Goal: Task Accomplishment & Management: Use online tool/utility

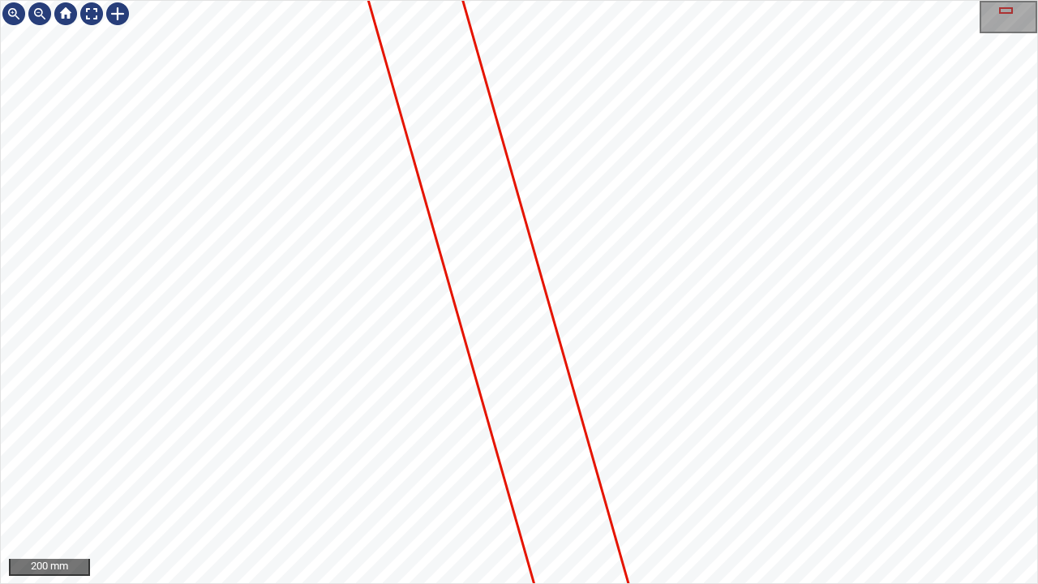
click at [519, 353] on icon at bounding box center [493, 273] width 422 height 1211
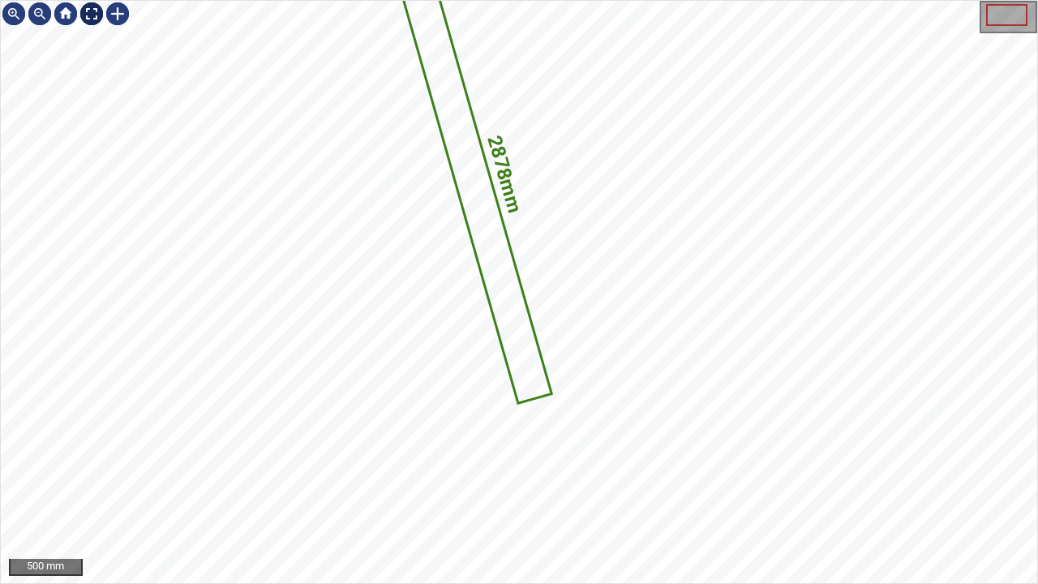
click at [96, 11] on div at bounding box center [92, 14] width 26 height 26
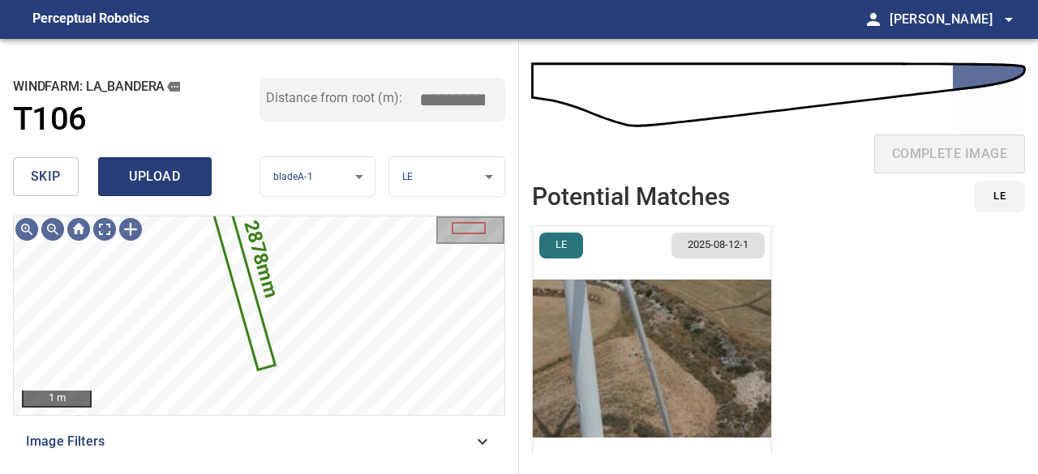
click at [171, 178] on span "upload" at bounding box center [155, 176] width 78 height 23
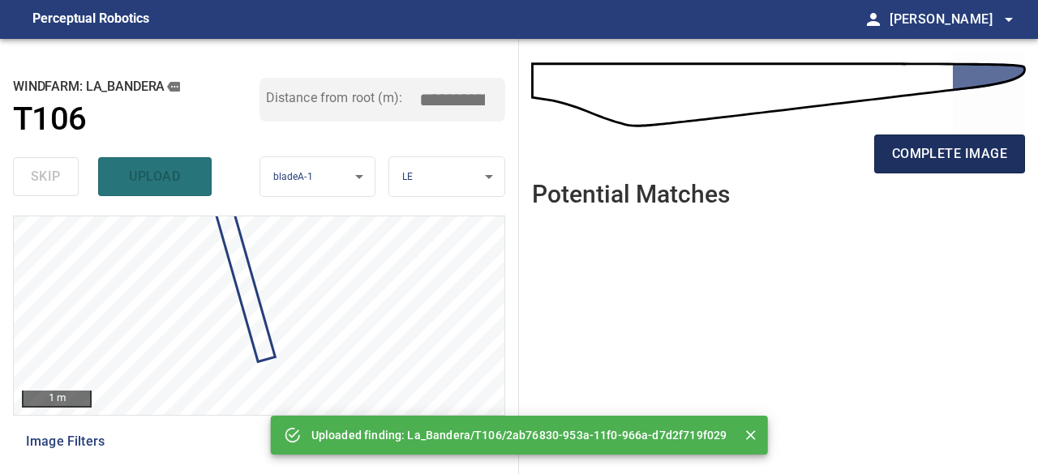
click at [937, 150] on span "complete image" at bounding box center [949, 154] width 115 height 23
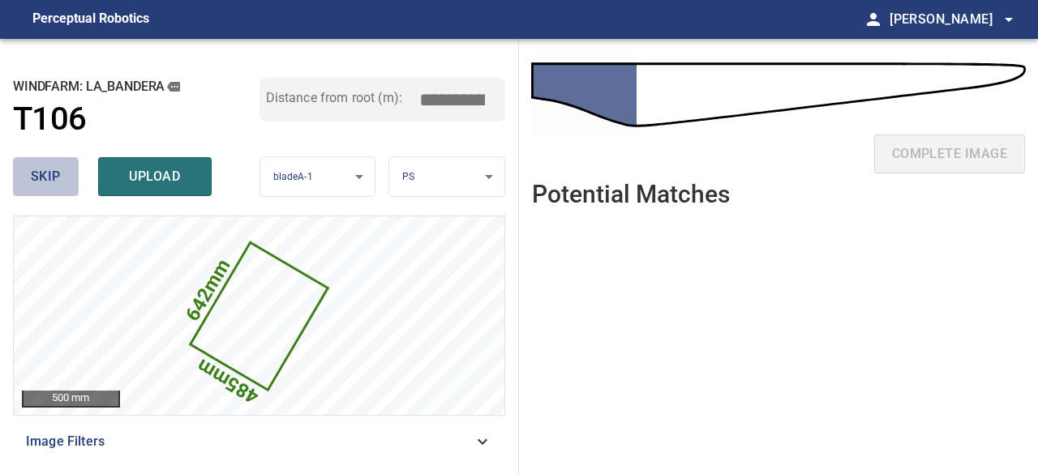
click at [54, 181] on span "skip" at bounding box center [46, 176] width 30 height 23
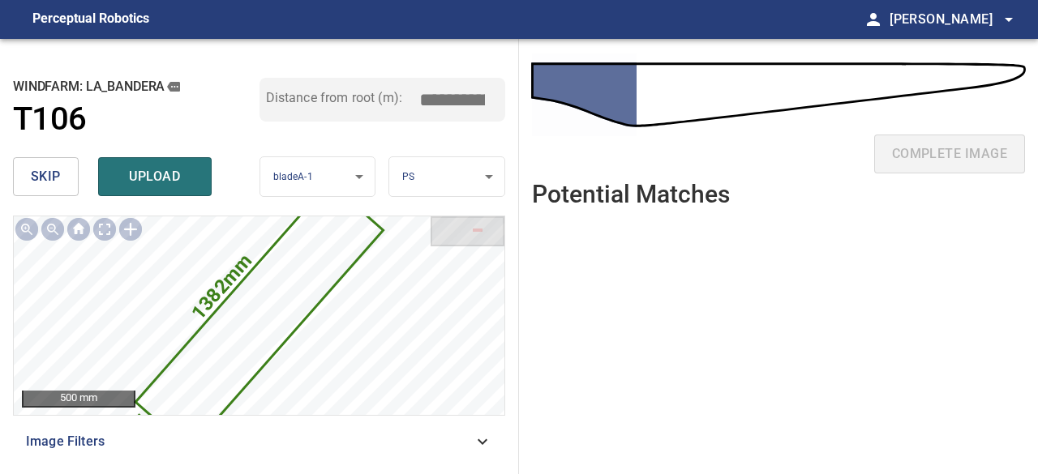
click at [54, 181] on span "skip" at bounding box center [46, 176] width 30 height 23
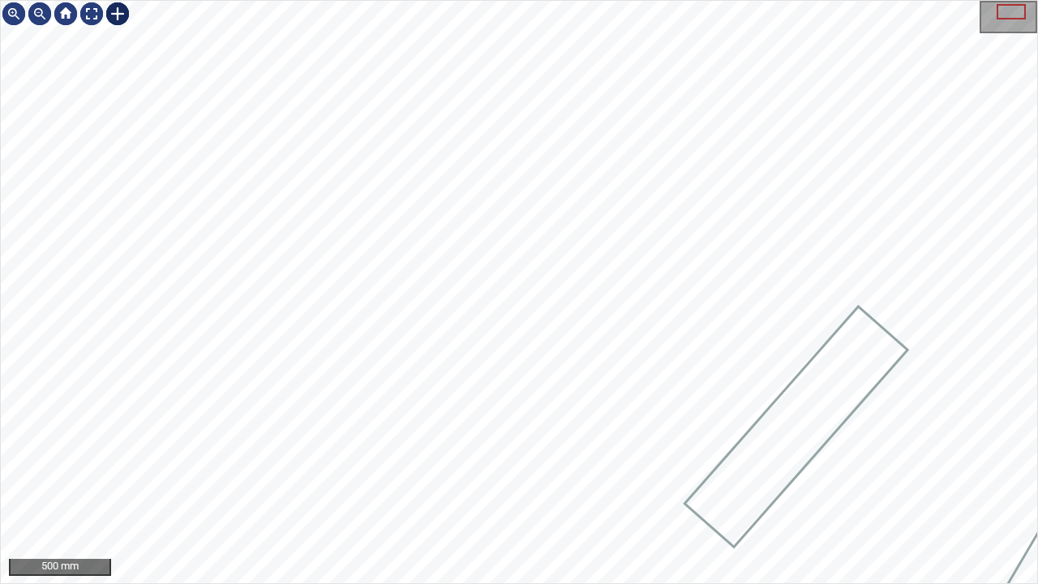
click at [122, 18] on div at bounding box center [118, 14] width 26 height 26
click at [503, 405] on div at bounding box center [519, 292] width 1036 height 582
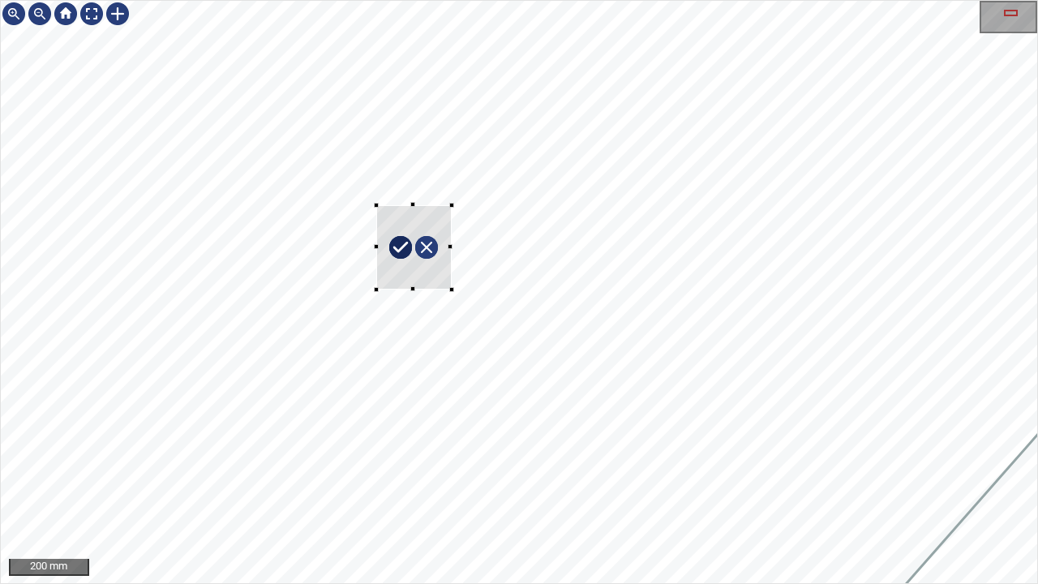
click at [414, 225] on div at bounding box center [413, 247] width 75 height 85
click at [434, 238] on div at bounding box center [408, 249] width 91 height 102
click at [389, 259] on div at bounding box center [413, 247] width 83 height 99
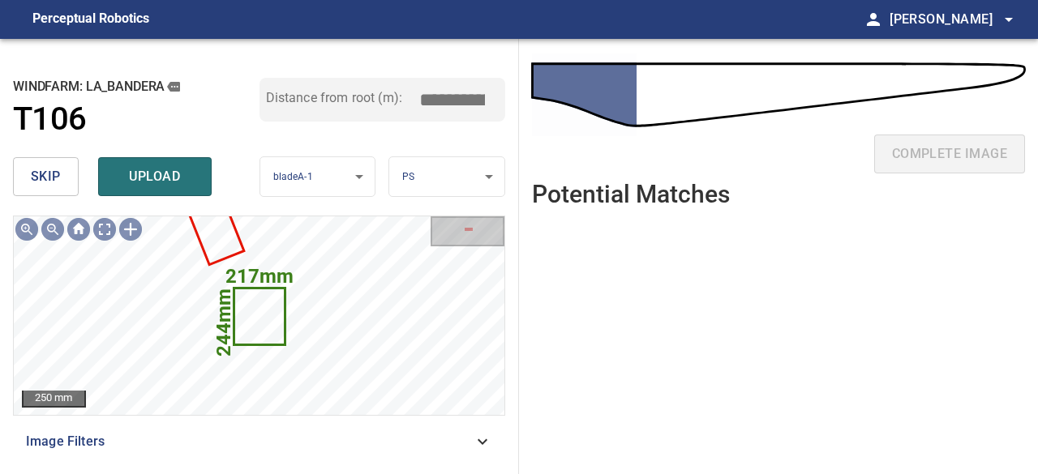
click at [52, 179] on span "skip" at bounding box center [46, 176] width 30 height 23
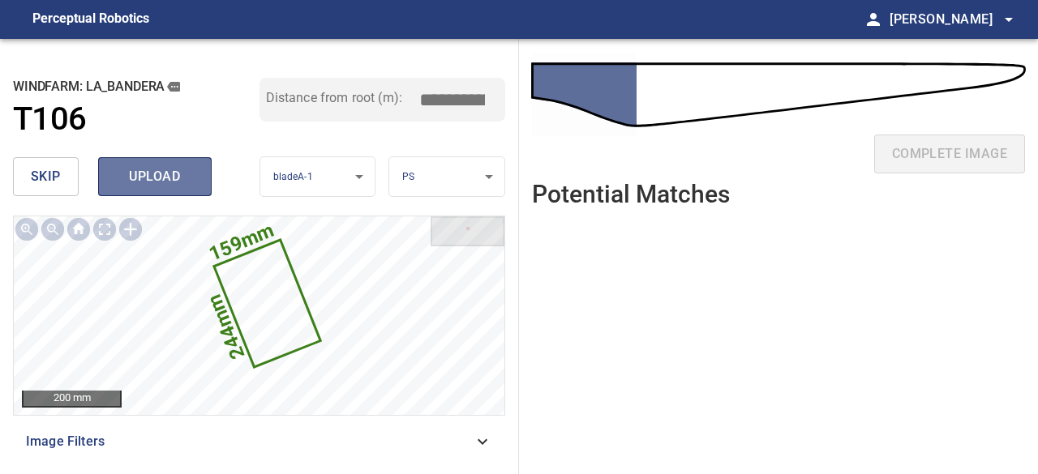
click at [126, 174] on span "upload" at bounding box center [155, 176] width 78 height 23
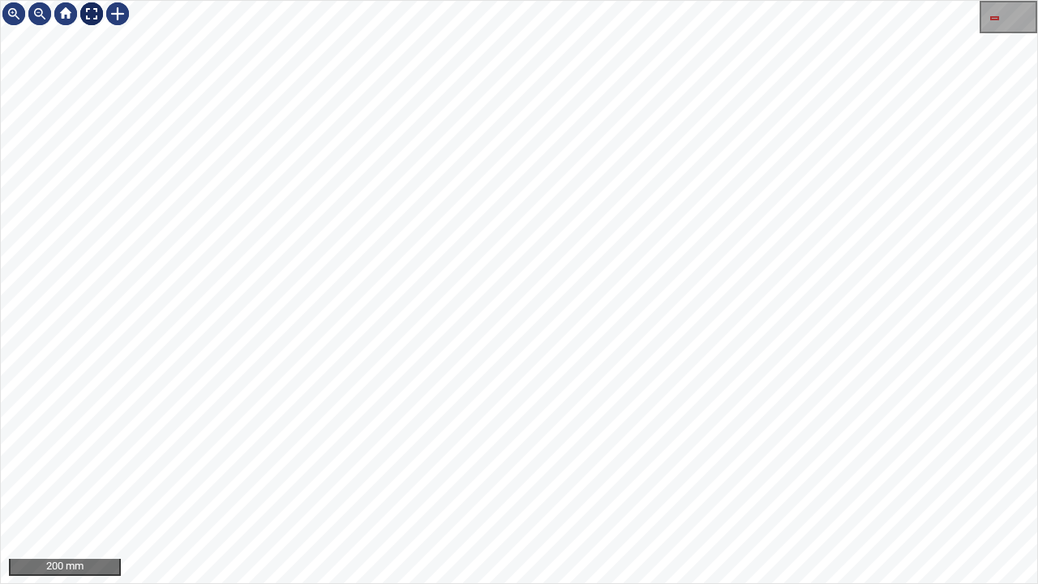
click at [91, 22] on div at bounding box center [92, 14] width 26 height 26
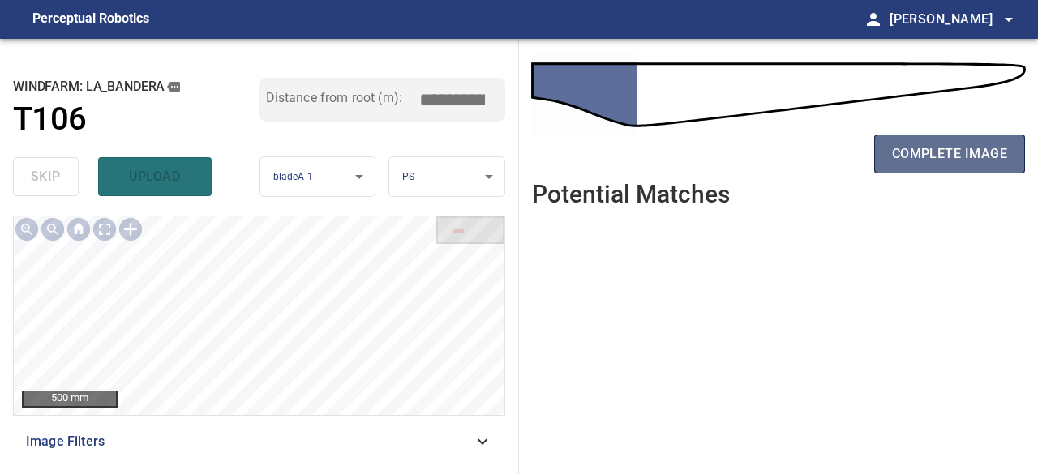
click at [926, 159] on span "complete image" at bounding box center [949, 154] width 115 height 23
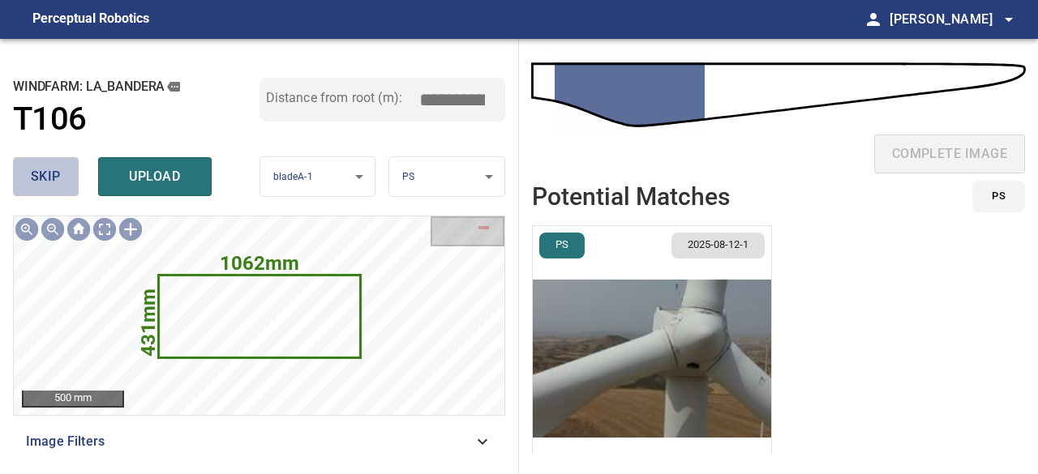
click at [34, 173] on span "skip" at bounding box center [46, 176] width 30 height 23
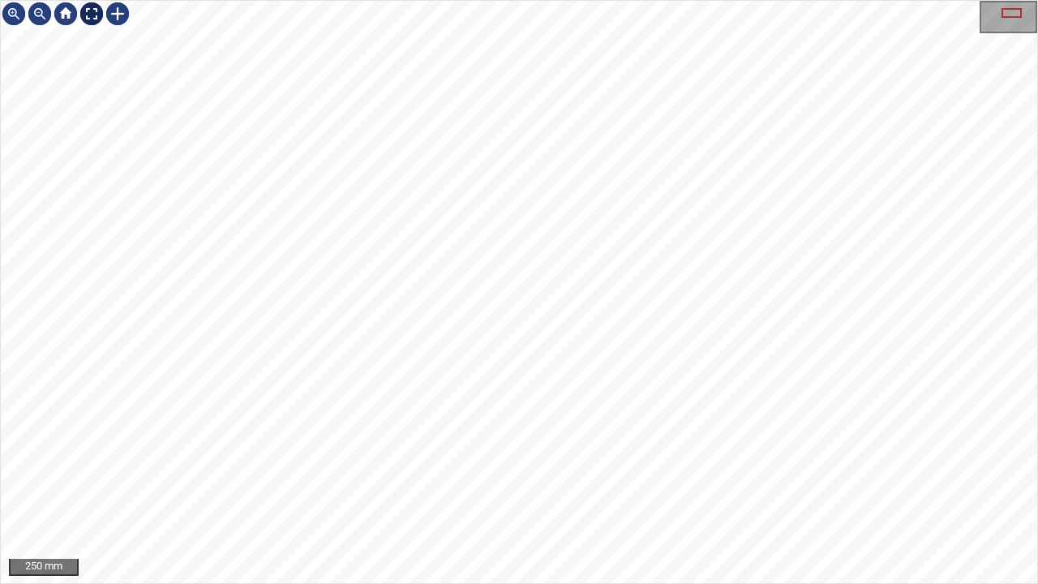
click at [88, 15] on div at bounding box center [92, 14] width 26 height 26
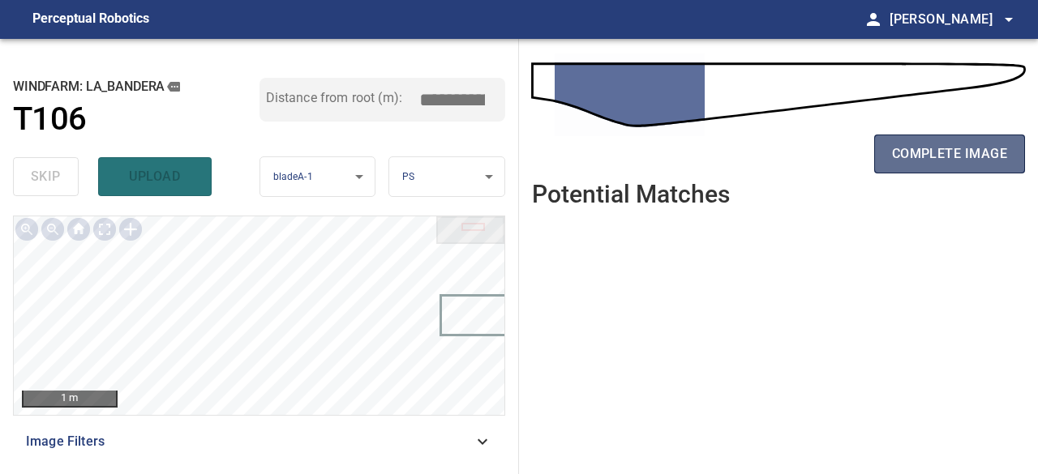
click at [929, 156] on span "complete image" at bounding box center [949, 154] width 115 height 23
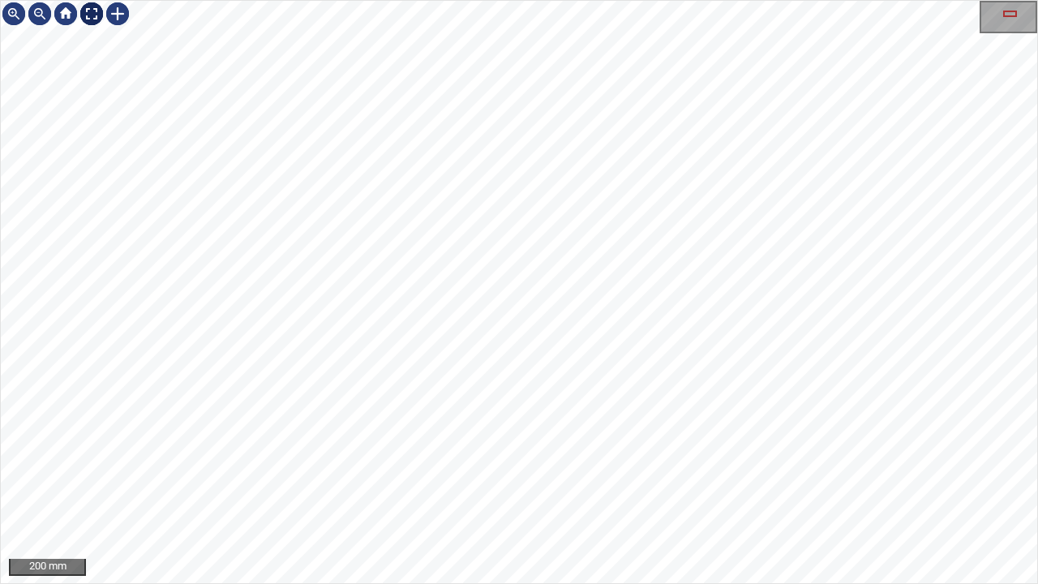
click at [89, 12] on div at bounding box center [92, 14] width 26 height 26
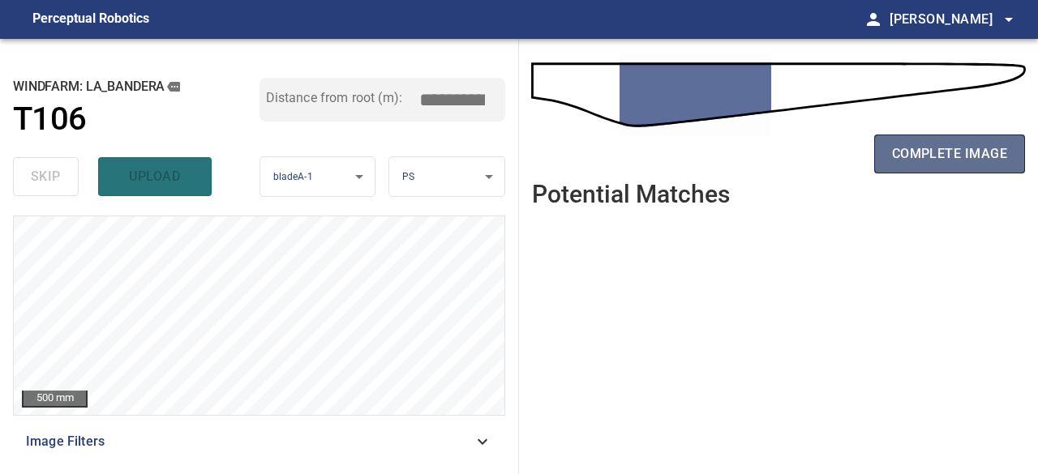
click at [891, 169] on button "complete image" at bounding box center [949, 154] width 151 height 39
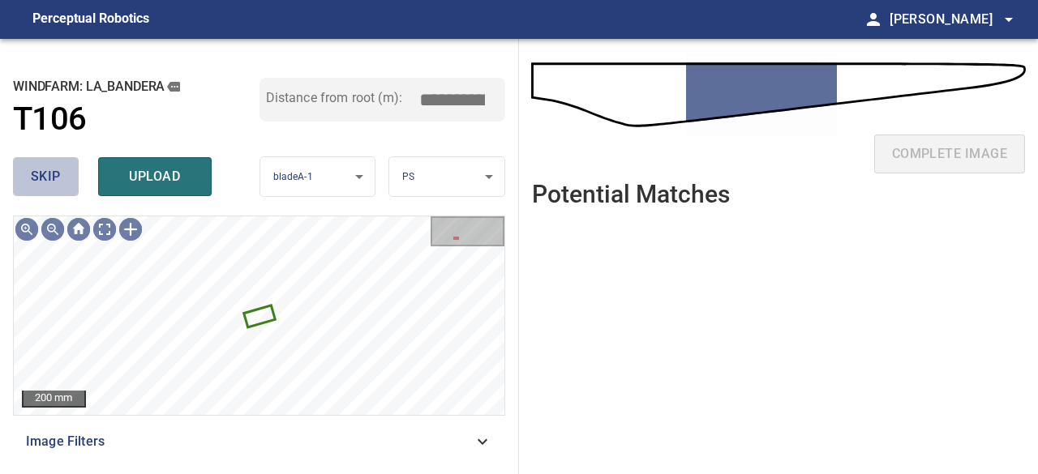
click at [55, 182] on span "skip" at bounding box center [46, 176] width 30 height 23
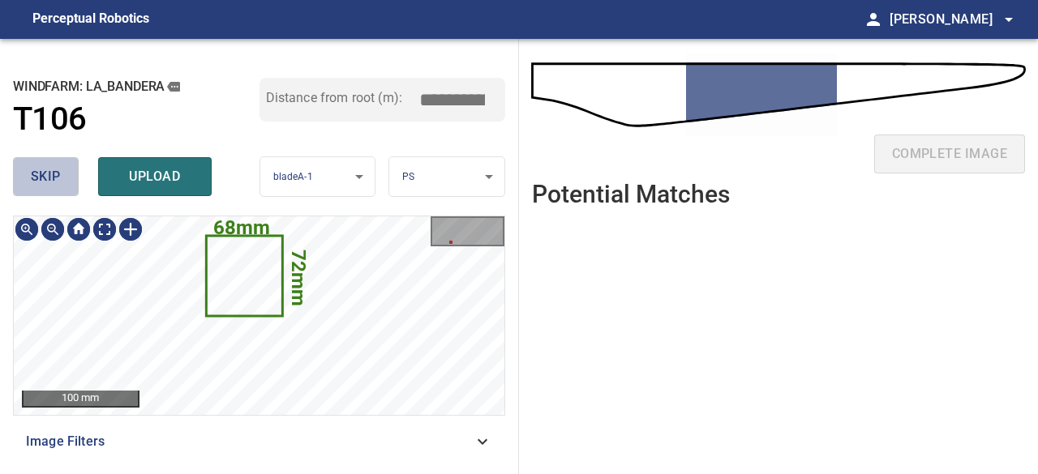
click at [48, 178] on span "skip" at bounding box center [46, 176] width 30 height 23
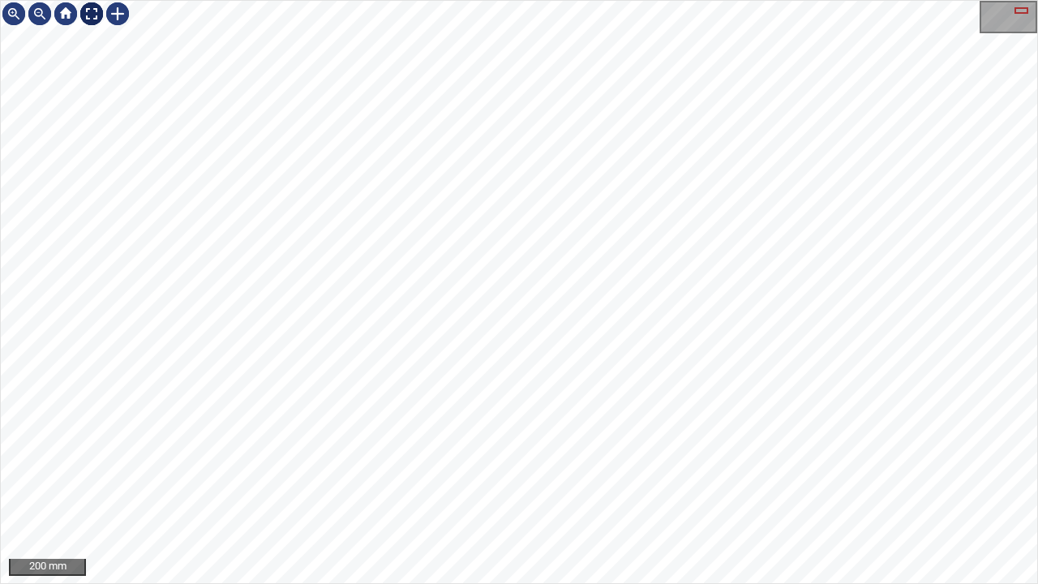
click at [92, 11] on div at bounding box center [92, 14] width 26 height 26
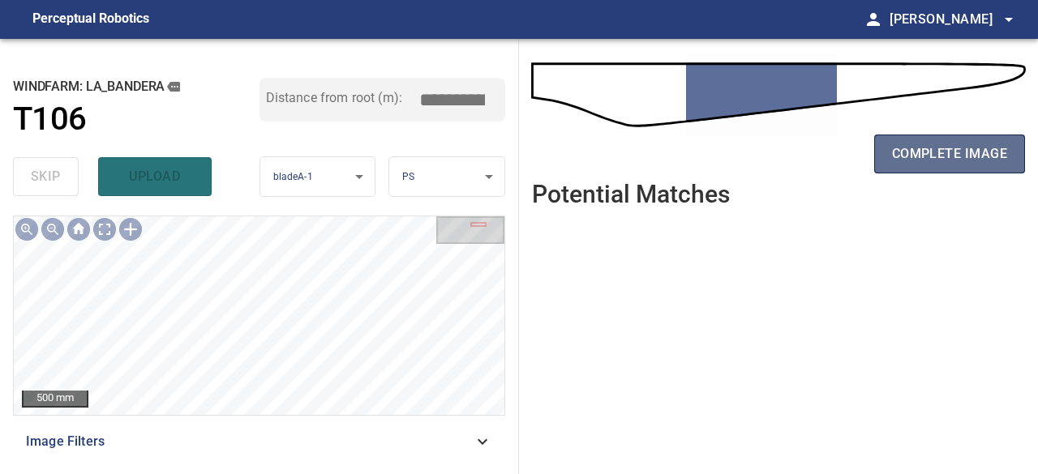
click at [905, 153] on span "complete image" at bounding box center [949, 154] width 115 height 23
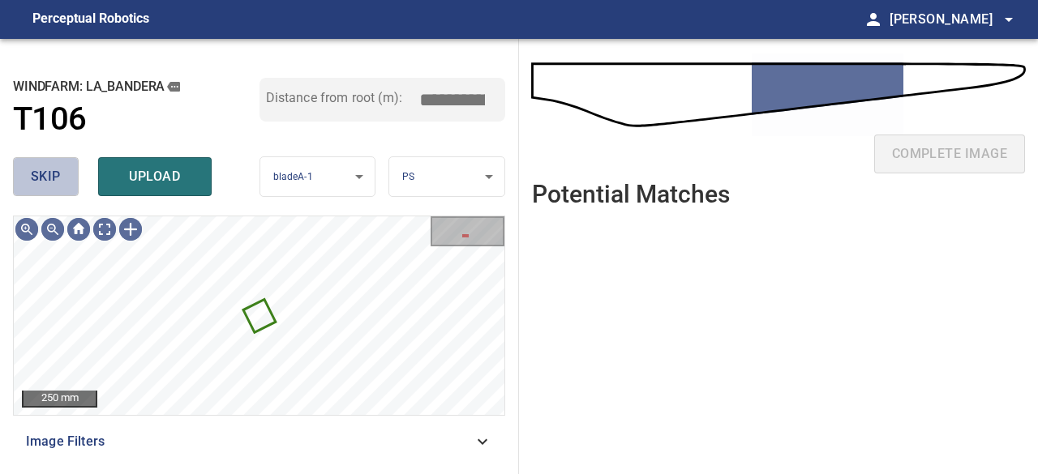
click at [38, 158] on button "skip" at bounding box center [46, 176] width 66 height 39
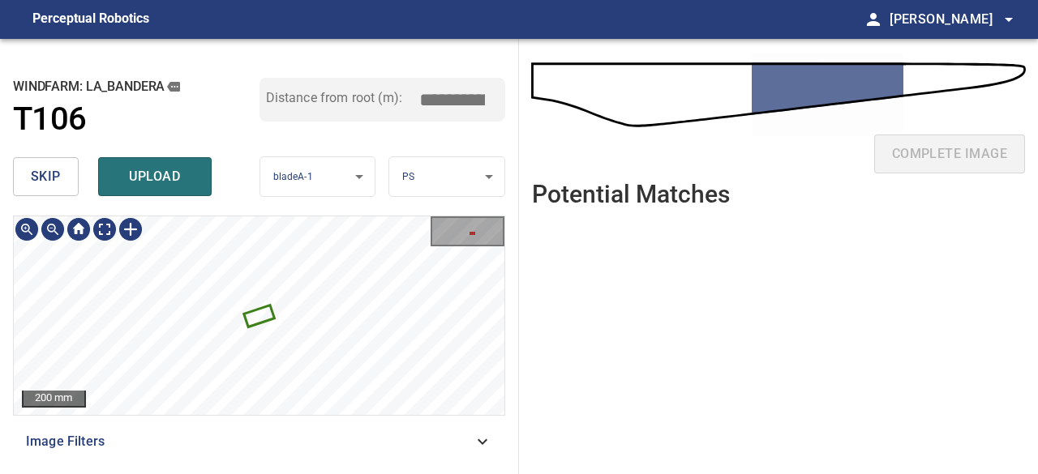
click at [266, 312] on icon at bounding box center [260, 316] width 28 height 19
click at [57, 169] on span "skip" at bounding box center [46, 176] width 30 height 23
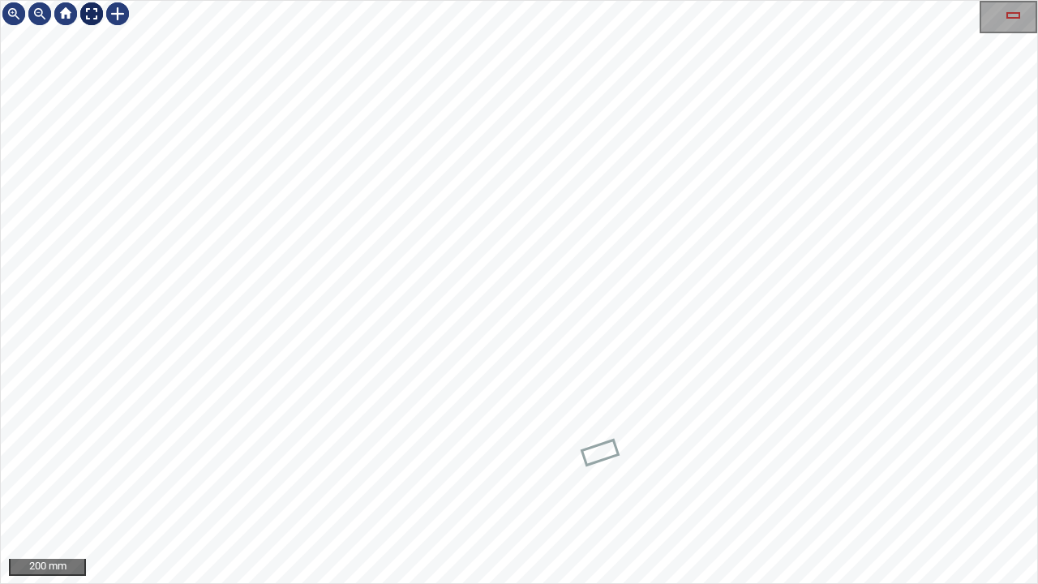
click at [88, 19] on div at bounding box center [92, 14] width 26 height 26
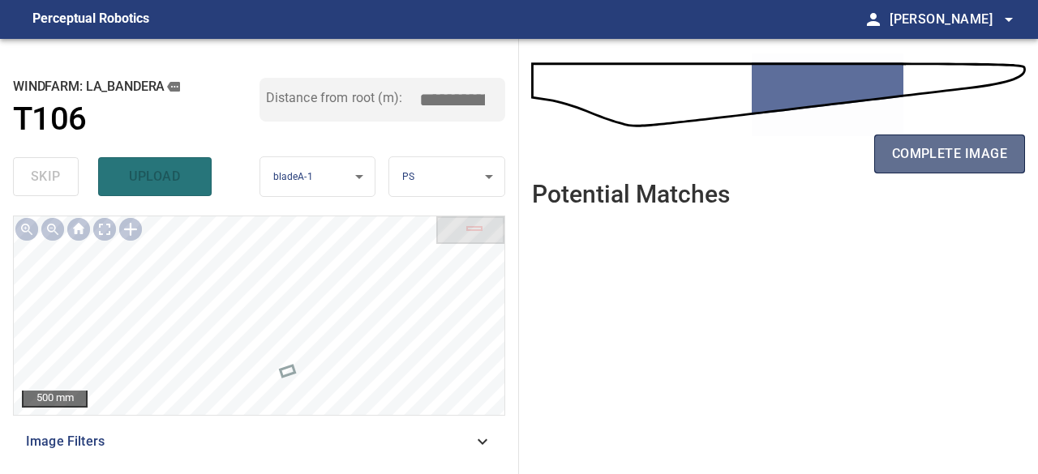
click at [934, 165] on span "complete image" at bounding box center [949, 154] width 115 height 23
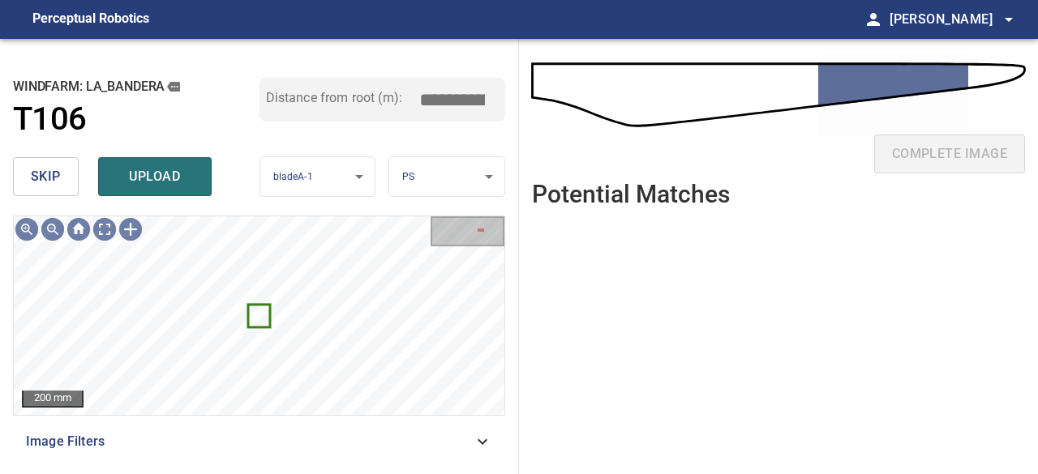
click at [58, 173] on span "skip" at bounding box center [46, 176] width 30 height 23
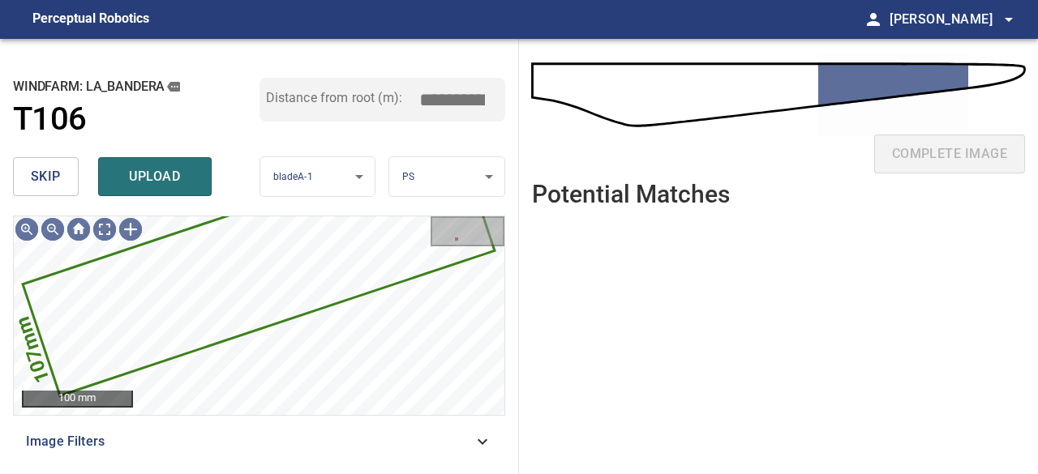
click at [149, 187] on button "upload" at bounding box center [155, 176] width 114 height 39
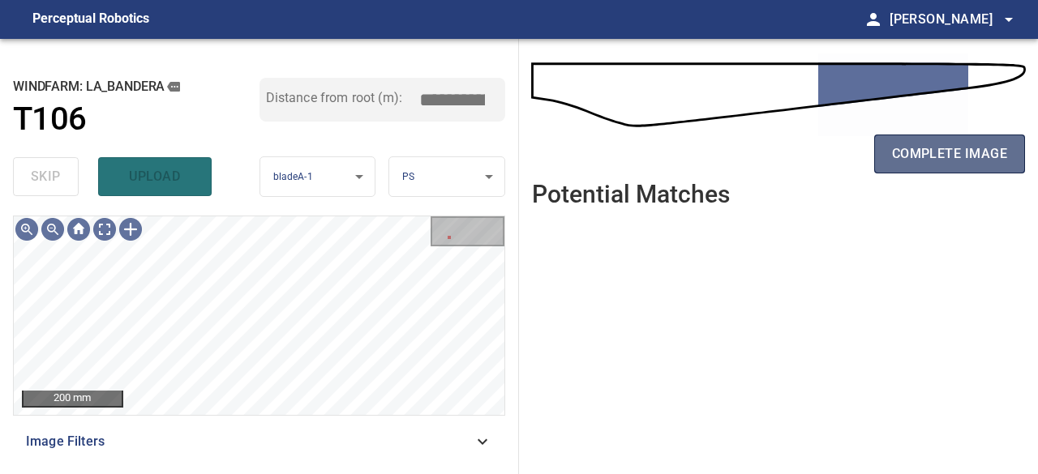
click at [984, 153] on span "complete image" at bounding box center [949, 154] width 115 height 23
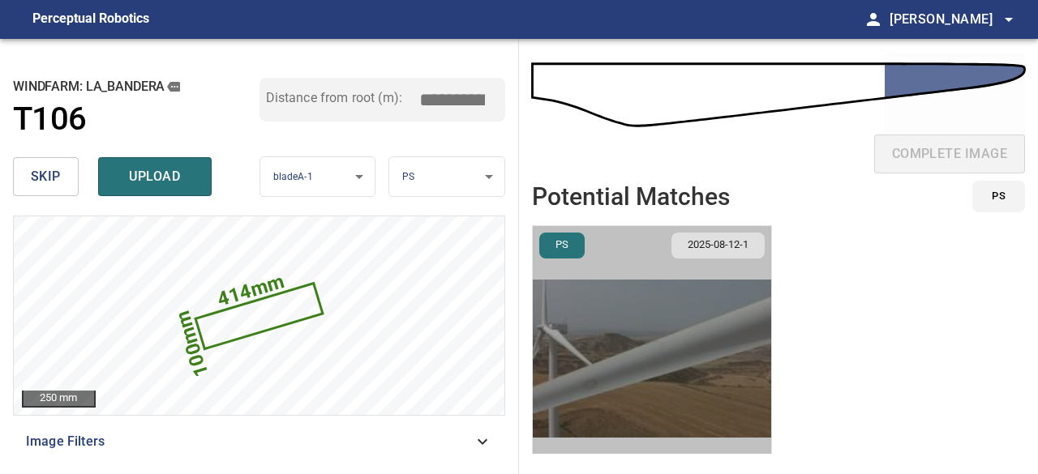
click at [607, 331] on img "button" at bounding box center [652, 358] width 238 height 265
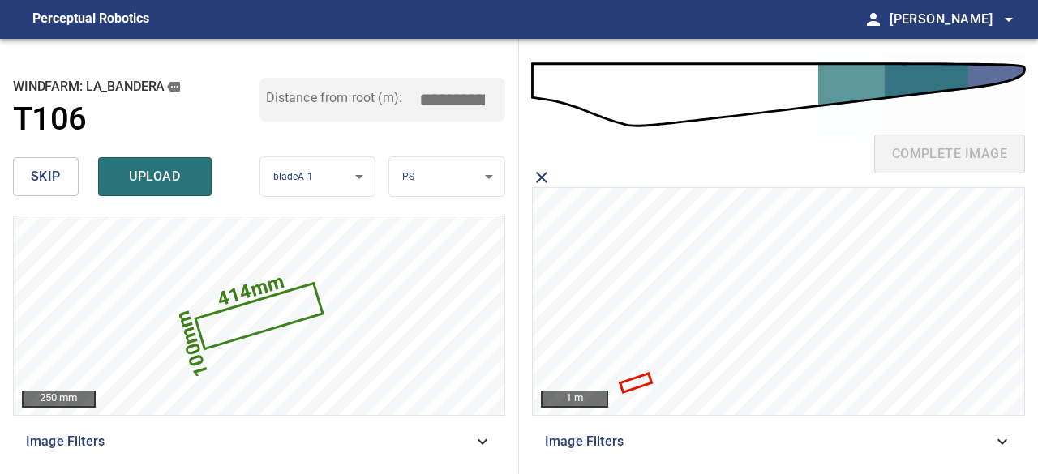
click at [636, 382] on icon at bounding box center [636, 382] width 28 height 15
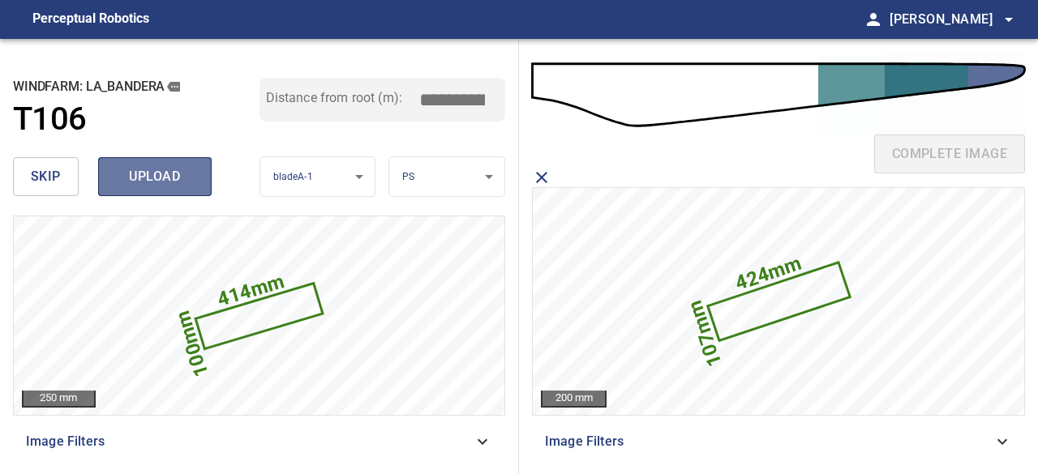
click at [183, 186] on span "upload" at bounding box center [155, 176] width 78 height 23
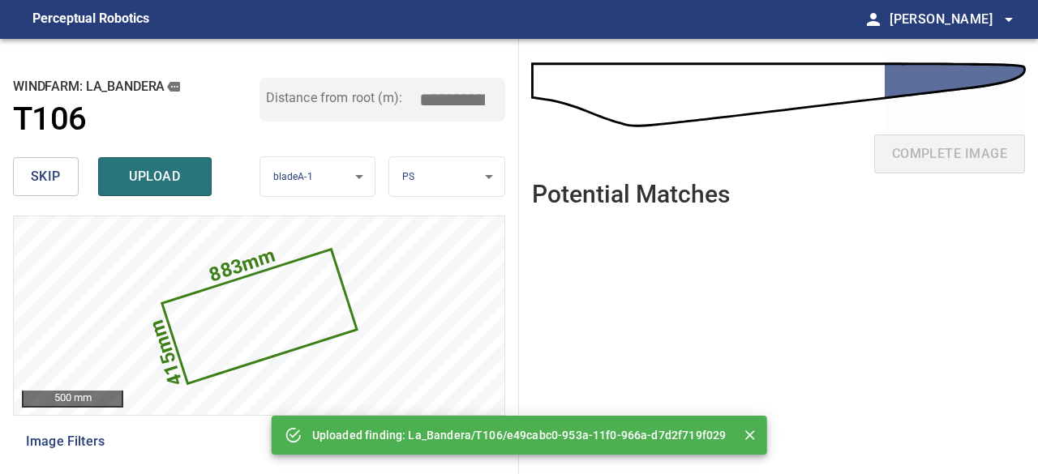
click at [63, 174] on button "skip" at bounding box center [46, 176] width 66 height 39
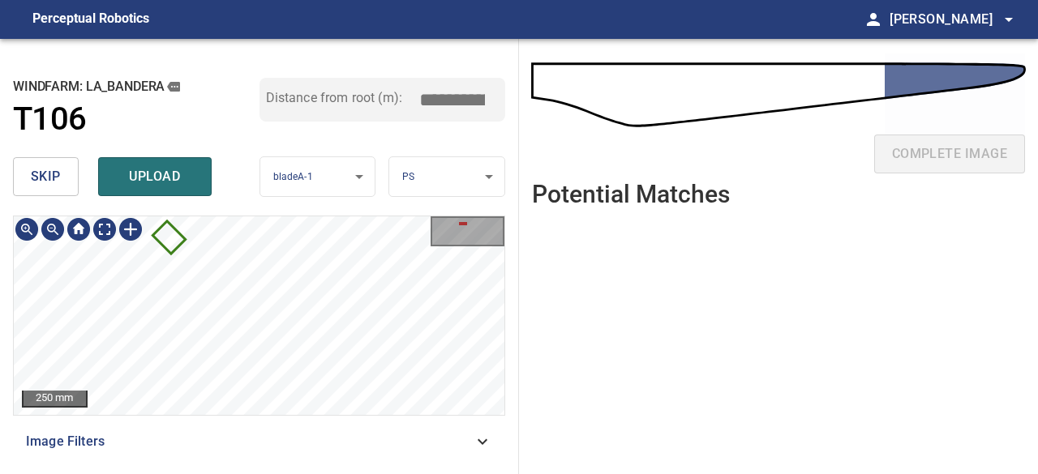
click at [170, 241] on icon at bounding box center [169, 237] width 29 height 29
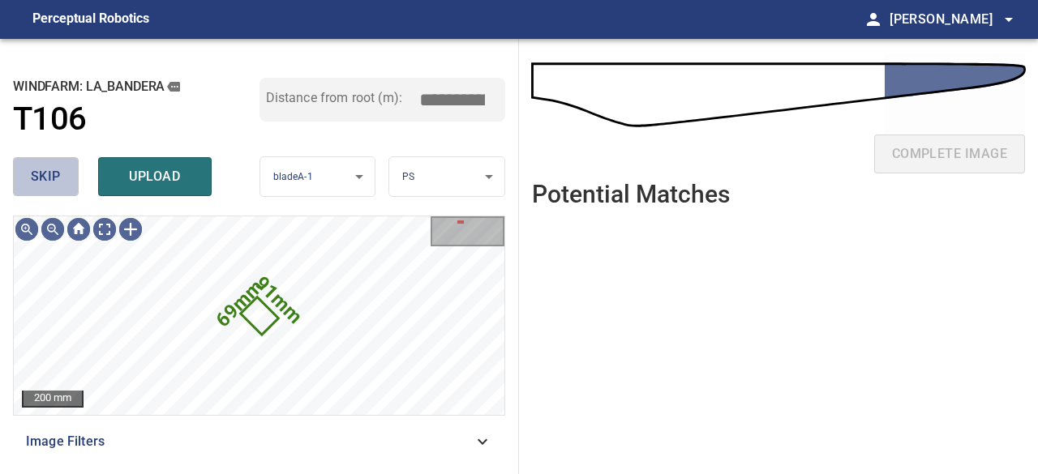
click at [58, 171] on span "skip" at bounding box center [46, 176] width 30 height 23
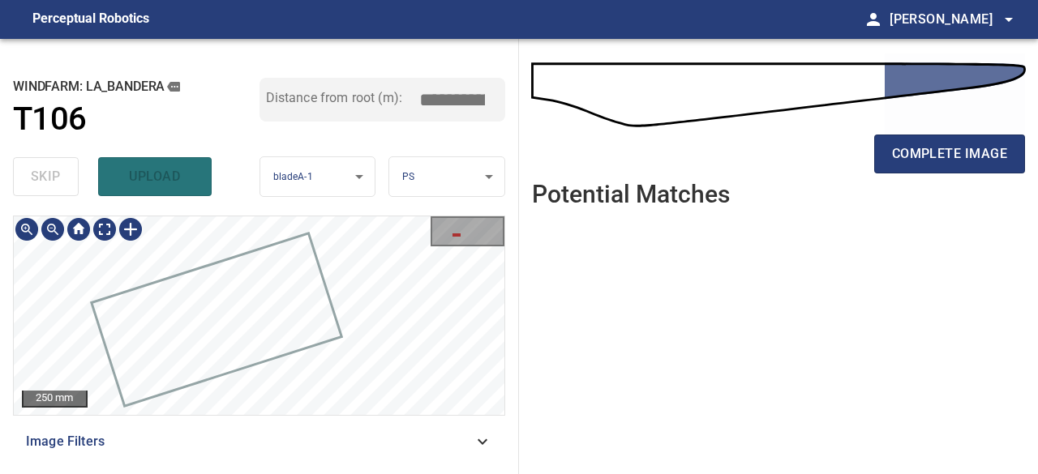
click at [458, 242] on div "250 mm" at bounding box center [259, 316] width 491 height 199
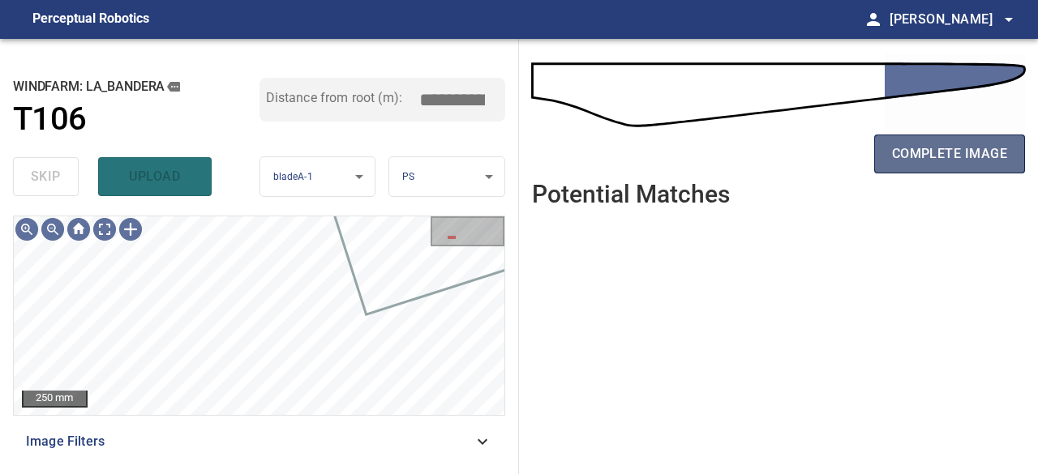
click at [931, 152] on span "complete image" at bounding box center [949, 154] width 115 height 23
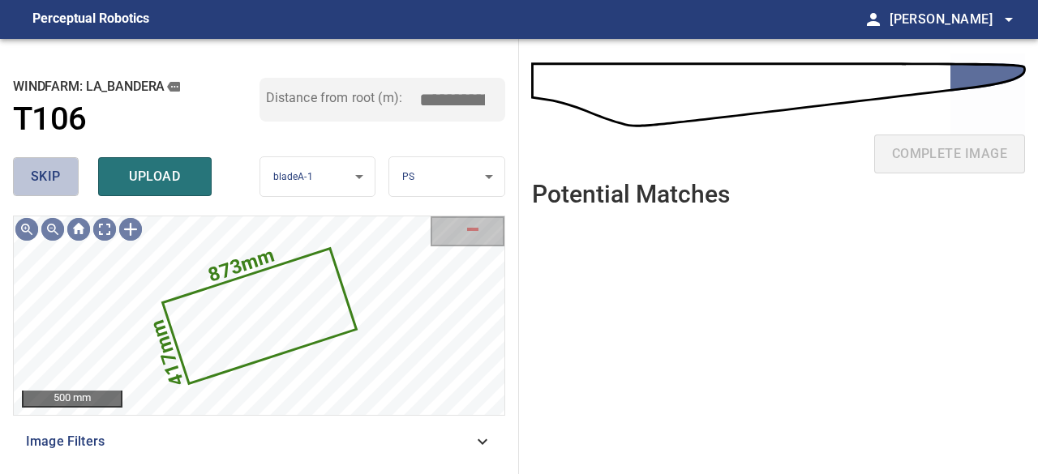
click at [66, 172] on button "skip" at bounding box center [46, 176] width 66 height 39
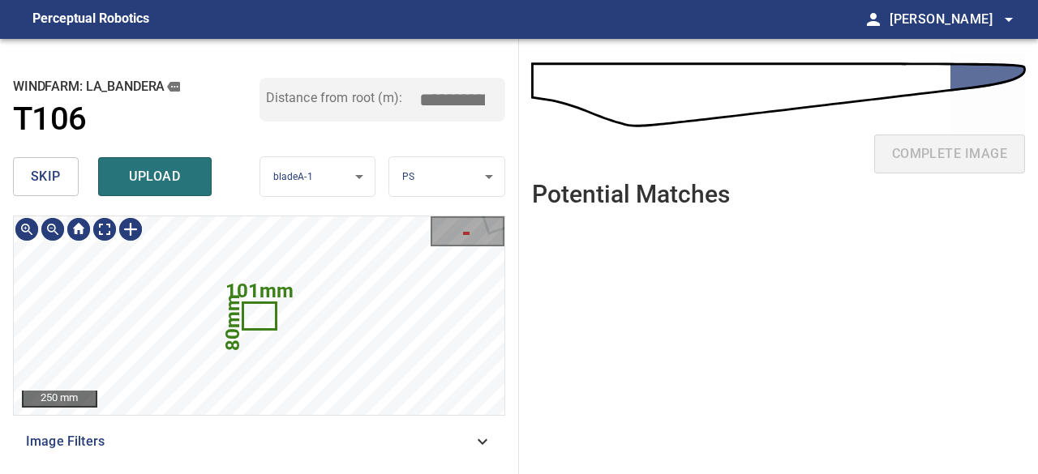
click at [253, 322] on icon at bounding box center [259, 316] width 30 height 24
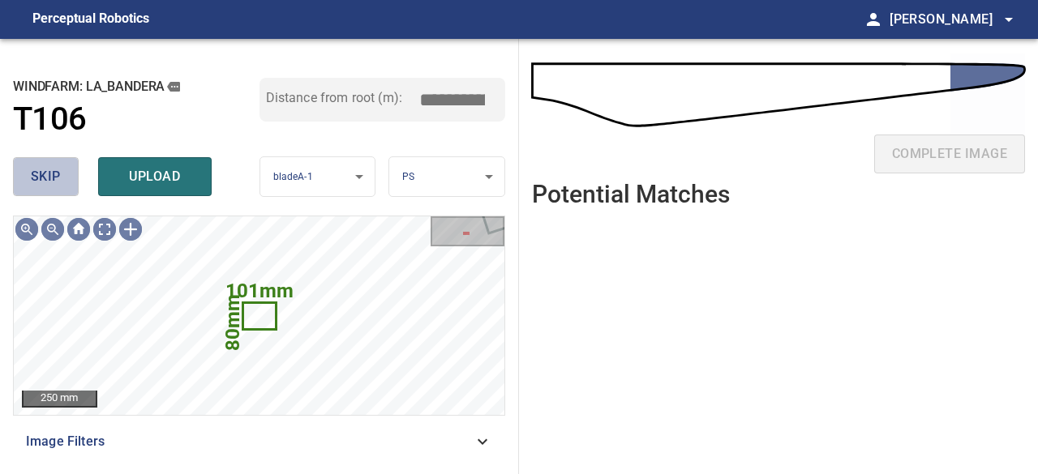
click at [54, 179] on span "skip" at bounding box center [46, 176] width 30 height 23
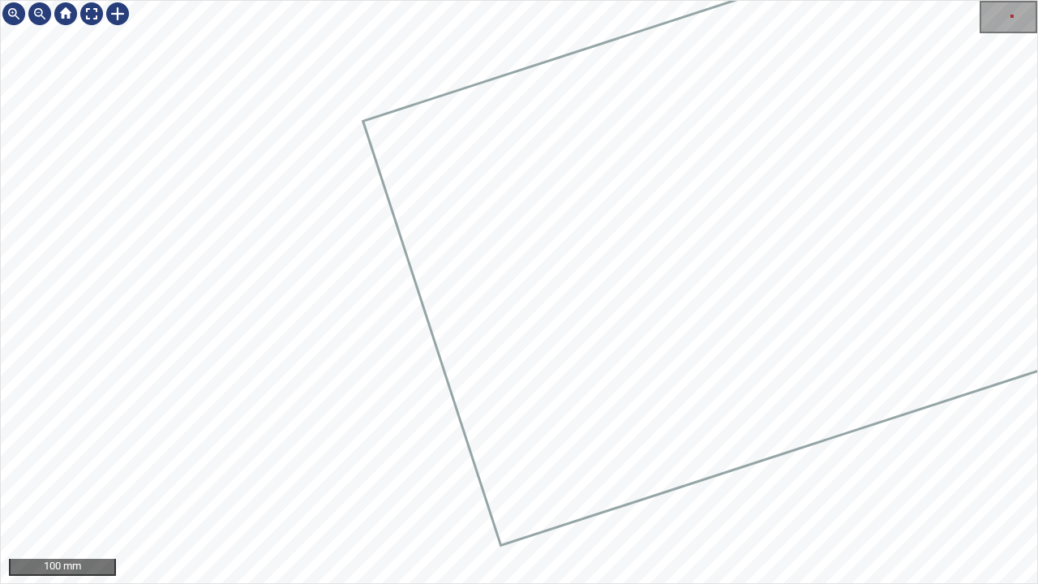
click at [0, 378] on div "100 mm" at bounding box center [519, 292] width 1038 height 584
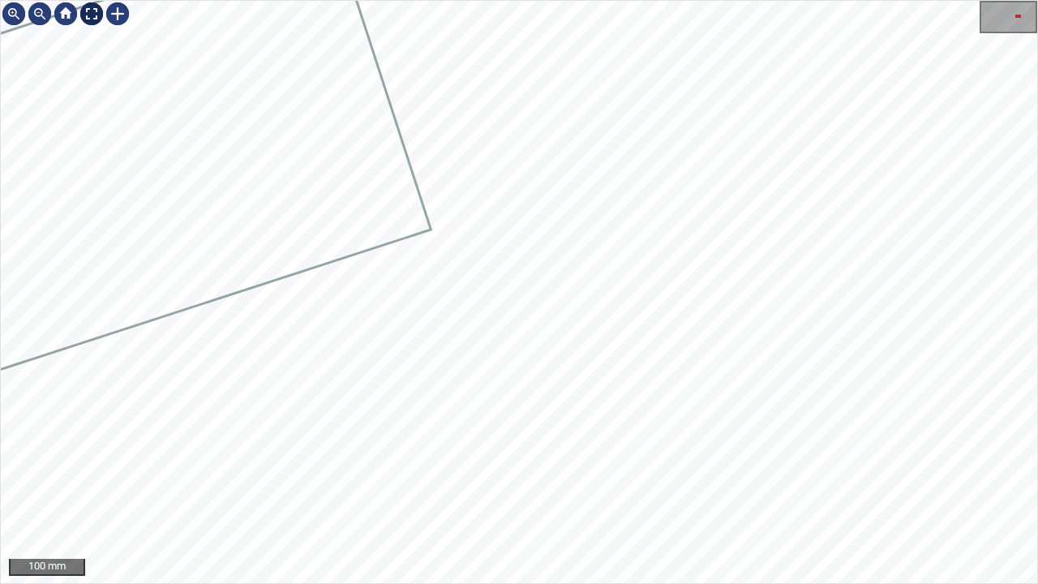
click at [91, 16] on div at bounding box center [92, 14] width 26 height 26
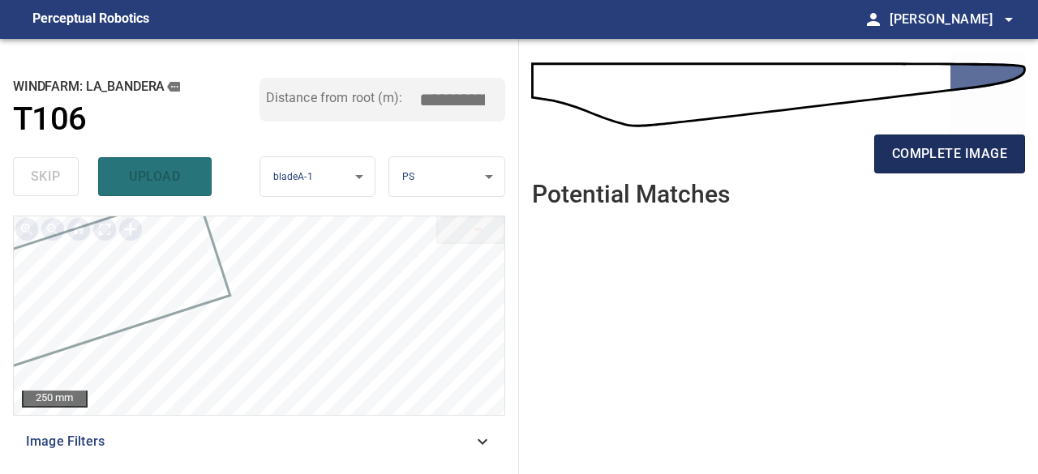
click at [942, 148] on span "complete image" at bounding box center [949, 154] width 115 height 23
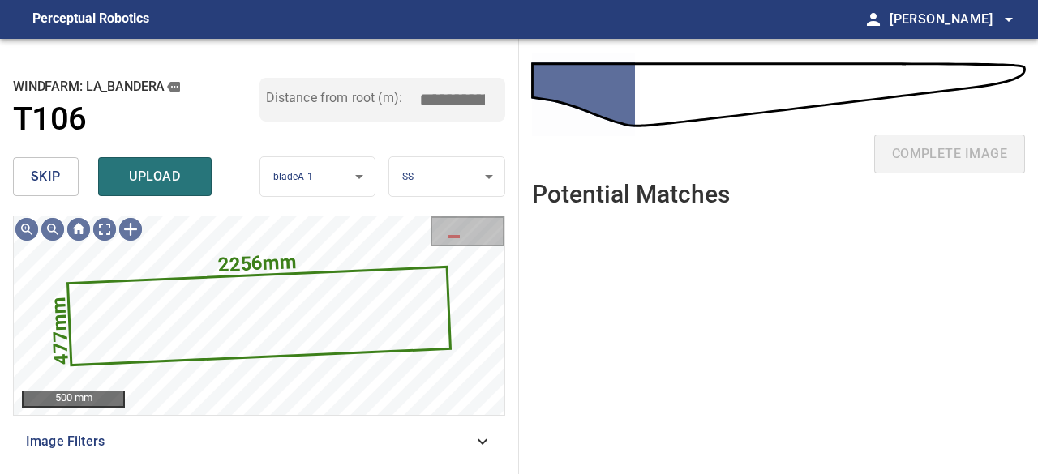
click at [71, 181] on button "skip" at bounding box center [46, 176] width 66 height 39
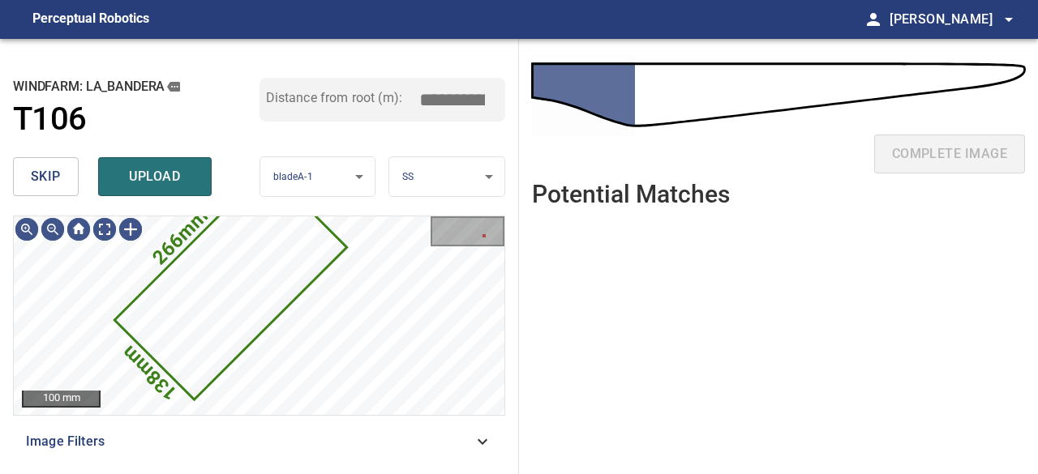
click at [52, 178] on span "skip" at bounding box center [46, 176] width 30 height 23
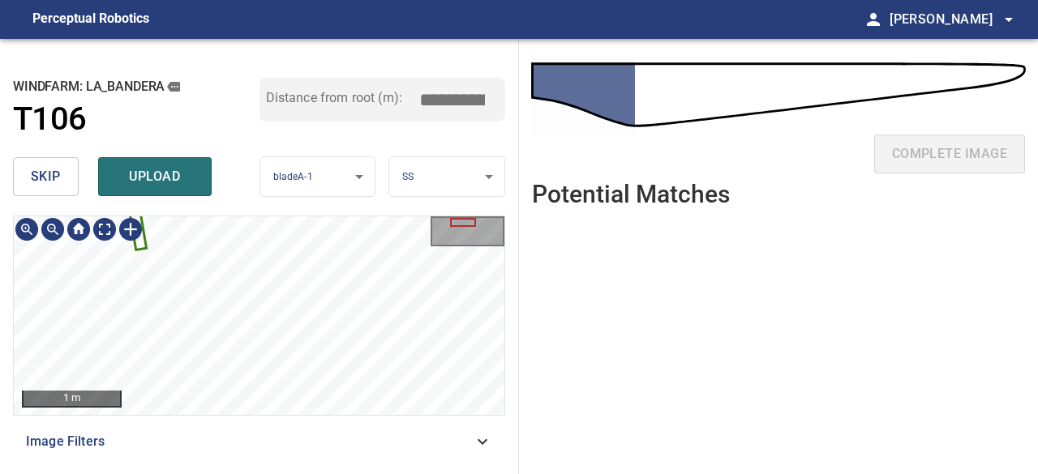
click at [433, 422] on div "1 m Image Filters" at bounding box center [259, 339] width 492 height 246
click at [144, 244] on icon at bounding box center [142, 233] width 13 height 34
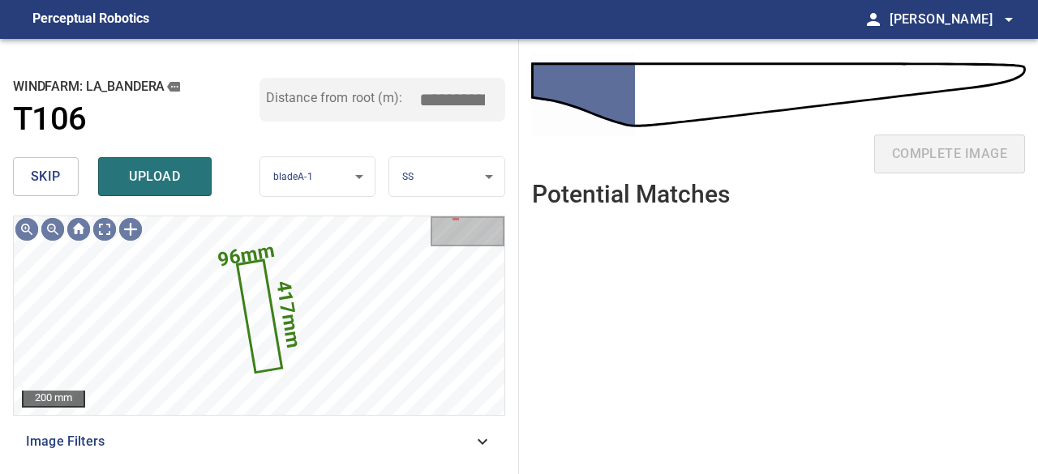
click at [45, 174] on span "skip" at bounding box center [46, 176] width 30 height 23
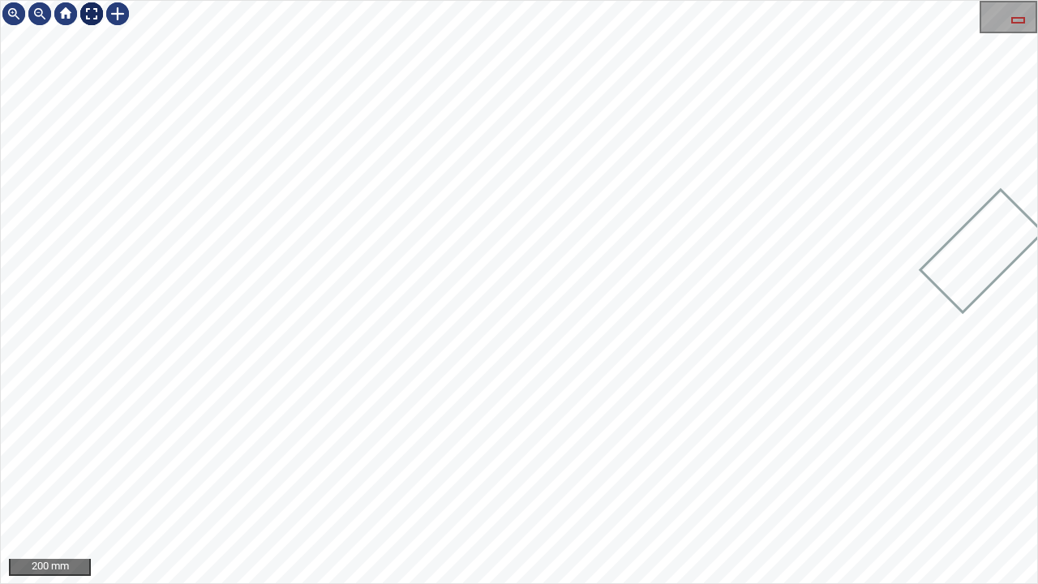
click at [101, 11] on div at bounding box center [92, 14] width 26 height 26
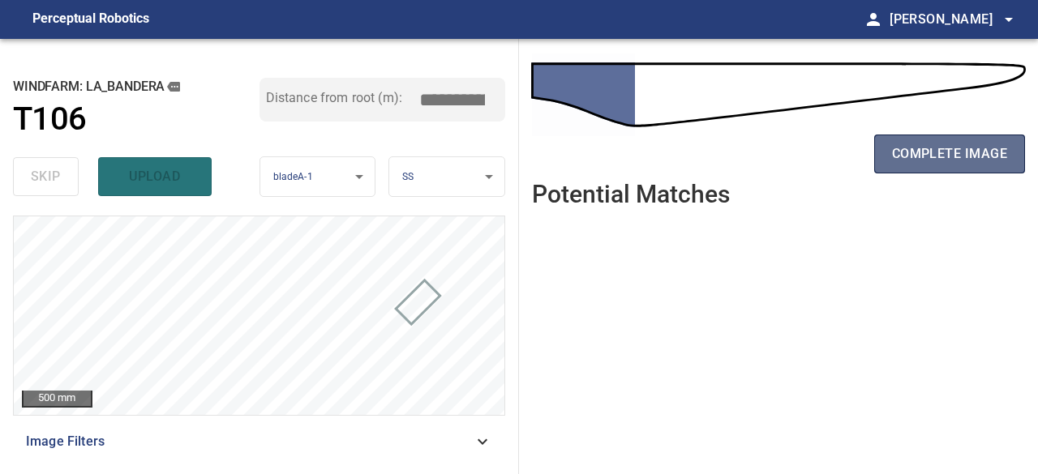
click at [900, 156] on span "complete image" at bounding box center [949, 154] width 115 height 23
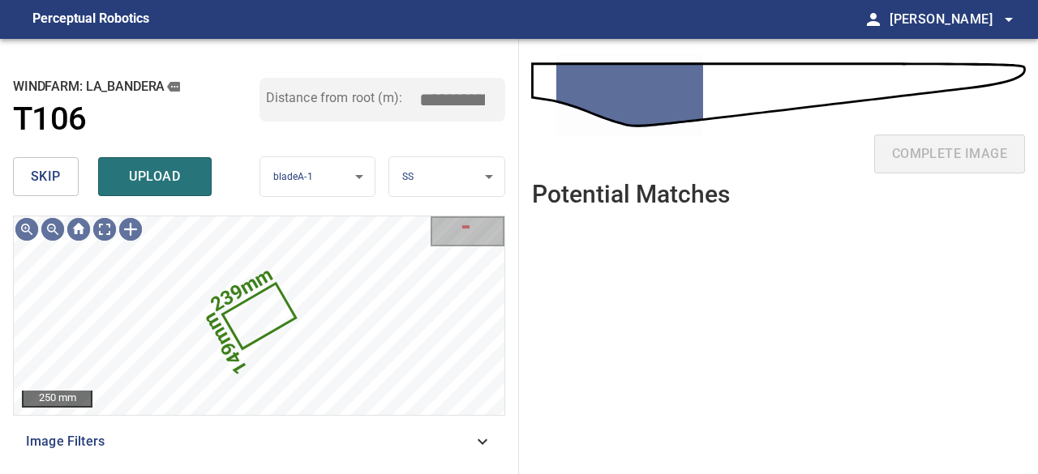
click at [39, 171] on span "skip" at bounding box center [46, 176] width 30 height 23
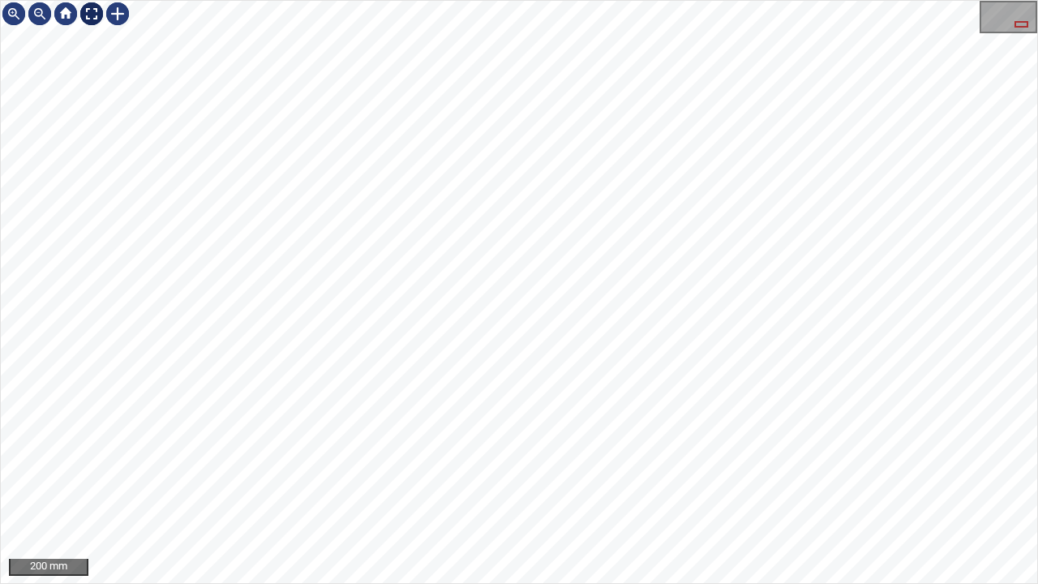
click at [89, 12] on div at bounding box center [92, 14] width 26 height 26
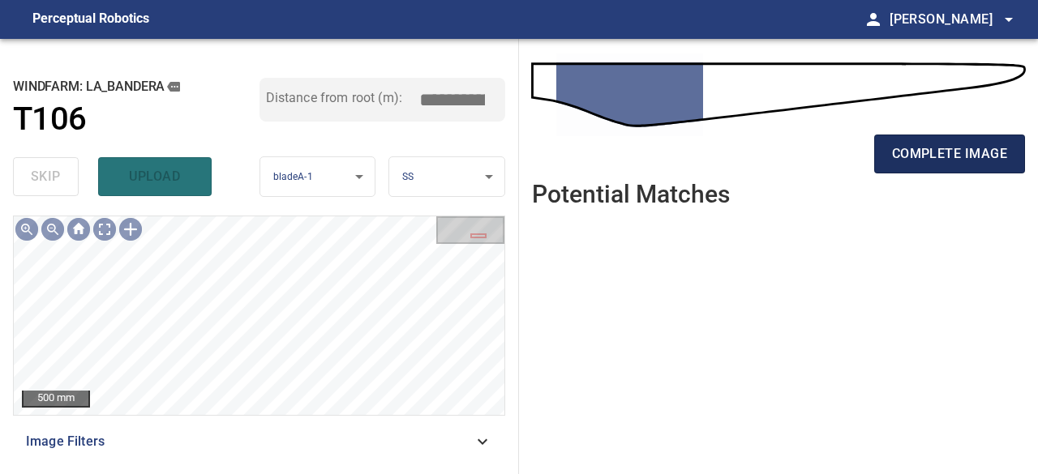
click at [892, 158] on span "complete image" at bounding box center [949, 154] width 115 height 23
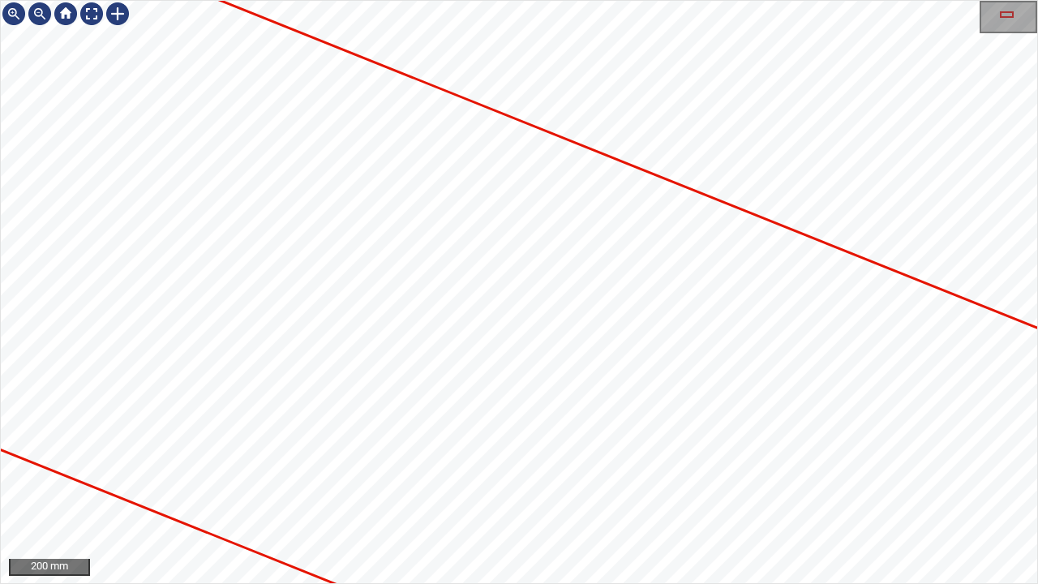
click at [264, 273] on icon at bounding box center [649, 441] width 2468 height 1376
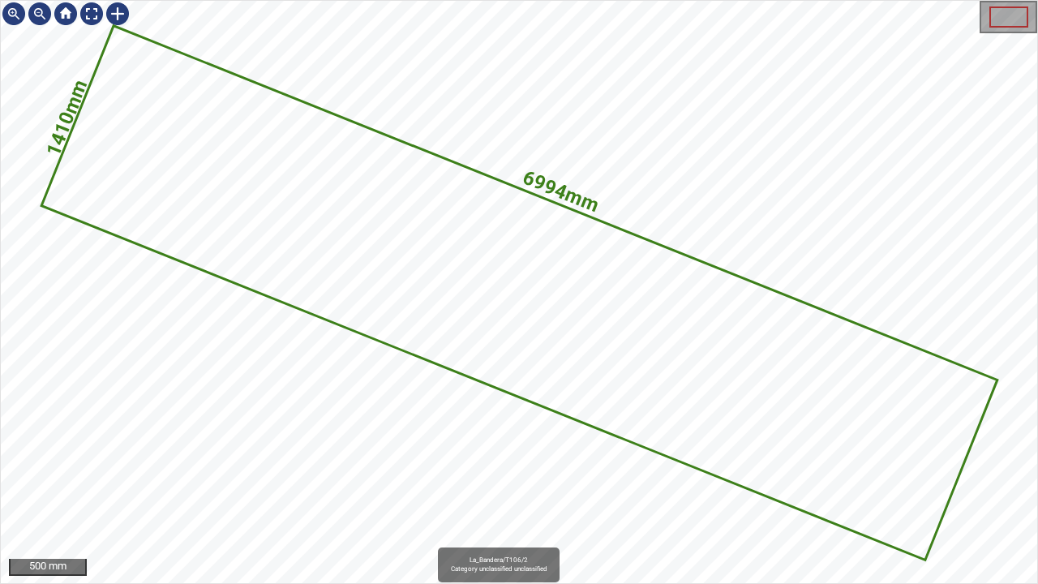
click at [500, 370] on icon at bounding box center [519, 292] width 952 height 531
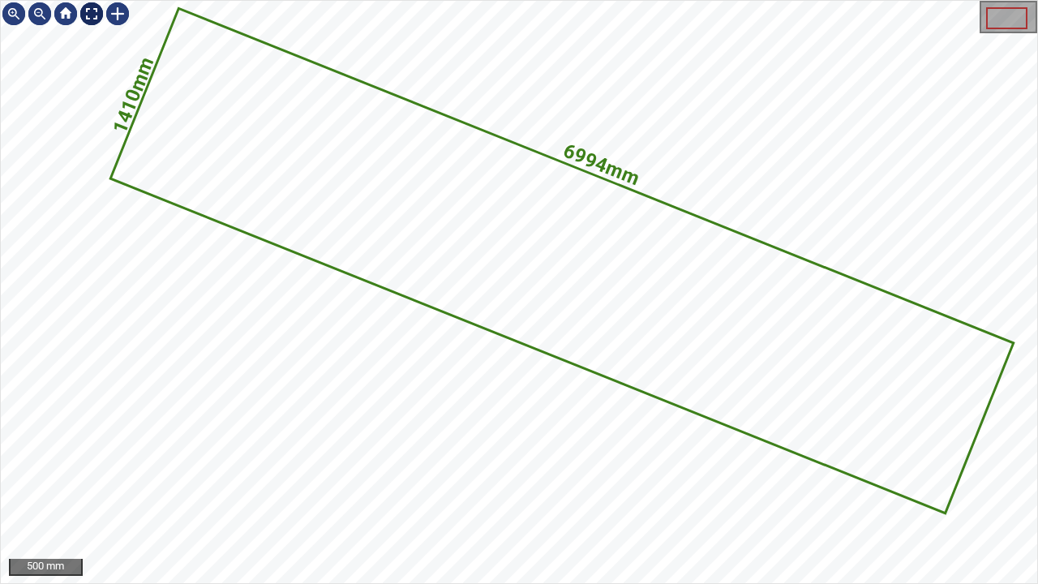
click at [92, 11] on div at bounding box center [92, 14] width 26 height 26
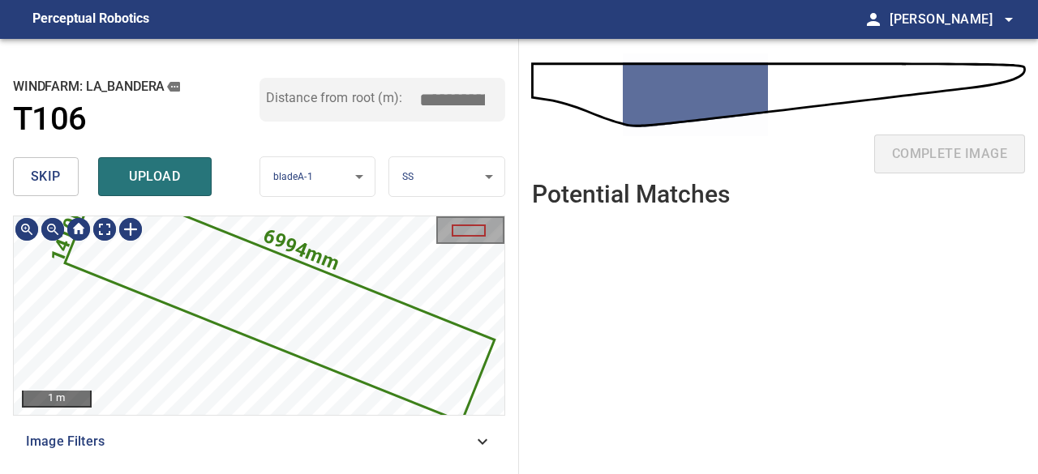
click at [224, 287] on icon at bounding box center [279, 301] width 427 height 238
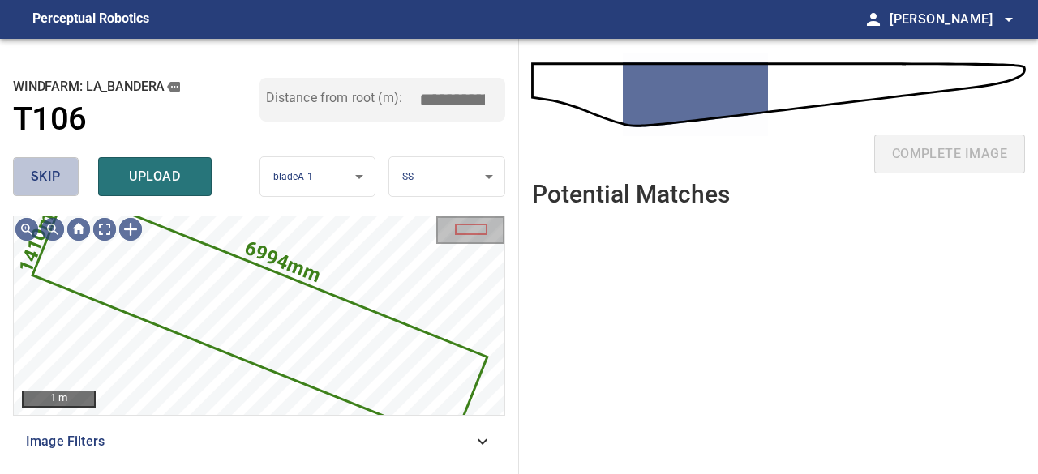
click at [49, 179] on span "skip" at bounding box center [46, 176] width 30 height 23
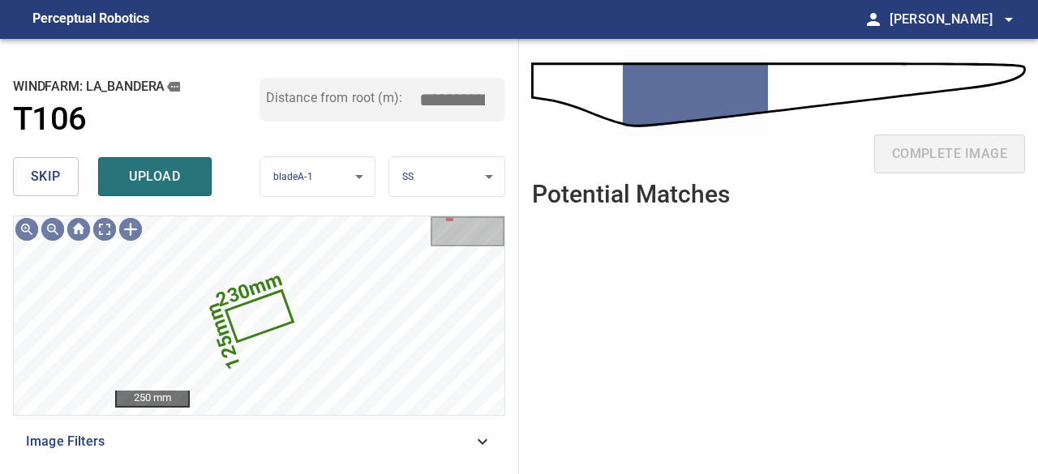
click at [47, 165] on span "skip" at bounding box center [46, 176] width 30 height 23
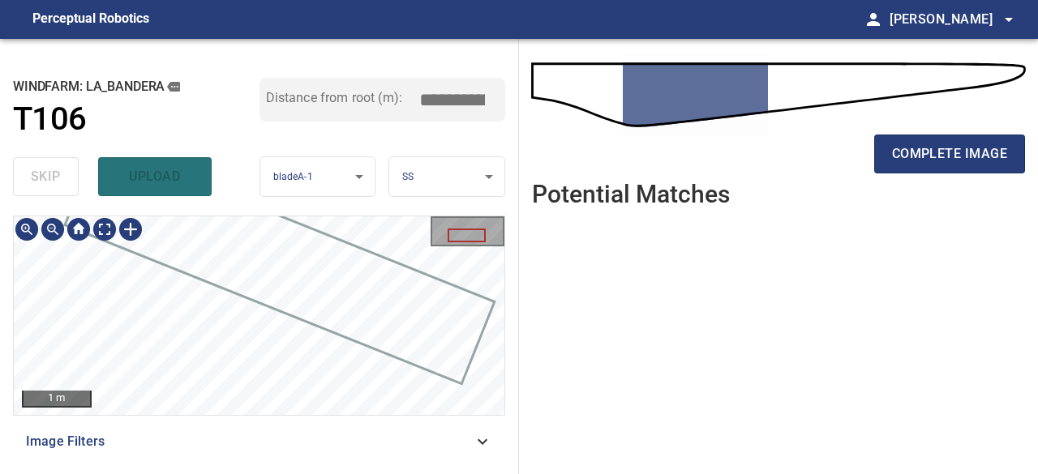
click at [337, 266] on div at bounding box center [259, 316] width 491 height 199
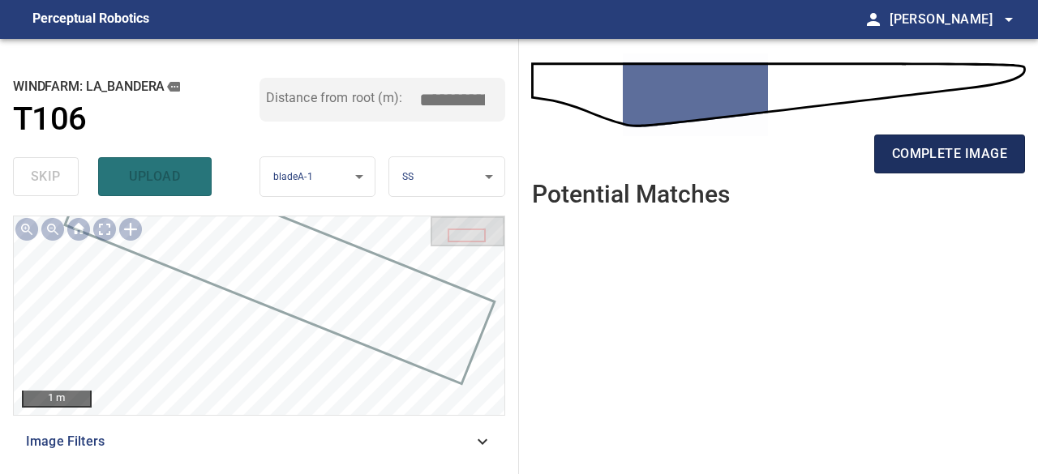
click at [942, 165] on button "complete image" at bounding box center [949, 154] width 151 height 39
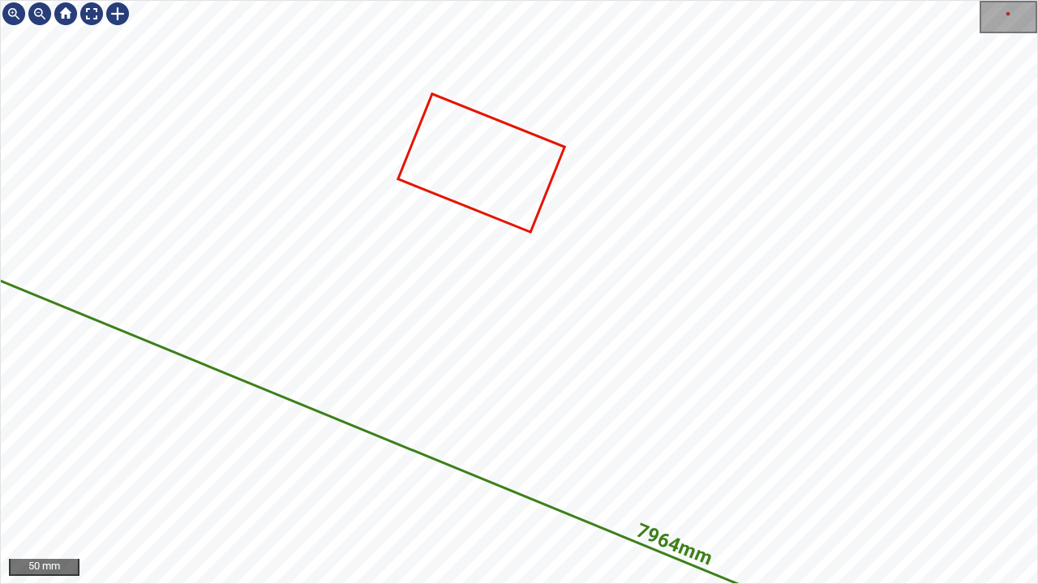
click at [508, 186] on icon at bounding box center [481, 162] width 164 height 135
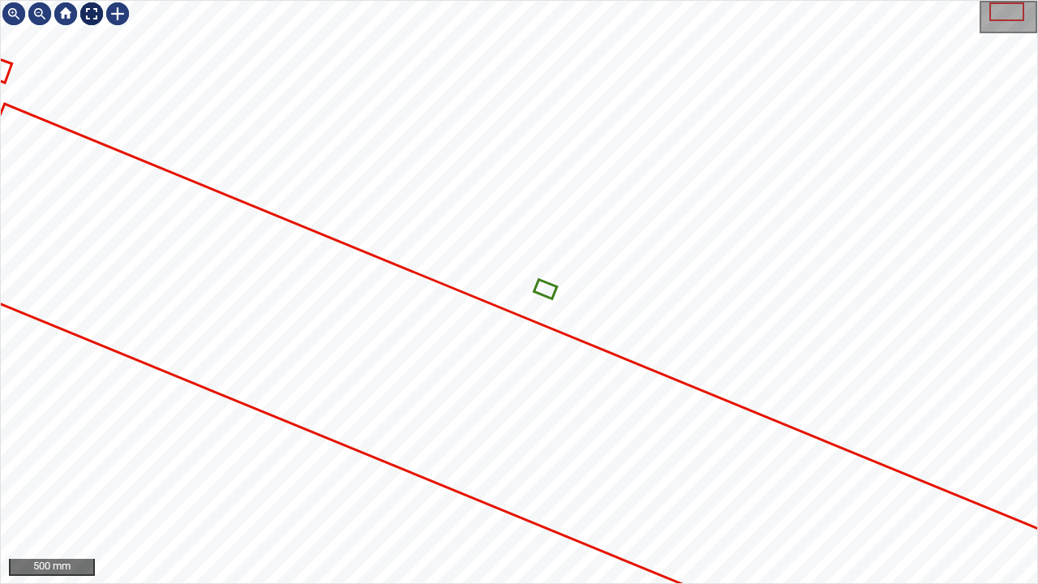
click at [96, 15] on div at bounding box center [92, 14] width 26 height 26
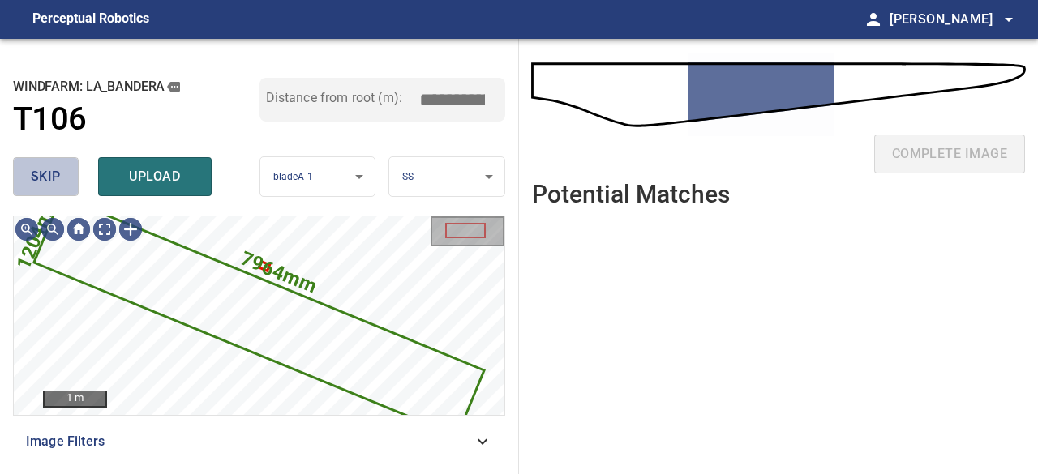
click at [53, 171] on span "skip" at bounding box center [46, 176] width 30 height 23
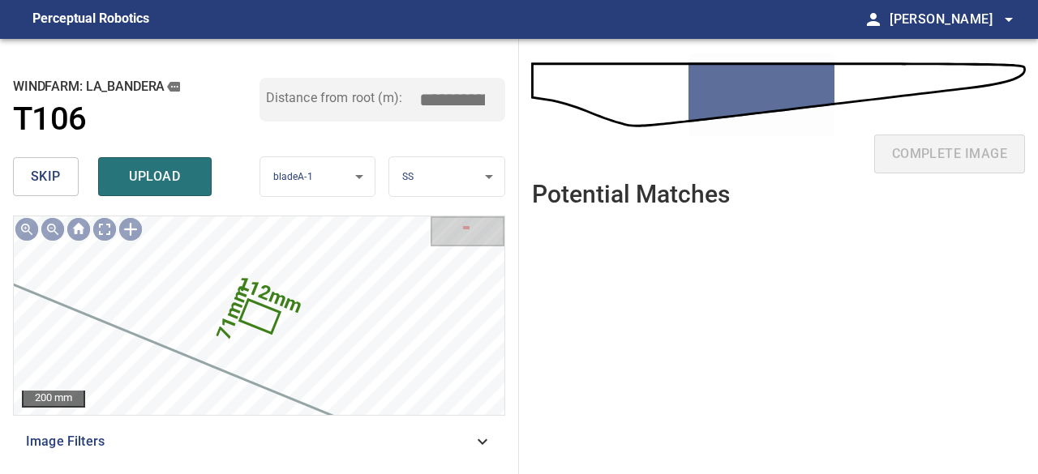
click at [53, 171] on span "skip" at bounding box center [46, 176] width 30 height 23
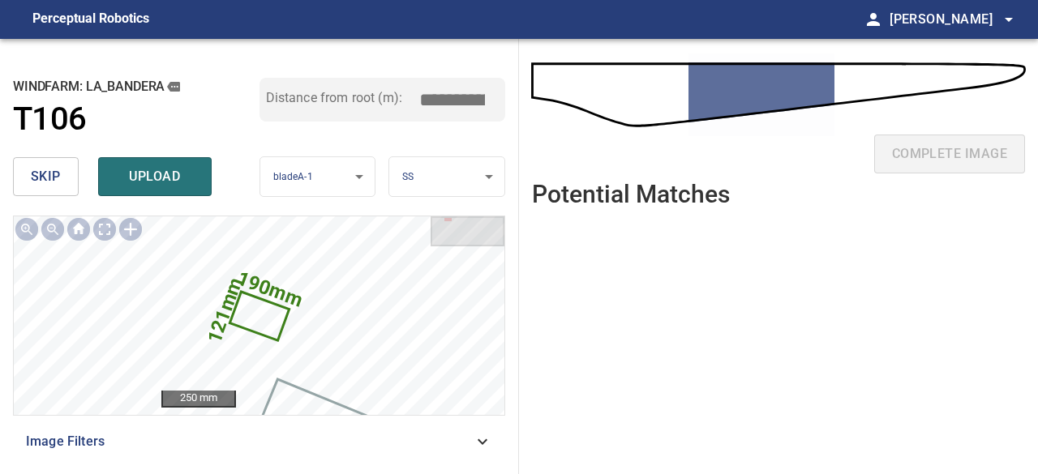
click at [53, 171] on span "skip" at bounding box center [46, 176] width 30 height 23
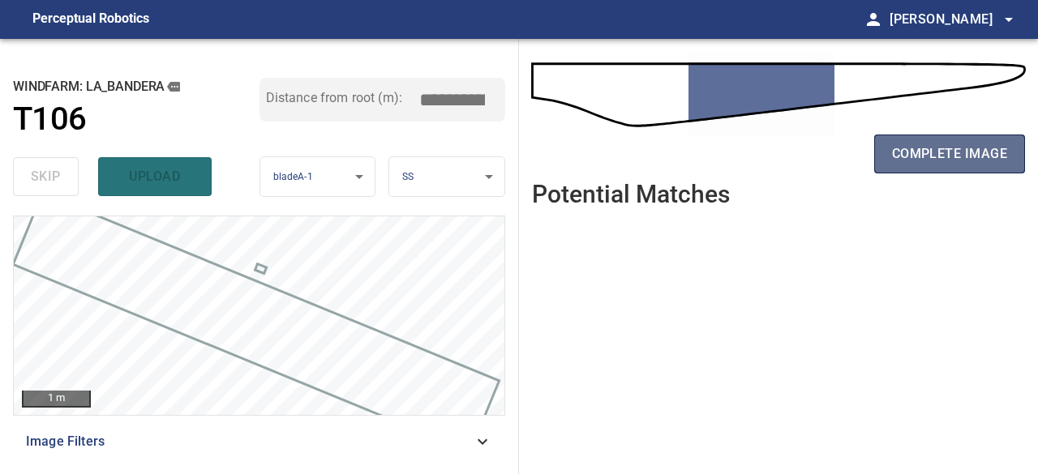
click at [937, 153] on span "complete image" at bounding box center [949, 154] width 115 height 23
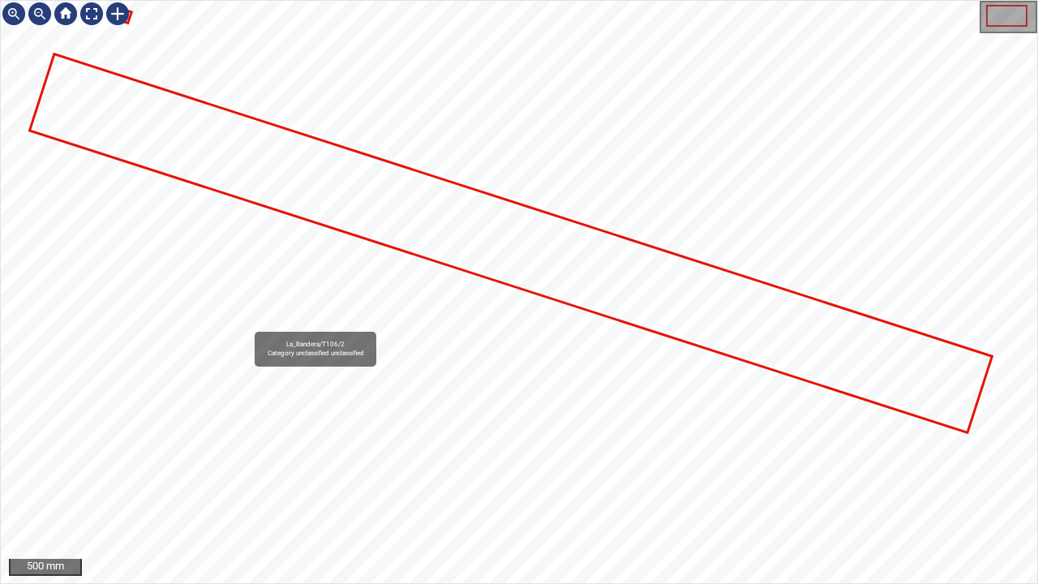
click at [284, 174] on icon at bounding box center [511, 243] width 959 height 375
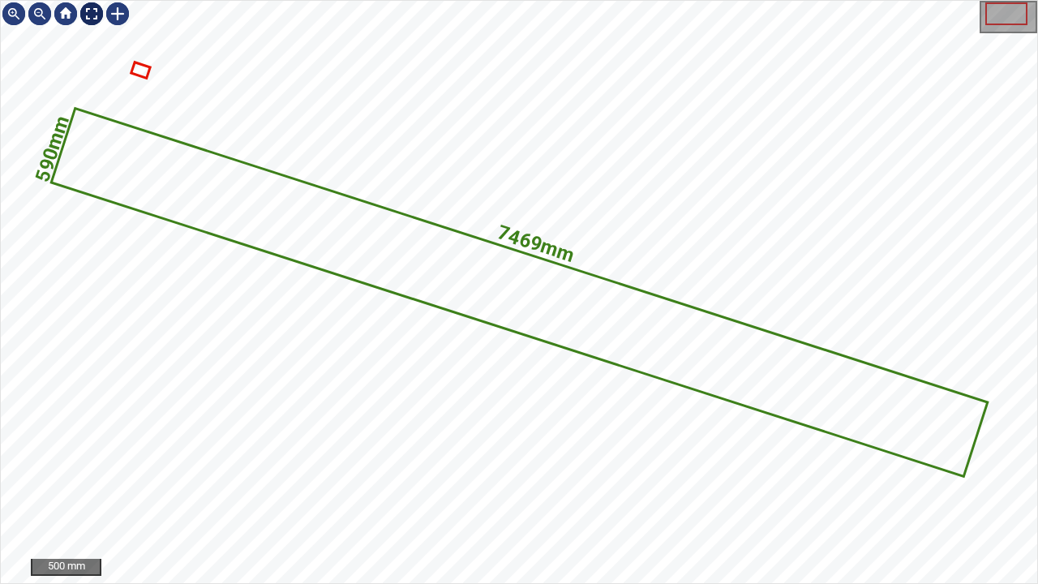
click at [89, 11] on div at bounding box center [92, 14] width 26 height 26
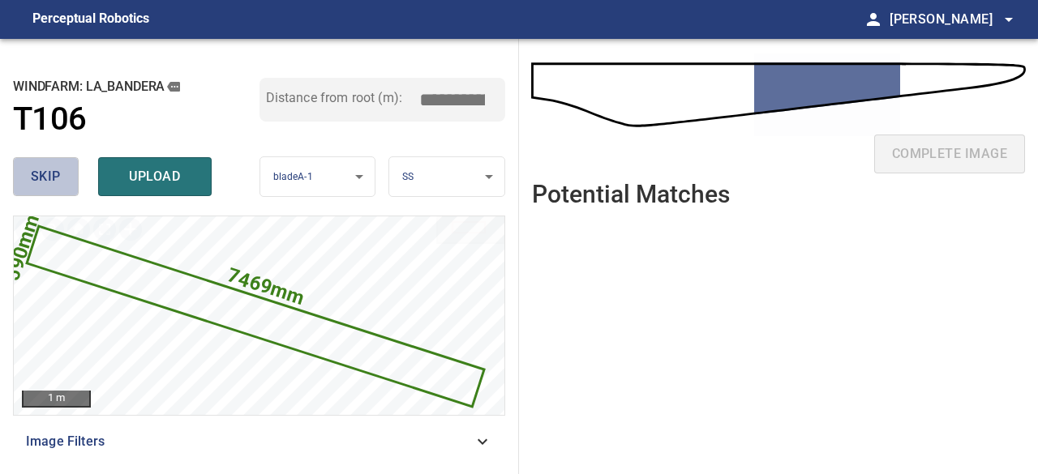
click at [57, 178] on span "skip" at bounding box center [46, 176] width 30 height 23
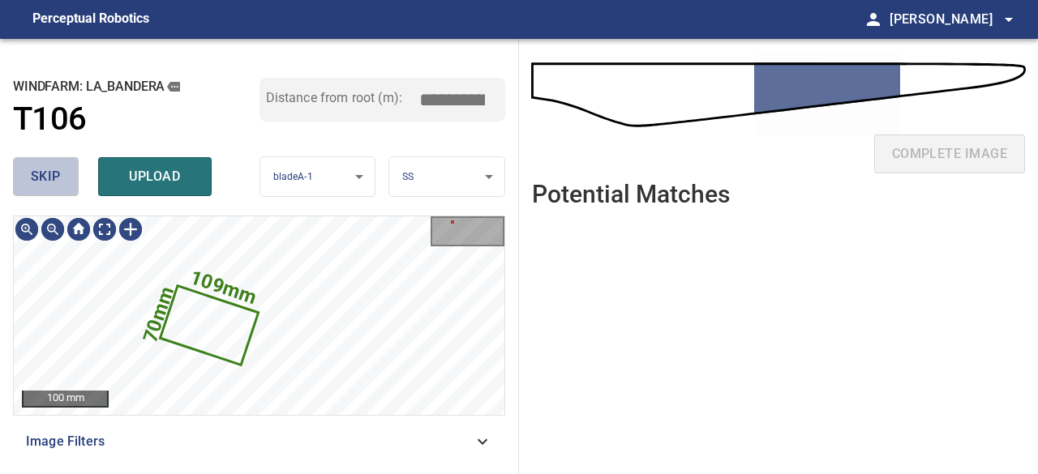
click at [62, 182] on button "skip" at bounding box center [46, 176] width 66 height 39
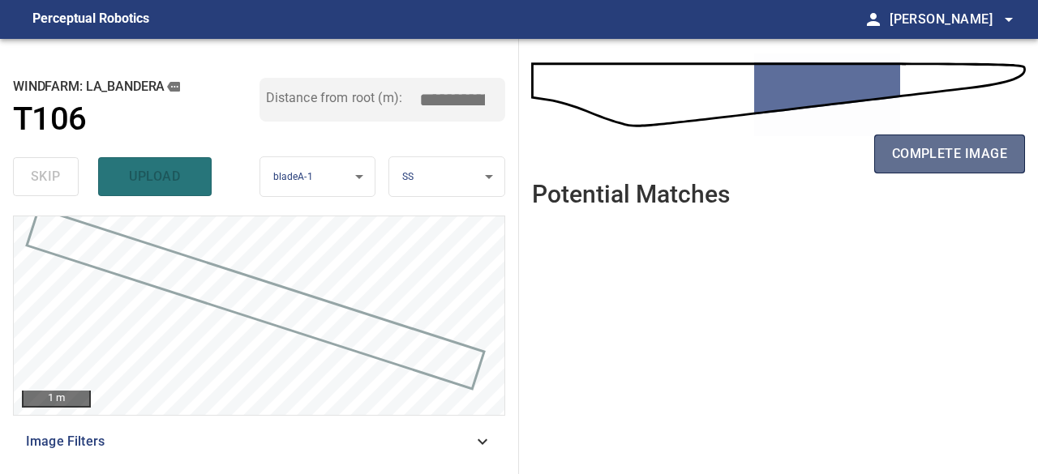
click at [932, 170] on button "complete image" at bounding box center [949, 154] width 151 height 39
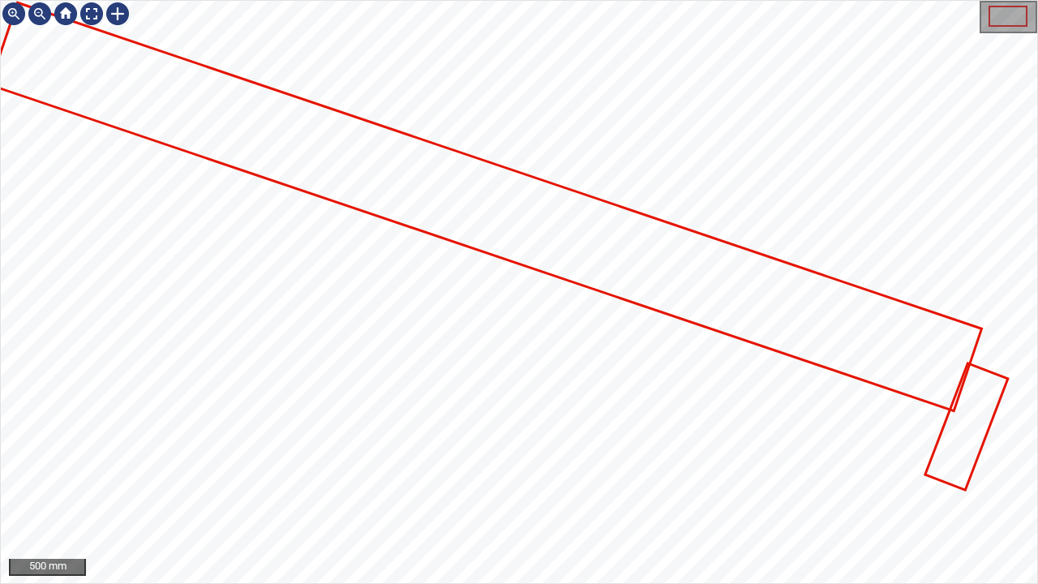
click at [900, 354] on icon at bounding box center [485, 206] width 988 height 405
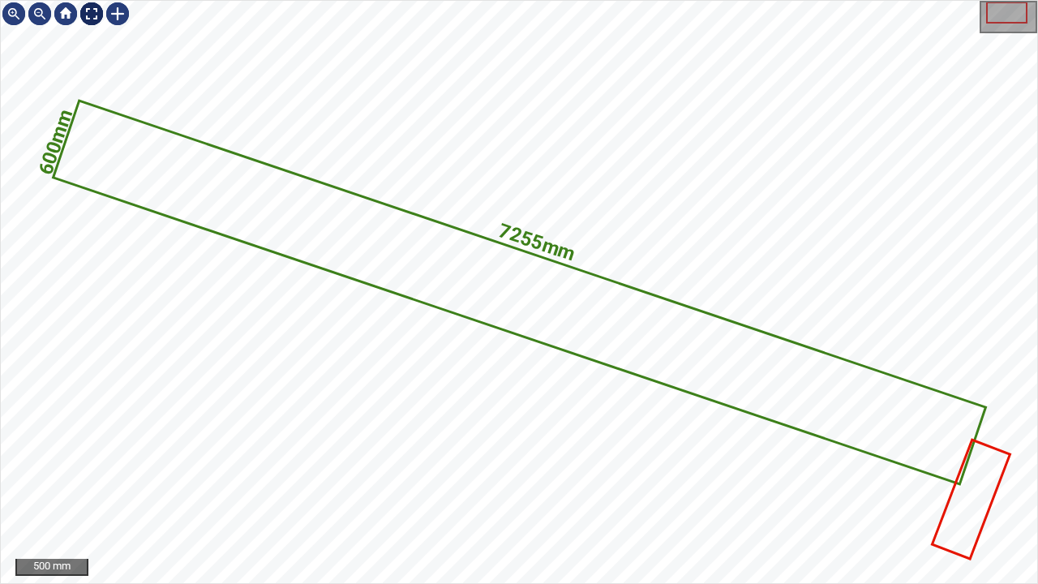
click at [97, 13] on div at bounding box center [92, 14] width 26 height 26
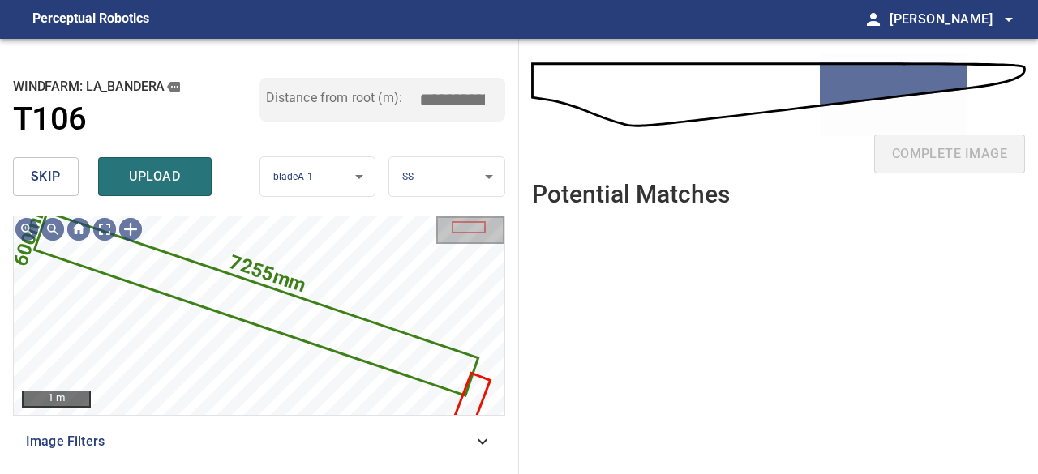
click at [59, 169] on span "skip" at bounding box center [46, 176] width 30 height 23
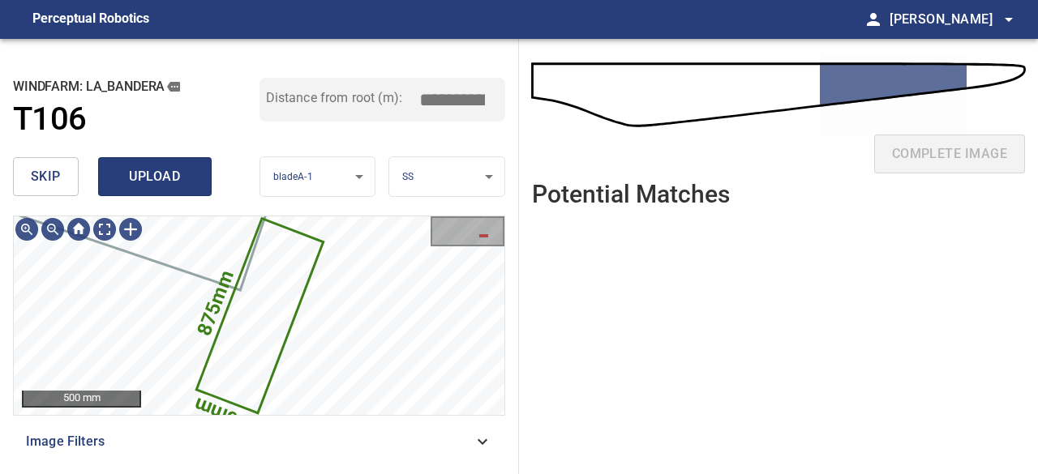
click at [155, 166] on span "upload" at bounding box center [155, 176] width 78 height 23
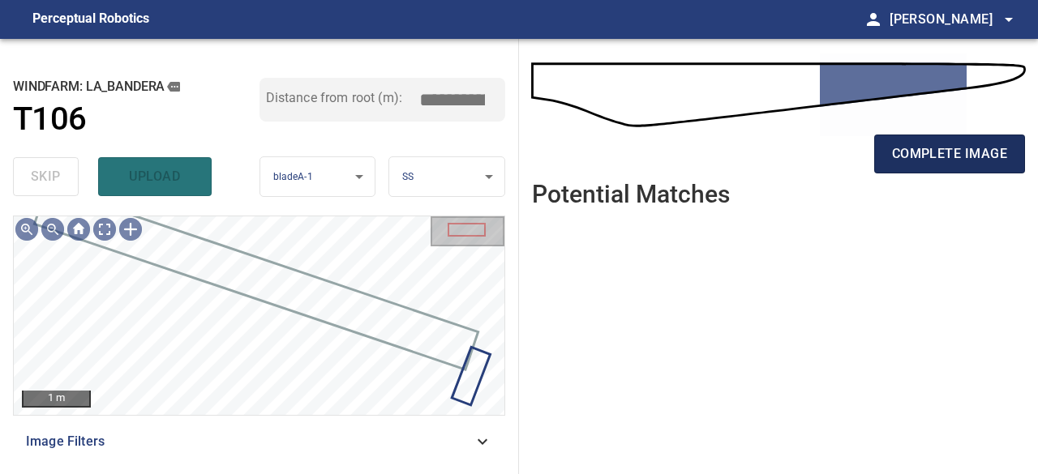
click at [945, 156] on span "complete image" at bounding box center [949, 154] width 115 height 23
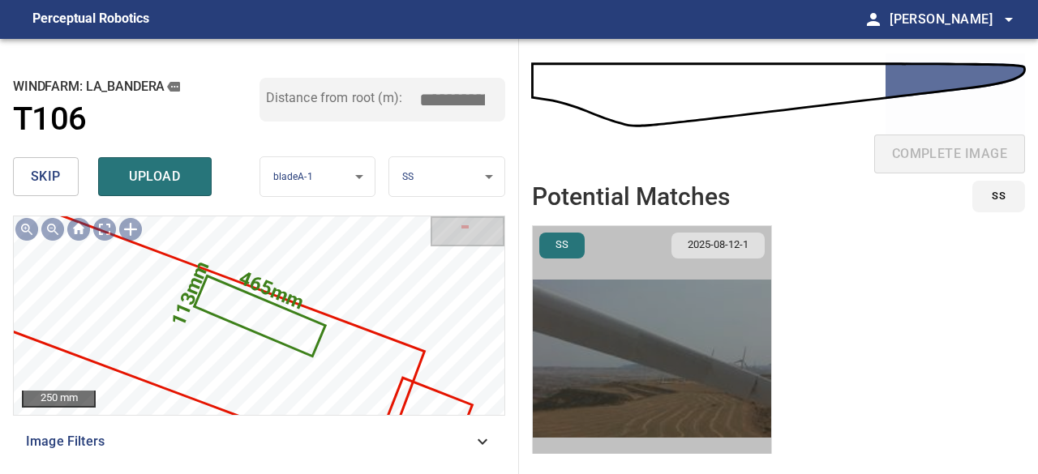
click at [671, 352] on img "button" at bounding box center [652, 358] width 238 height 265
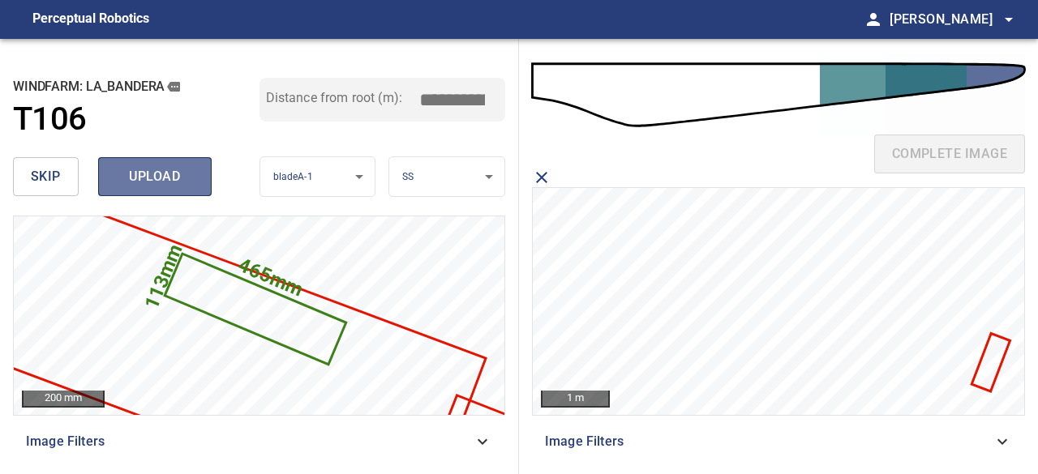
click at [160, 191] on button "upload" at bounding box center [155, 176] width 114 height 39
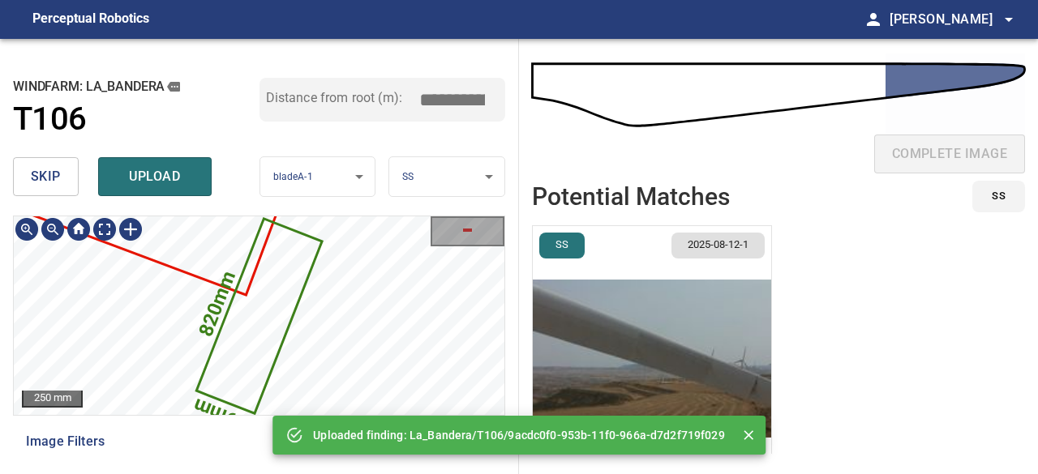
click at [269, 328] on icon at bounding box center [260, 317] width 122 height 192
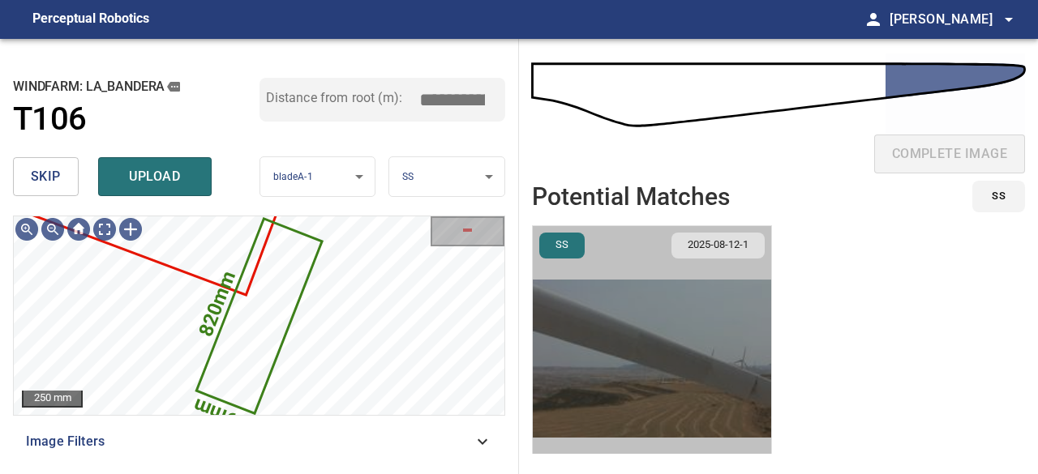
click at [626, 325] on img "button" at bounding box center [652, 358] width 238 height 265
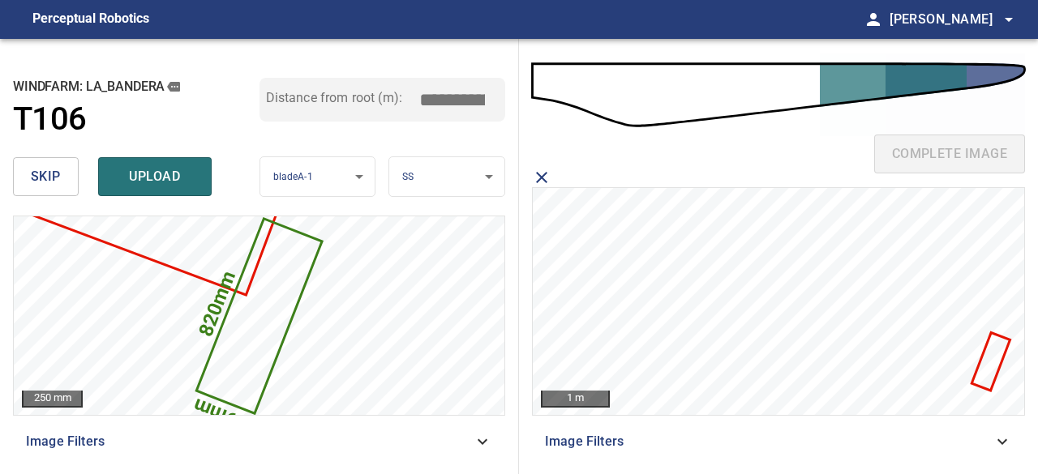
click at [997, 359] on icon at bounding box center [991, 362] width 36 height 55
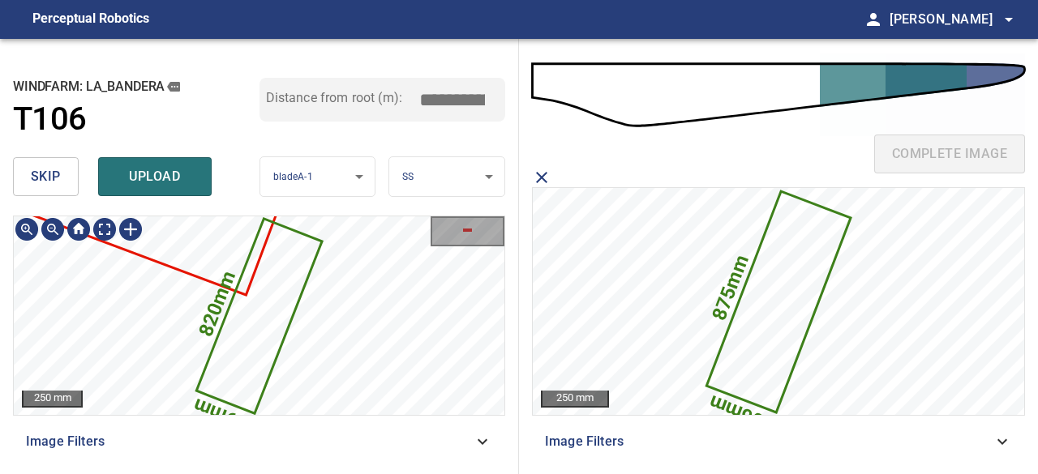
click at [247, 341] on icon at bounding box center [260, 317] width 122 height 192
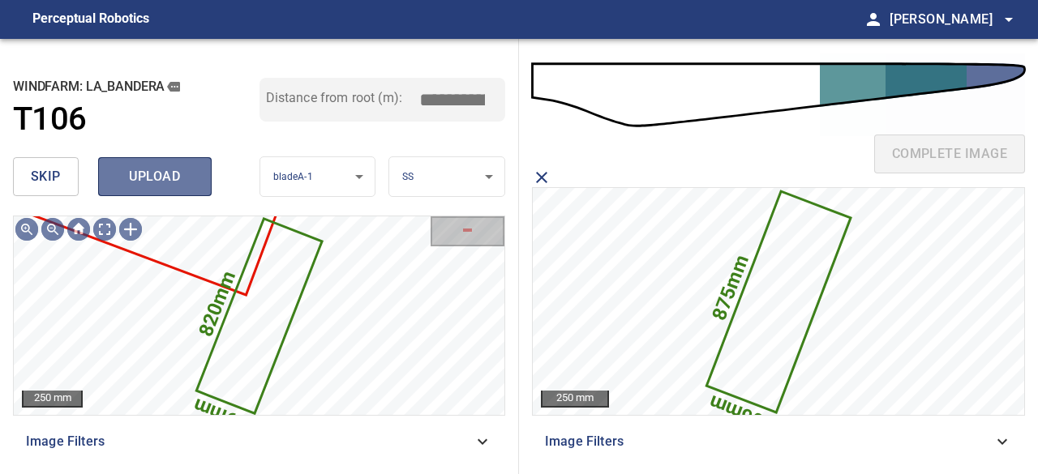
click at [136, 166] on span "upload" at bounding box center [155, 176] width 78 height 23
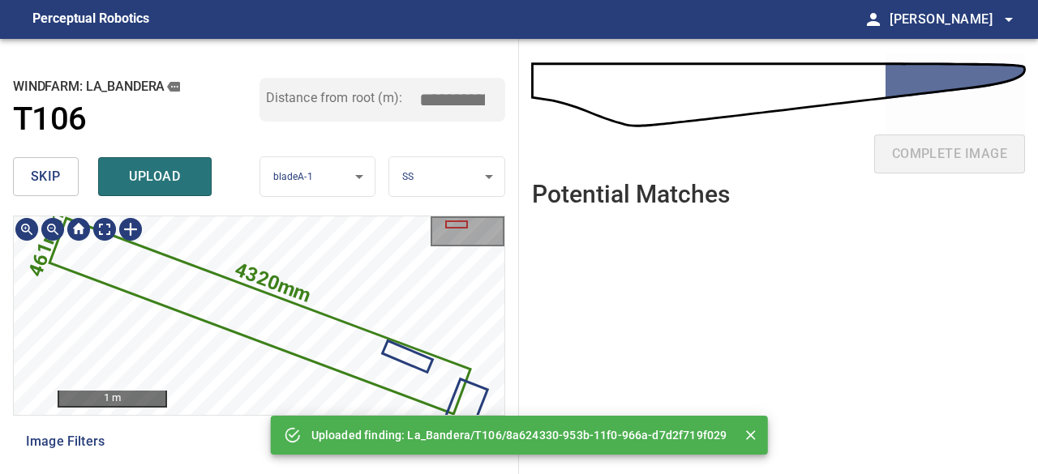
click at [324, 346] on icon at bounding box center [260, 316] width 418 height 193
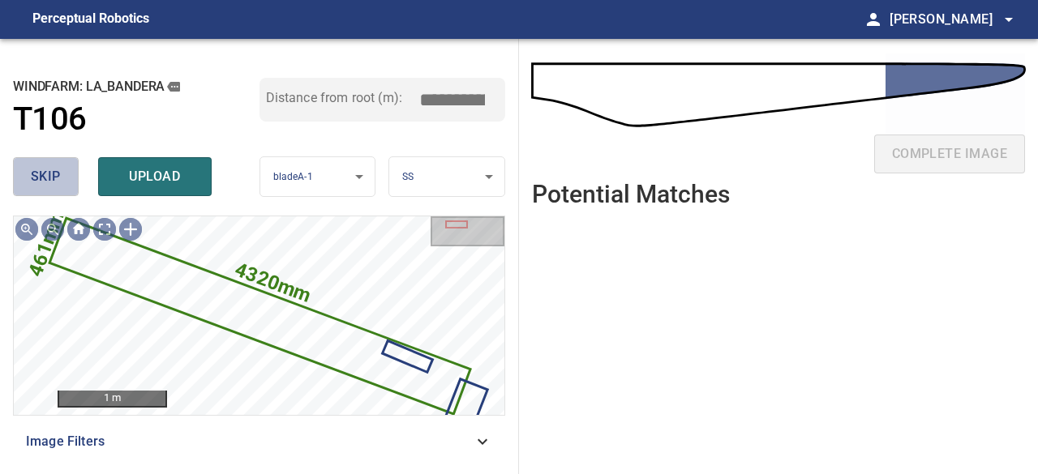
click at [58, 186] on span "skip" at bounding box center [46, 176] width 30 height 23
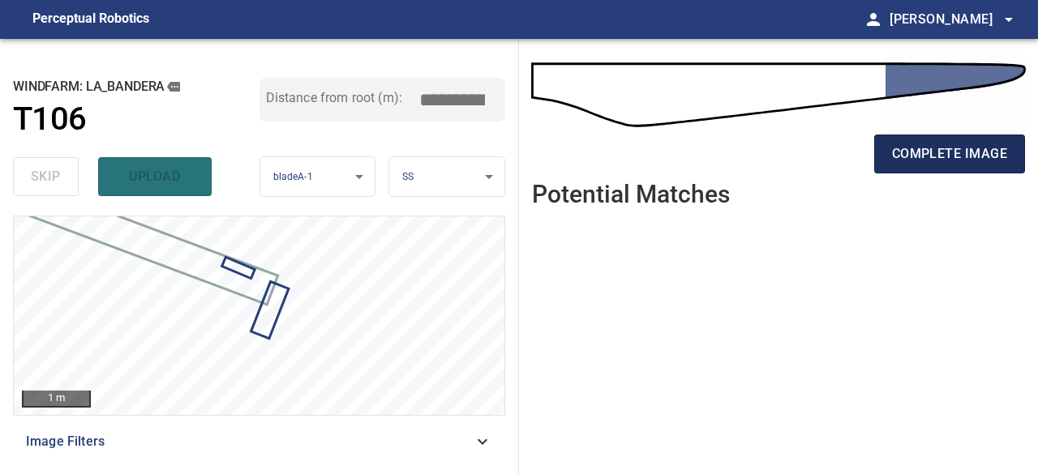
click at [918, 151] on span "complete image" at bounding box center [949, 154] width 115 height 23
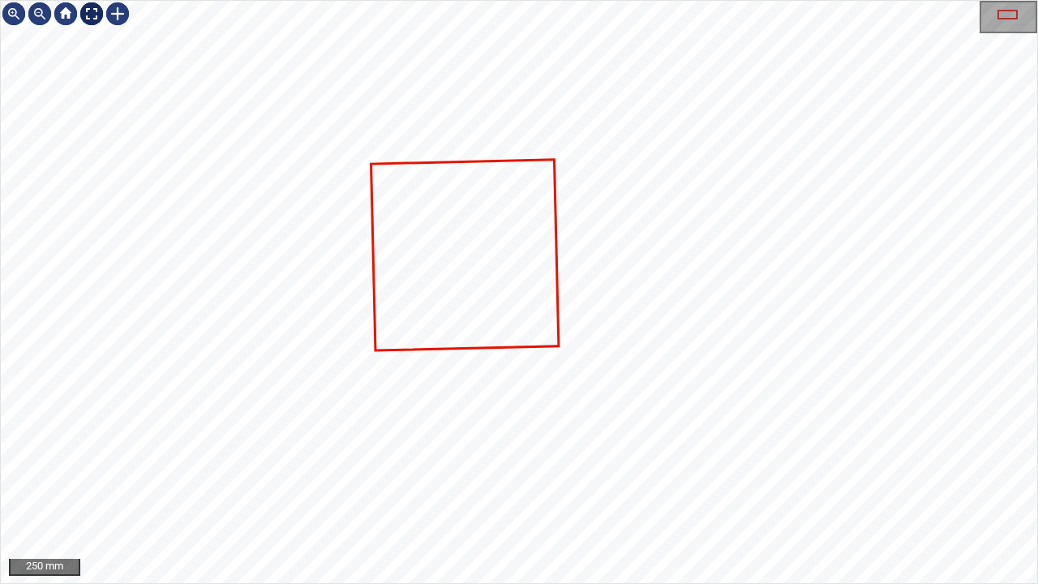
click at [88, 13] on div at bounding box center [92, 14] width 26 height 26
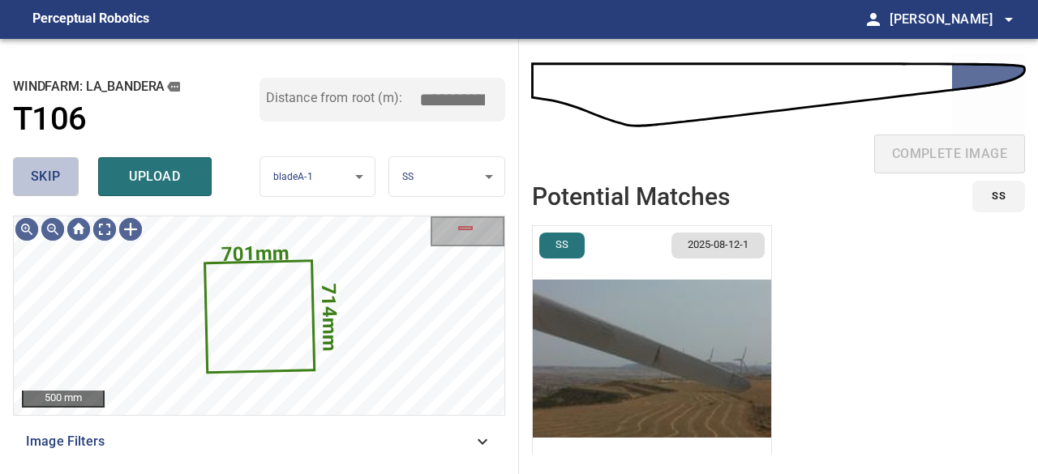
click at [52, 184] on span "skip" at bounding box center [46, 176] width 30 height 23
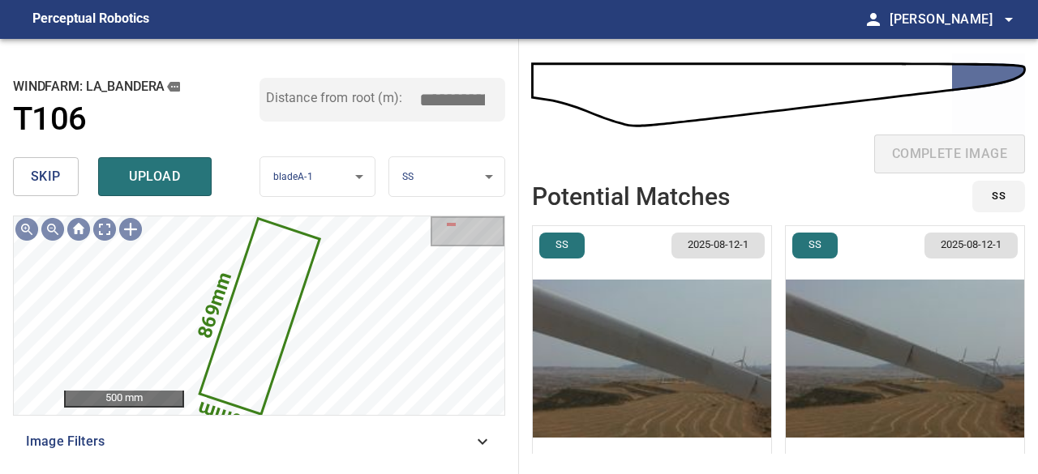
click at [634, 353] on img "button" at bounding box center [652, 358] width 238 height 265
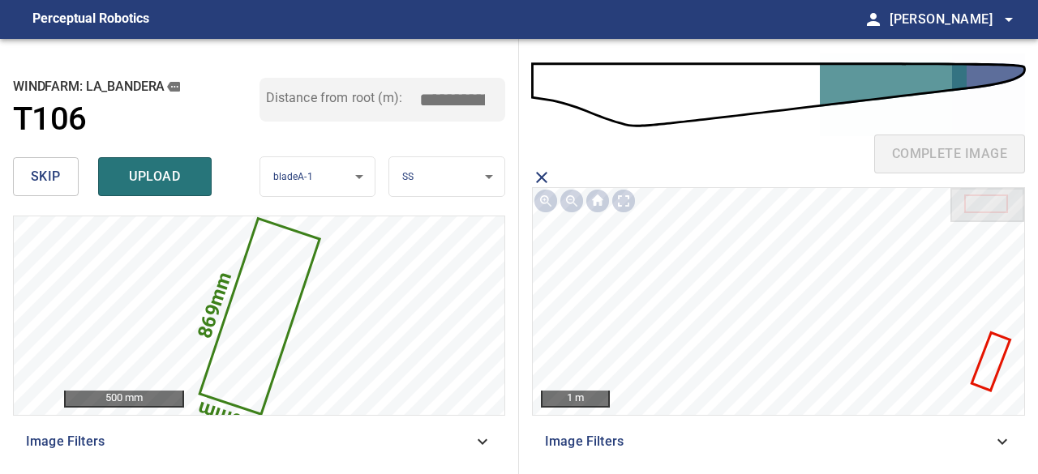
click at [981, 367] on icon at bounding box center [991, 362] width 36 height 55
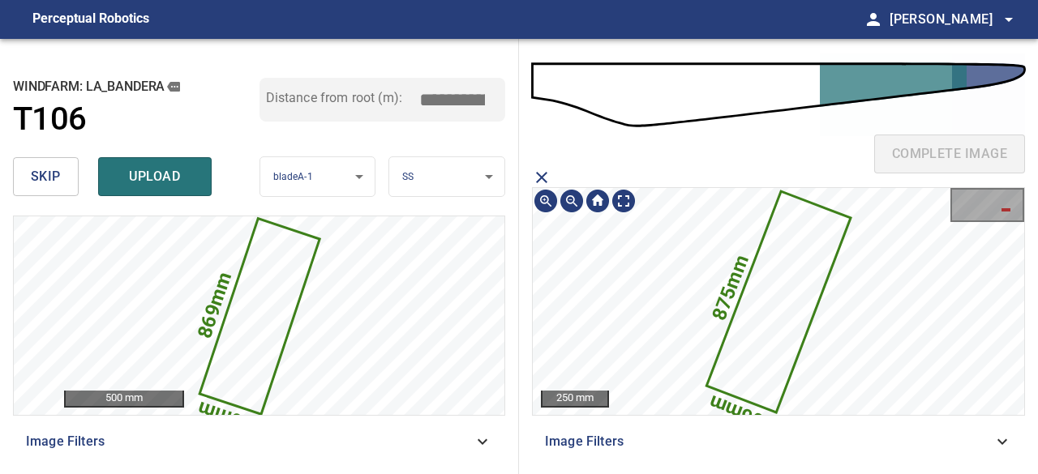
click at [776, 350] on icon at bounding box center [779, 302] width 141 height 218
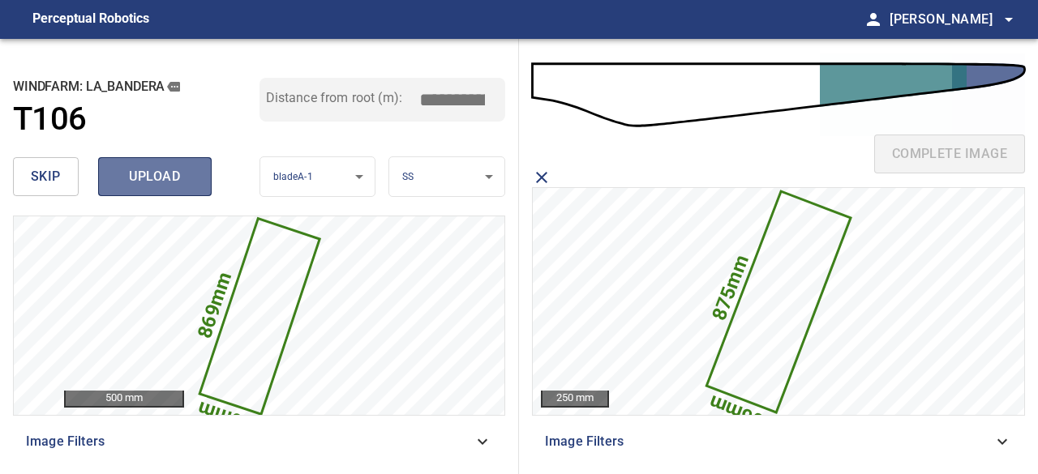
click at [169, 179] on span "upload" at bounding box center [155, 176] width 78 height 23
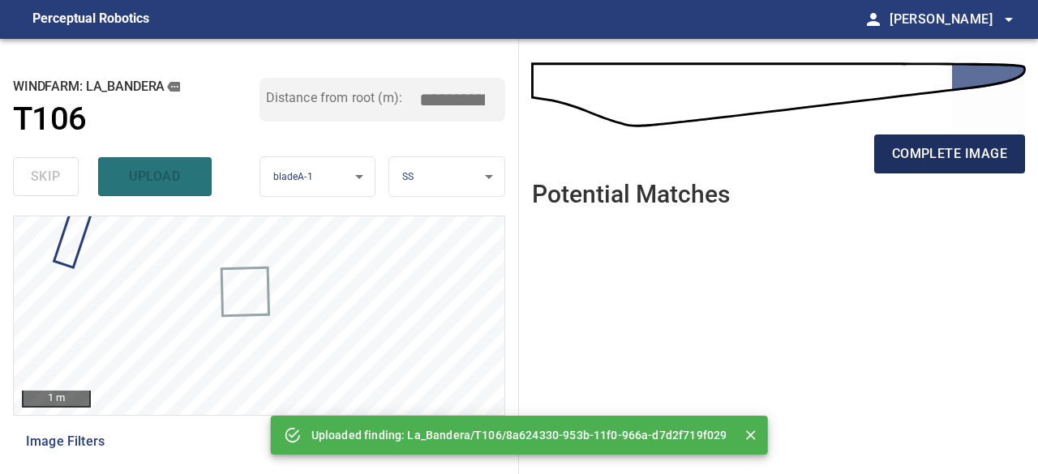
click at [954, 143] on span "complete image" at bounding box center [949, 154] width 115 height 23
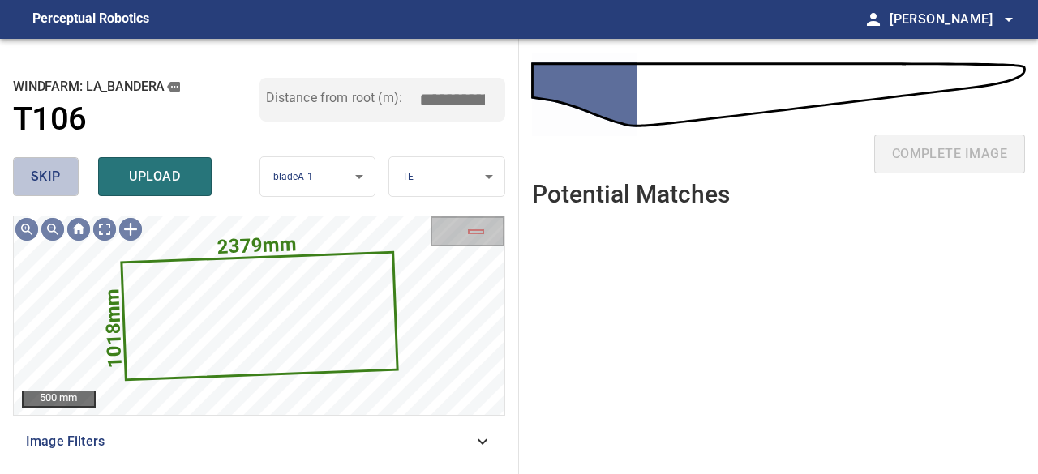
click at [58, 181] on span "skip" at bounding box center [46, 176] width 30 height 23
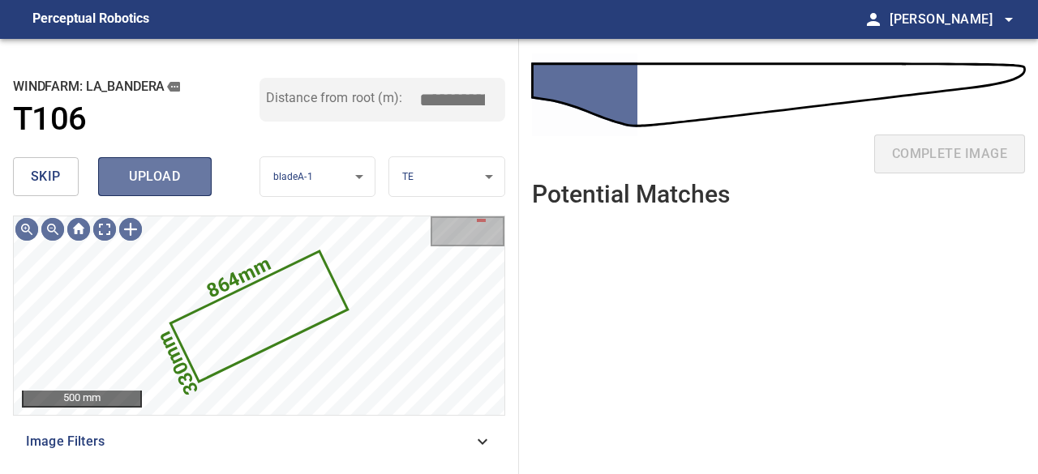
click at [169, 191] on button "upload" at bounding box center [155, 176] width 114 height 39
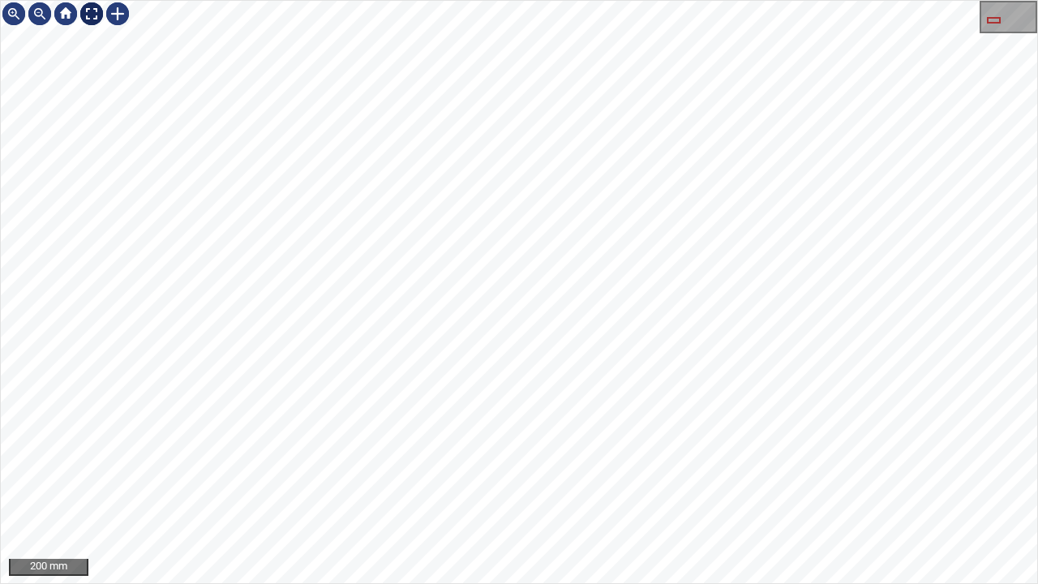
click at [94, 15] on div at bounding box center [92, 14] width 26 height 26
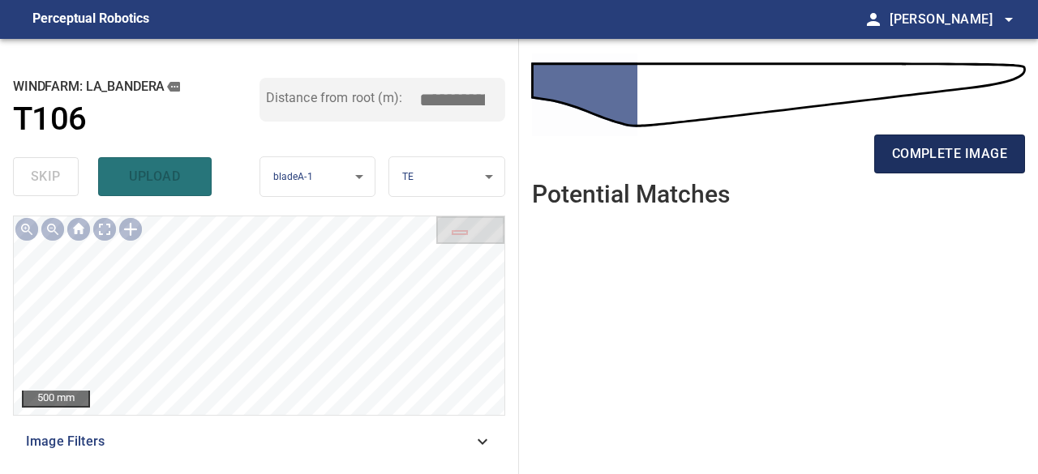
click at [986, 166] on button "complete image" at bounding box center [949, 154] width 151 height 39
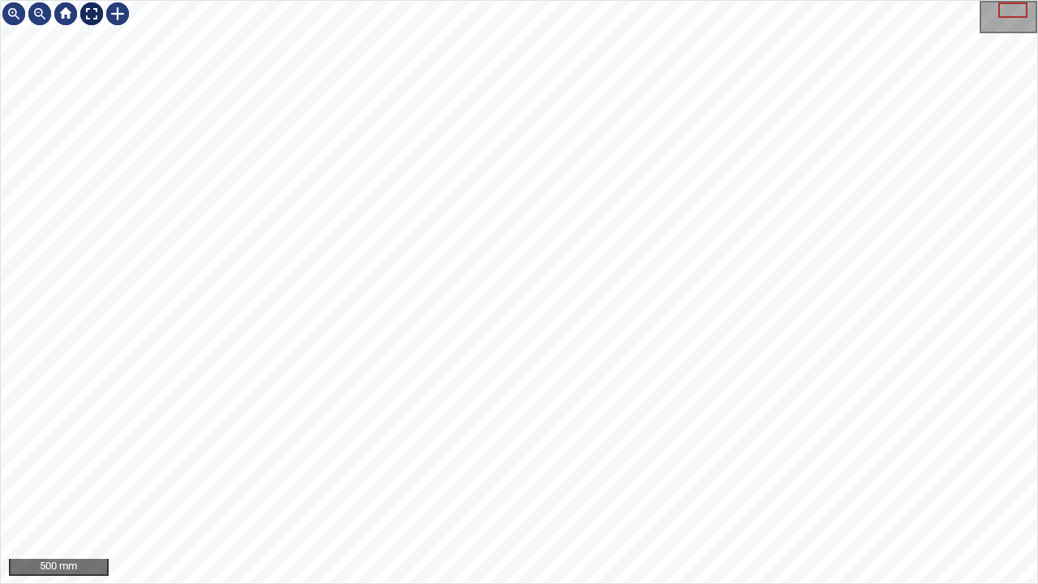
click at [87, 15] on div at bounding box center [92, 14] width 26 height 26
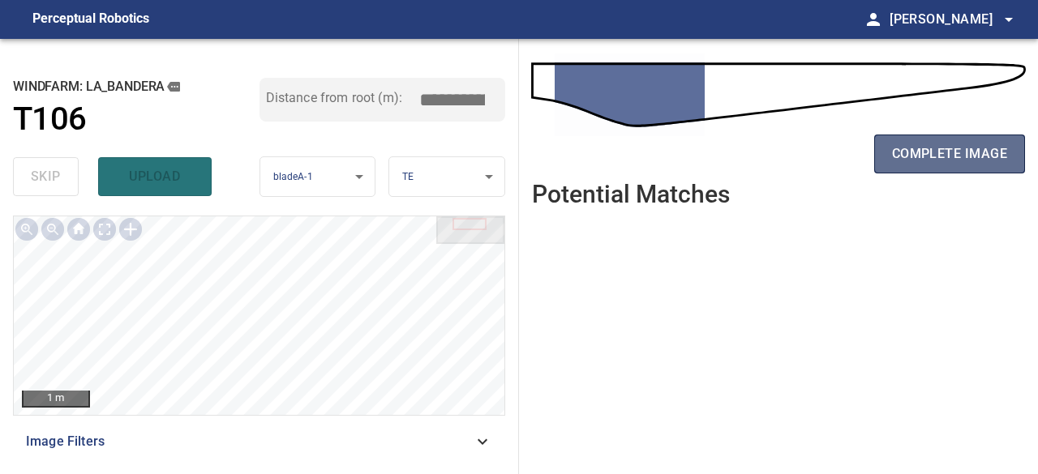
click at [915, 166] on button "complete image" at bounding box center [949, 154] width 151 height 39
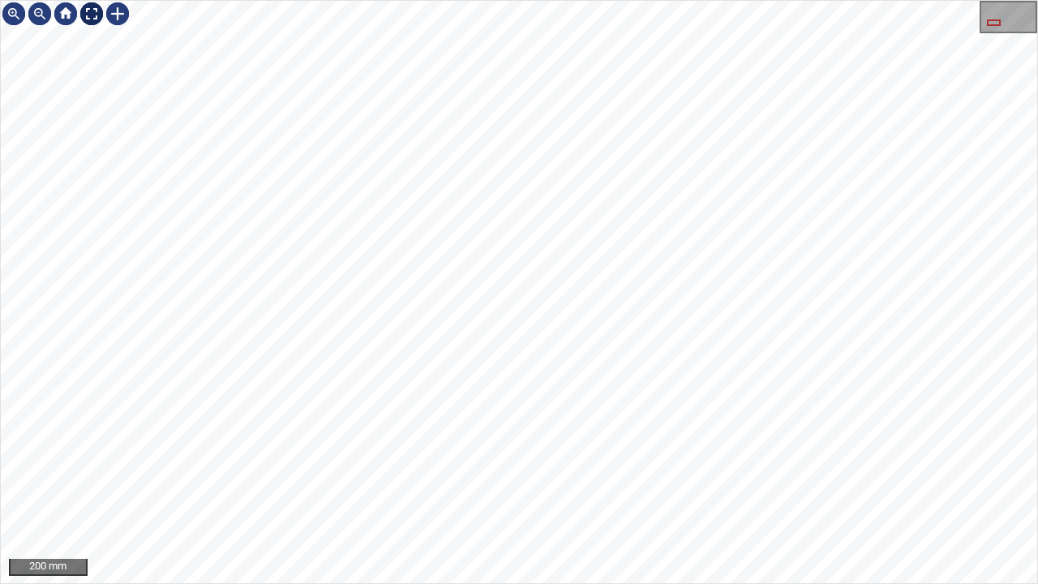
click at [91, 9] on div at bounding box center [92, 14] width 26 height 26
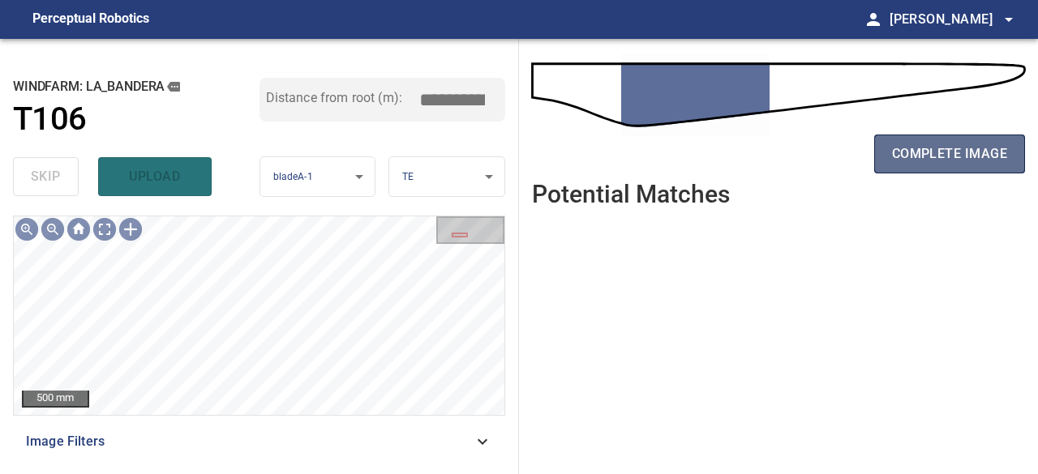
click at [930, 147] on span "complete image" at bounding box center [949, 154] width 115 height 23
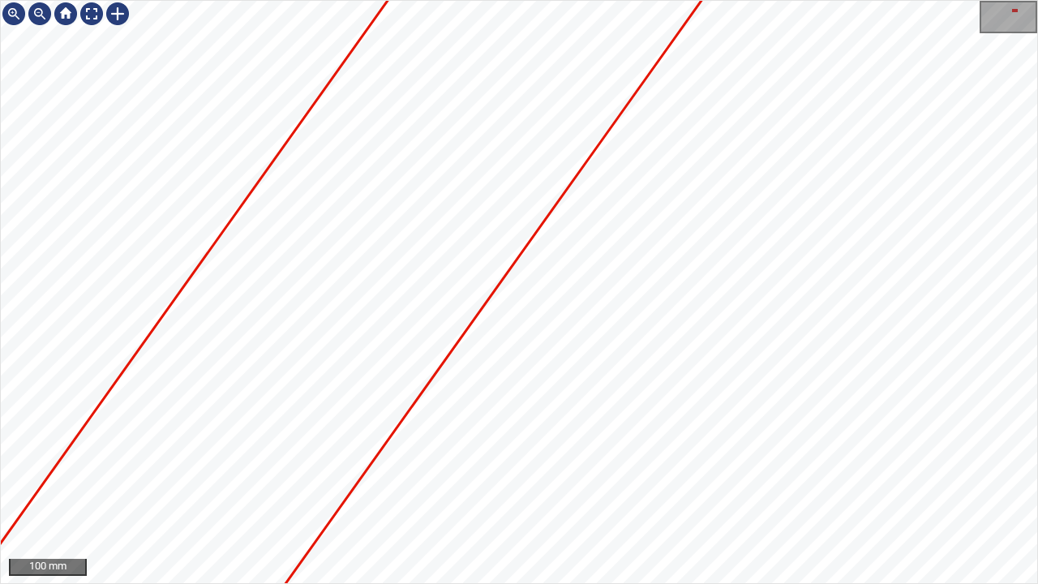
click at [903, 0] on div "100 mm" at bounding box center [519, 292] width 1038 height 584
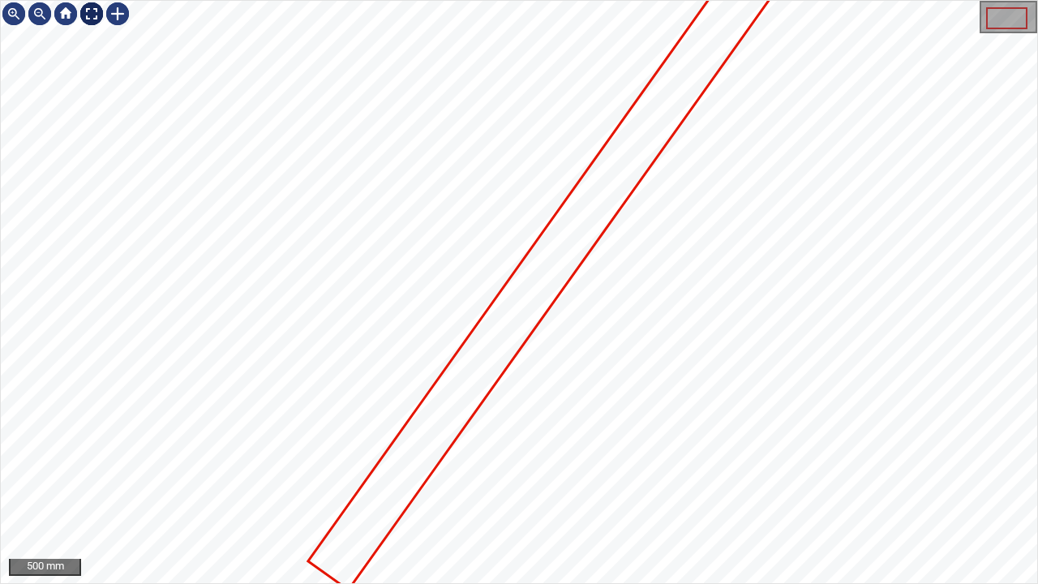
click at [90, 13] on div at bounding box center [92, 14] width 26 height 26
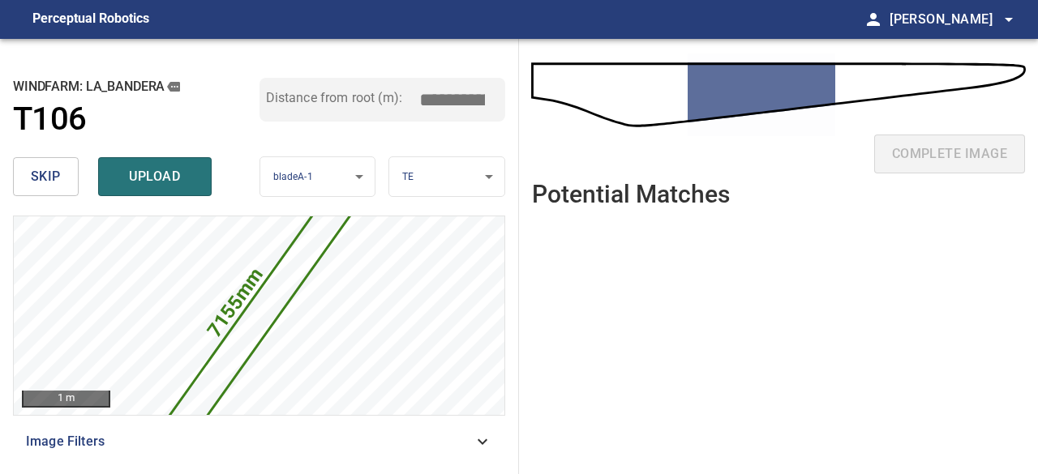
click at [65, 177] on button "skip" at bounding box center [46, 176] width 66 height 39
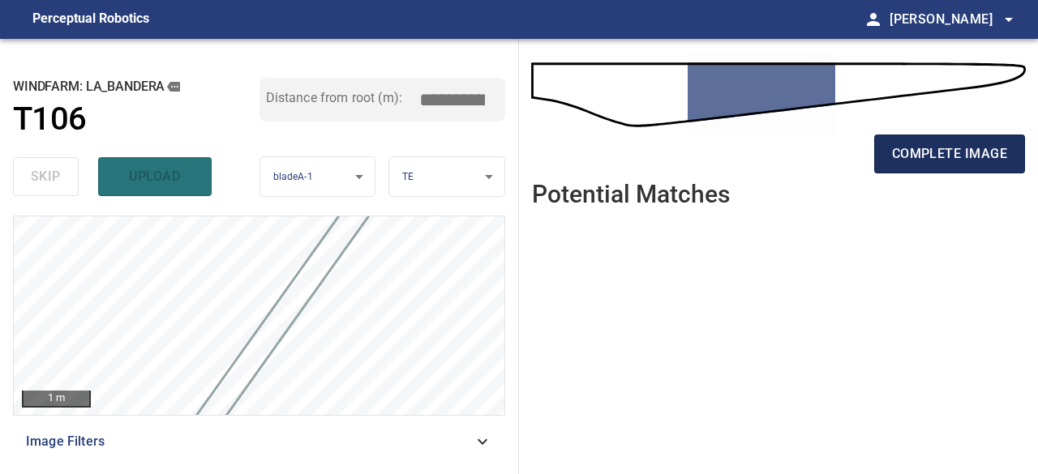
click at [954, 157] on span "complete image" at bounding box center [949, 154] width 115 height 23
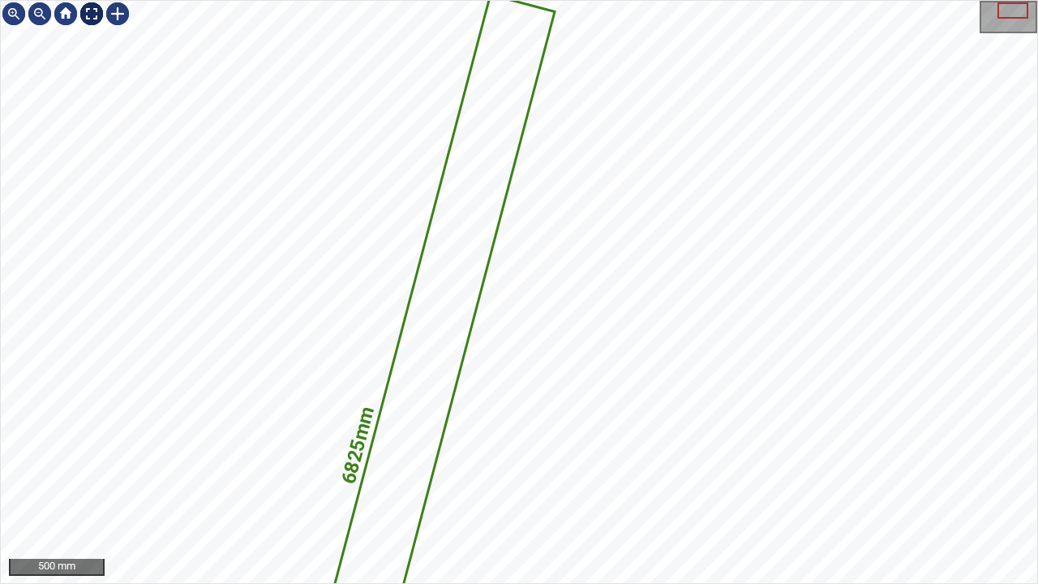
click at [94, 19] on div at bounding box center [92, 14] width 26 height 26
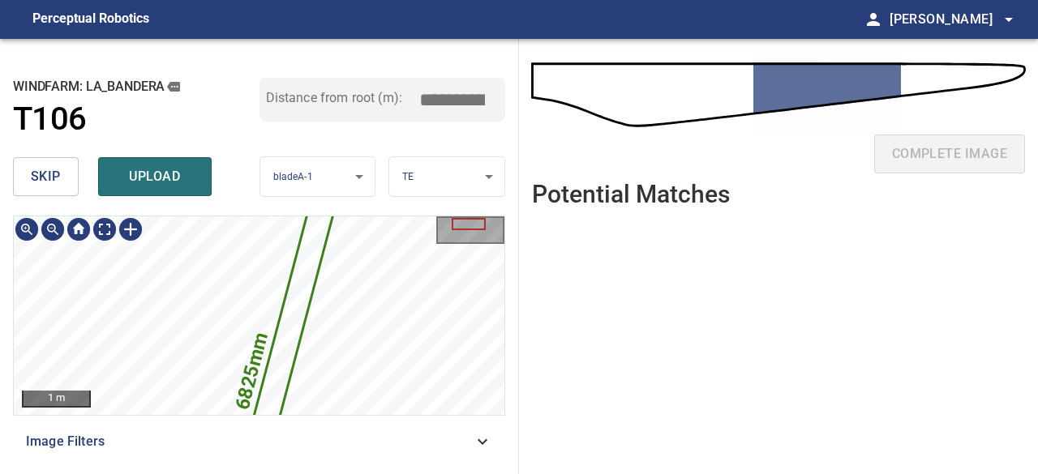
click at [285, 310] on icon at bounding box center [278, 375] width 107 height 328
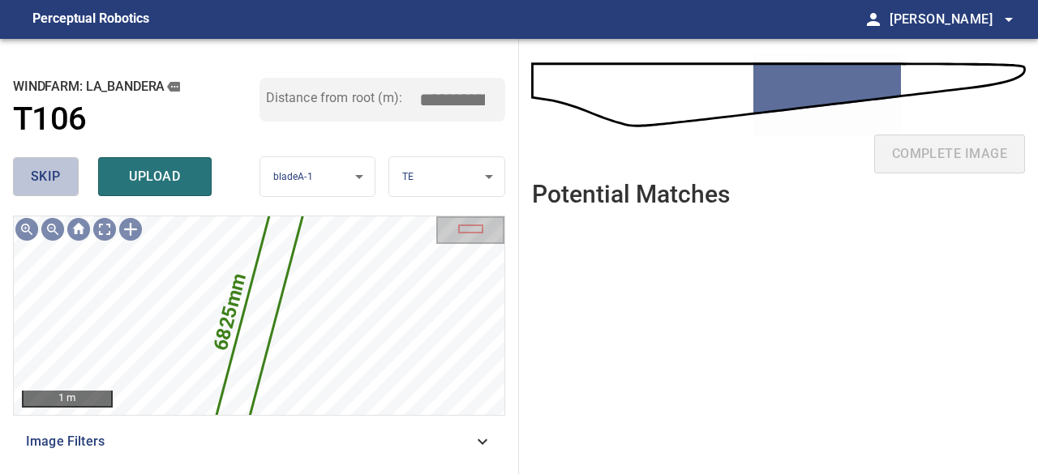
click at [56, 178] on span "skip" at bounding box center [46, 176] width 30 height 23
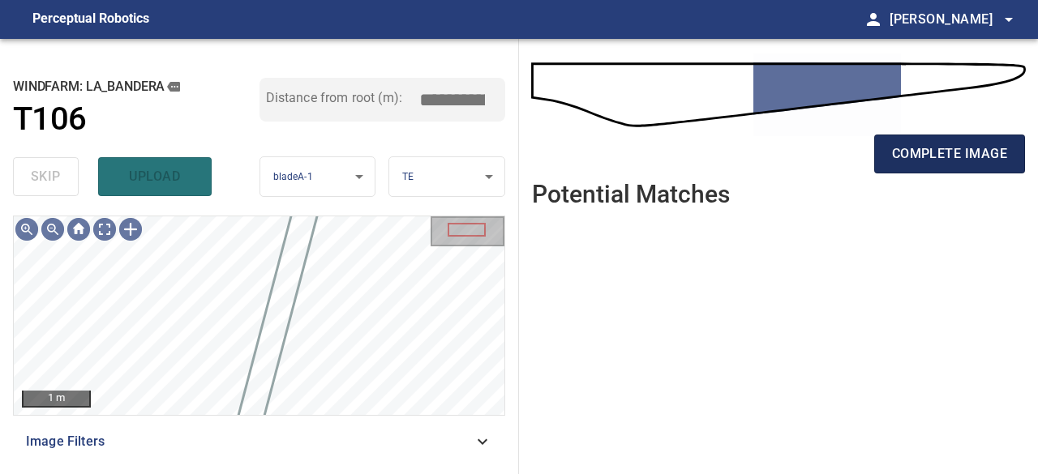
click at [963, 169] on button "complete image" at bounding box center [949, 154] width 151 height 39
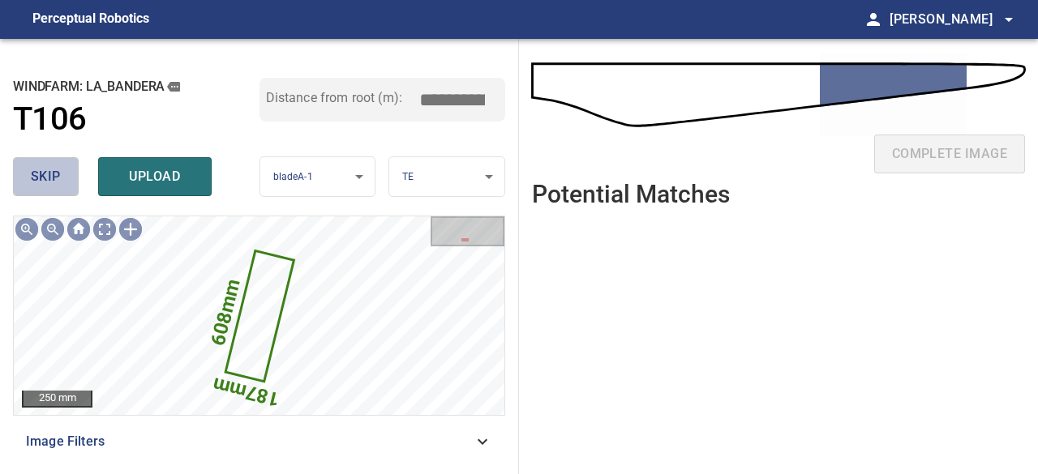
click at [65, 187] on button "skip" at bounding box center [46, 176] width 66 height 39
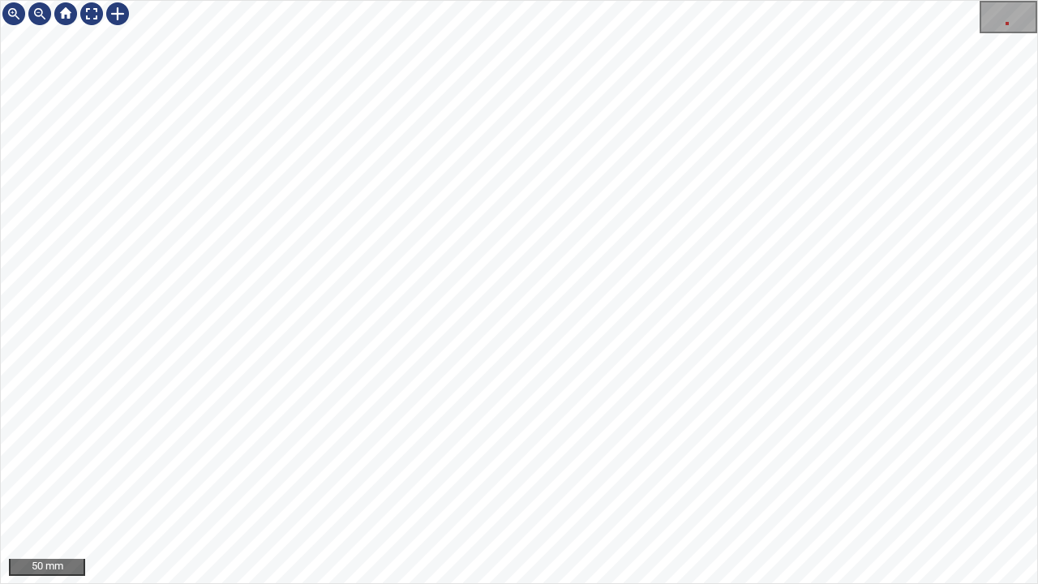
click at [920, 0] on div "50 mm" at bounding box center [519, 292] width 1038 height 584
click at [92, 18] on div at bounding box center [92, 14] width 26 height 26
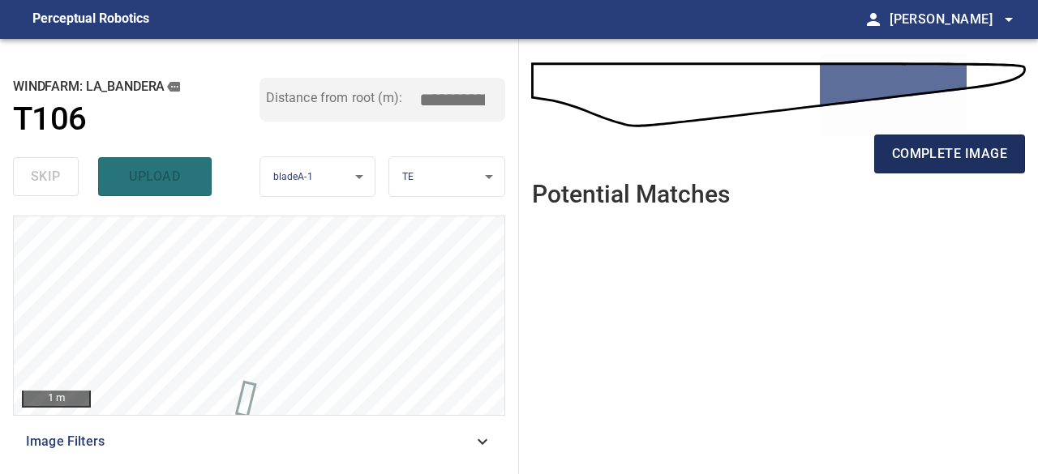
click at [934, 162] on span "complete image" at bounding box center [949, 154] width 115 height 23
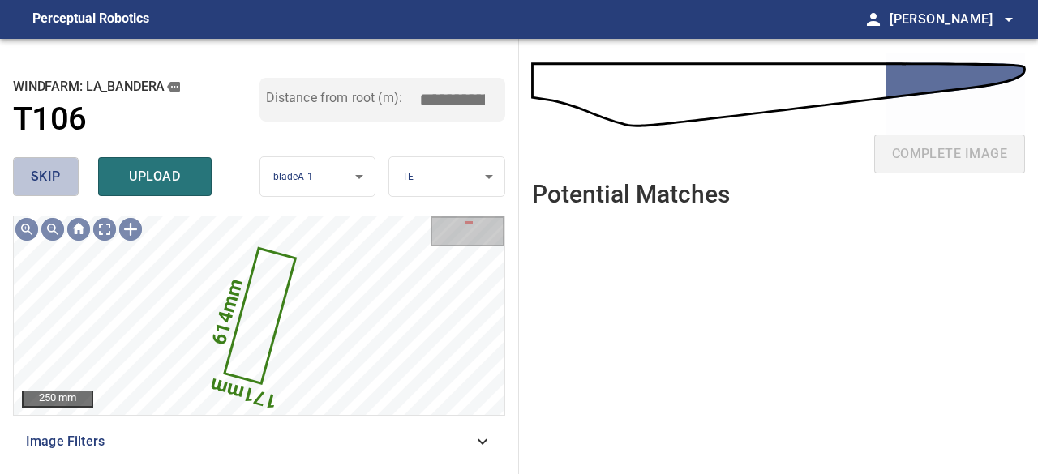
click at [44, 173] on span "skip" at bounding box center [46, 176] width 30 height 23
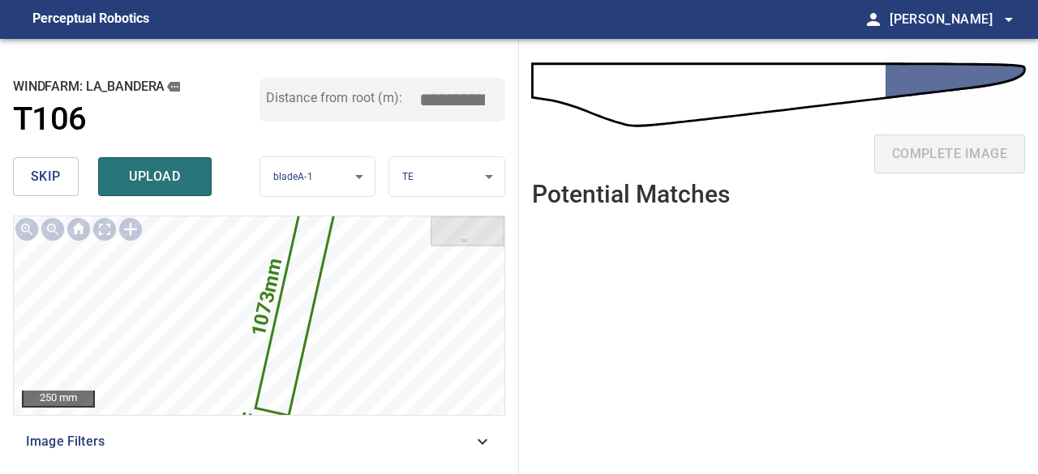
click at [47, 179] on span "skip" at bounding box center [46, 176] width 30 height 23
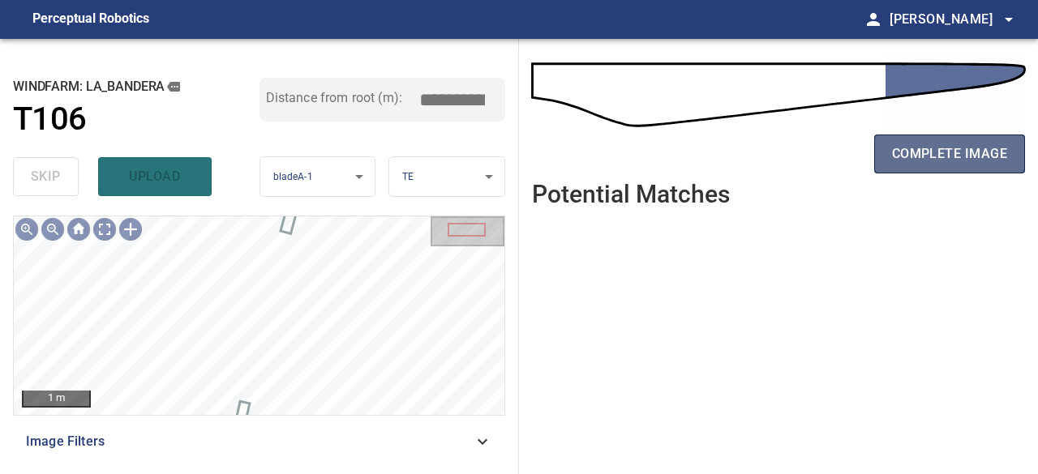
click at [928, 161] on span "complete image" at bounding box center [949, 154] width 115 height 23
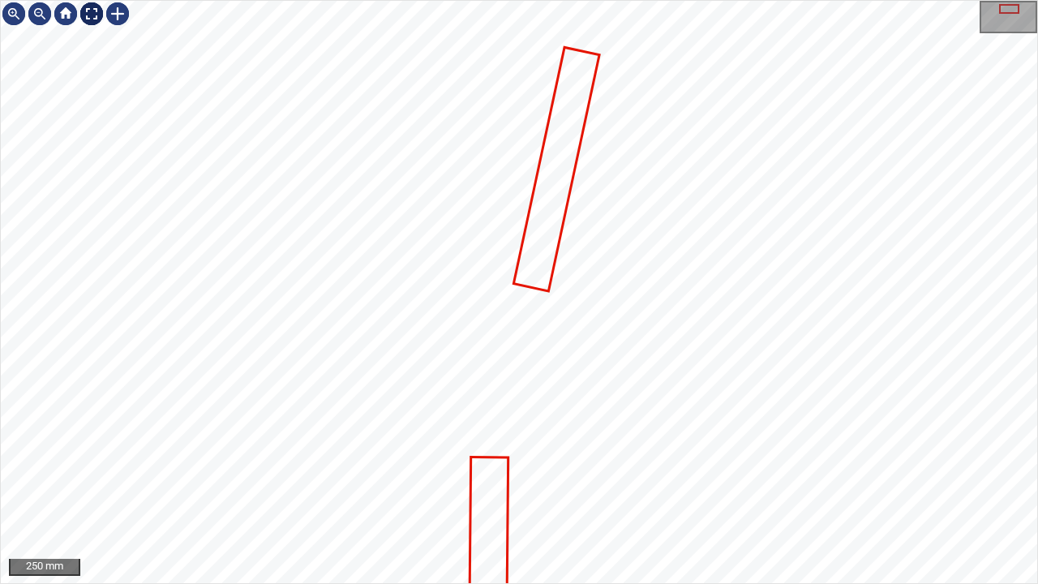
click at [91, 14] on div at bounding box center [92, 14] width 26 height 26
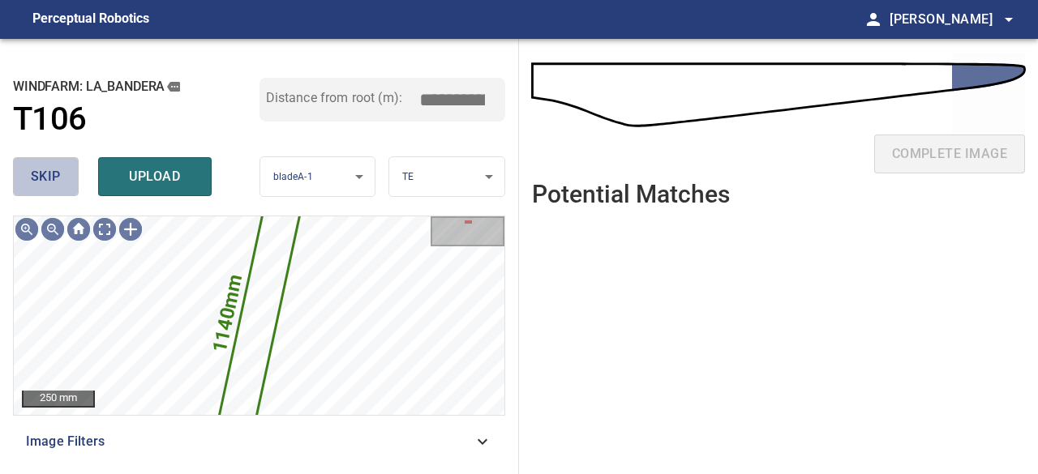
click at [61, 181] on button "skip" at bounding box center [46, 176] width 66 height 39
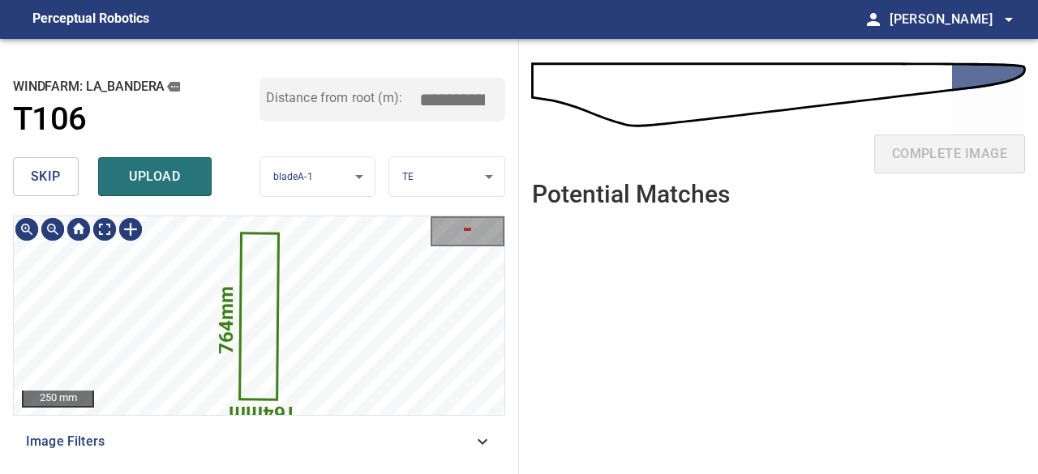
click at [252, 349] on icon at bounding box center [259, 316] width 36 height 164
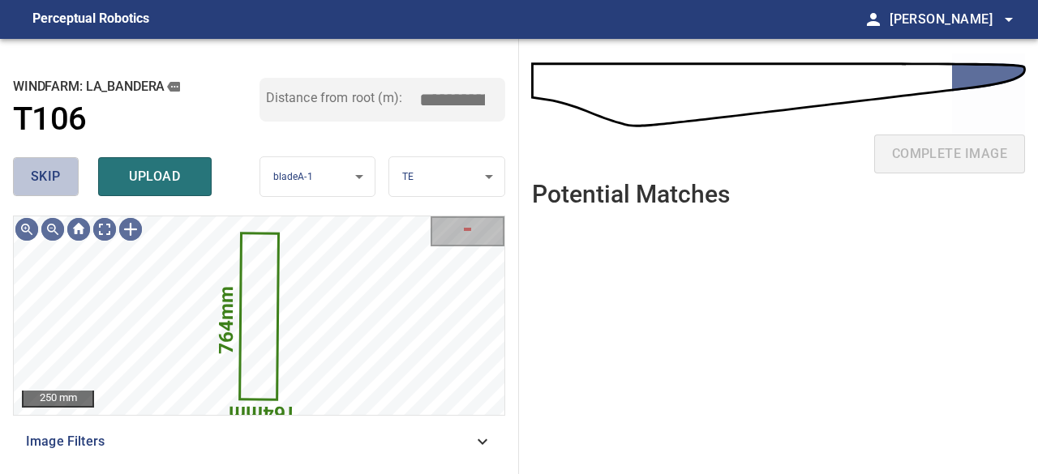
click at [39, 167] on span "skip" at bounding box center [46, 176] width 30 height 23
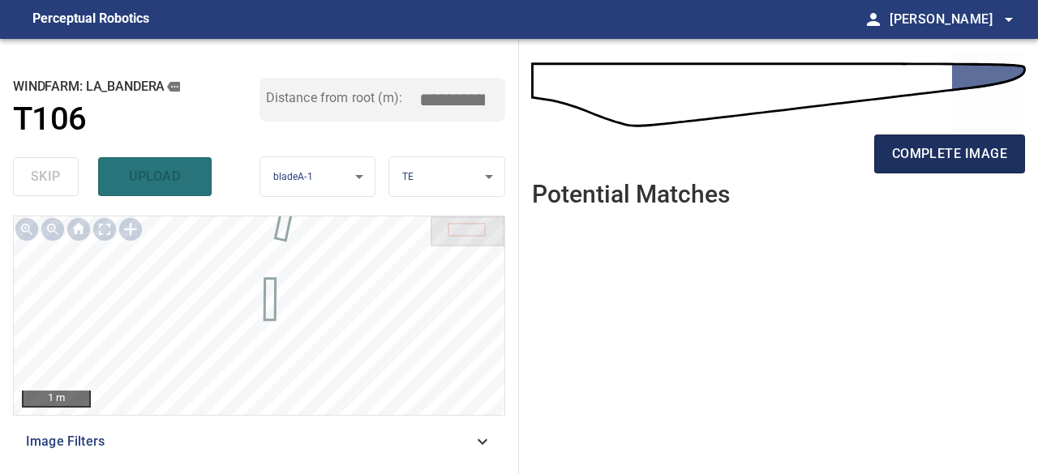
click at [901, 157] on span "complete image" at bounding box center [949, 154] width 115 height 23
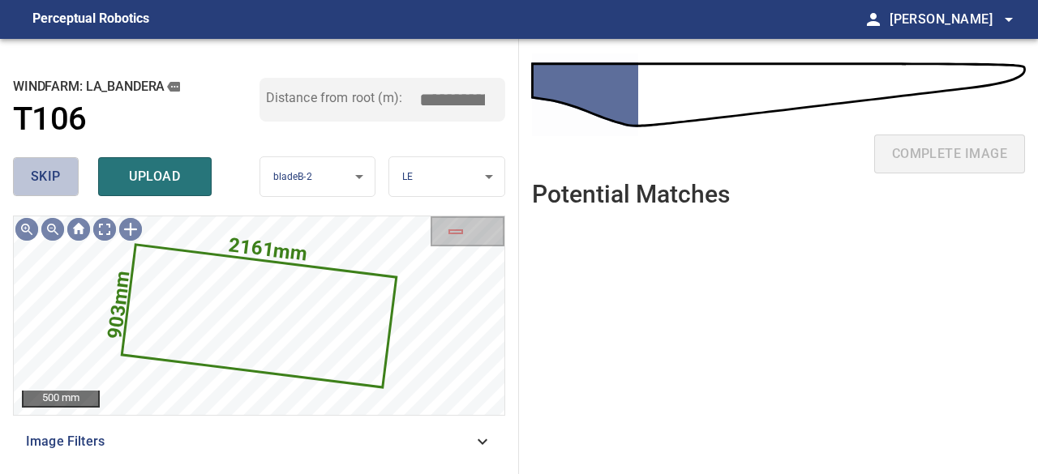
click at [60, 186] on button "skip" at bounding box center [46, 176] width 66 height 39
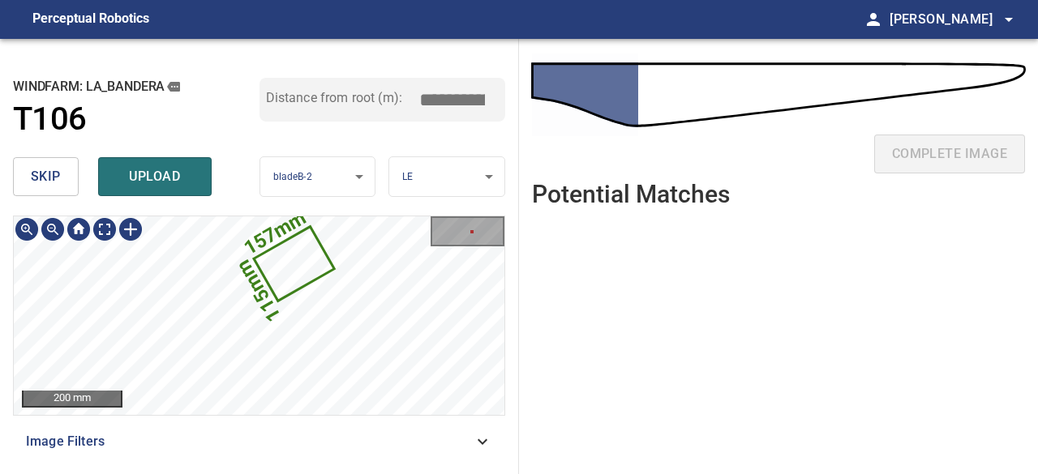
click at [302, 262] on icon at bounding box center [293, 263] width 77 height 71
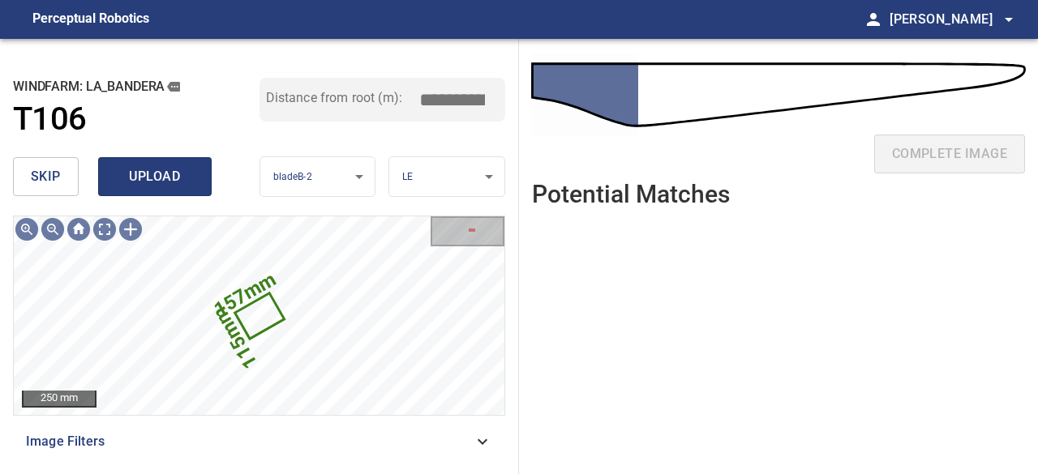
click at [119, 176] on span "upload" at bounding box center [155, 176] width 78 height 23
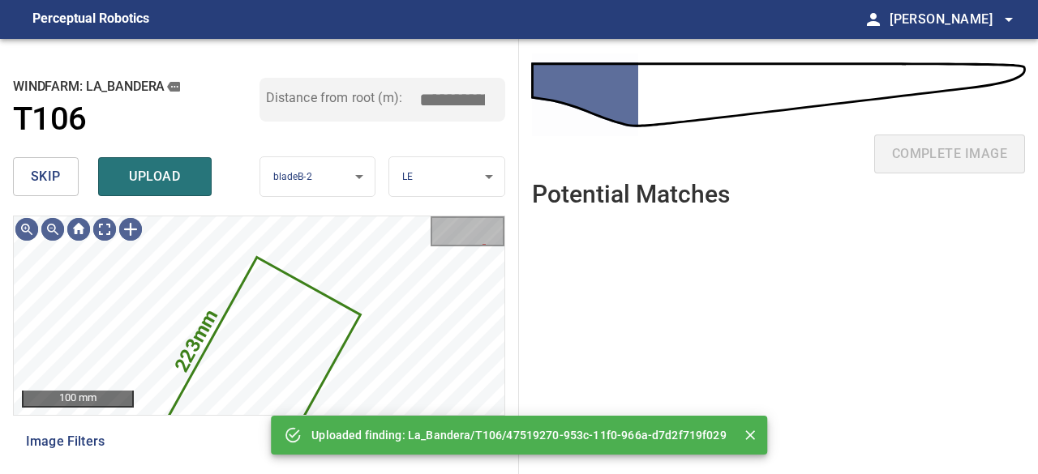
click at [69, 191] on button "skip" at bounding box center [46, 176] width 66 height 39
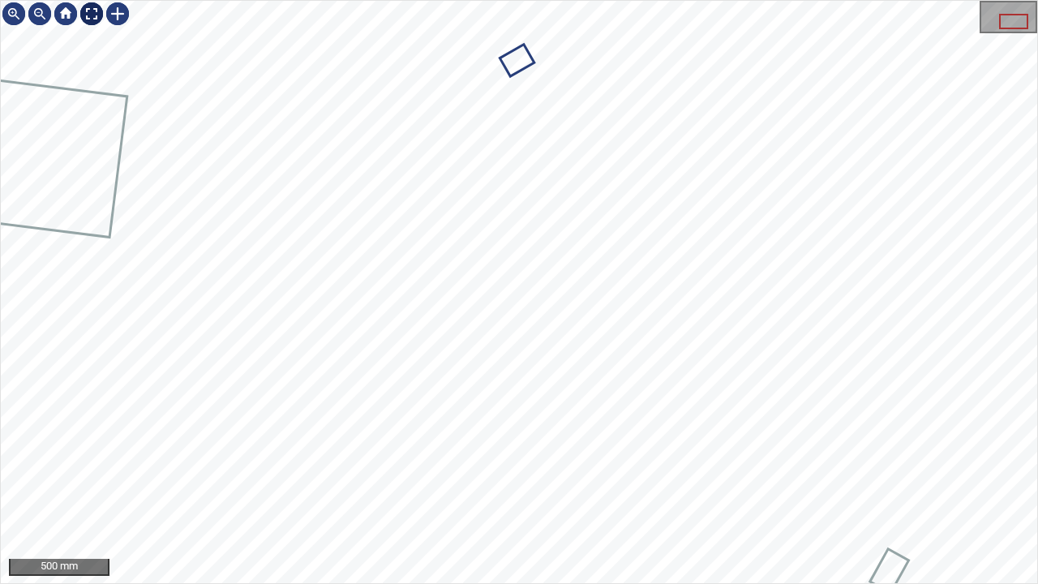
click at [91, 11] on div at bounding box center [92, 14] width 26 height 26
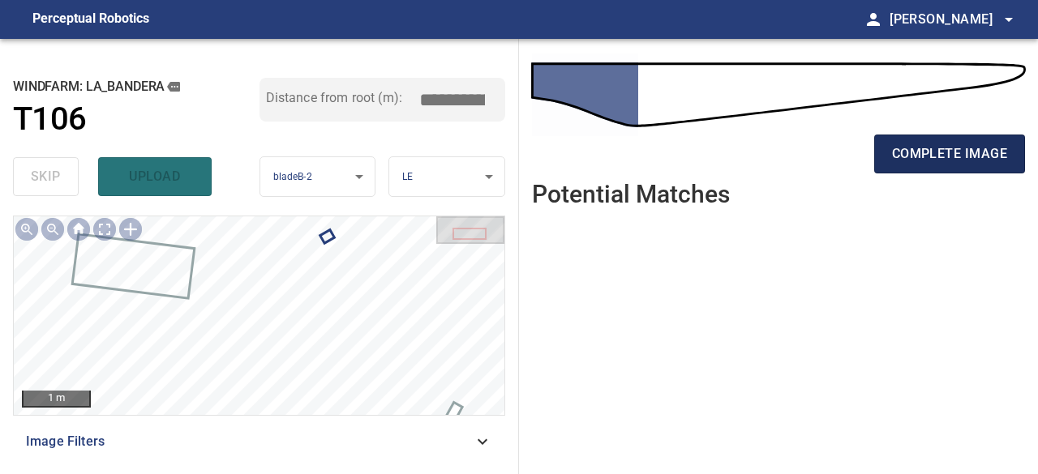
click at [970, 166] on button "complete image" at bounding box center [949, 154] width 151 height 39
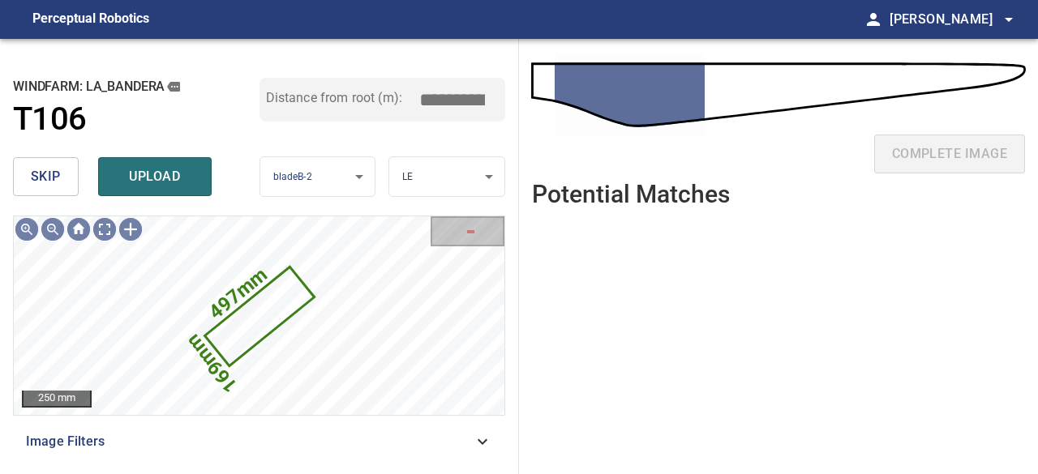
click at [58, 174] on span "skip" at bounding box center [46, 176] width 30 height 23
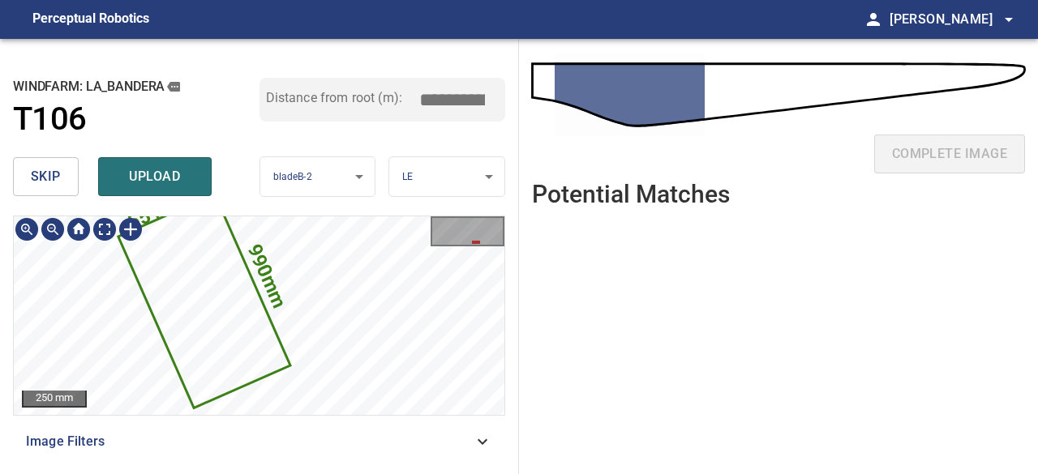
click at [436, 251] on div "990mm 551mm 250 mm" at bounding box center [259, 316] width 491 height 199
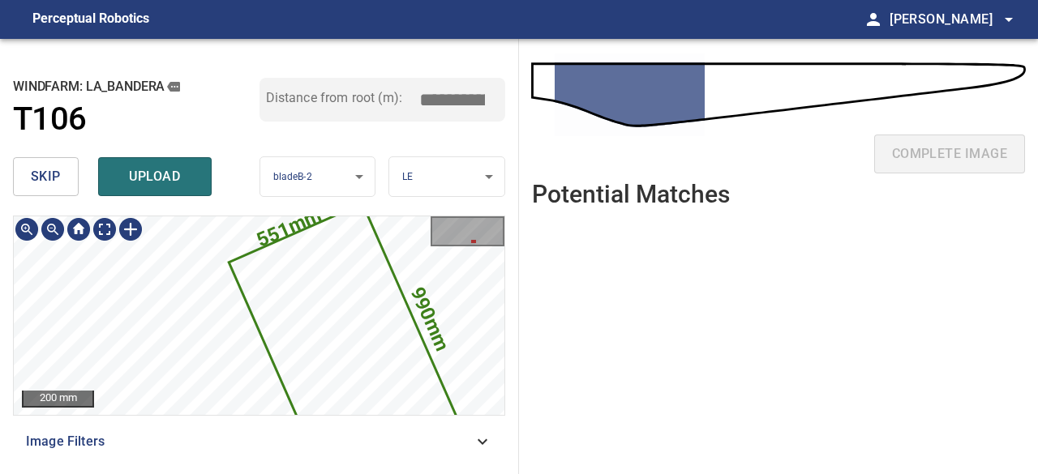
click at [369, 374] on icon at bounding box center [348, 352] width 236 height 294
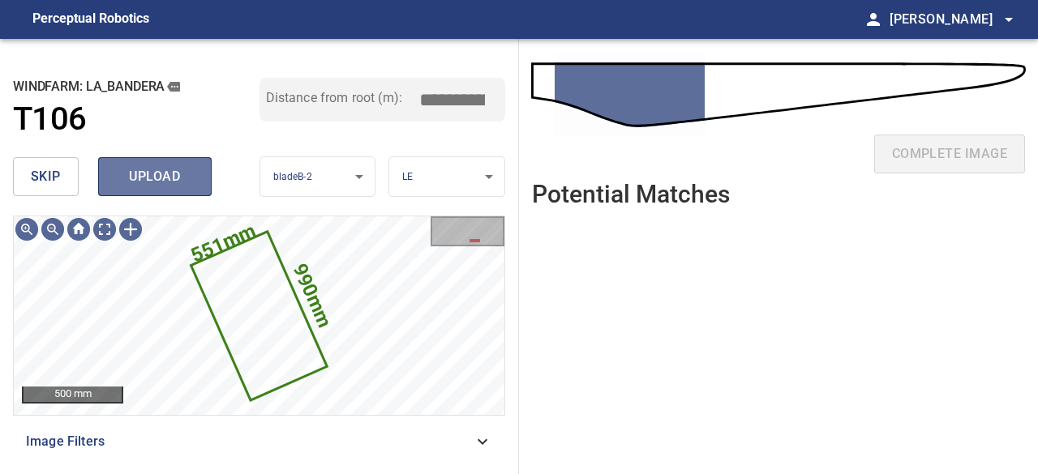
click at [149, 173] on span "upload" at bounding box center [155, 176] width 78 height 23
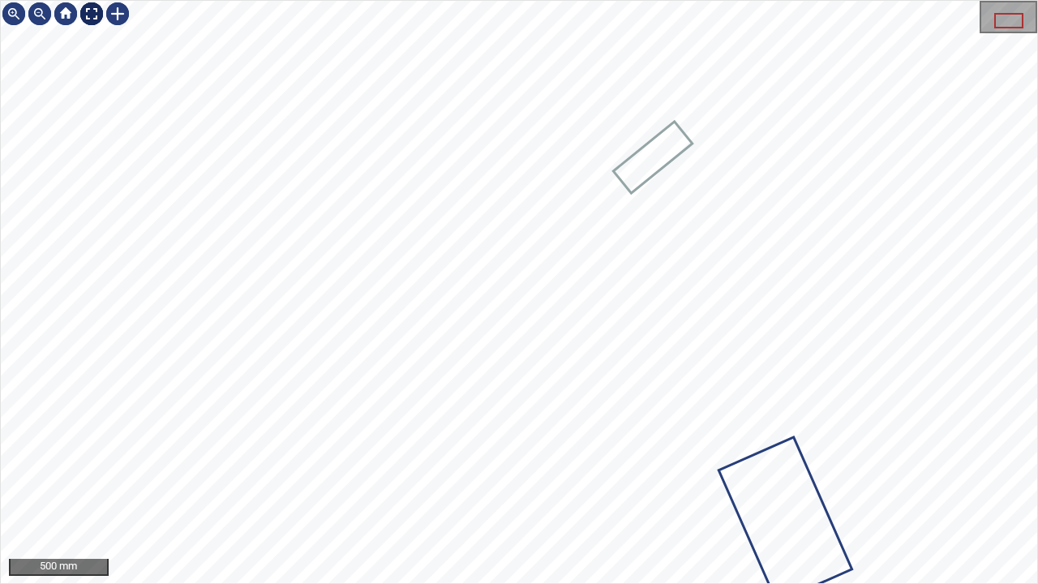
click at [94, 18] on div at bounding box center [92, 14] width 26 height 26
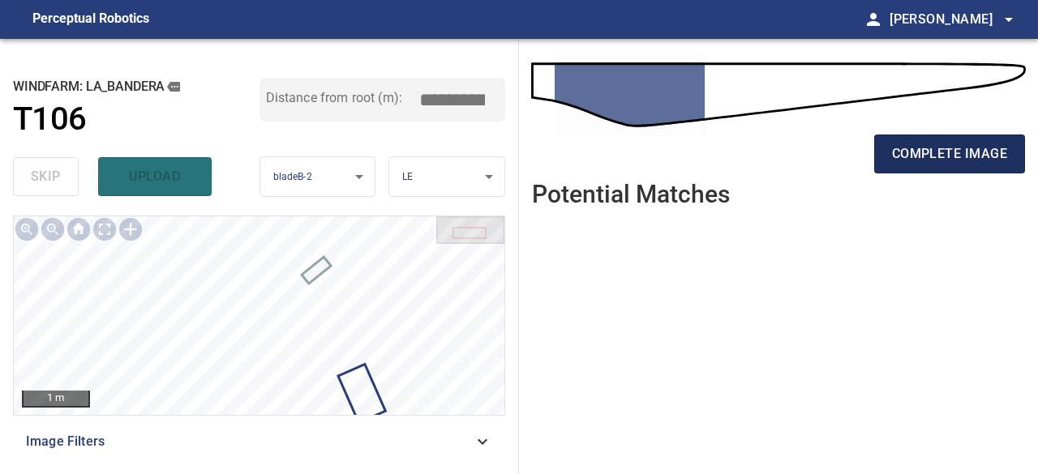
click at [907, 159] on span "complete image" at bounding box center [949, 154] width 115 height 23
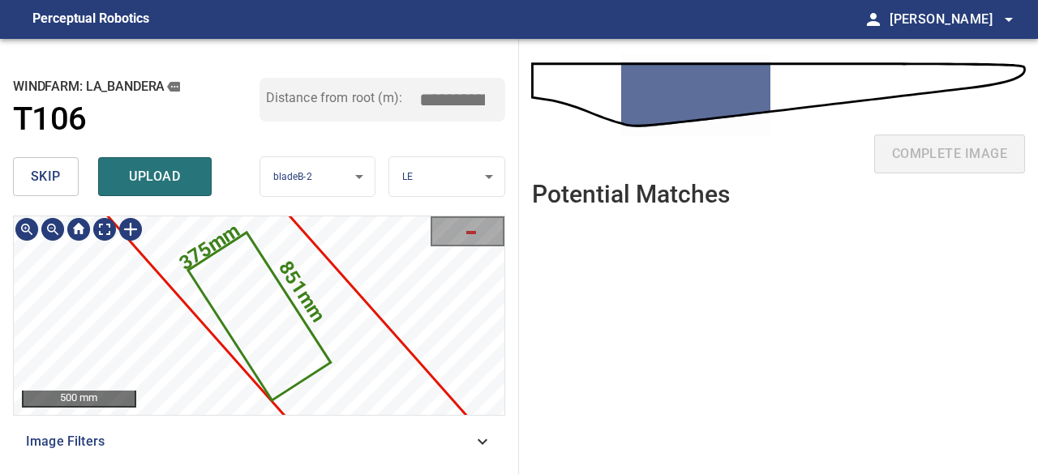
click at [275, 326] on icon at bounding box center [259, 316] width 139 height 165
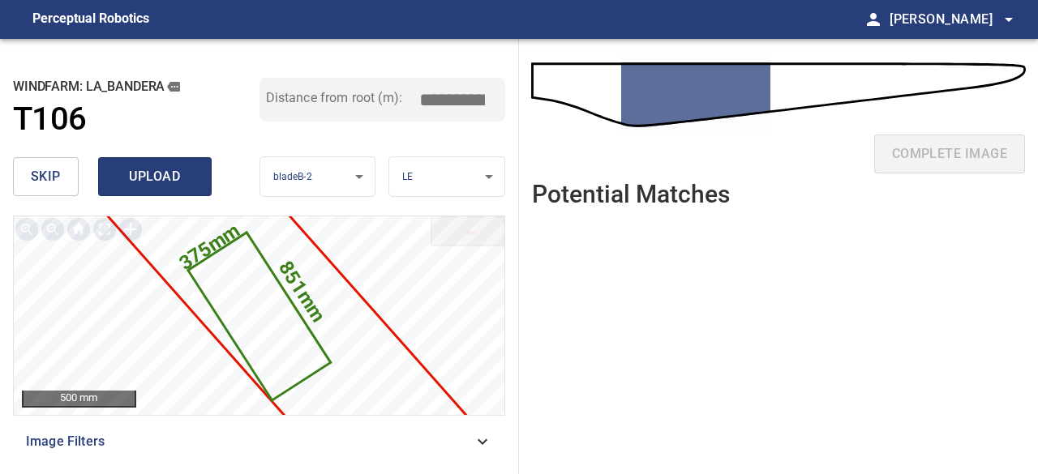
click at [161, 174] on span "upload" at bounding box center [155, 176] width 78 height 23
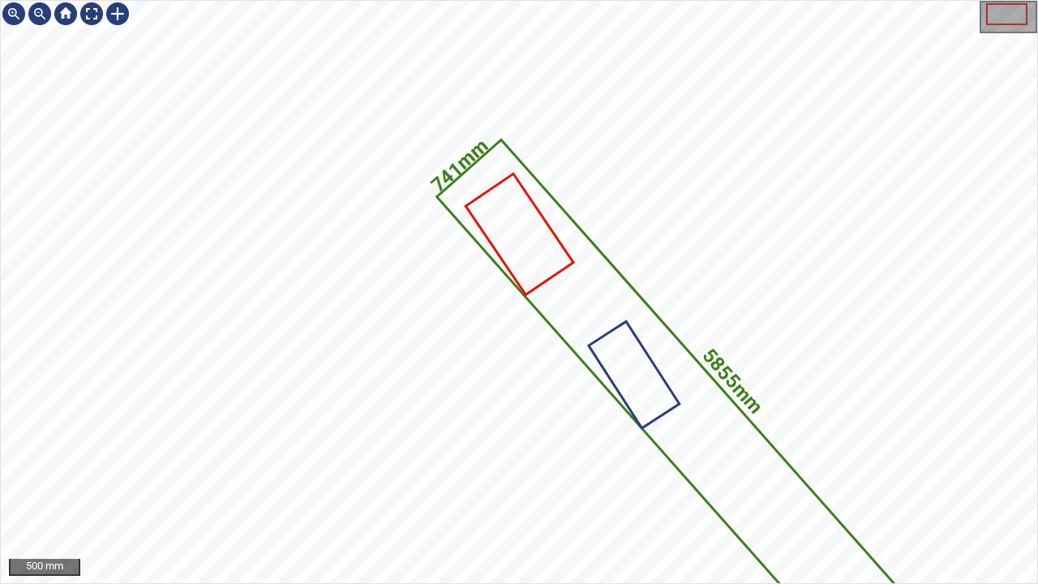
click at [698, 230] on div "5855mm 741mm La_Bandera/T106/1 Category unclassified unclassified" at bounding box center [519, 292] width 1036 height 582
click at [89, 18] on div at bounding box center [92, 14] width 26 height 26
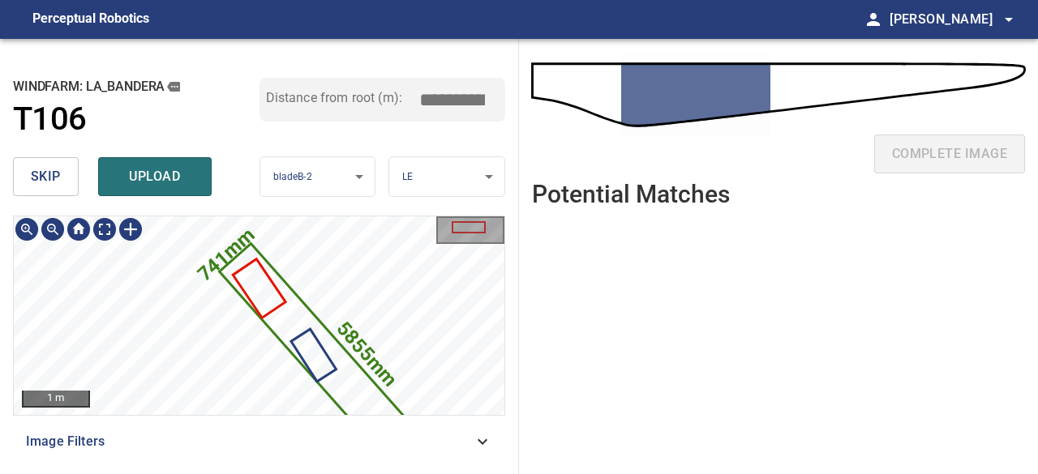
click at [299, 314] on icon at bounding box center [339, 375] width 237 height 260
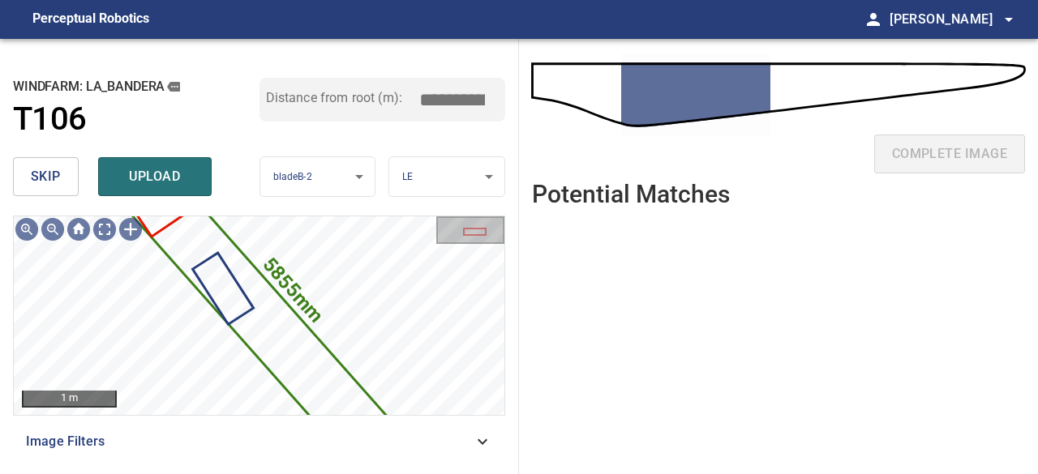
click at [70, 187] on button "skip" at bounding box center [46, 176] width 66 height 39
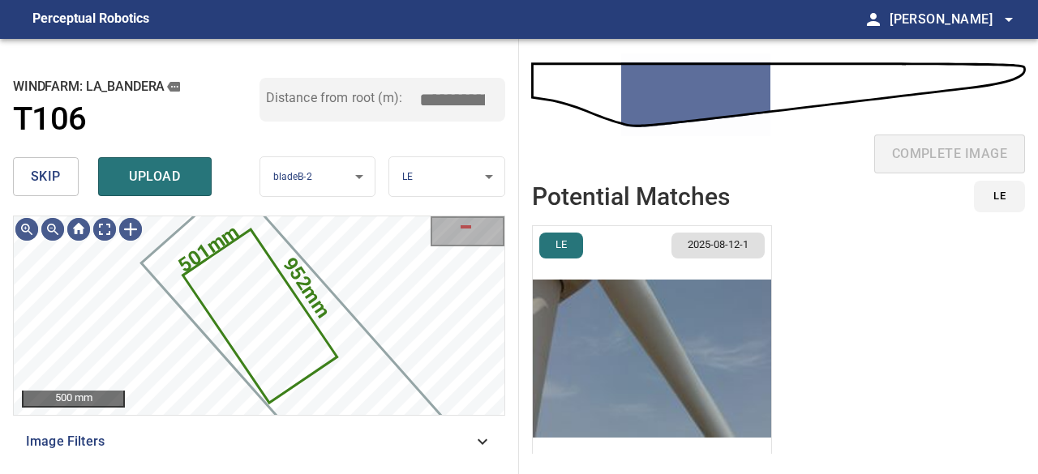
click at [688, 373] on img "button" at bounding box center [652, 358] width 238 height 265
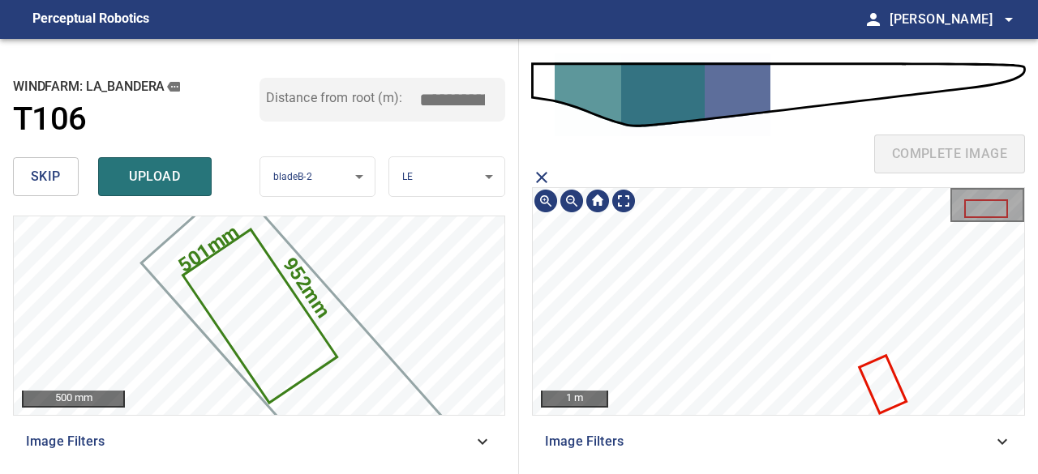
click at [882, 380] on icon at bounding box center [883, 384] width 44 height 55
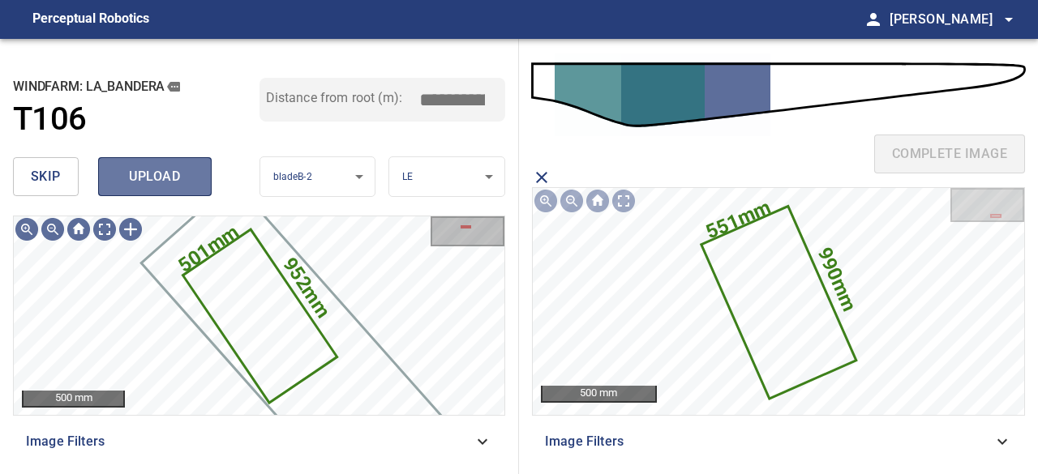
click at [156, 166] on span "upload" at bounding box center [155, 176] width 78 height 23
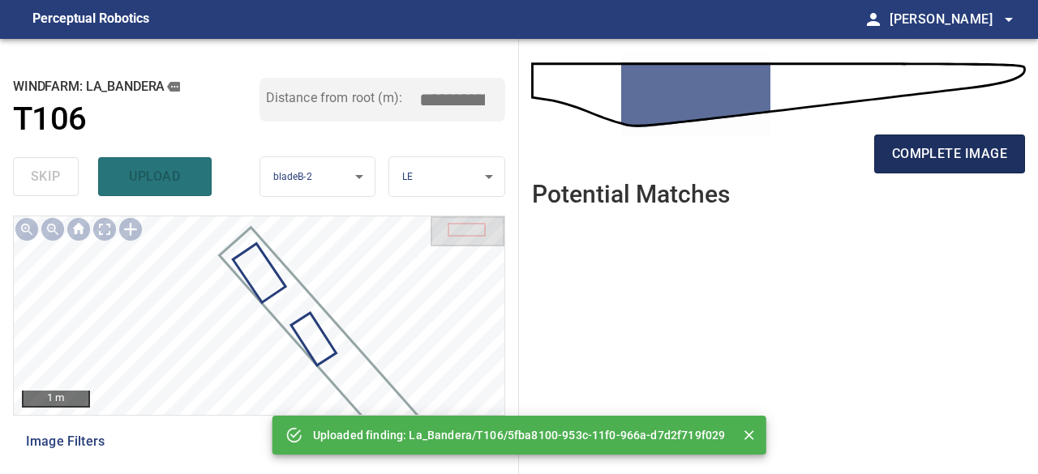
click at [889, 147] on button "complete image" at bounding box center [949, 154] width 151 height 39
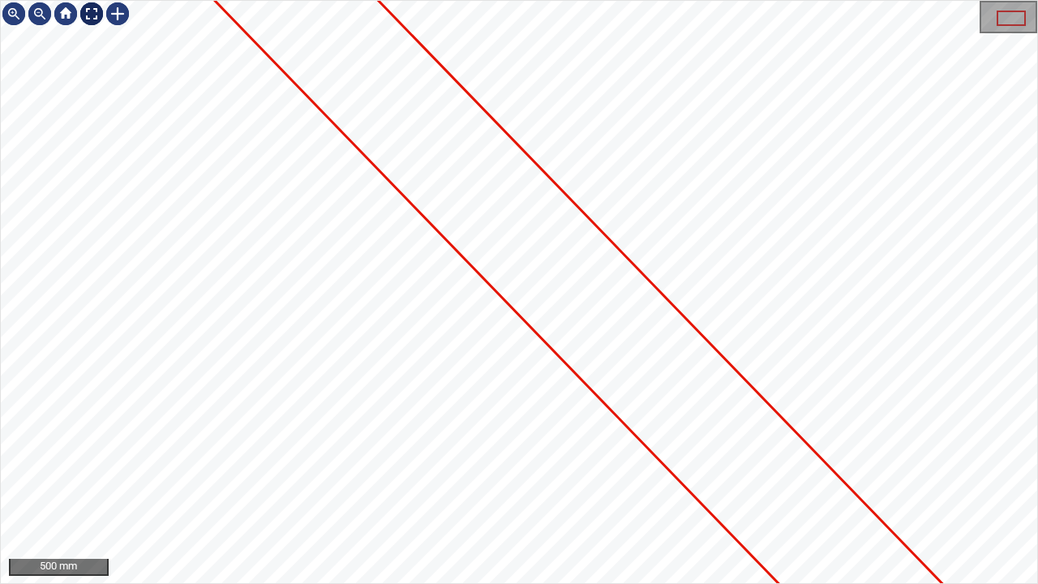
click at [86, 12] on div at bounding box center [92, 14] width 26 height 26
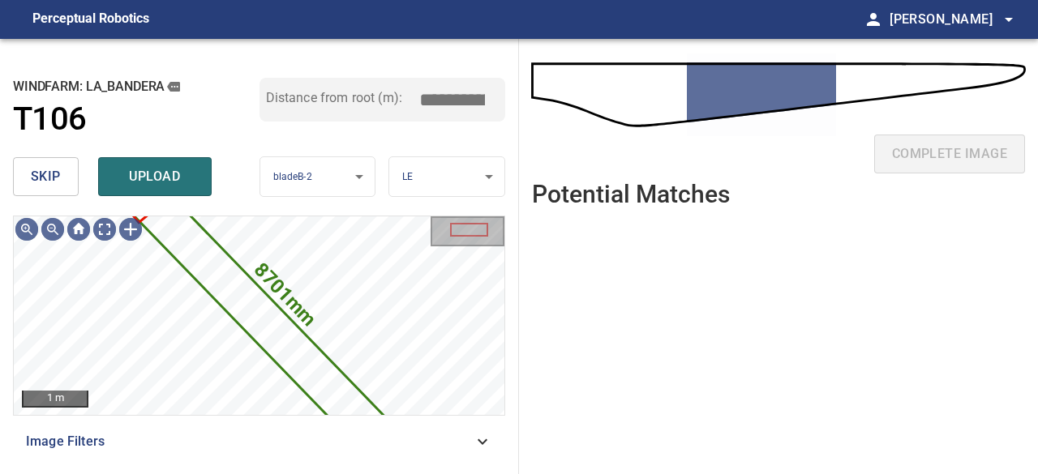
click at [41, 186] on span "skip" at bounding box center [46, 176] width 30 height 23
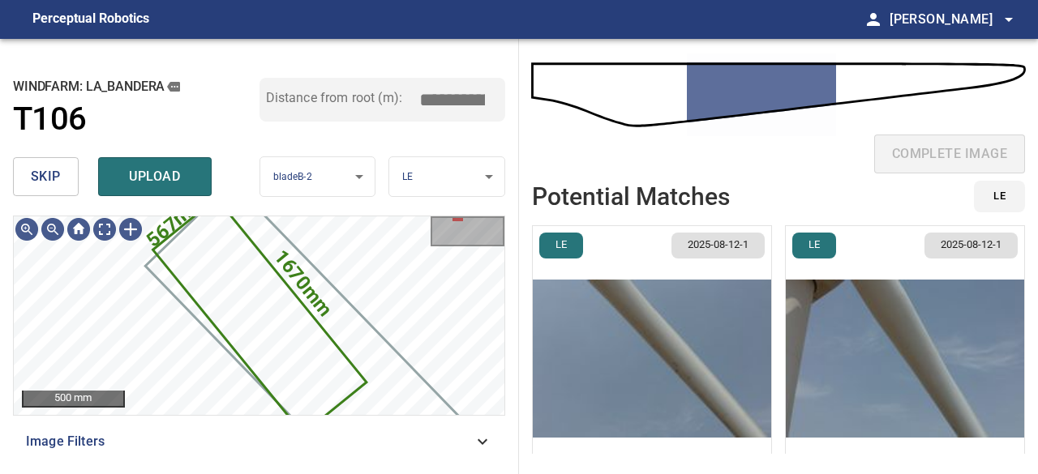
click at [642, 390] on img "button" at bounding box center [652, 358] width 238 height 265
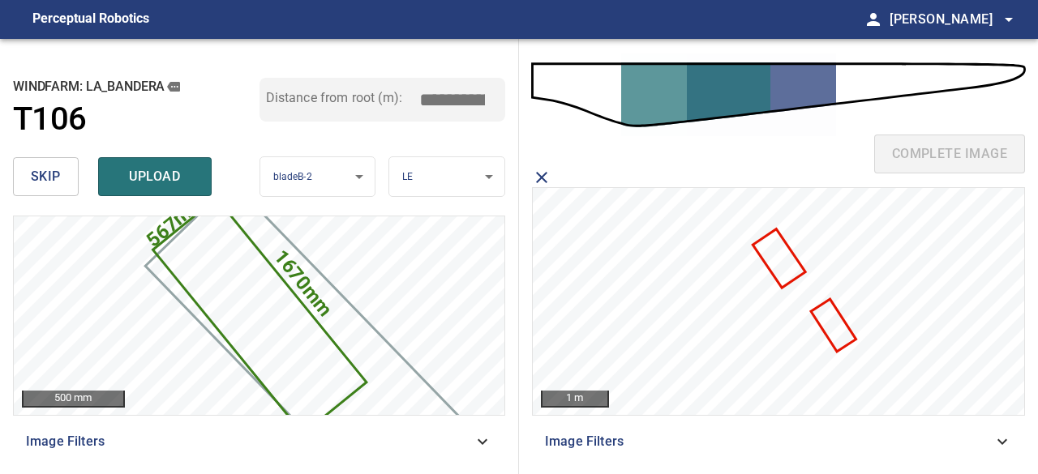
click at [840, 340] on icon at bounding box center [833, 325] width 41 height 49
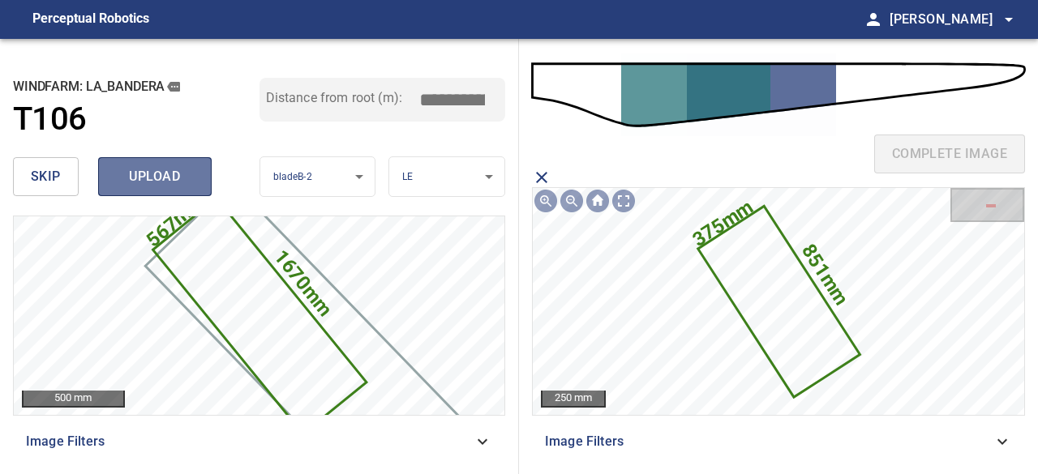
click at [183, 174] on span "upload" at bounding box center [155, 176] width 78 height 23
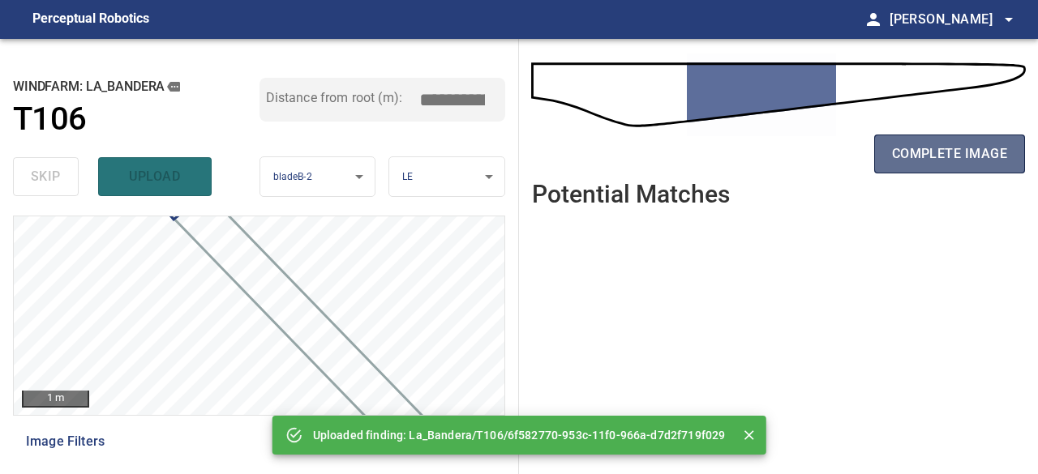
click at [915, 153] on span "complete image" at bounding box center [949, 154] width 115 height 23
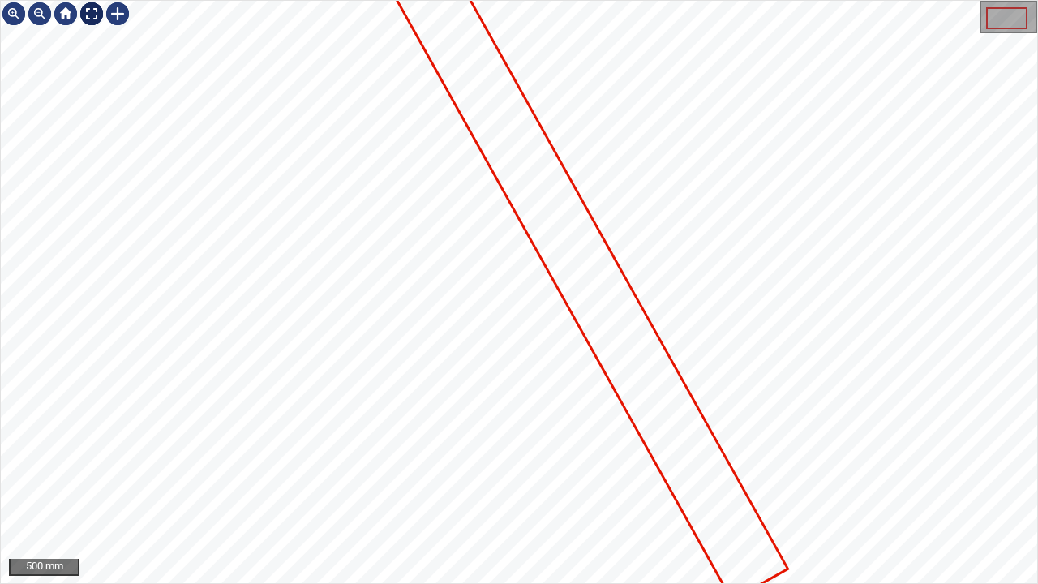
click at [96, 13] on div at bounding box center [92, 14] width 26 height 26
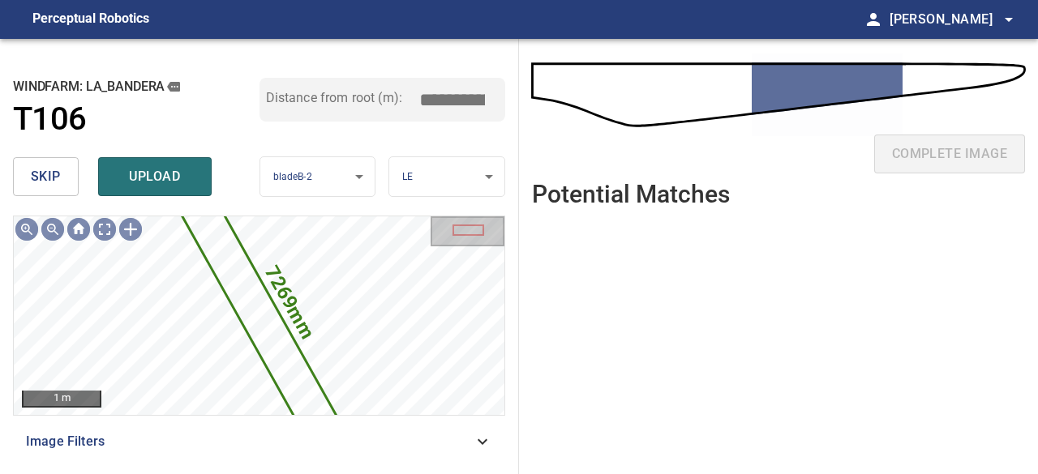
click at [36, 171] on span "skip" at bounding box center [46, 176] width 30 height 23
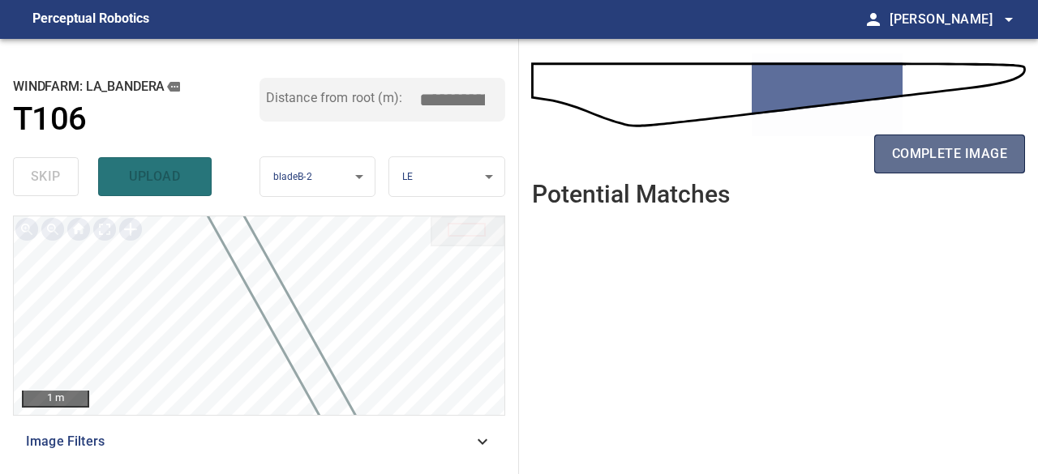
click at [915, 159] on span "complete image" at bounding box center [949, 154] width 115 height 23
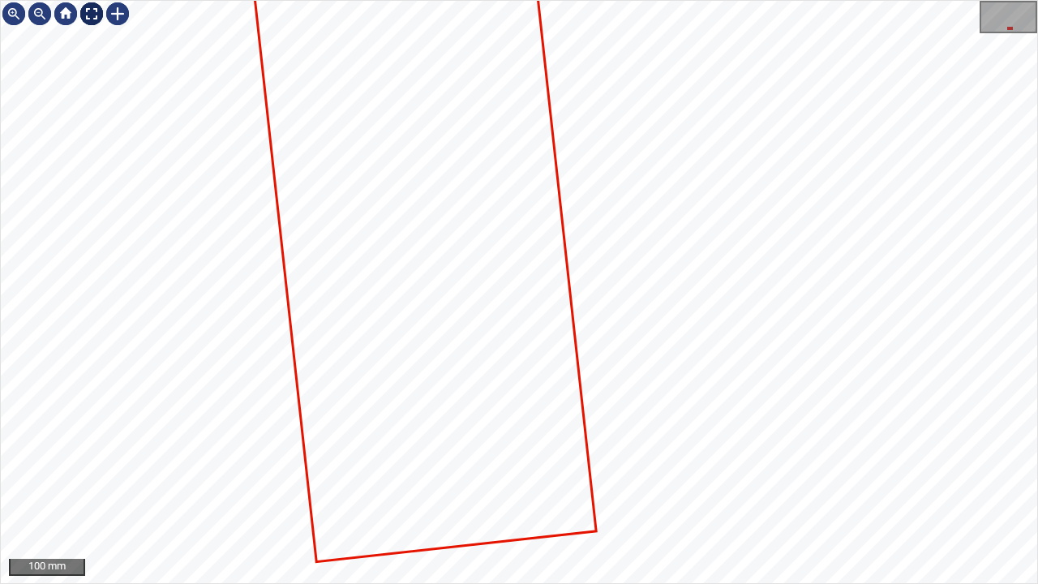
click at [94, 15] on div at bounding box center [92, 14] width 26 height 26
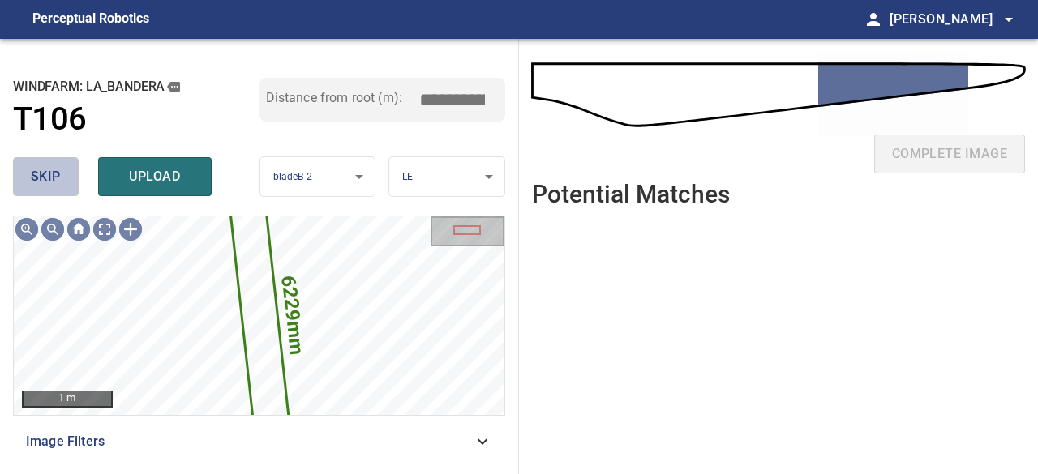
click at [54, 174] on span "skip" at bounding box center [46, 176] width 30 height 23
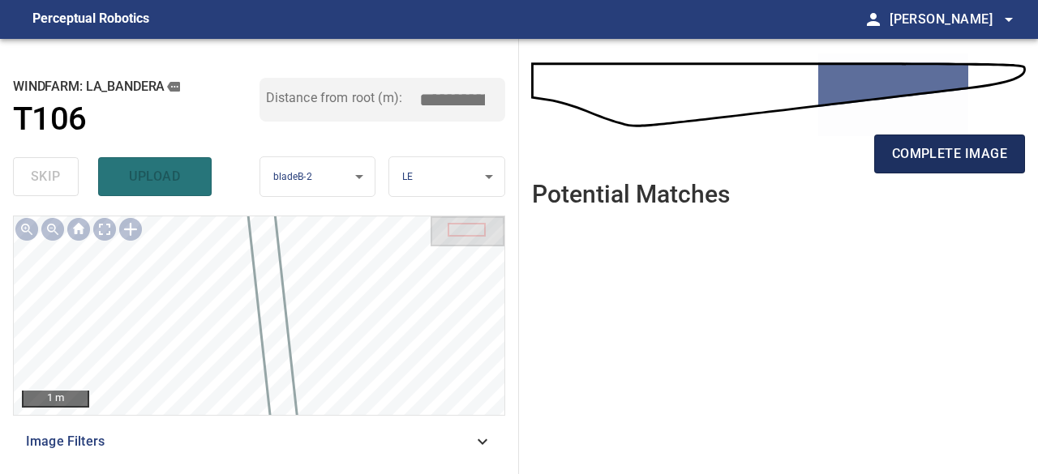
click at [954, 157] on span "complete image" at bounding box center [949, 154] width 115 height 23
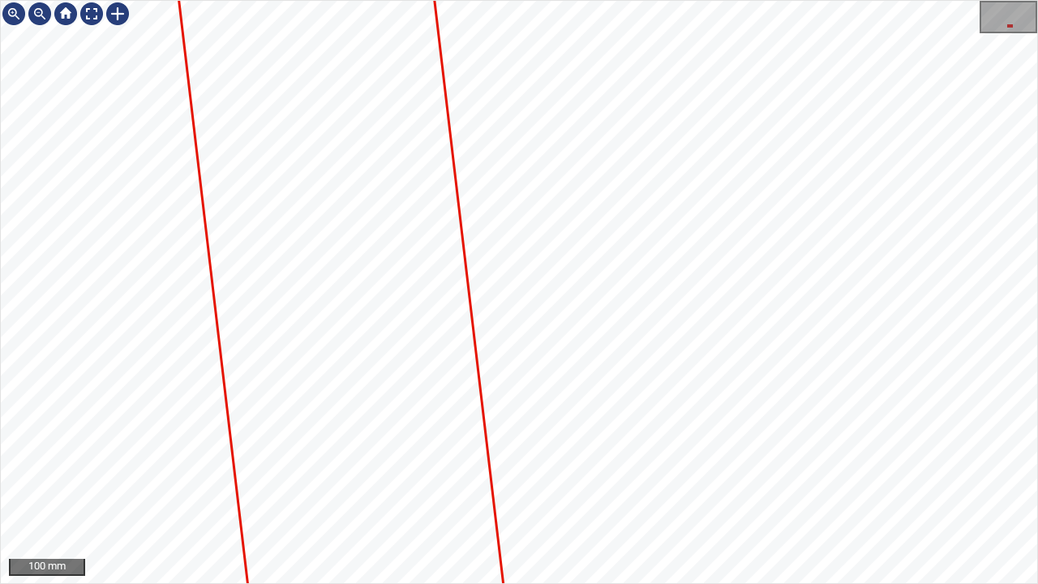
click at [599, 0] on div "100 mm" at bounding box center [519, 292] width 1038 height 584
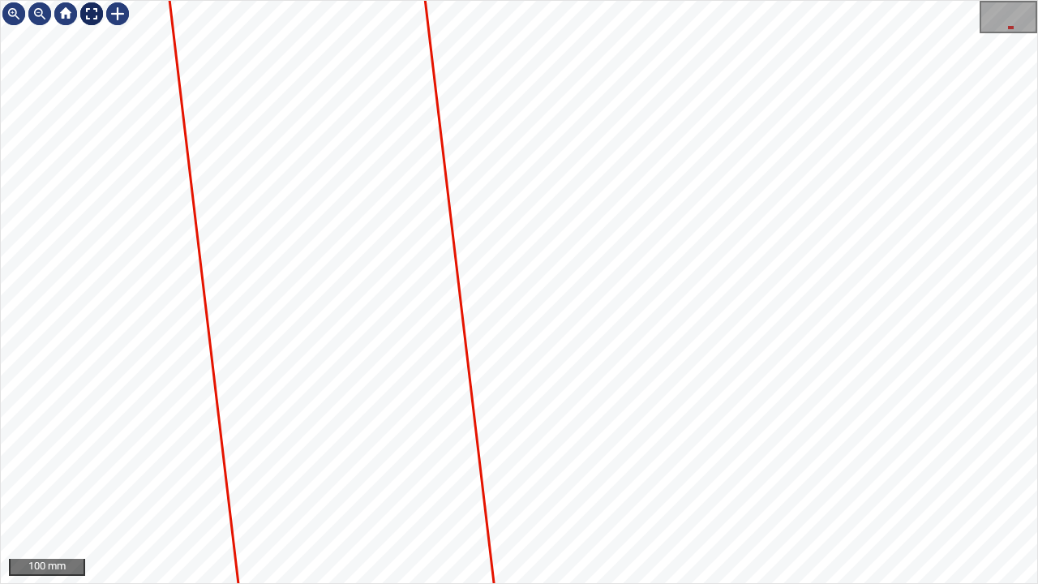
click at [89, 8] on div at bounding box center [92, 14] width 26 height 26
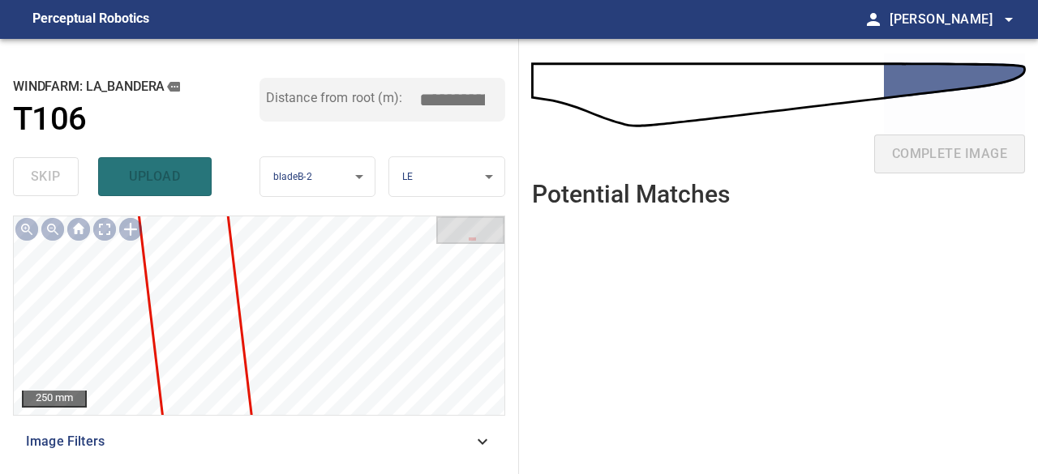
click at [169, 169] on div "skip upload" at bounding box center [136, 177] width 247 height 52
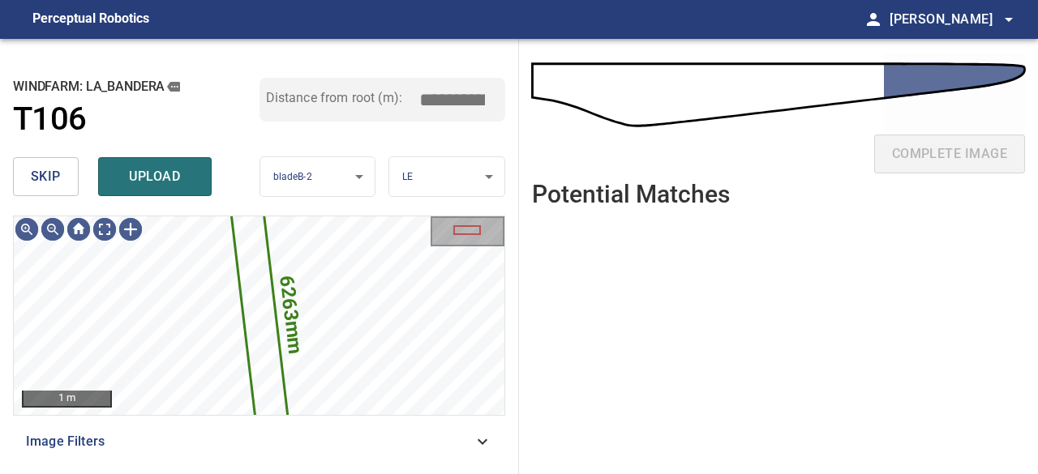
click at [143, 156] on div "skip upload" at bounding box center [136, 177] width 247 height 52
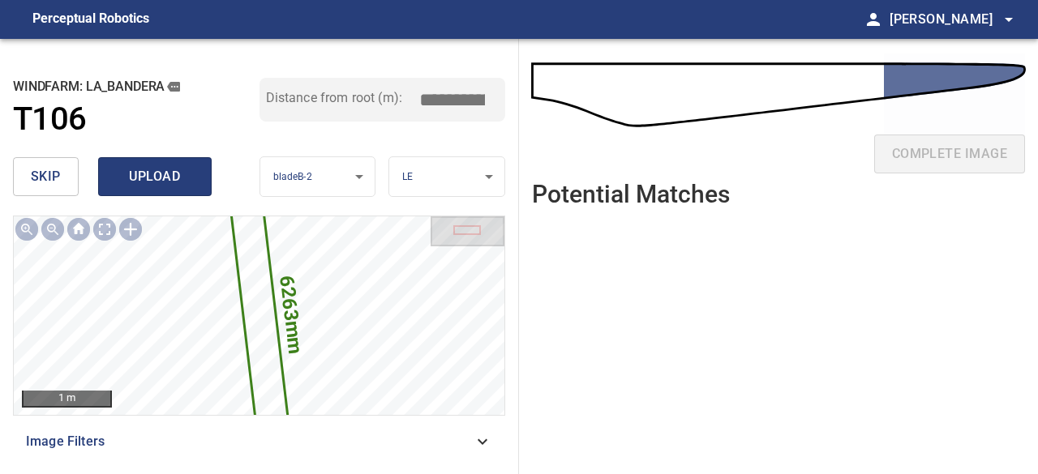
click at [139, 165] on span "upload" at bounding box center [155, 176] width 78 height 23
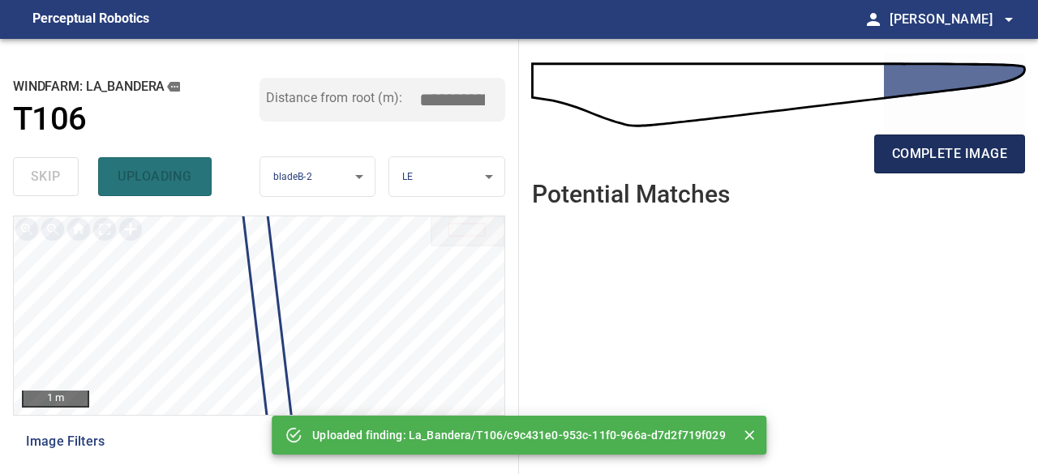
click at [916, 171] on button "complete image" at bounding box center [949, 154] width 151 height 39
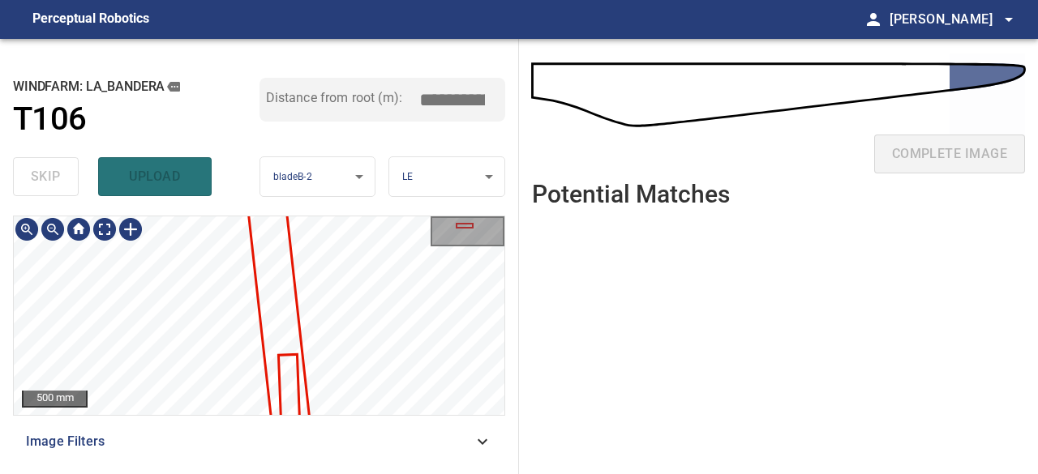
click at [364, 435] on div "500 mm Image Filters" at bounding box center [259, 339] width 492 height 246
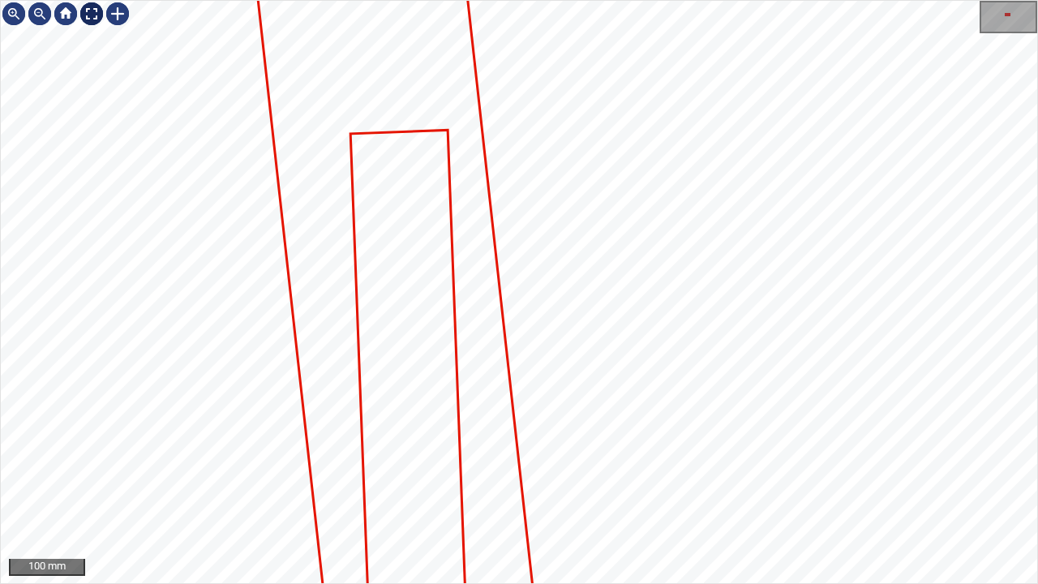
click at [95, 17] on div at bounding box center [92, 14] width 26 height 26
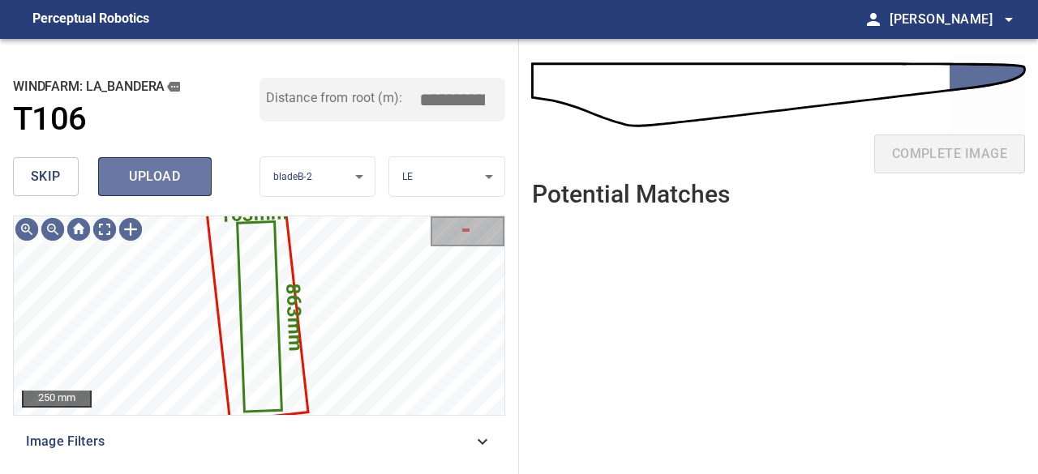
click at [164, 169] on span "upload" at bounding box center [155, 176] width 78 height 23
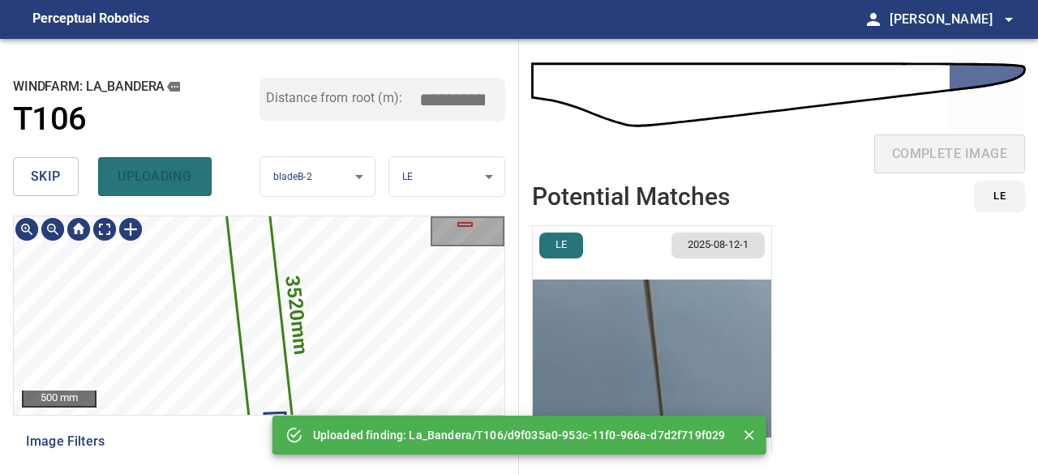
click at [271, 312] on icon at bounding box center [259, 316] width 84 height 405
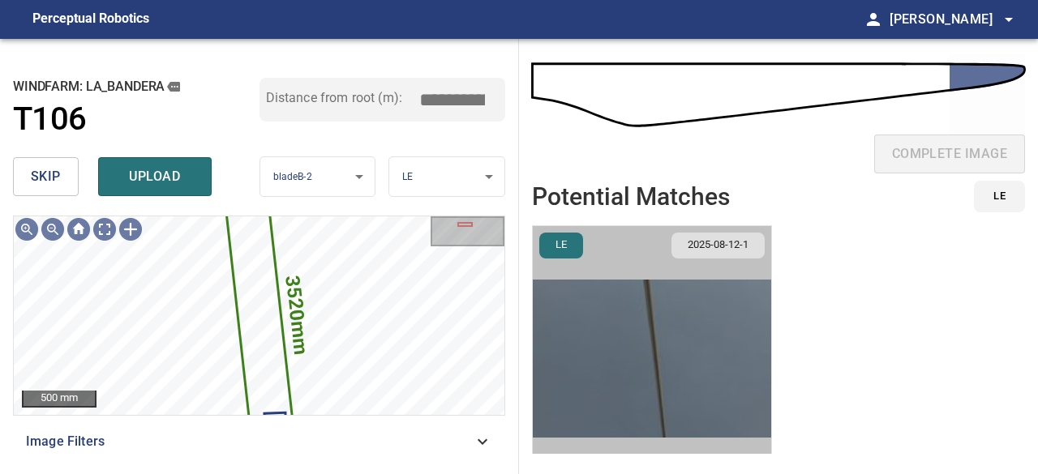
click at [661, 378] on img "button" at bounding box center [652, 358] width 238 height 265
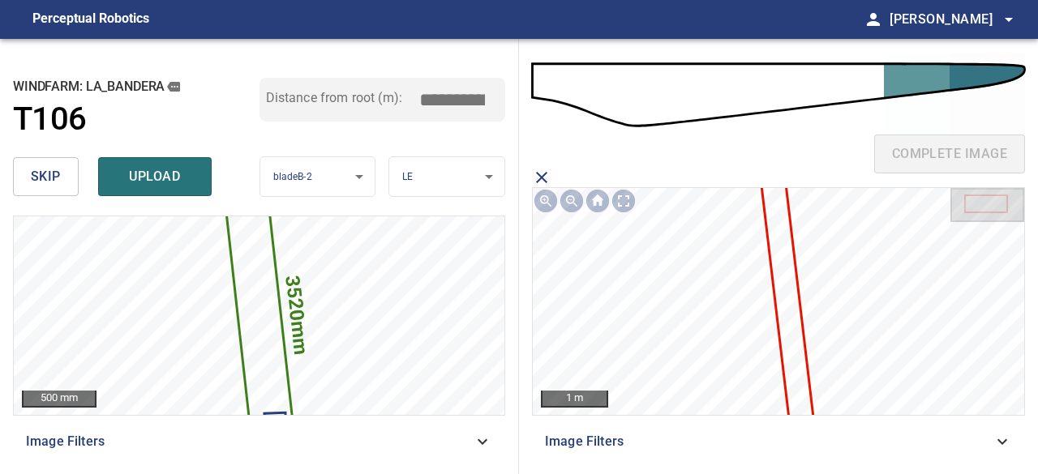
click at [787, 313] on icon at bounding box center [787, 300] width 60 height 326
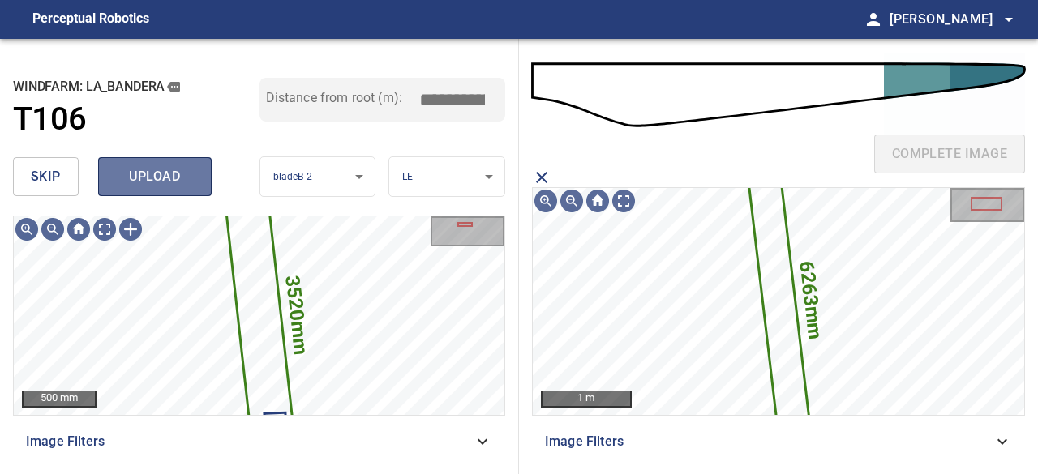
click at [172, 172] on span "upload" at bounding box center [155, 176] width 78 height 23
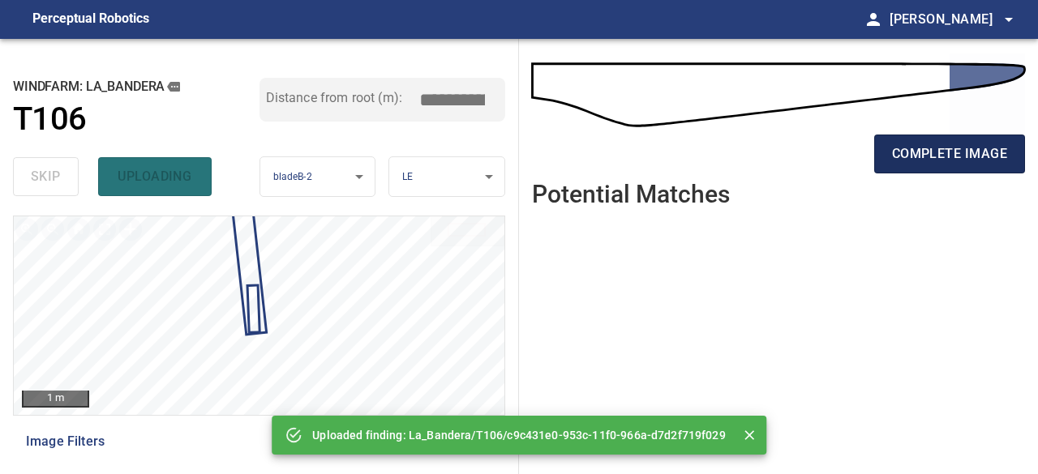
click at [945, 152] on span "complete image" at bounding box center [949, 154] width 115 height 23
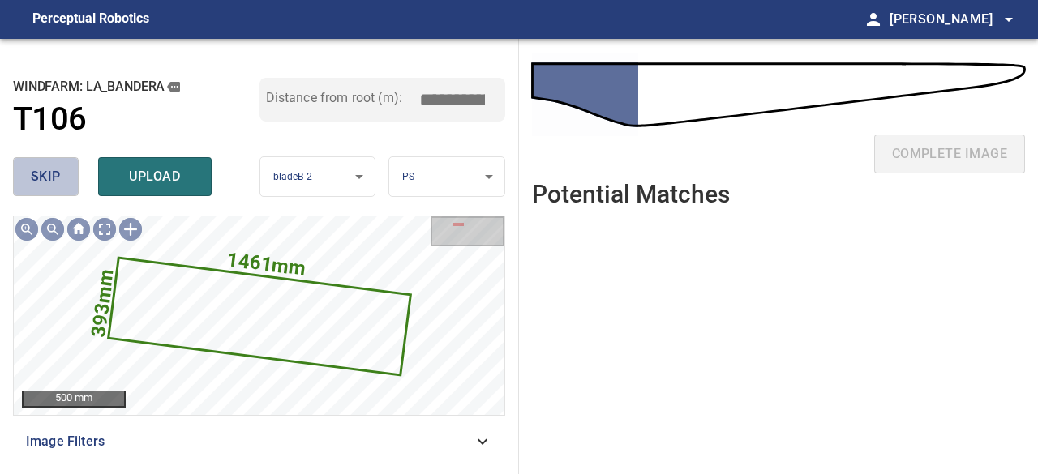
click at [58, 178] on span "skip" at bounding box center [46, 176] width 30 height 23
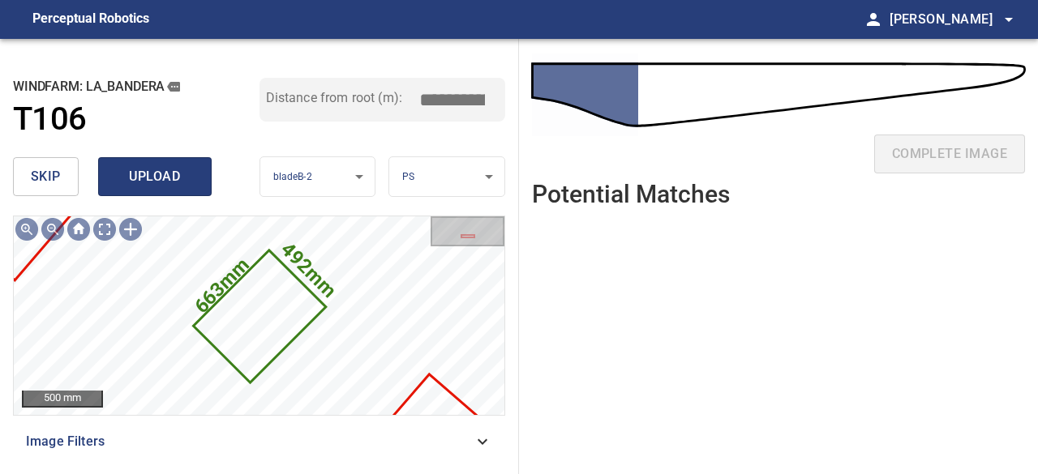
click at [162, 173] on span "upload" at bounding box center [155, 176] width 78 height 23
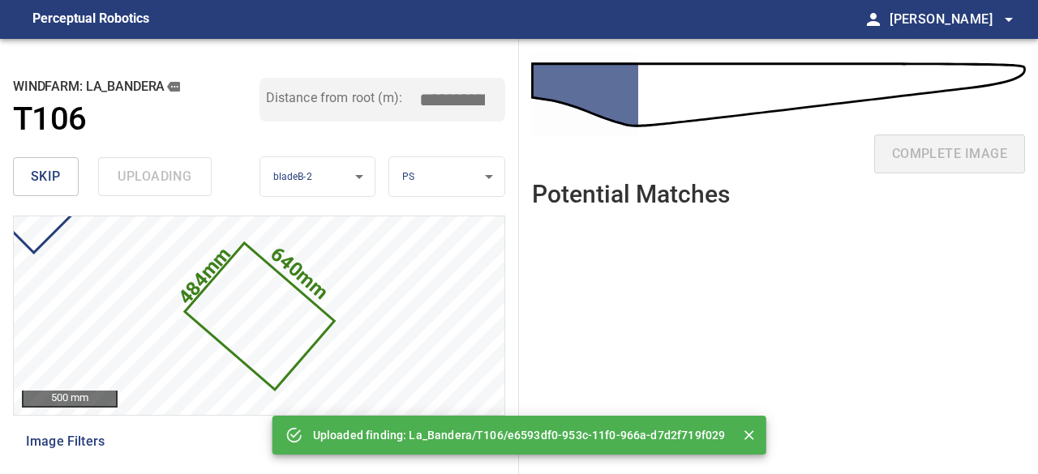
click at [162, 173] on div "skip uploading" at bounding box center [136, 177] width 247 height 52
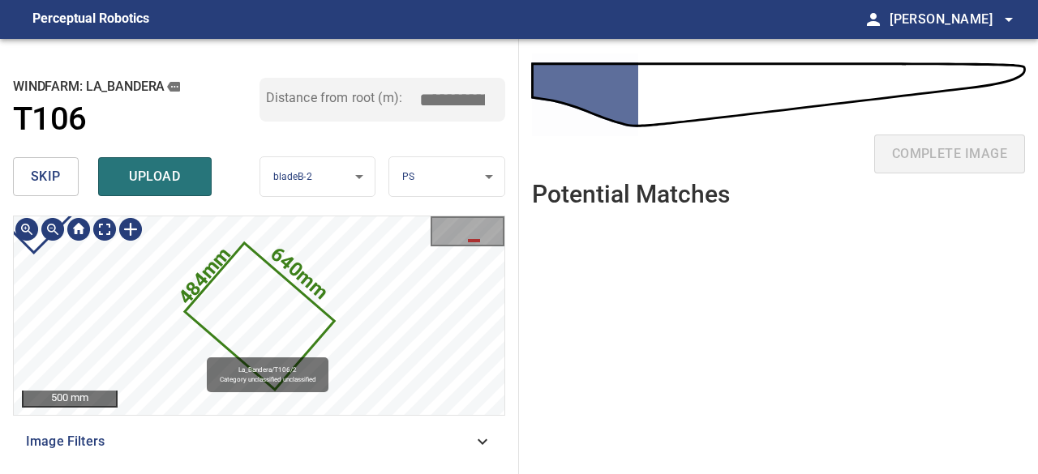
click at [242, 323] on icon at bounding box center [260, 317] width 147 height 144
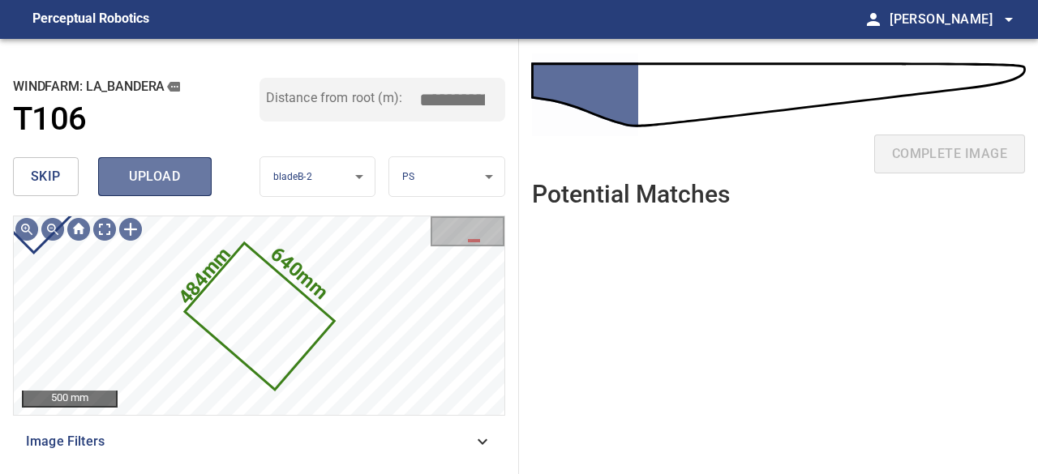
click at [147, 178] on span "upload" at bounding box center [155, 176] width 78 height 23
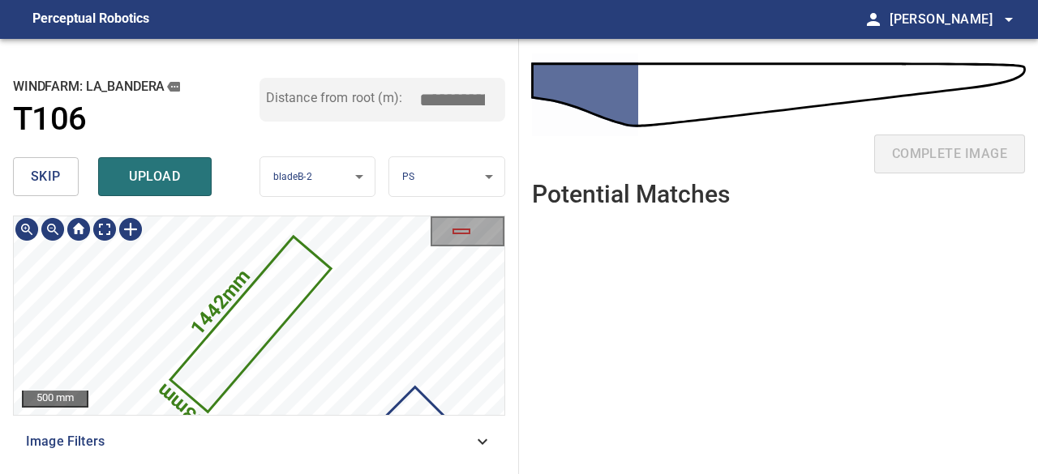
click at [256, 333] on icon at bounding box center [250, 324] width 157 height 172
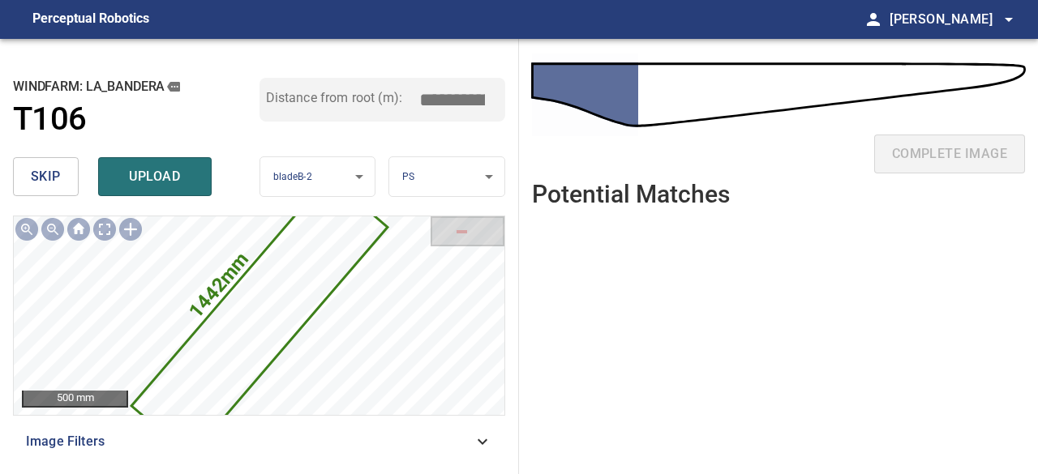
click at [54, 177] on span "skip" at bounding box center [46, 176] width 30 height 23
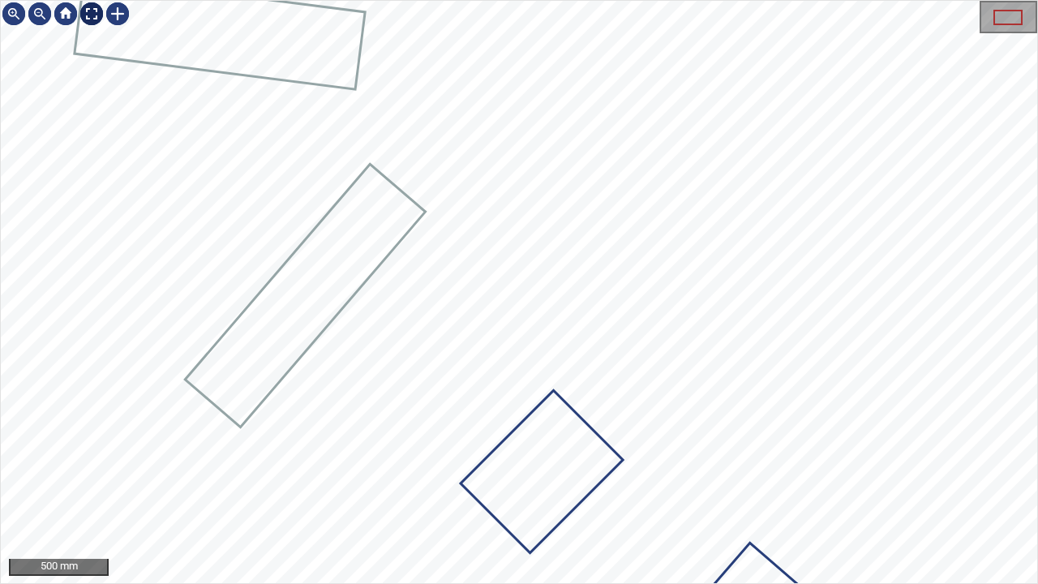
click at [88, 15] on div at bounding box center [92, 14] width 26 height 26
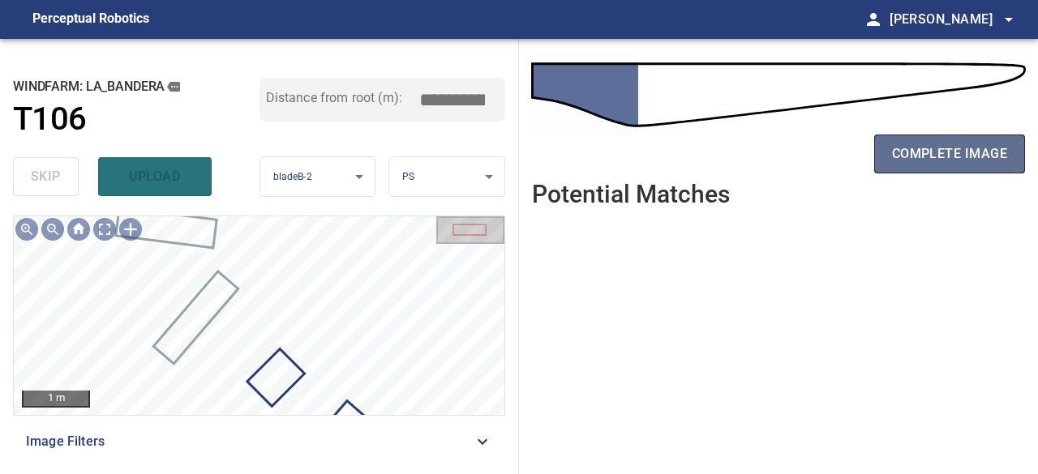
click at [973, 162] on span "complete image" at bounding box center [949, 154] width 115 height 23
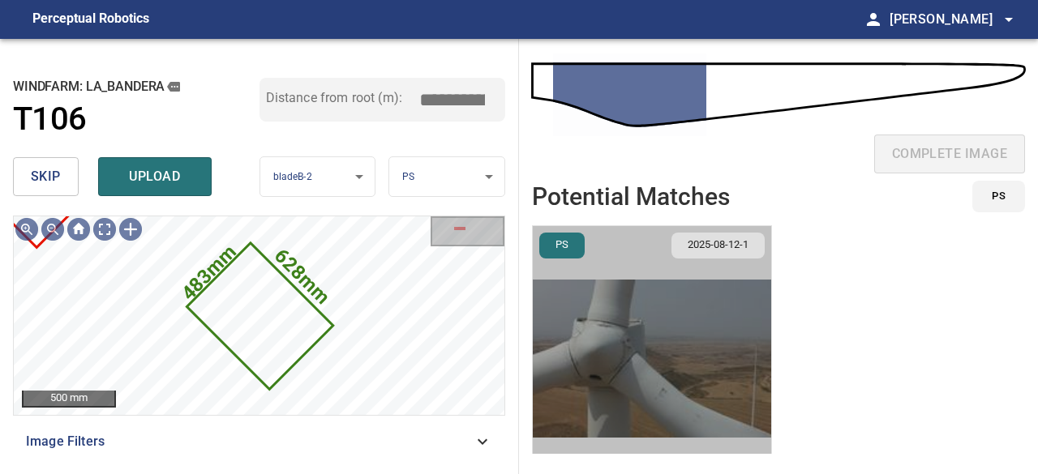
click at [665, 394] on img "button" at bounding box center [652, 358] width 238 height 265
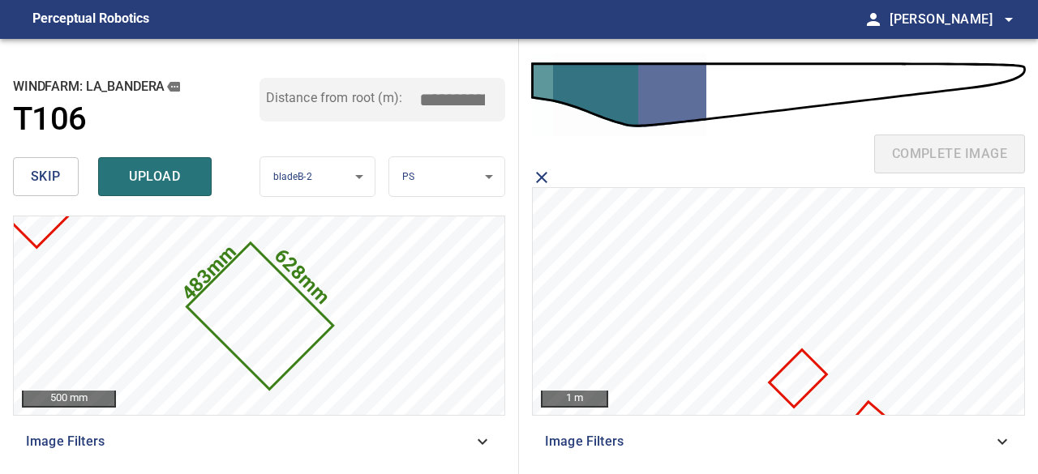
click at [867, 411] on icon at bounding box center [874, 429] width 52 height 51
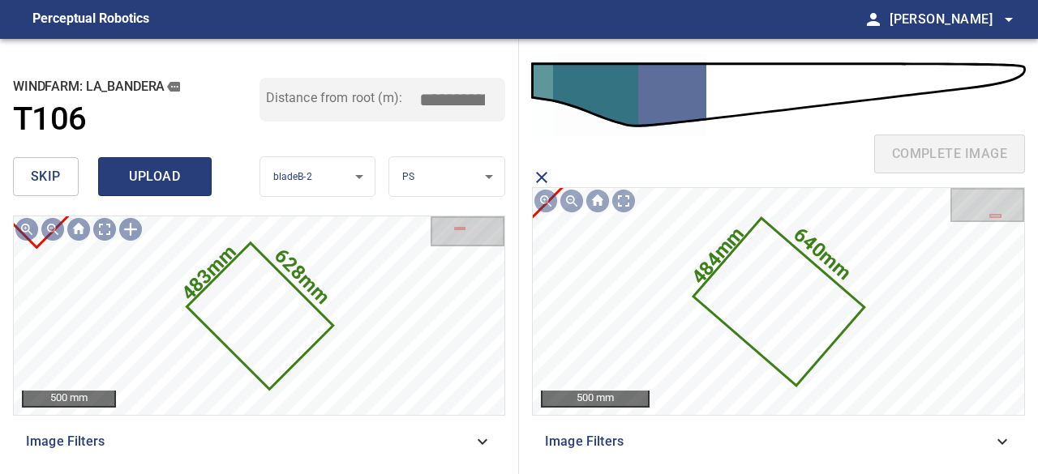
click at [131, 182] on span "upload" at bounding box center [155, 176] width 78 height 23
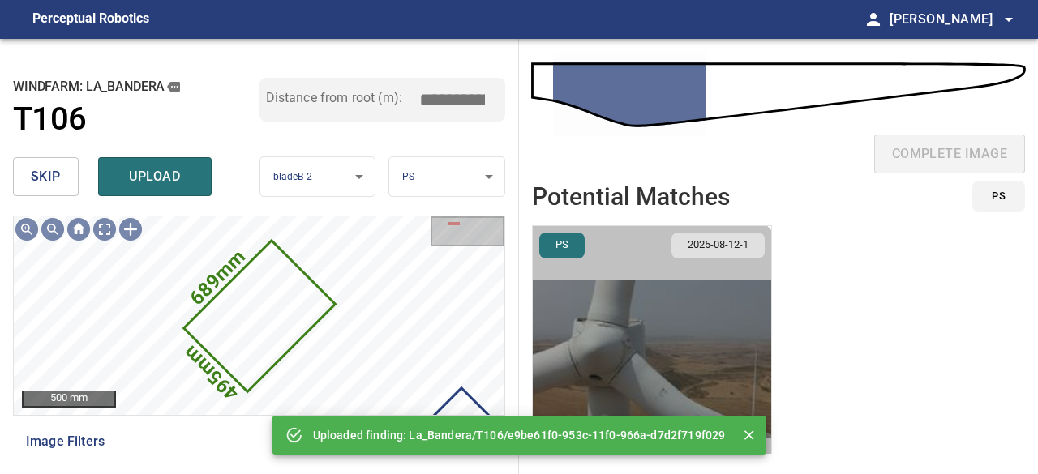
click at [610, 377] on img "button" at bounding box center [652, 358] width 238 height 265
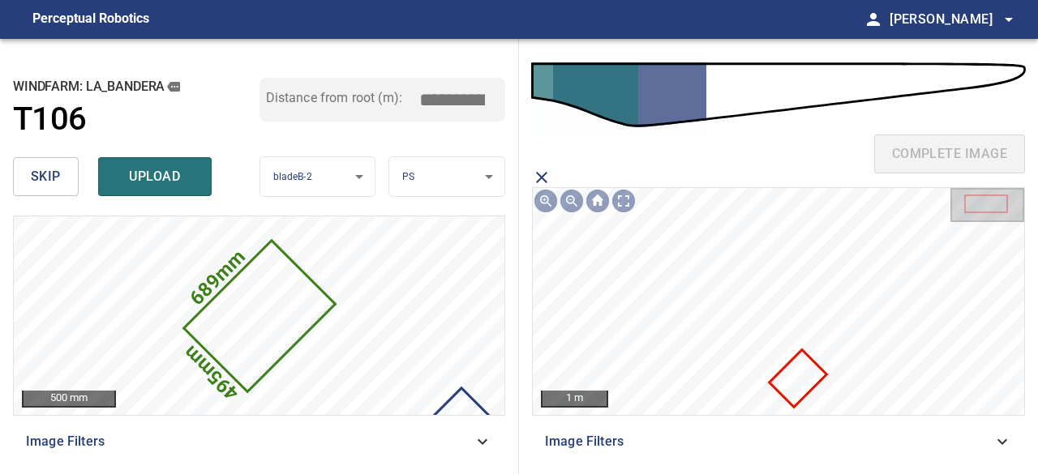
click at [798, 386] on icon at bounding box center [798, 379] width 54 height 54
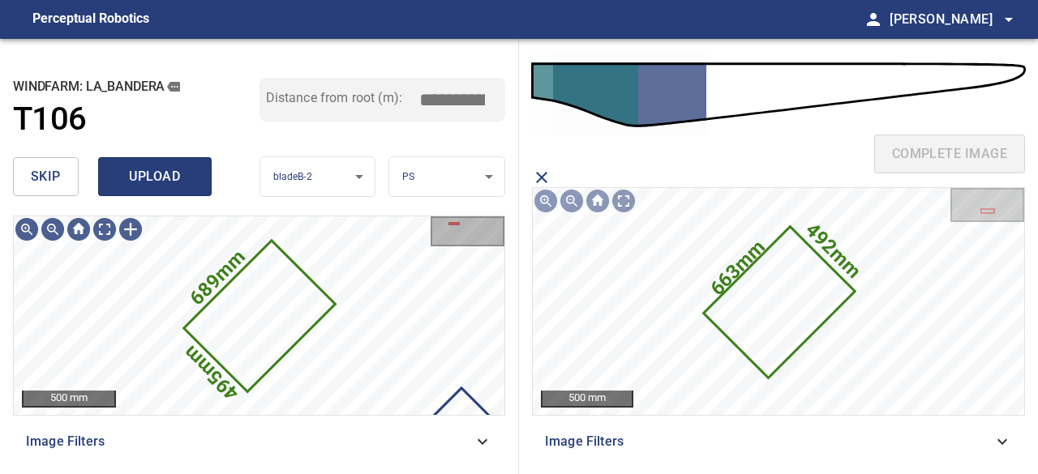
click at [167, 186] on span "upload" at bounding box center [155, 176] width 78 height 23
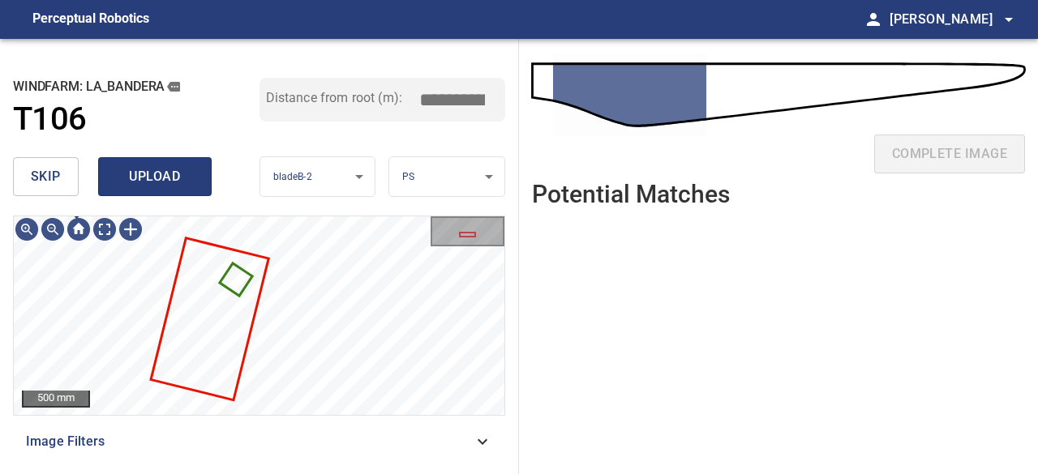
click at [138, 163] on button "upload" at bounding box center [155, 176] width 114 height 39
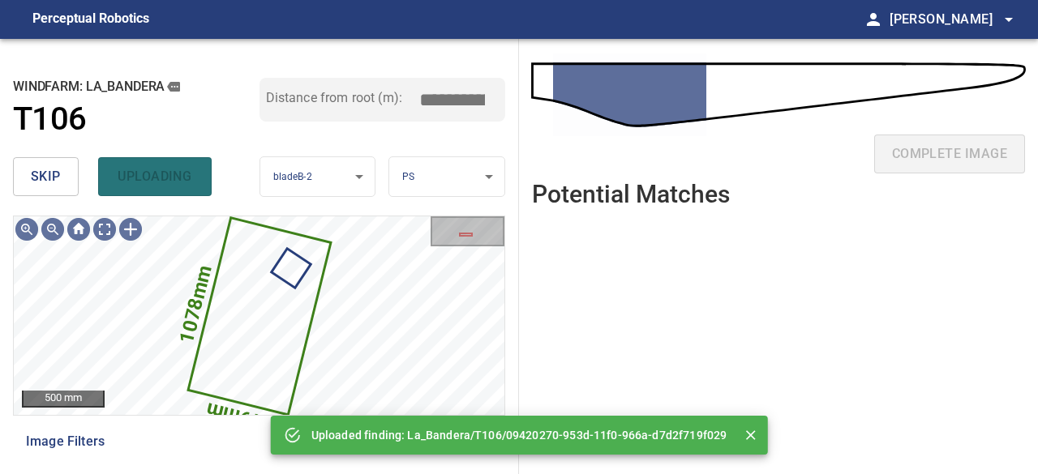
click at [42, 182] on span "skip" at bounding box center [46, 176] width 30 height 23
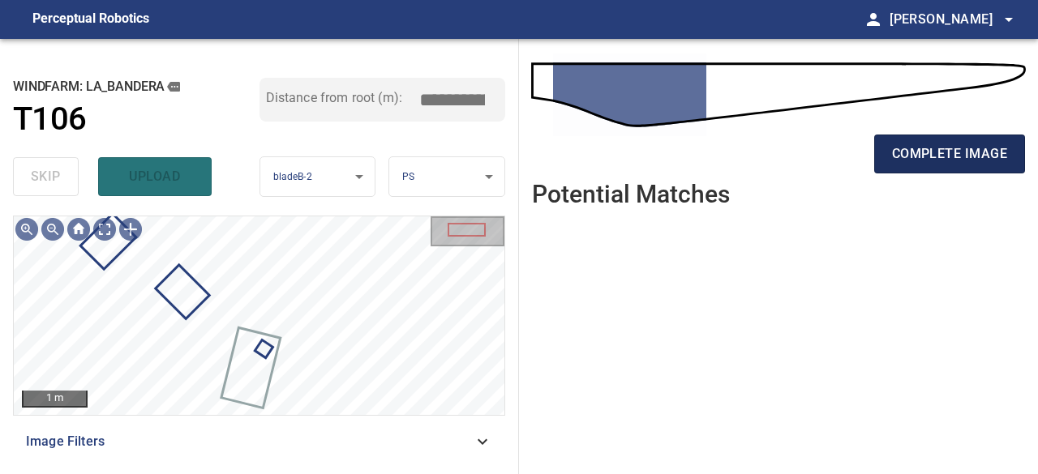
click at [890, 164] on button "complete image" at bounding box center [949, 154] width 151 height 39
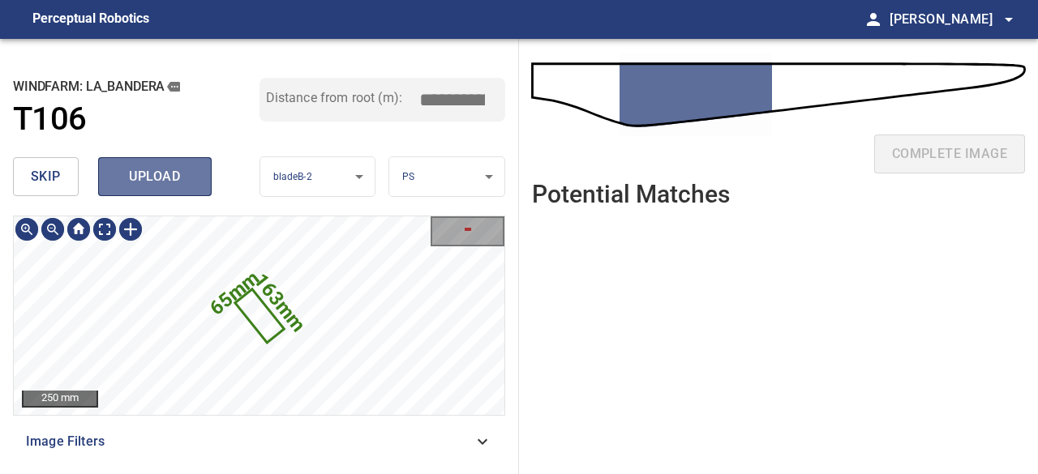
click at [164, 179] on span "upload" at bounding box center [155, 176] width 78 height 23
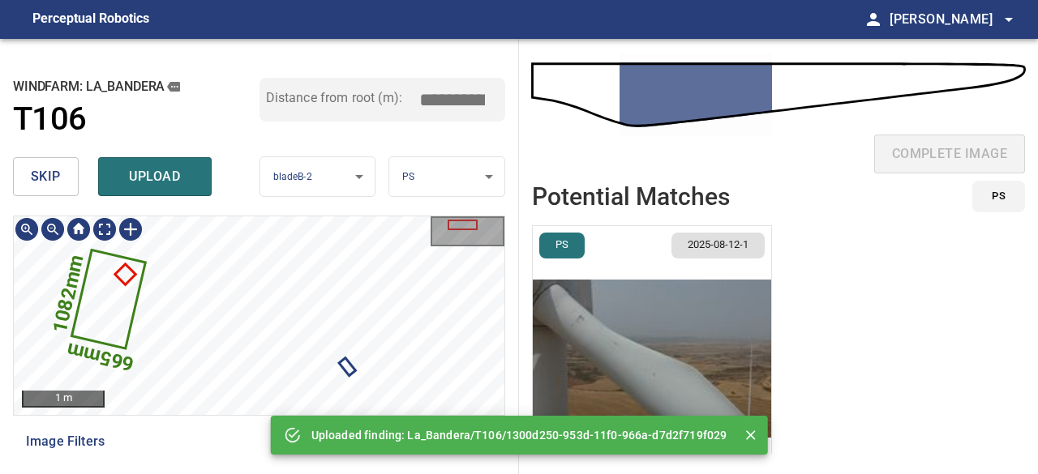
click at [118, 320] on icon at bounding box center [109, 299] width 71 height 96
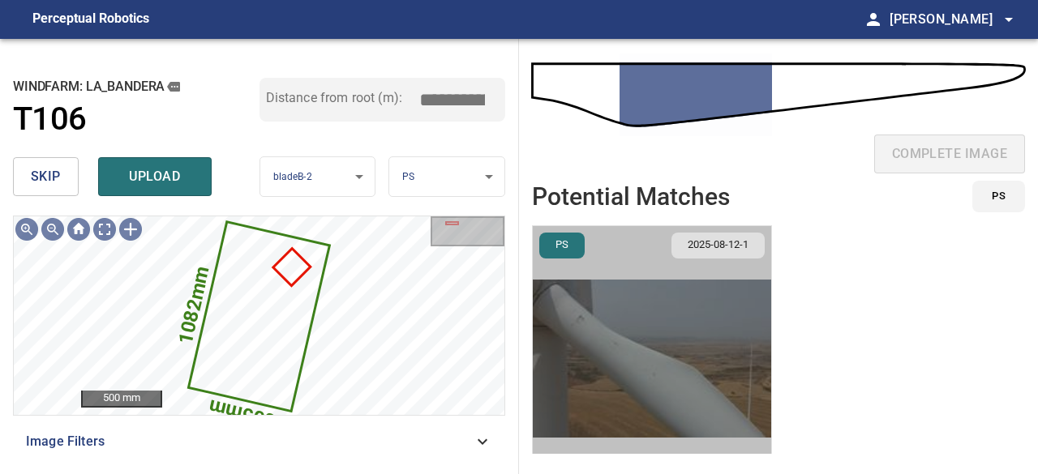
click at [708, 415] on img "button" at bounding box center [652, 358] width 238 height 265
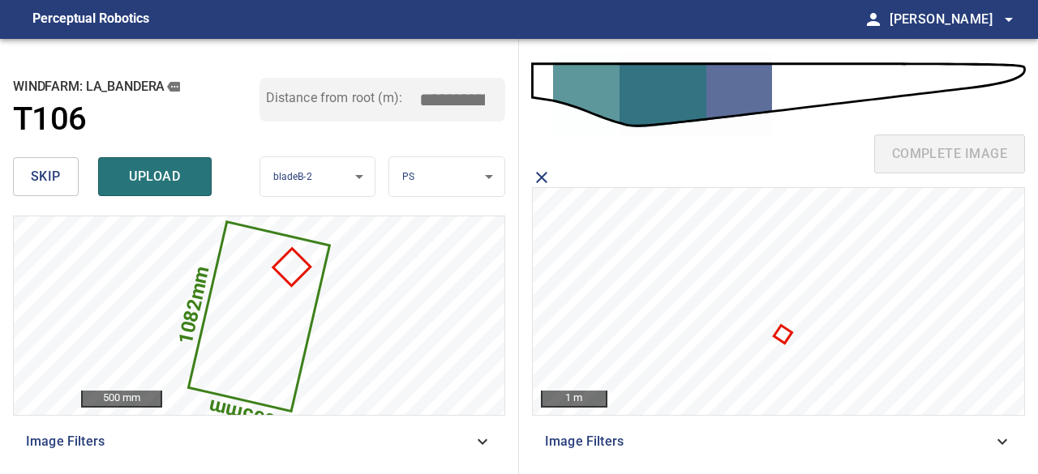
click at [785, 336] on icon at bounding box center [783, 335] width 15 height 15
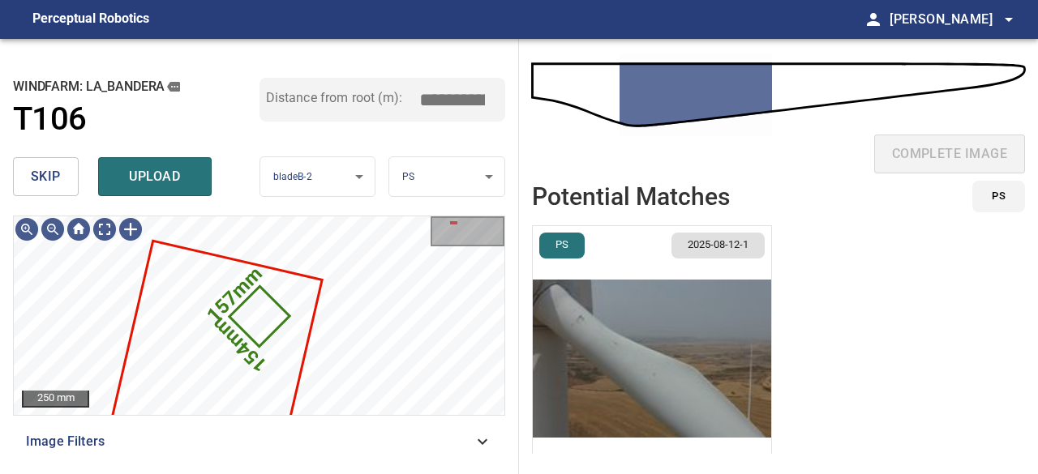
click at [642, 371] on img "button" at bounding box center [652, 358] width 238 height 265
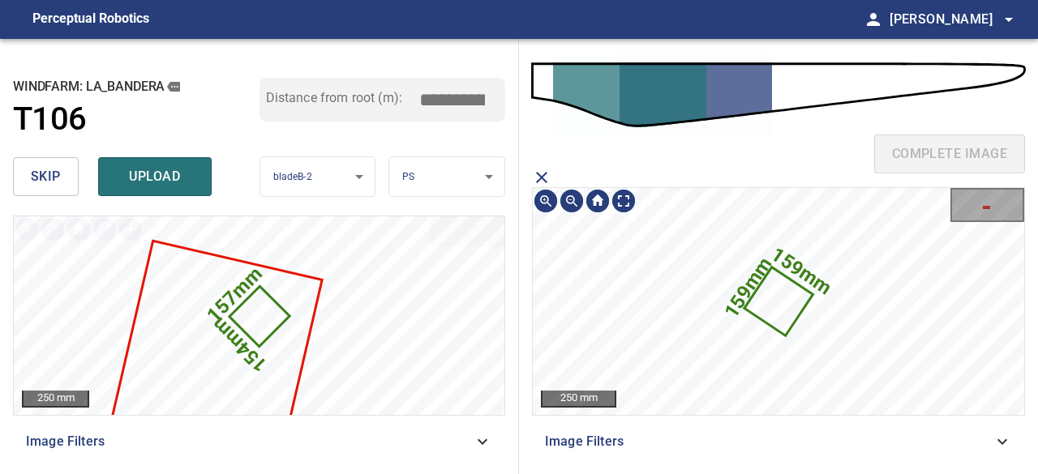
click at [783, 313] on icon at bounding box center [779, 302] width 66 height 66
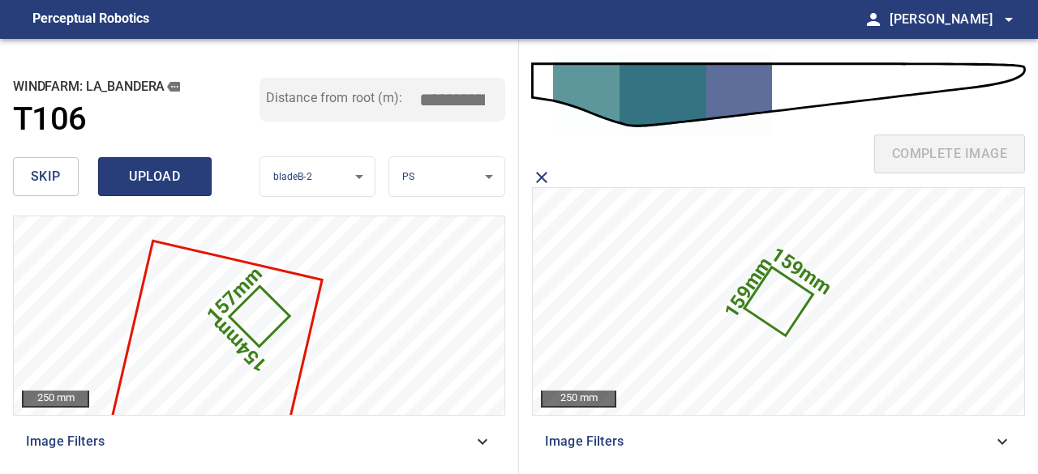
click at [158, 178] on span "upload" at bounding box center [155, 176] width 78 height 23
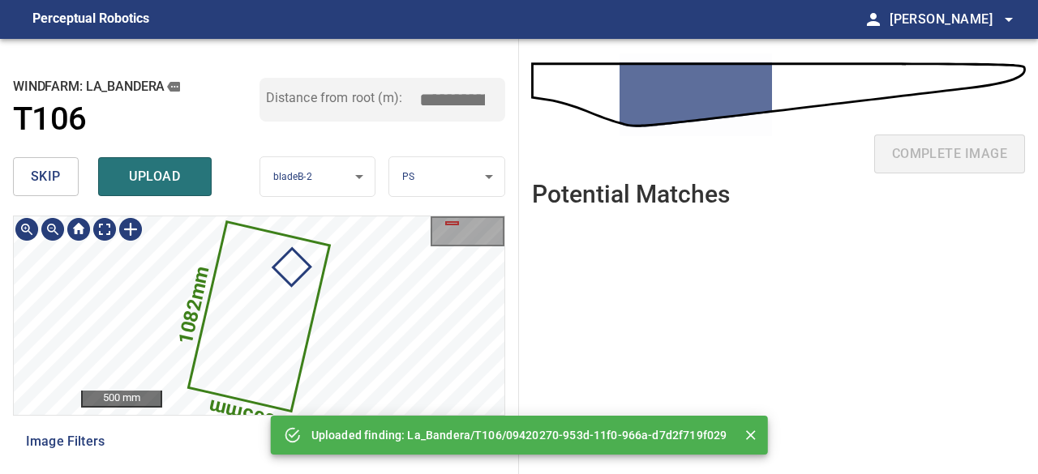
click at [232, 291] on icon at bounding box center [260, 316] width 139 height 187
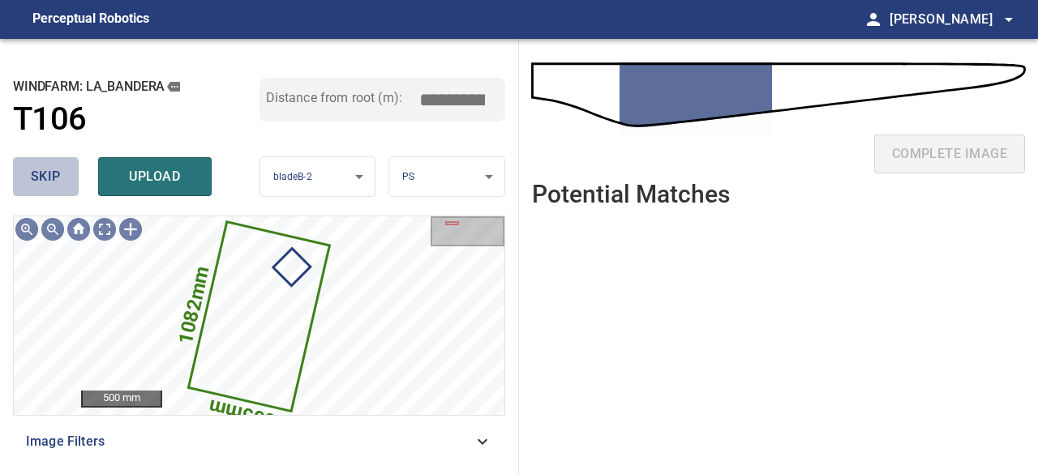
click at [50, 179] on span "skip" at bounding box center [46, 176] width 30 height 23
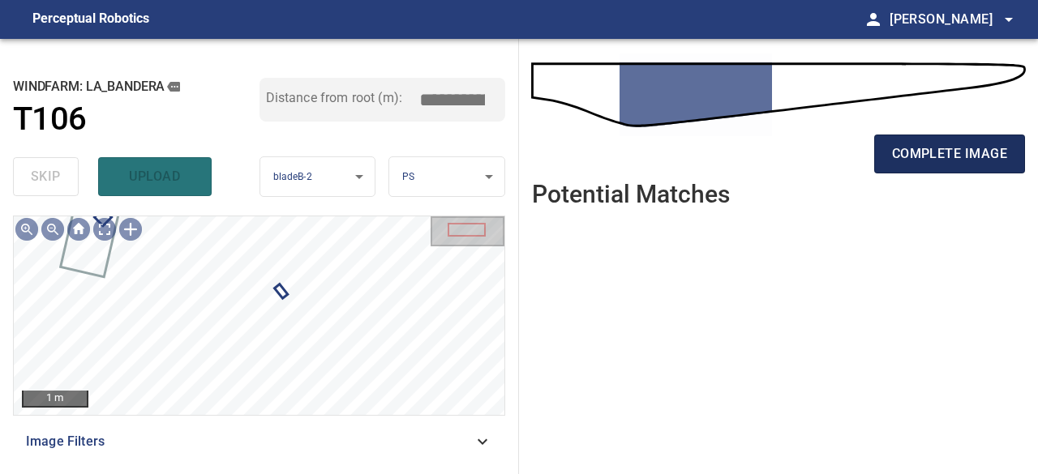
click at [928, 152] on span "complete image" at bounding box center [949, 154] width 115 height 23
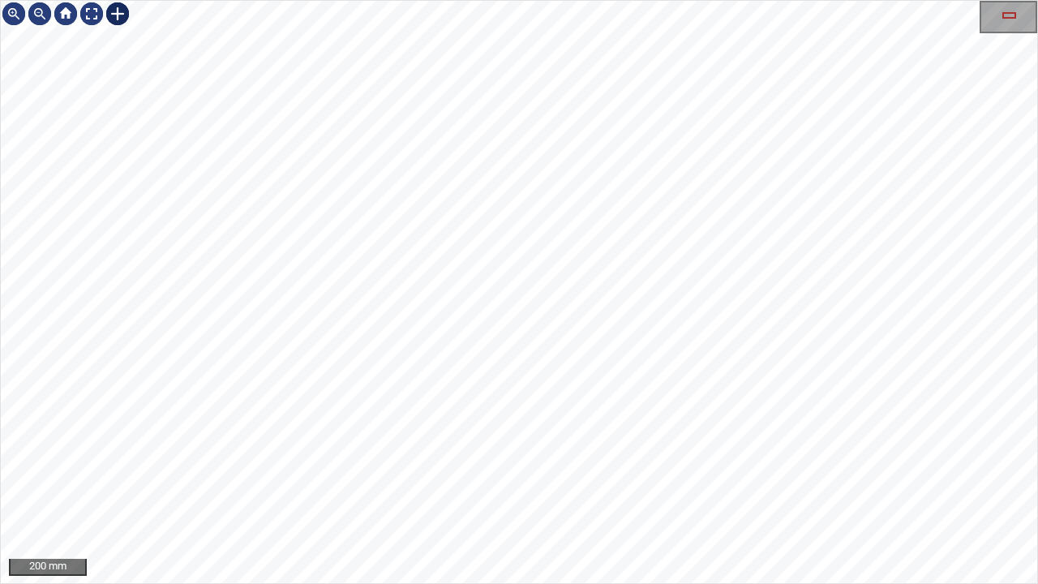
click at [121, 13] on div at bounding box center [118, 14] width 26 height 26
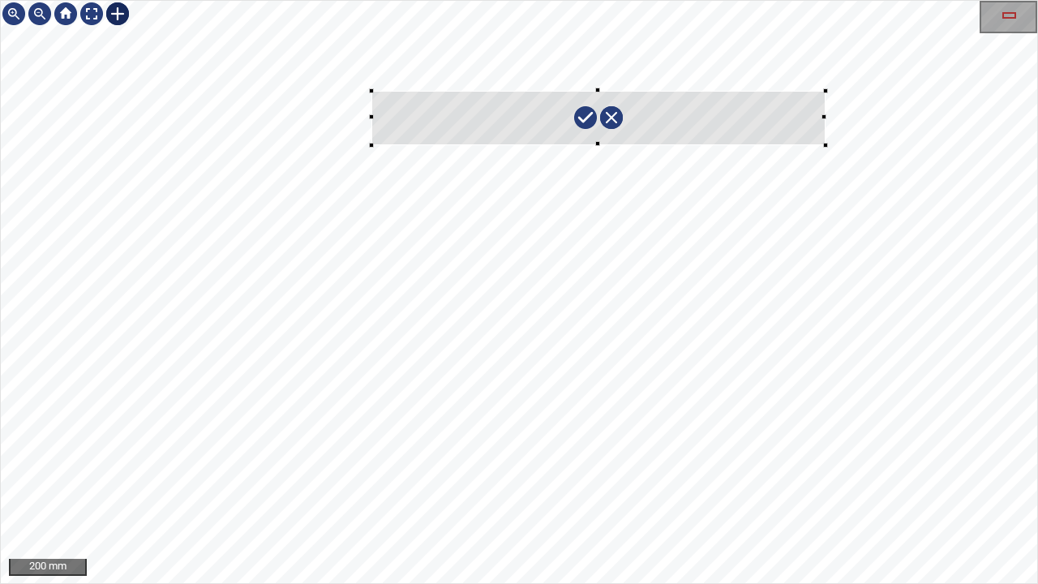
click at [825, 144] on div at bounding box center [519, 292] width 1036 height 582
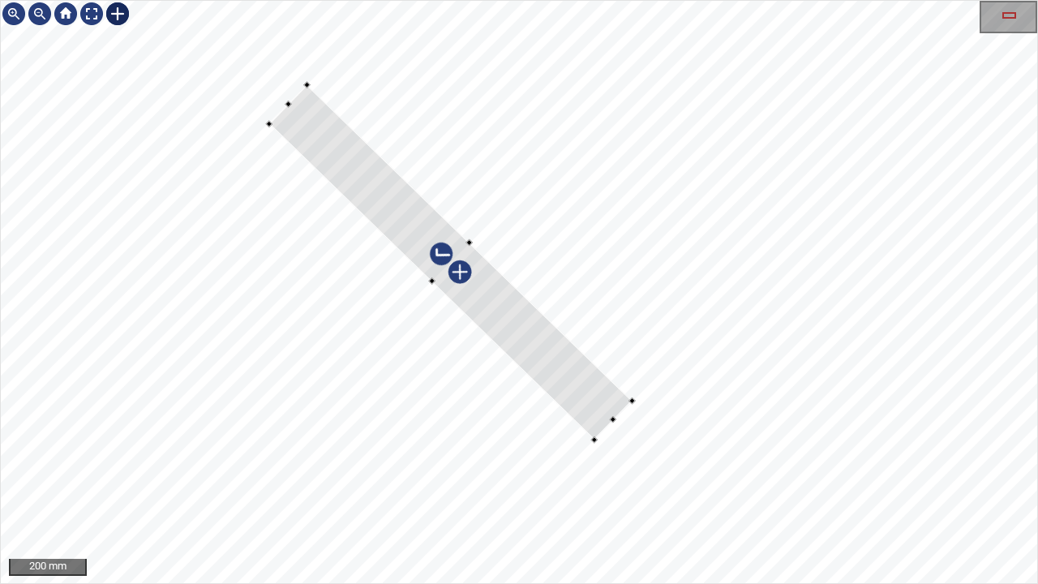
click at [495, 300] on div at bounding box center [449, 261] width 363 height 355
click at [554, 363] on div at bounding box center [423, 236] width 307 height 304
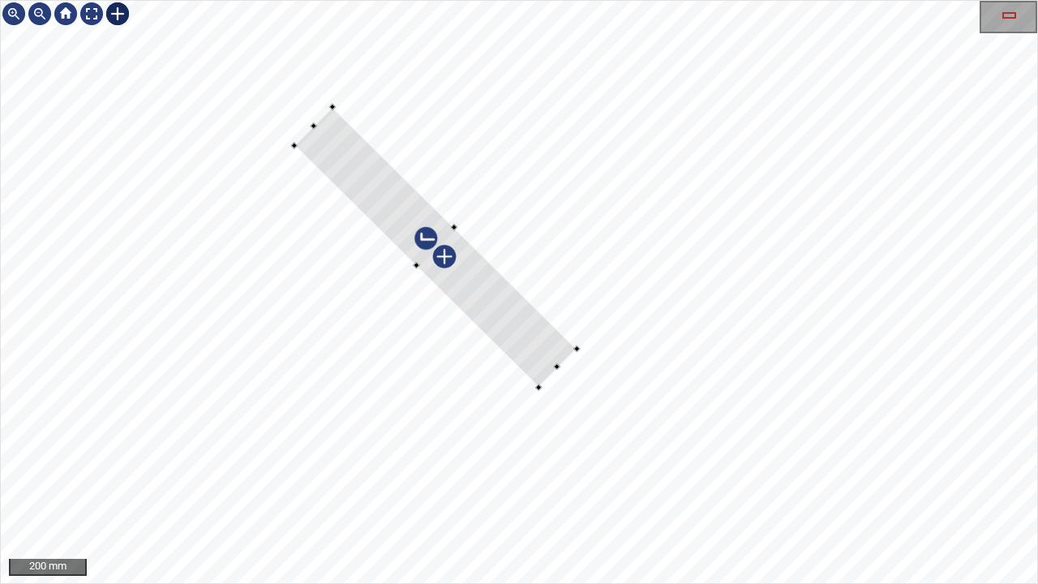
click at [316, 130] on div at bounding box center [435, 247] width 282 height 281
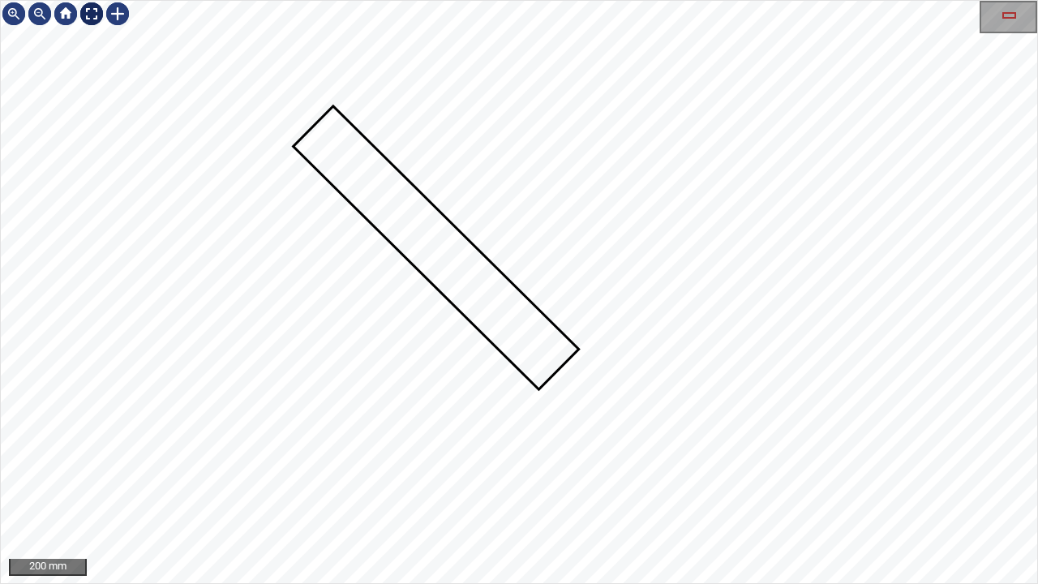
click at [91, 16] on div at bounding box center [92, 14] width 26 height 26
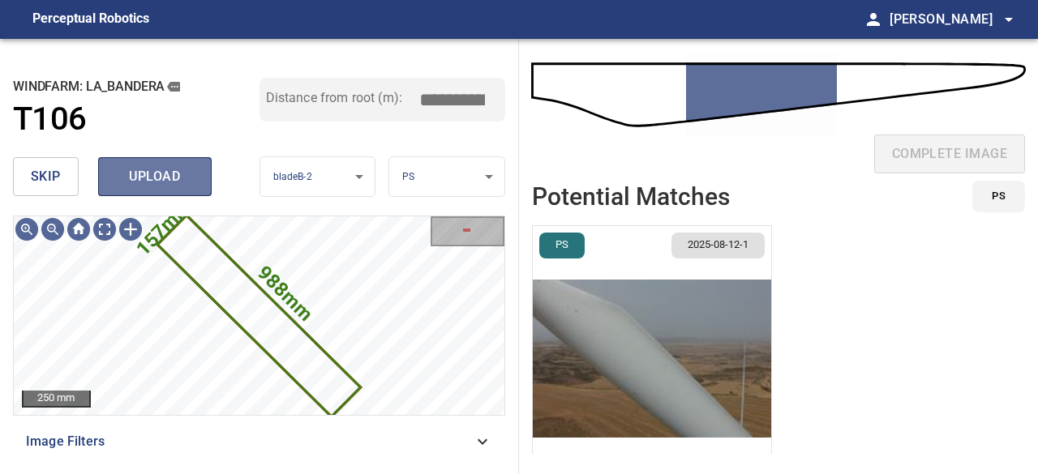
click at [156, 174] on span "upload" at bounding box center [155, 176] width 78 height 23
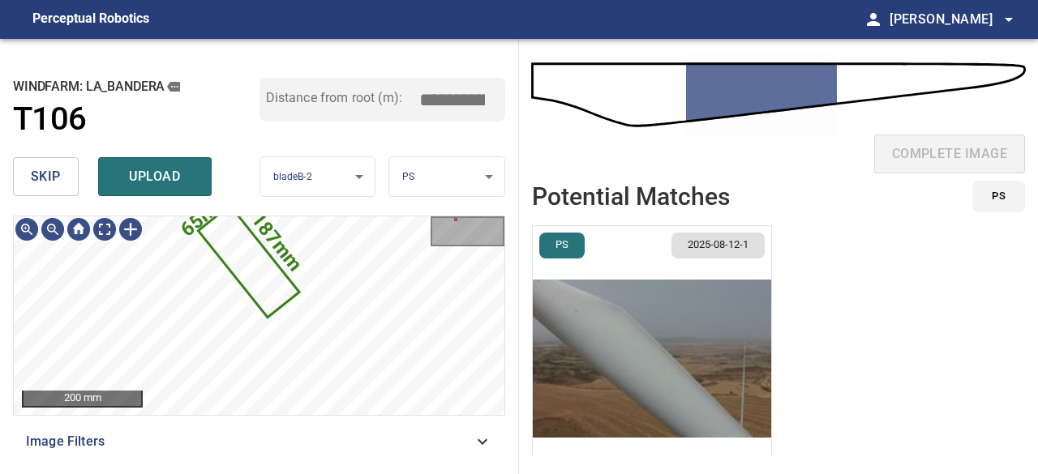
click at [722, 404] on img "button" at bounding box center [652, 358] width 238 height 265
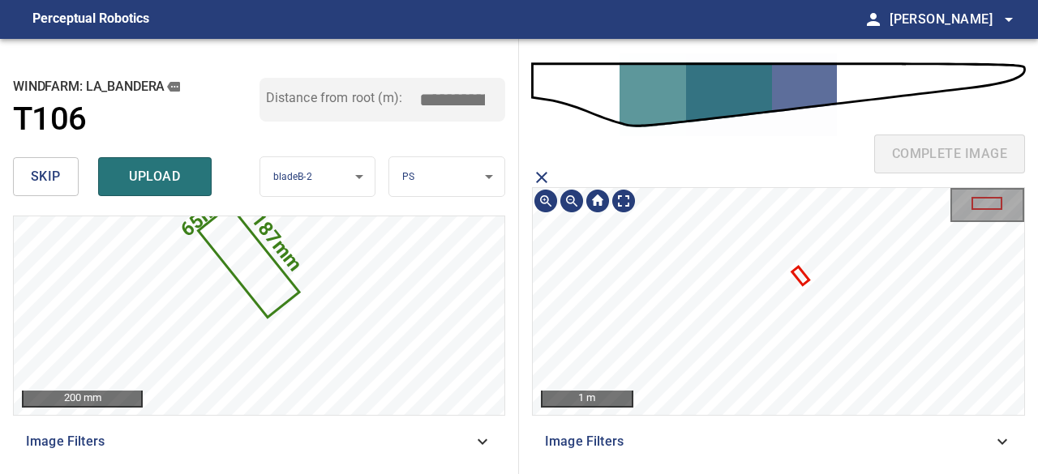
click at [804, 278] on icon at bounding box center [800, 275] width 14 height 15
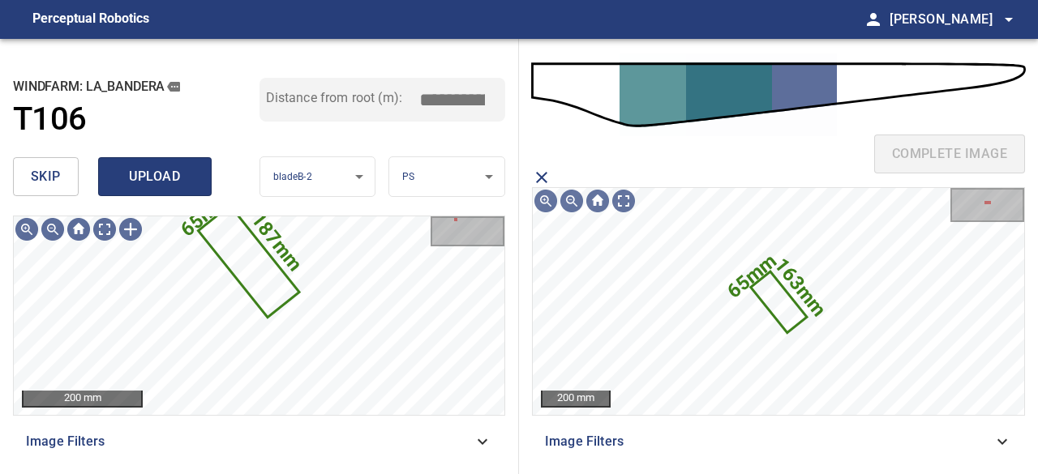
click at [122, 176] on span "upload" at bounding box center [155, 176] width 78 height 23
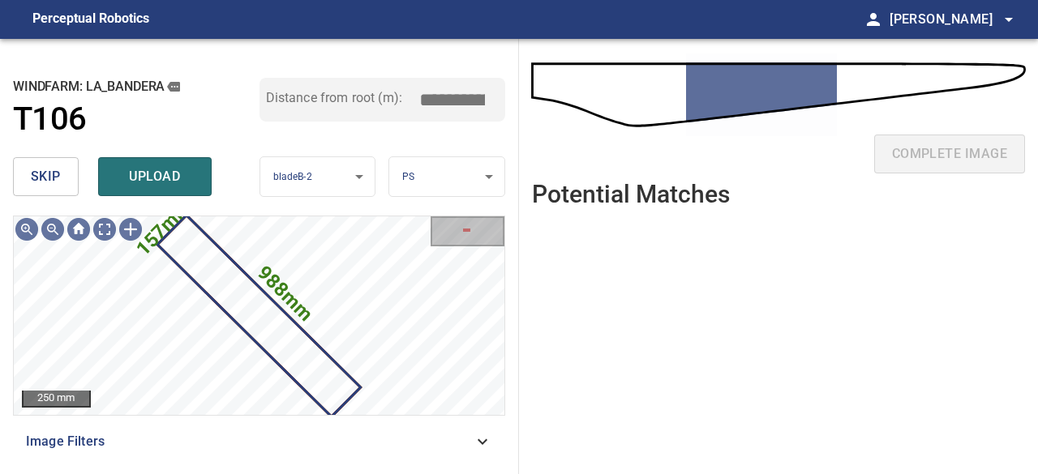
click at [169, 192] on button "upload" at bounding box center [155, 176] width 114 height 39
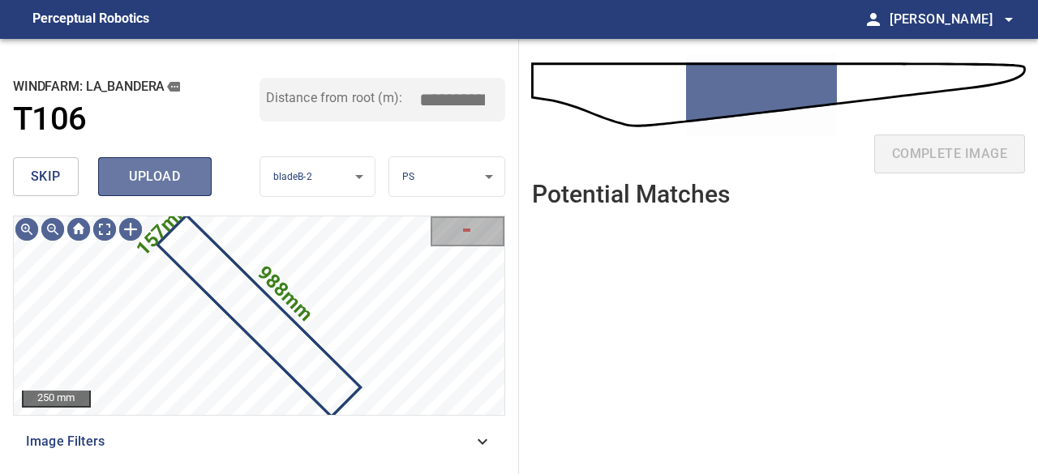
click at [165, 182] on span "upload" at bounding box center [155, 176] width 78 height 23
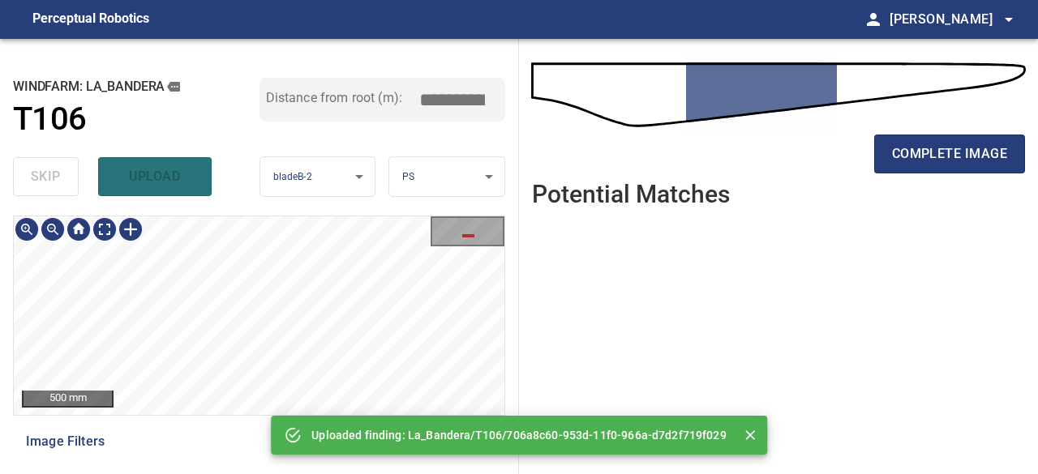
click at [145, 191] on div "**********" at bounding box center [259, 256] width 519 height 435
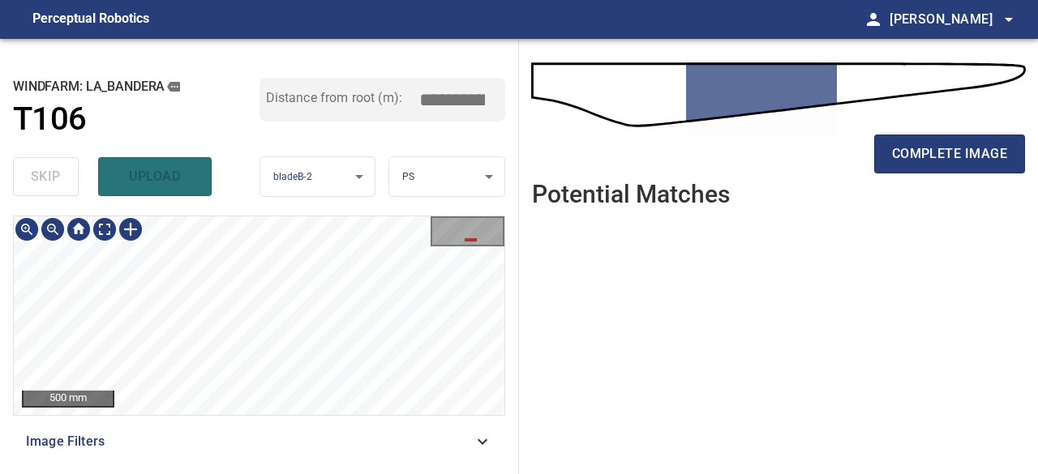
click at [142, 204] on div "**********" at bounding box center [259, 256] width 519 height 435
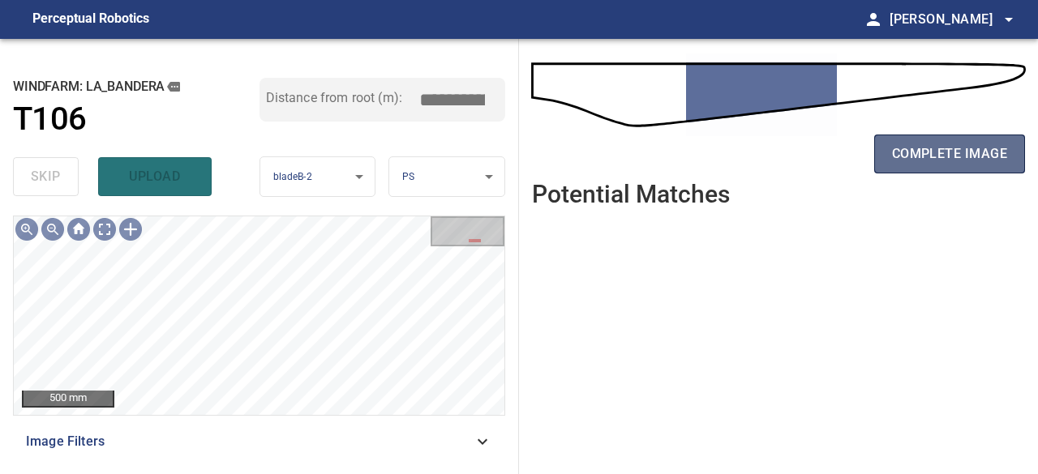
click at [957, 157] on span "complete image" at bounding box center [949, 154] width 115 height 23
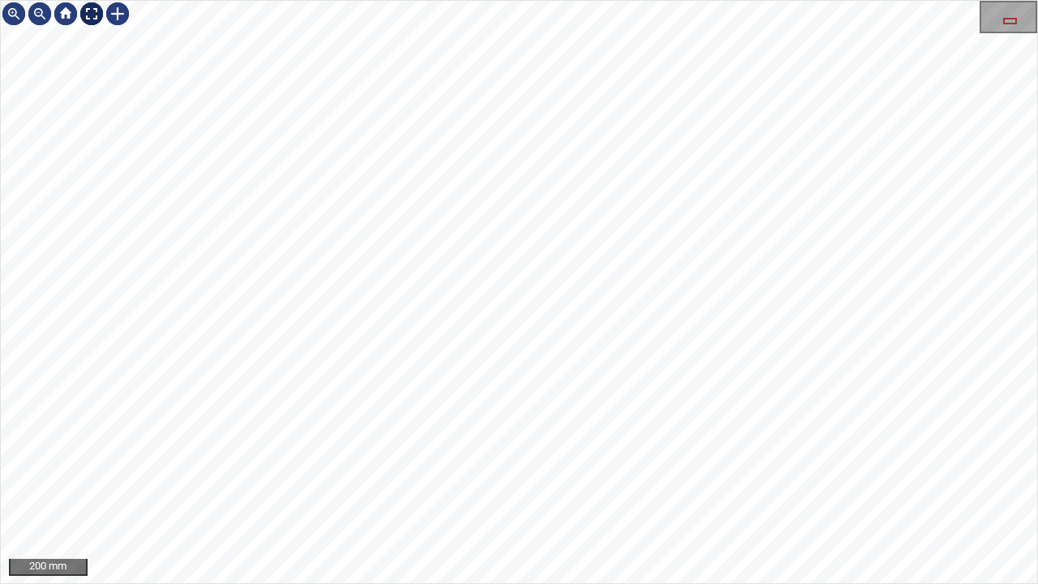
click at [84, 15] on div at bounding box center [92, 14] width 26 height 26
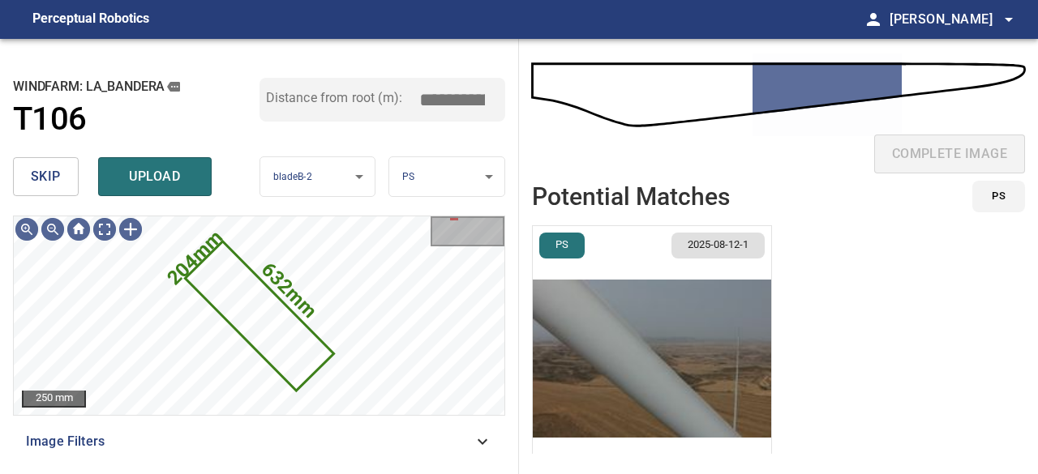
click at [718, 402] on img "button" at bounding box center [652, 358] width 238 height 265
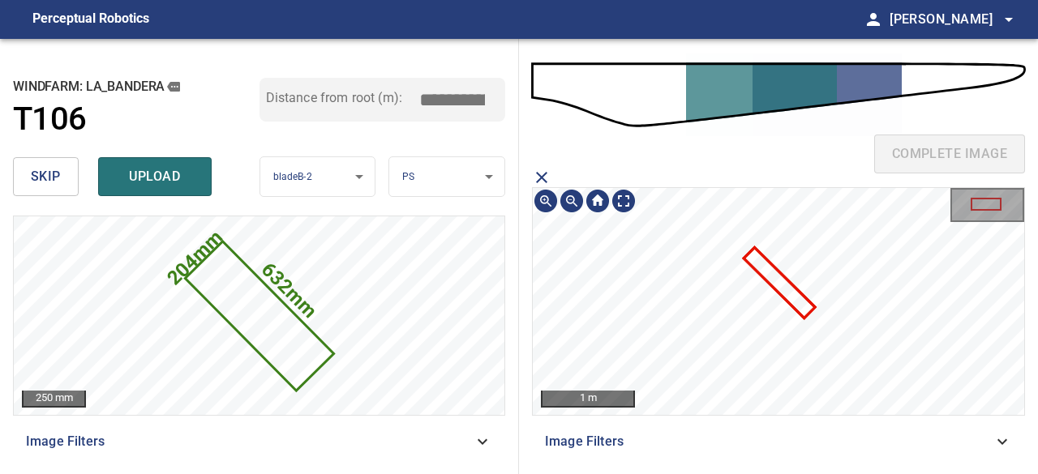
click at [789, 298] on icon at bounding box center [779, 282] width 68 height 67
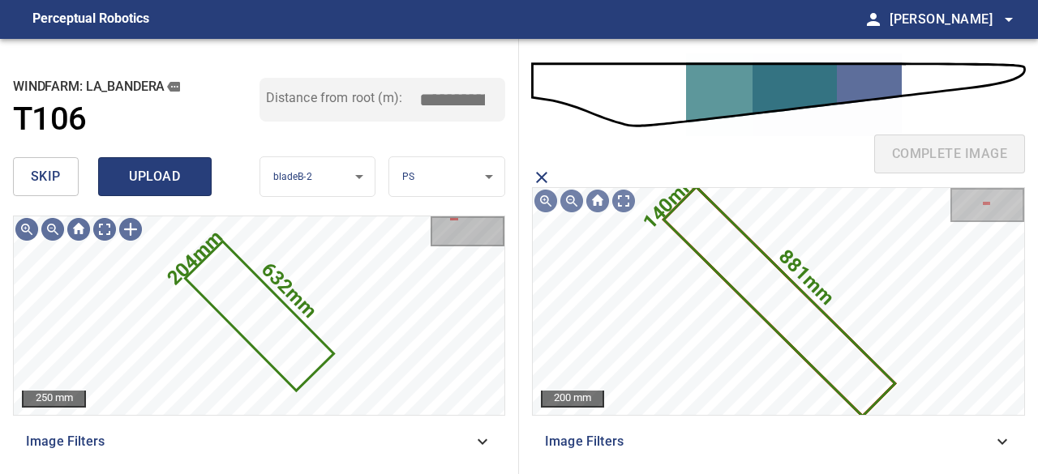
click at [174, 174] on span "upload" at bounding box center [155, 176] width 78 height 23
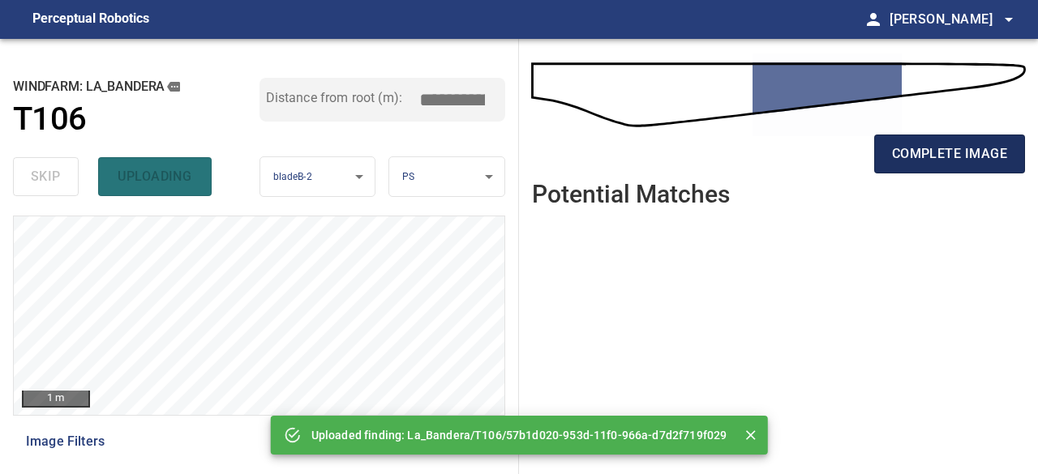
click at [978, 162] on span "complete image" at bounding box center [949, 154] width 115 height 23
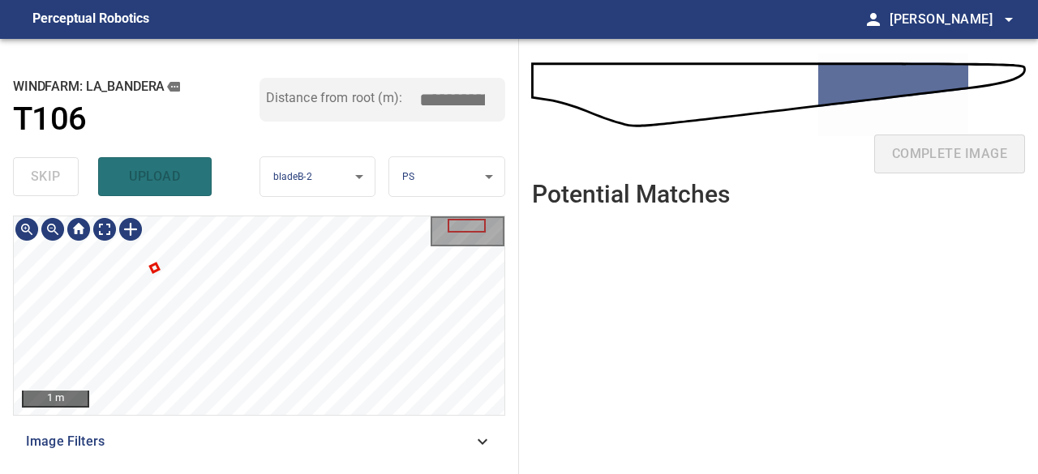
click at [329, 418] on div "1 m Image Filters" at bounding box center [259, 339] width 492 height 246
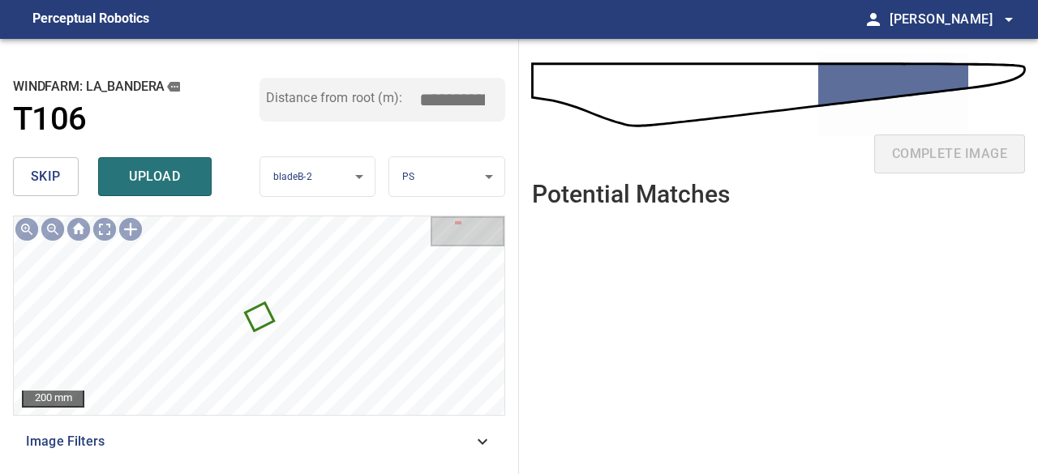
click at [61, 182] on button "skip" at bounding box center [46, 176] width 66 height 39
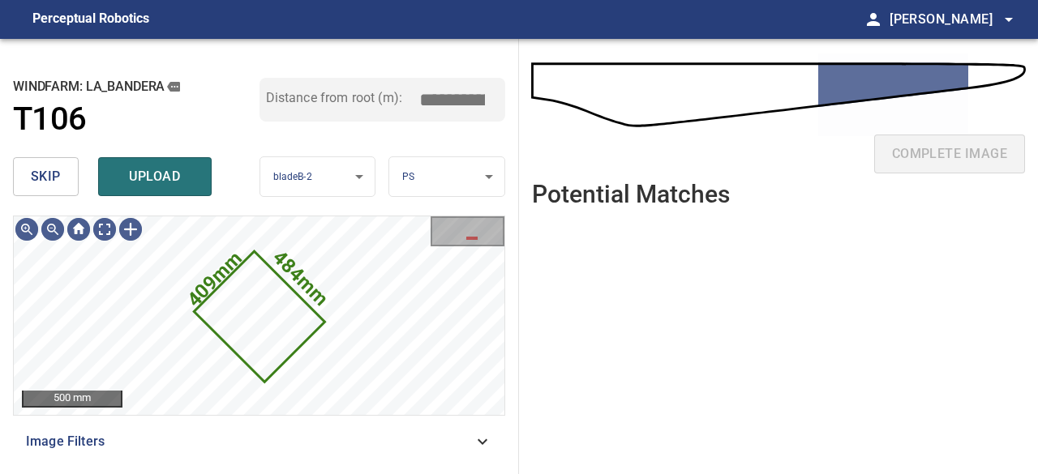
click at [56, 166] on span "skip" at bounding box center [46, 176] width 30 height 23
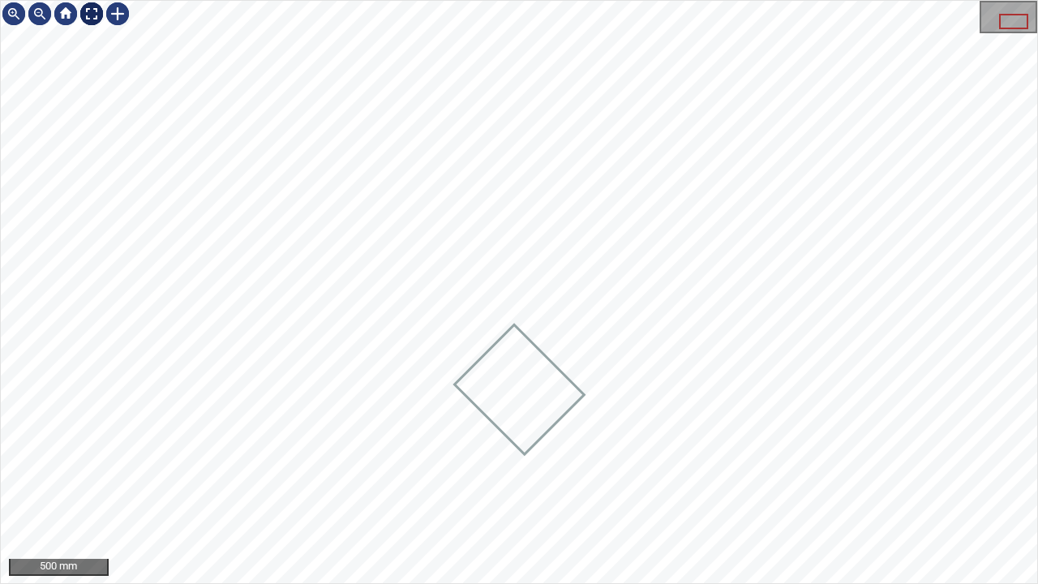
click at [90, 9] on div at bounding box center [92, 14] width 26 height 26
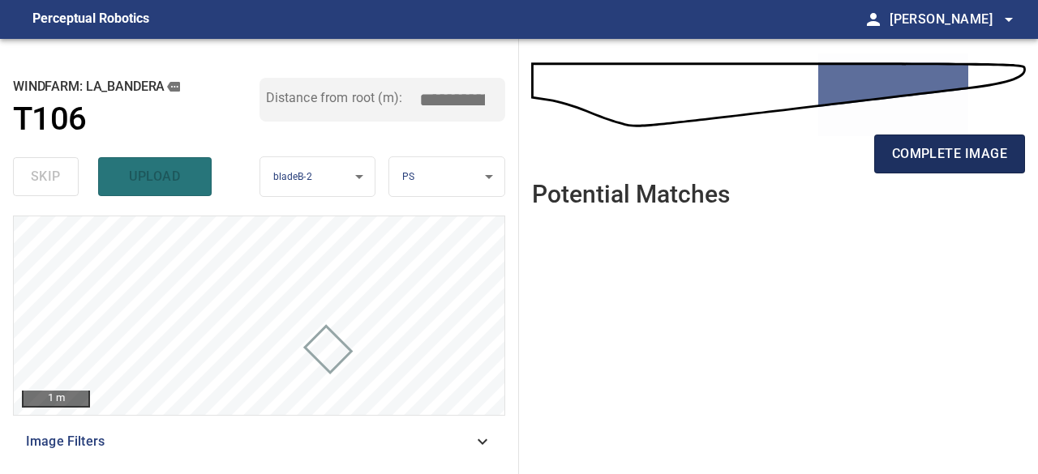
click at [941, 149] on span "complete image" at bounding box center [949, 154] width 115 height 23
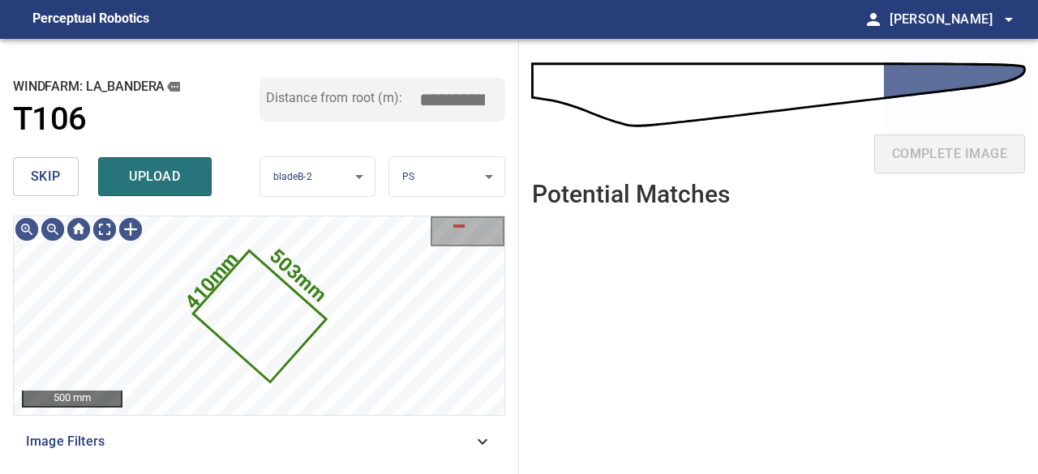
click at [45, 176] on span "skip" at bounding box center [46, 176] width 30 height 23
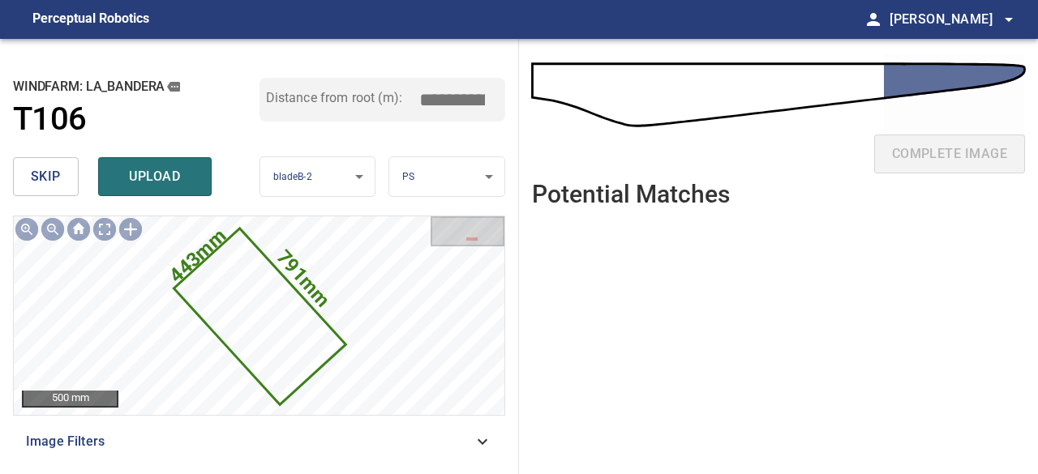
click at [45, 175] on span "skip" at bounding box center [46, 176] width 30 height 23
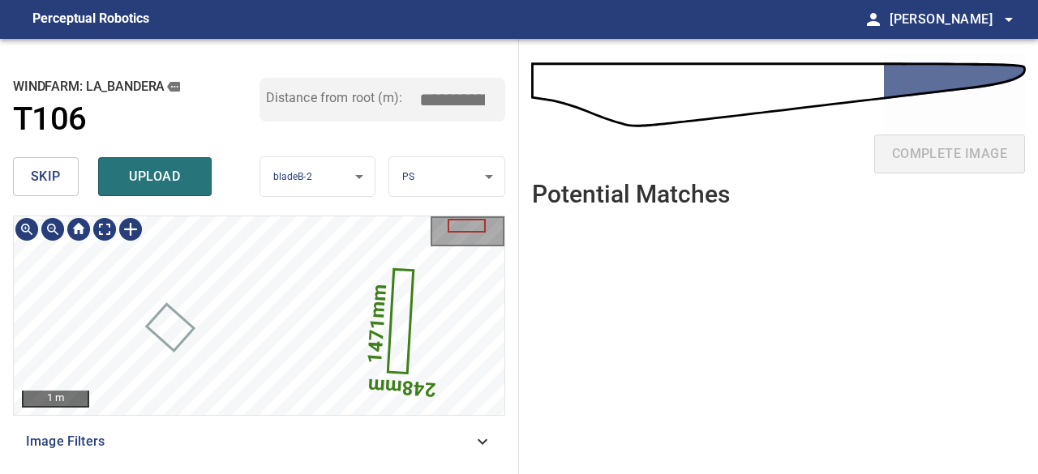
click at [401, 322] on icon at bounding box center [400, 321] width 23 height 101
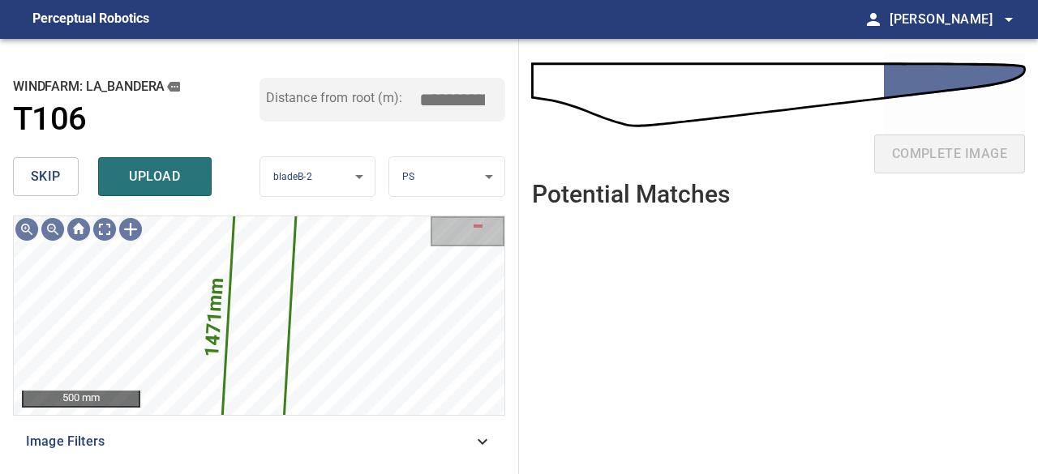
click at [42, 175] on span "skip" at bounding box center [46, 176] width 30 height 23
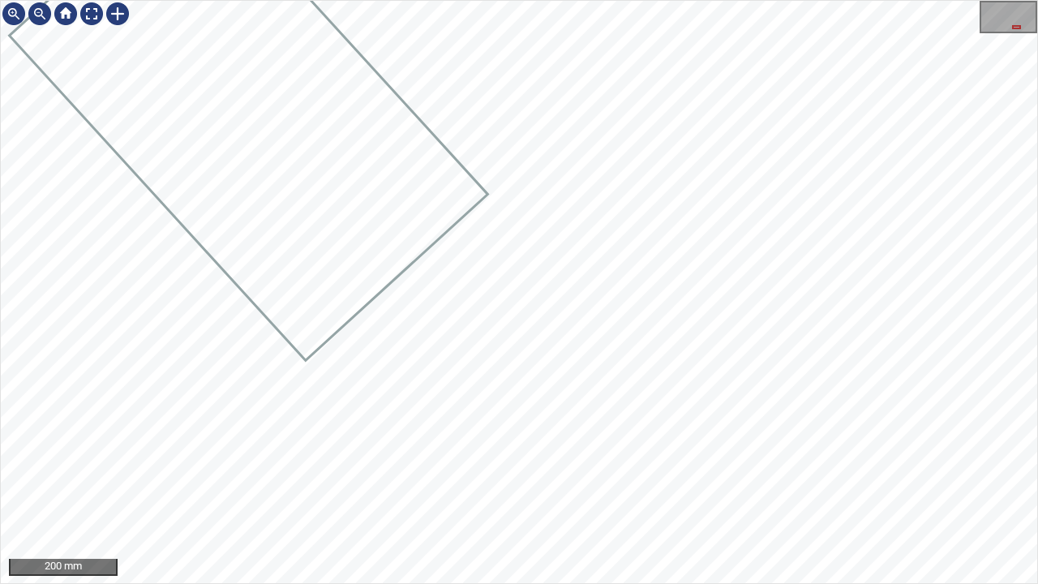
click at [196, 166] on div at bounding box center [519, 292] width 1036 height 582
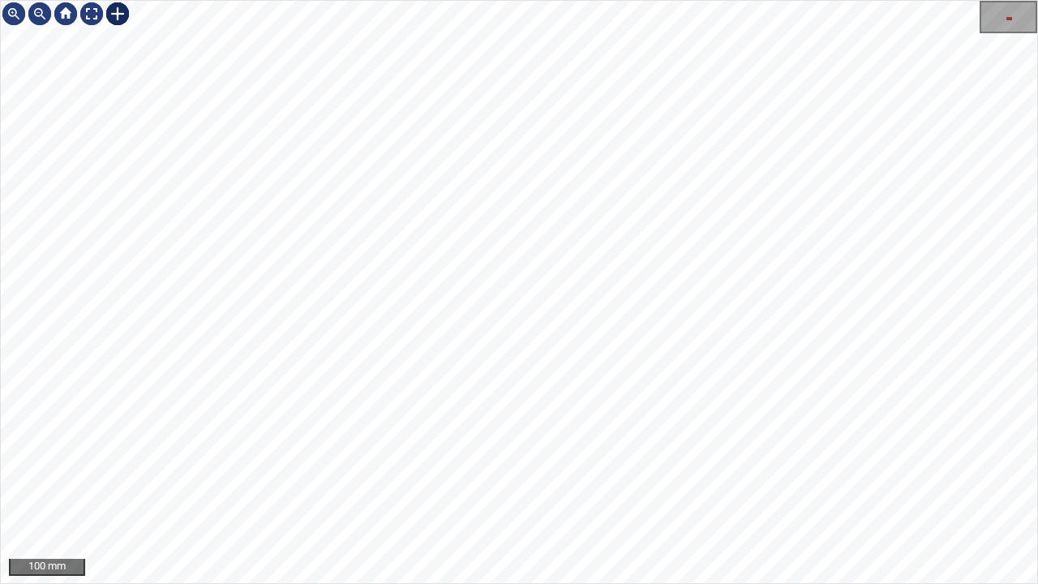
click at [110, 16] on div at bounding box center [118, 14] width 26 height 26
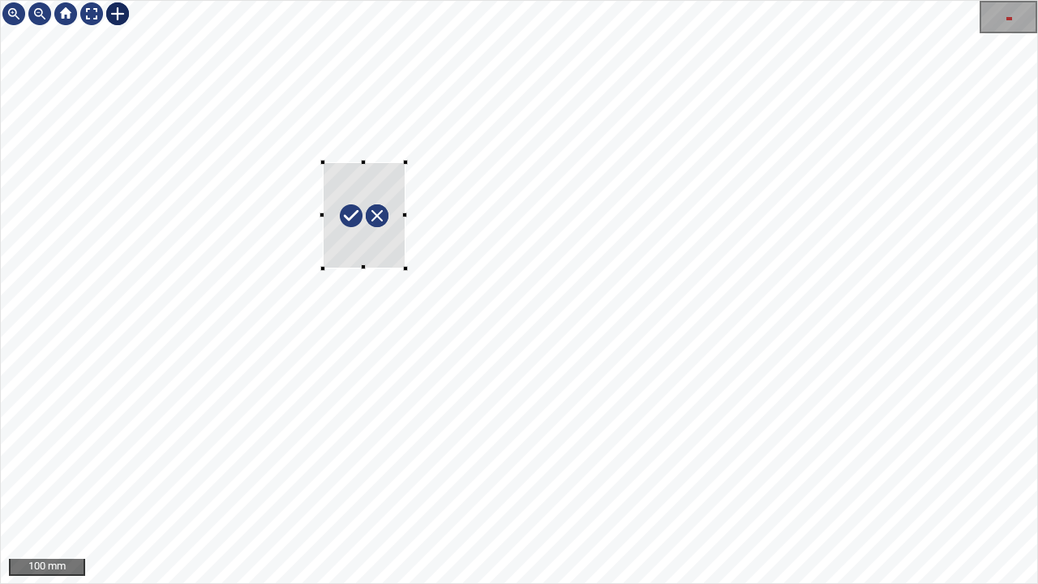
click at [405, 268] on div at bounding box center [519, 292] width 1036 height 582
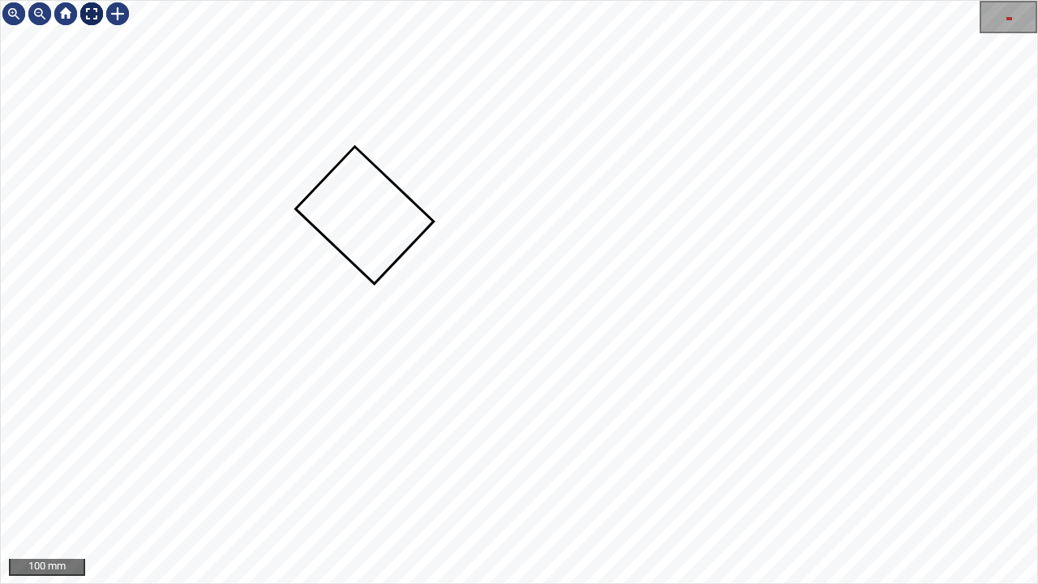
click at [92, 18] on div at bounding box center [92, 14] width 26 height 26
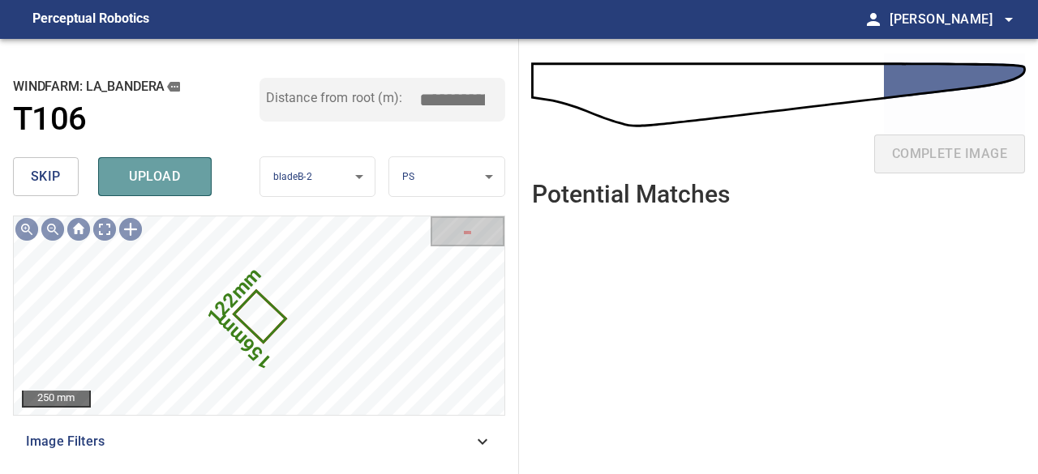
click at [154, 181] on span "upload" at bounding box center [155, 176] width 78 height 23
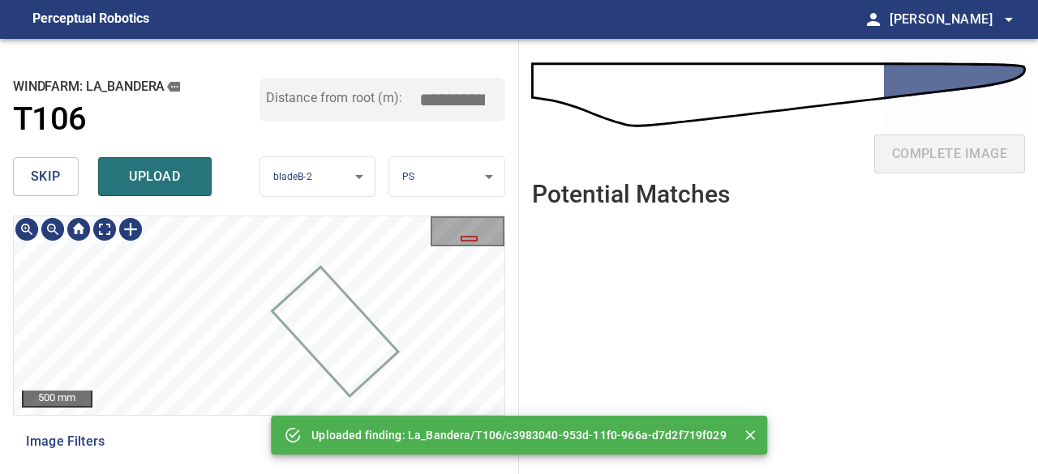
click at [255, 208] on div "**********" at bounding box center [259, 256] width 519 height 435
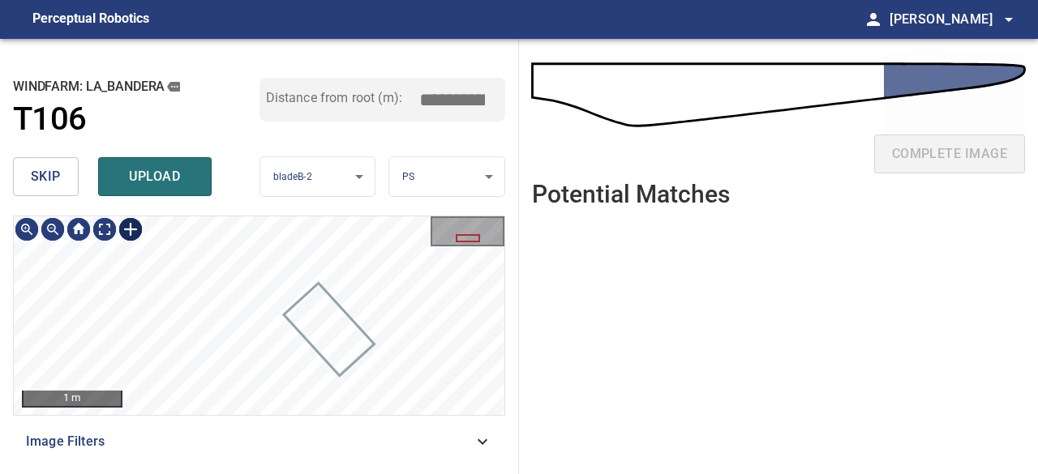
click at [135, 230] on div at bounding box center [131, 230] width 26 height 26
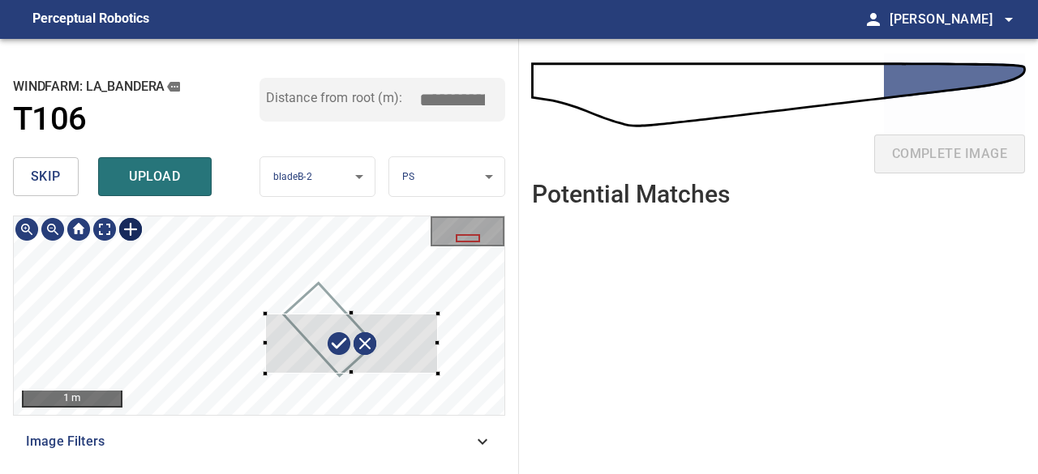
click at [438, 373] on div at bounding box center [259, 316] width 491 height 199
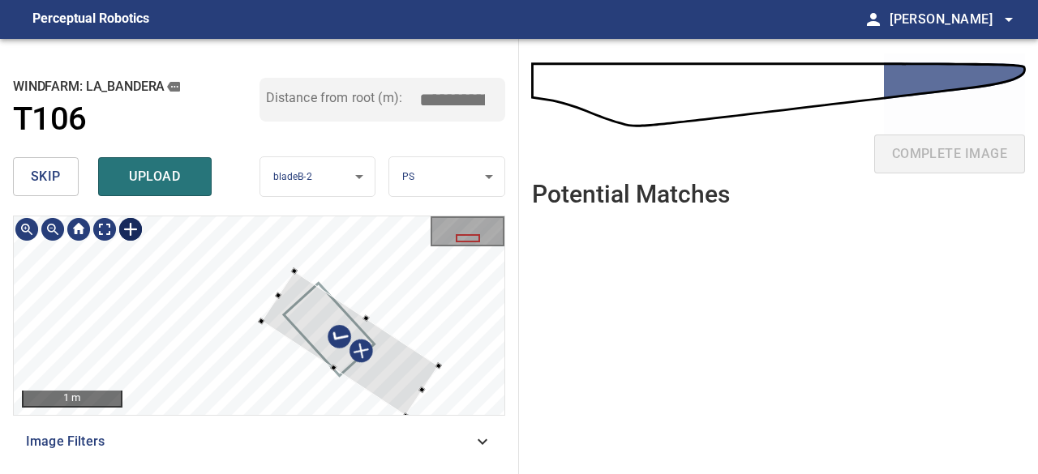
click at [352, 382] on div at bounding box center [259, 316] width 491 height 199
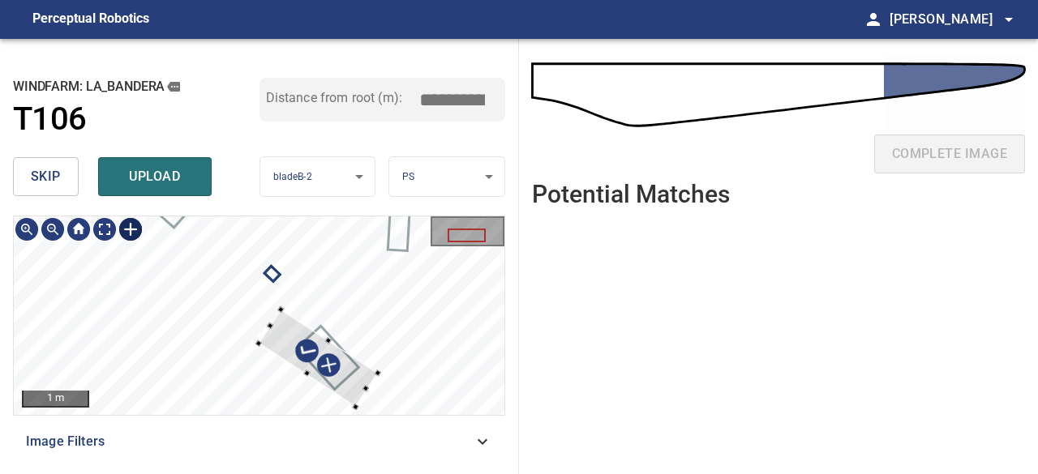
click at [345, 372] on div at bounding box center [318, 358] width 119 height 97
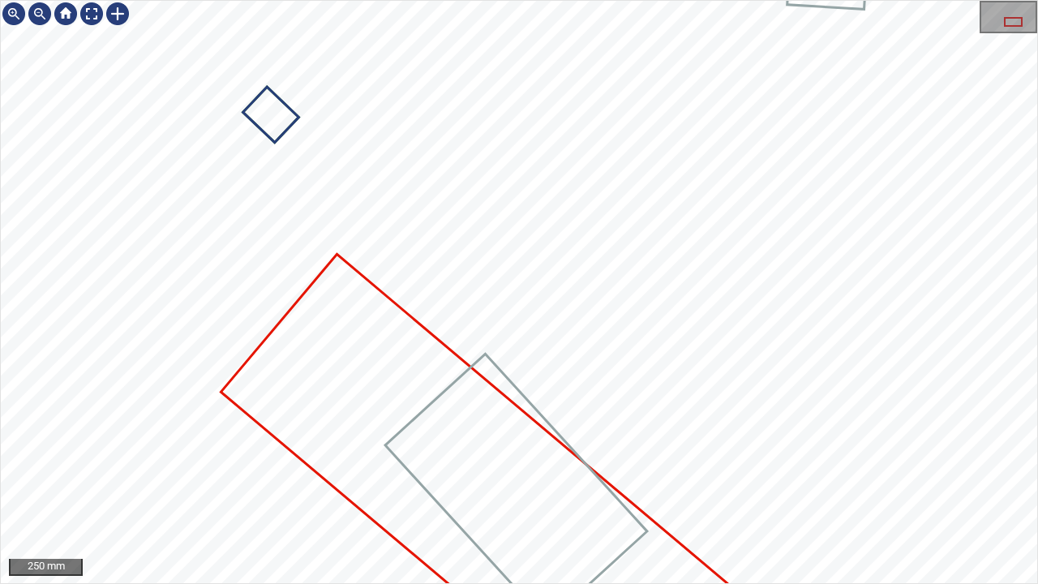
click at [266, 268] on div "La_Bandera/T106/2bfd8b86-0103-4b2b-344c-0b0901a379ac Category unclassified uncl…" at bounding box center [519, 292] width 1036 height 582
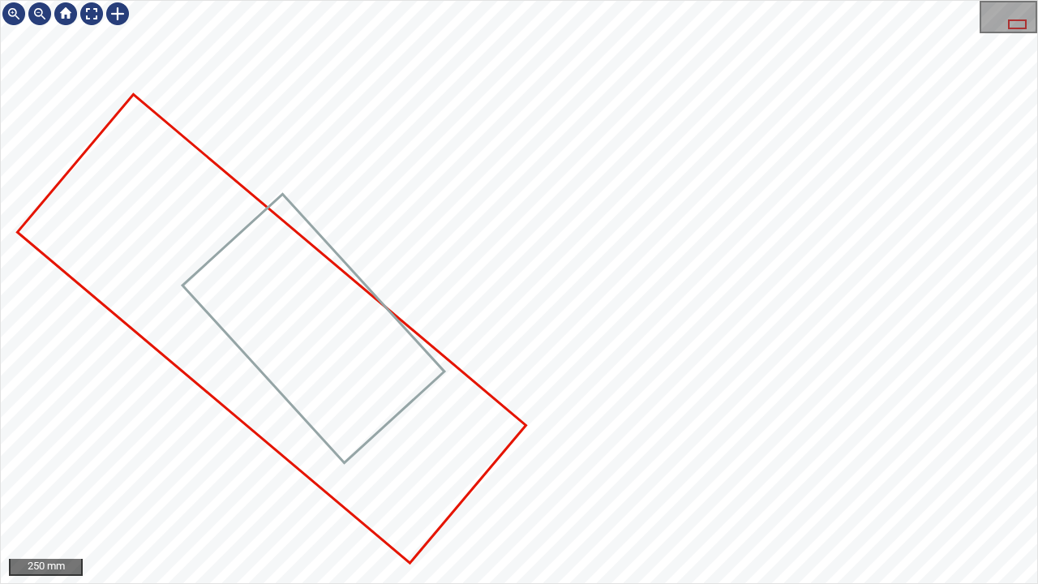
click at [441, 411] on icon at bounding box center [271, 328] width 505 height 465
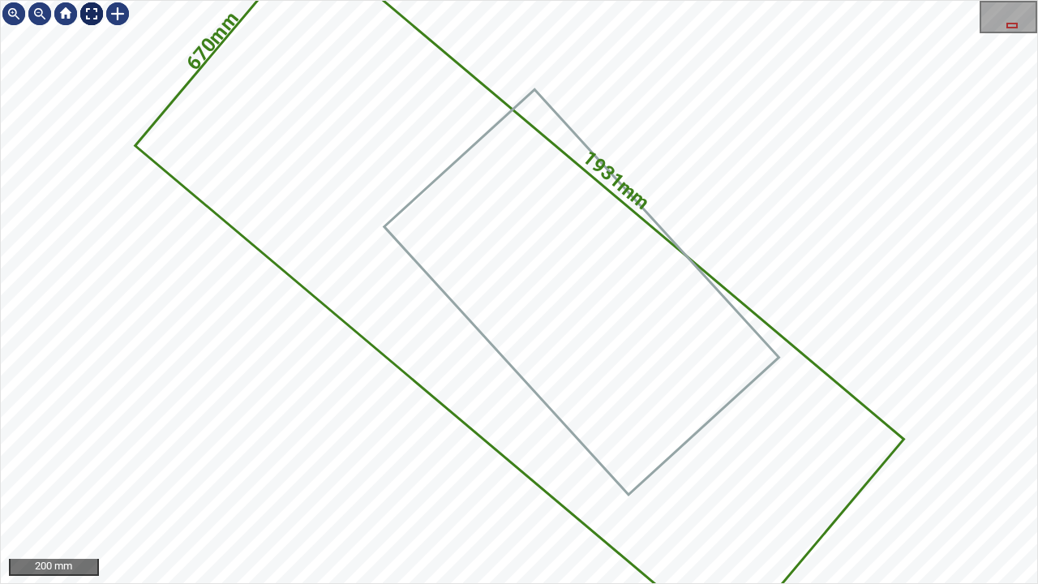
click at [95, 18] on div at bounding box center [92, 14] width 26 height 26
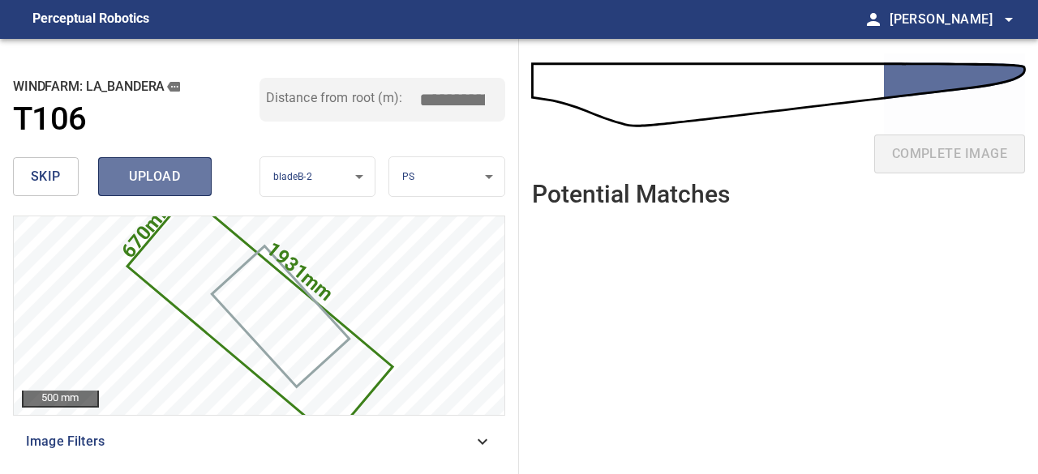
click at [122, 179] on span "upload" at bounding box center [155, 176] width 78 height 23
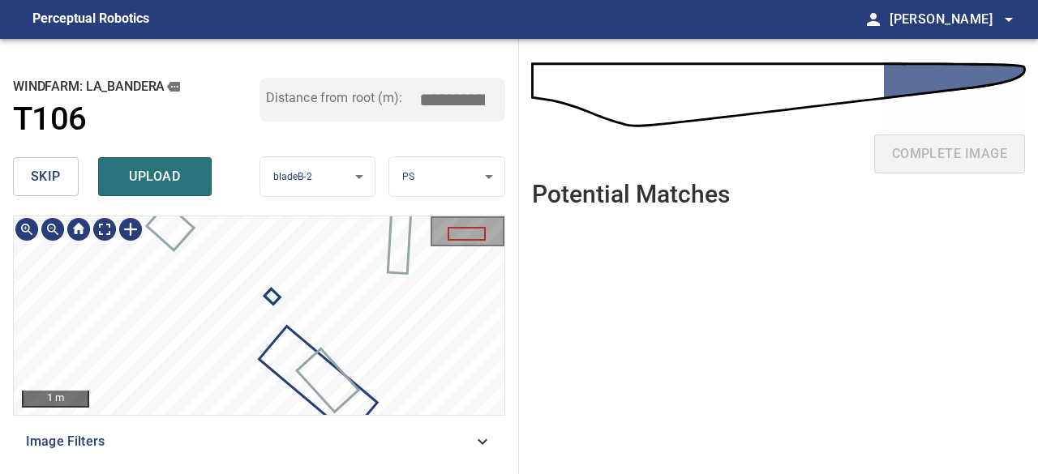
click at [293, 199] on div "**********" at bounding box center [259, 256] width 519 height 435
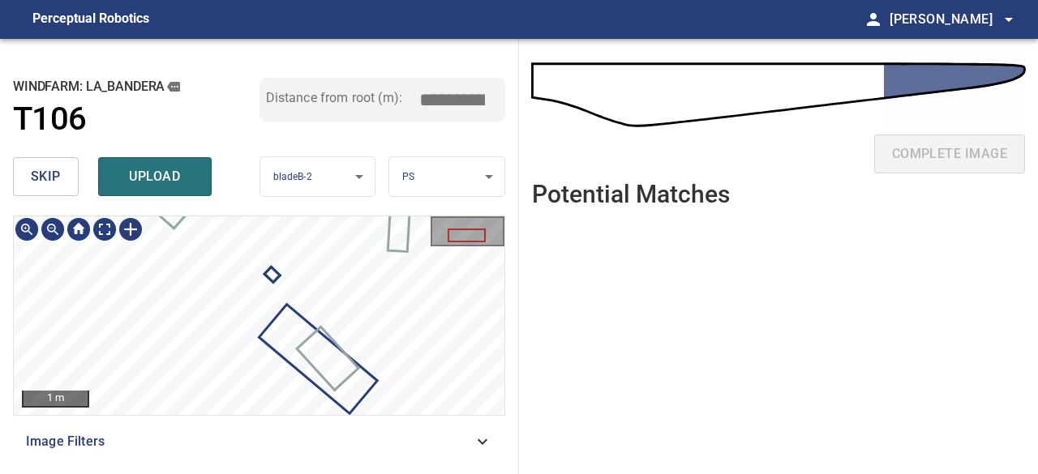
click at [88, 220] on div "1 m" at bounding box center [259, 316] width 491 height 199
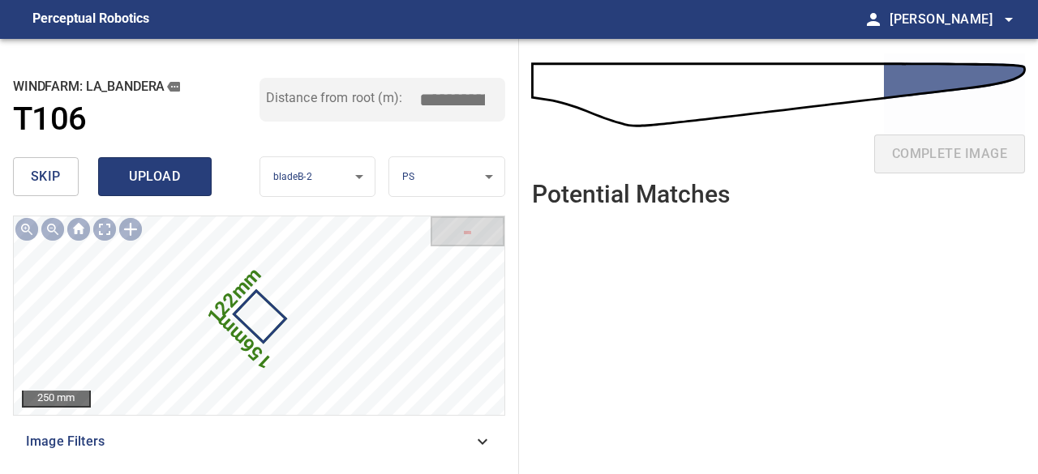
click at [144, 178] on span "upload" at bounding box center [155, 176] width 78 height 23
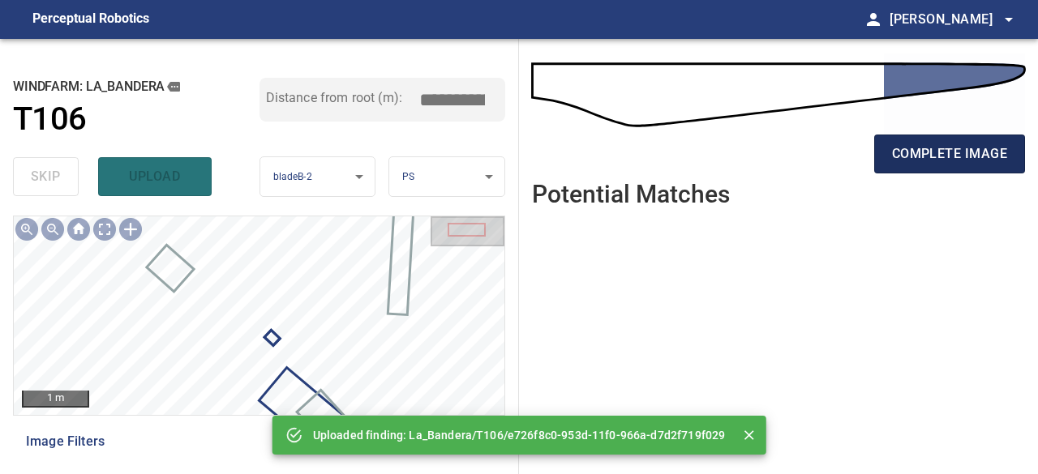
click at [896, 161] on span "complete image" at bounding box center [949, 154] width 115 height 23
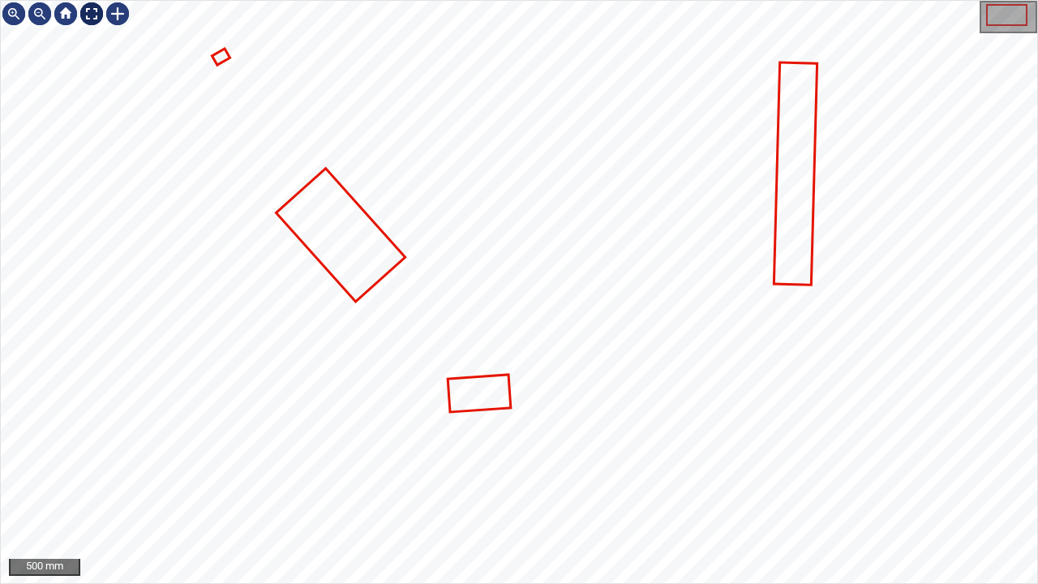
click at [96, 13] on div at bounding box center [92, 14] width 26 height 26
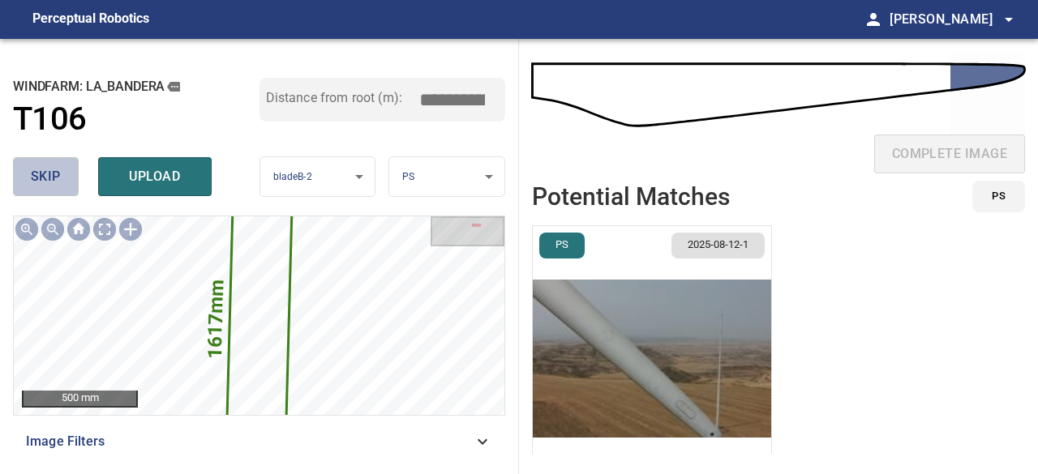
click at [54, 174] on span "skip" at bounding box center [46, 176] width 30 height 23
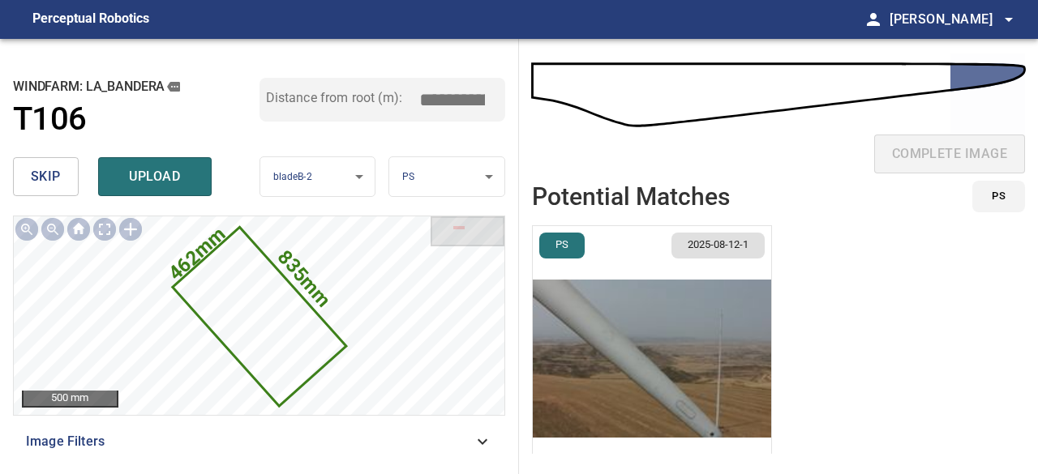
click at [58, 172] on span "skip" at bounding box center [46, 176] width 30 height 23
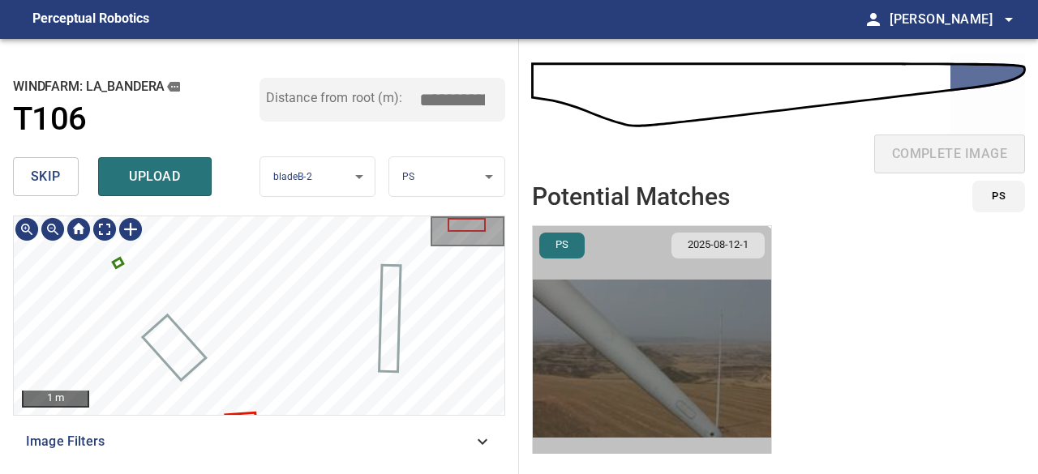
click at [644, 384] on img "button" at bounding box center [652, 358] width 238 height 265
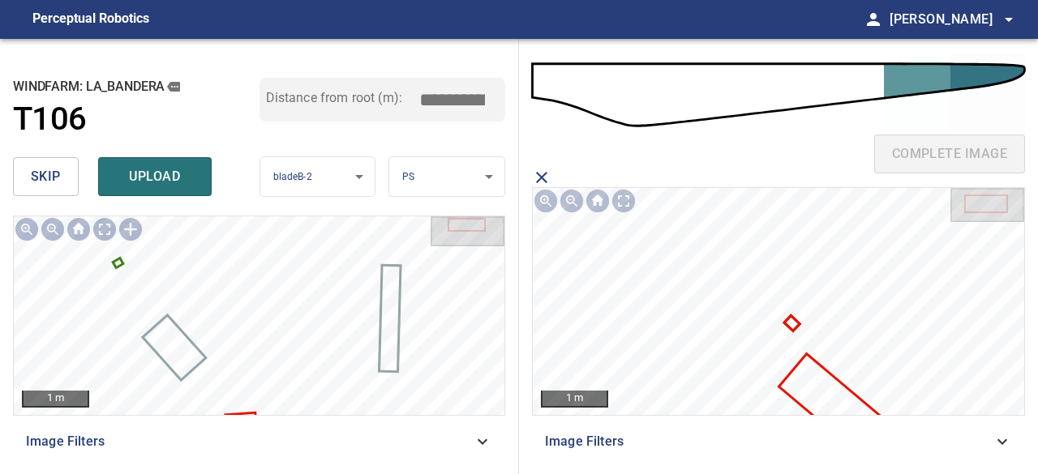
click at [790, 319] on icon at bounding box center [792, 324] width 12 height 12
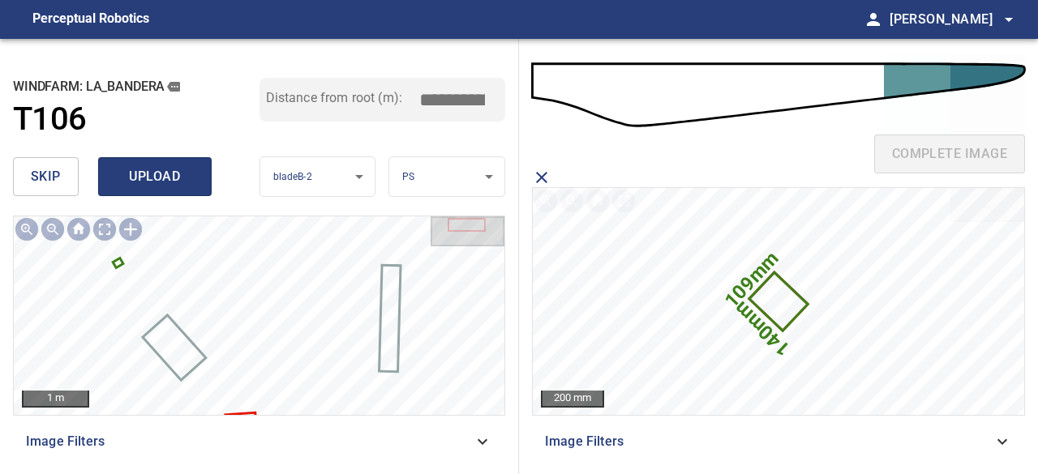
click at [153, 178] on span "upload" at bounding box center [155, 176] width 78 height 23
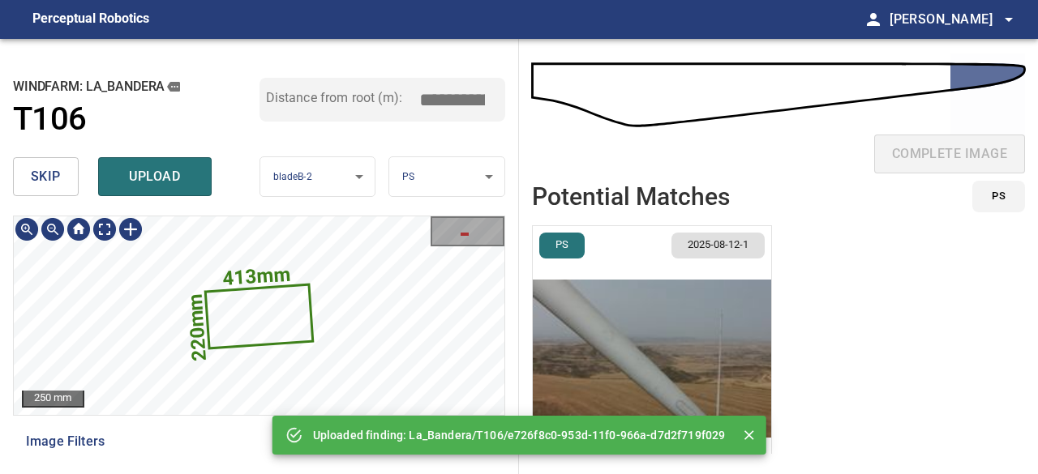
click at [253, 335] on icon at bounding box center [259, 316] width 105 height 61
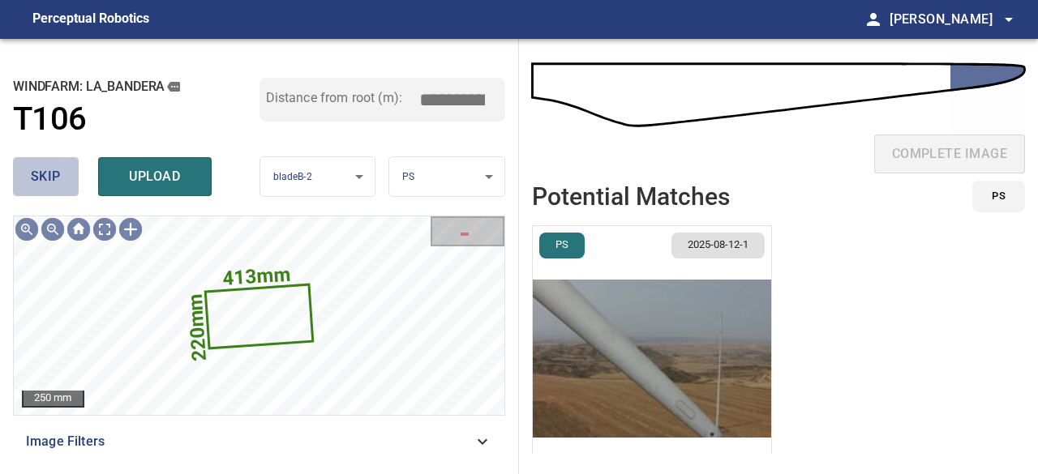
click at [43, 181] on span "skip" at bounding box center [46, 176] width 30 height 23
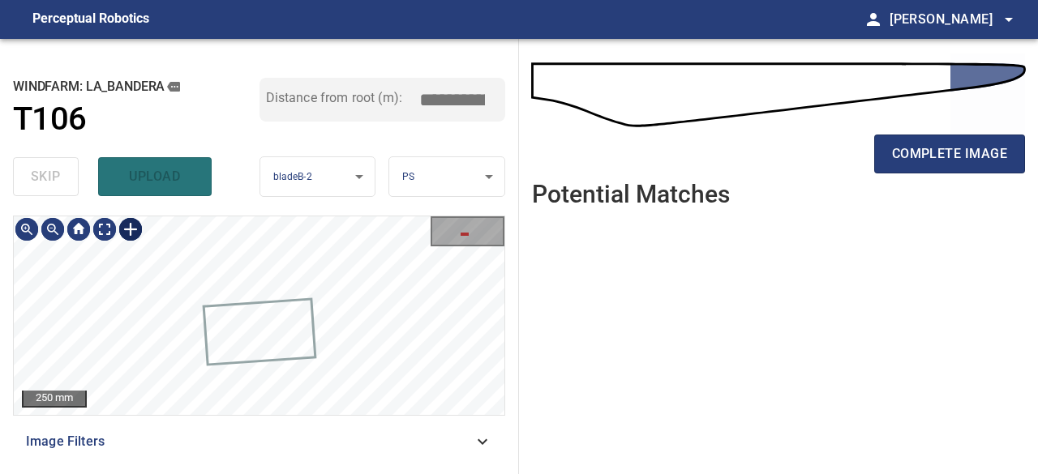
click at [136, 228] on div at bounding box center [131, 230] width 26 height 26
click at [389, 362] on div at bounding box center [259, 316] width 491 height 199
click at [287, 299] on div at bounding box center [297, 275] width 59 height 93
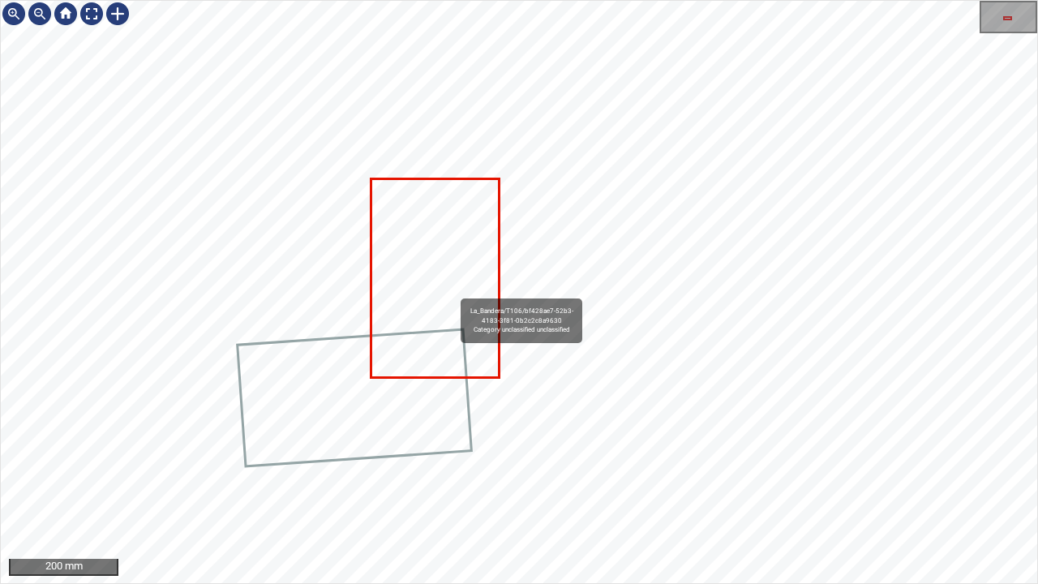
click at [451, 287] on icon at bounding box center [435, 278] width 126 height 196
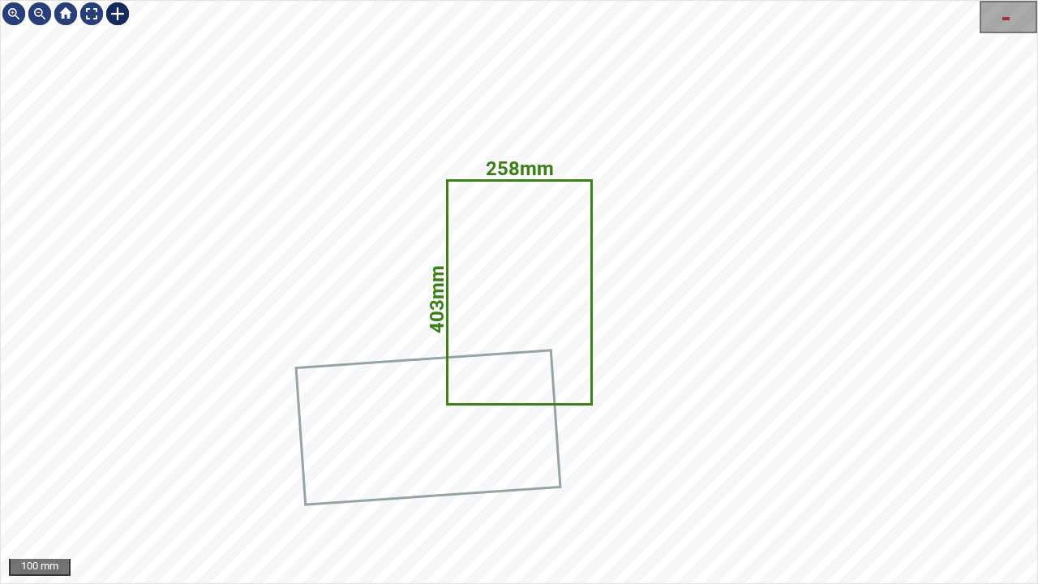
click at [122, 18] on div at bounding box center [118, 14] width 26 height 26
click at [511, 334] on icon at bounding box center [519, 293] width 142 height 222
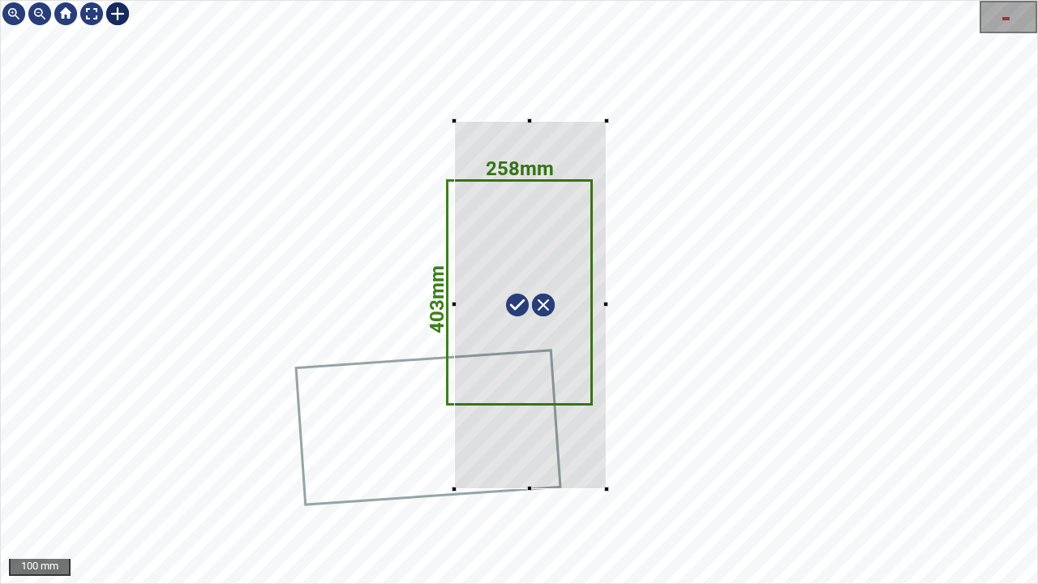
click at [607, 487] on div "258mm 403mm" at bounding box center [519, 292] width 1036 height 582
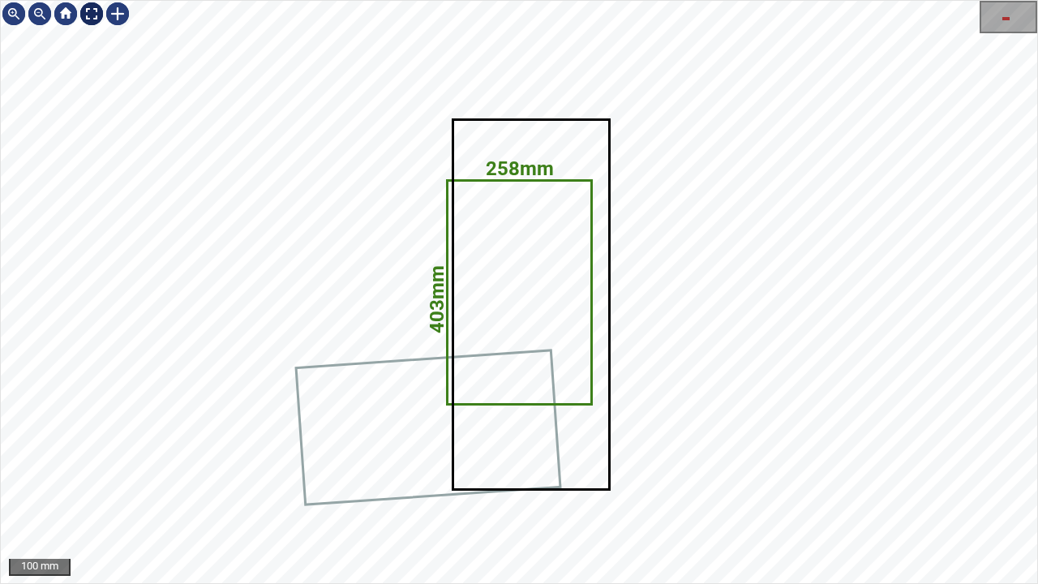
click at [96, 11] on div at bounding box center [92, 14] width 26 height 26
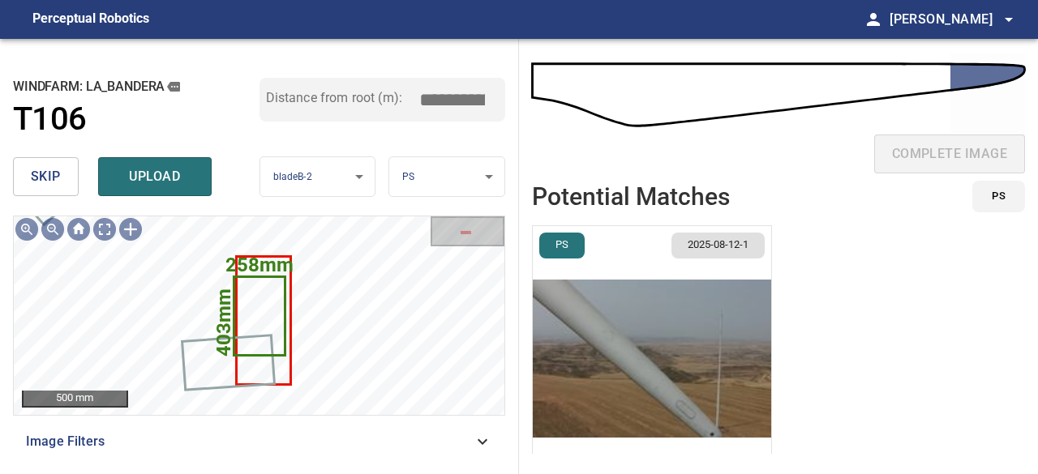
click at [51, 178] on span "skip" at bounding box center [46, 176] width 30 height 23
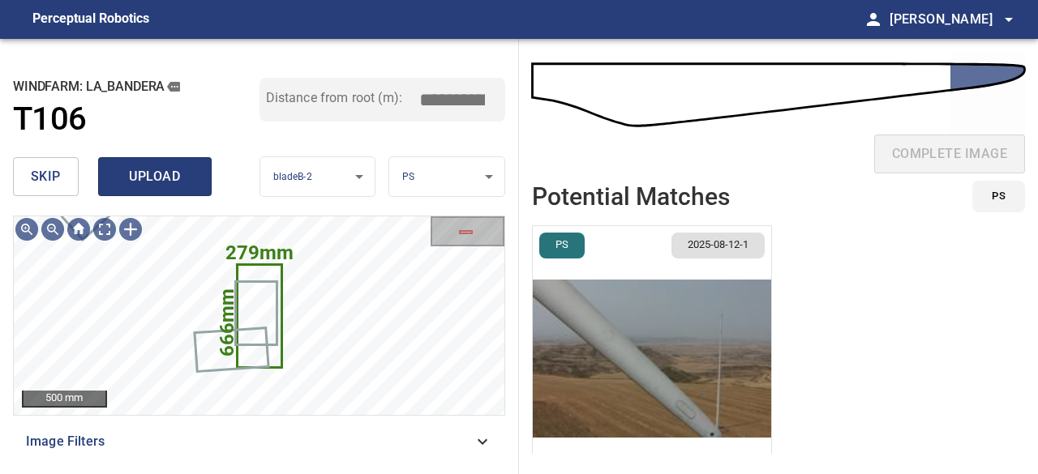
click at [165, 184] on span "upload" at bounding box center [155, 176] width 78 height 23
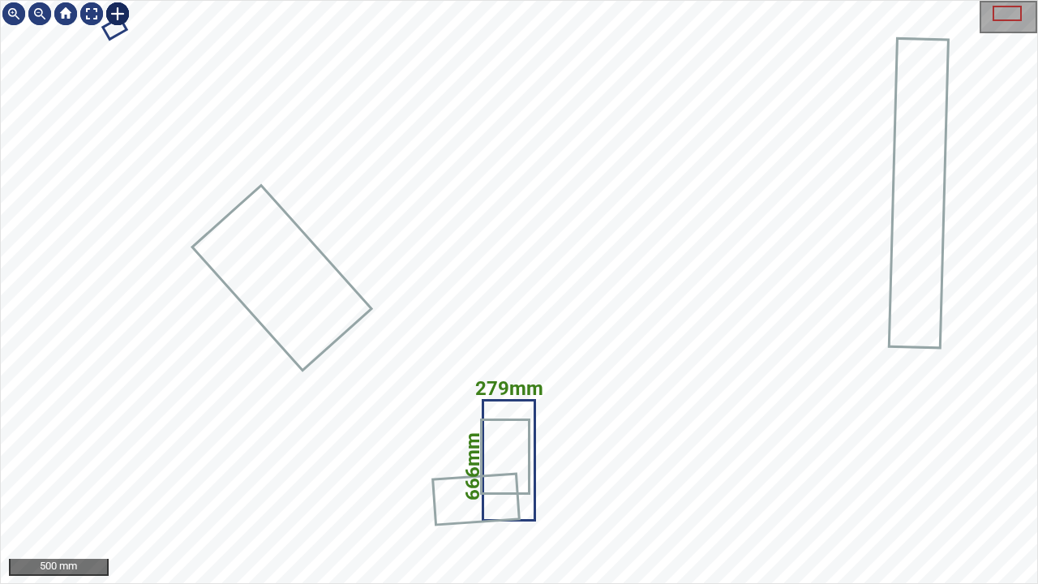
click at [109, 10] on div at bounding box center [118, 14] width 26 height 26
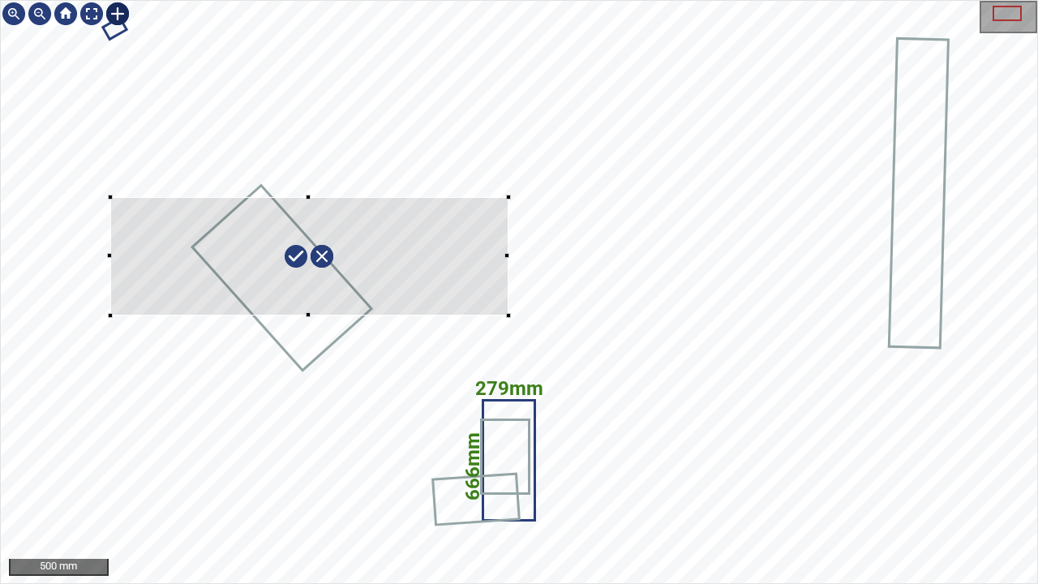
click at [503, 314] on div "279mm 666mm" at bounding box center [519, 292] width 1036 height 582
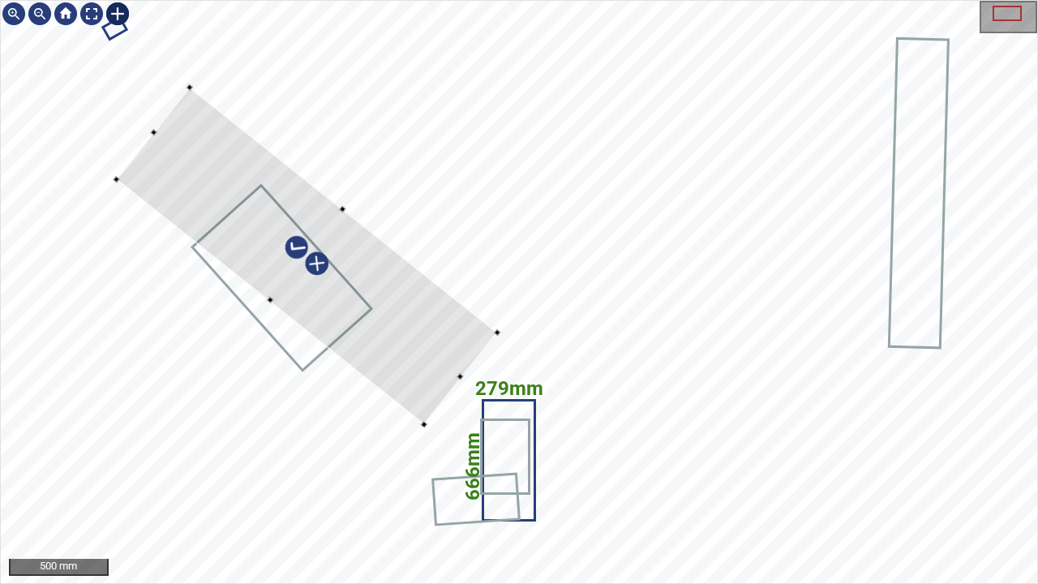
click at [495, 439] on div "279mm 666mm" at bounding box center [519, 292] width 1036 height 582
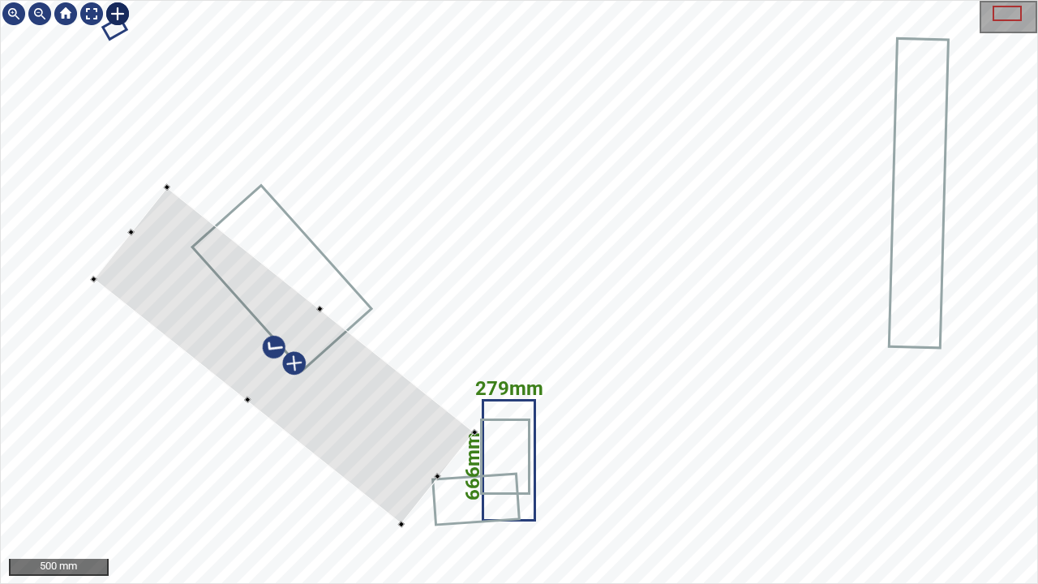
click at [355, 443] on div at bounding box center [284, 355] width 380 height 337
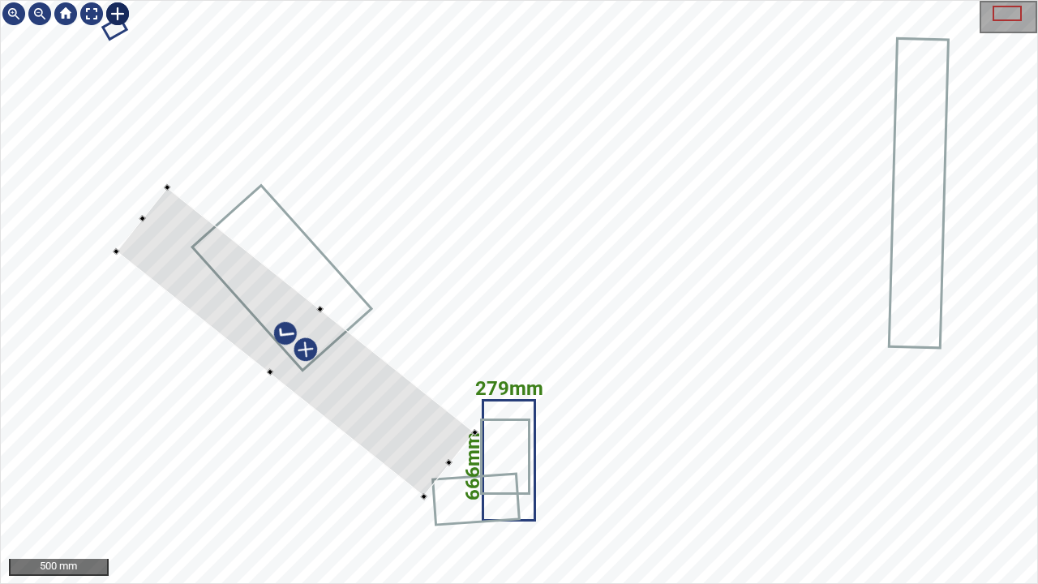
click at [266, 367] on div at bounding box center [295, 341] width 358 height 309
click at [306, 311] on div at bounding box center [315, 318] width 308 height 246
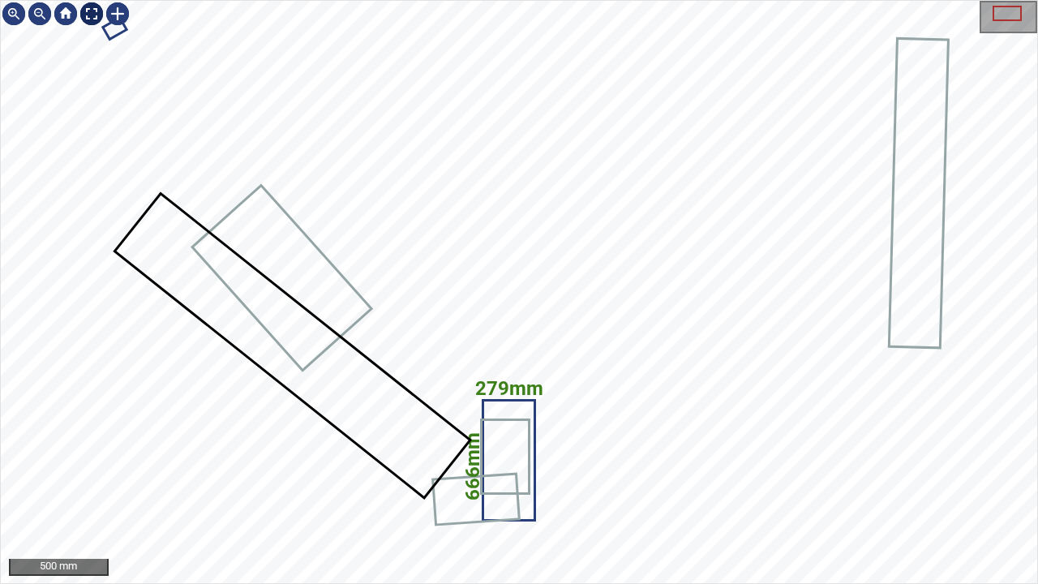
click at [94, 10] on div at bounding box center [92, 14] width 26 height 26
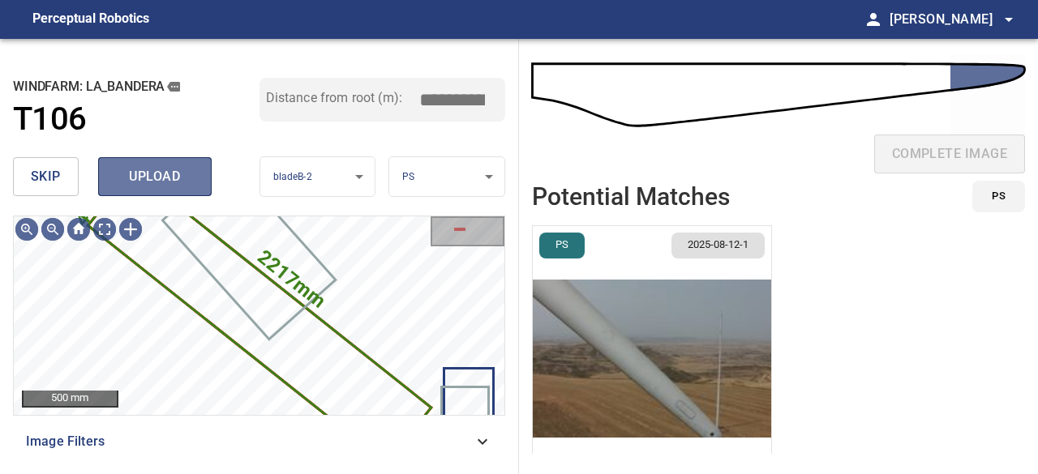
click at [150, 173] on span "upload" at bounding box center [155, 176] width 78 height 23
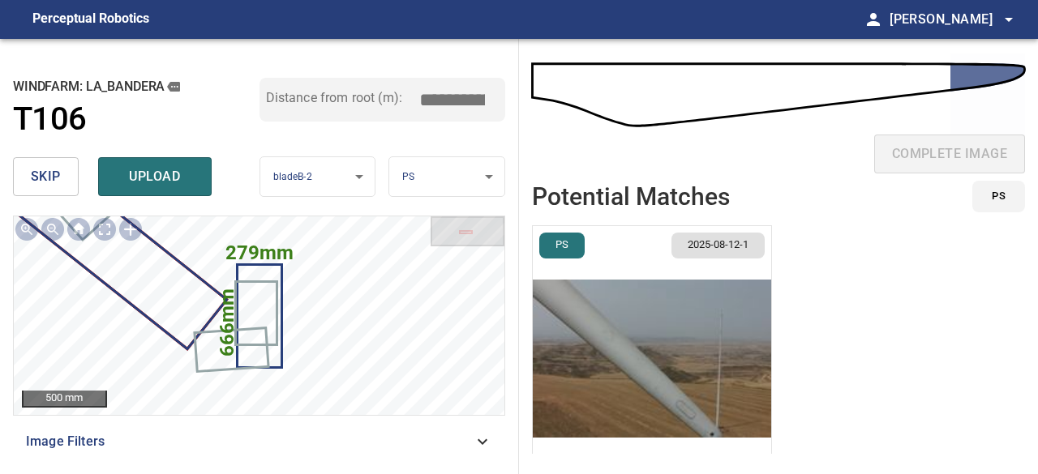
click at [624, 379] on img "button" at bounding box center [652, 358] width 238 height 265
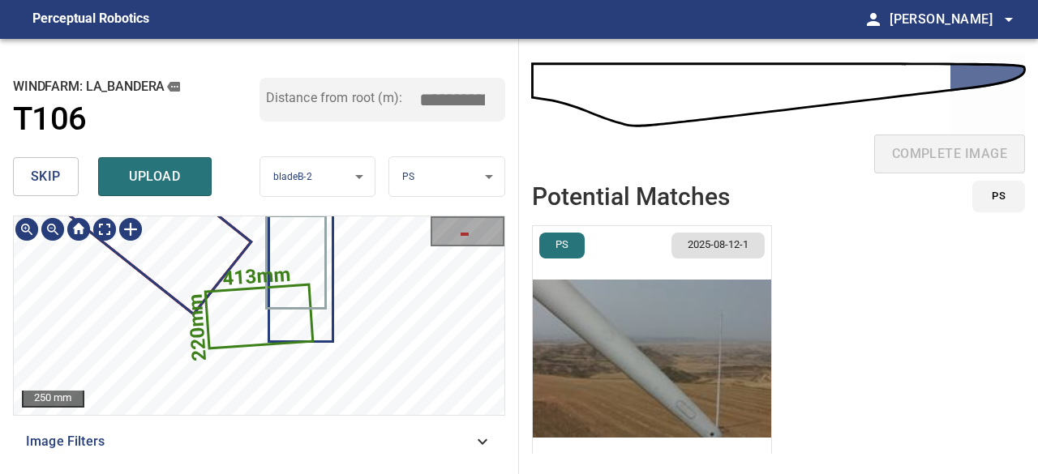
click at [225, 307] on icon at bounding box center [259, 316] width 105 height 61
click at [50, 173] on span "skip" at bounding box center [46, 176] width 30 height 23
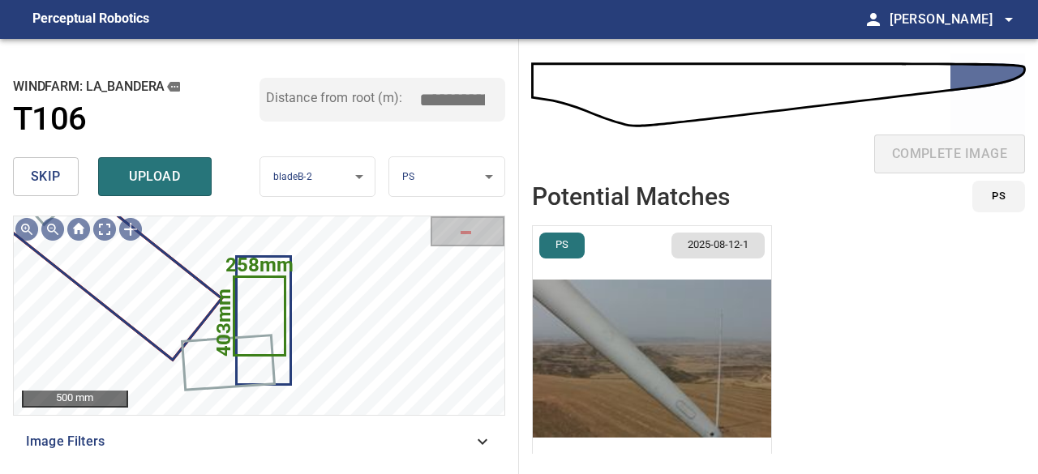
click at [54, 182] on span "skip" at bounding box center [46, 176] width 30 height 23
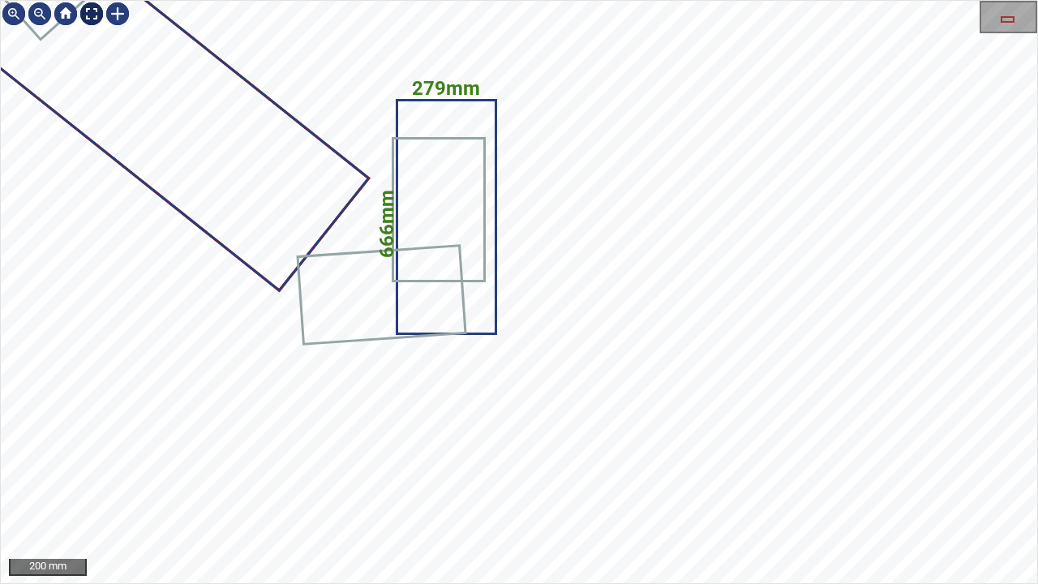
click at [96, 14] on div at bounding box center [92, 14] width 26 height 26
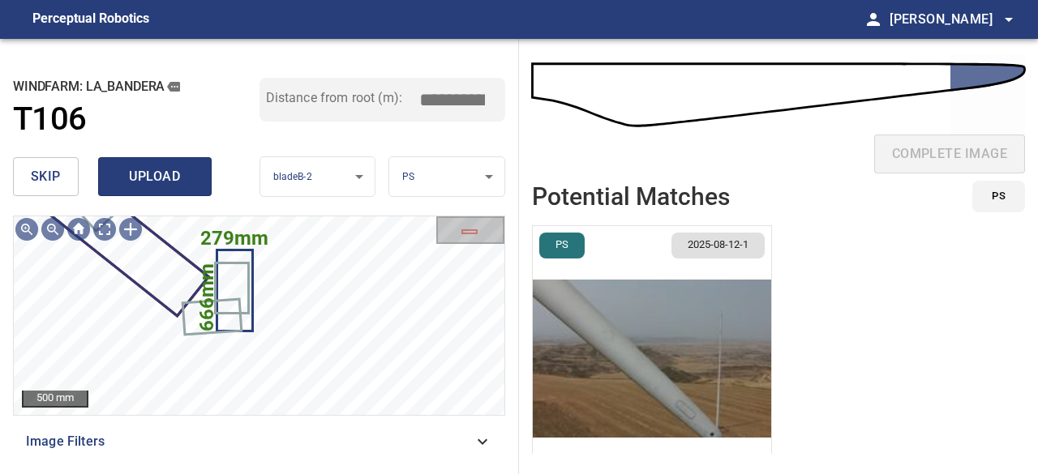
click at [180, 170] on span "upload" at bounding box center [155, 176] width 78 height 23
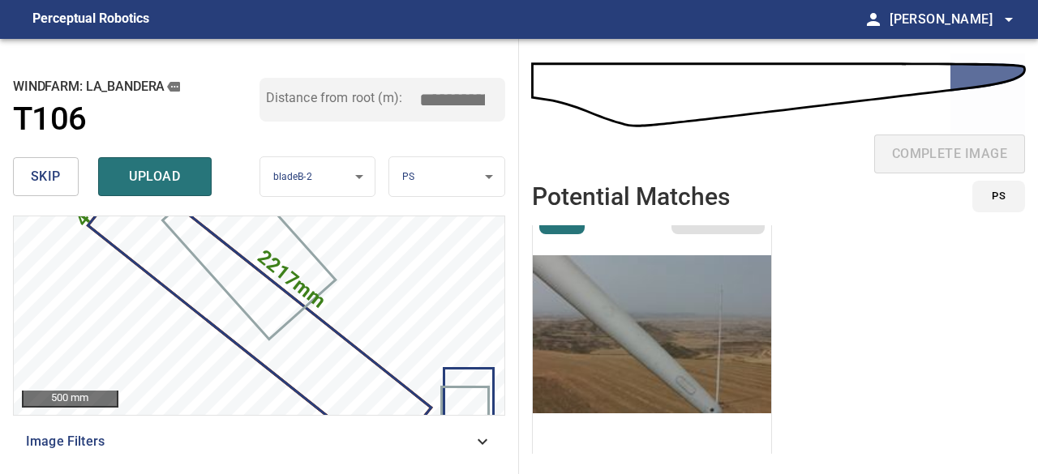
scroll to position [37, 0]
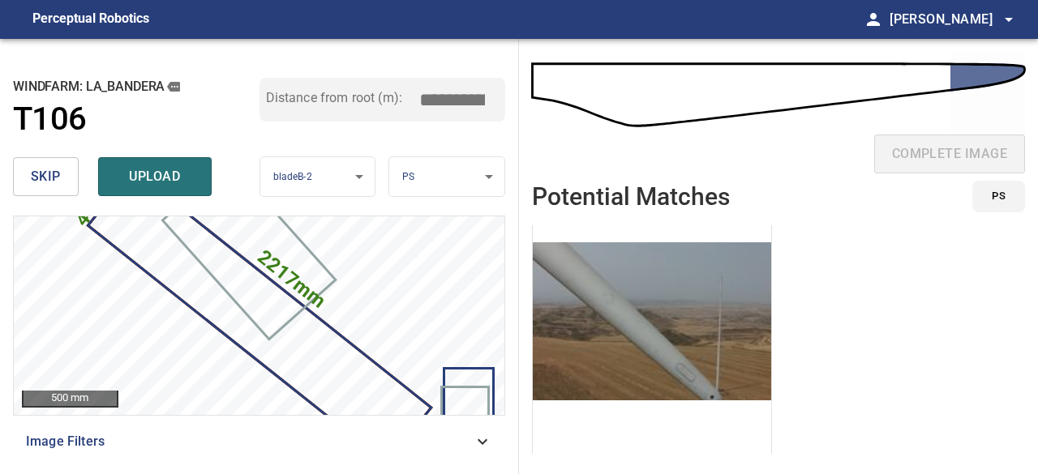
click at [927, 334] on ul "PS 2025-08-12-1" at bounding box center [778, 339] width 493 height 229
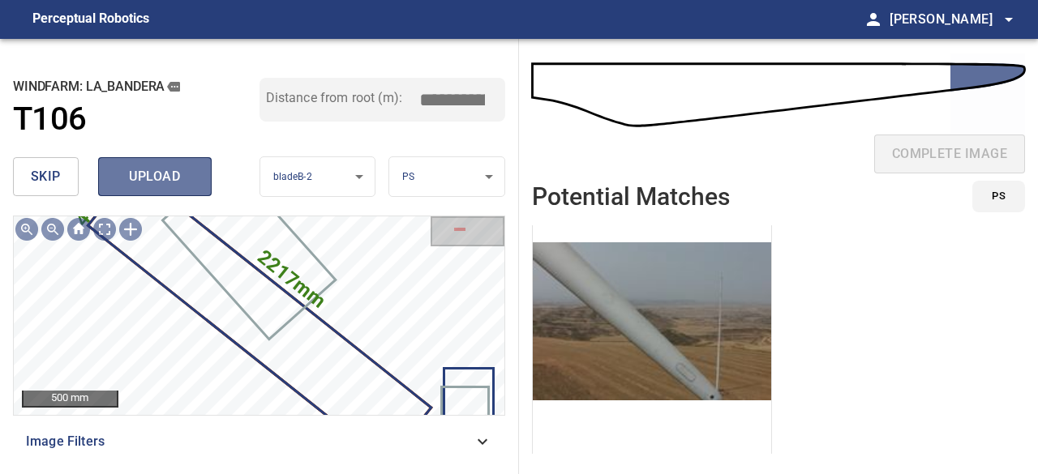
click at [175, 181] on span "upload" at bounding box center [155, 176] width 78 height 23
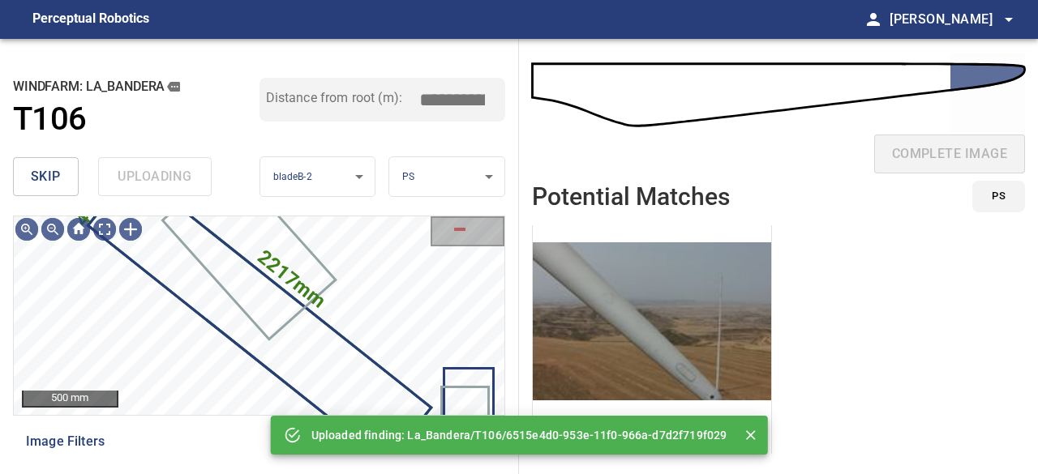
scroll to position [0, 0]
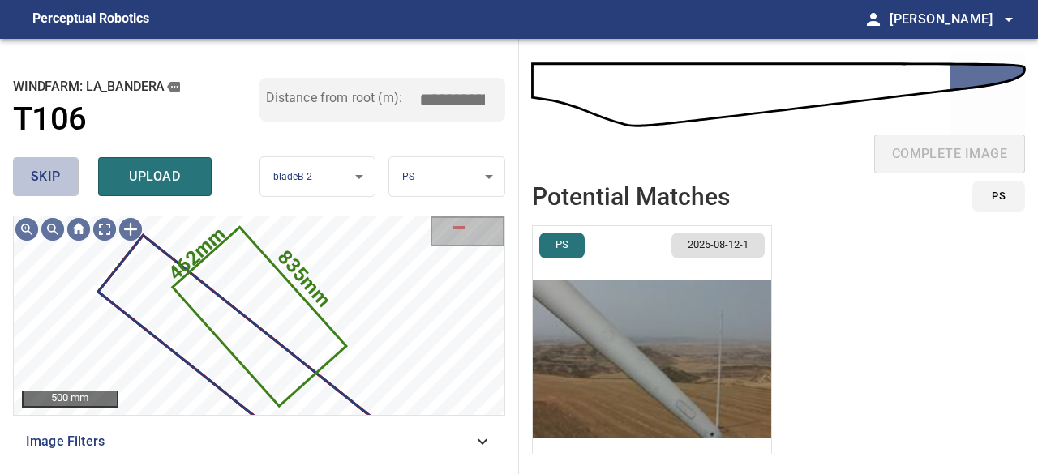
click at [31, 181] on span "skip" at bounding box center [46, 176] width 30 height 23
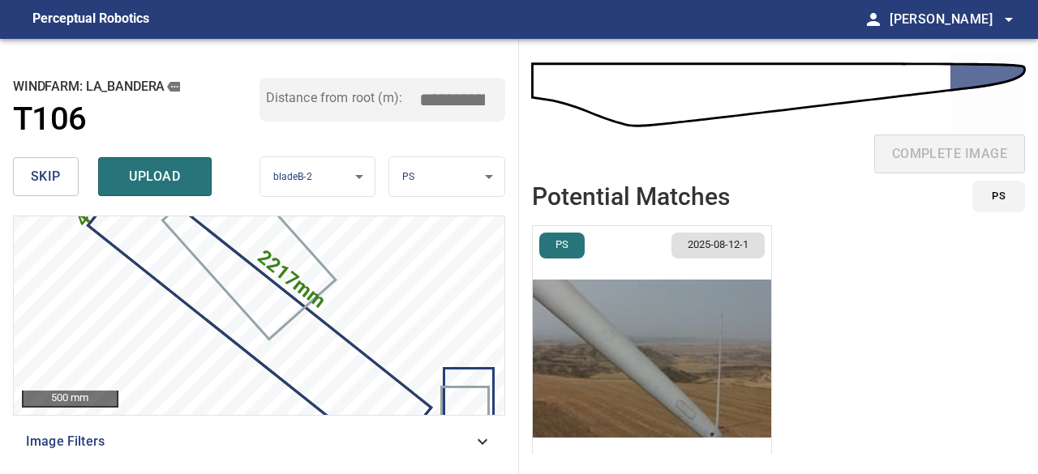
click at [887, 223] on header "Potential Matches PS" at bounding box center [778, 203] width 493 height 45
click at [1013, 198] on button "PS" at bounding box center [998, 197] width 53 height 32
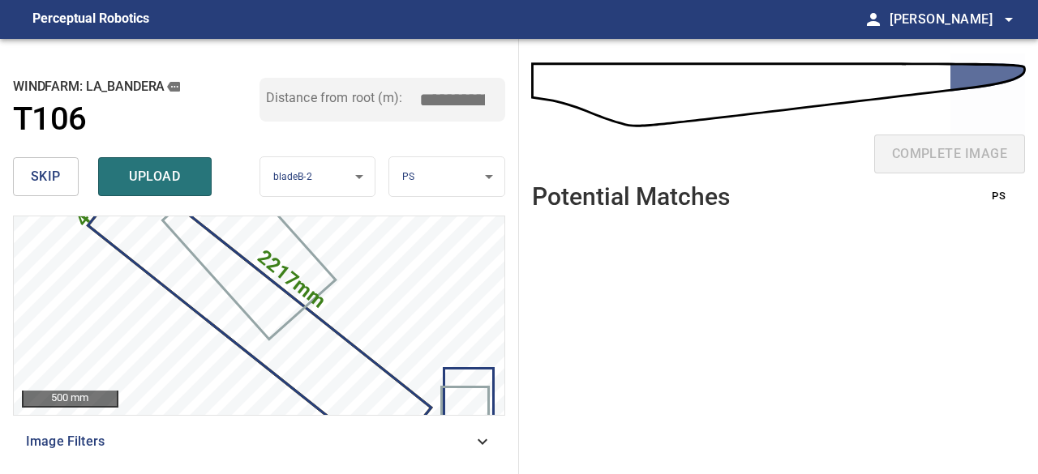
click at [1013, 198] on button "PS" at bounding box center [998, 197] width 53 height 32
click at [797, 281] on ul at bounding box center [778, 339] width 493 height 229
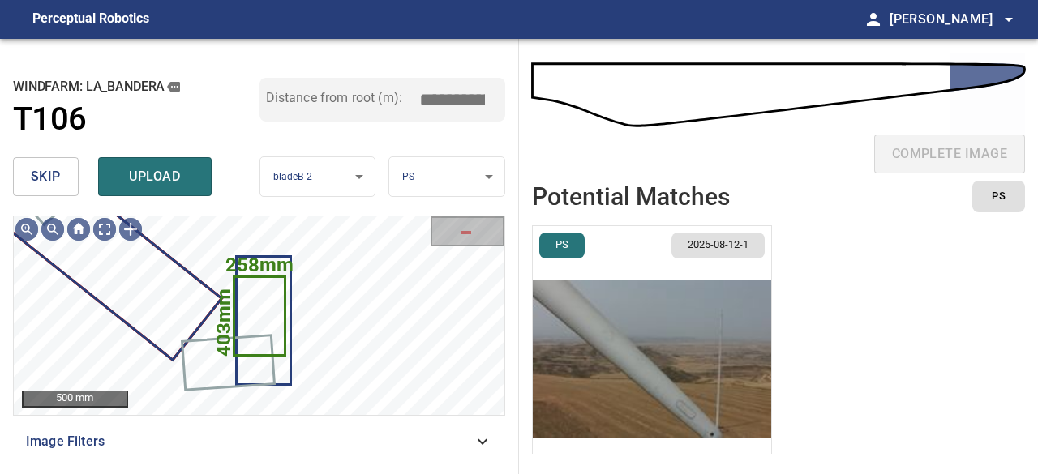
click at [54, 182] on span "skip" at bounding box center [46, 176] width 30 height 23
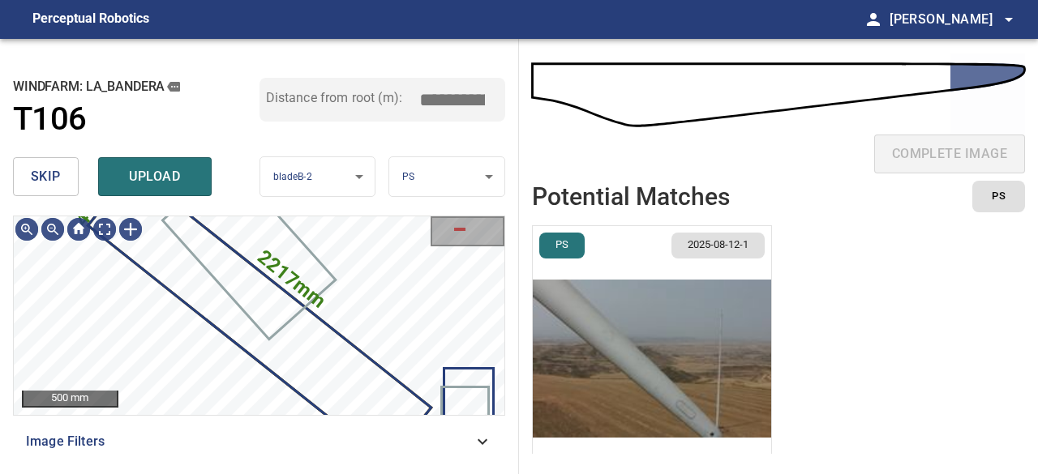
click at [596, 392] on img "button" at bounding box center [652, 358] width 238 height 265
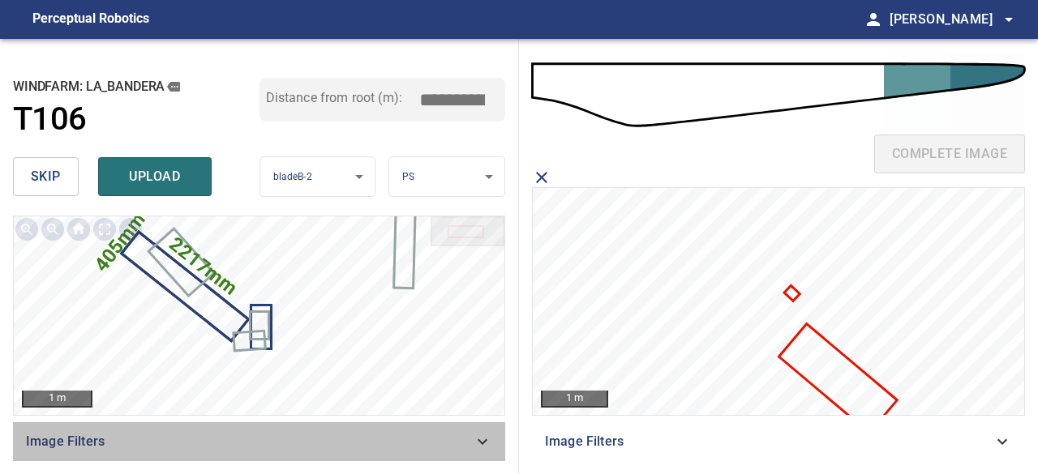
click at [483, 440] on icon at bounding box center [482, 441] width 19 height 19
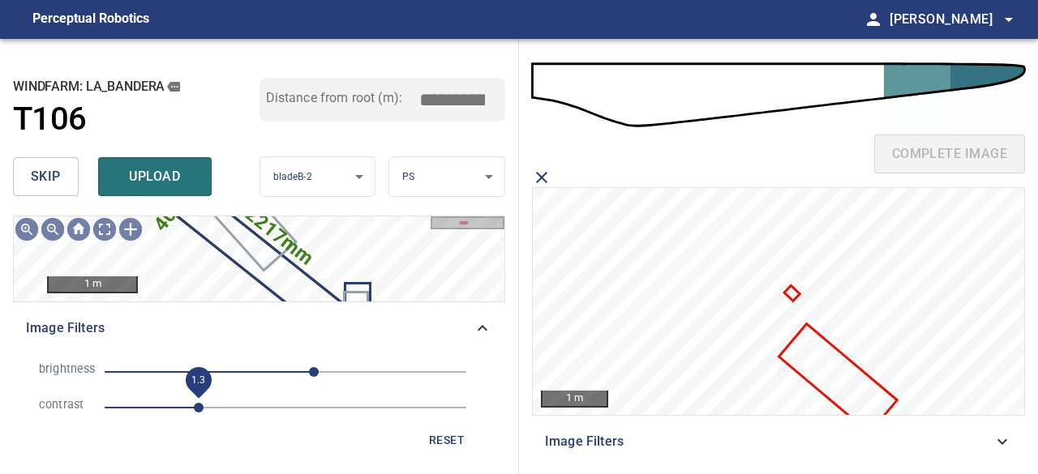
drag, startPoint x: 178, startPoint y: 407, endPoint x: 199, endPoint y: 409, distance: 21.2
click at [199, 409] on span "1.3" at bounding box center [199, 408] width 10 height 10
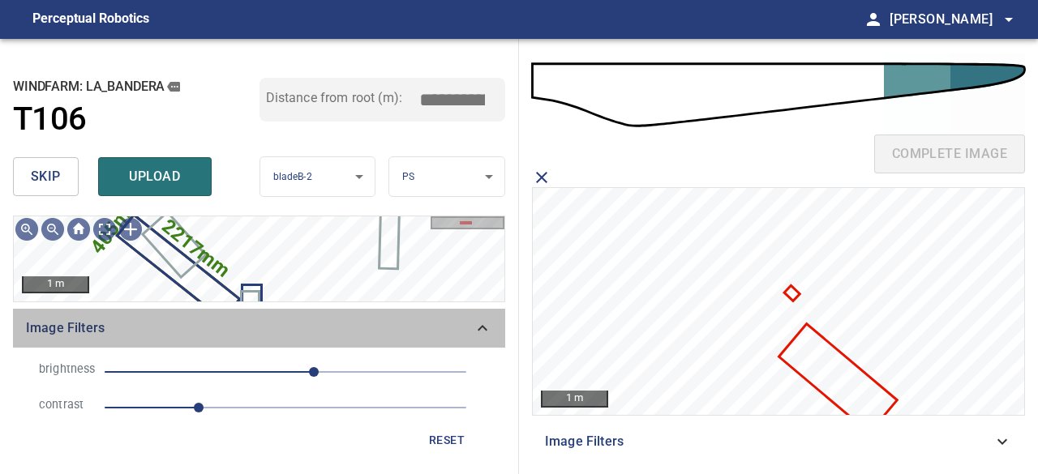
click at [487, 329] on icon at bounding box center [483, 328] width 10 height 6
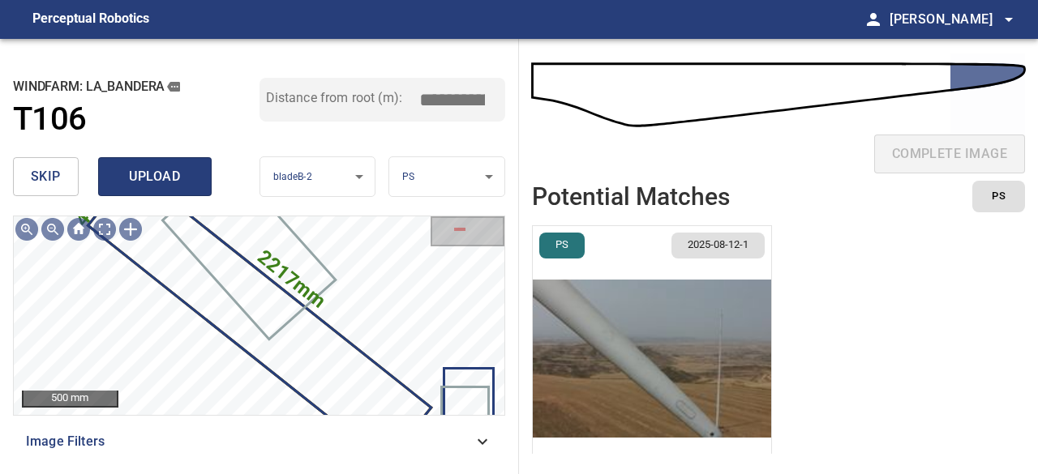
click at [166, 177] on span "upload" at bounding box center [155, 176] width 78 height 23
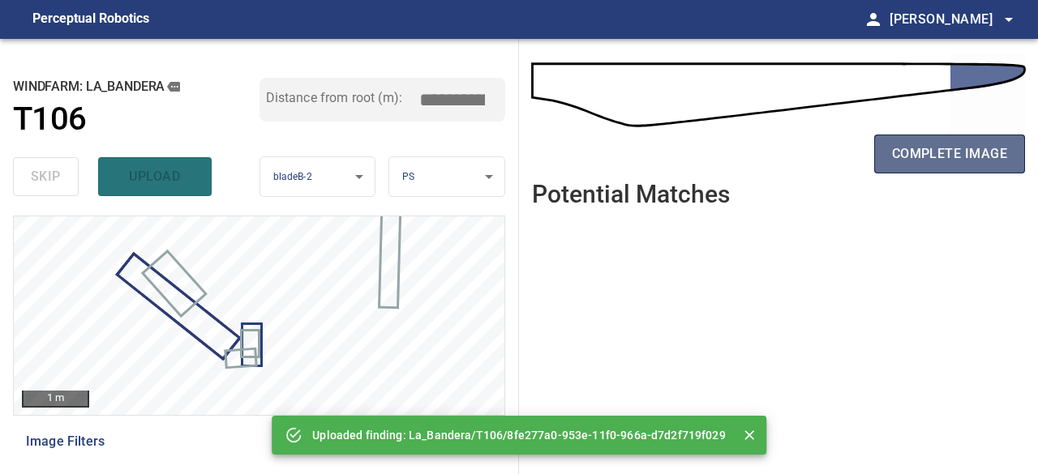
click at [944, 157] on span "complete image" at bounding box center [949, 154] width 115 height 23
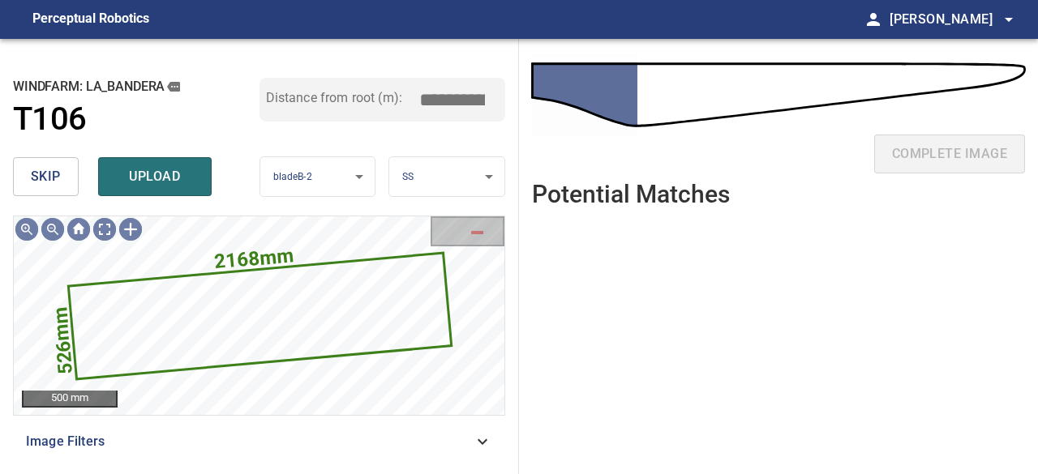
click at [52, 176] on span "skip" at bounding box center [46, 176] width 30 height 23
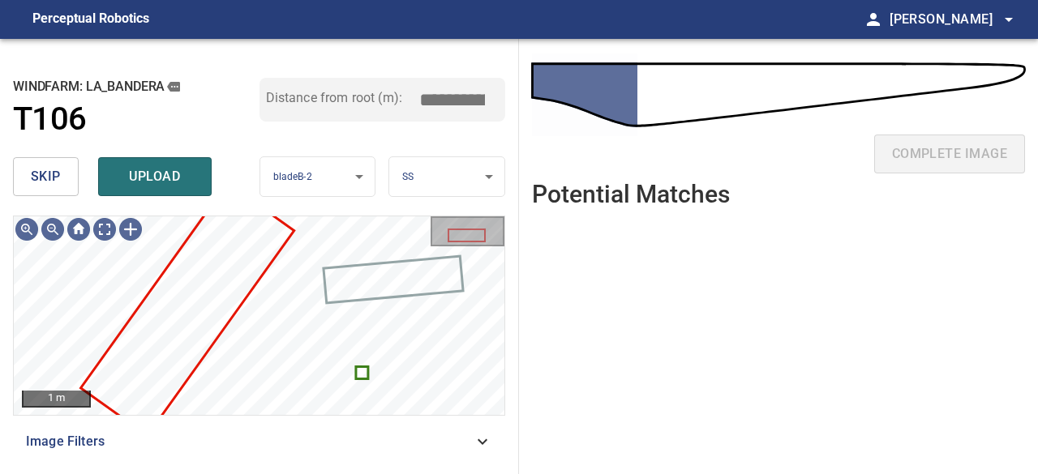
click at [65, 175] on button "skip" at bounding box center [46, 176] width 66 height 39
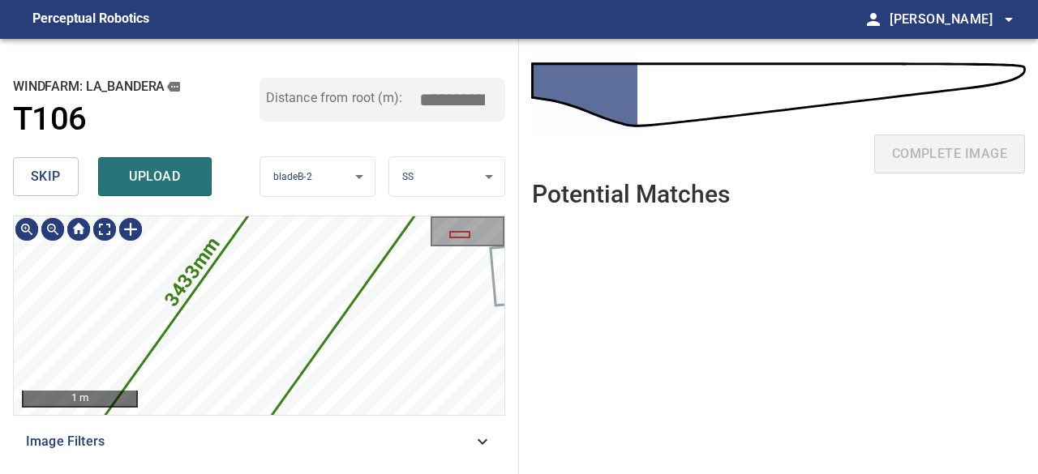
click at [195, 315] on icon at bounding box center [259, 316] width 353 height 419
click at [49, 174] on span "skip" at bounding box center [46, 176] width 30 height 23
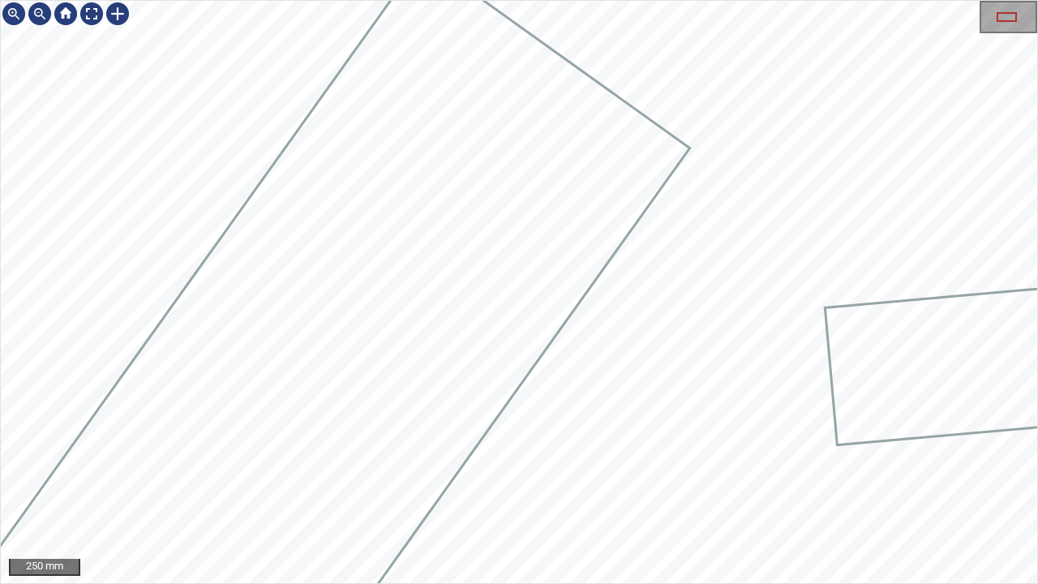
click at [463, 209] on icon at bounding box center [255, 474] width 867 height 1030
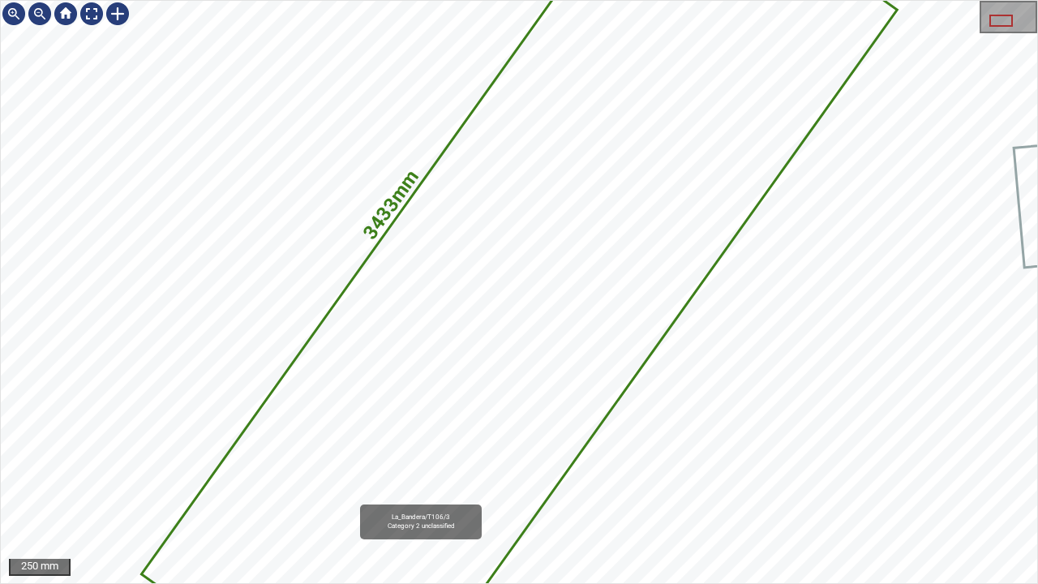
click at [281, 347] on div "3433mm 1088mm La_Bandera/T106/3 Category 2 unclassified" at bounding box center [519, 292] width 1036 height 582
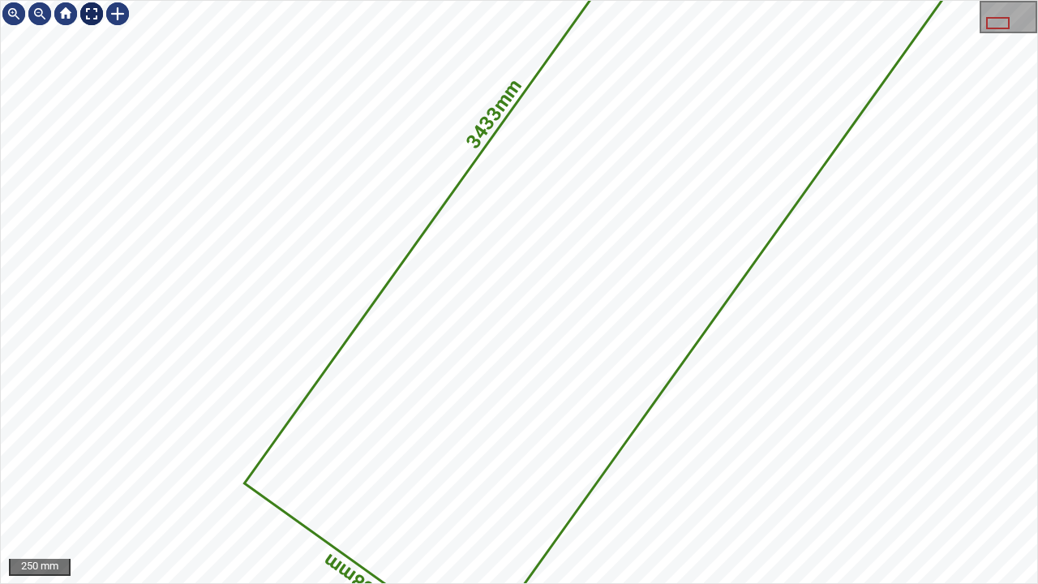
click at [91, 6] on div at bounding box center [92, 14] width 26 height 26
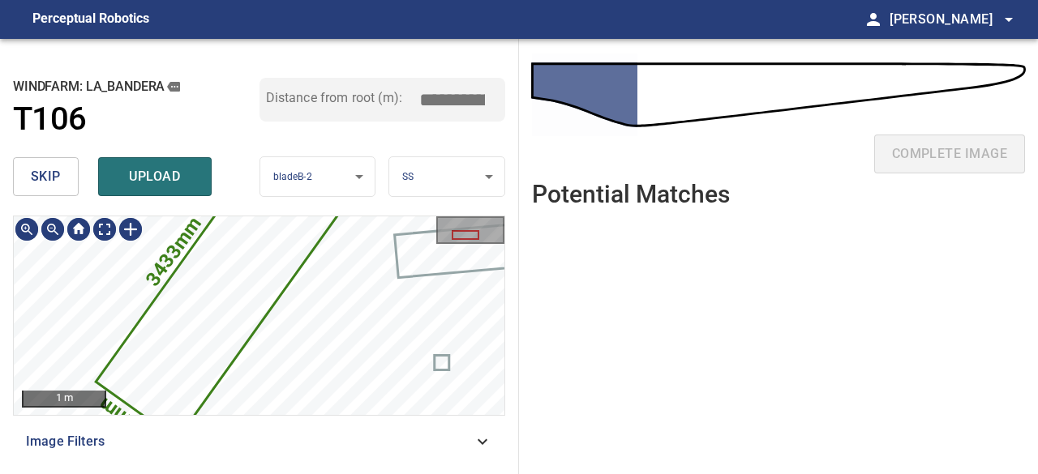
click at [208, 298] on icon at bounding box center [225, 285] width 257 height 306
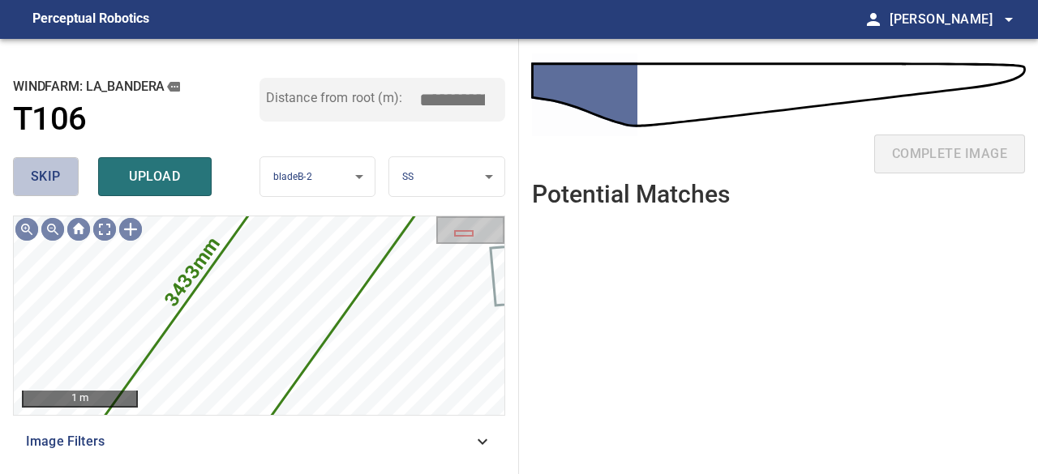
click at [63, 179] on button "skip" at bounding box center [46, 176] width 66 height 39
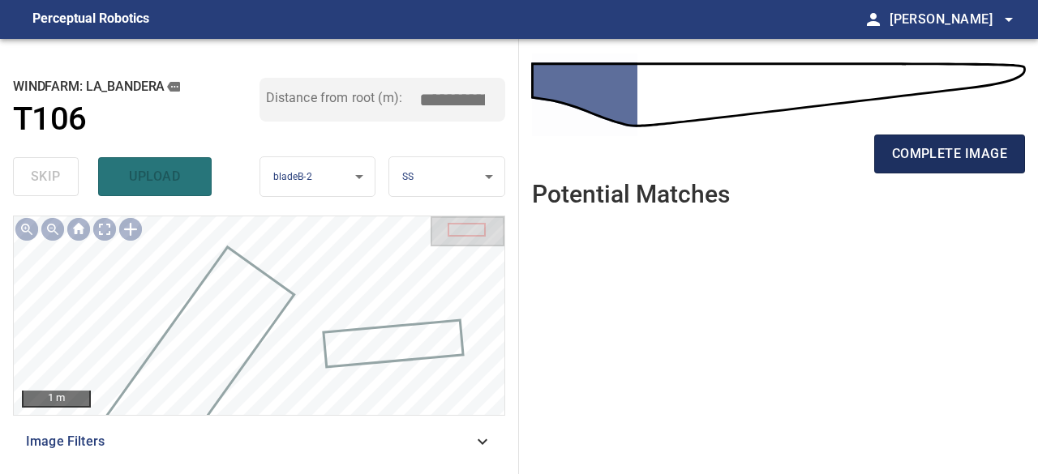
click at [936, 150] on span "complete image" at bounding box center [949, 154] width 115 height 23
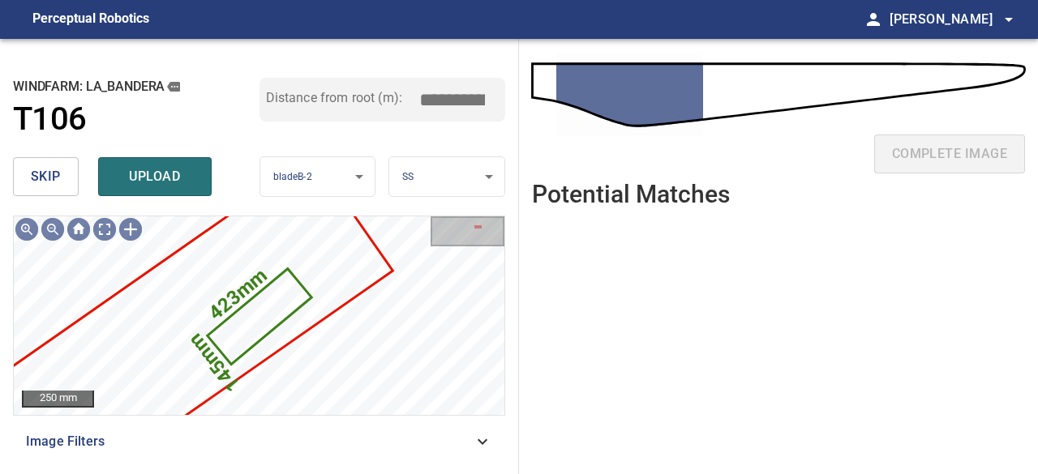
click at [60, 178] on span "skip" at bounding box center [46, 176] width 30 height 23
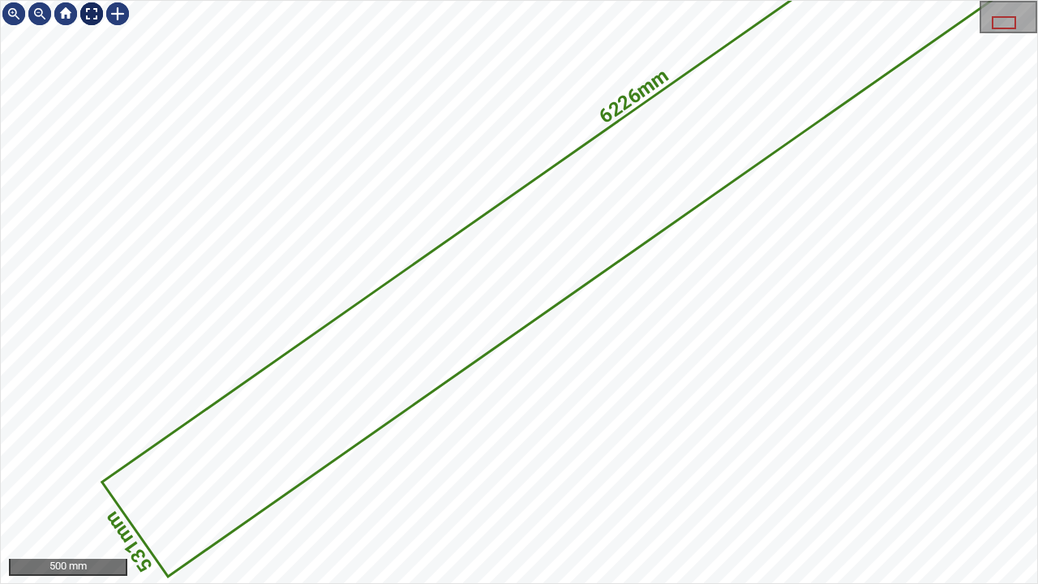
click at [84, 14] on div at bounding box center [92, 14] width 26 height 26
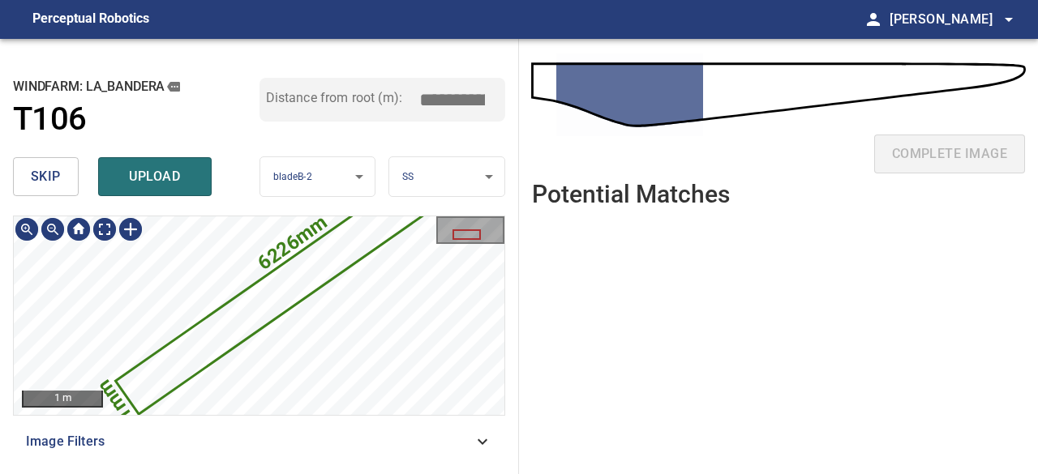
click at [285, 283] on icon at bounding box center [313, 267] width 391 height 289
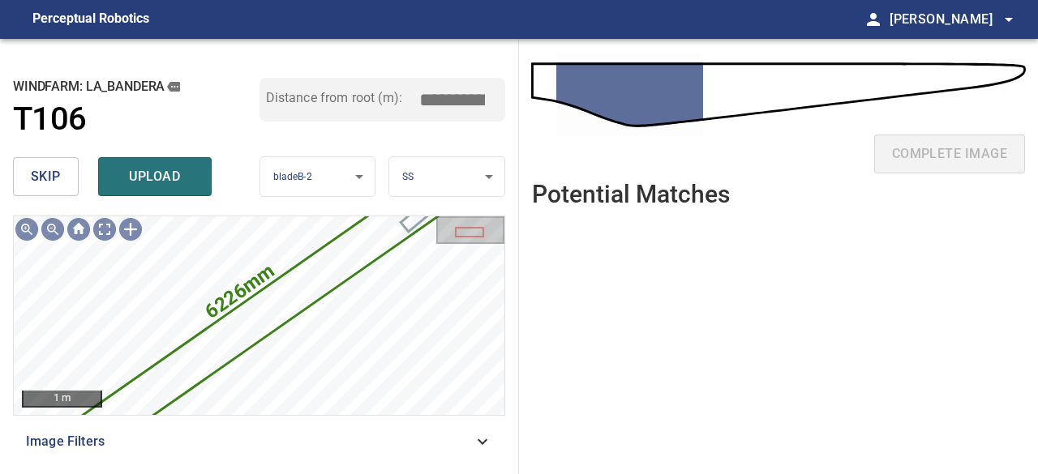
click at [47, 172] on span "skip" at bounding box center [46, 176] width 30 height 23
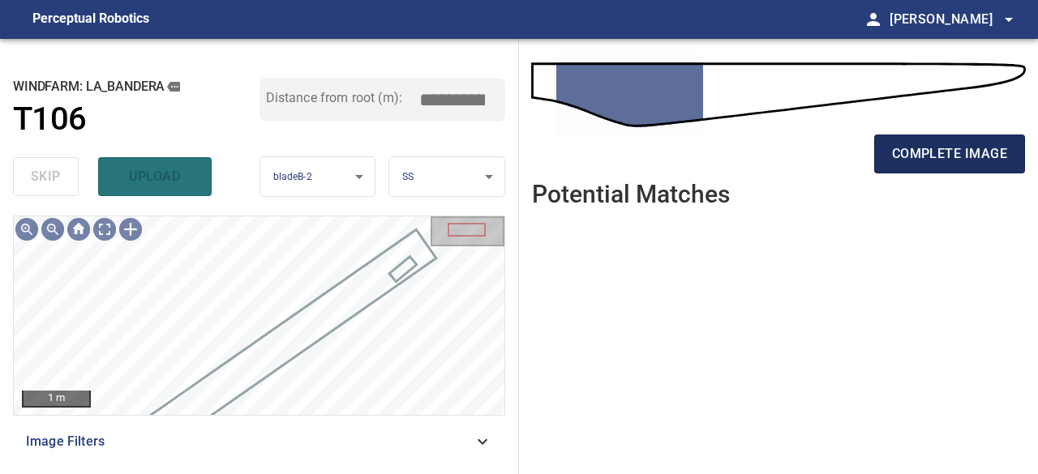
click at [950, 147] on span "complete image" at bounding box center [949, 154] width 115 height 23
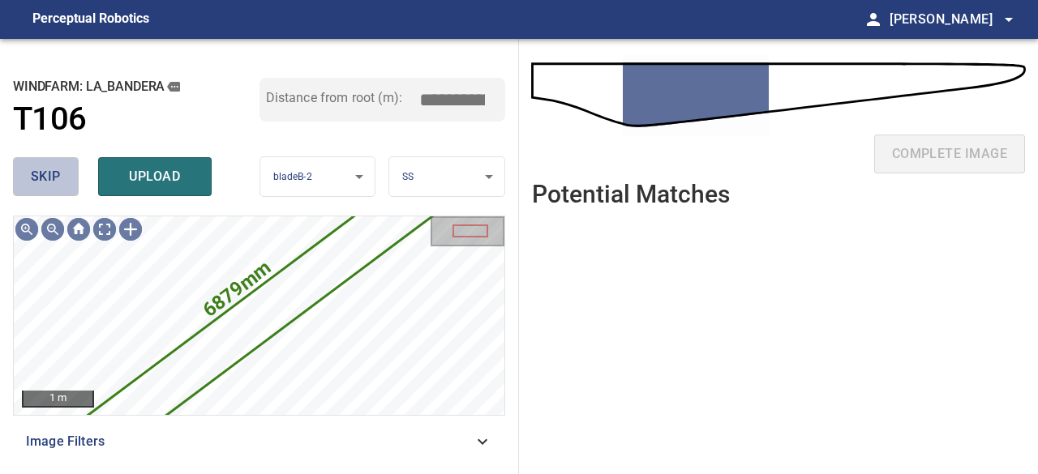
click at [50, 173] on span "skip" at bounding box center [46, 176] width 30 height 23
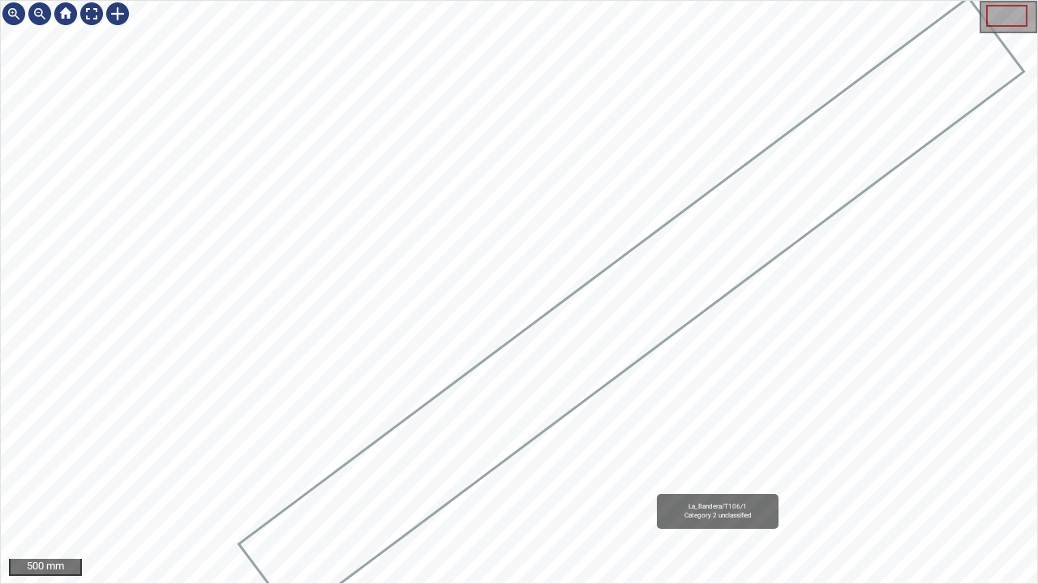
click at [474, 224] on div "La_Bandera/T106/1 Category 2 unclassified" at bounding box center [519, 292] width 1036 height 582
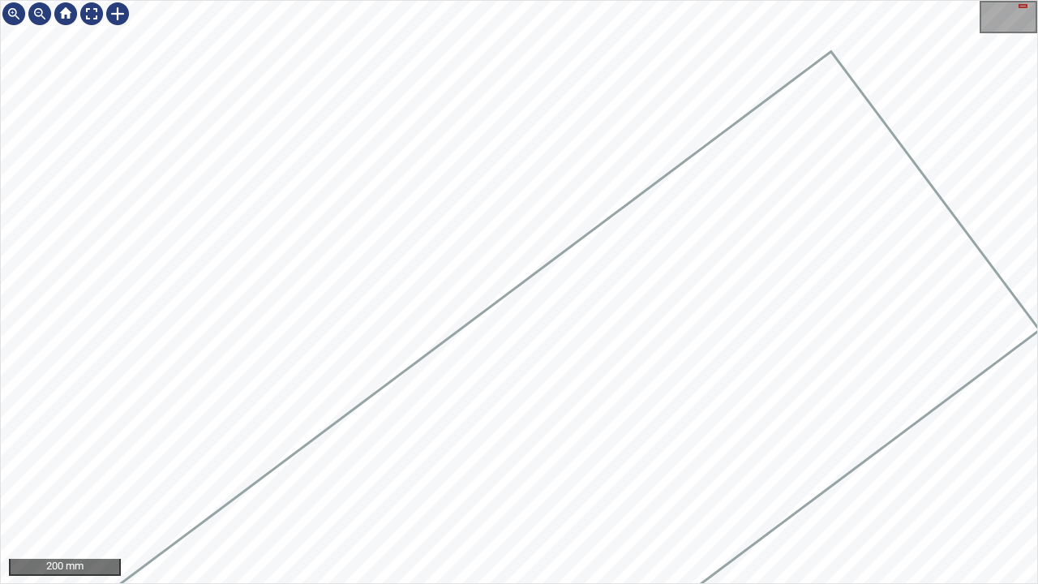
click at [545, 474] on div at bounding box center [519, 292] width 1036 height 582
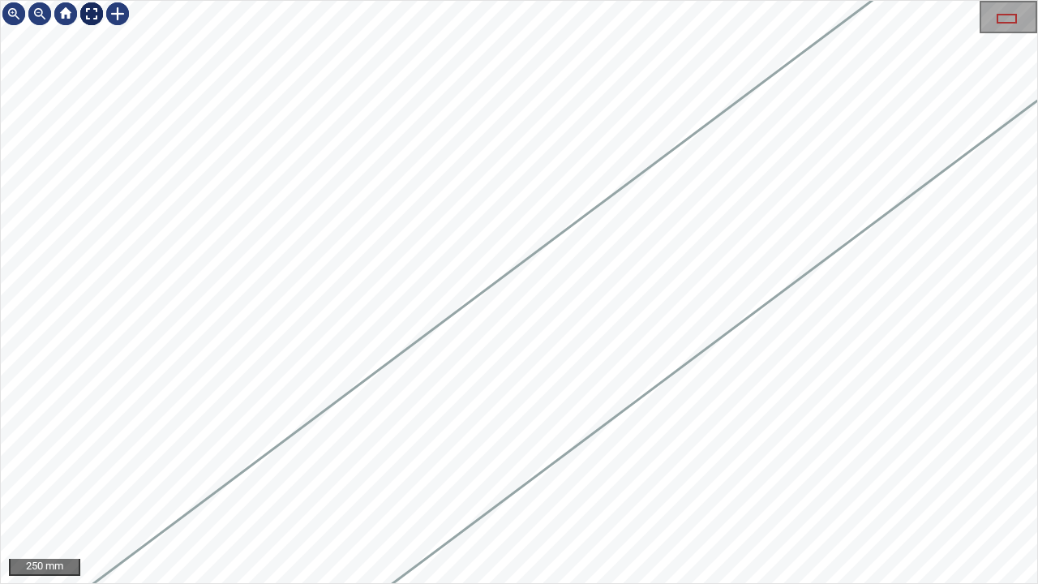
click at [94, 15] on div at bounding box center [92, 14] width 26 height 26
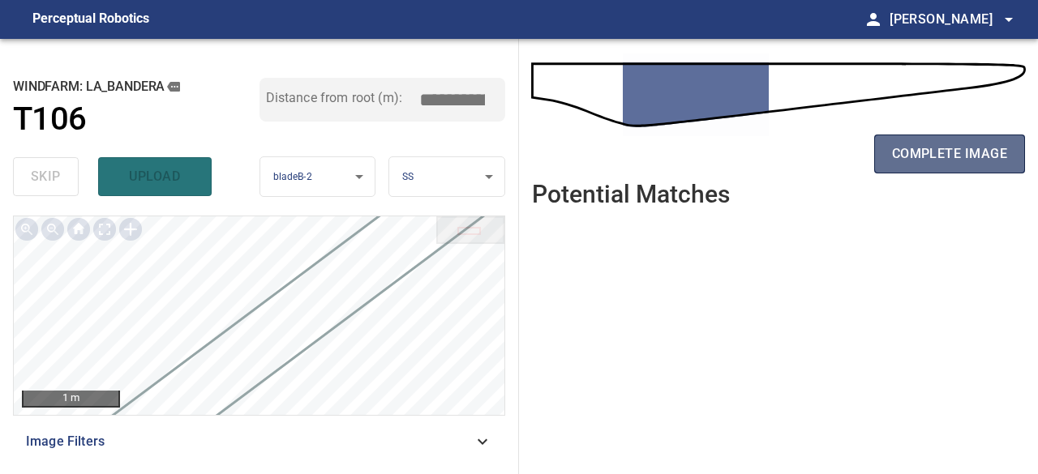
click at [935, 165] on button "complete image" at bounding box center [949, 154] width 151 height 39
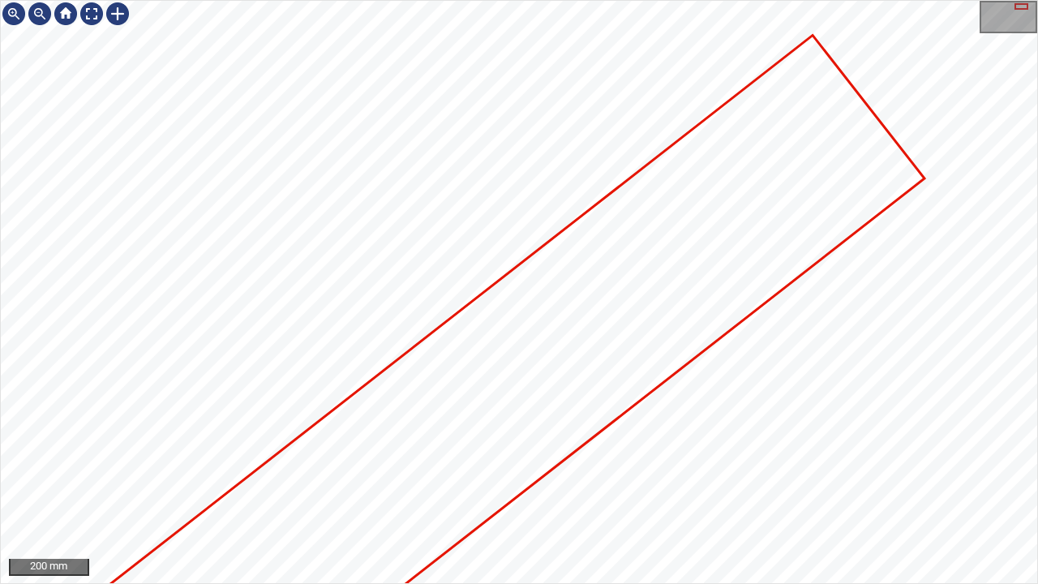
click at [448, 474] on div at bounding box center [519, 292] width 1036 height 582
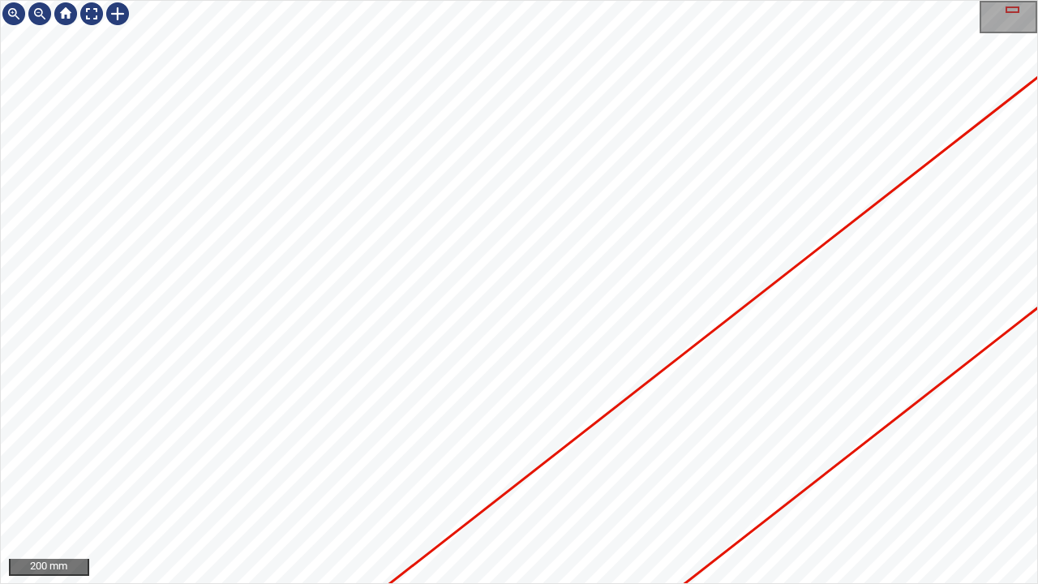
click at [1017, 272] on div at bounding box center [519, 292] width 1036 height 582
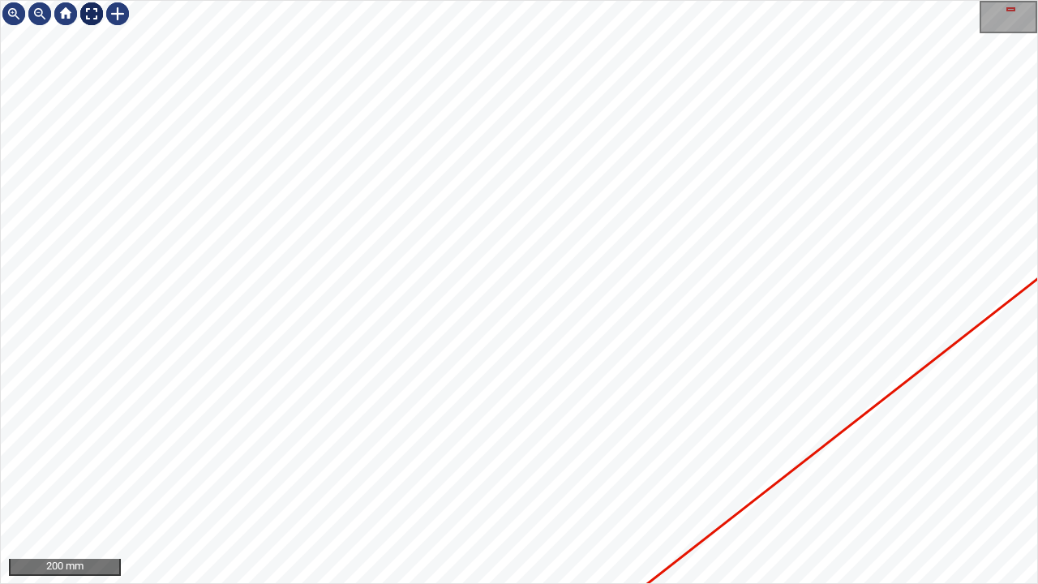
click at [96, 15] on div at bounding box center [92, 14] width 26 height 26
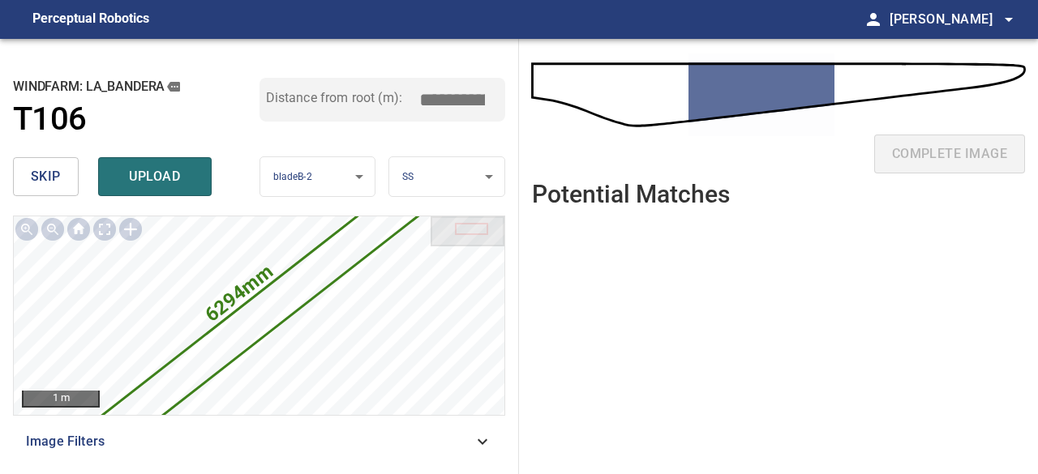
click at [50, 182] on span "skip" at bounding box center [46, 176] width 30 height 23
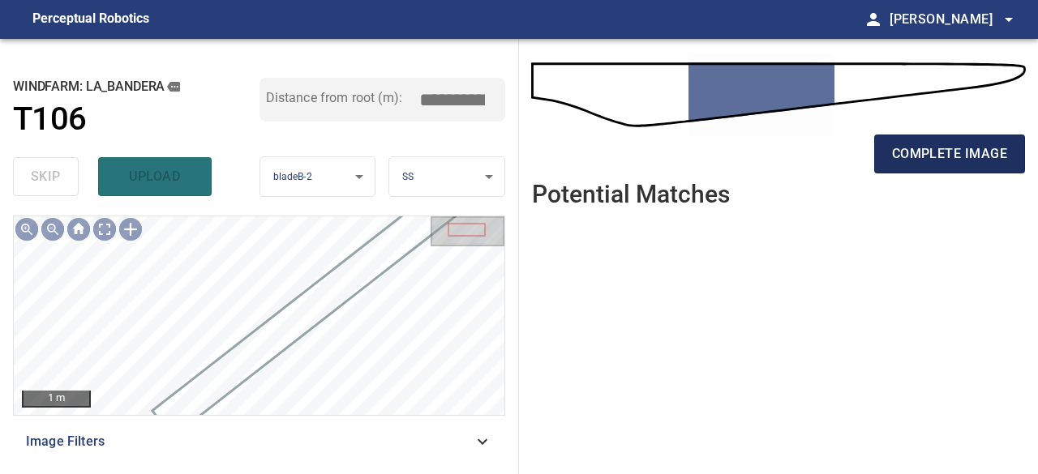
click at [943, 152] on span "complete image" at bounding box center [949, 154] width 115 height 23
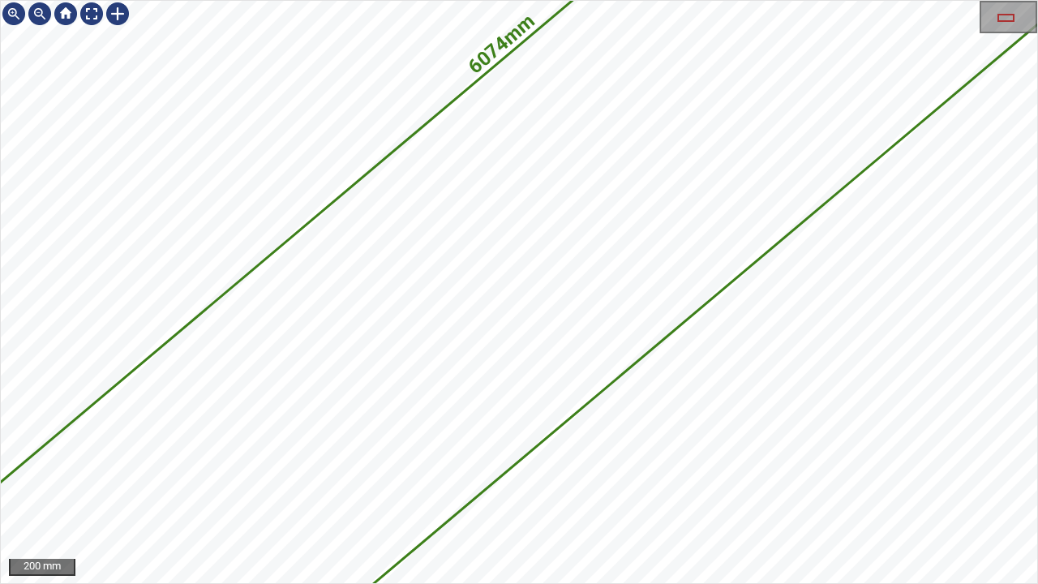
click at [376, 349] on icon at bounding box center [612, 173] width 1615 height 1430
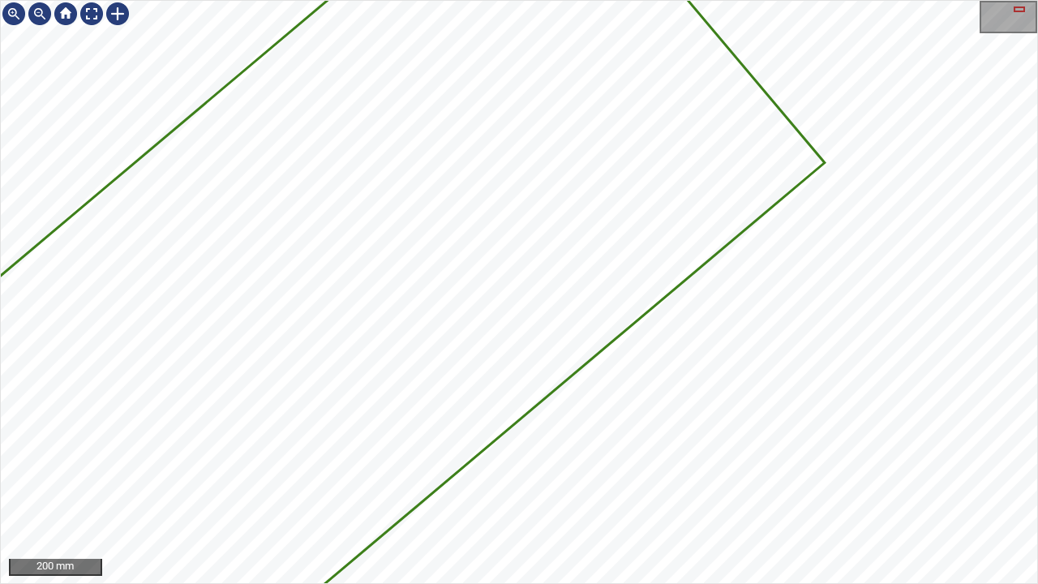
click at [593, 474] on div "6074mm 1039mm 200 mm" at bounding box center [519, 292] width 1038 height 584
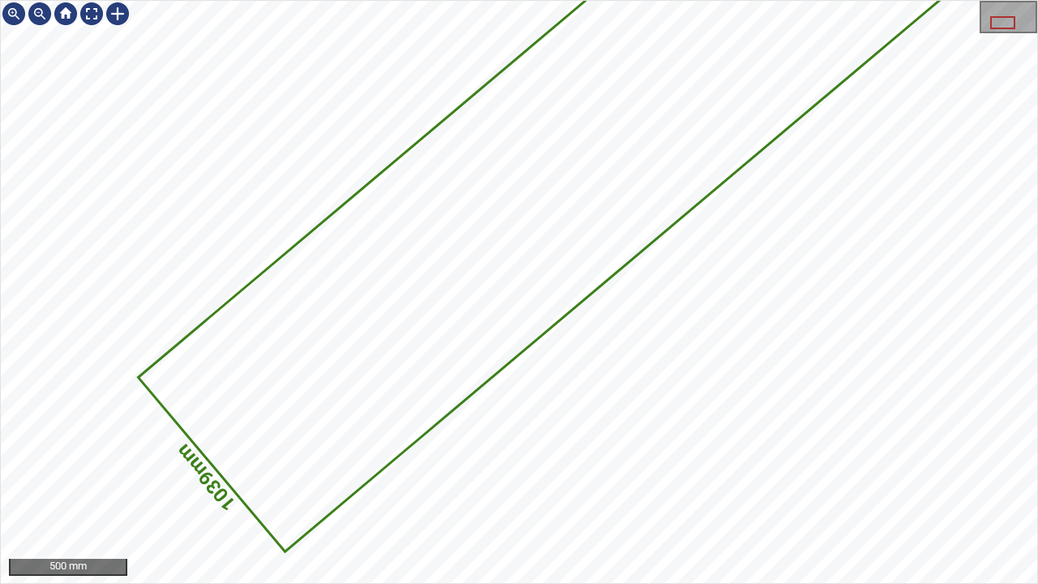
click at [794, 185] on div "6074mm 1039mm" at bounding box center [519, 292] width 1036 height 582
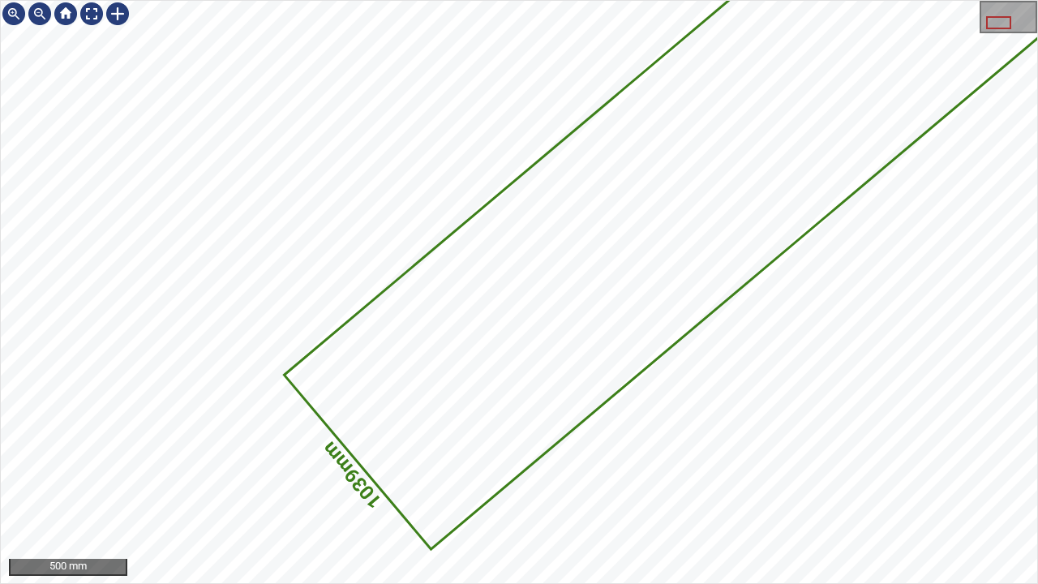
click at [677, 329] on div "6074mm 1039mm" at bounding box center [519, 292] width 1036 height 582
click at [436, 386] on icon at bounding box center [863, 36] width 1154 height 1022
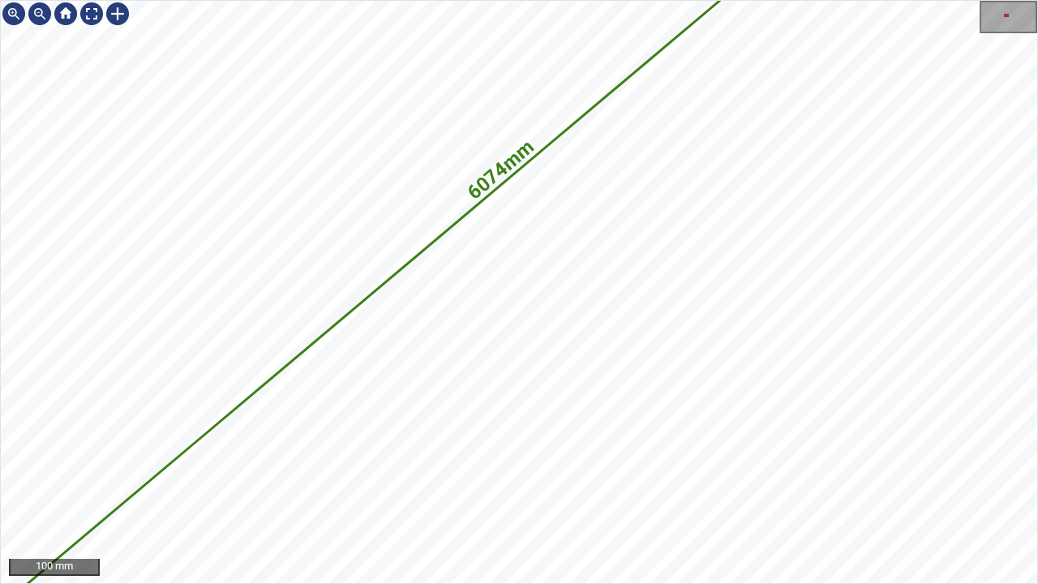
click at [720, 162] on icon at bounding box center [790, 509] width 4432 height 3925
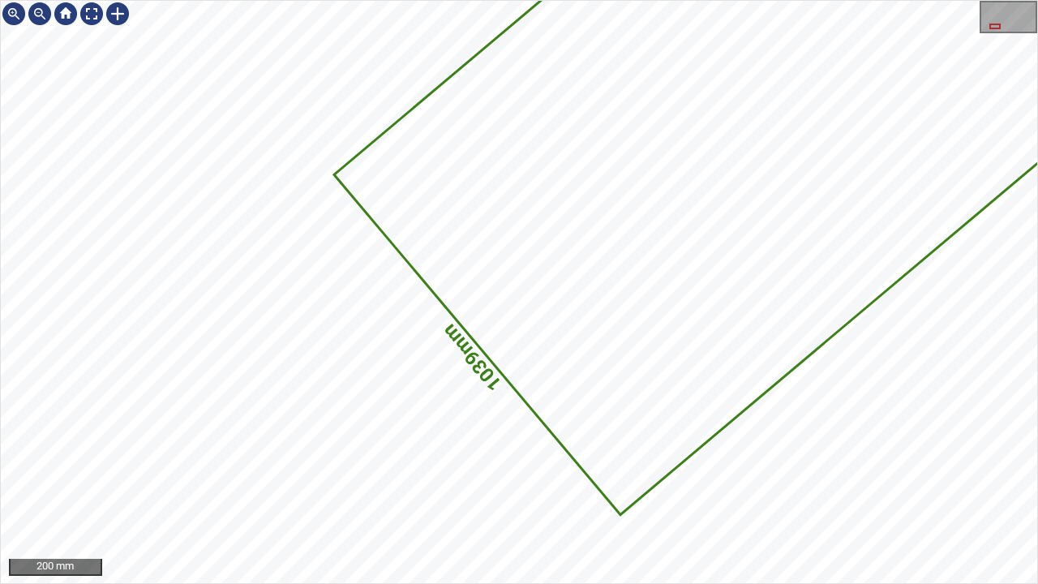
click at [400, 0] on div "6074mm 1039mm 200 mm" at bounding box center [519, 292] width 1038 height 584
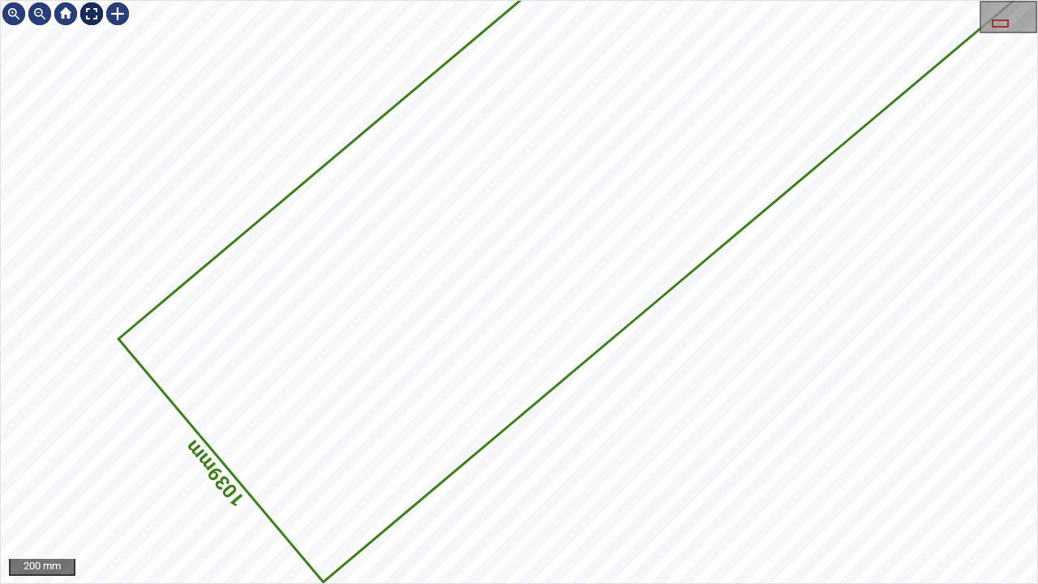
click at [95, 18] on div at bounding box center [92, 14] width 26 height 26
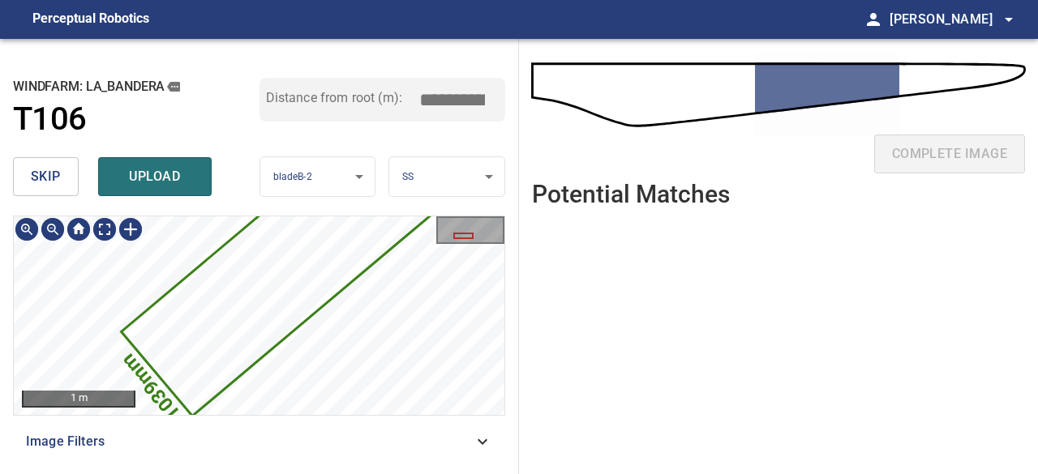
click at [225, 311] on icon at bounding box center [398, 170] width 553 height 490
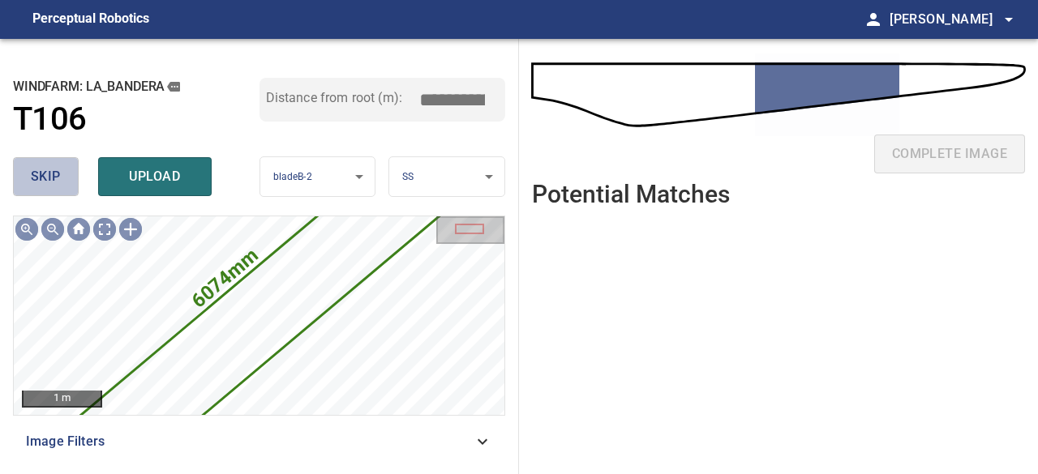
click at [51, 178] on span "skip" at bounding box center [46, 176] width 30 height 23
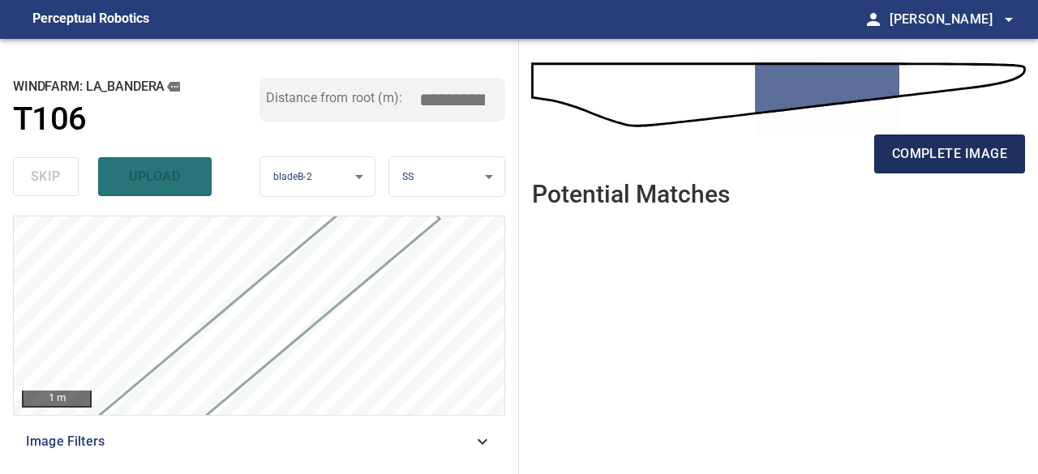
click at [967, 156] on span "complete image" at bounding box center [949, 154] width 115 height 23
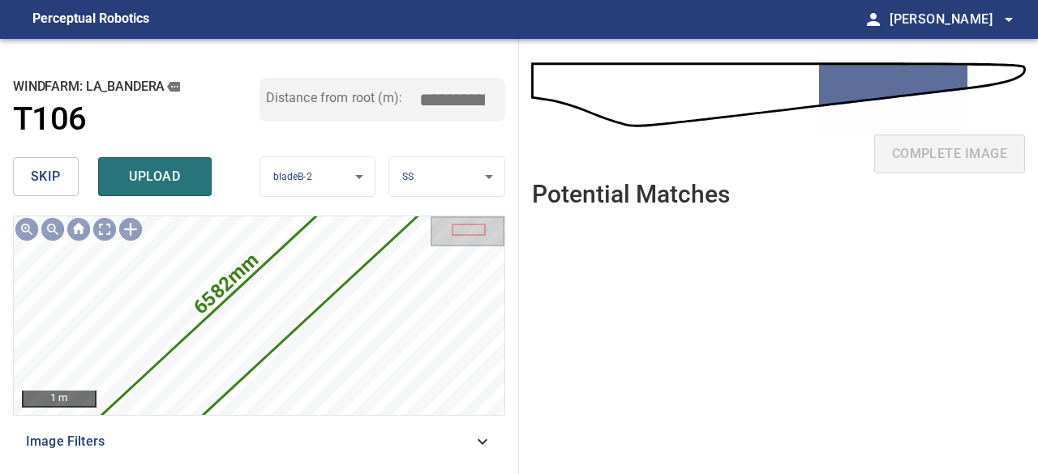
click at [58, 172] on span "skip" at bounding box center [46, 176] width 30 height 23
click at [54, 178] on span "skip" at bounding box center [46, 176] width 30 height 23
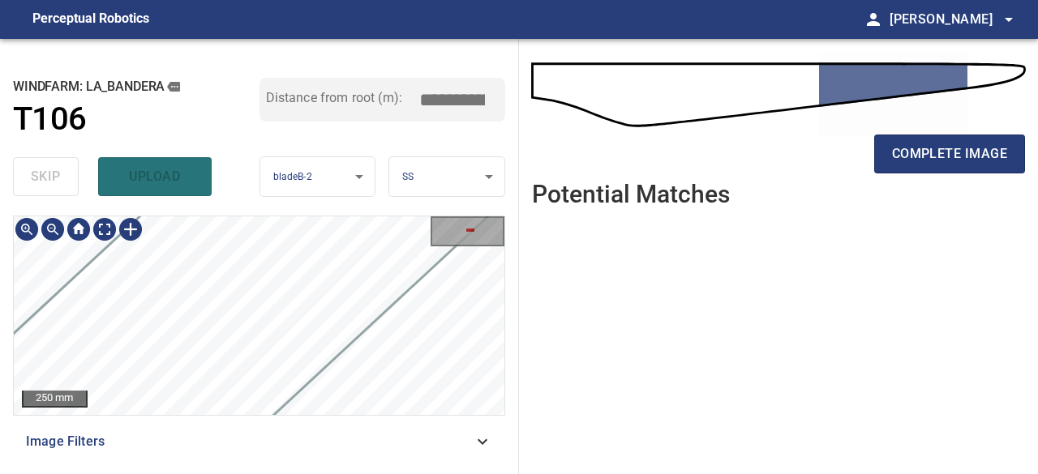
click at [540, 322] on div "**********" at bounding box center [519, 256] width 1038 height 435
click at [504, 296] on div "250 mm" at bounding box center [259, 316] width 492 height 200
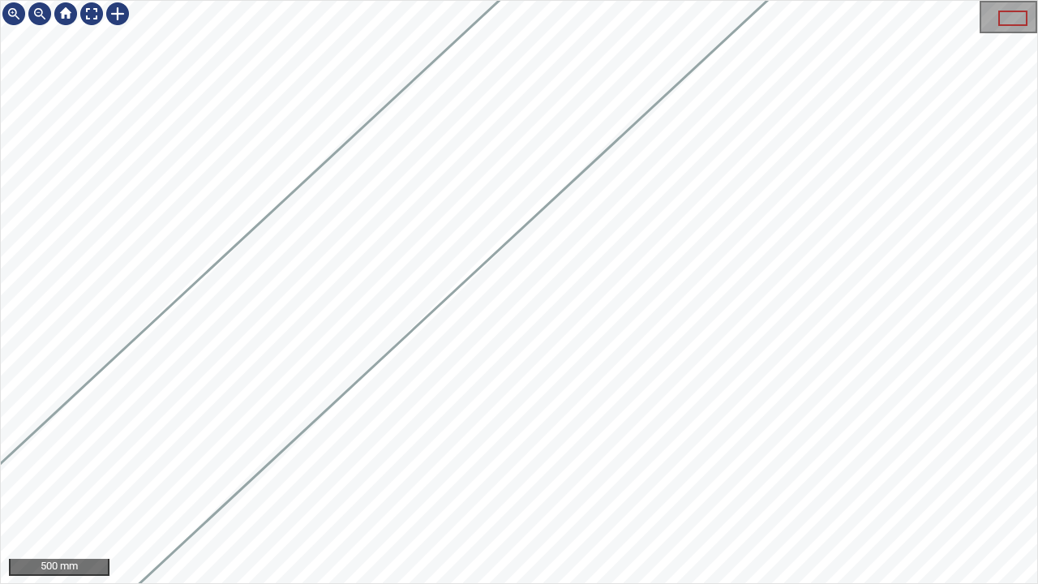
click at [349, 274] on icon at bounding box center [416, 202] width 1014 height 959
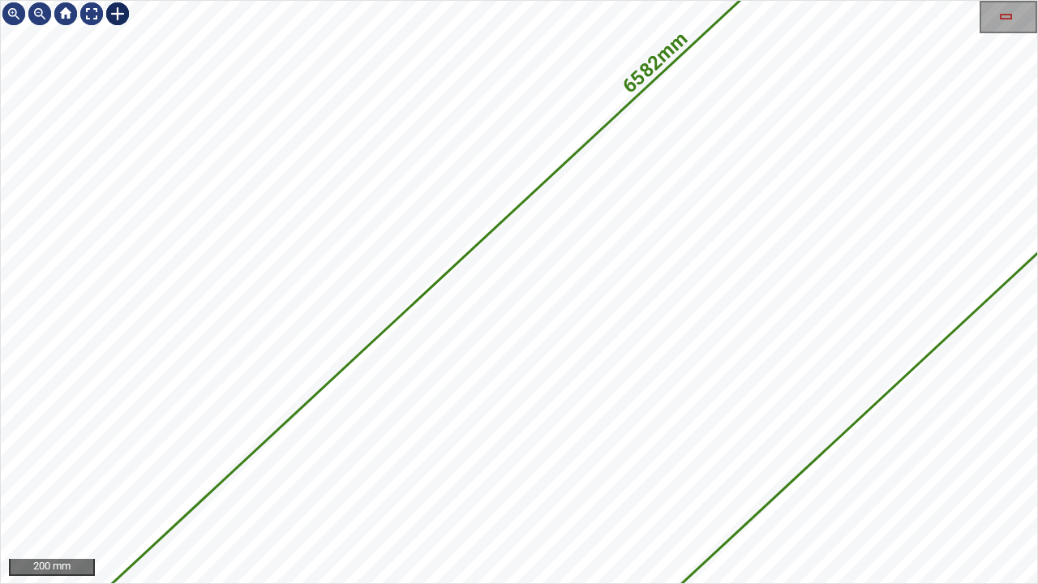
click at [117, 13] on div at bounding box center [118, 14] width 26 height 26
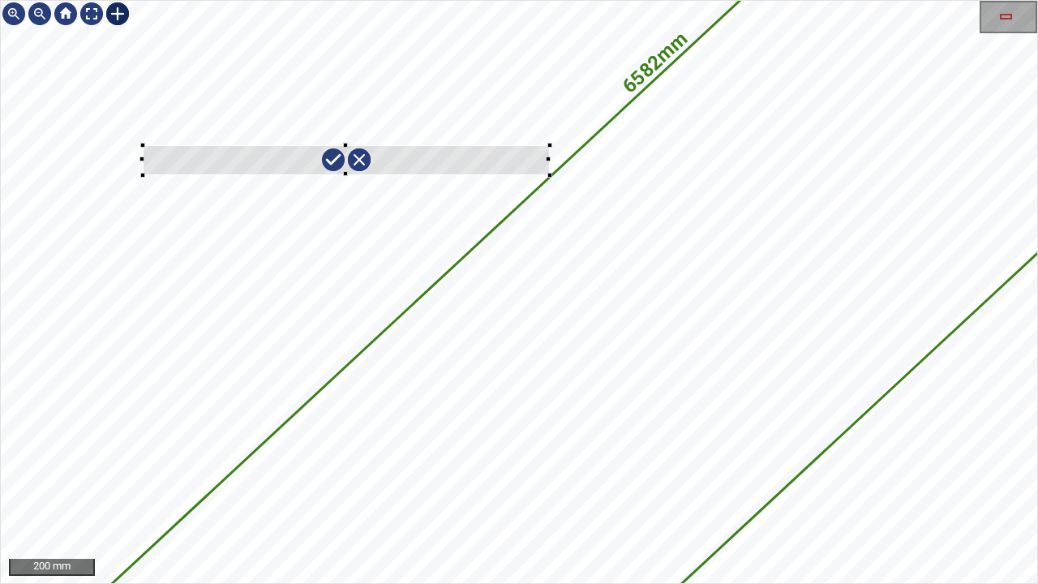
click at [549, 144] on div "6582mm 976mm" at bounding box center [519, 292] width 1036 height 582
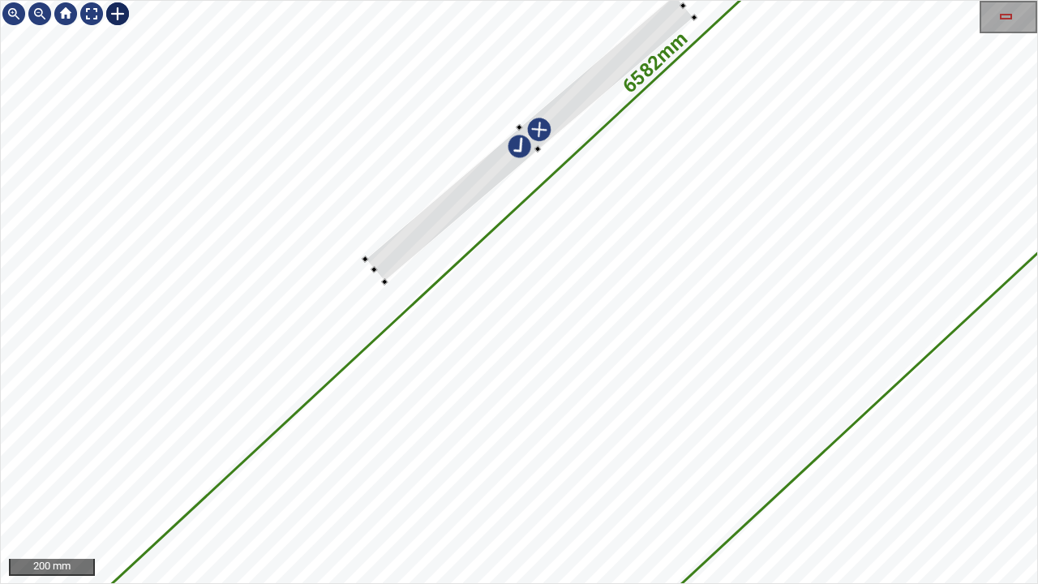
click at [586, 90] on div at bounding box center [530, 137] width 329 height 287
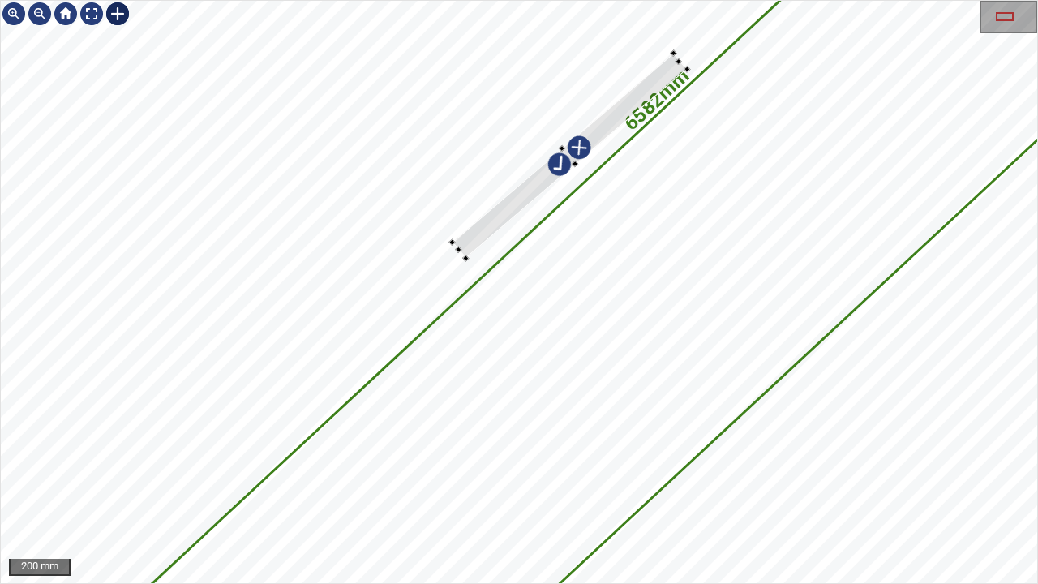
click at [738, 126] on icon at bounding box center [761, 208] width 1548 height 1464
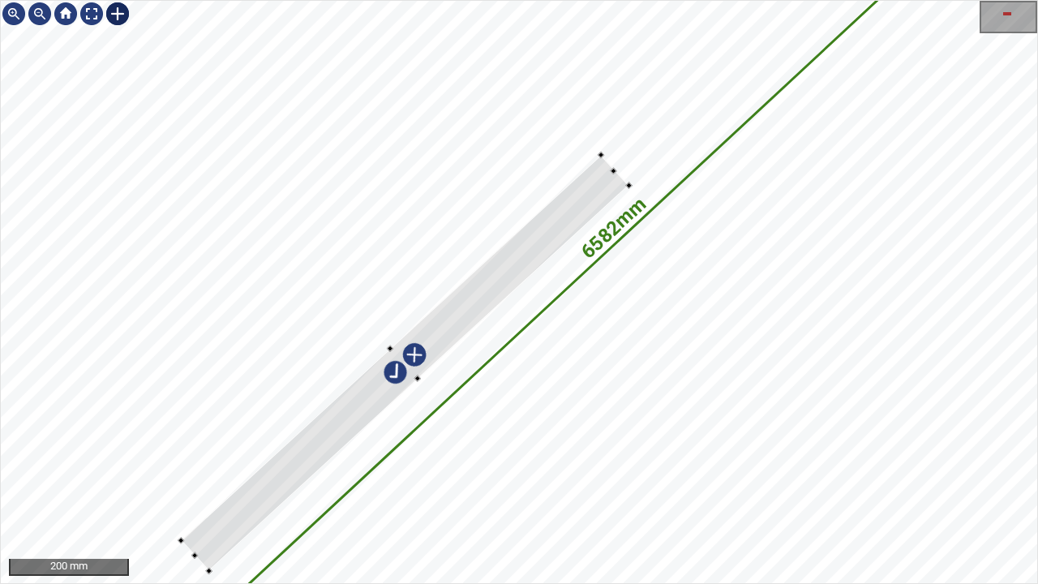
click at [452, 324] on div at bounding box center [405, 363] width 448 height 416
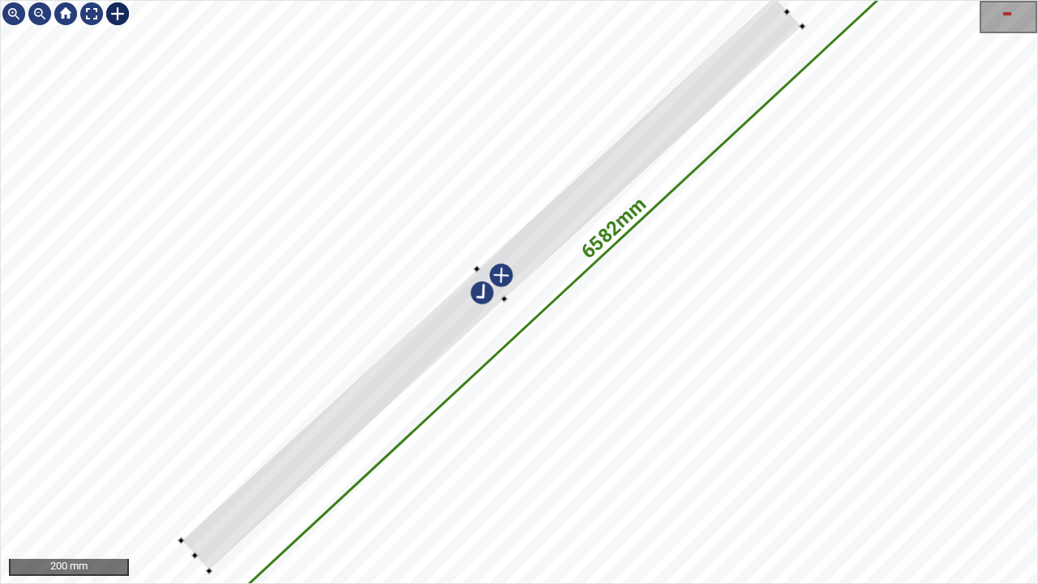
click at [808, 29] on div "6582mm 976mm" at bounding box center [519, 292] width 1036 height 582
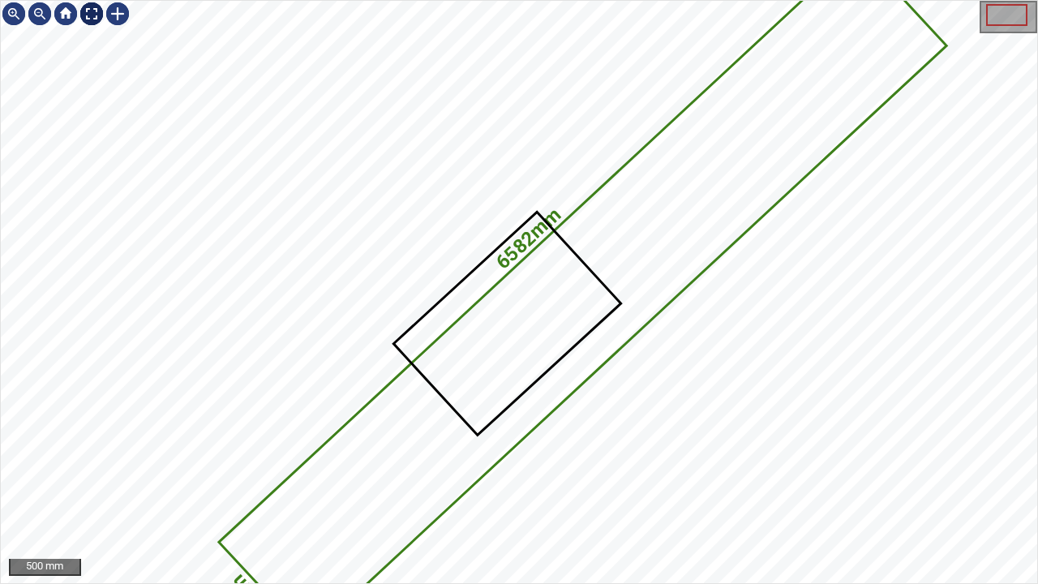
click at [94, 12] on div at bounding box center [92, 14] width 26 height 26
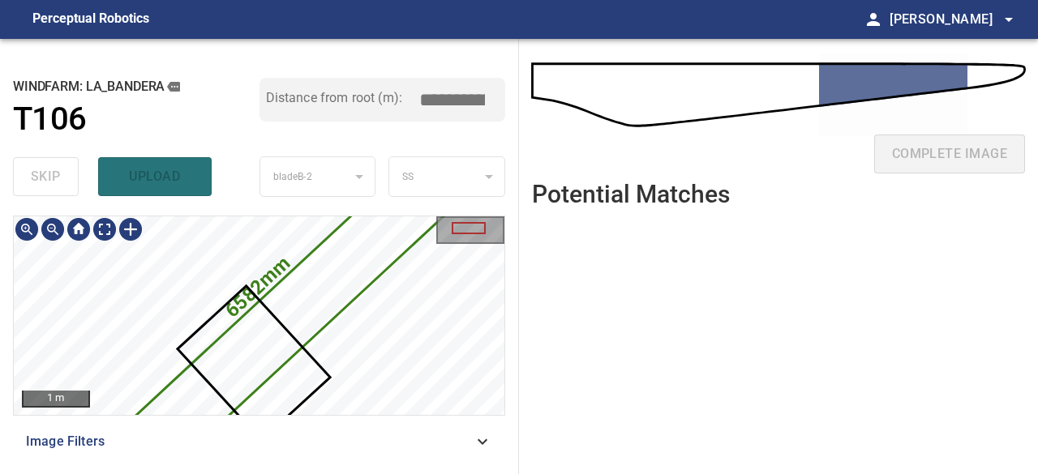
click at [342, 245] on icon at bounding box center [289, 317] width 343 height 324
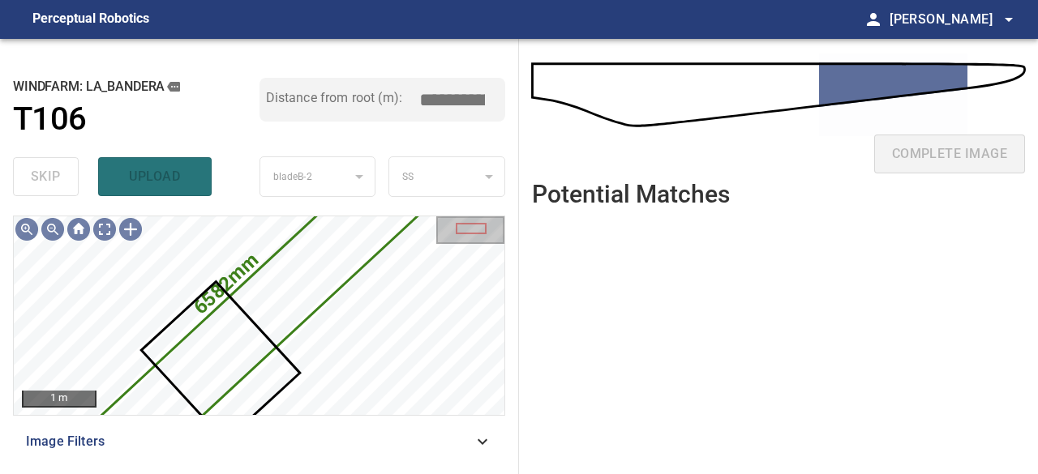
click at [50, 179] on div "skip upload" at bounding box center [136, 177] width 247 height 52
click at [274, 287] on icon at bounding box center [259, 316] width 374 height 354
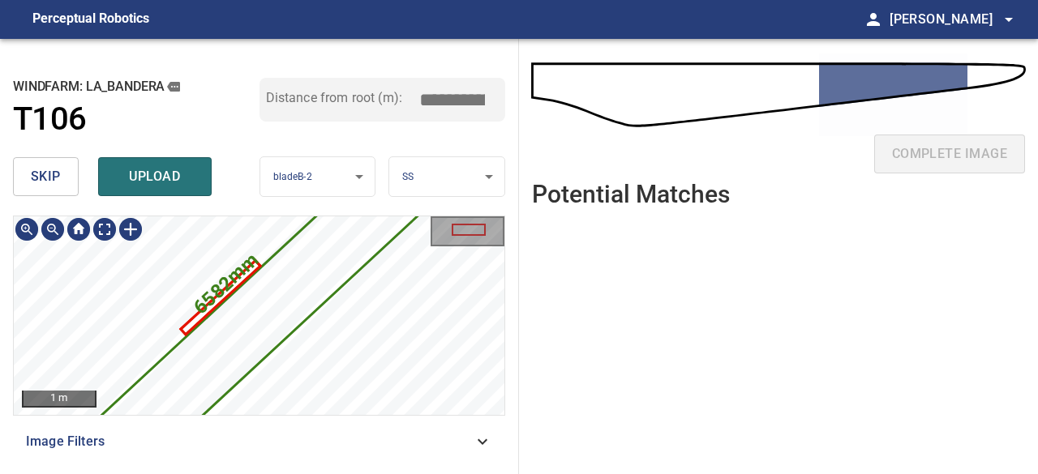
click at [250, 337] on icon at bounding box center [259, 316] width 374 height 354
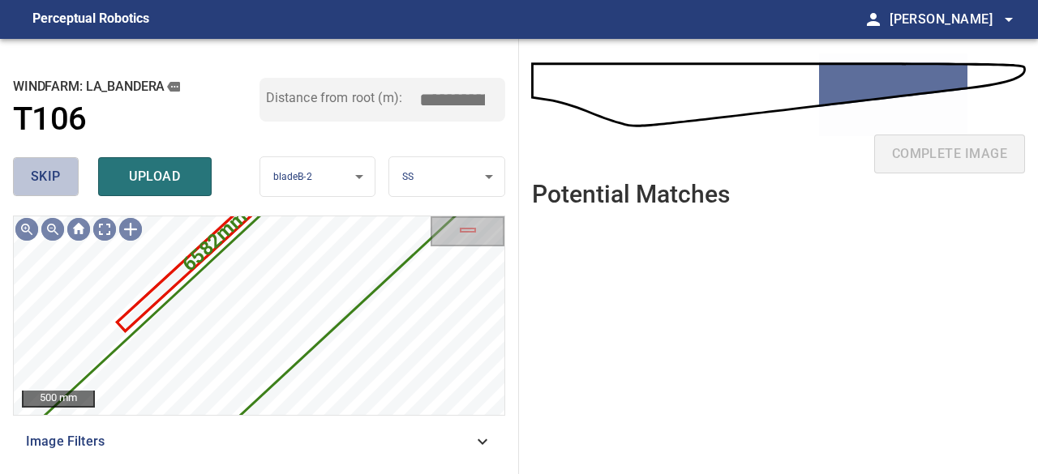
click at [41, 182] on span "skip" at bounding box center [46, 176] width 30 height 23
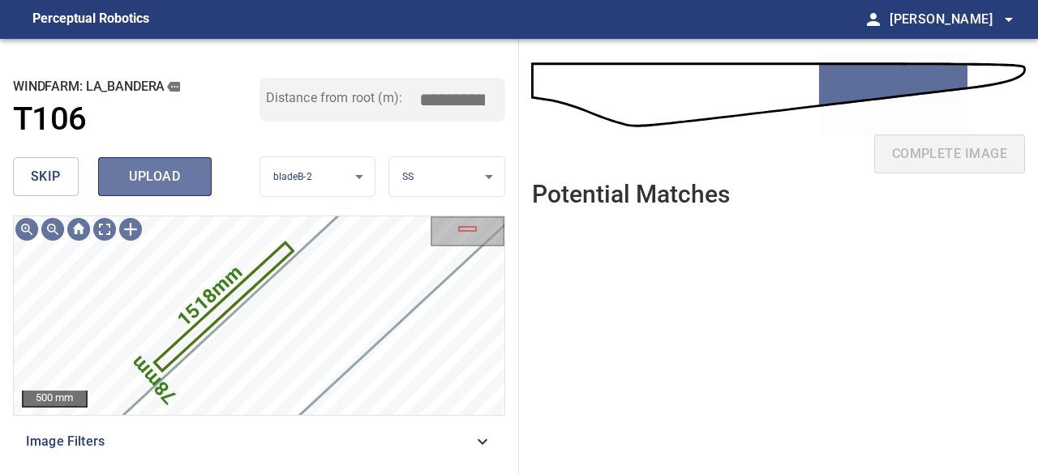
click at [170, 174] on span "upload" at bounding box center [155, 176] width 78 height 23
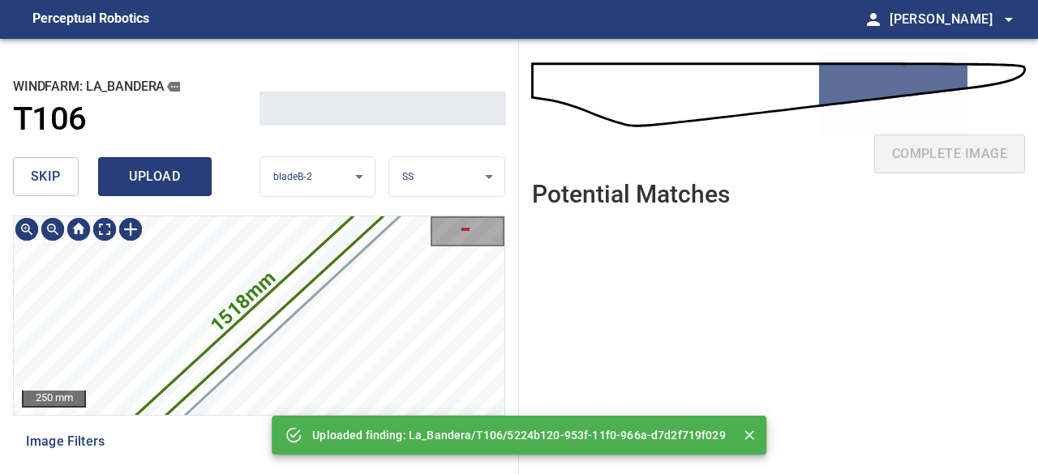
click at [165, 172] on span "upload" at bounding box center [155, 176] width 78 height 23
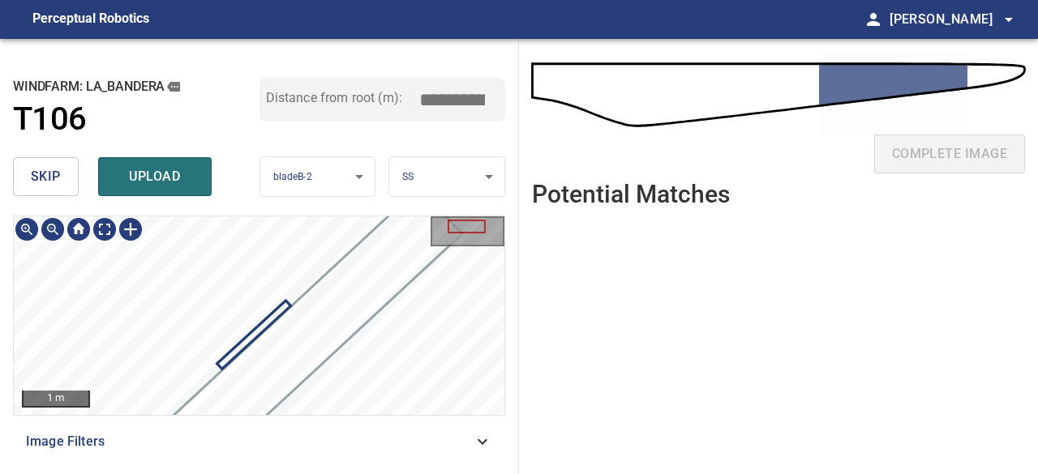
click at [264, 377] on div at bounding box center [259, 316] width 491 height 199
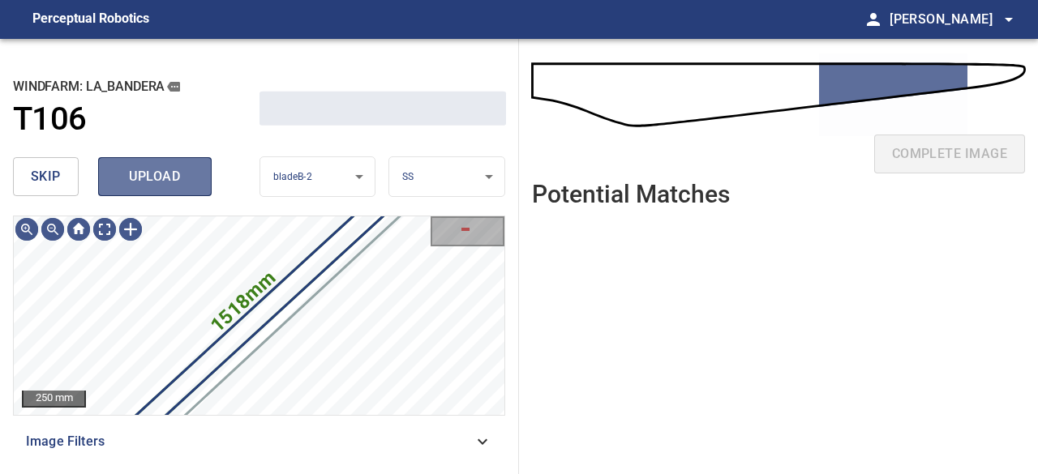
click at [157, 179] on span "upload" at bounding box center [155, 176] width 78 height 23
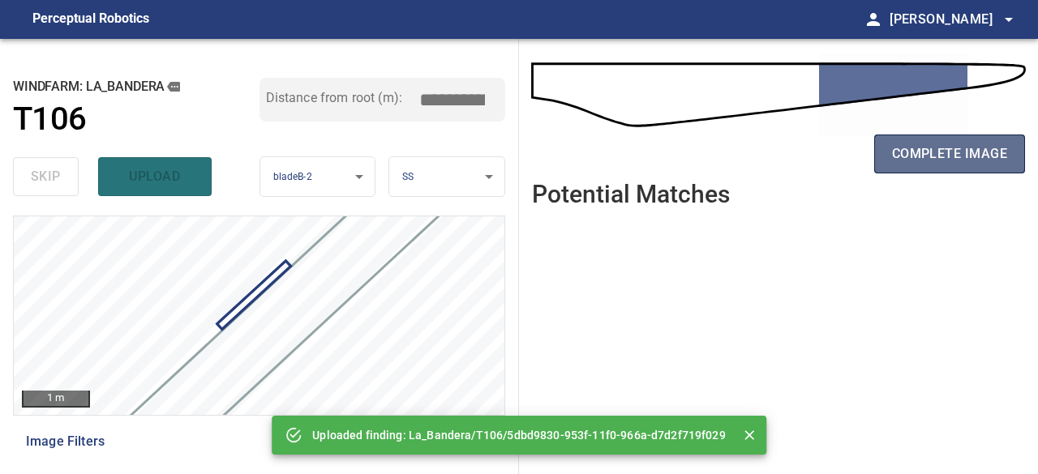
click at [929, 158] on span "complete image" at bounding box center [949, 154] width 115 height 23
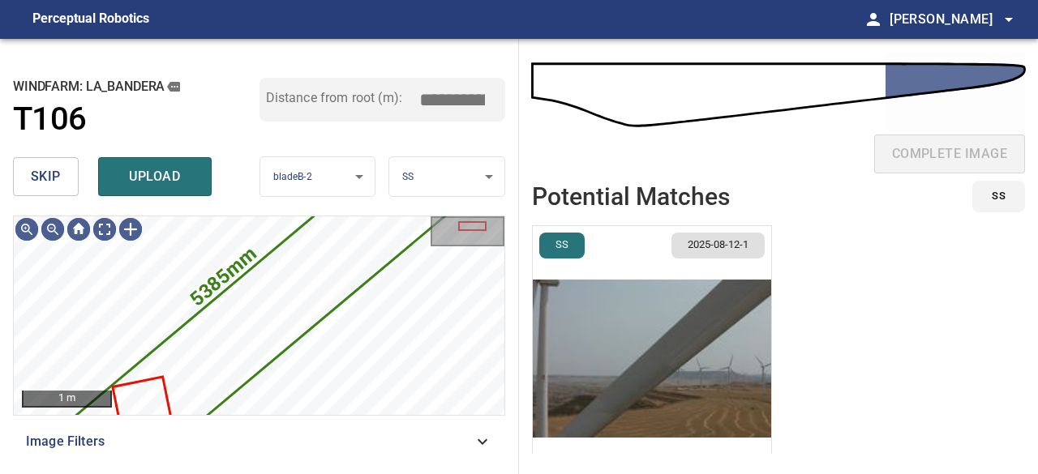
click at [57, 182] on span "skip" at bounding box center [46, 176] width 30 height 23
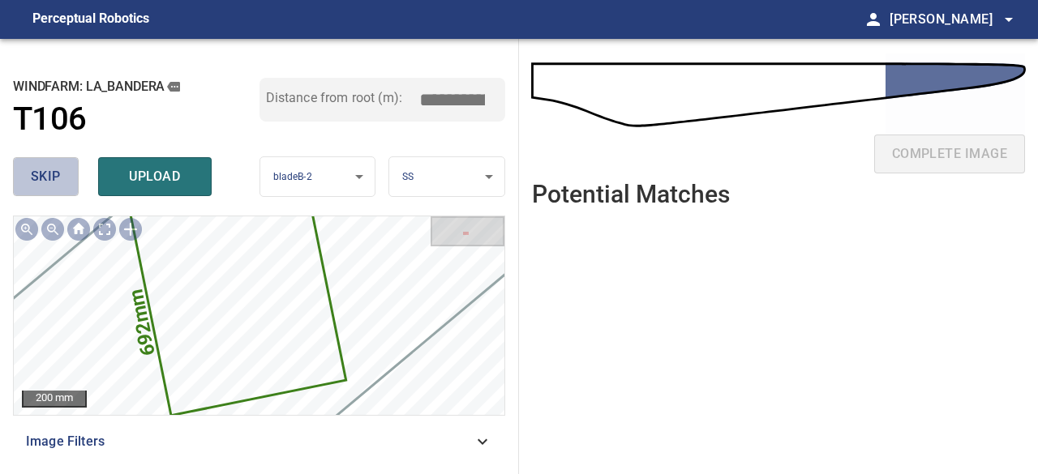
click at [57, 173] on span "skip" at bounding box center [46, 176] width 30 height 23
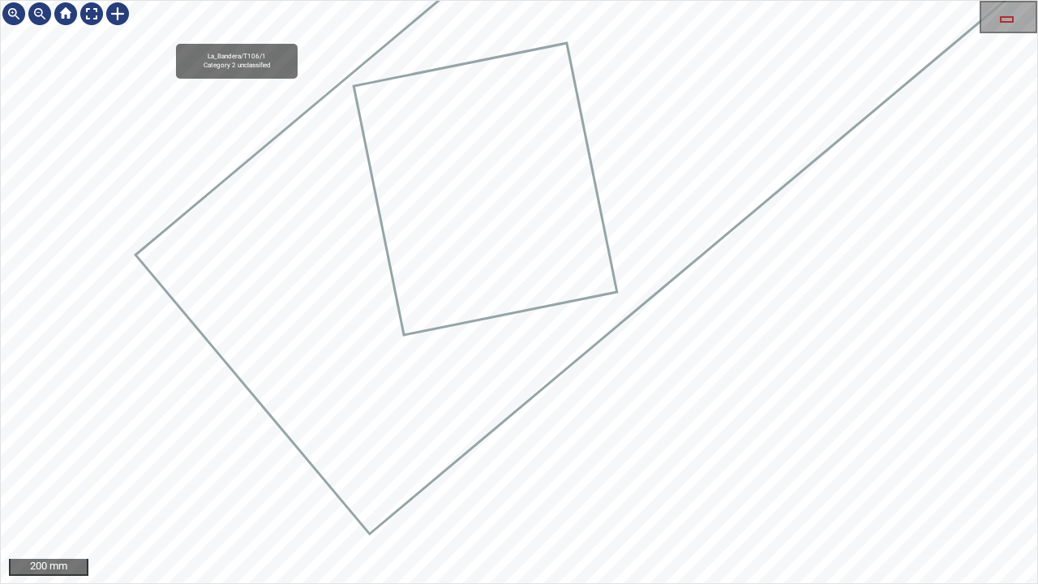
click at [143, 448] on div "La_Bandera/T106/1 Category 2 unclassified" at bounding box center [519, 292] width 1036 height 582
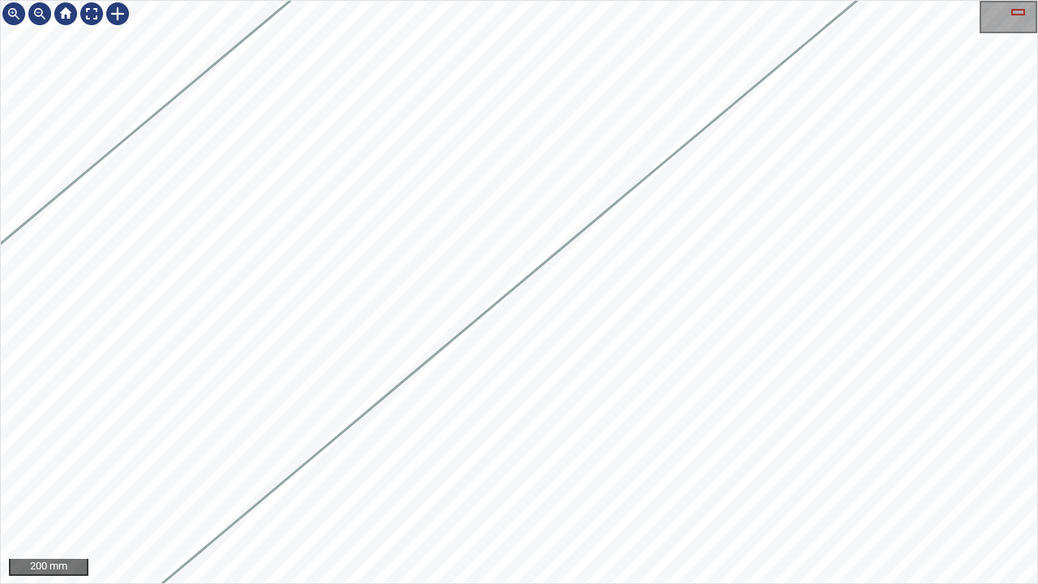
click at [343, 474] on div "200 mm" at bounding box center [519, 292] width 1038 height 584
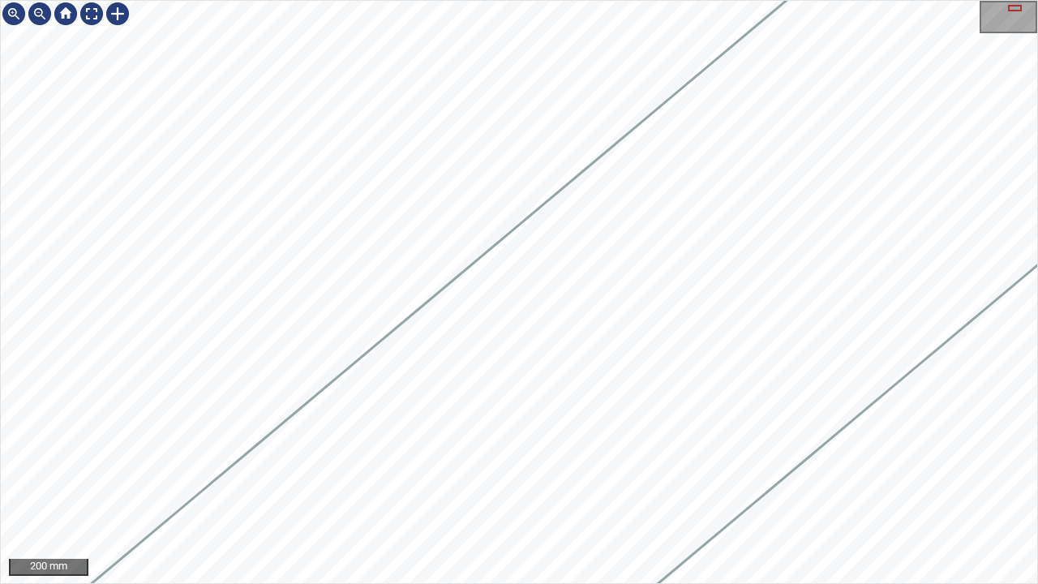
click at [1037, 263] on div "200 mm" at bounding box center [519, 292] width 1038 height 584
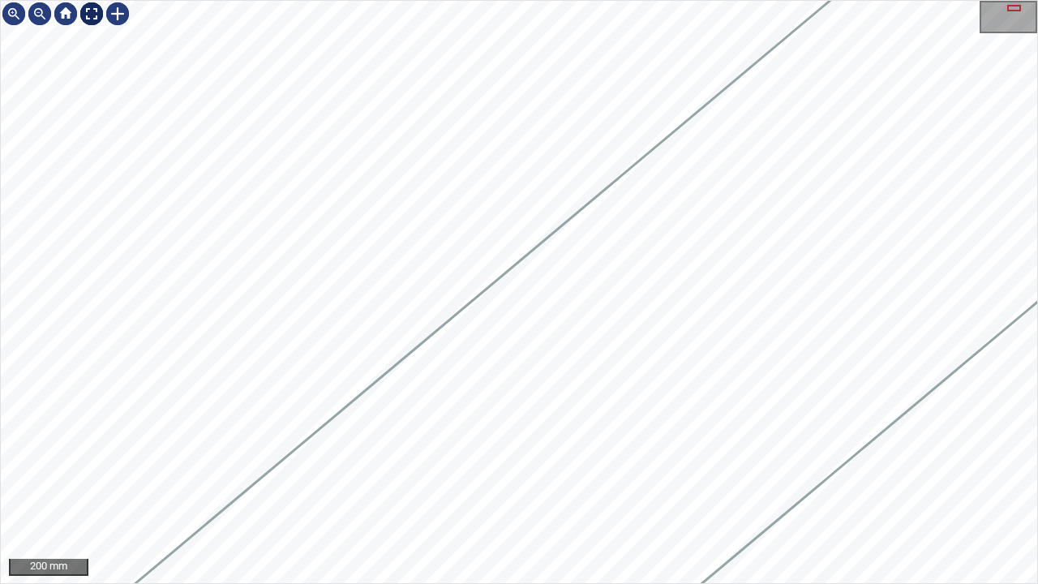
click at [91, 15] on div at bounding box center [92, 14] width 26 height 26
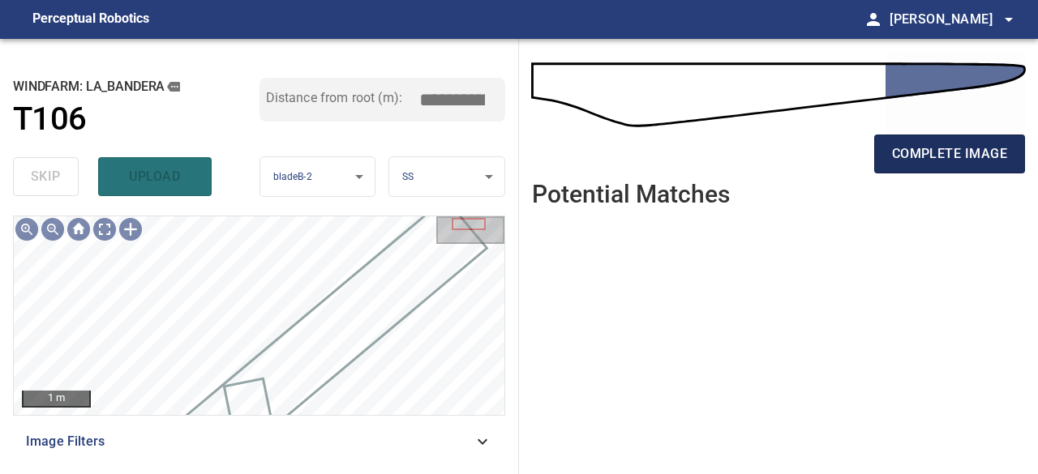
click at [967, 160] on span "complete image" at bounding box center [949, 154] width 115 height 23
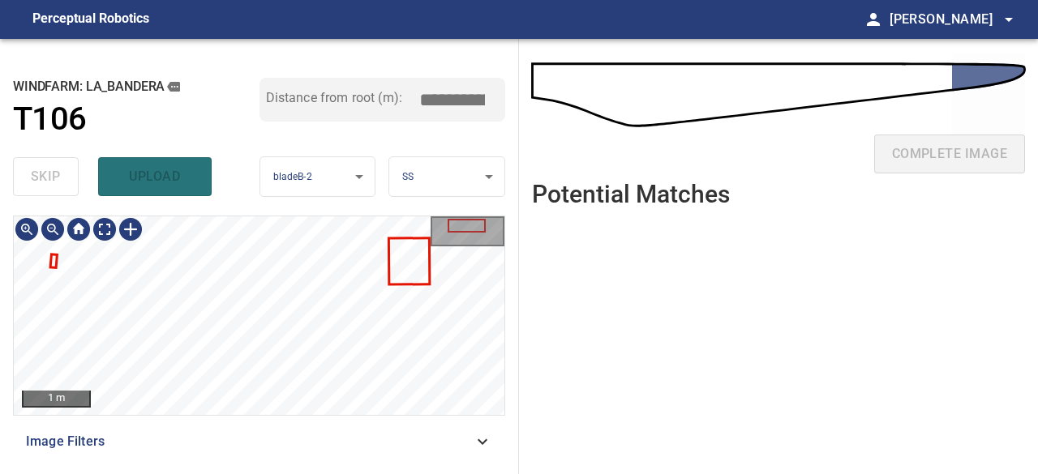
click at [365, 419] on div "1 m Image Filters" at bounding box center [259, 339] width 492 height 246
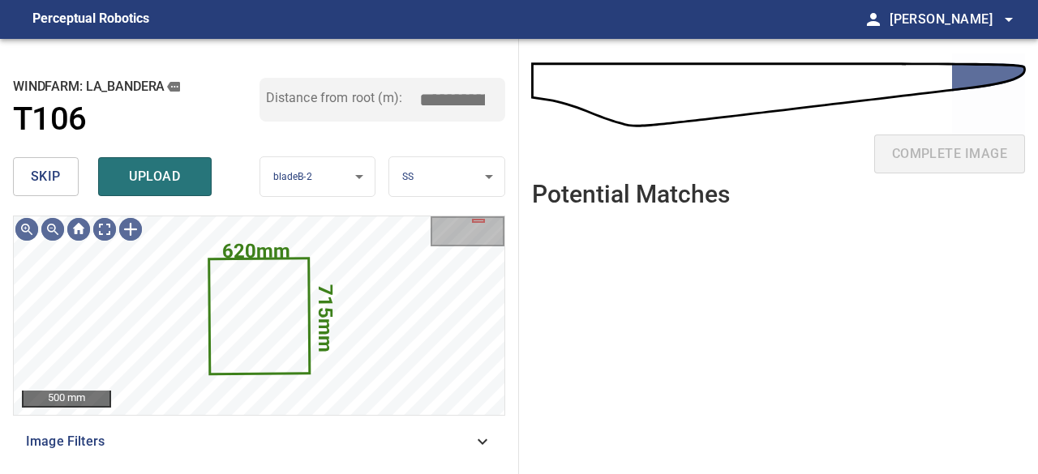
click at [45, 169] on span "skip" at bounding box center [46, 176] width 30 height 23
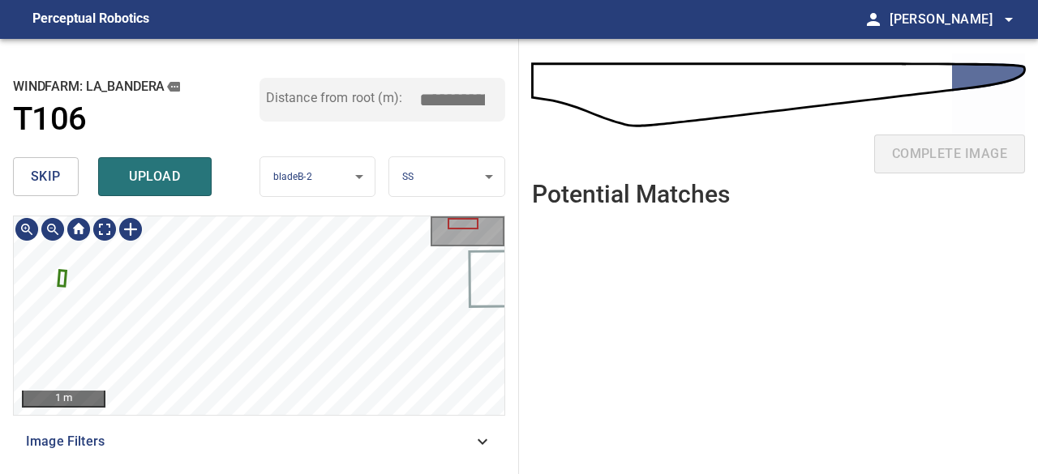
click at [61, 273] on icon at bounding box center [62, 278] width 6 height 13
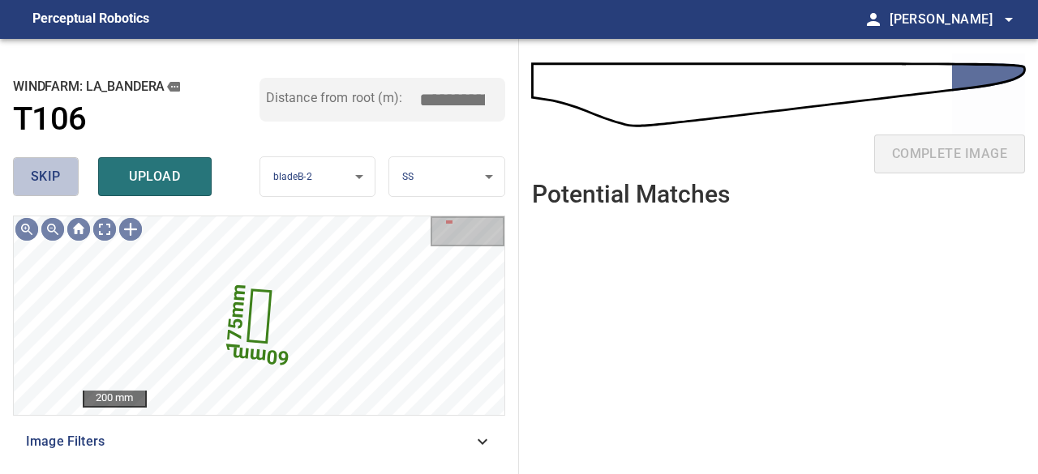
click at [50, 174] on span "skip" at bounding box center [46, 176] width 30 height 23
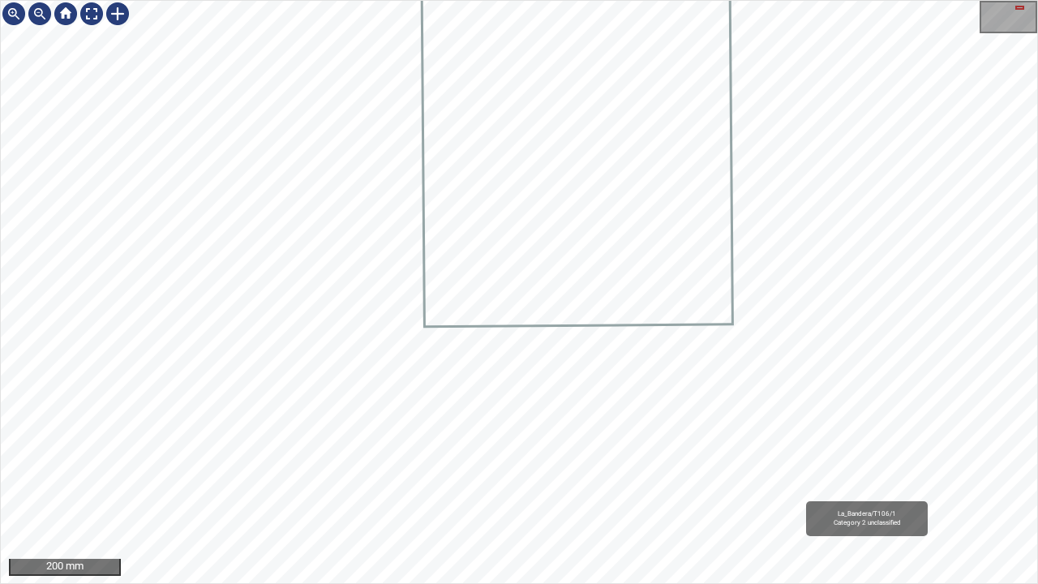
click at [398, 474] on div "La_Bandera/T106/1 Category 2 unclassified" at bounding box center [519, 292] width 1036 height 582
click at [100, 16] on div at bounding box center [92, 14] width 26 height 26
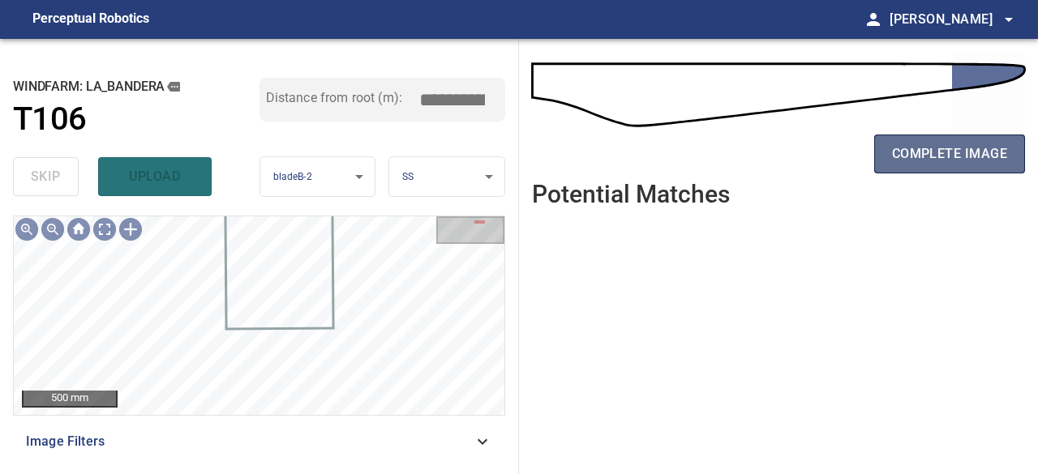
click at [914, 160] on span "complete image" at bounding box center [949, 154] width 115 height 23
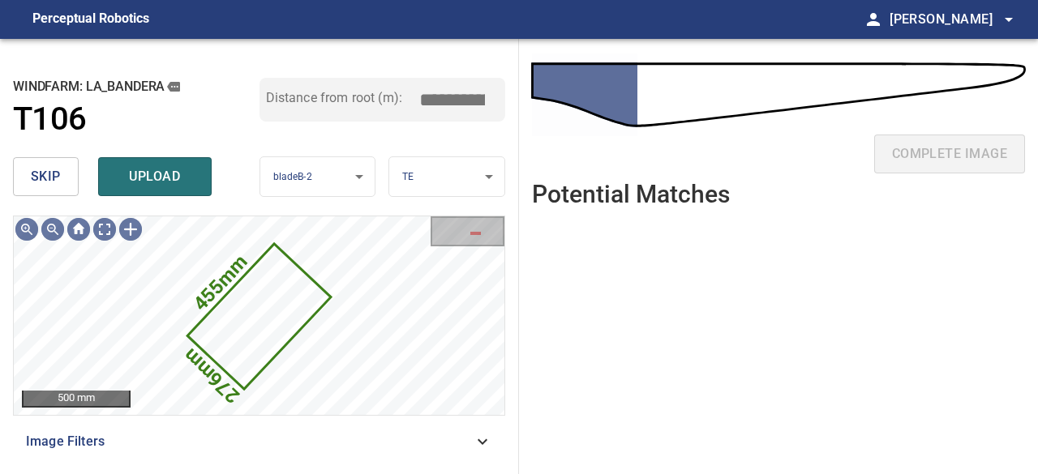
click at [48, 176] on span "skip" at bounding box center [46, 176] width 30 height 23
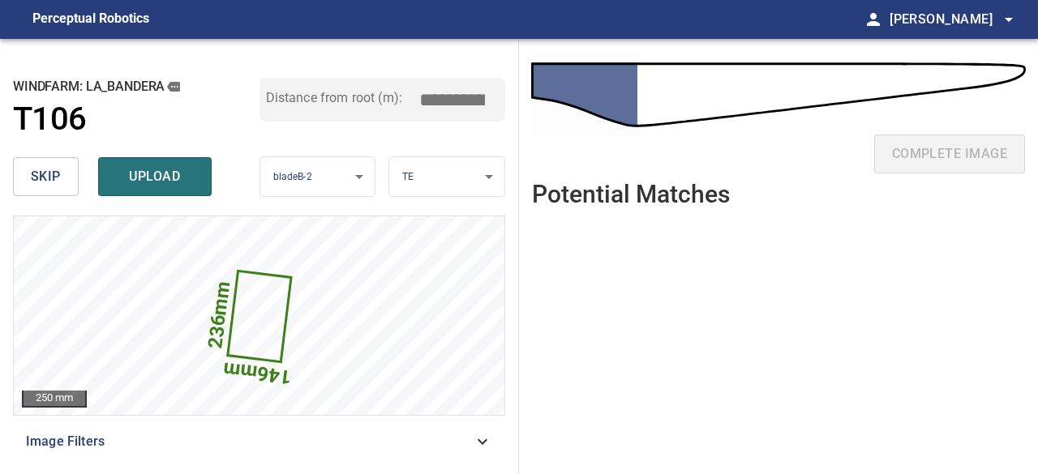
click at [48, 176] on span "skip" at bounding box center [46, 176] width 30 height 23
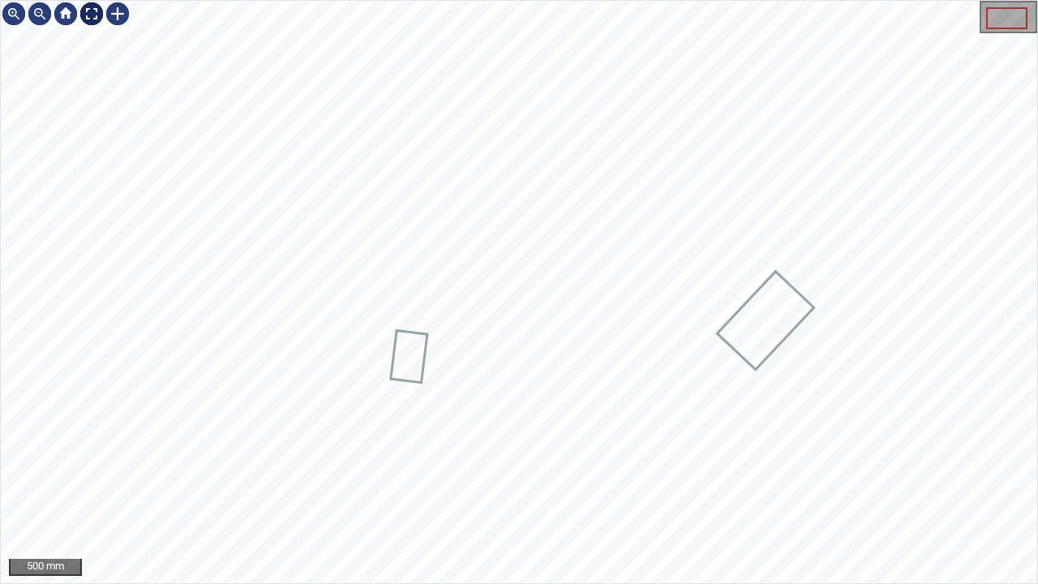
click at [86, 14] on div at bounding box center [92, 14] width 26 height 26
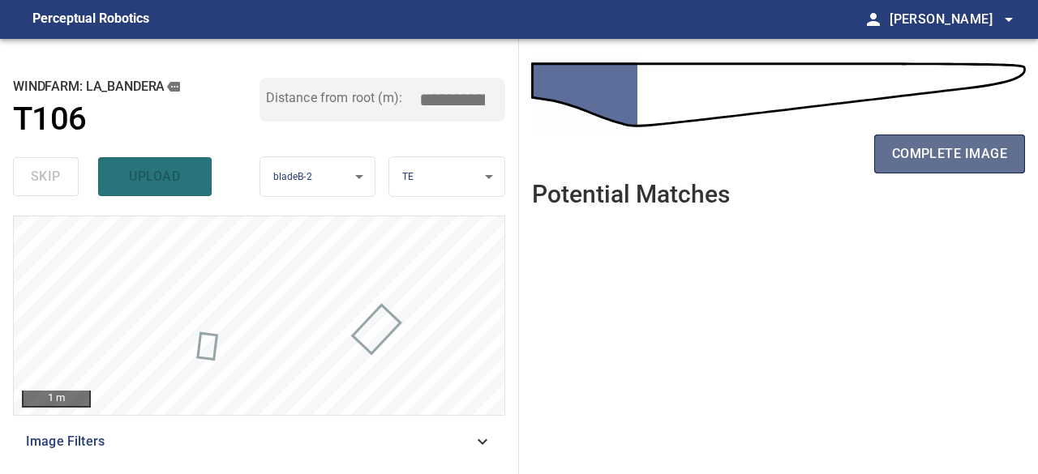
click at [941, 163] on span "complete image" at bounding box center [949, 154] width 115 height 23
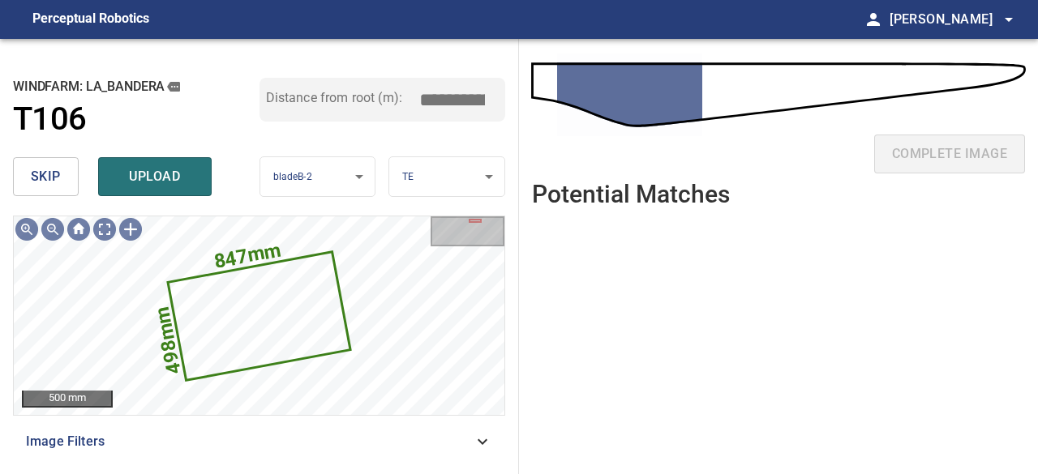
click at [65, 171] on button "skip" at bounding box center [46, 176] width 66 height 39
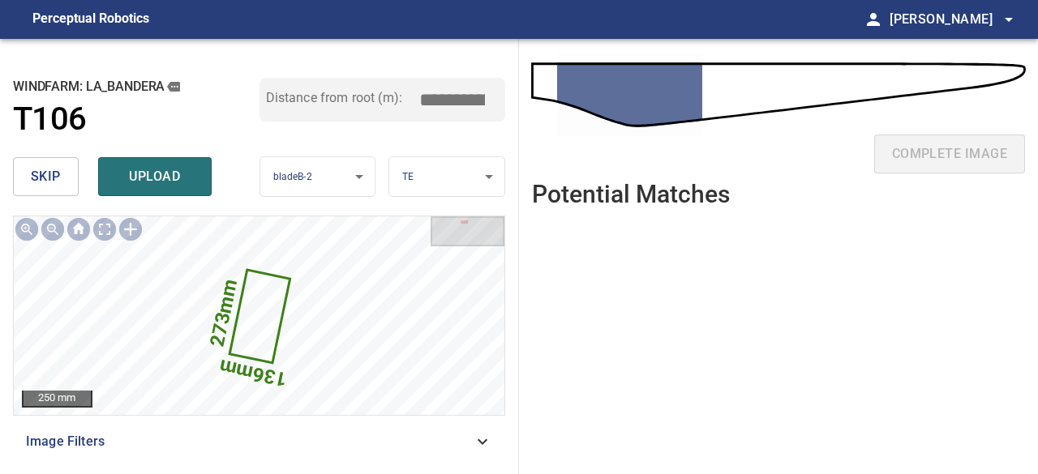
click at [54, 180] on span "skip" at bounding box center [46, 176] width 30 height 23
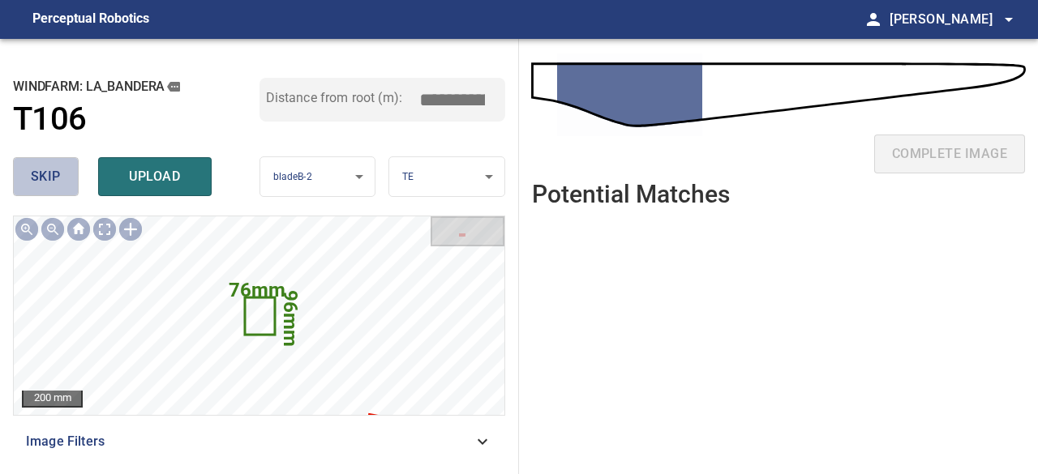
click at [54, 180] on span "skip" at bounding box center [46, 176] width 30 height 23
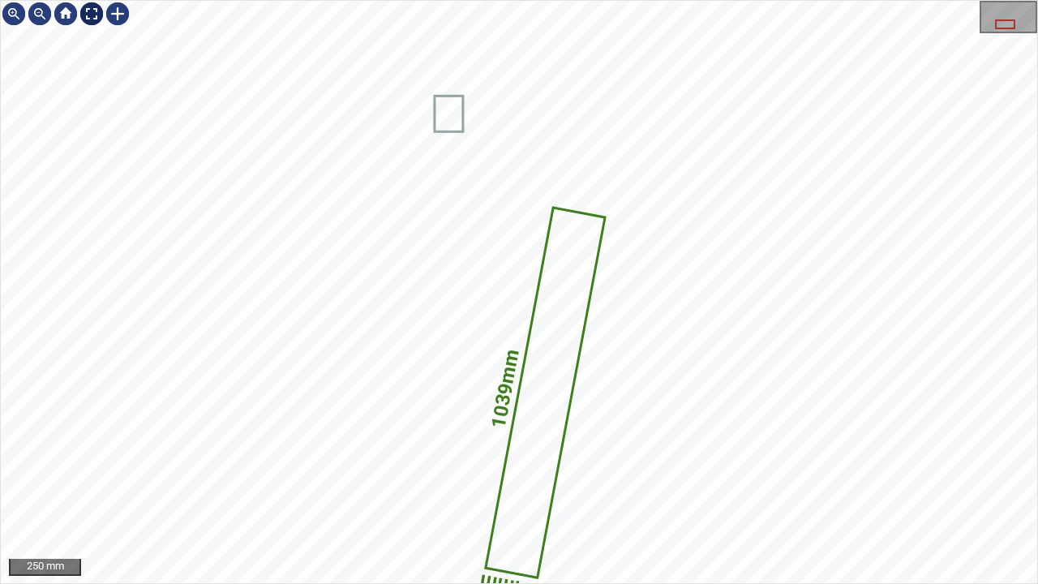
click at [89, 14] on div at bounding box center [92, 14] width 26 height 26
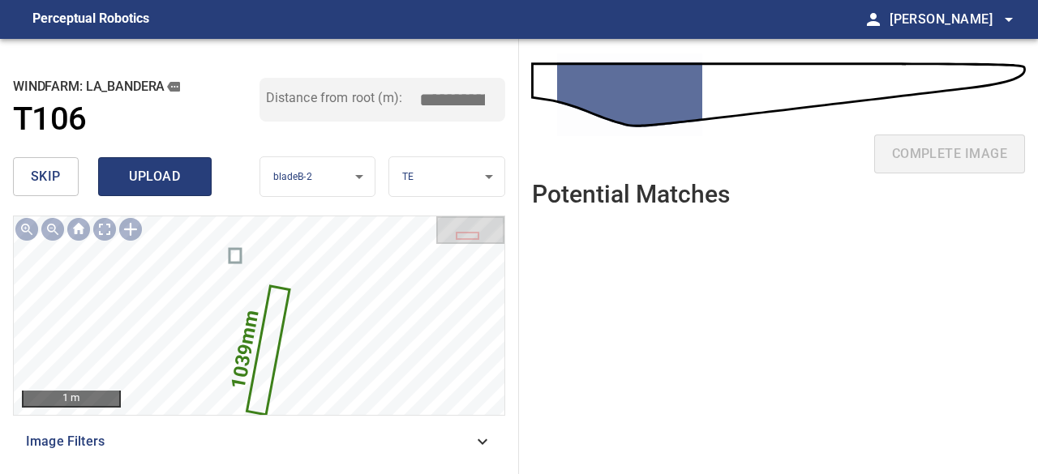
click at [140, 177] on span "upload" at bounding box center [155, 176] width 78 height 23
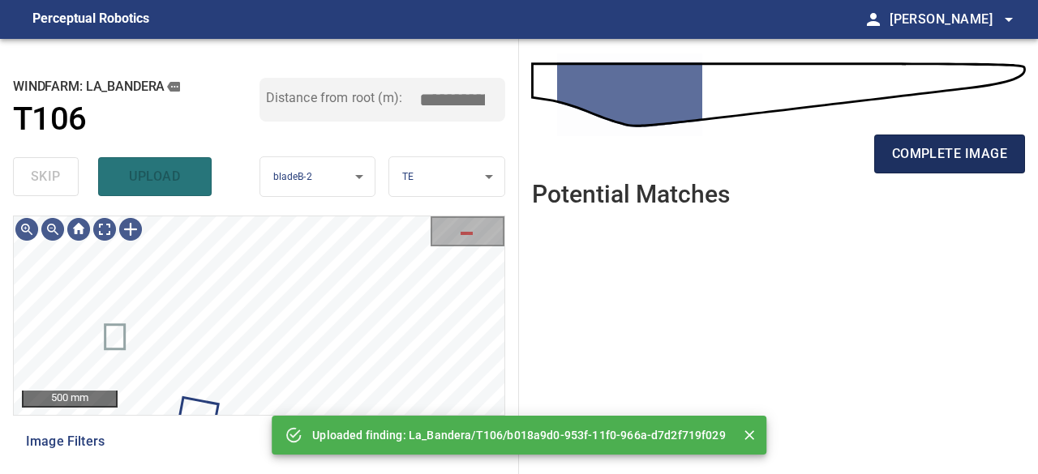
click at [933, 144] on span "complete image" at bounding box center [949, 154] width 115 height 23
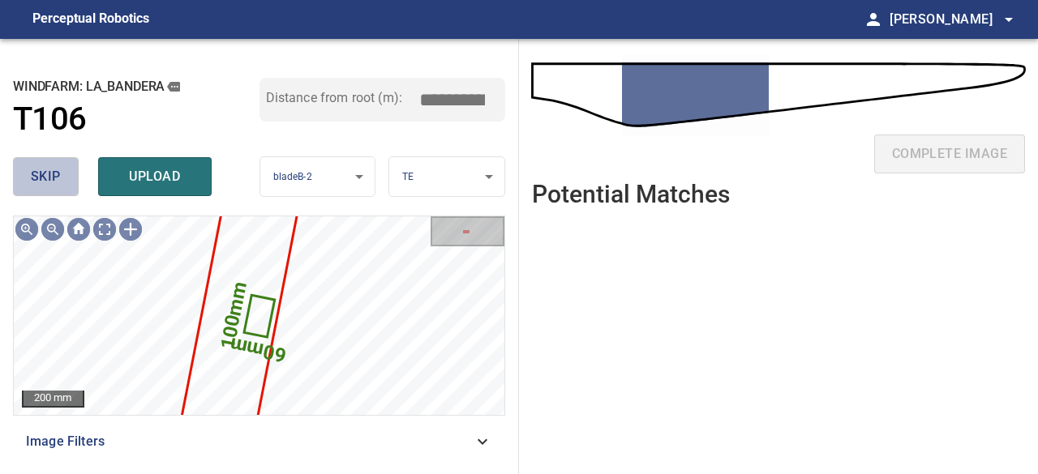
click at [60, 178] on span "skip" at bounding box center [46, 176] width 30 height 23
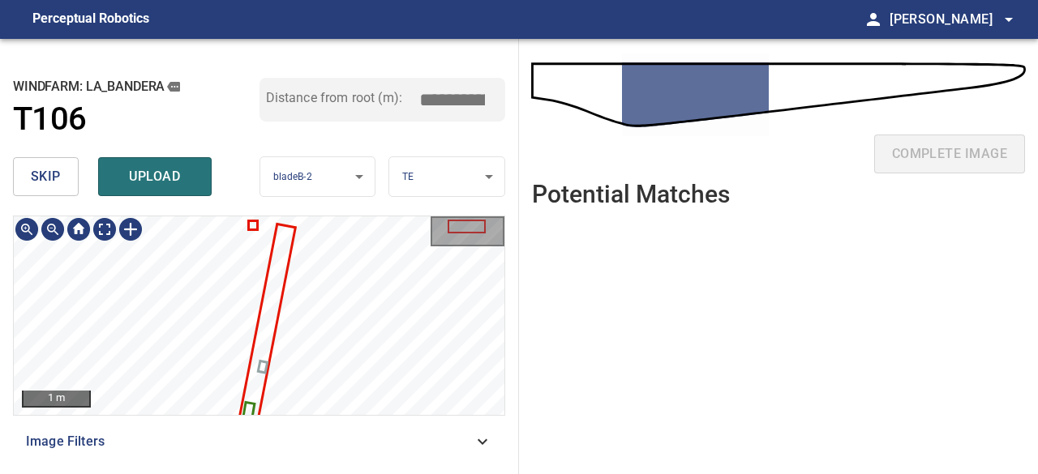
click at [257, 382] on div at bounding box center [259, 316] width 491 height 199
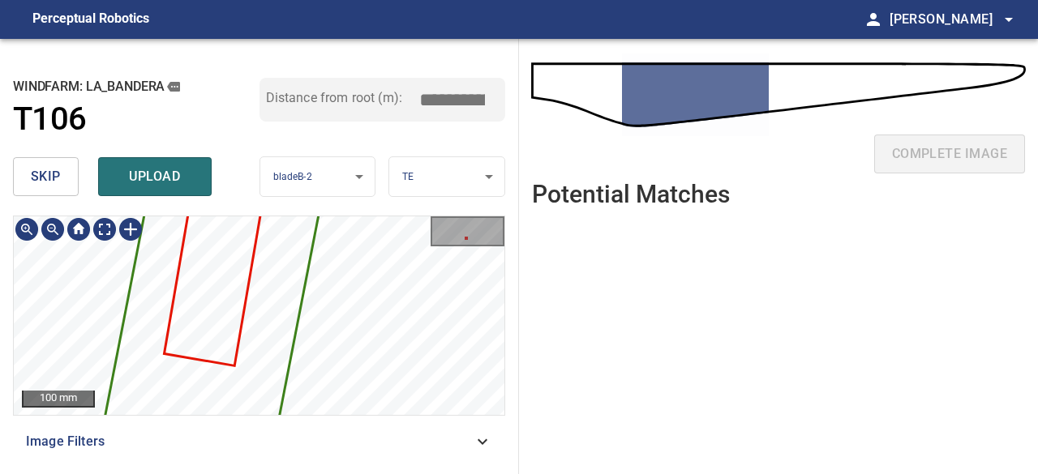
click at [307, 422] on div "2974mm 207mm 100 mm Image Filters" at bounding box center [259, 339] width 492 height 246
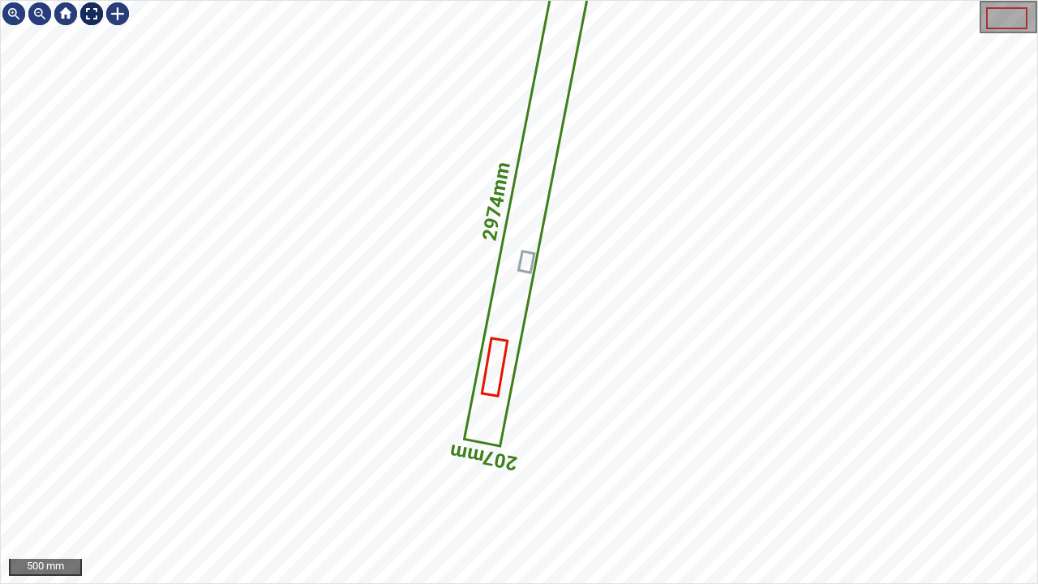
click at [84, 12] on div at bounding box center [92, 14] width 26 height 26
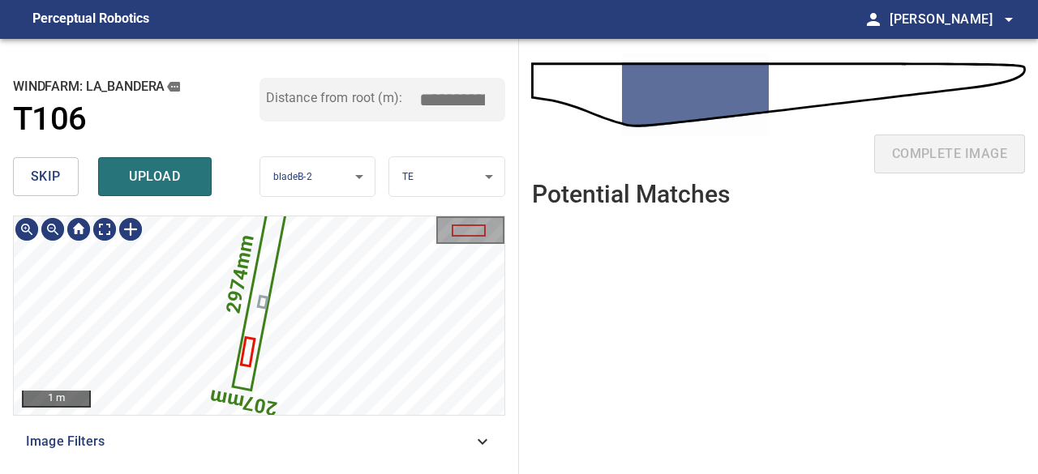
click at [271, 244] on icon at bounding box center [264, 275] width 60 height 229
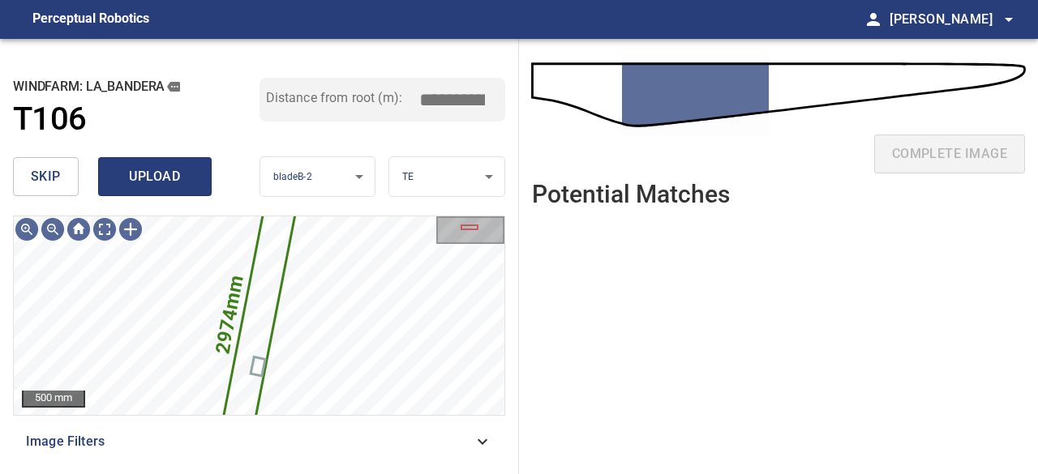
click at [156, 176] on span "upload" at bounding box center [155, 176] width 78 height 23
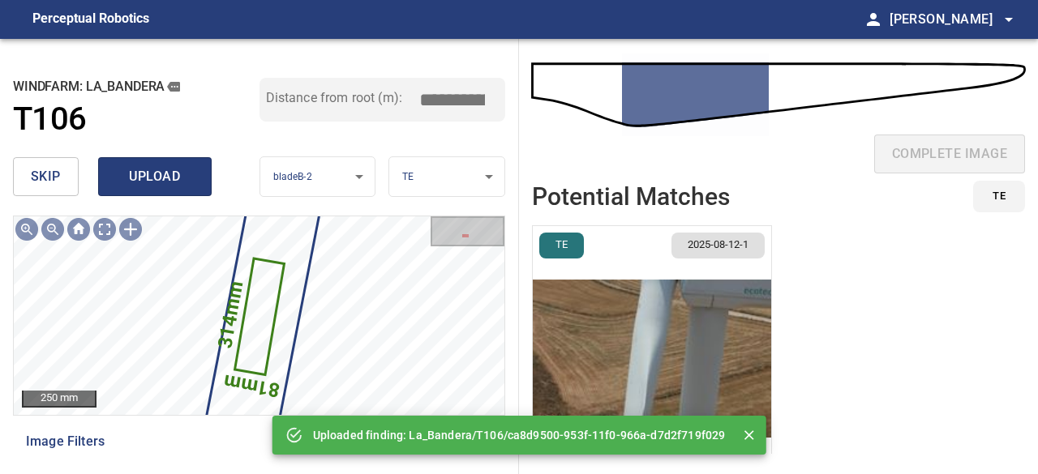
click at [143, 178] on span "upload" at bounding box center [155, 176] width 78 height 23
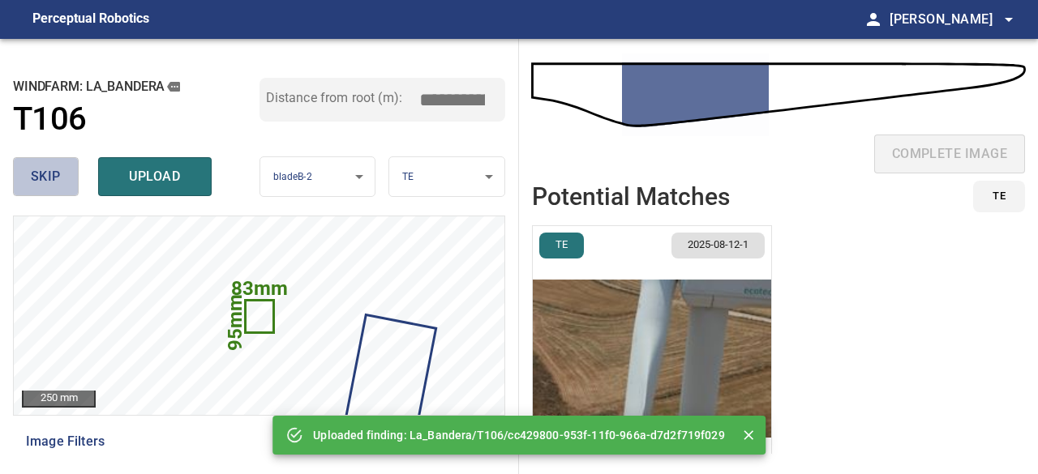
click at [53, 166] on span "skip" at bounding box center [46, 176] width 30 height 23
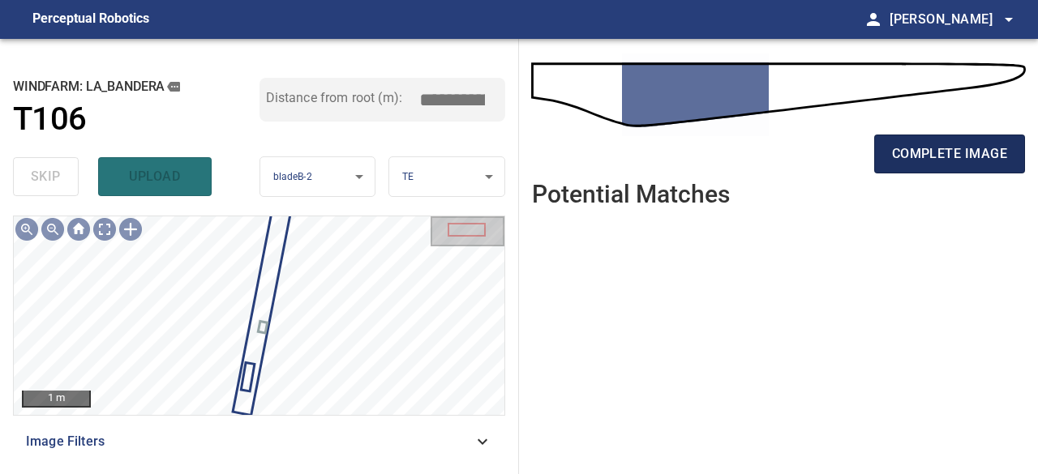
click at [910, 159] on span "complete image" at bounding box center [949, 154] width 115 height 23
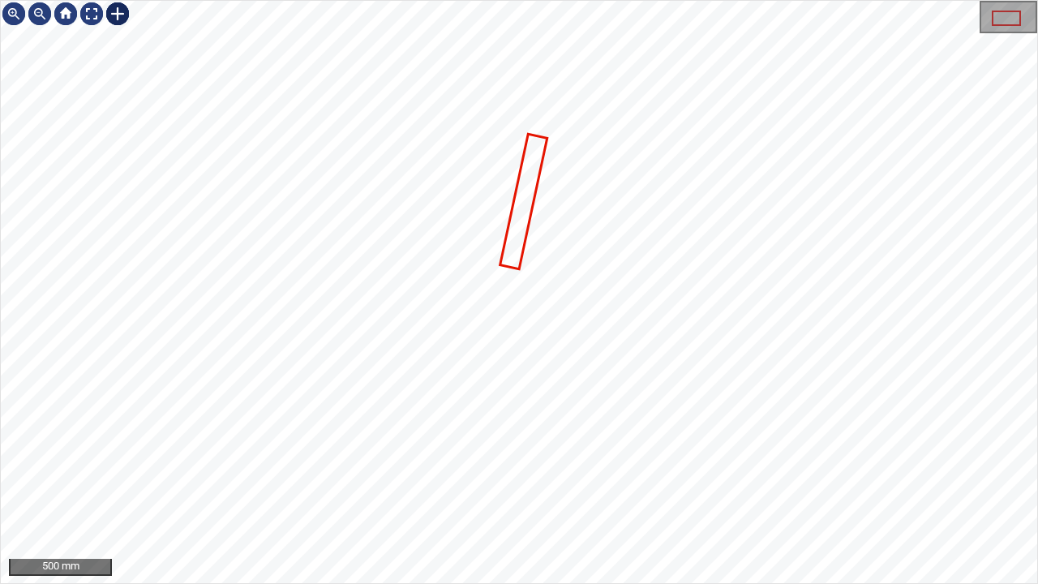
click at [118, 17] on div at bounding box center [118, 14] width 26 height 26
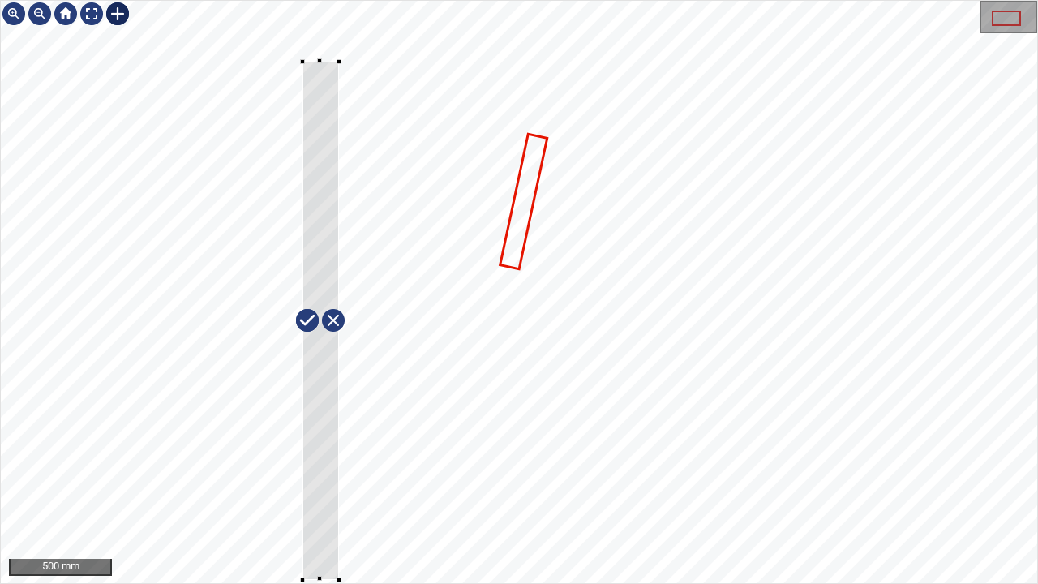
click at [302, 474] on div at bounding box center [519, 292] width 1036 height 582
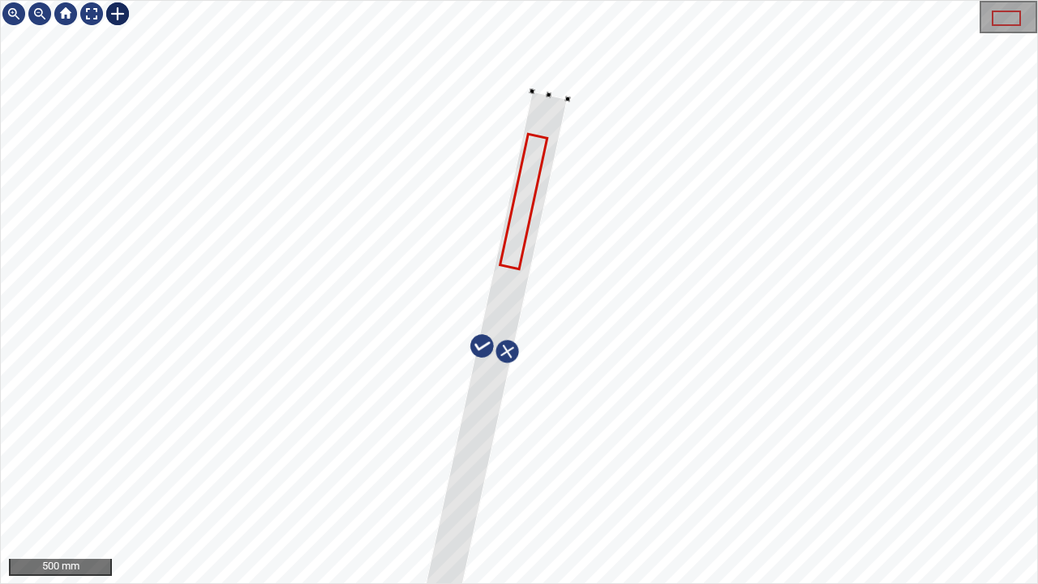
click at [462, 462] on div at bounding box center [494, 348] width 145 height 514
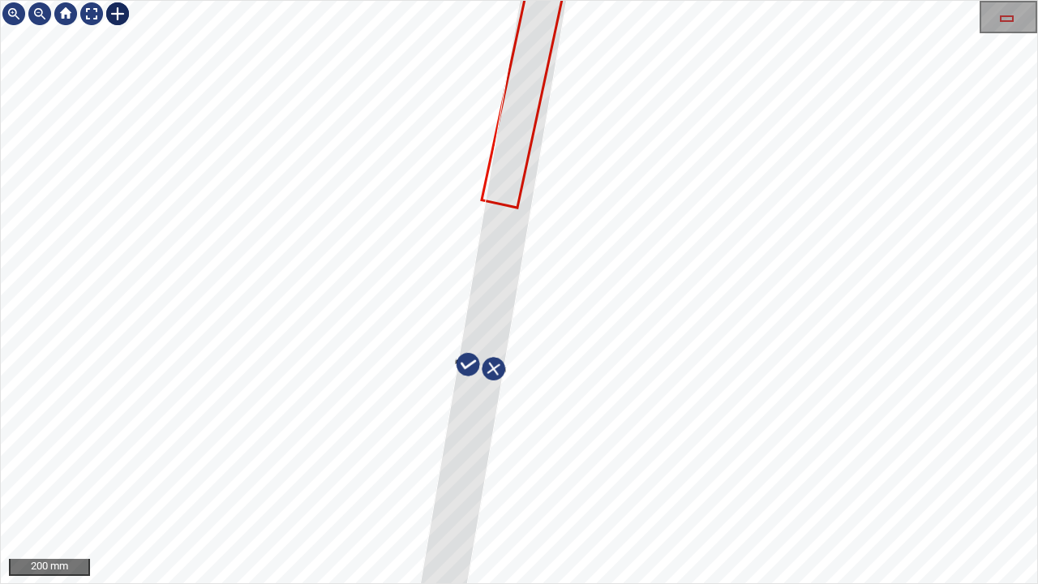
click at [525, 366] on div at bounding box center [519, 292] width 1036 height 582
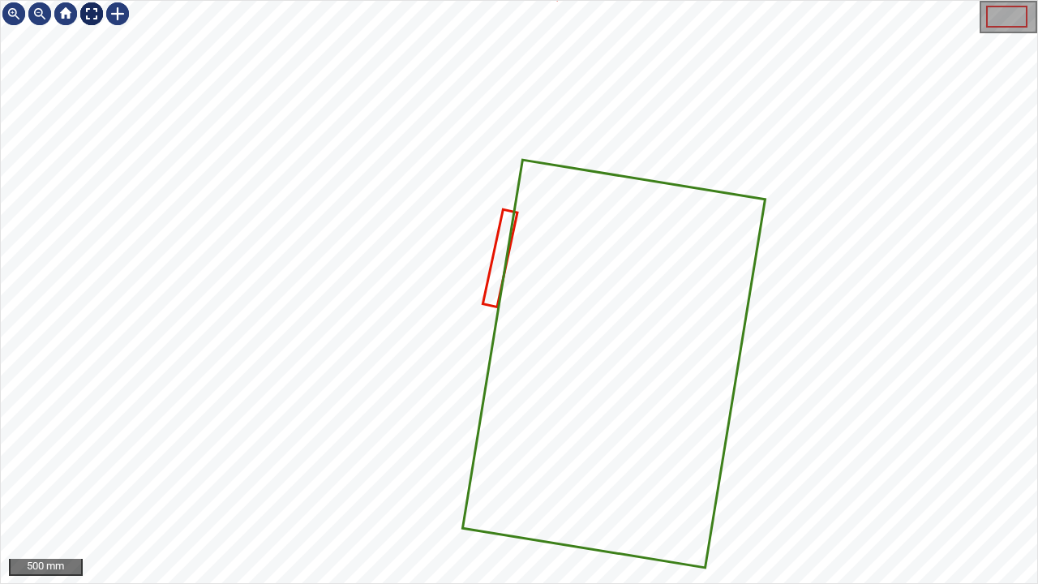
click at [92, 19] on div at bounding box center [92, 14] width 26 height 26
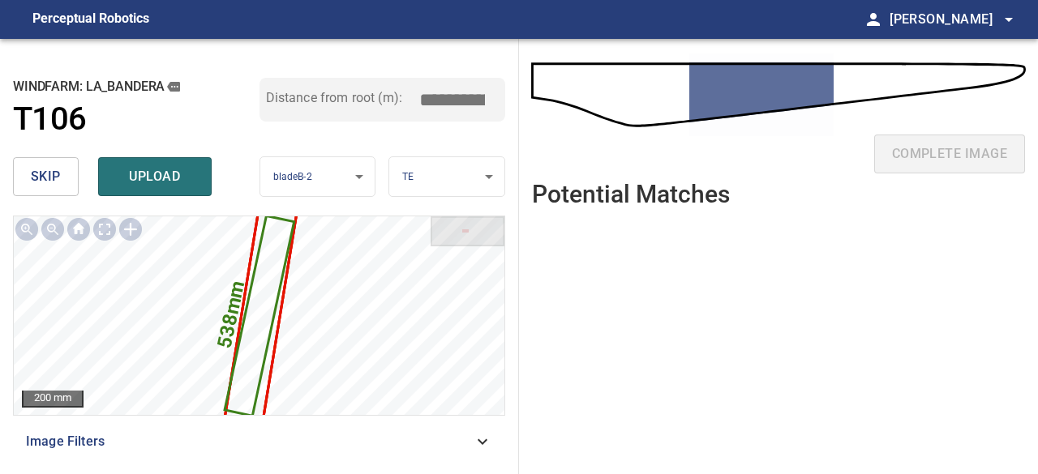
click at [54, 165] on button "skip" at bounding box center [46, 176] width 66 height 39
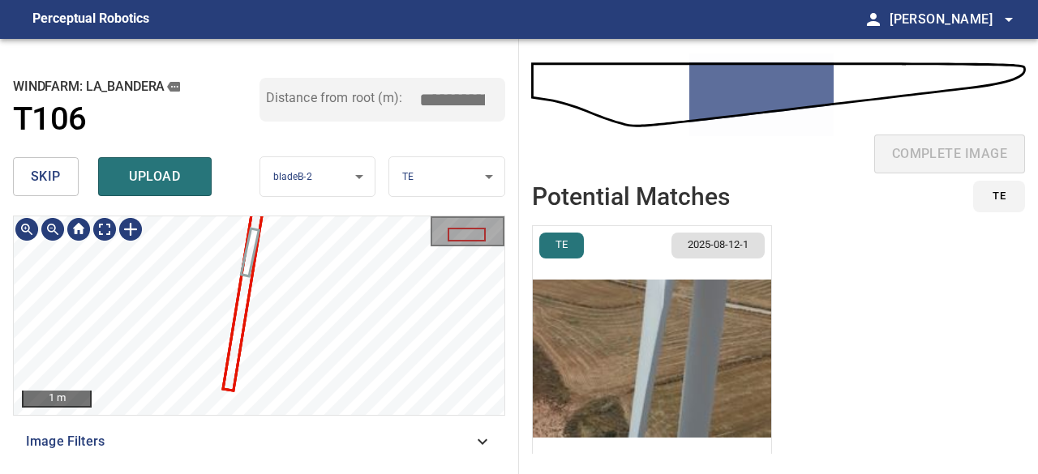
click at [337, 213] on div "**********" at bounding box center [259, 256] width 519 height 435
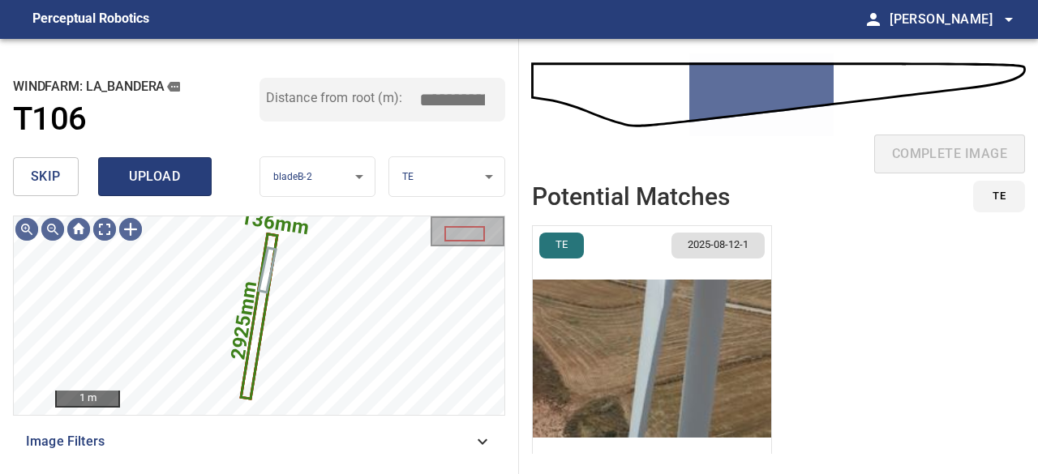
click at [164, 191] on button "upload" at bounding box center [155, 176] width 114 height 39
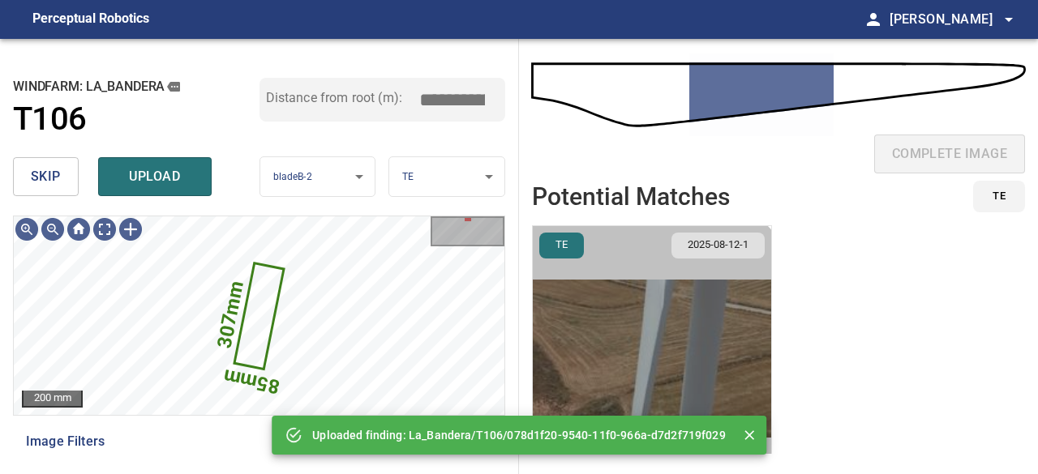
click at [621, 371] on img "button" at bounding box center [652, 358] width 238 height 265
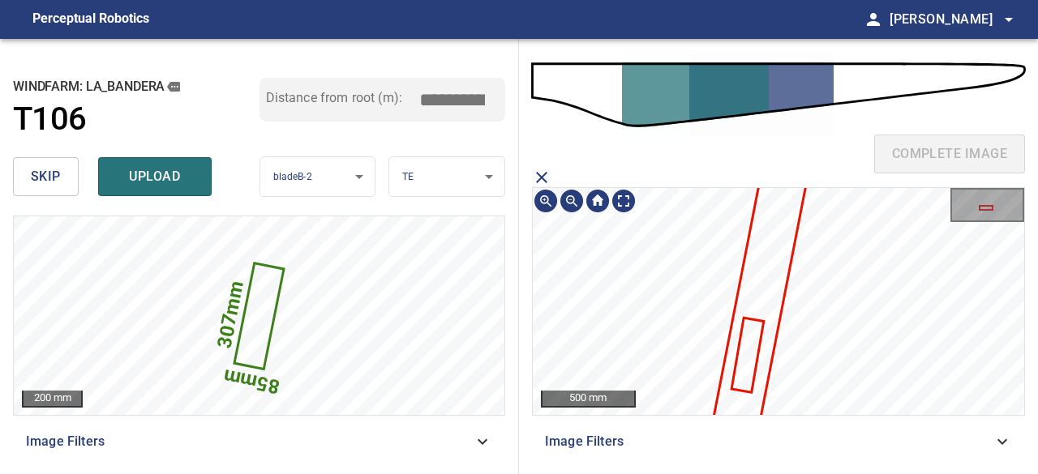
click at [748, 359] on icon at bounding box center [747, 355] width 29 height 72
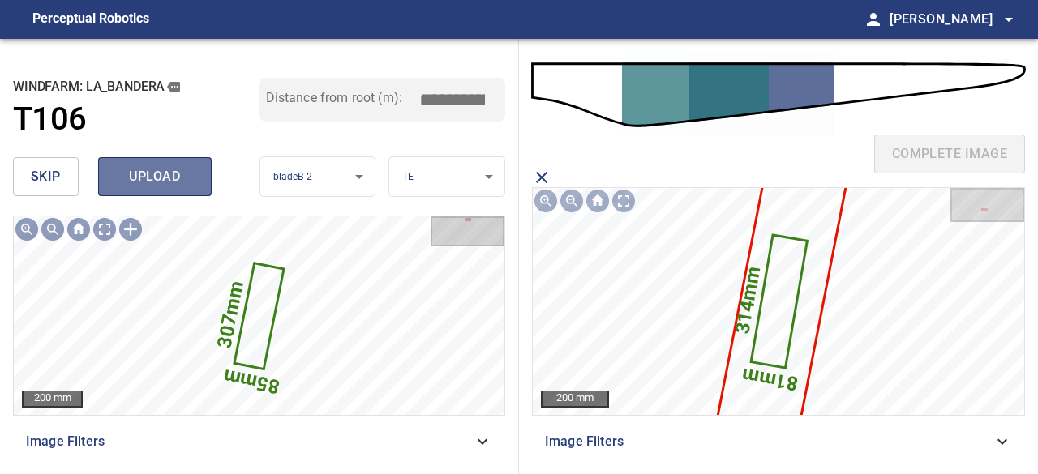
click at [165, 171] on span "upload" at bounding box center [155, 176] width 78 height 23
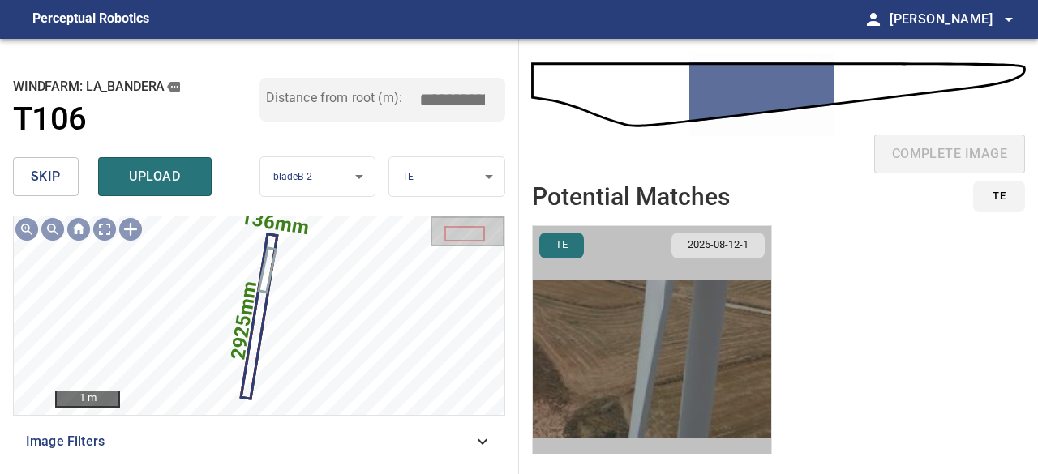
click at [657, 373] on img "button" at bounding box center [652, 358] width 238 height 265
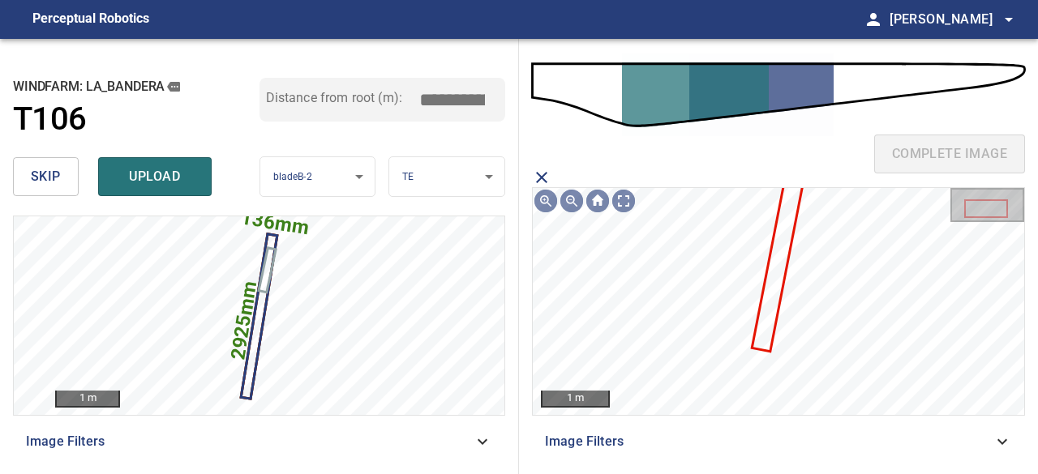
click at [538, 176] on icon "close matching imageResolution:" at bounding box center [541, 177] width 19 height 19
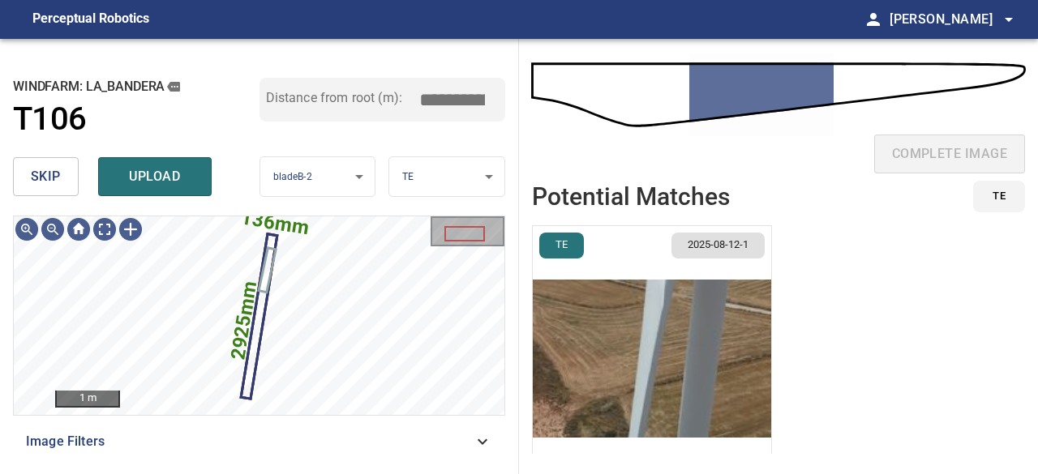
click at [621, 386] on img "button" at bounding box center [652, 358] width 238 height 265
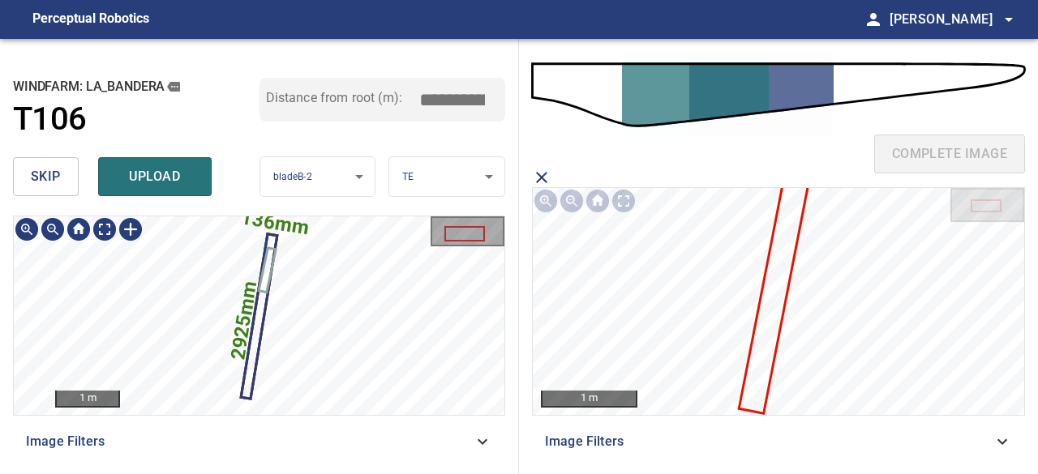
click at [249, 353] on text "2925mm" at bounding box center [243, 320] width 35 height 82
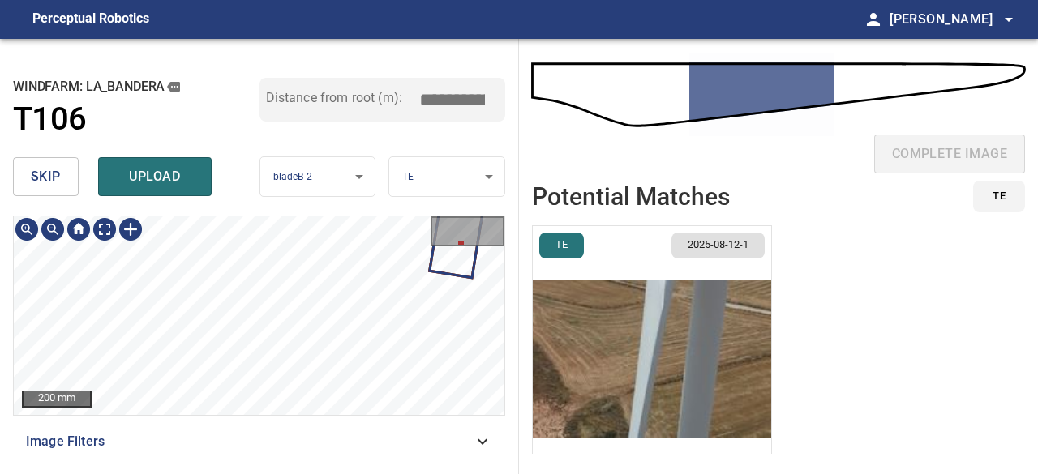
click at [245, 149] on div "**********" at bounding box center [259, 256] width 519 height 435
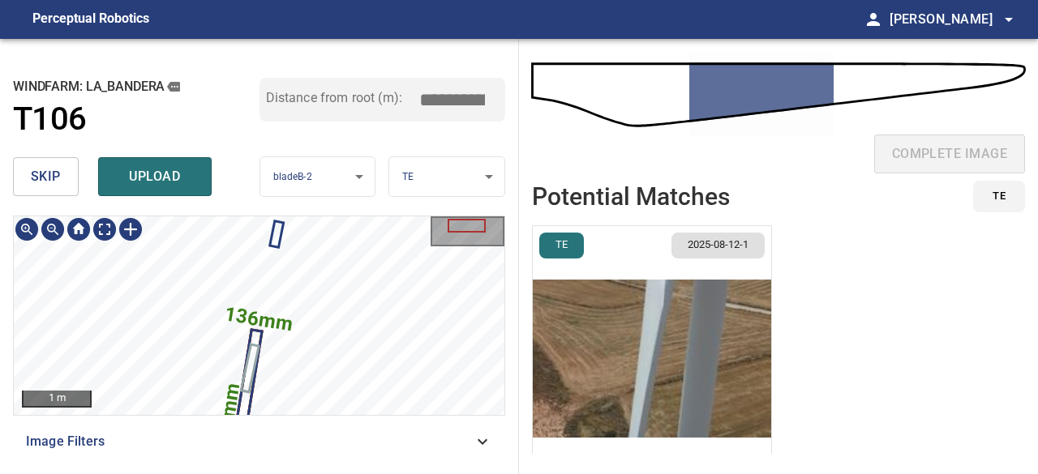
click at [250, 457] on div "136mm 2925mm 1 m Image Filters" at bounding box center [259, 339] width 492 height 246
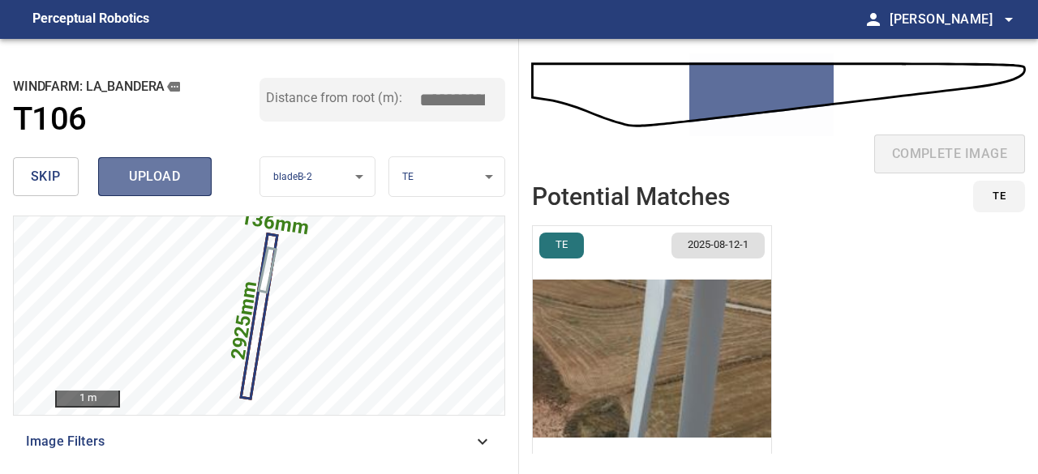
click at [121, 179] on span "upload" at bounding box center [155, 176] width 78 height 23
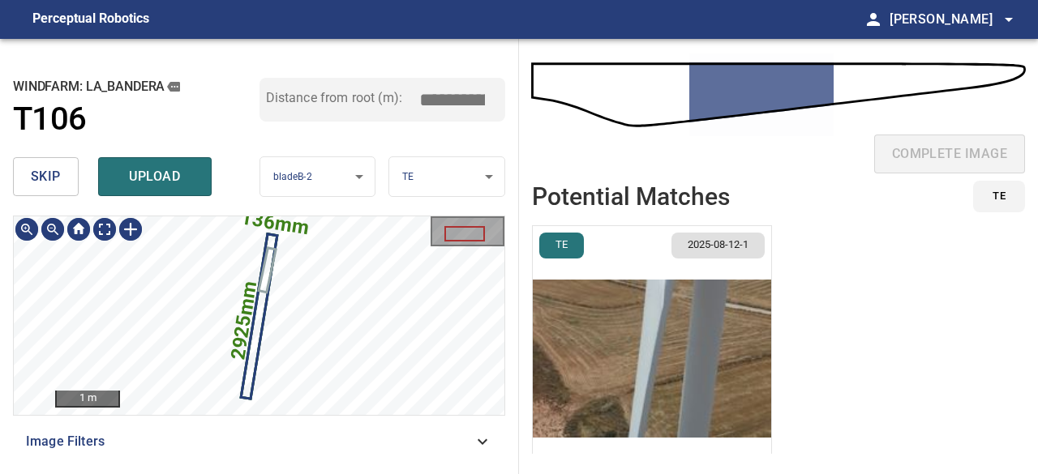
click at [248, 353] on text "2925mm" at bounding box center [243, 320] width 35 height 82
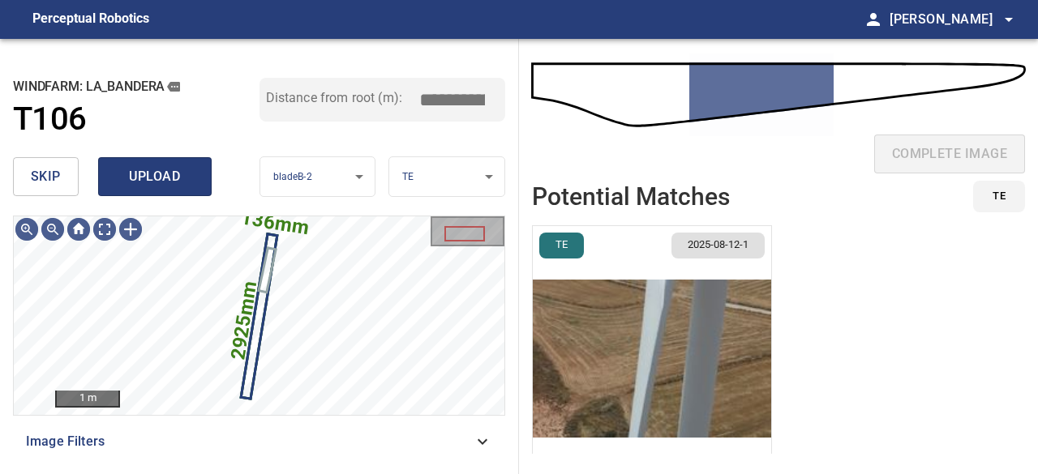
click at [163, 178] on span "upload" at bounding box center [155, 176] width 78 height 23
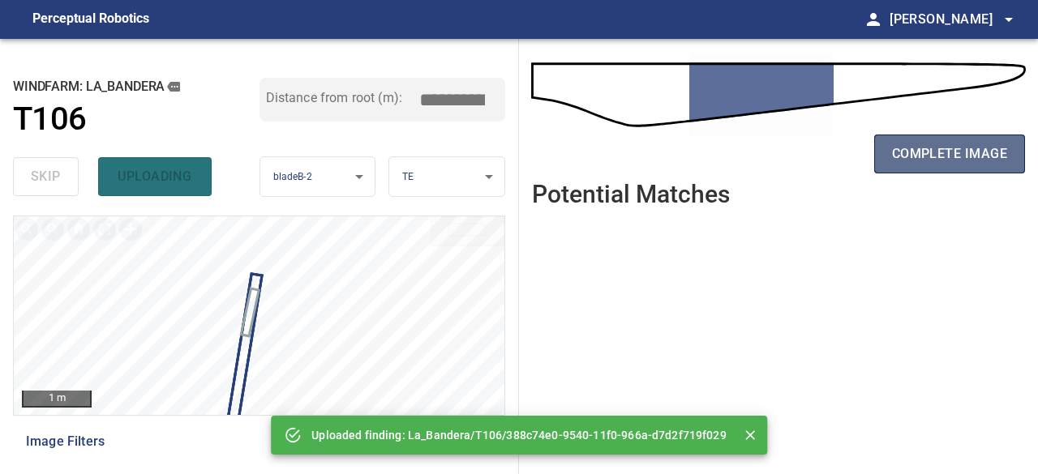
click at [965, 153] on span "complete image" at bounding box center [949, 154] width 115 height 23
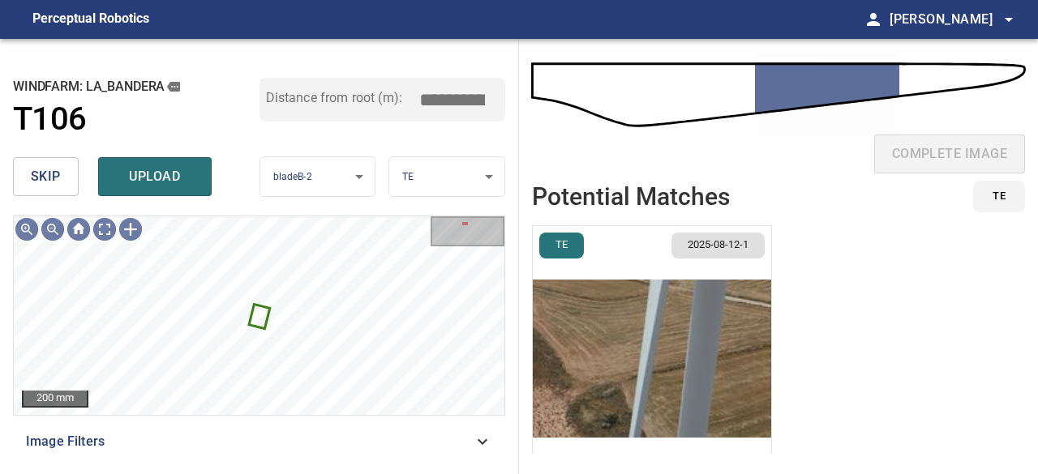
click at [57, 174] on span "skip" at bounding box center [46, 176] width 30 height 23
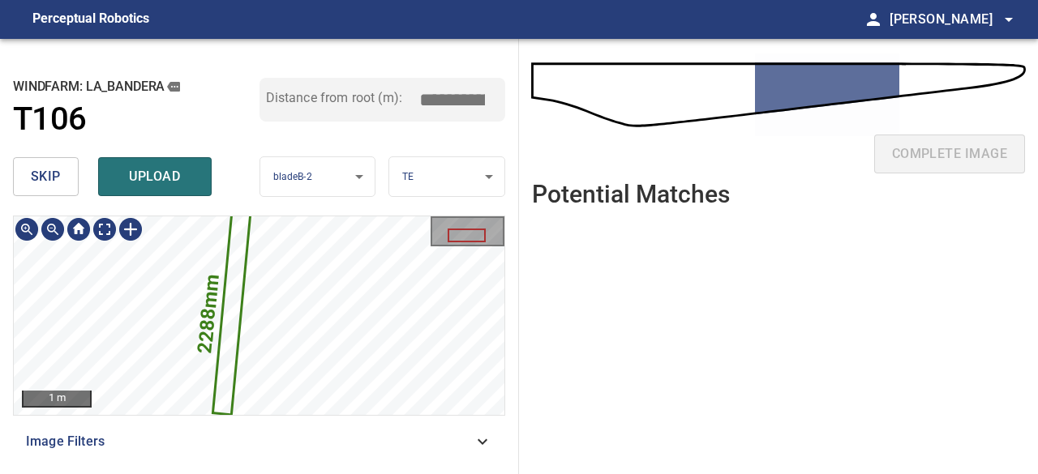
click at [226, 347] on icon at bounding box center [231, 312] width 35 height 203
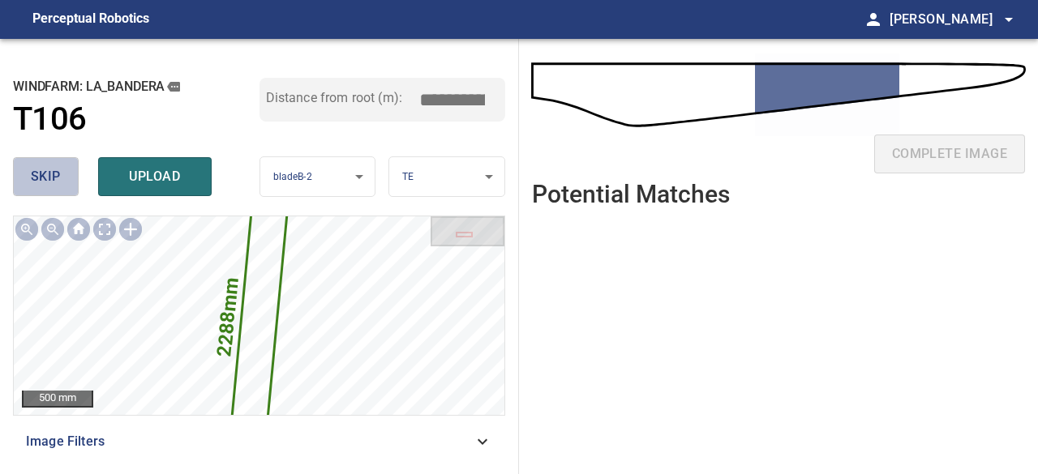
click at [69, 176] on button "skip" at bounding box center [46, 176] width 66 height 39
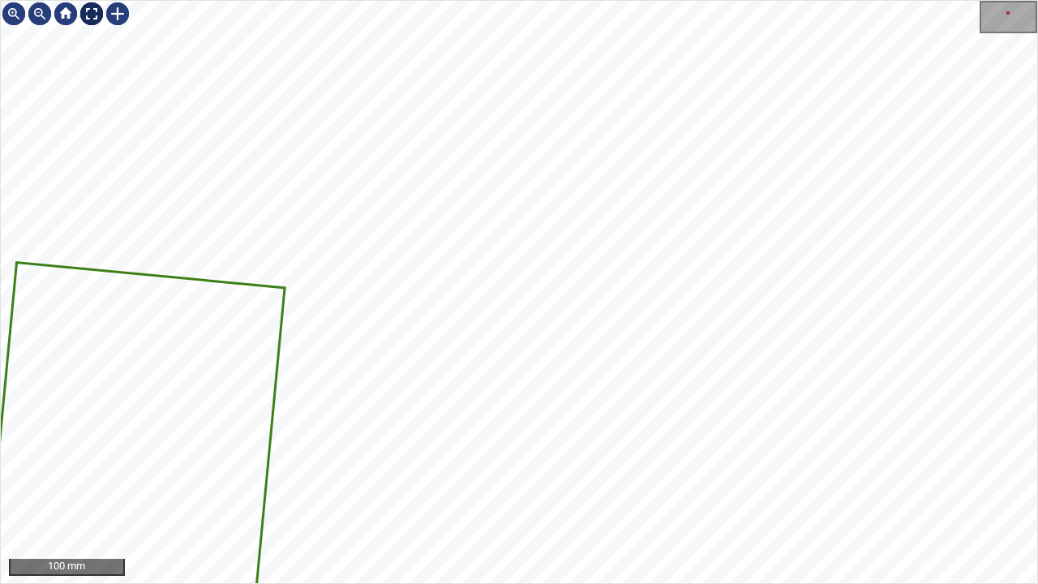
click at [94, 17] on div at bounding box center [92, 14] width 26 height 26
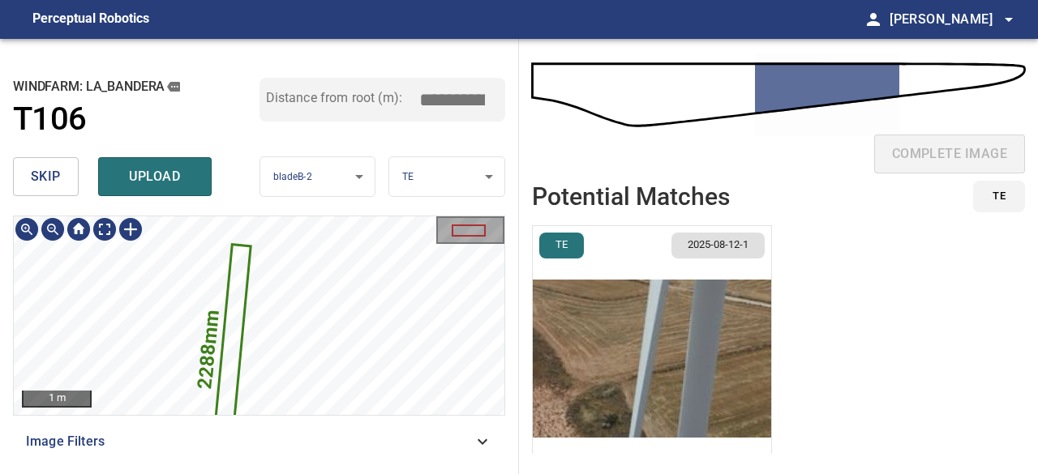
click at [233, 311] on icon at bounding box center [231, 348] width 35 height 203
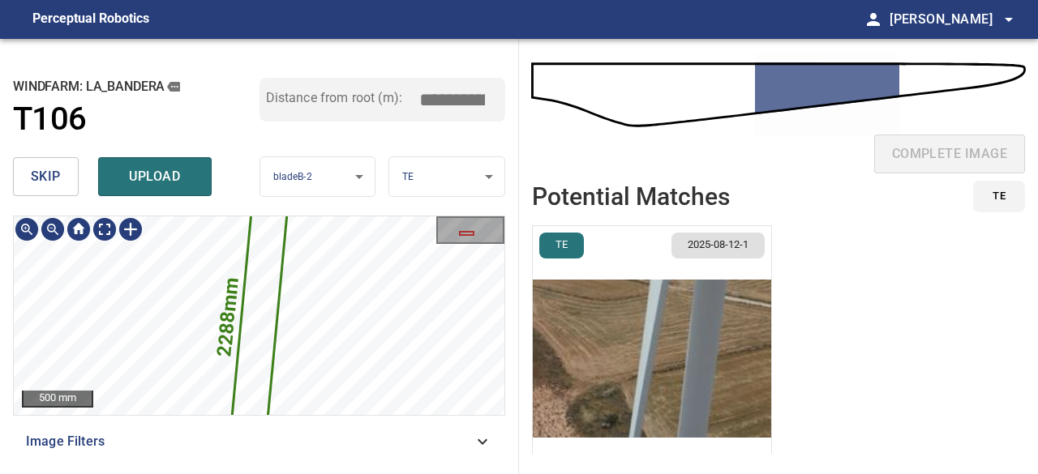
click at [258, 332] on icon at bounding box center [259, 316] width 71 height 413
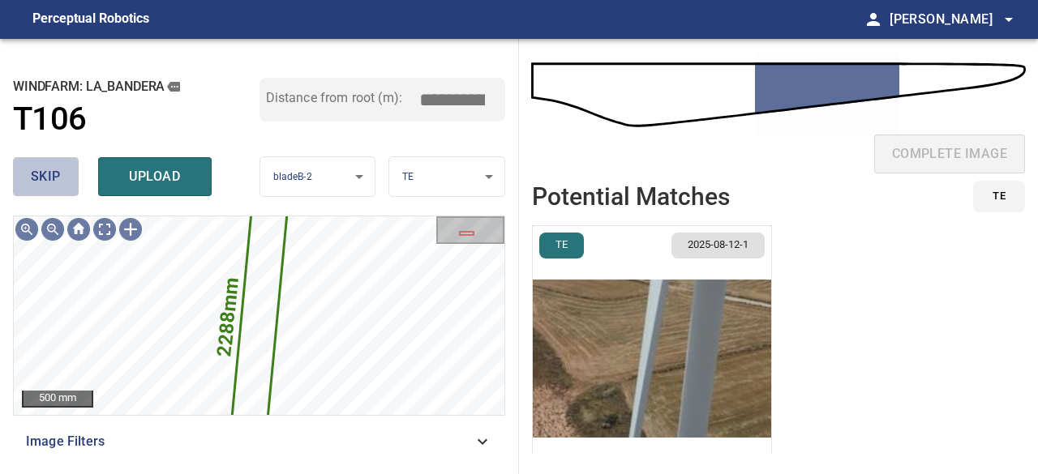
click at [42, 179] on span "skip" at bounding box center [46, 176] width 30 height 23
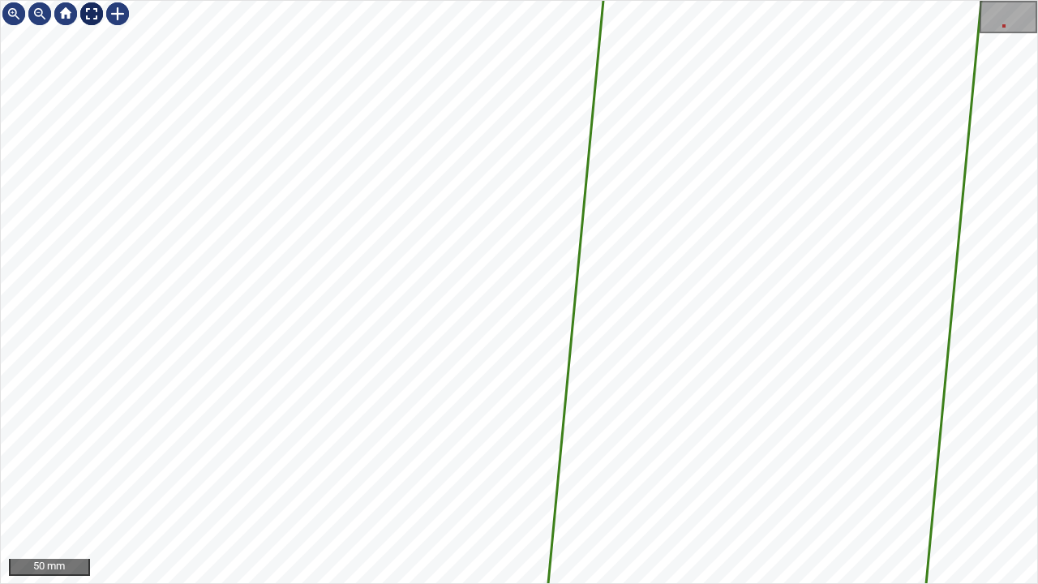
click at [89, 17] on div at bounding box center [92, 14] width 26 height 26
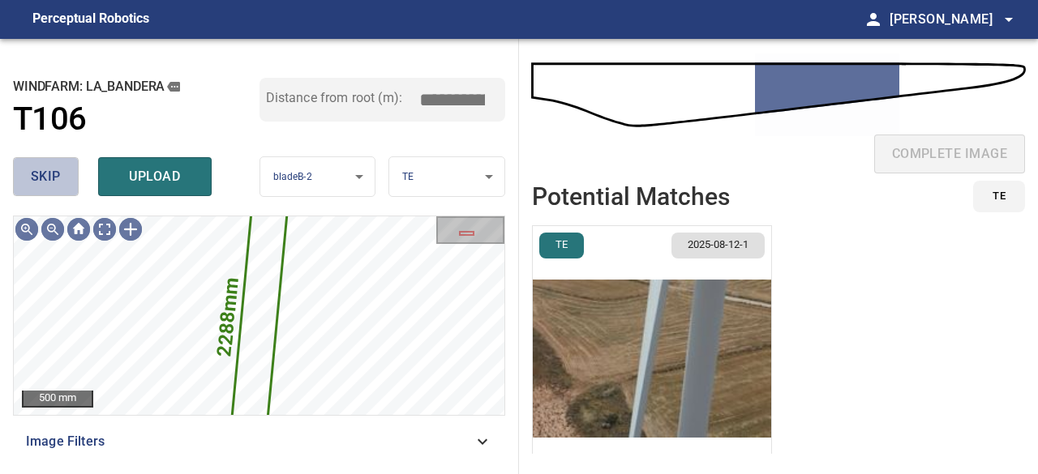
click at [45, 173] on span "skip" at bounding box center [46, 176] width 30 height 23
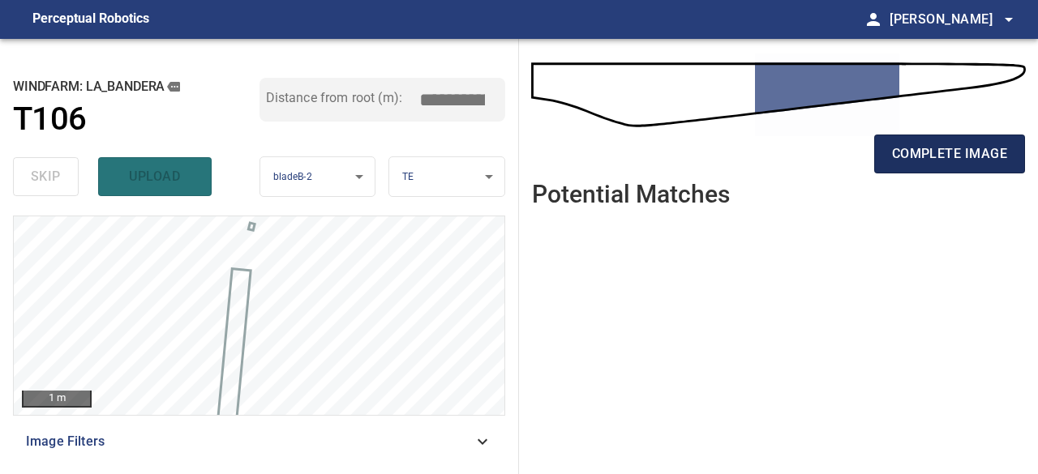
click at [962, 153] on span "complete image" at bounding box center [949, 154] width 115 height 23
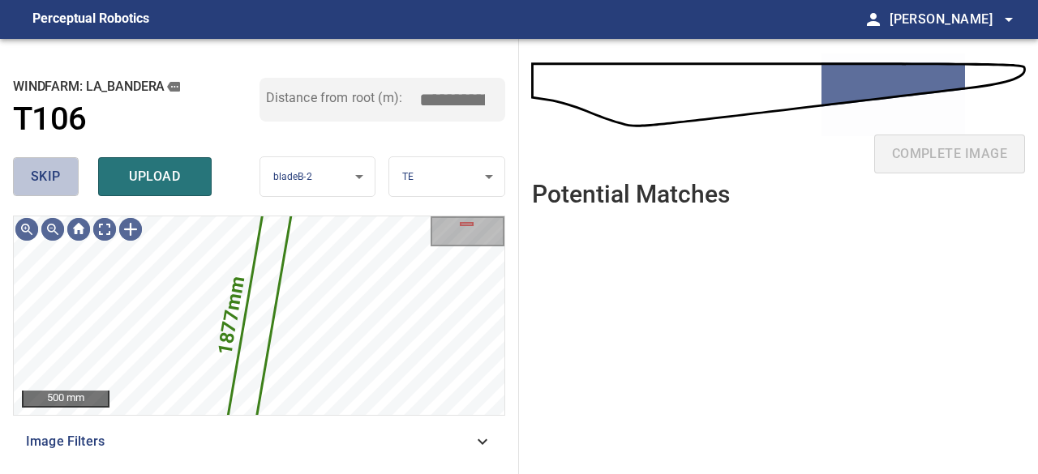
click at [41, 168] on span "skip" at bounding box center [46, 176] width 30 height 23
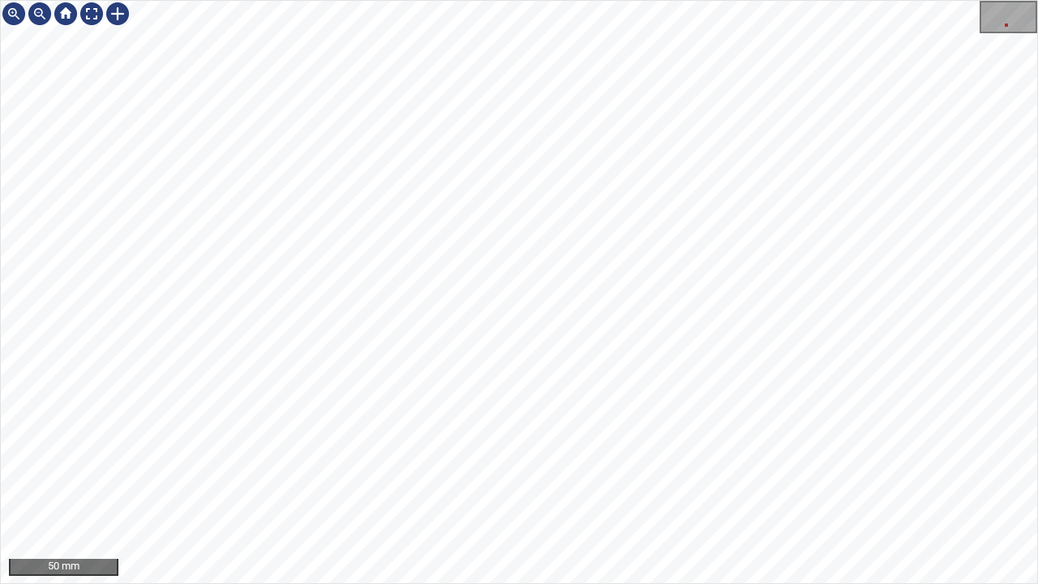
click at [474, 0] on div "50 mm" at bounding box center [519, 292] width 1038 height 584
click at [593, 0] on div "50 mm" at bounding box center [519, 292] width 1038 height 584
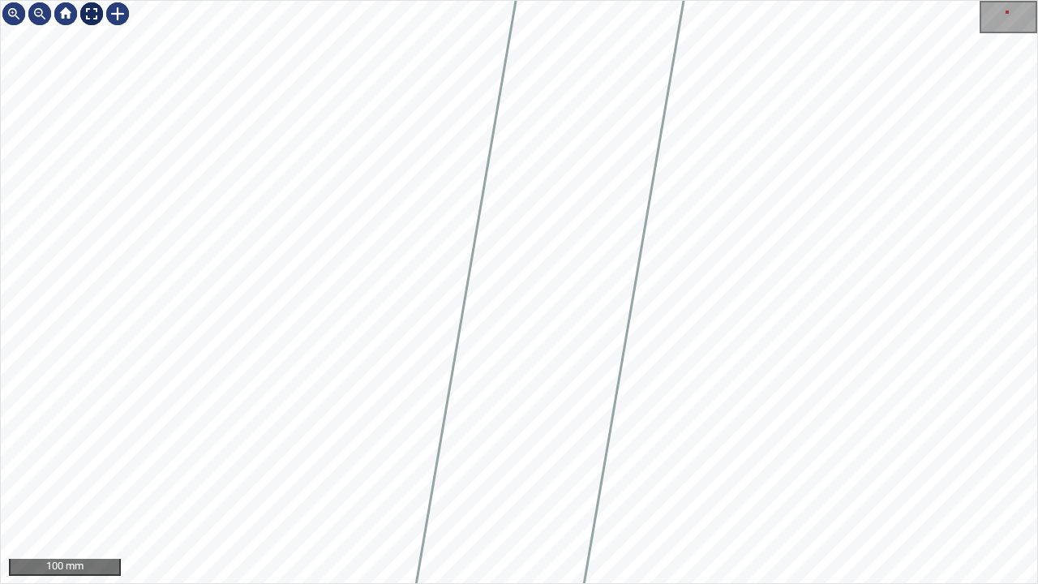
click at [88, 16] on div at bounding box center [92, 14] width 26 height 26
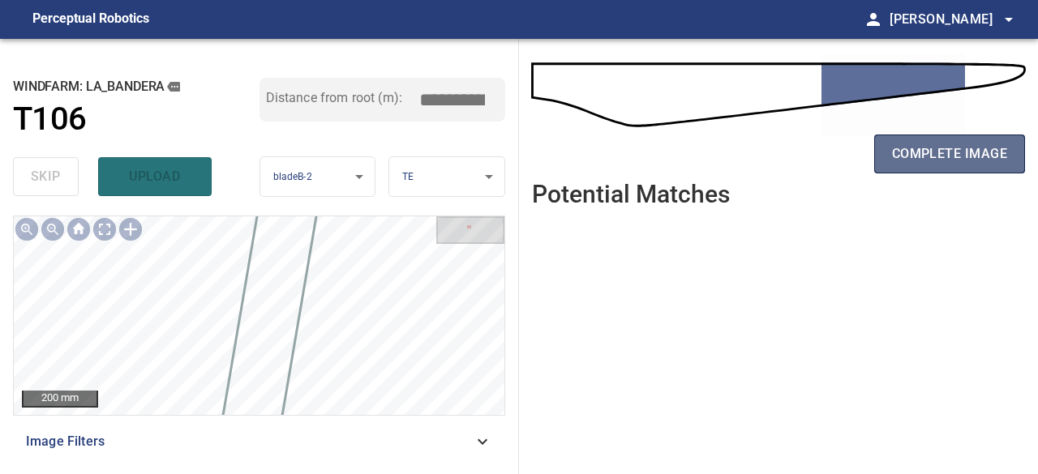
click at [897, 161] on span "complete image" at bounding box center [949, 154] width 115 height 23
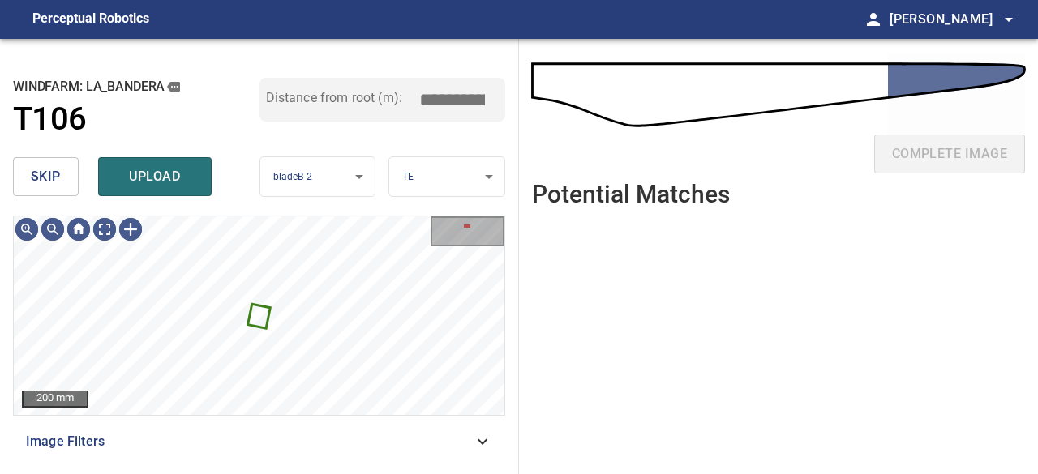
click at [56, 178] on span "skip" at bounding box center [46, 176] width 30 height 23
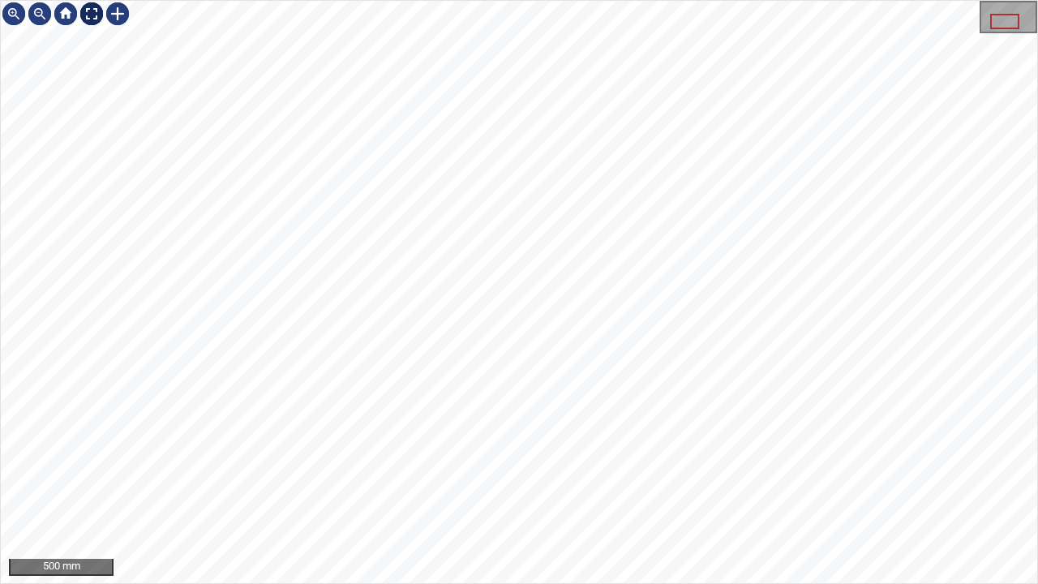
click at [93, 15] on div at bounding box center [92, 14] width 26 height 26
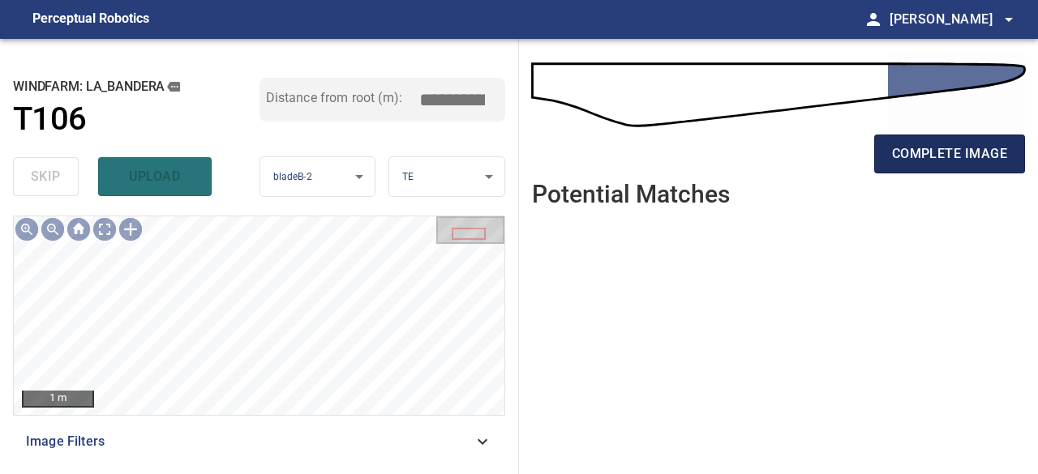
click at [947, 145] on span "complete image" at bounding box center [949, 154] width 115 height 23
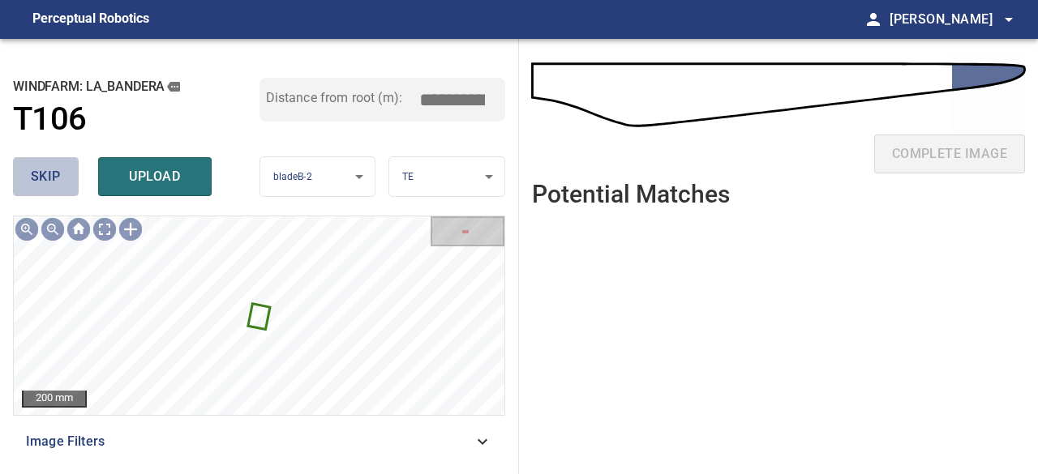
click at [57, 181] on span "skip" at bounding box center [46, 176] width 30 height 23
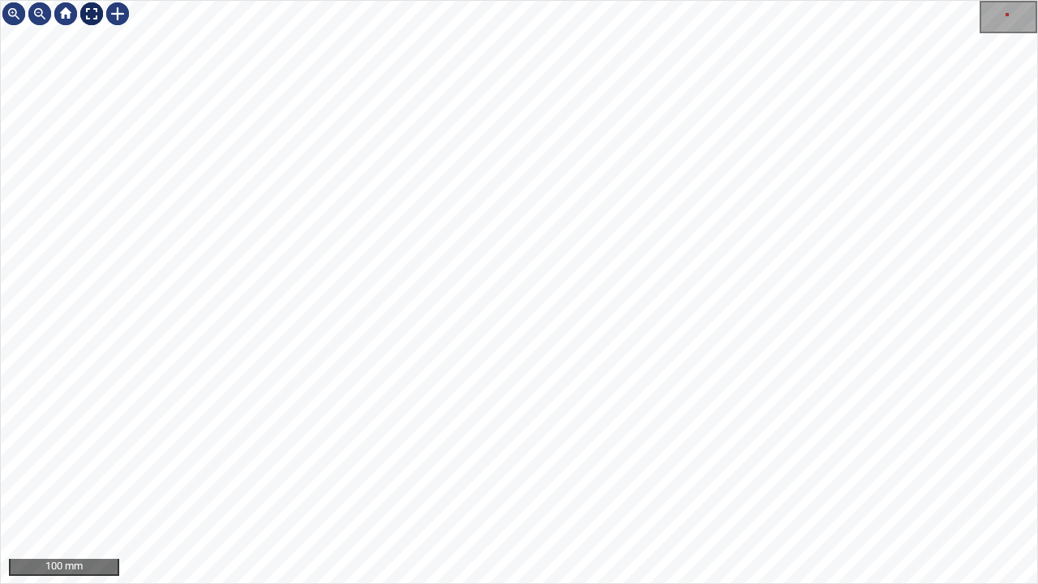
click at [90, 7] on div at bounding box center [92, 14] width 26 height 26
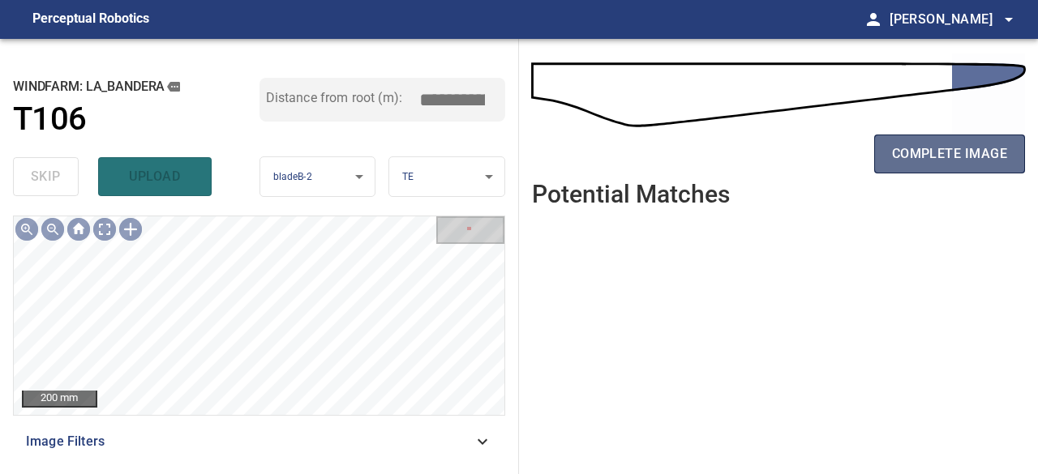
click at [907, 159] on span "complete image" at bounding box center [949, 154] width 115 height 23
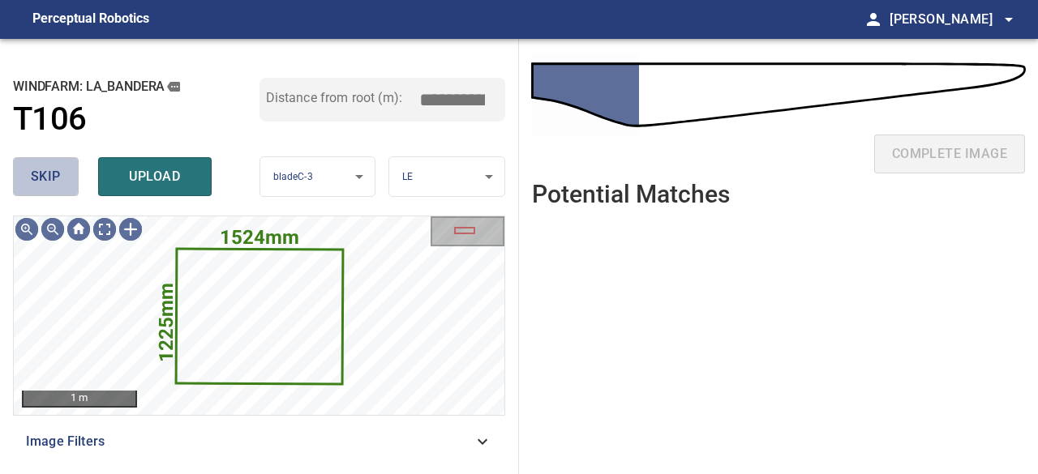
click at [60, 179] on button "skip" at bounding box center [46, 176] width 66 height 39
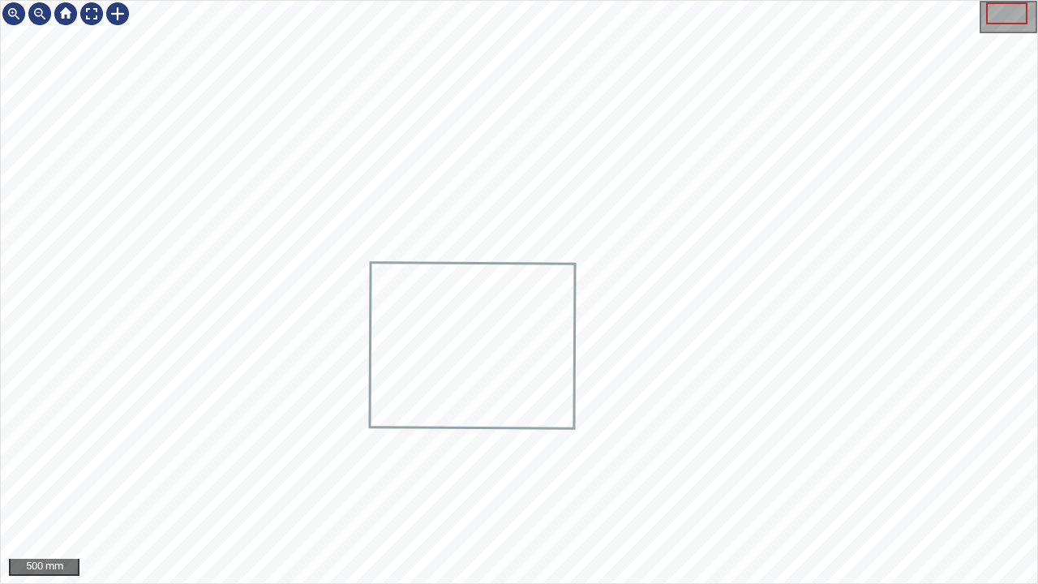
click at [464, 362] on div at bounding box center [519, 292] width 1036 height 582
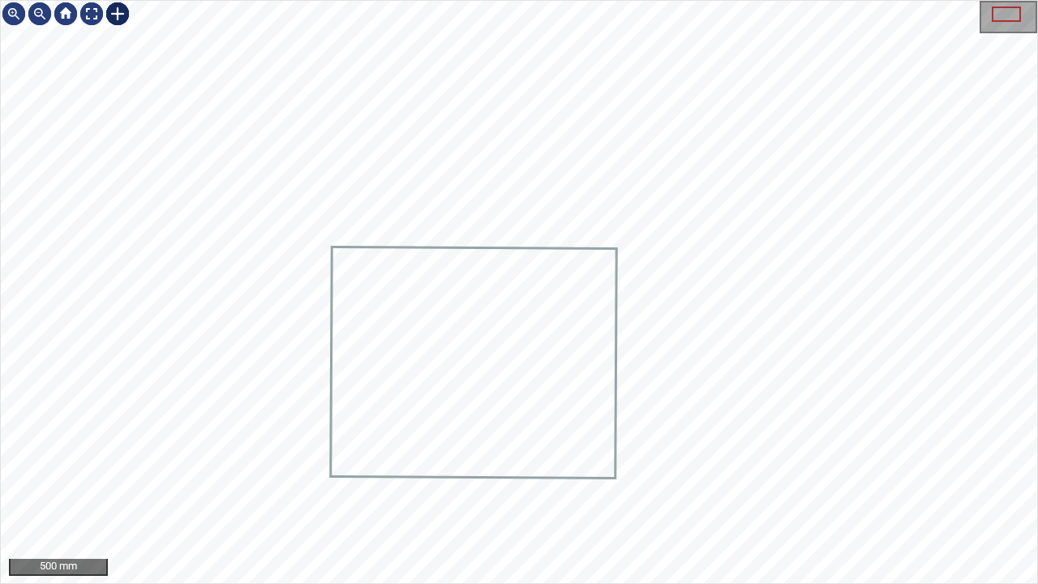
click at [117, 19] on div at bounding box center [118, 14] width 26 height 26
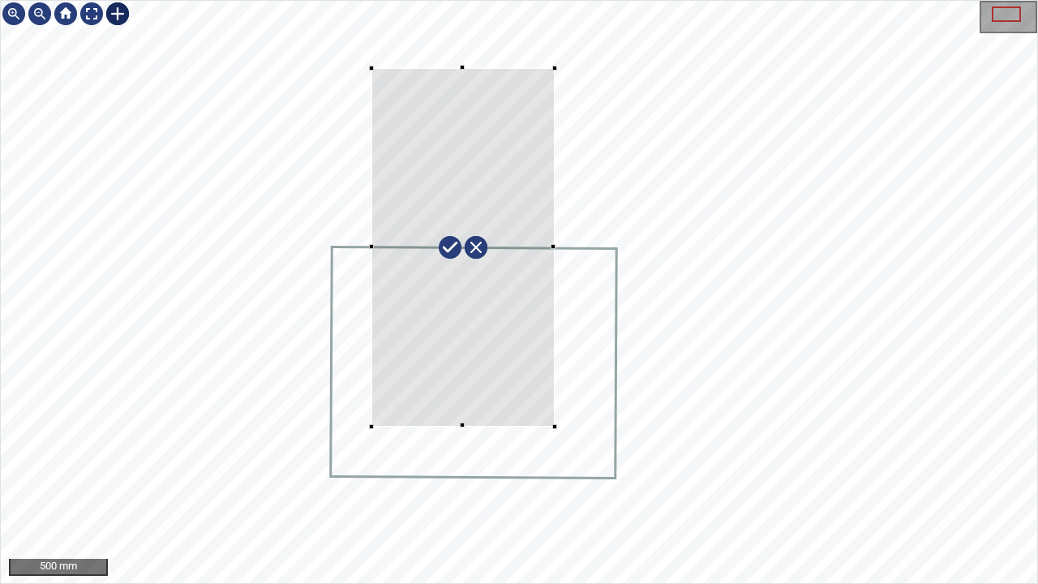
click at [555, 426] on div at bounding box center [519, 292] width 1036 height 582
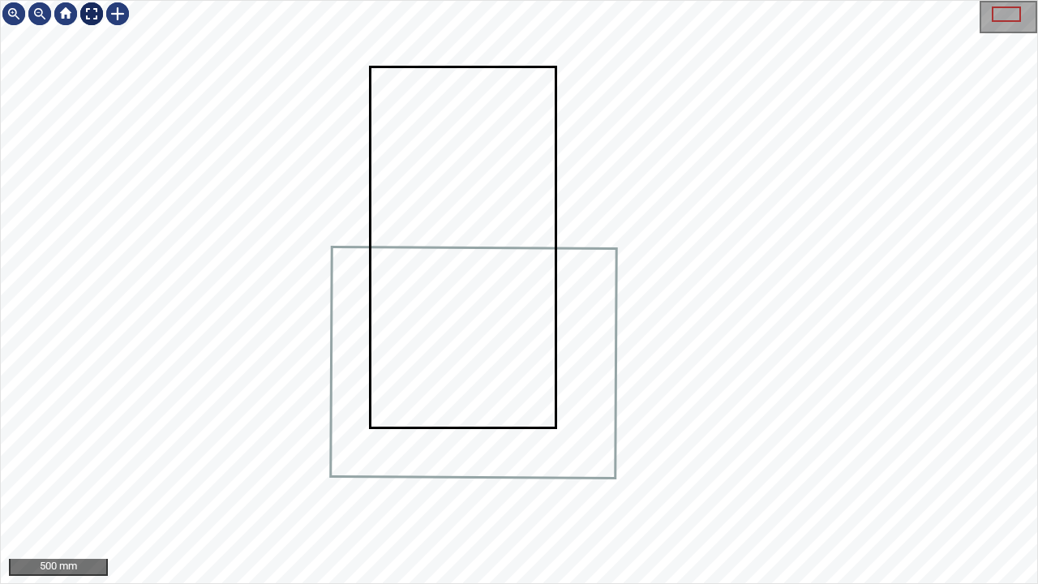
click at [92, 16] on div at bounding box center [92, 14] width 26 height 26
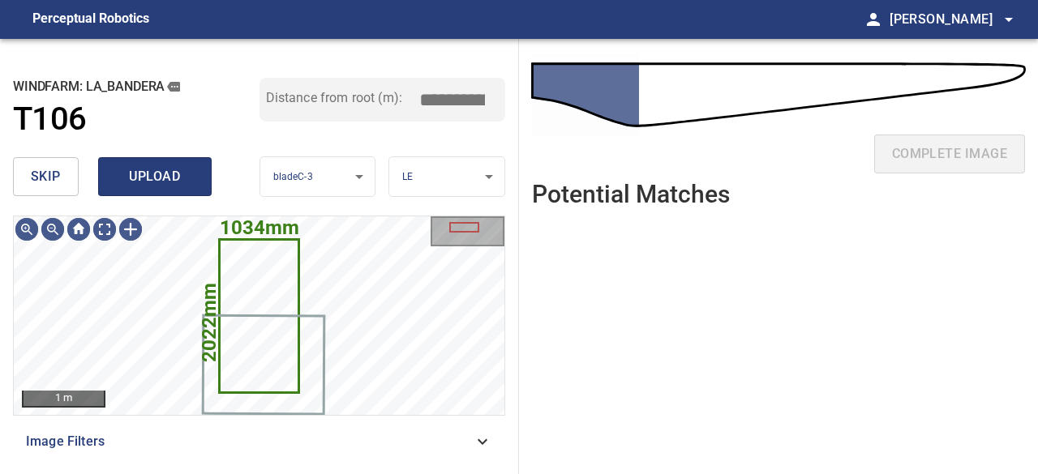
click at [165, 186] on span "upload" at bounding box center [155, 176] width 78 height 23
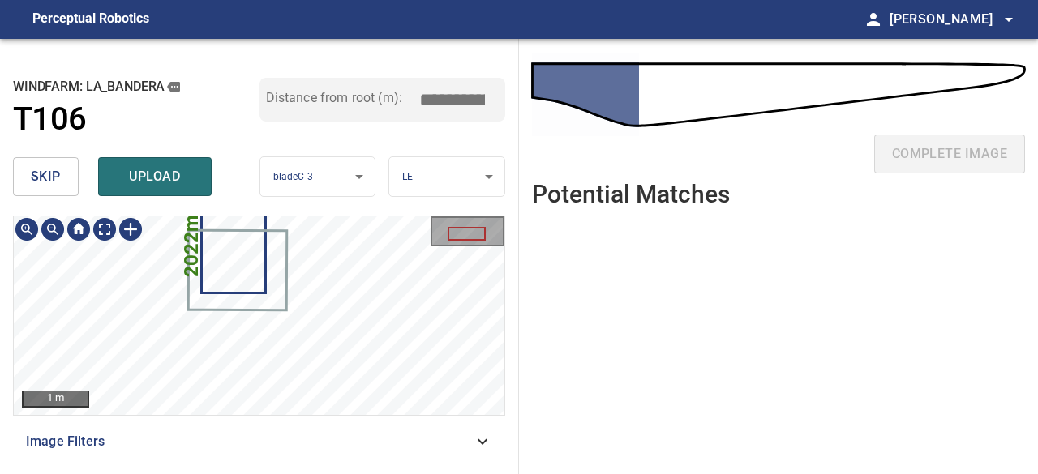
click at [320, 184] on div "**********" at bounding box center [259, 256] width 519 height 435
click at [339, 204] on div "**********" at bounding box center [259, 256] width 519 height 435
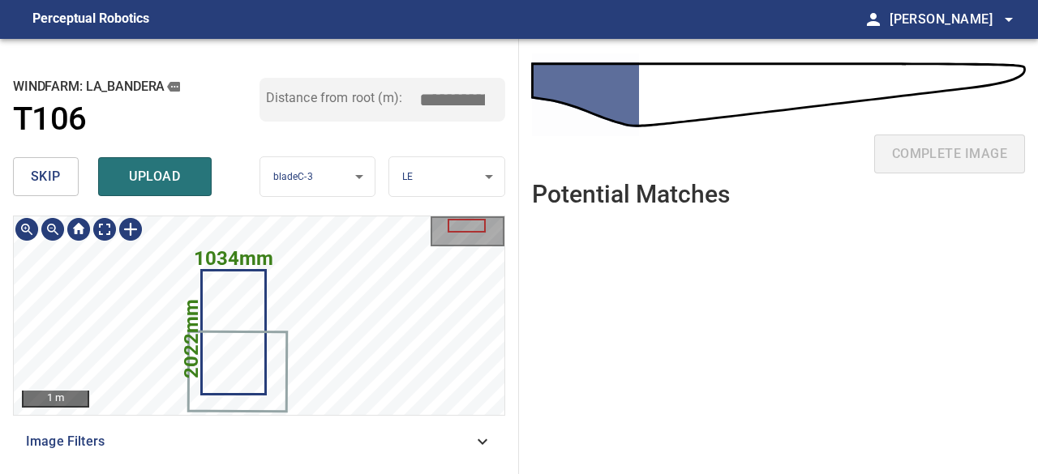
click at [339, 434] on div "1034mm 2022mm 1 m Image Filters" at bounding box center [259, 339] width 492 height 246
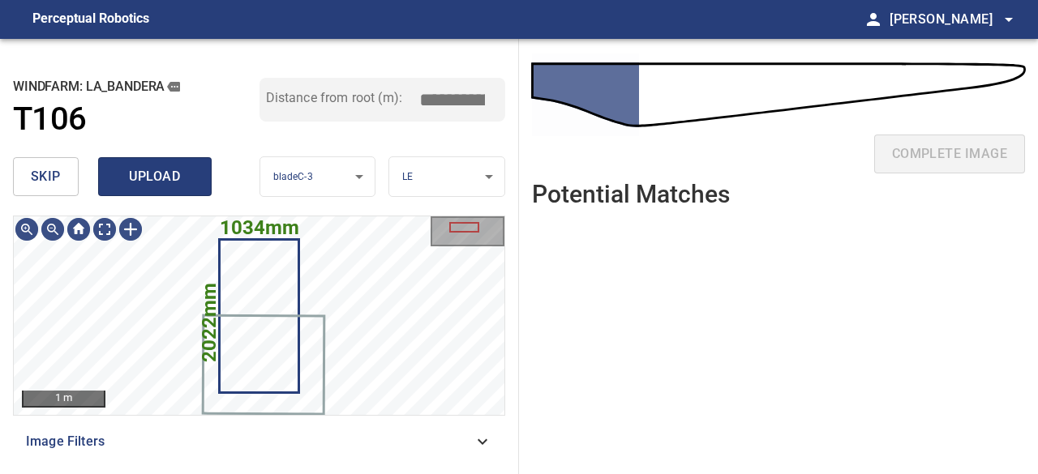
click at [144, 176] on span "upload" at bounding box center [155, 176] width 78 height 23
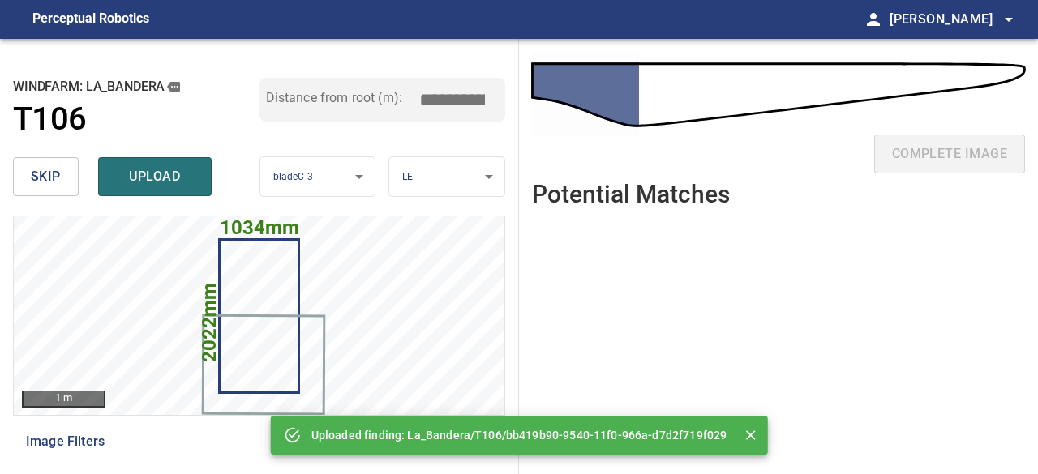
click at [143, 176] on div "skip upload" at bounding box center [136, 177] width 247 height 52
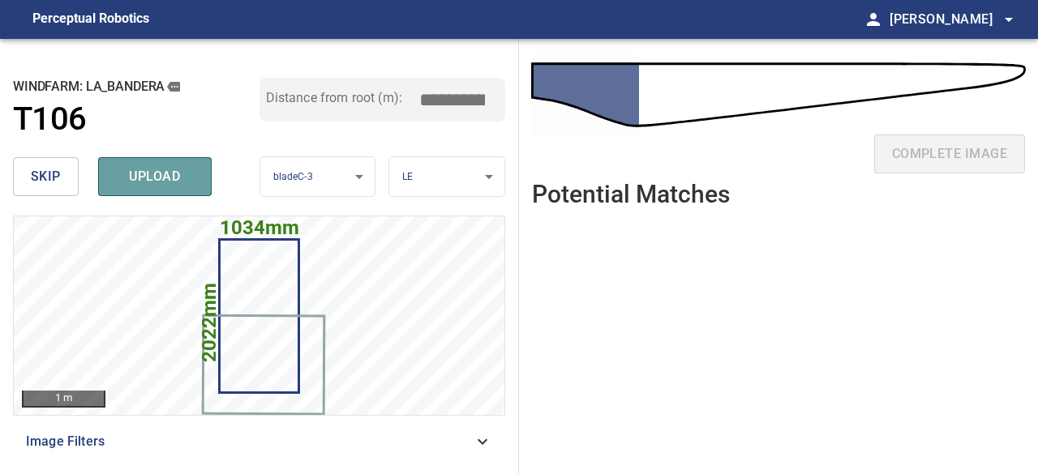
click at [143, 176] on span "upload" at bounding box center [155, 176] width 78 height 23
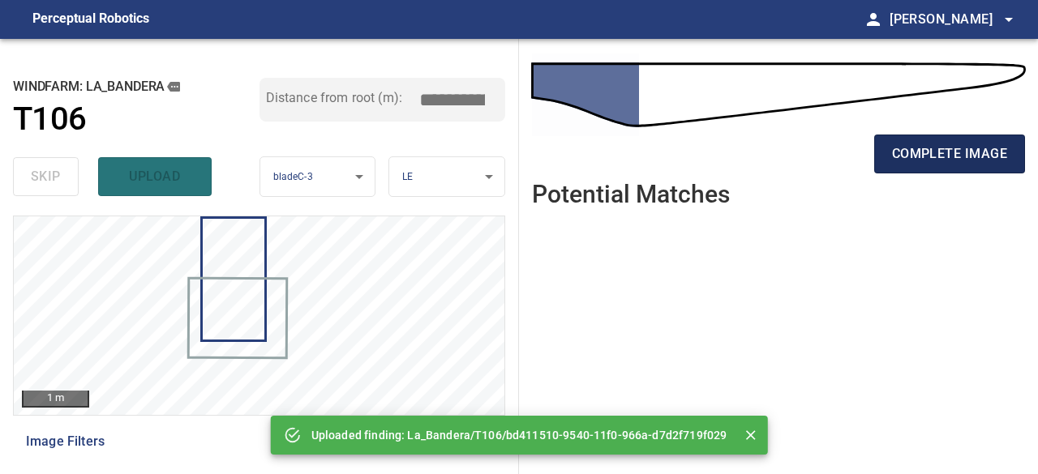
click at [965, 157] on span "complete image" at bounding box center [949, 154] width 115 height 23
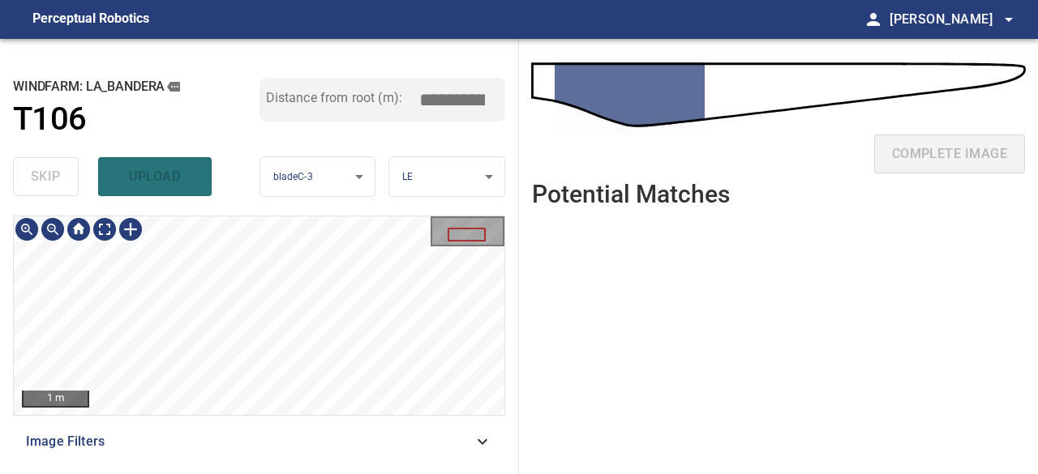
click at [341, 210] on div "**********" at bounding box center [259, 256] width 519 height 435
click at [91, 226] on div at bounding box center [79, 230] width 26 height 26
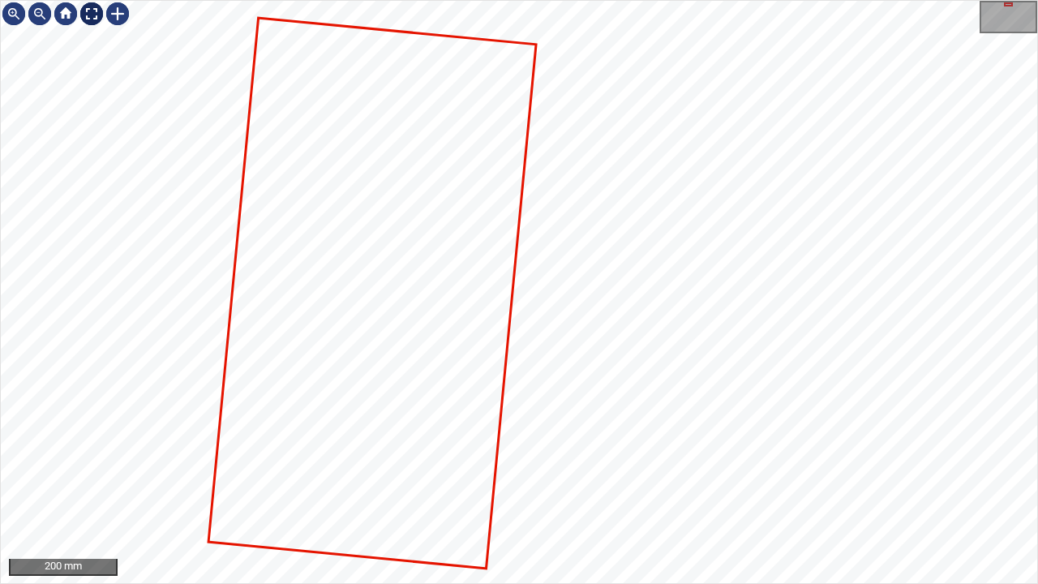
click at [92, 11] on div at bounding box center [92, 14] width 26 height 26
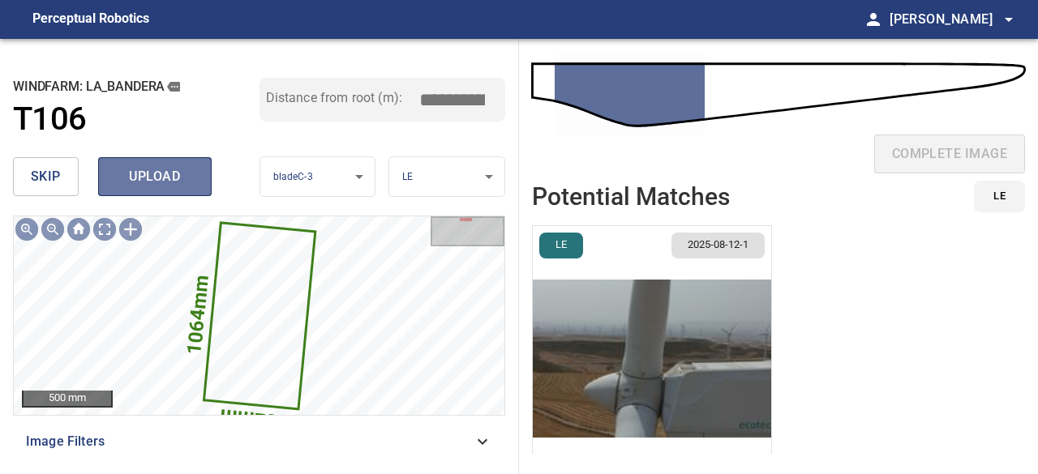
click at [128, 182] on span "upload" at bounding box center [155, 176] width 78 height 23
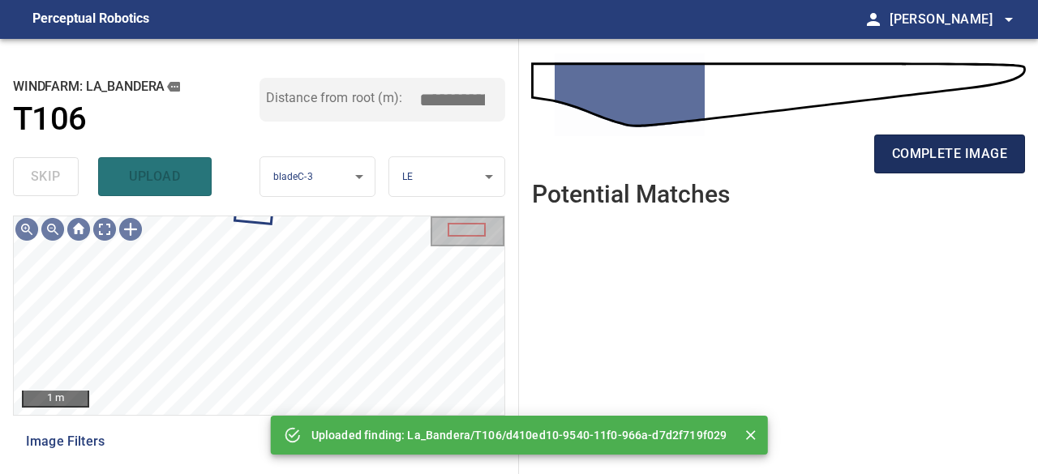
click at [921, 163] on span "complete image" at bounding box center [949, 154] width 115 height 23
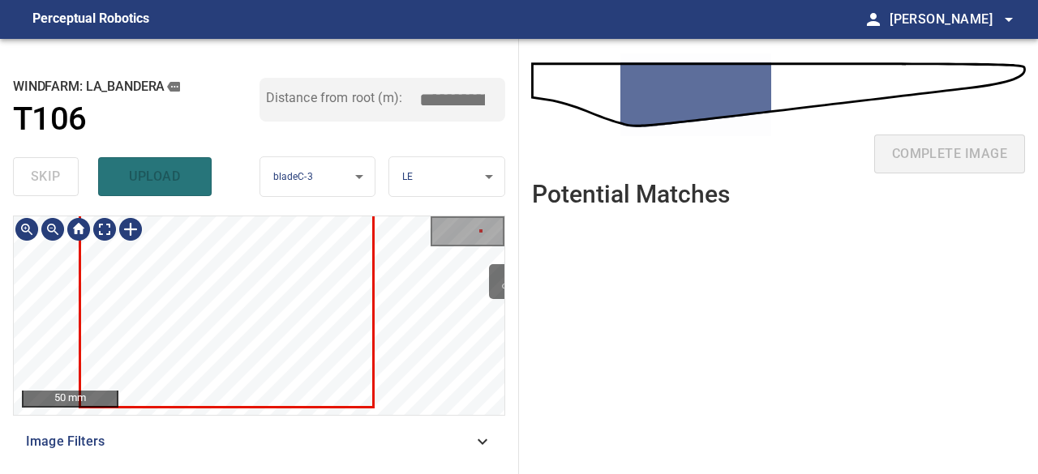
click at [416, 358] on div "La_Bandera/T106/1 Category unclassified unclassified" at bounding box center [259, 316] width 491 height 199
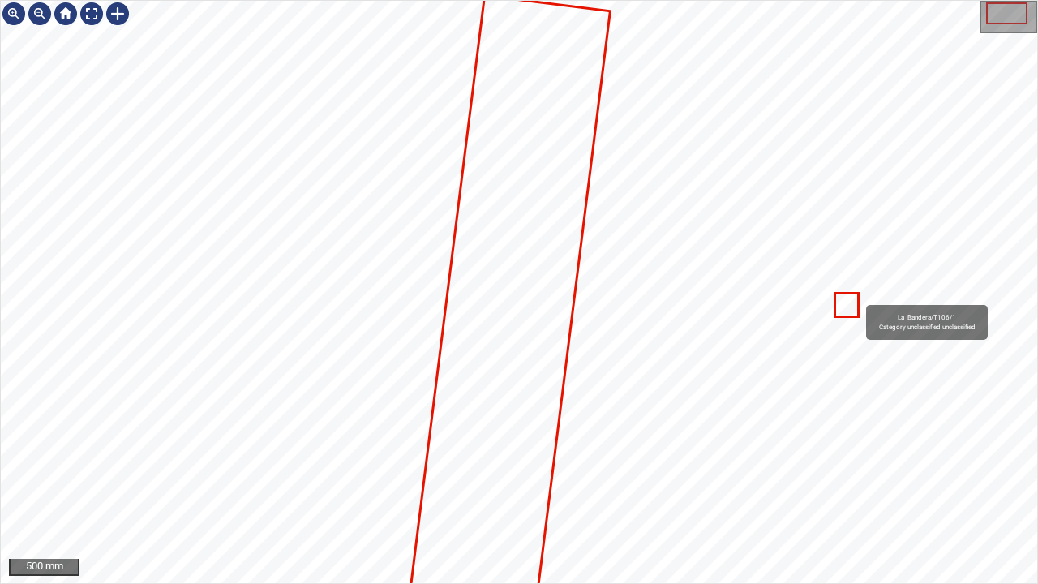
click at [530, 358] on icon at bounding box center [509, 313] width 200 height 633
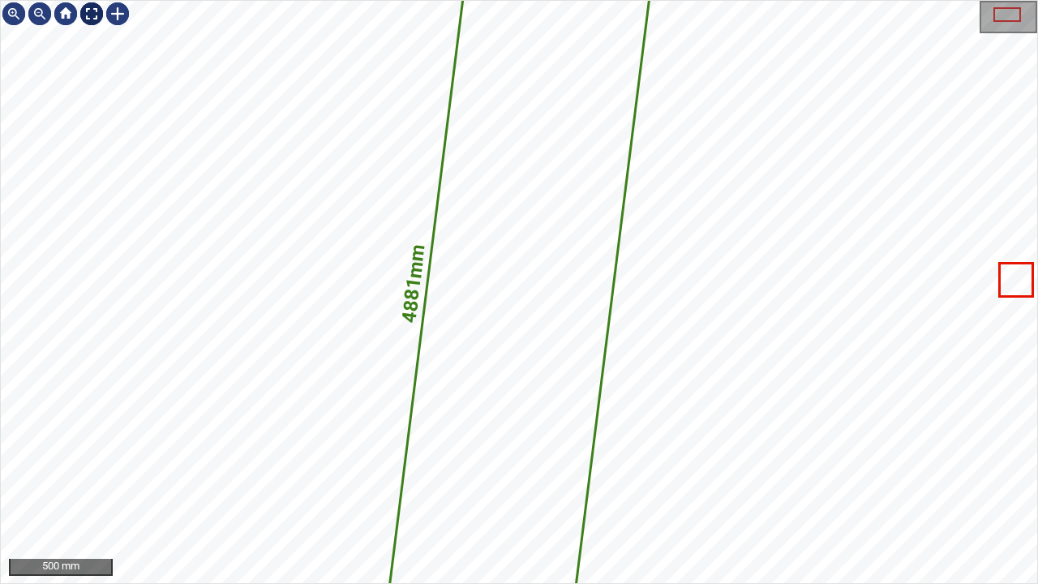
click at [88, 18] on div at bounding box center [92, 14] width 26 height 26
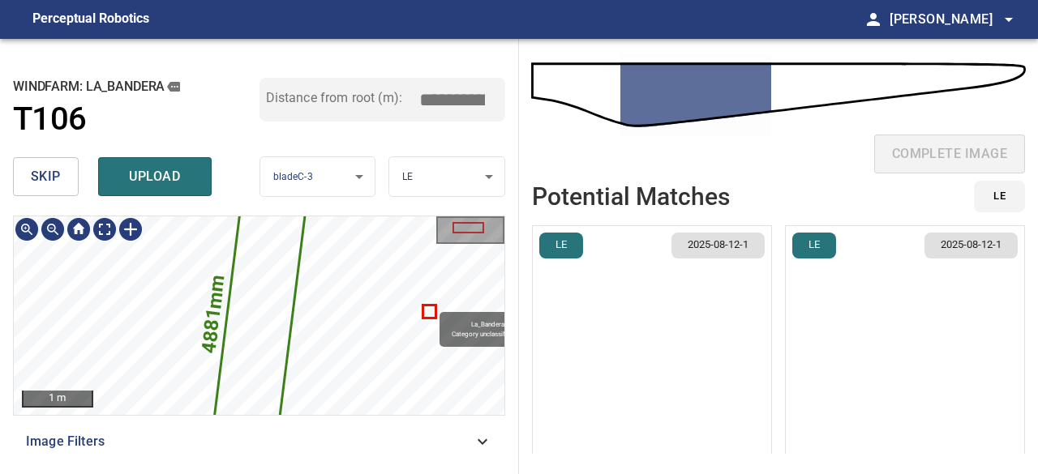
click at [255, 292] on icon at bounding box center [259, 316] width 101 height 319
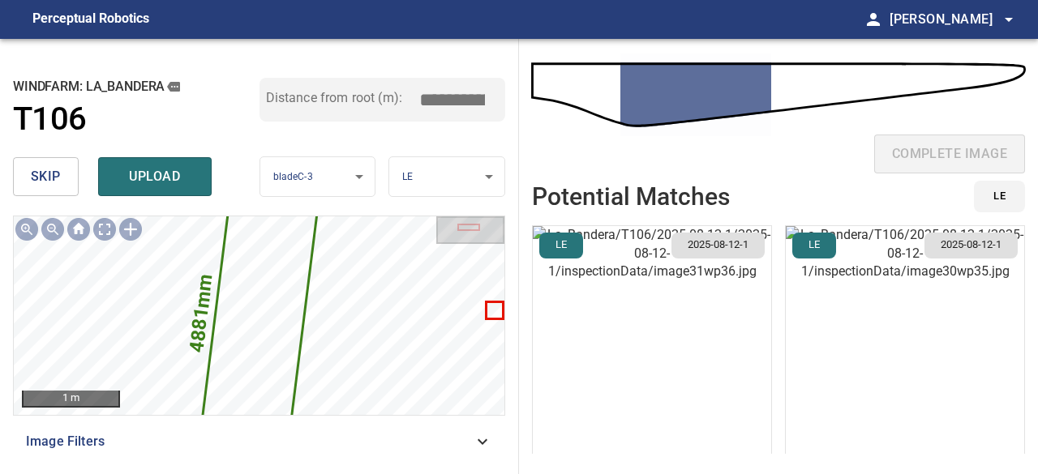
click at [36, 168] on span "skip" at bounding box center [46, 176] width 30 height 23
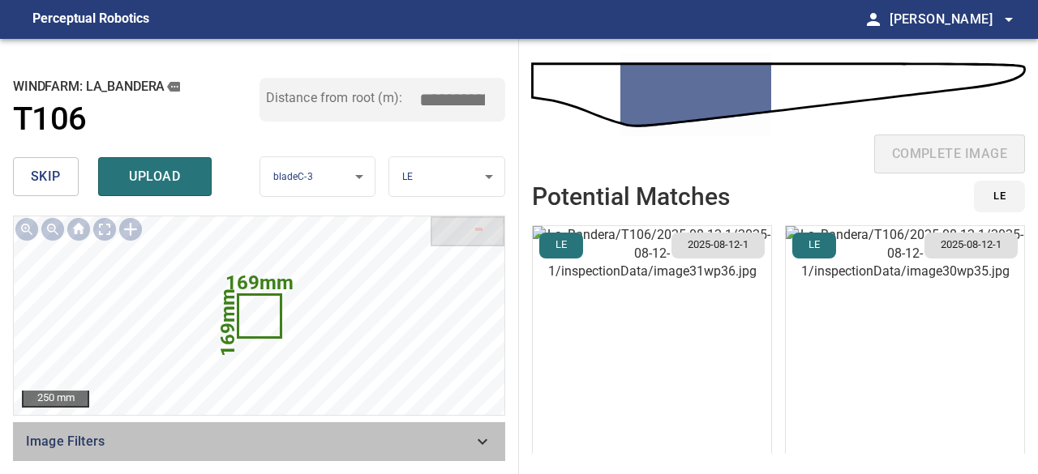
click at [487, 444] on icon at bounding box center [482, 441] width 19 height 19
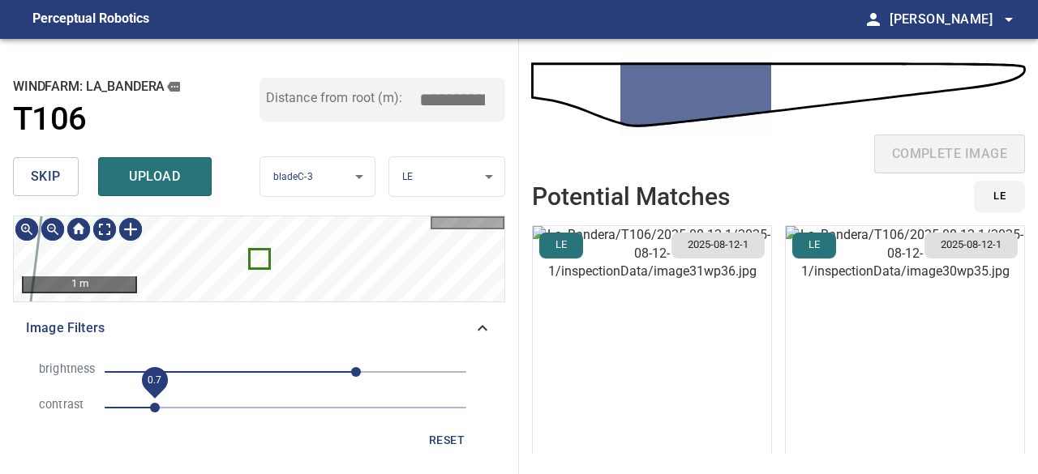
drag, startPoint x: 185, startPoint y: 408, endPoint x: 154, endPoint y: 405, distance: 30.9
click at [154, 405] on span "0.7" at bounding box center [155, 408] width 10 height 10
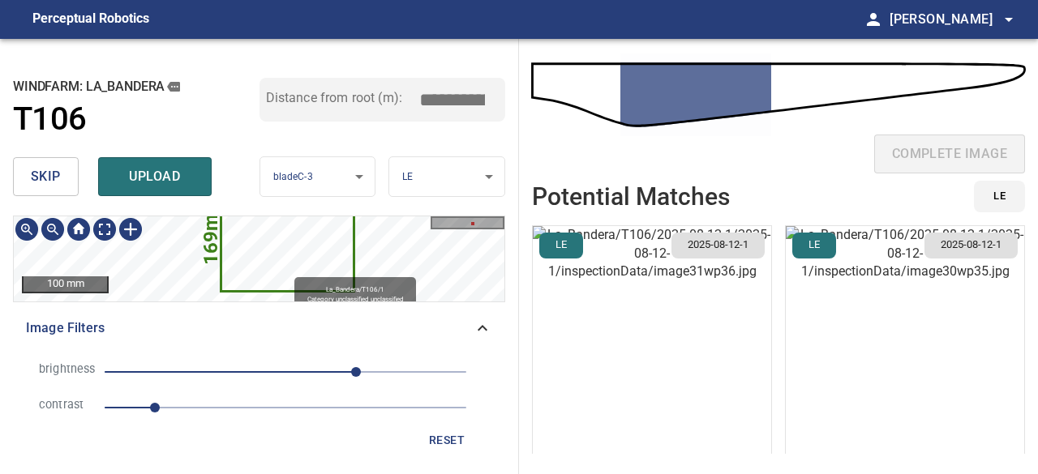
click at [286, 268] on icon at bounding box center [287, 225] width 131 height 131
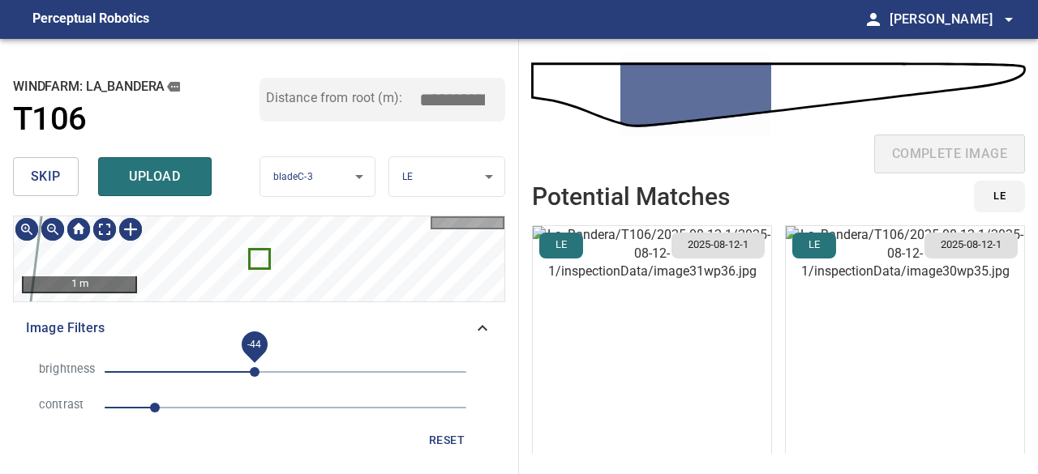
drag, startPoint x: 355, startPoint y: 371, endPoint x: 255, endPoint y: 374, distance: 100.6
click at [255, 374] on span "-44" at bounding box center [255, 372] width 10 height 10
drag, startPoint x: 255, startPoint y: 374, endPoint x: 409, endPoint y: 394, distance: 156.2
click at [409, 394] on div "brightness 175 contrast 0.7" at bounding box center [259, 389] width 466 height 71
drag, startPoint x: 408, startPoint y: 374, endPoint x: 308, endPoint y: 367, distance: 99.9
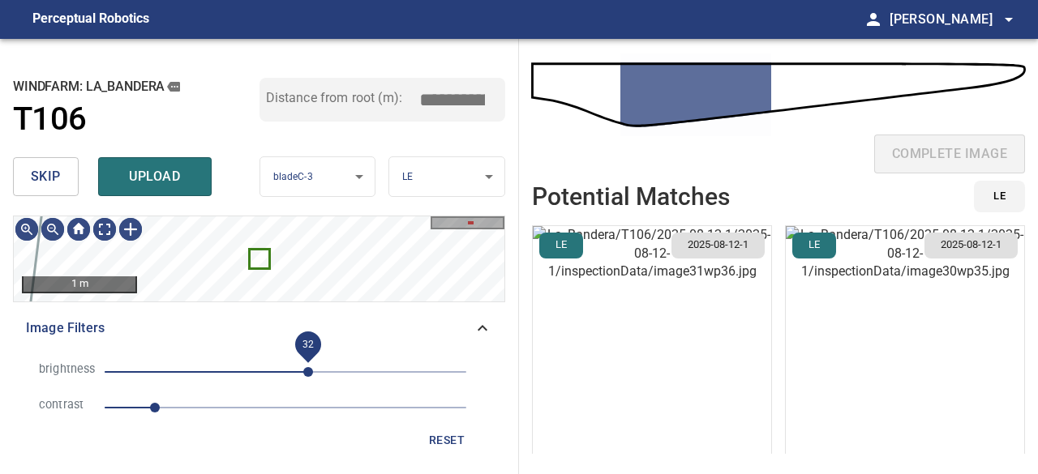
click at [308, 367] on span "32" at bounding box center [308, 372] width 10 height 10
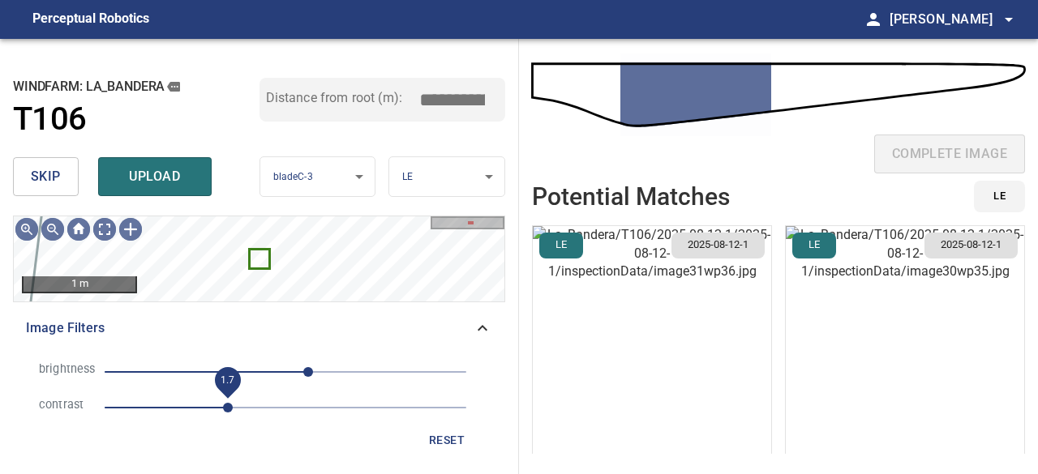
drag, startPoint x: 156, startPoint y: 403, endPoint x: 231, endPoint y: 415, distance: 76.4
click at [231, 413] on span "1.7" at bounding box center [228, 408] width 10 height 10
click at [221, 409] on span "1.6" at bounding box center [221, 408] width 10 height 10
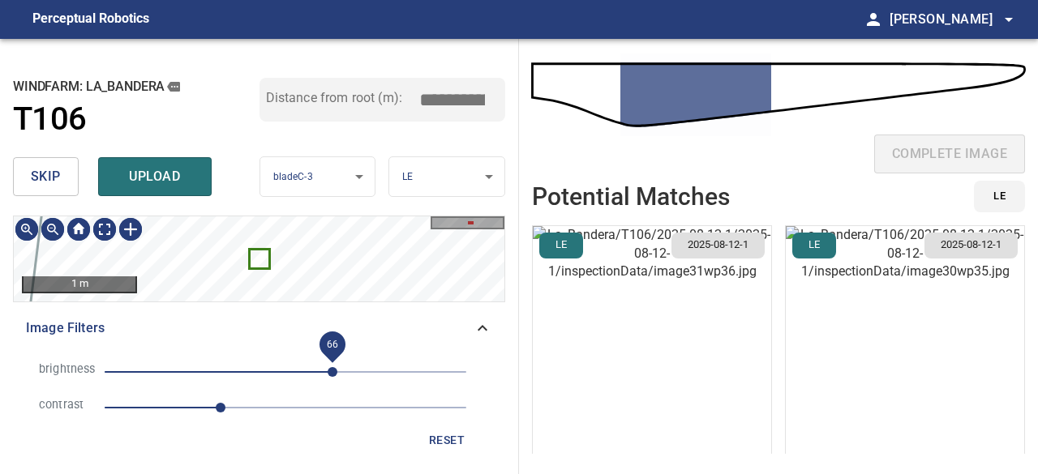
drag, startPoint x: 312, startPoint y: 371, endPoint x: 332, endPoint y: 372, distance: 20.3
click at [332, 372] on span "66" at bounding box center [333, 372] width 10 height 10
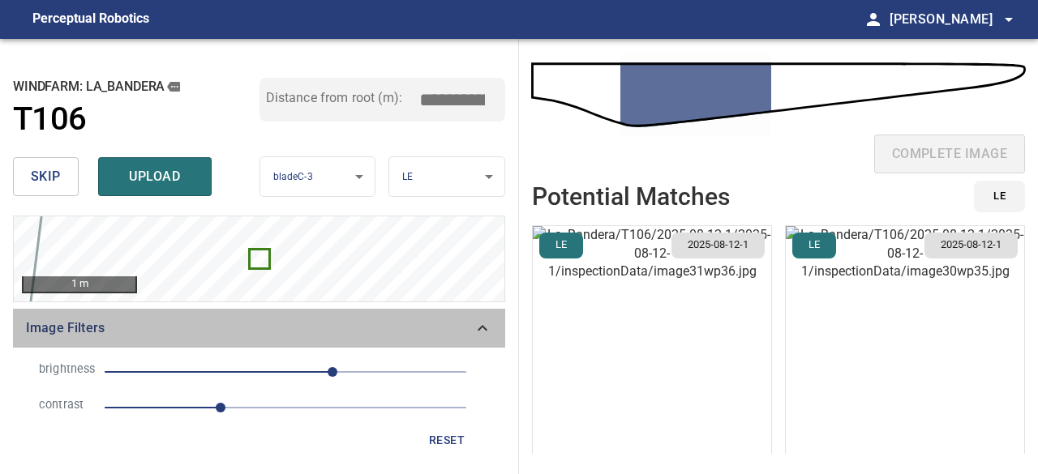
click at [480, 328] on icon at bounding box center [483, 328] width 10 height 6
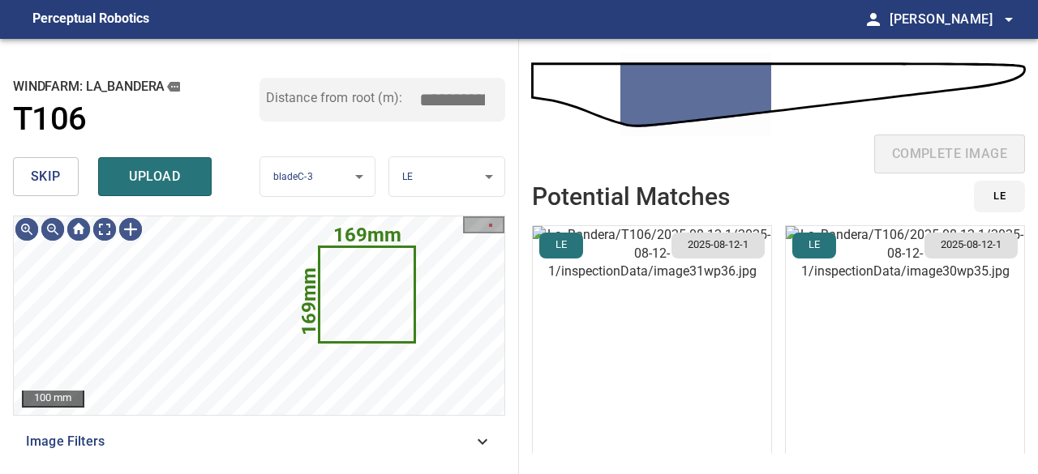
click at [56, 172] on span "skip" at bounding box center [46, 176] width 30 height 23
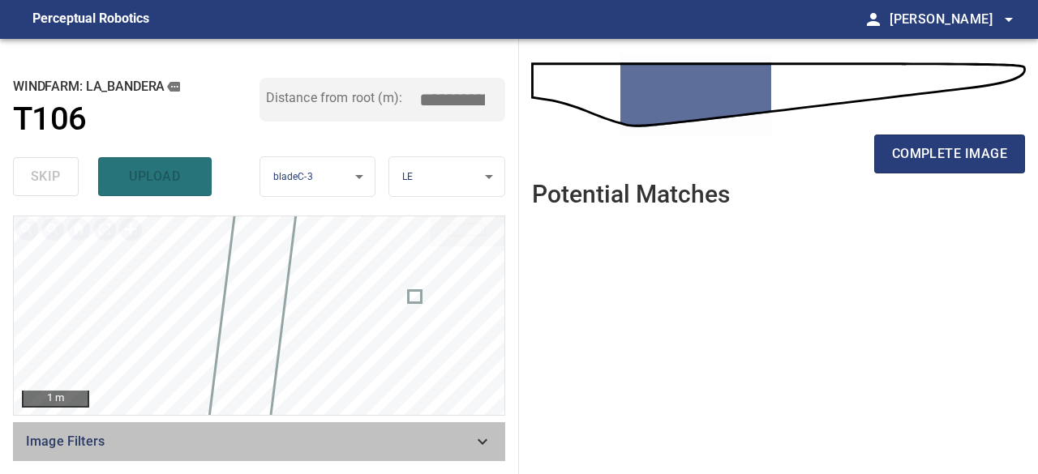
click at [485, 437] on icon at bounding box center [482, 441] width 19 height 19
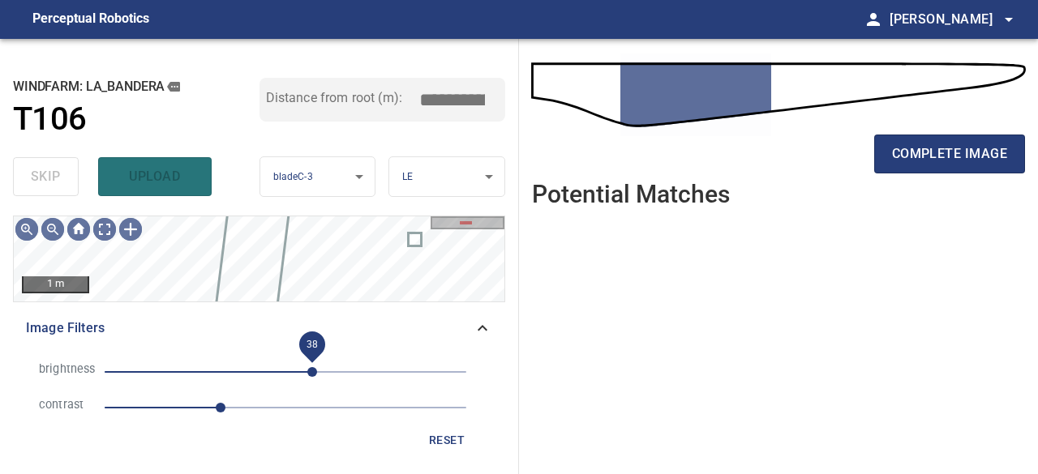
drag, startPoint x: 332, startPoint y: 373, endPoint x: 312, endPoint y: 373, distance: 20.3
click at [312, 373] on span "38" at bounding box center [312, 372] width 10 height 10
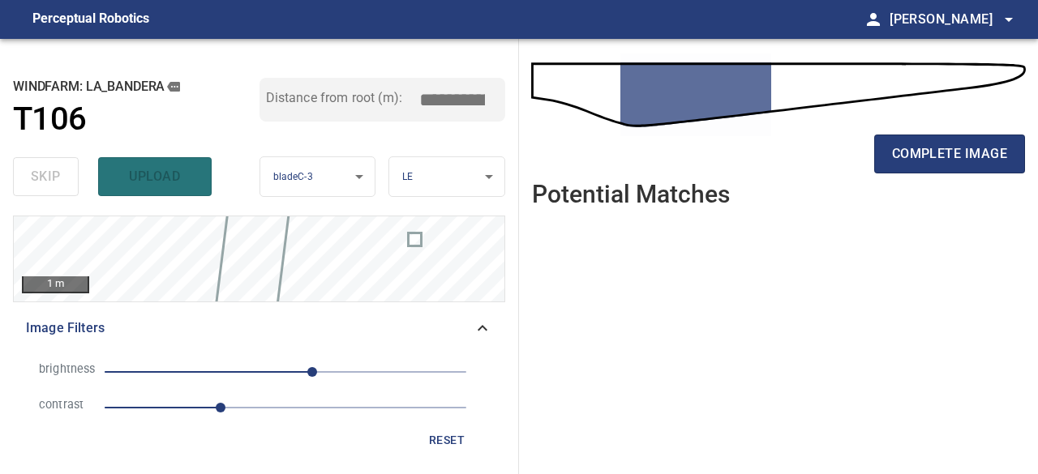
click at [435, 439] on span "reset" at bounding box center [446, 441] width 39 height 20
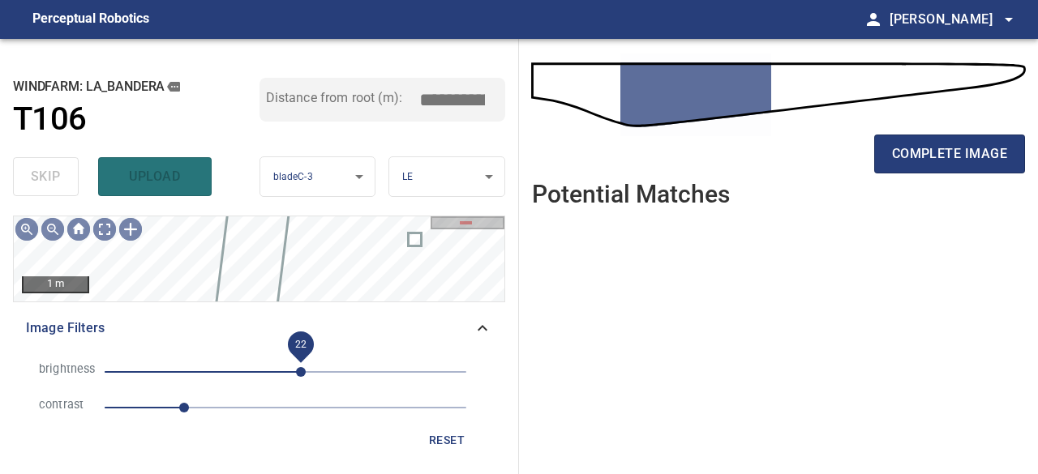
drag, startPoint x: 288, startPoint y: 375, endPoint x: 301, endPoint y: 374, distance: 13.0
click at [301, 374] on span "22" at bounding box center [301, 372] width 10 height 10
drag, startPoint x: 301, startPoint y: 374, endPoint x: 336, endPoint y: 375, distance: 34.9
click at [336, 375] on span "71" at bounding box center [336, 372] width 10 height 10
drag, startPoint x: 182, startPoint y: 403, endPoint x: 209, endPoint y: 400, distance: 27.8
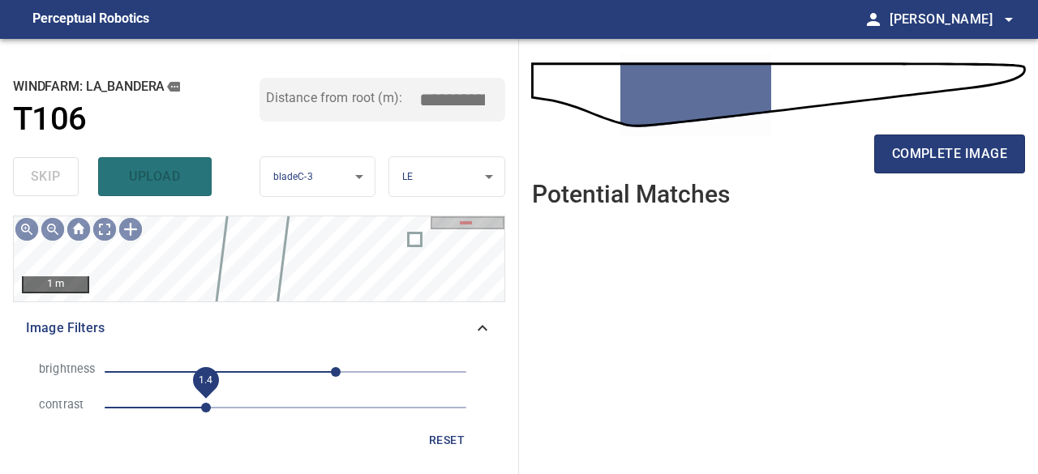
click at [209, 403] on span "1.4" at bounding box center [206, 408] width 10 height 10
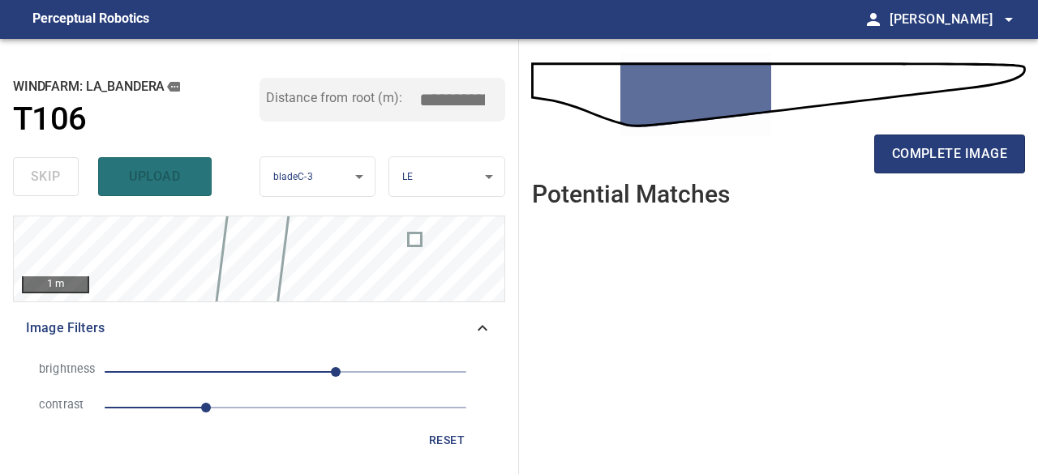
click at [481, 328] on icon at bounding box center [482, 328] width 19 height 19
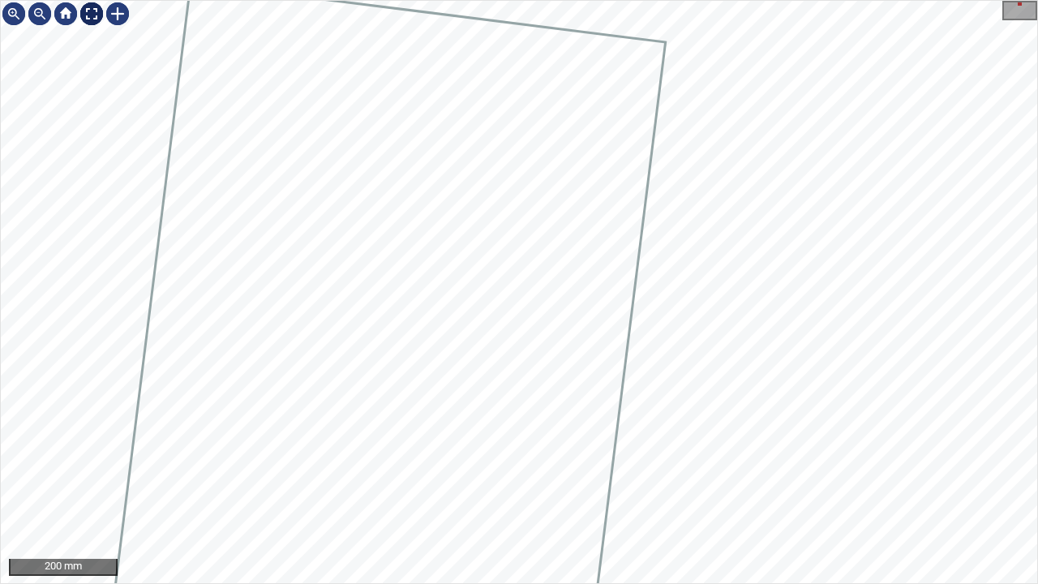
click at [88, 19] on div at bounding box center [92, 14] width 26 height 26
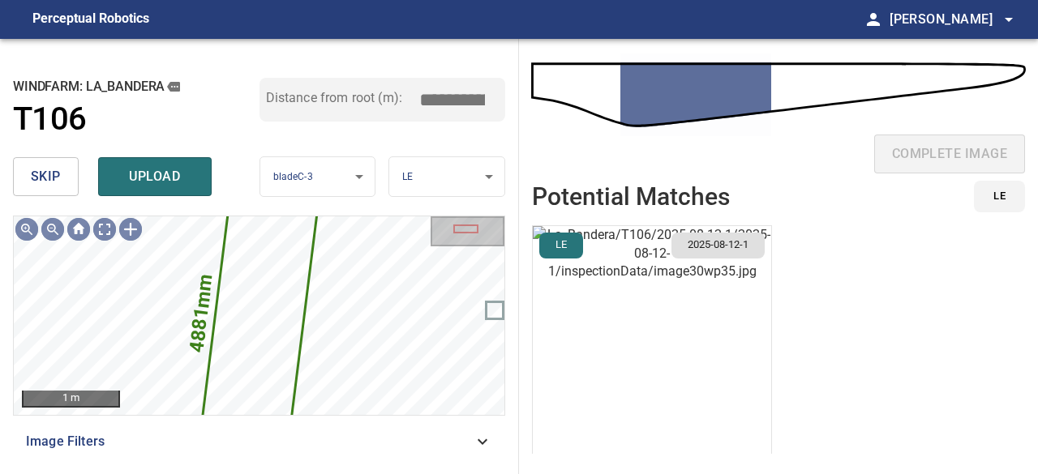
click at [70, 179] on button "skip" at bounding box center [46, 176] width 66 height 39
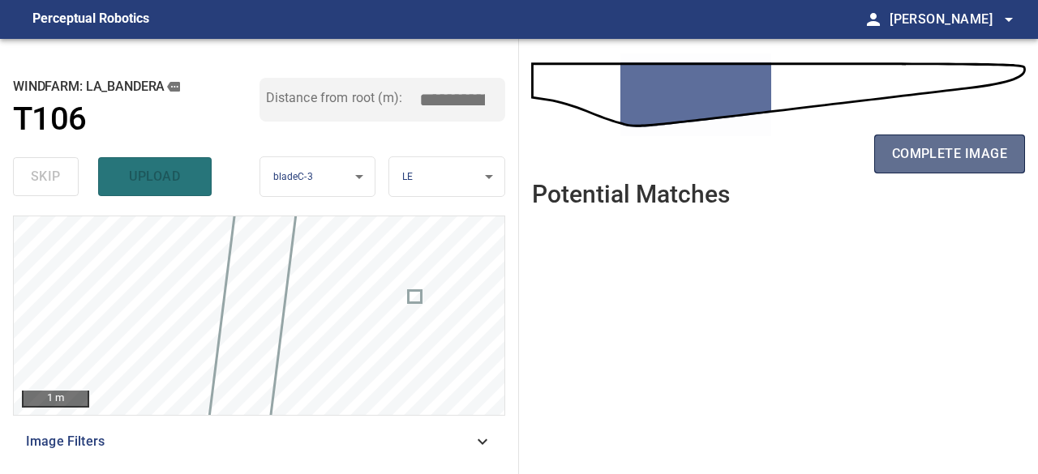
click at [905, 161] on span "complete image" at bounding box center [949, 154] width 115 height 23
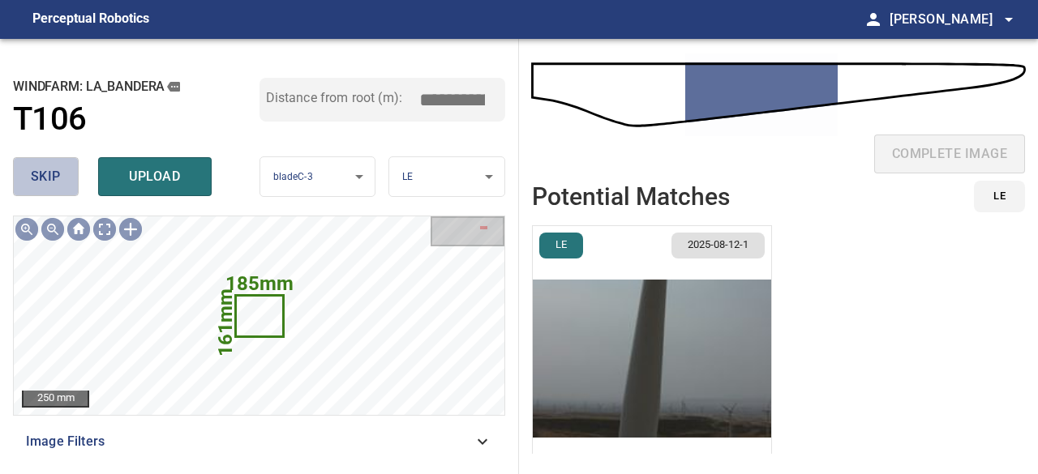
click at [38, 182] on span "skip" at bounding box center [46, 176] width 30 height 23
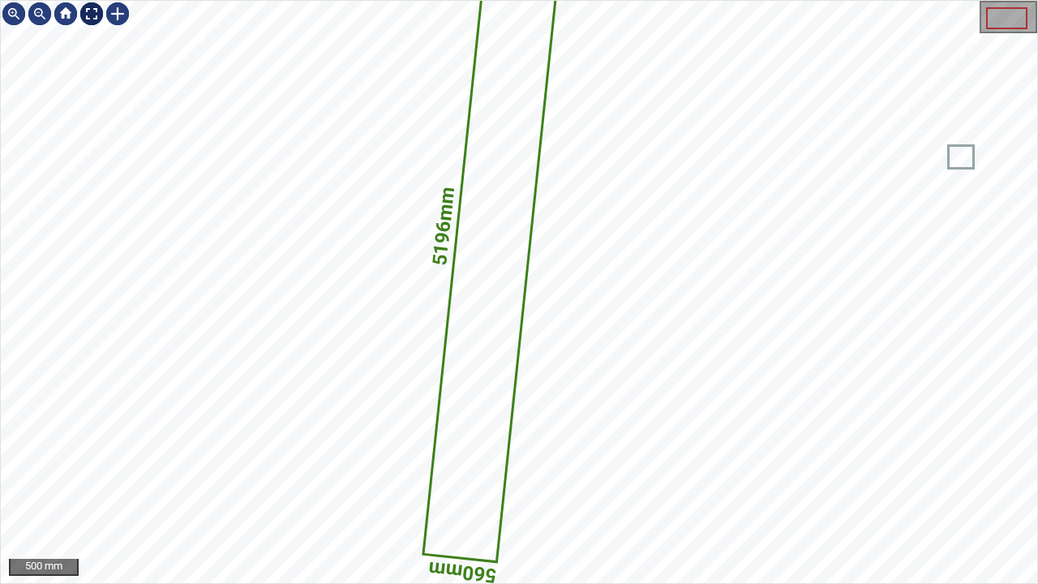
click at [92, 23] on div at bounding box center [92, 14] width 26 height 26
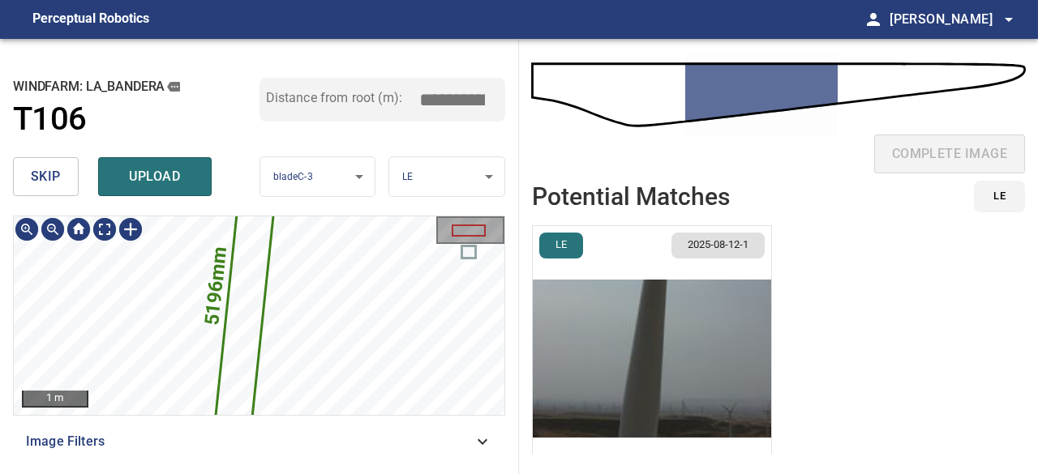
click at [237, 289] on icon at bounding box center [247, 285] width 66 height 315
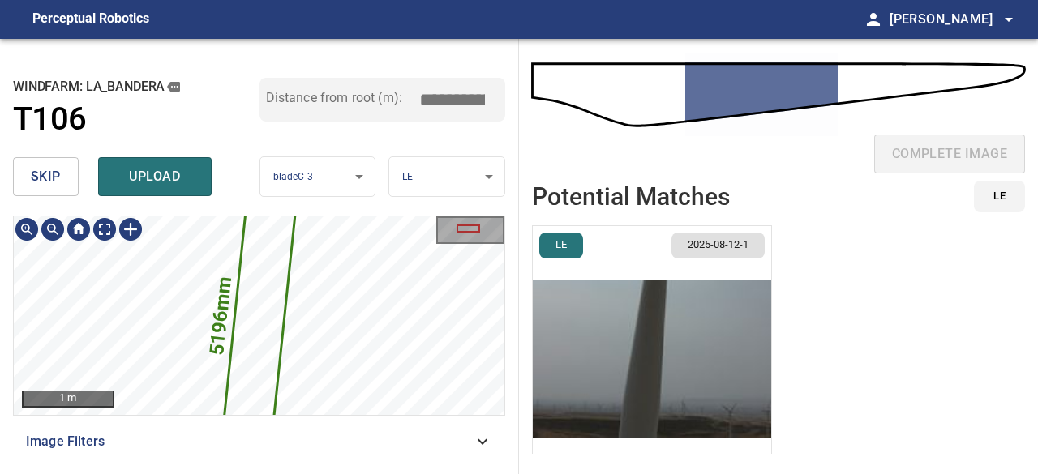
click at [264, 279] on icon at bounding box center [259, 315] width 92 height 439
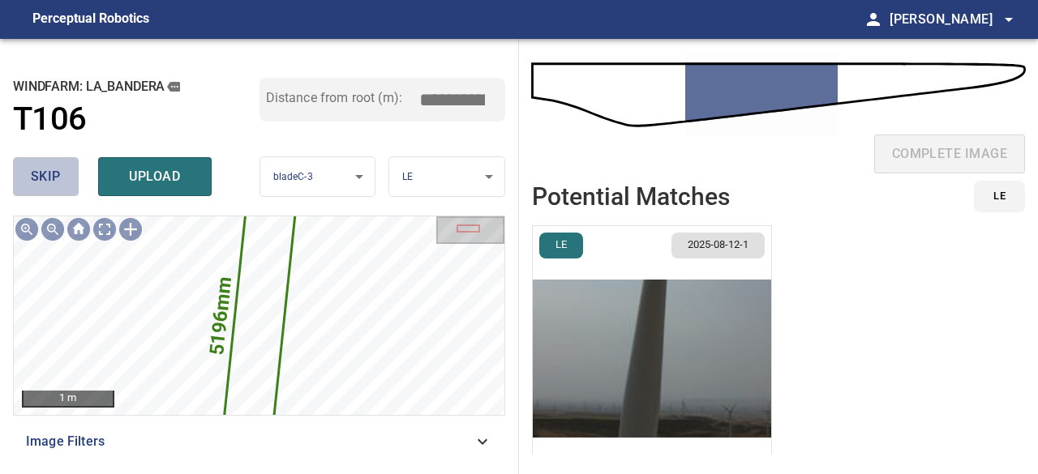
click at [47, 178] on span "skip" at bounding box center [46, 176] width 30 height 23
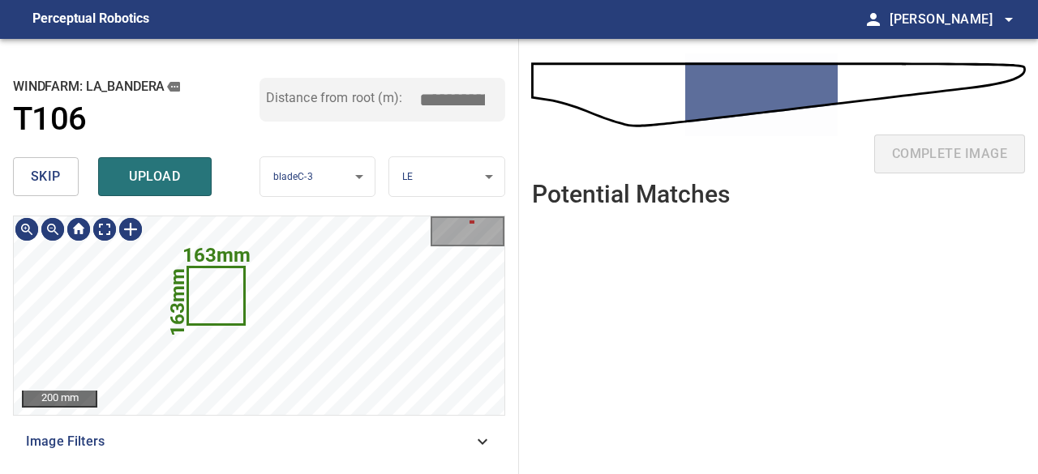
click at [45, 173] on span "skip" at bounding box center [46, 176] width 30 height 23
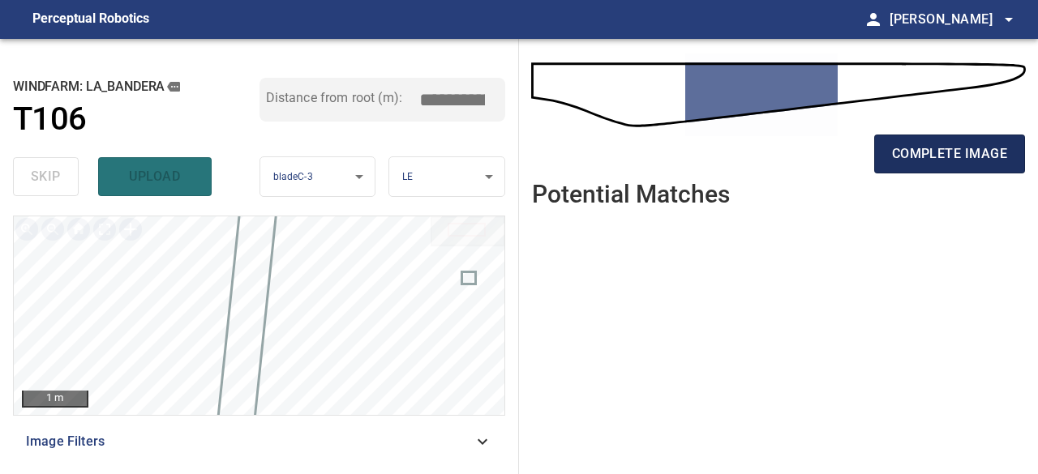
click at [959, 155] on span "complete image" at bounding box center [949, 154] width 115 height 23
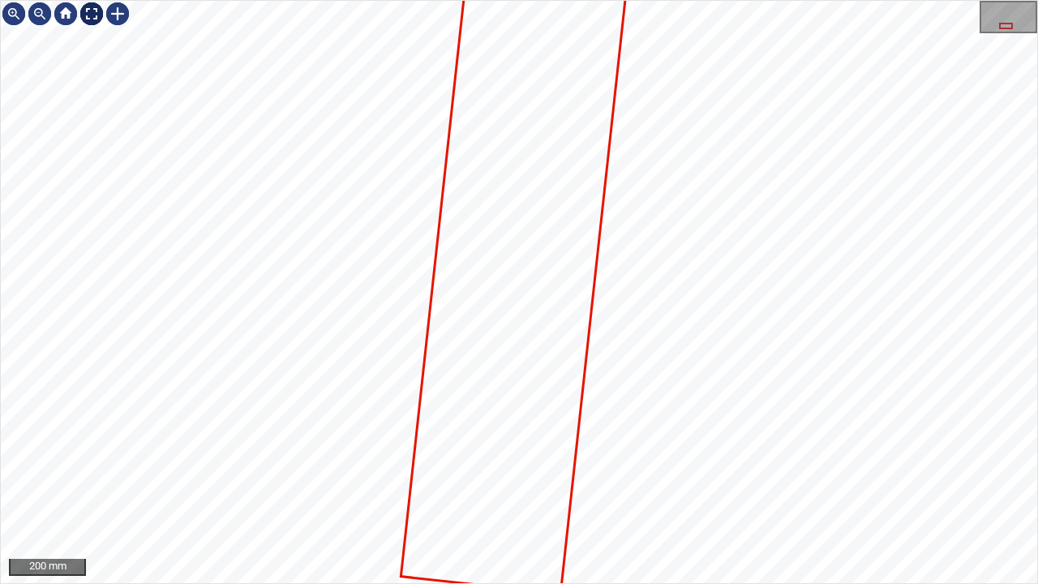
click at [97, 16] on div at bounding box center [92, 14] width 26 height 26
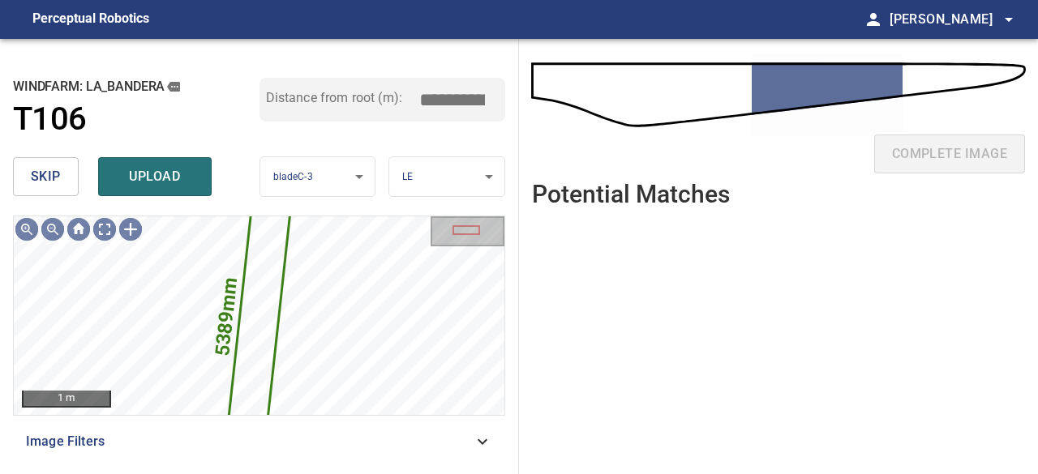
click at [48, 181] on span "skip" at bounding box center [46, 176] width 30 height 23
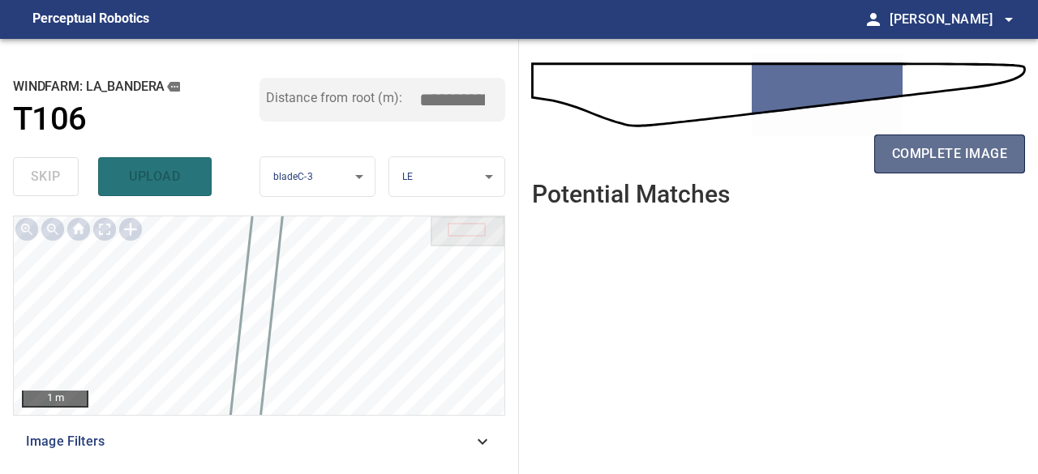
click at [968, 153] on span "complete image" at bounding box center [949, 154] width 115 height 23
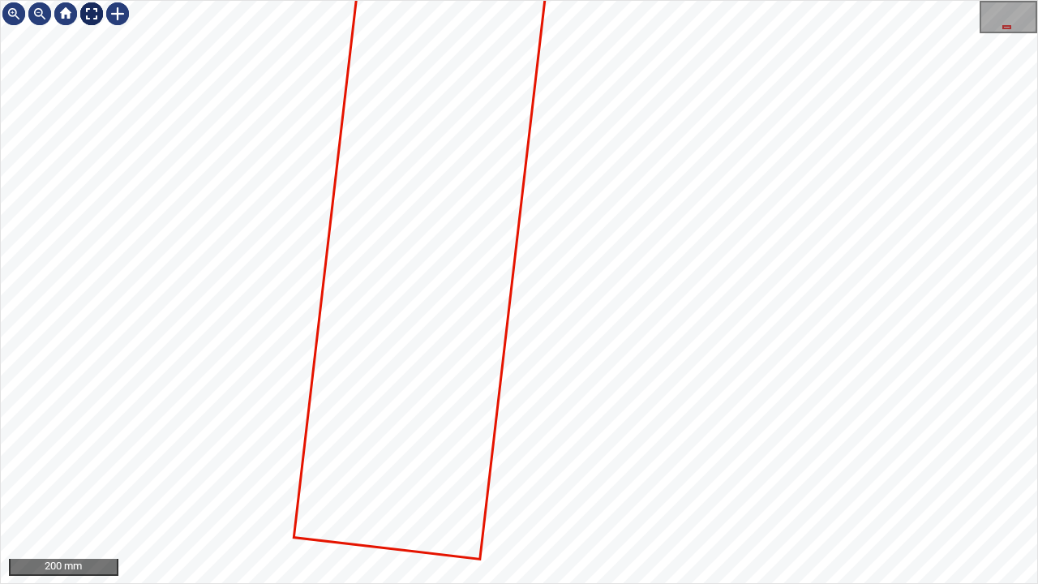
click at [84, 11] on div at bounding box center [92, 14] width 26 height 26
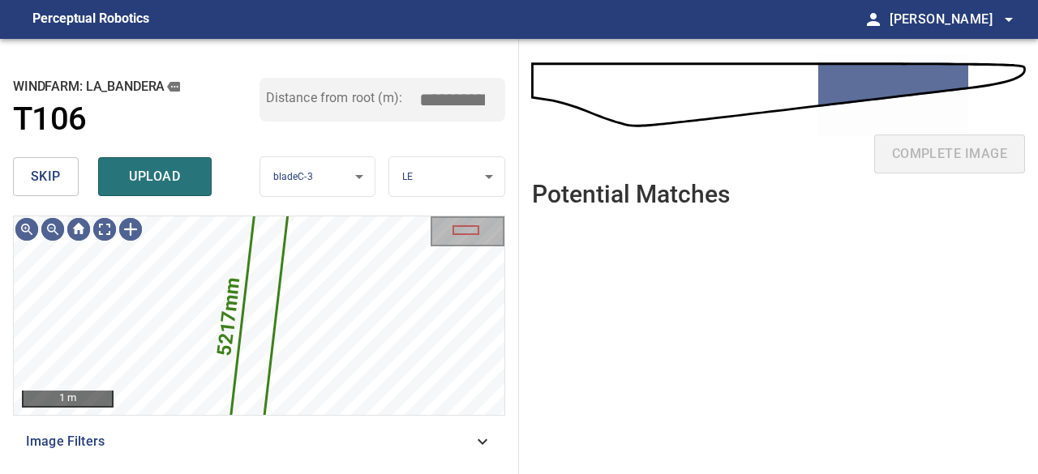
click at [51, 183] on span "skip" at bounding box center [46, 176] width 30 height 23
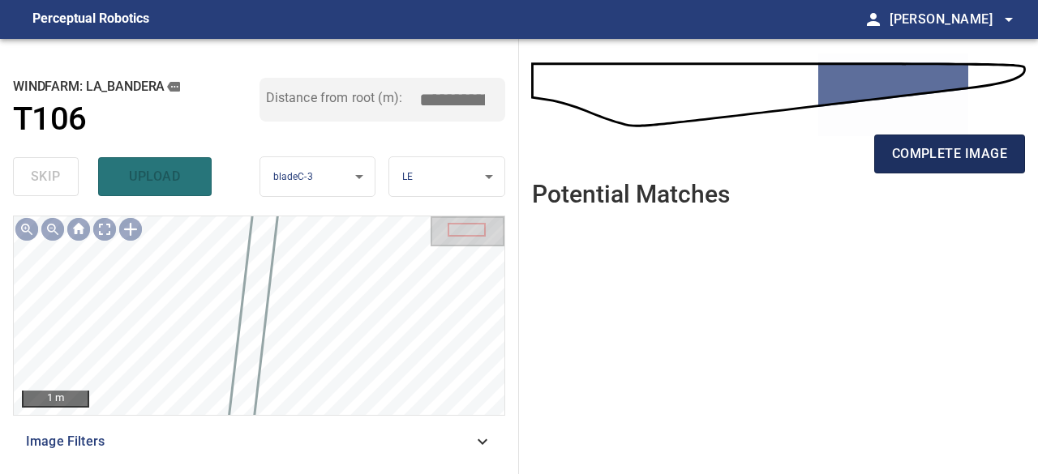
click at [914, 151] on span "complete image" at bounding box center [949, 154] width 115 height 23
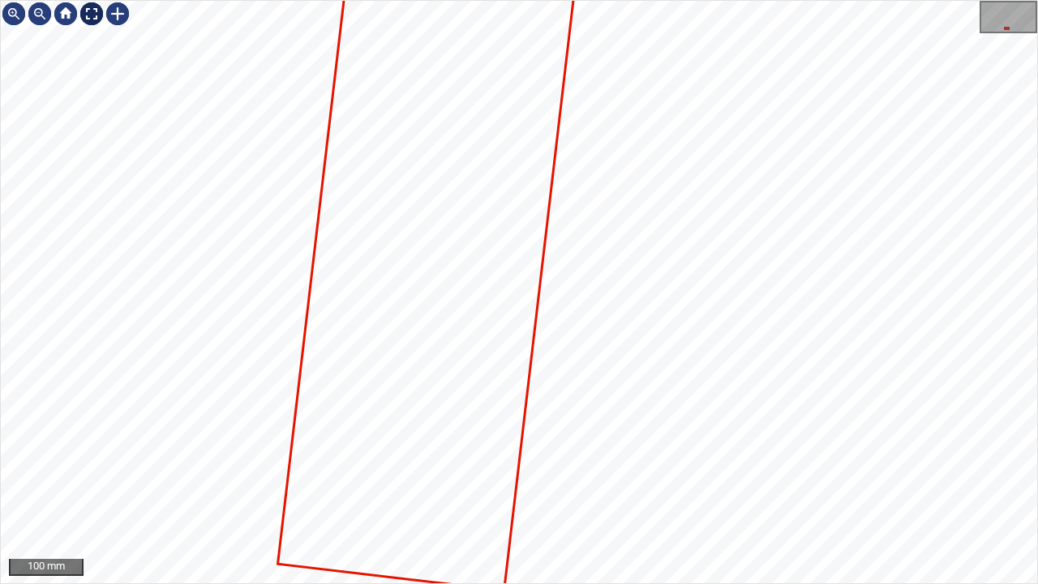
click at [97, 19] on div at bounding box center [92, 14] width 26 height 26
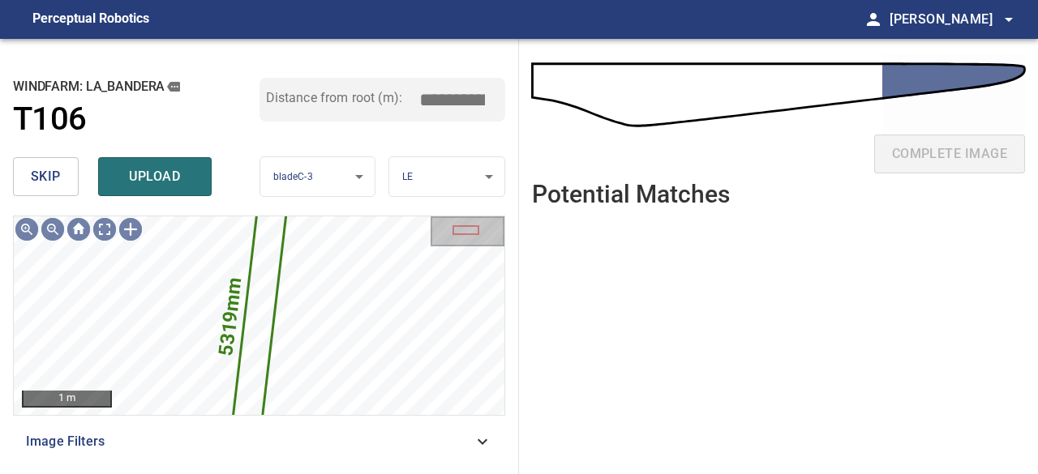
click at [52, 181] on span "skip" at bounding box center [46, 176] width 30 height 23
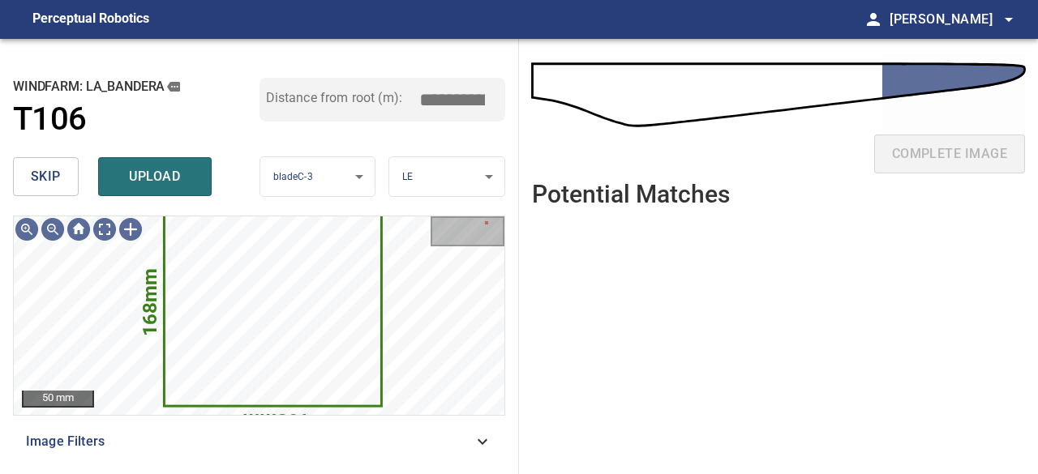
click at [60, 174] on span "skip" at bounding box center [46, 176] width 30 height 23
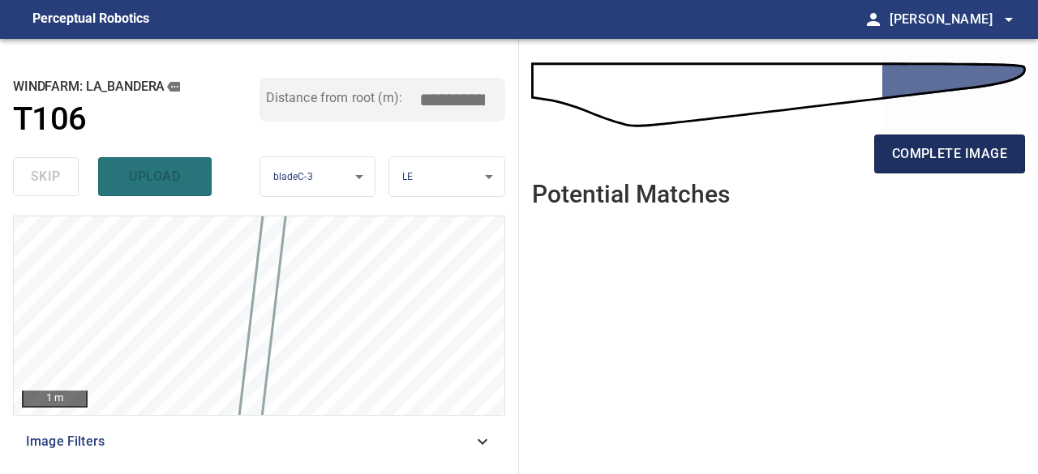
click at [934, 150] on span "complete image" at bounding box center [949, 154] width 115 height 23
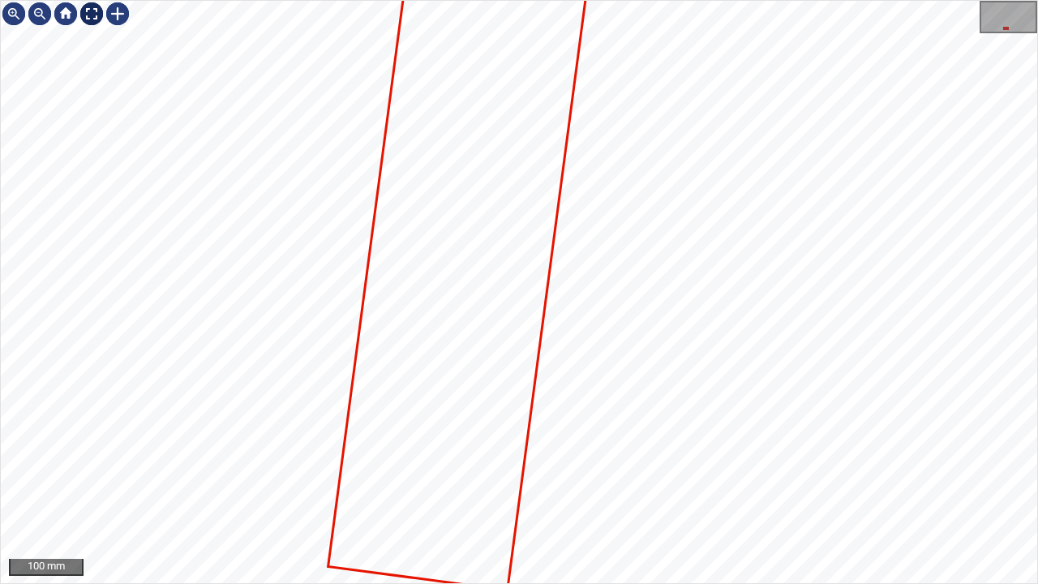
click at [94, 20] on div at bounding box center [92, 14] width 26 height 26
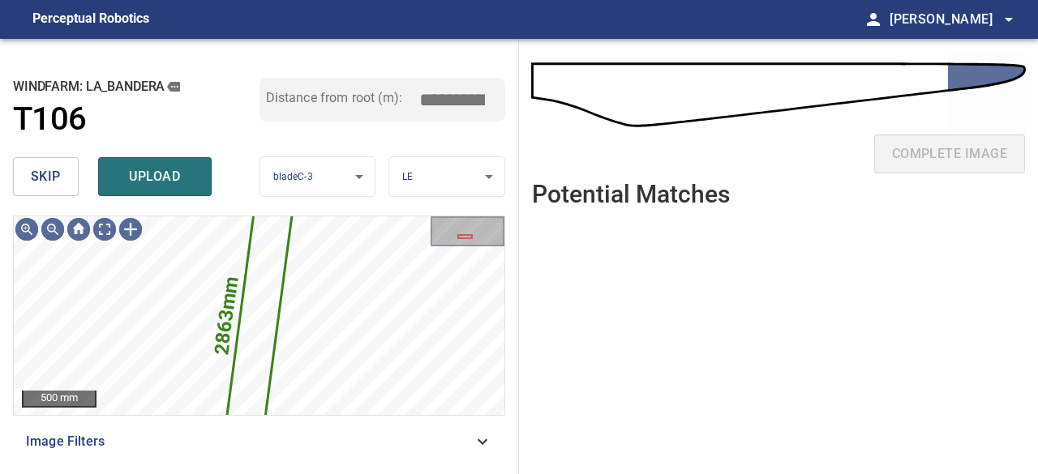
click at [60, 186] on span "skip" at bounding box center [46, 176] width 30 height 23
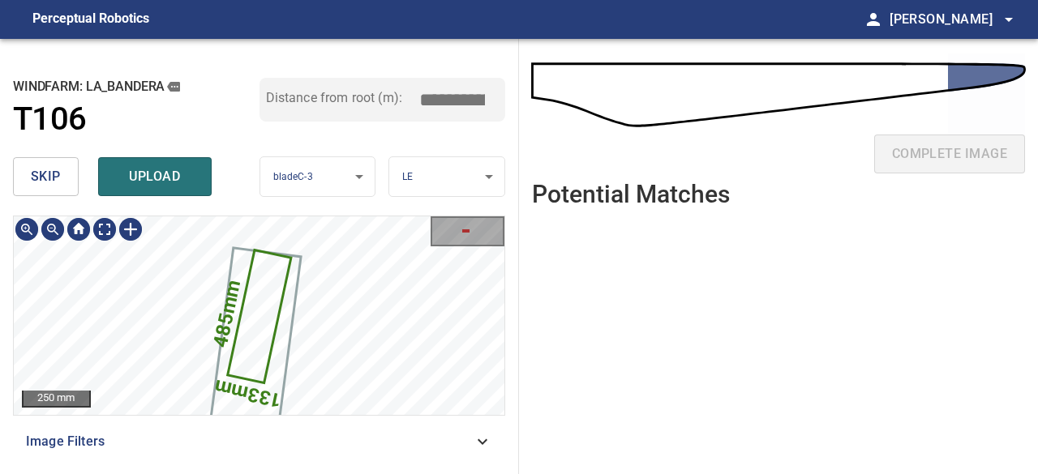
click at [252, 320] on icon at bounding box center [259, 316] width 60 height 131
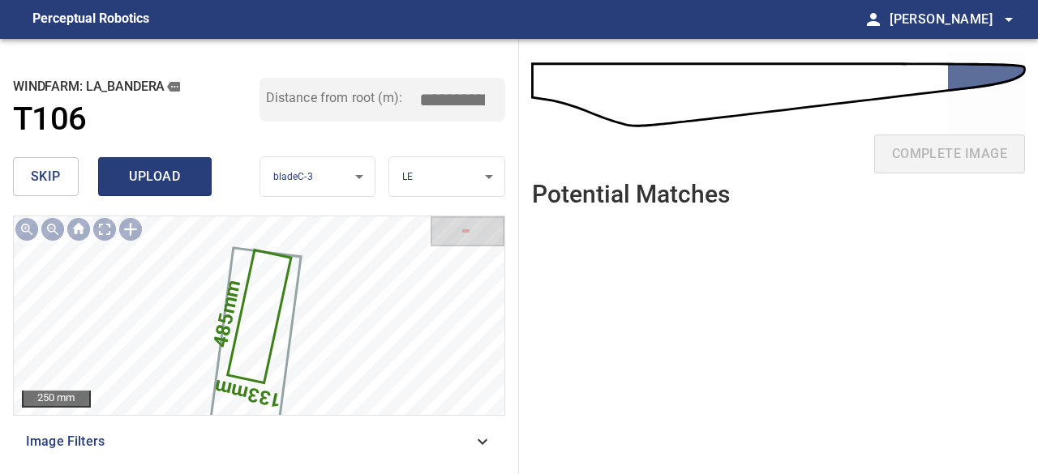
click at [146, 180] on span "upload" at bounding box center [155, 176] width 78 height 23
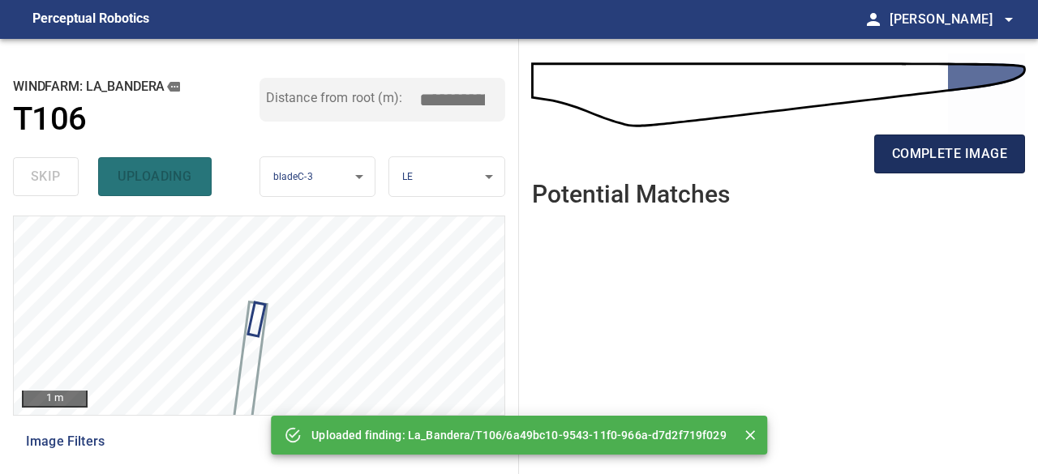
click at [1007, 166] on button "complete image" at bounding box center [949, 154] width 151 height 39
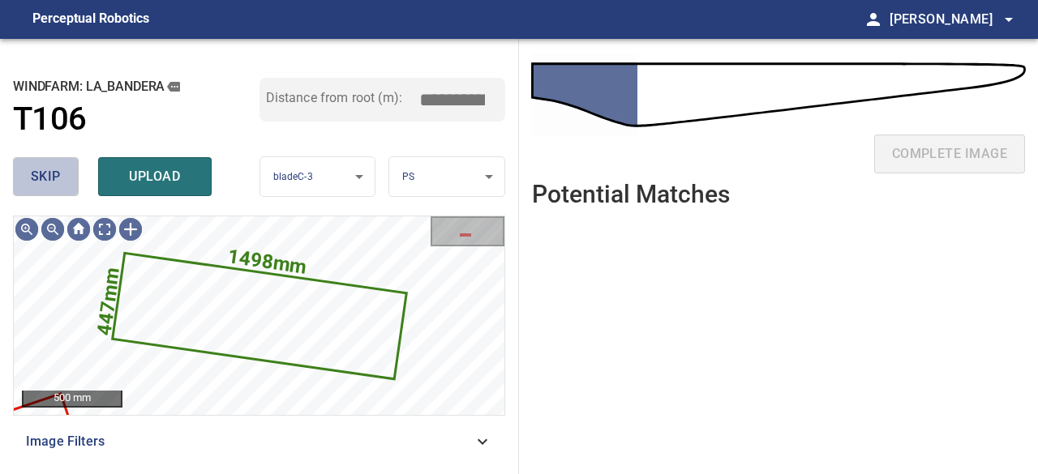
click at [58, 179] on span "skip" at bounding box center [46, 176] width 30 height 23
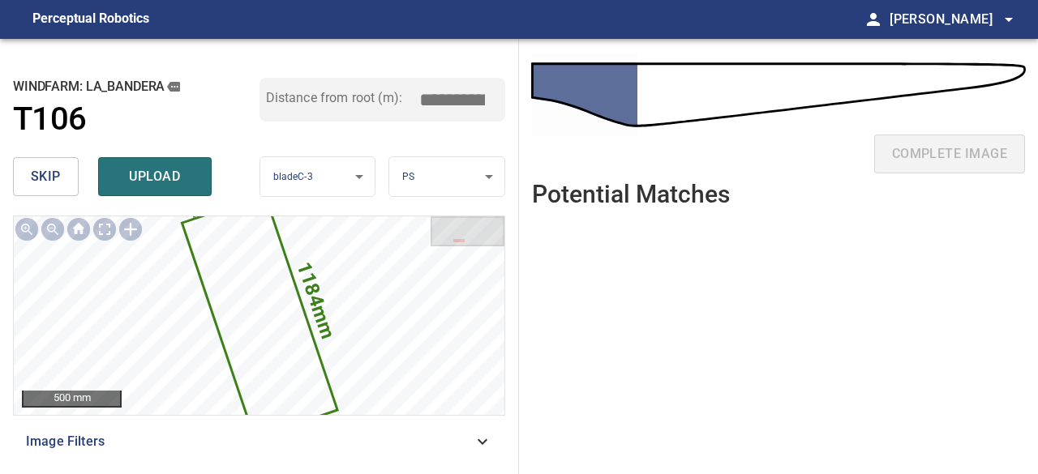
click at [49, 188] on button "skip" at bounding box center [46, 176] width 66 height 39
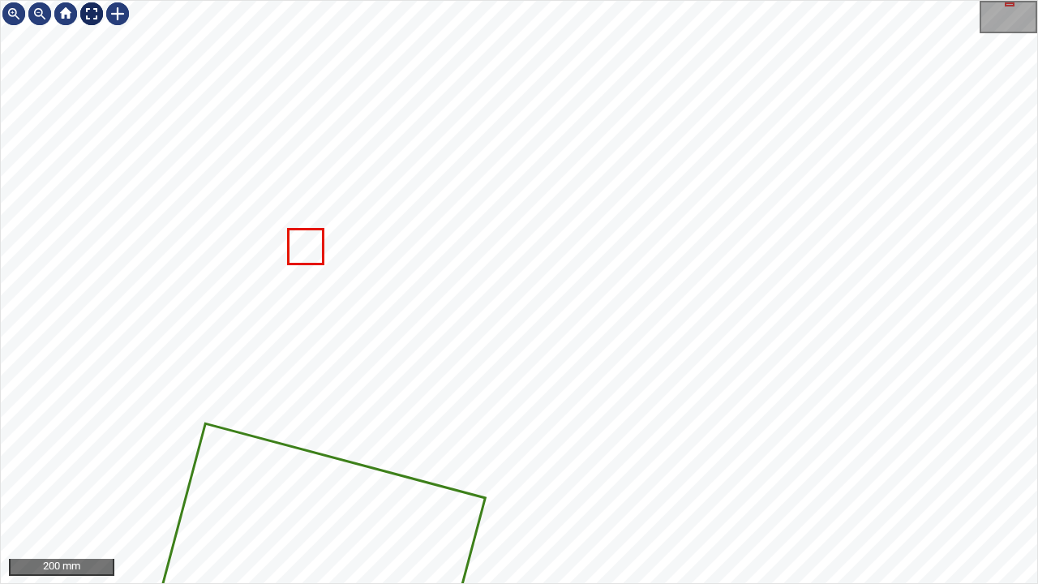
click at [84, 15] on div at bounding box center [92, 14] width 26 height 26
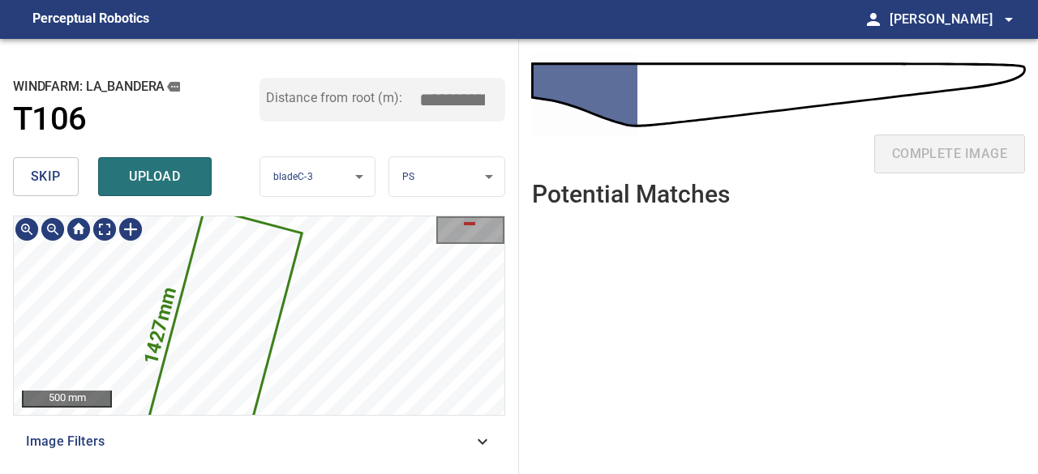
click at [430, 197] on div "**********" at bounding box center [259, 256] width 519 height 435
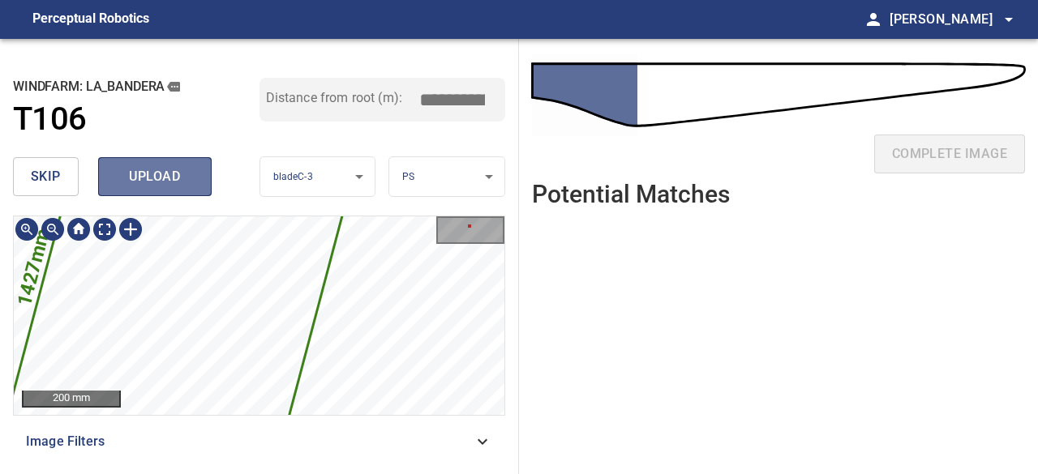
click at [183, 182] on span "upload" at bounding box center [155, 176] width 78 height 23
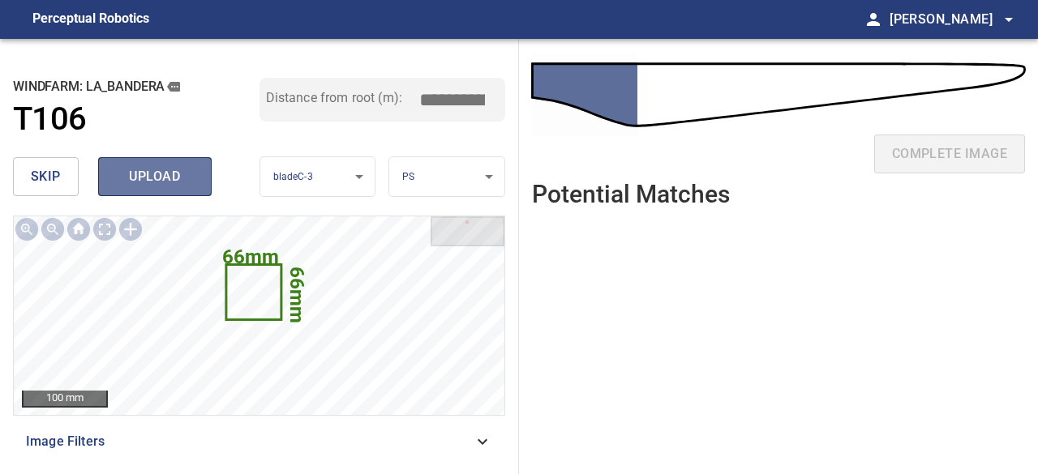
click at [178, 184] on span "upload" at bounding box center [155, 176] width 78 height 23
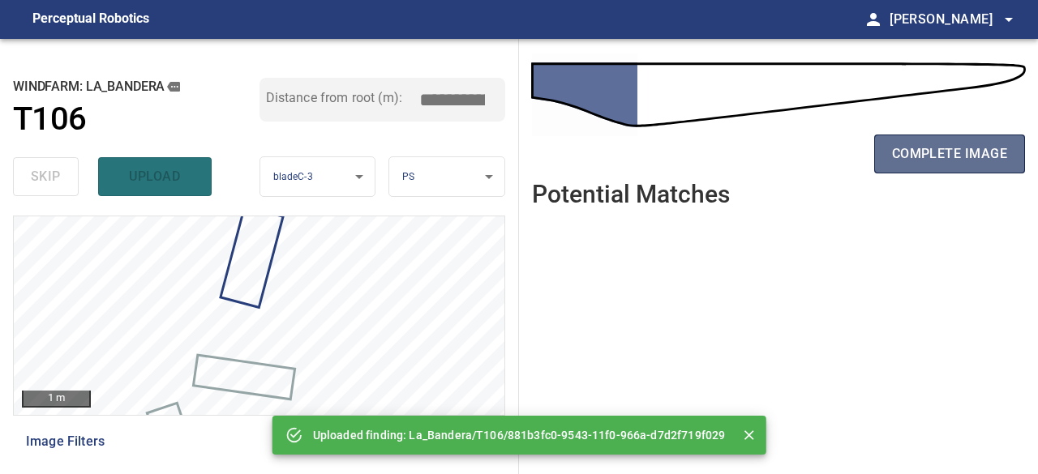
click at [915, 169] on button "complete image" at bounding box center [949, 154] width 151 height 39
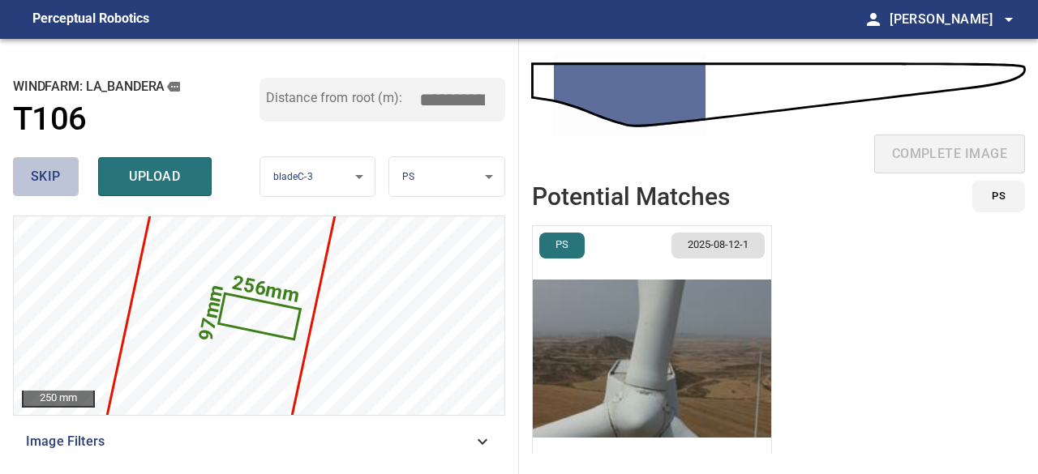
click at [57, 172] on span "skip" at bounding box center [46, 176] width 30 height 23
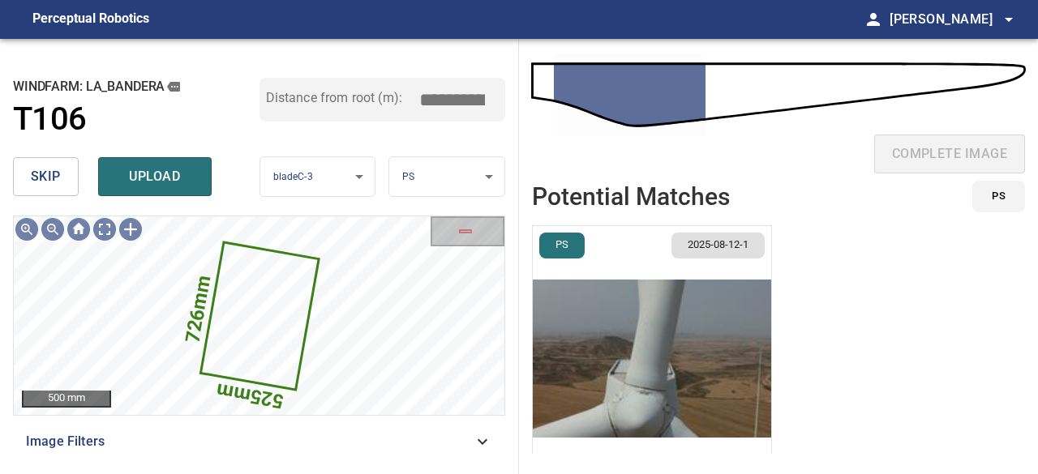
click at [727, 400] on img "button" at bounding box center [652, 358] width 238 height 265
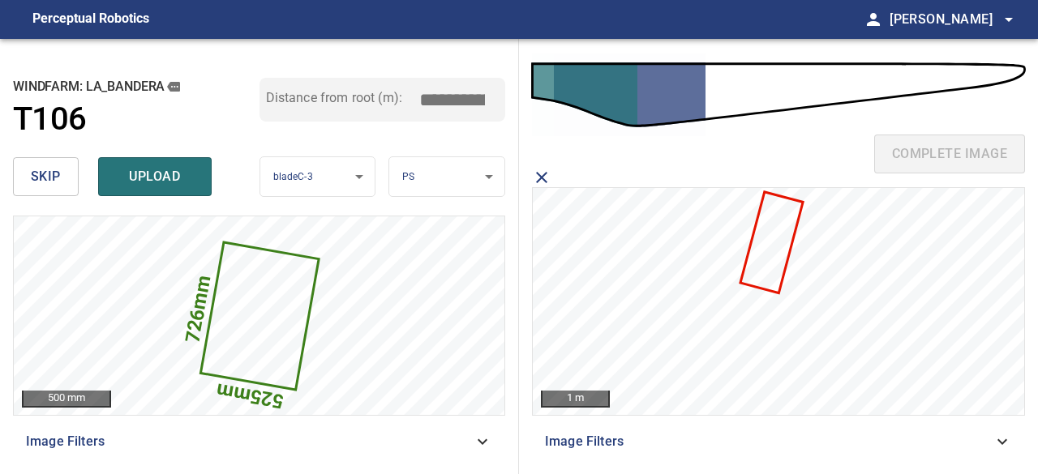
click at [770, 249] on icon at bounding box center [771, 242] width 60 height 98
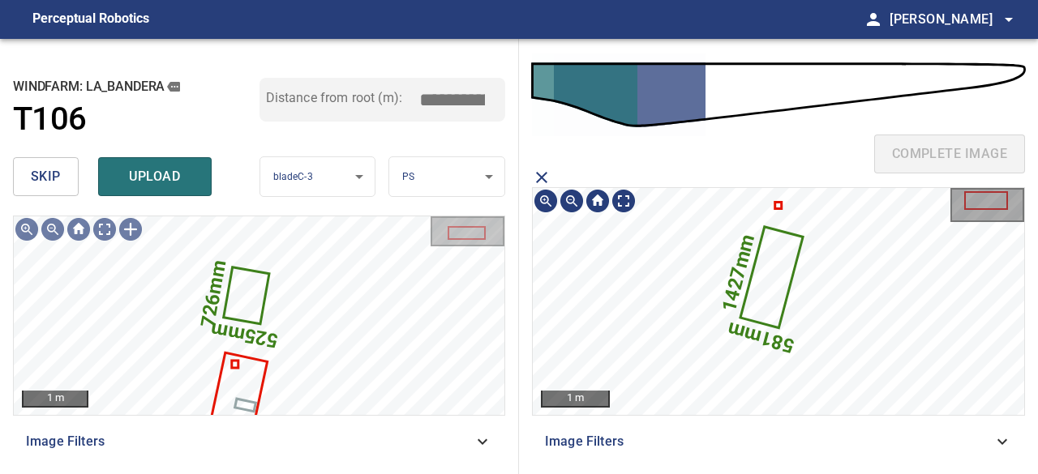
click at [771, 296] on icon at bounding box center [771, 278] width 60 height 98
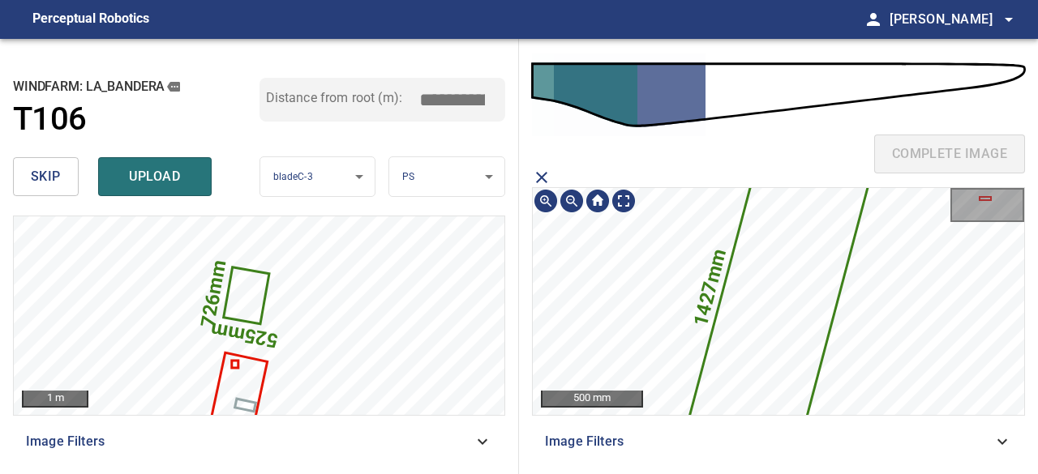
click at [771, 296] on icon at bounding box center [779, 302] width 178 height 292
click at [540, 175] on icon "close matching imageResolution:" at bounding box center [541, 177] width 11 height 11
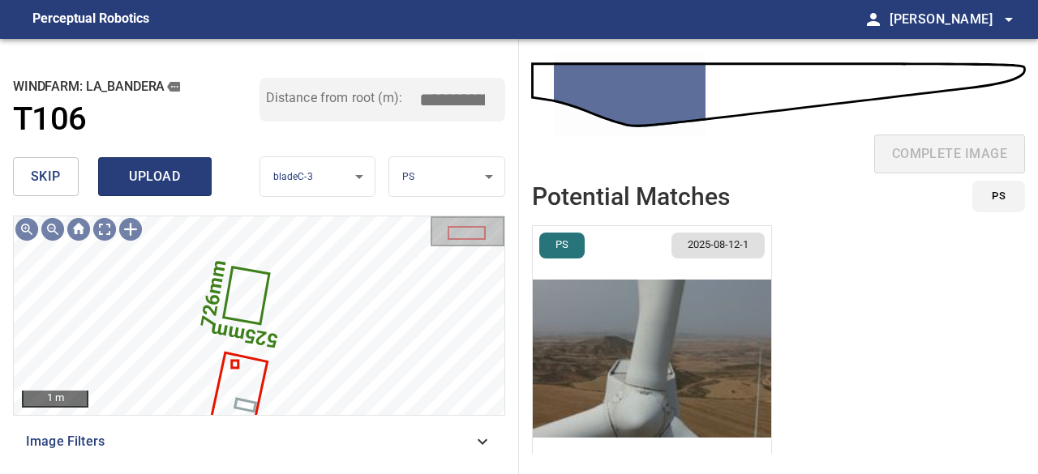
click at [183, 176] on span "upload" at bounding box center [155, 176] width 78 height 23
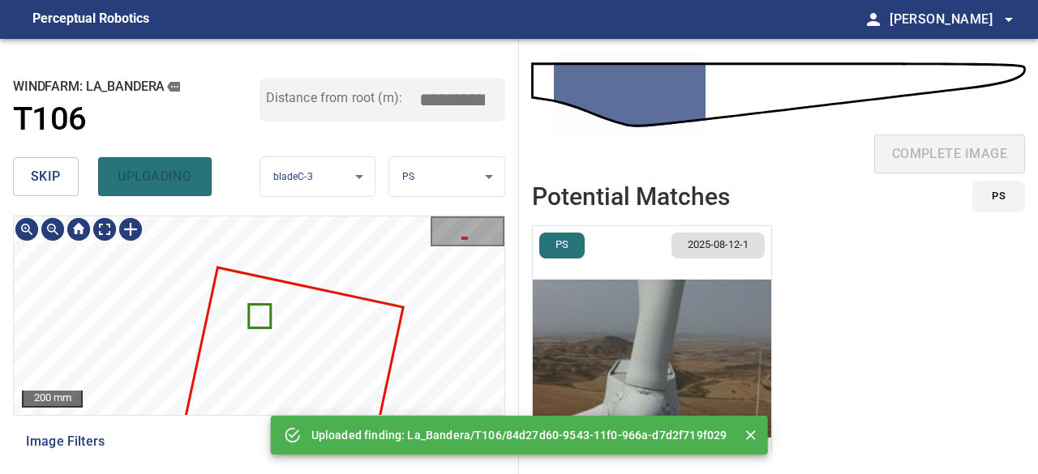
click at [254, 318] on icon at bounding box center [259, 316] width 19 height 21
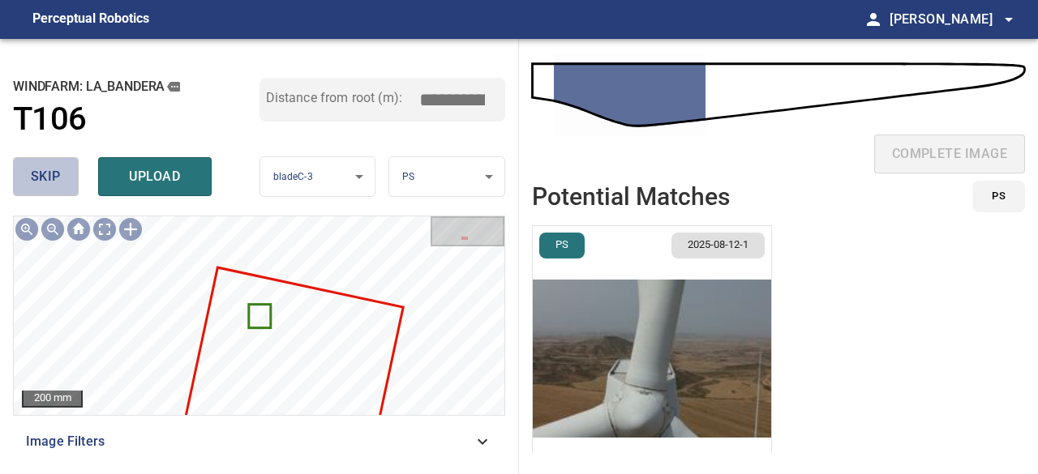
click at [54, 184] on span "skip" at bounding box center [46, 176] width 30 height 23
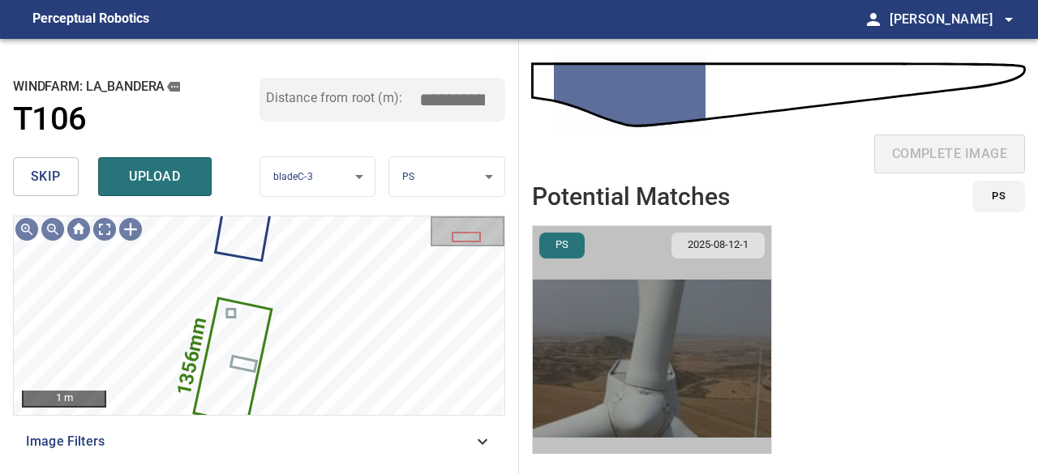
click at [650, 345] on img "button" at bounding box center [652, 358] width 238 height 265
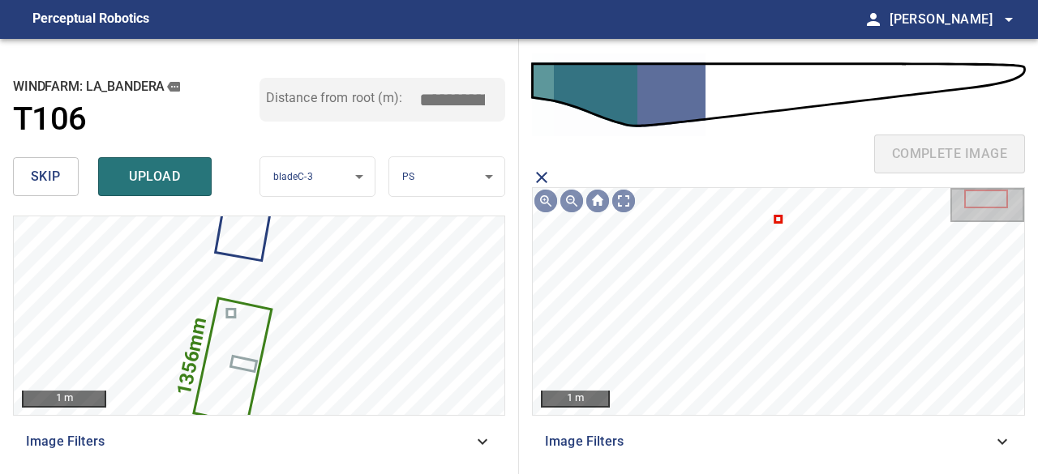
click at [542, 174] on icon "close matching imageResolution:" at bounding box center [541, 177] width 19 height 19
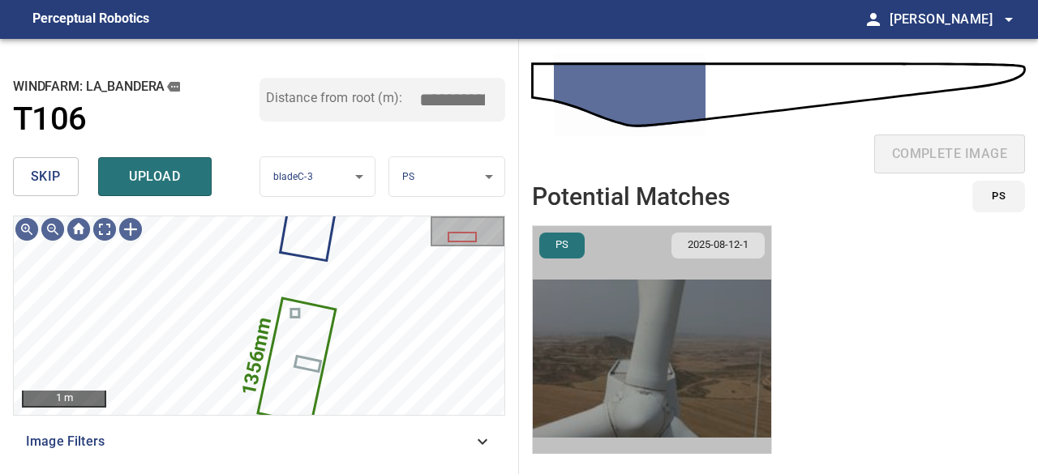
click at [613, 348] on img "button" at bounding box center [652, 358] width 238 height 265
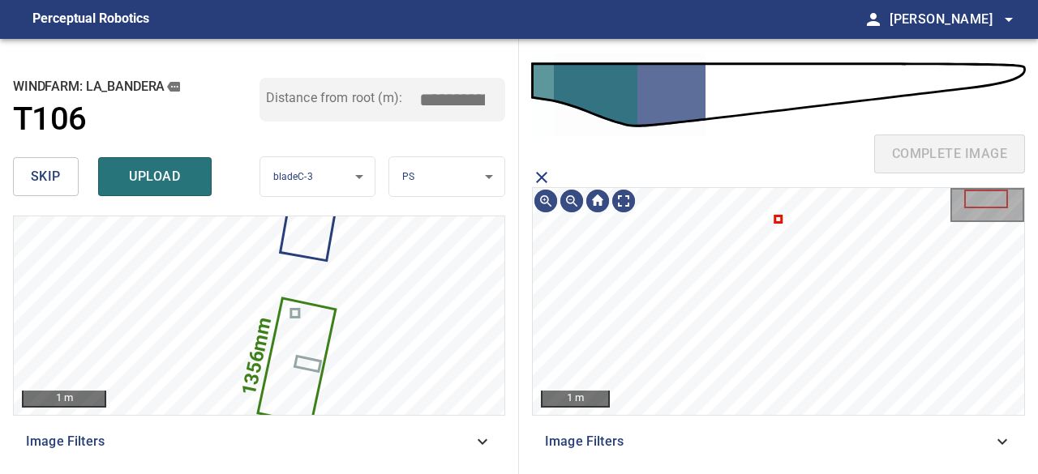
click at [542, 171] on icon "close matching imageResolution:" at bounding box center [541, 177] width 19 height 19
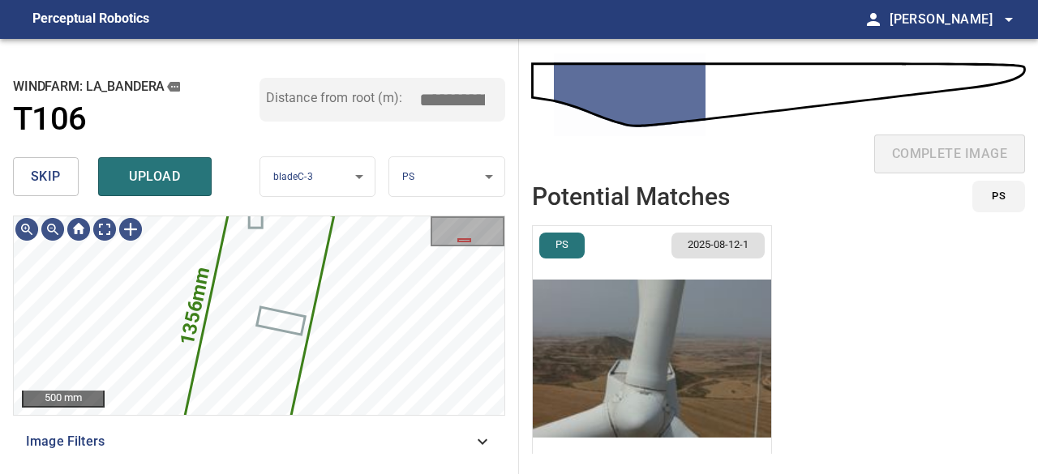
click at [579, 345] on img "button" at bounding box center [652, 358] width 238 height 265
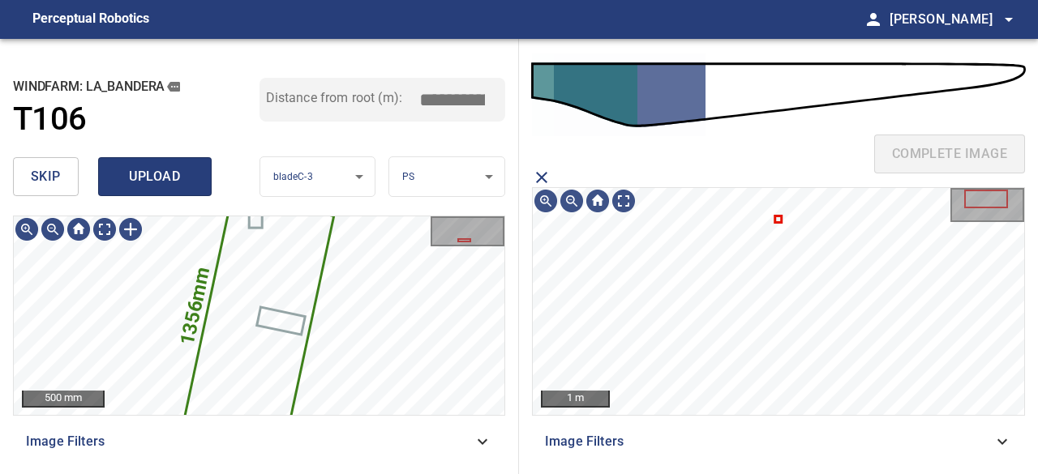
click at [134, 157] on div "skip upload" at bounding box center [136, 177] width 247 height 52
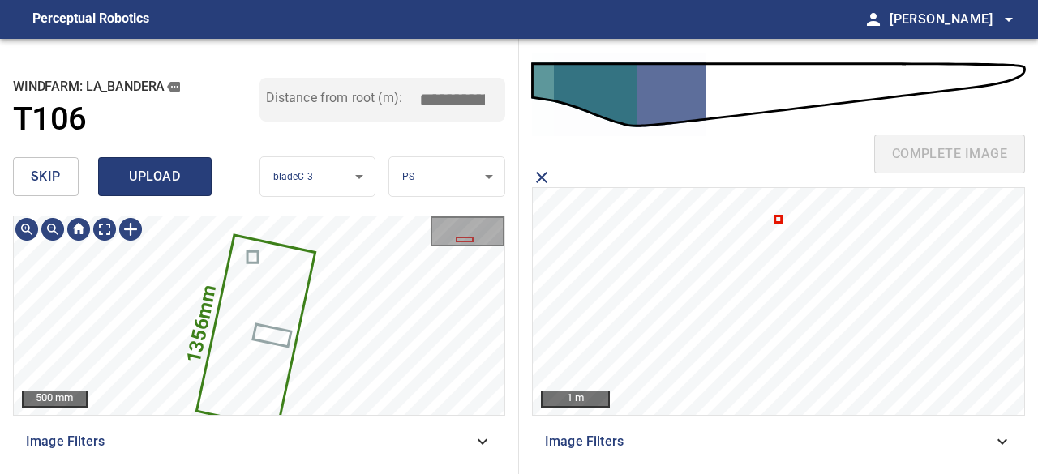
click at [125, 178] on span "upload" at bounding box center [155, 176] width 78 height 23
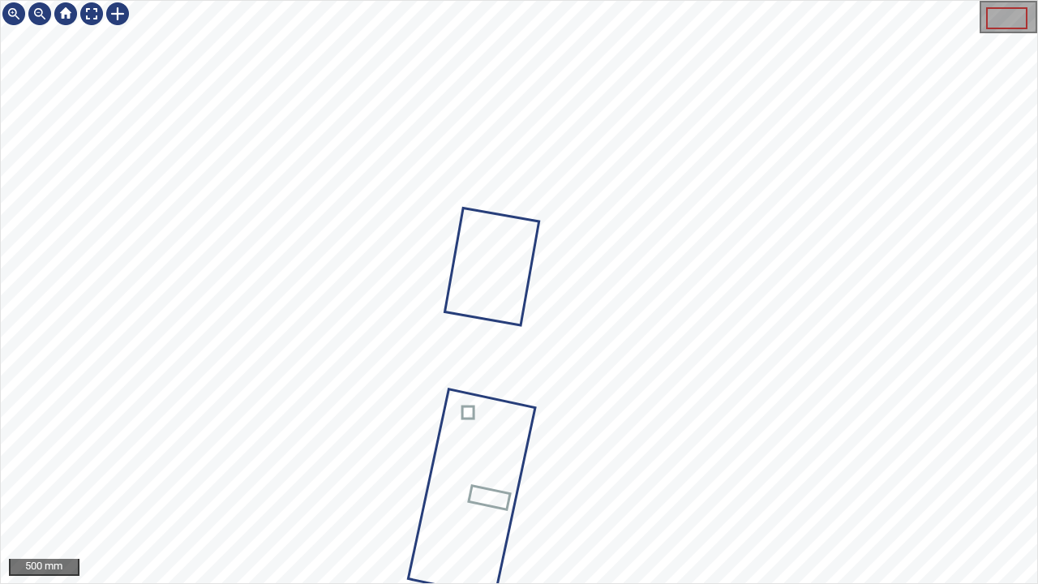
click at [456, 236] on div "La_Bandera/T106/4 Category 1 unclassified" at bounding box center [519, 292] width 1036 height 582
click at [84, 13] on div at bounding box center [92, 14] width 26 height 26
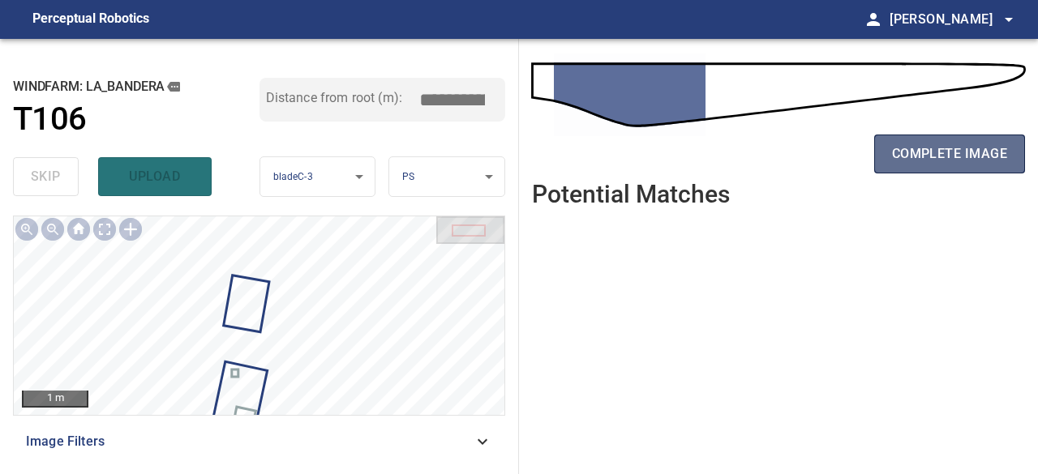
click at [971, 154] on span "complete image" at bounding box center [949, 154] width 115 height 23
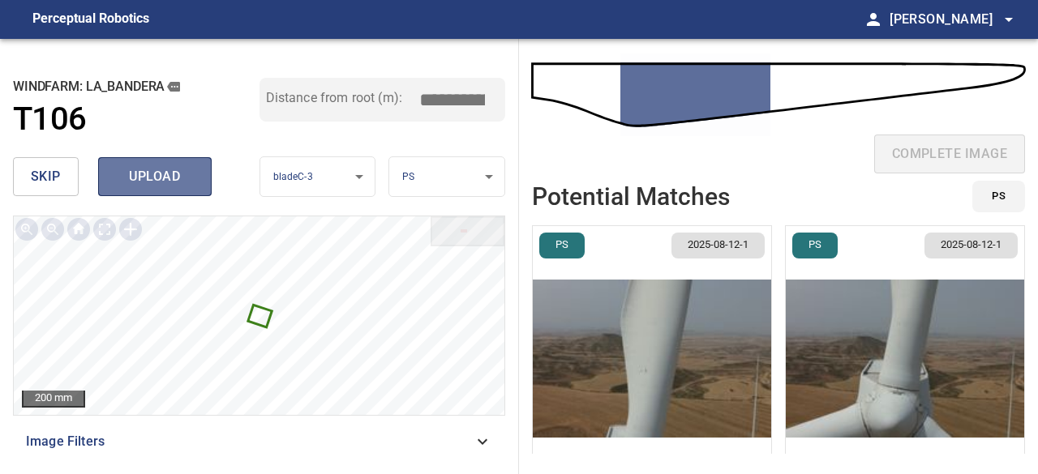
click at [184, 174] on span "upload" at bounding box center [155, 176] width 78 height 23
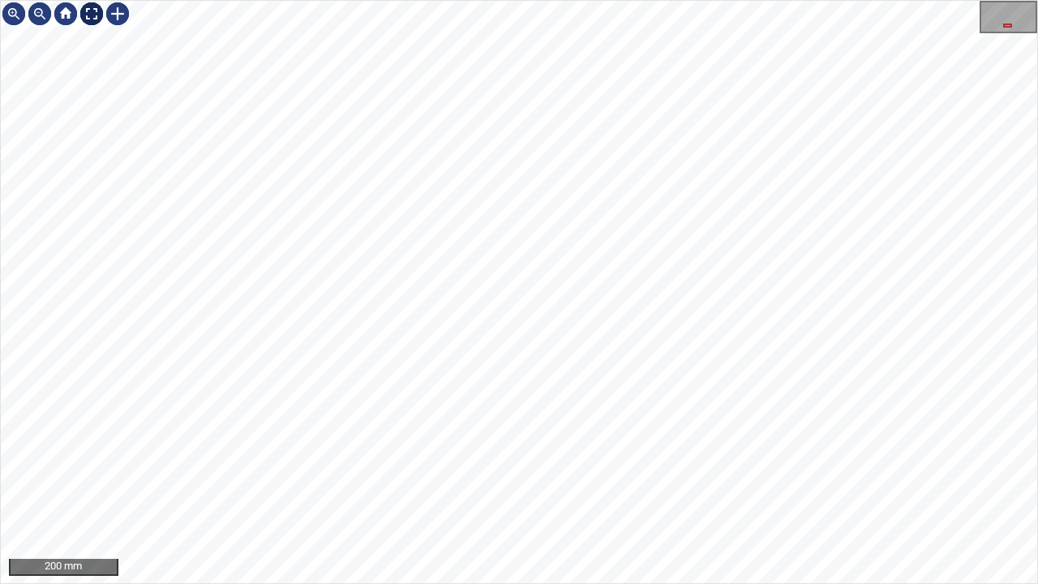
click at [84, 16] on div at bounding box center [92, 14] width 26 height 26
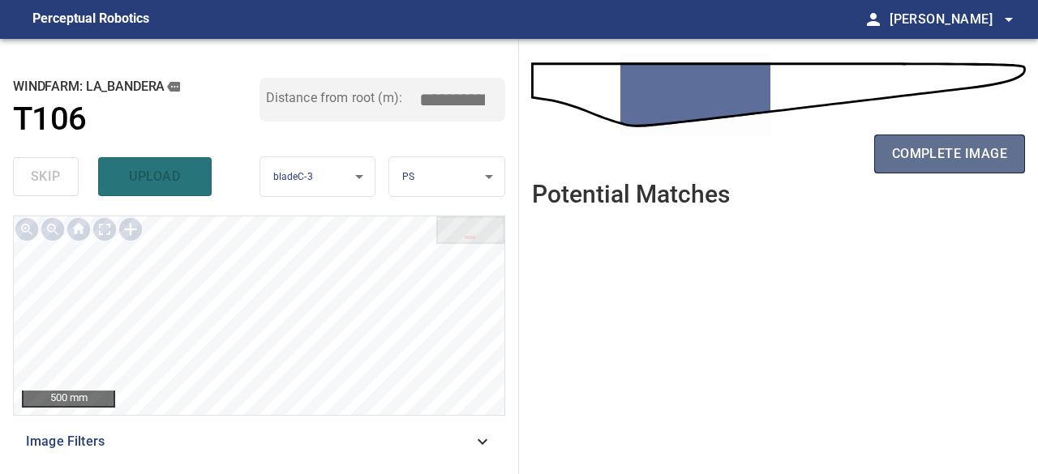
click at [905, 166] on button "complete image" at bounding box center [949, 154] width 151 height 39
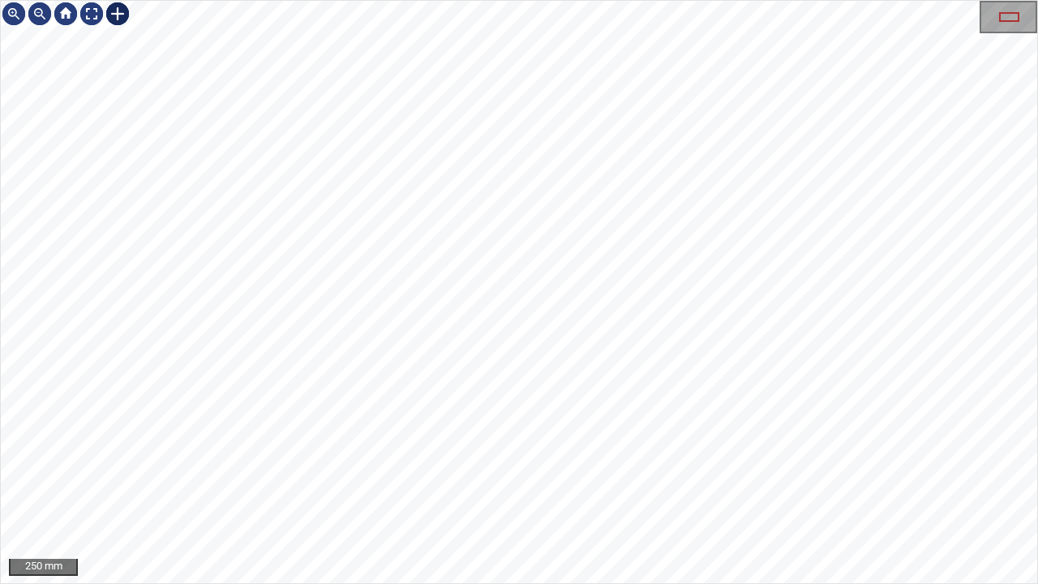
click at [122, 14] on div at bounding box center [118, 14] width 26 height 26
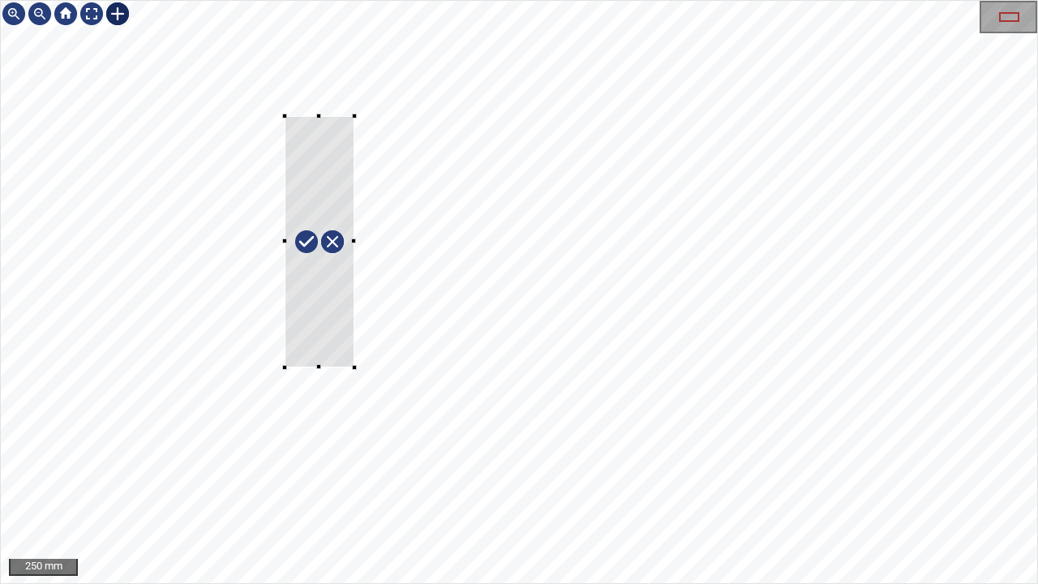
click at [354, 367] on div at bounding box center [519, 292] width 1036 height 582
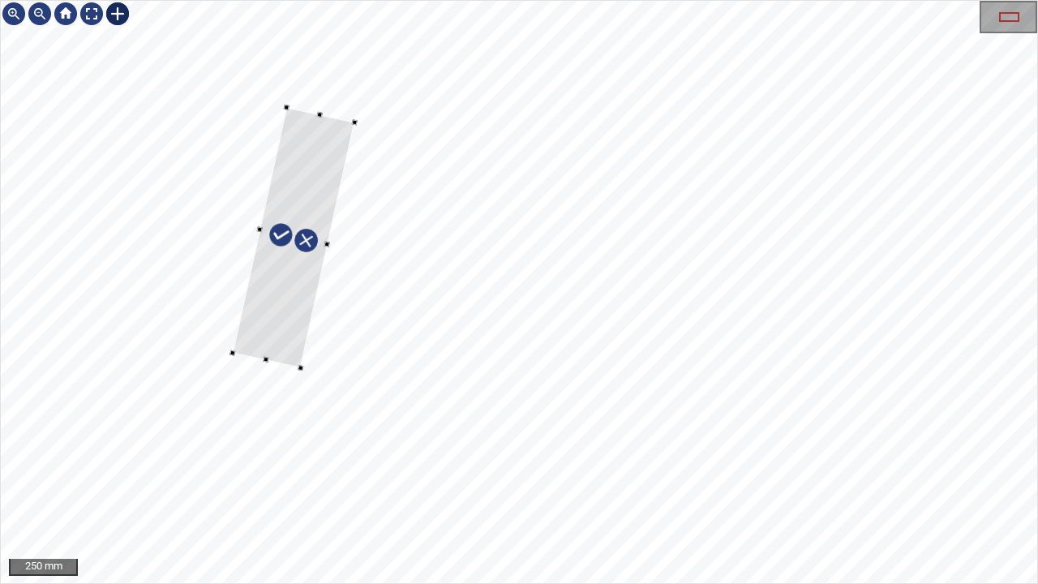
click at [283, 305] on div at bounding box center [294, 237] width 122 height 260
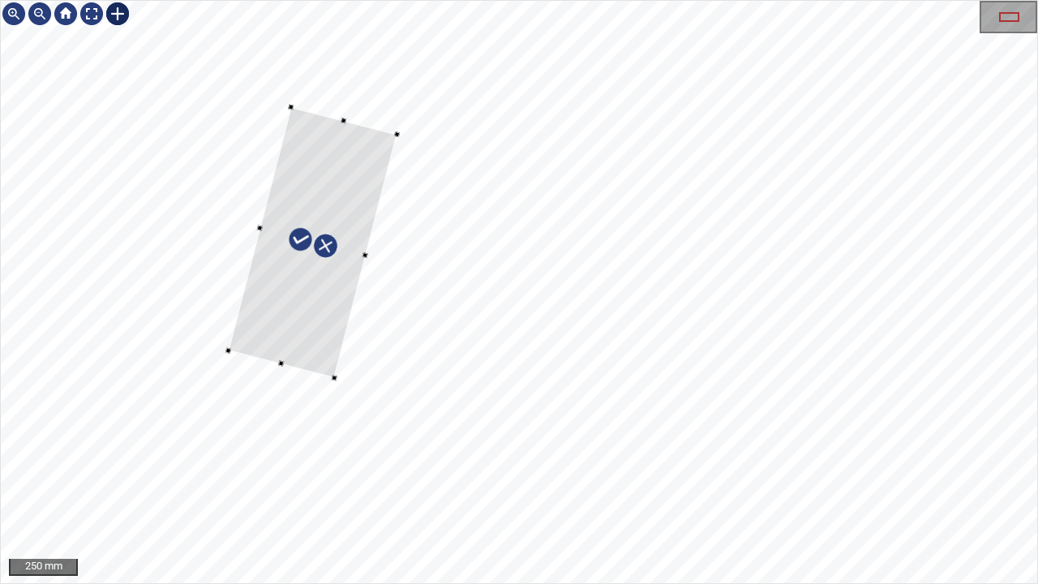
click at [362, 252] on div at bounding box center [365, 255] width 6 height 6
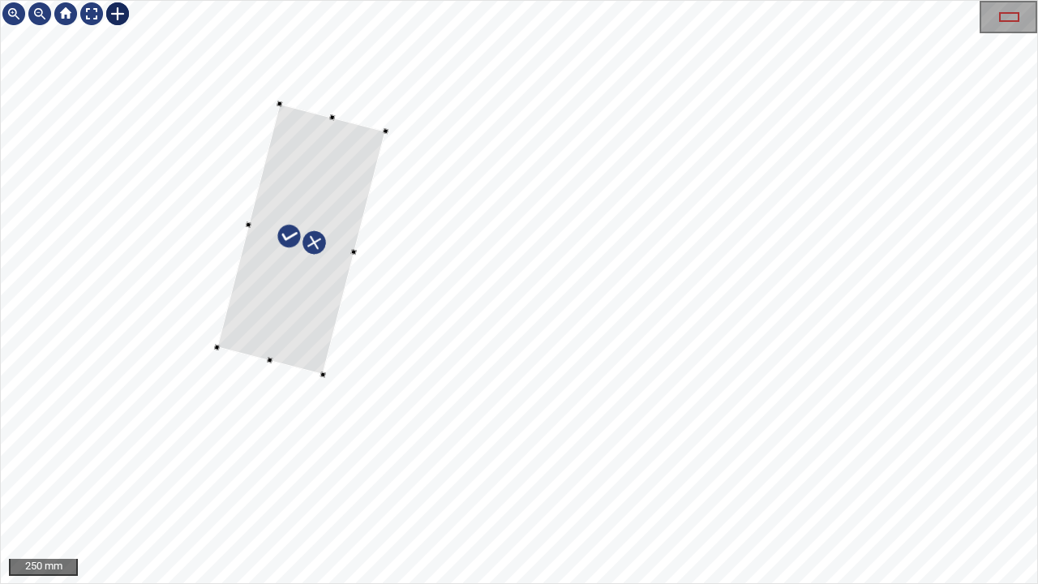
click at [320, 281] on div at bounding box center [301, 240] width 169 height 271
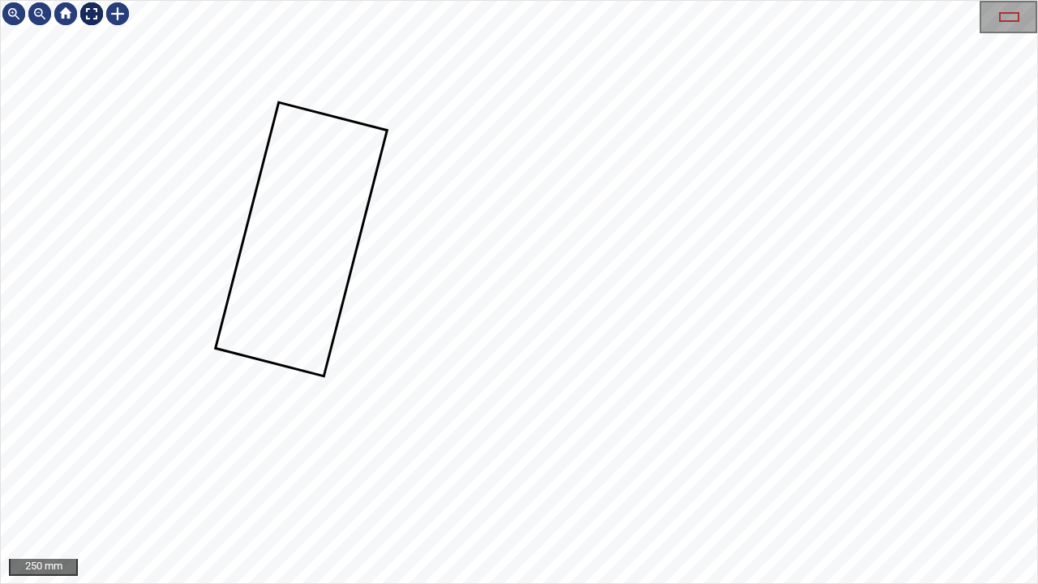
click at [90, 21] on div at bounding box center [92, 14] width 26 height 26
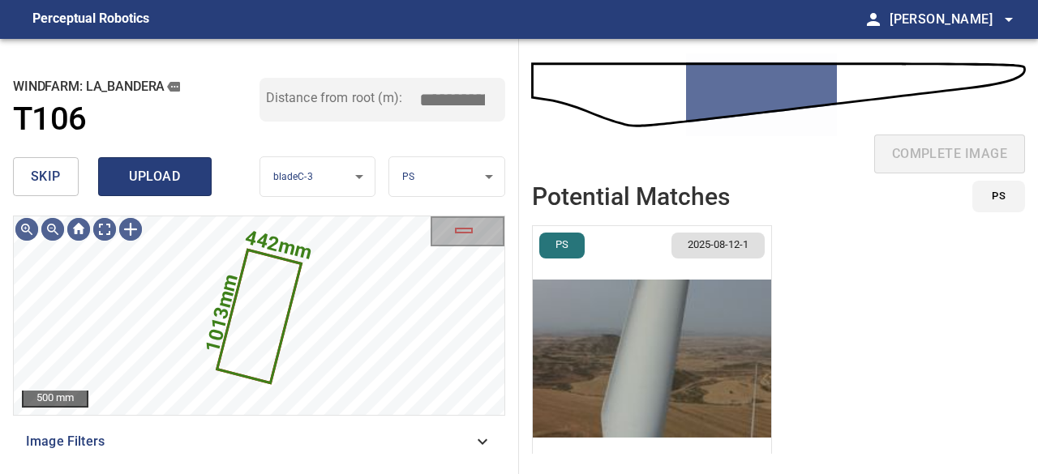
click at [166, 188] on button "upload" at bounding box center [155, 176] width 114 height 39
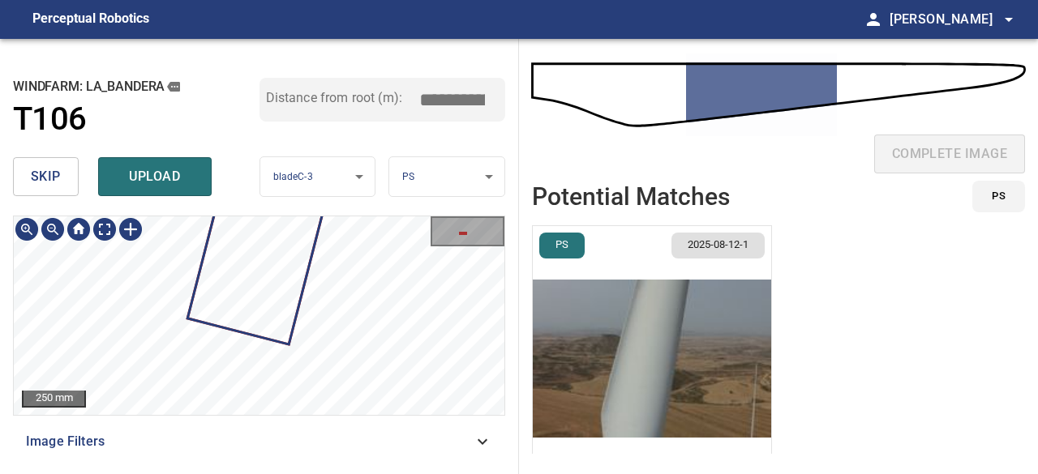
click at [371, 216] on div "608mm 224mm 250 mm" at bounding box center [259, 316] width 492 height 200
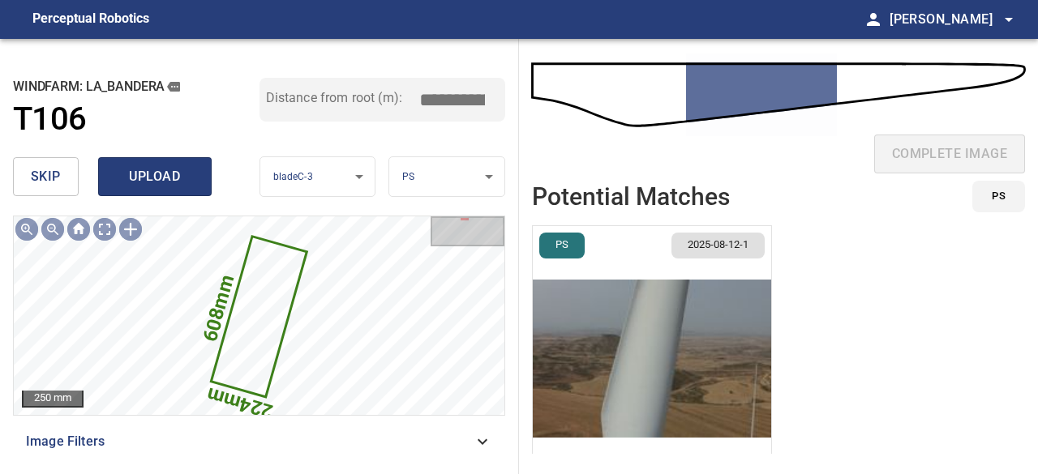
click at [149, 180] on span "upload" at bounding box center [155, 176] width 78 height 23
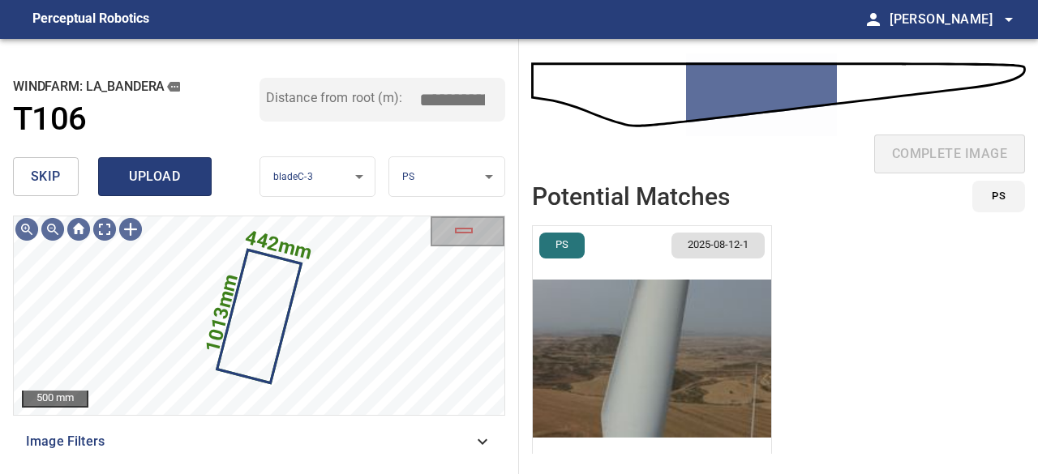
click at [170, 177] on span "upload" at bounding box center [155, 176] width 78 height 23
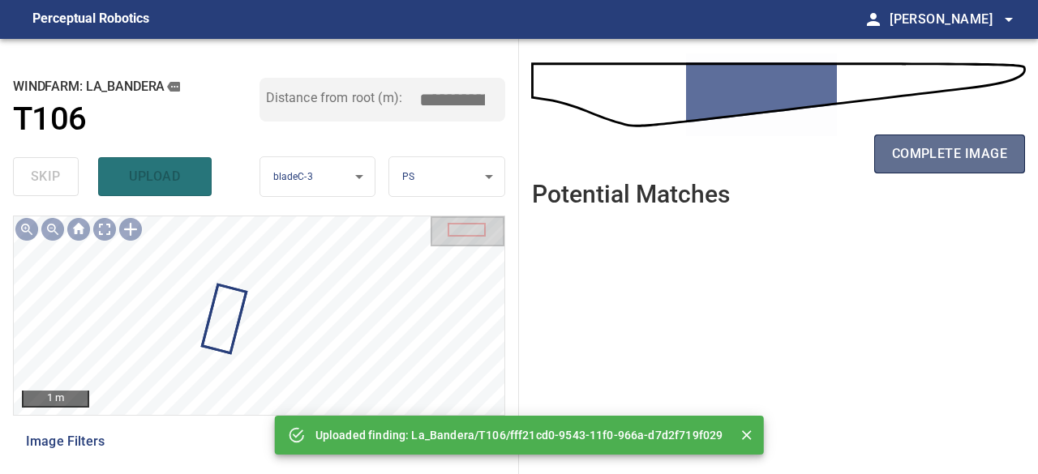
click at [925, 161] on span "complete image" at bounding box center [949, 154] width 115 height 23
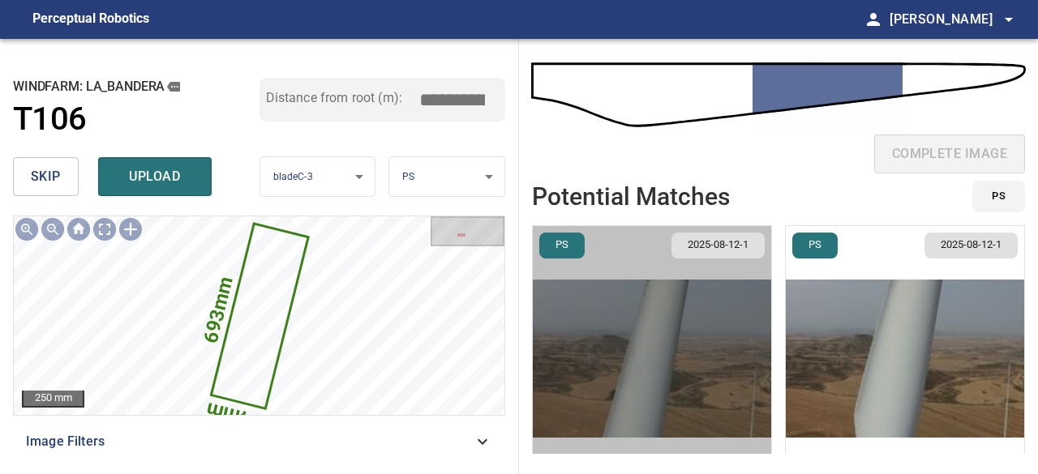
click at [717, 358] on img "button" at bounding box center [652, 358] width 238 height 265
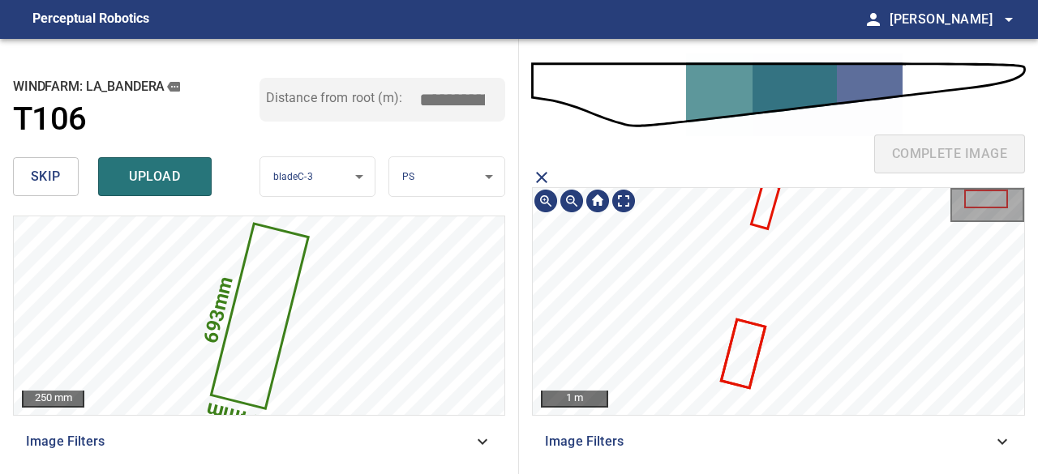
click at [764, 214] on icon at bounding box center [765, 206] width 25 height 43
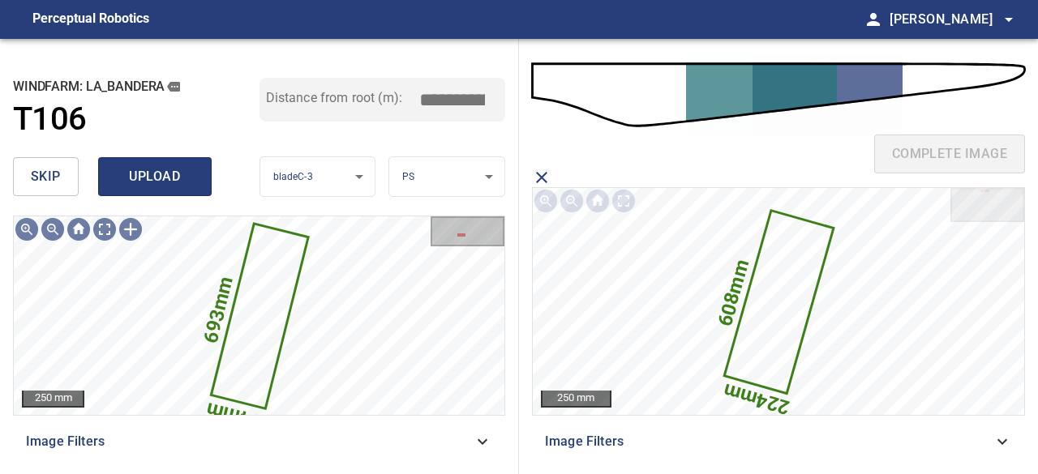
click at [152, 169] on span "upload" at bounding box center [155, 176] width 78 height 23
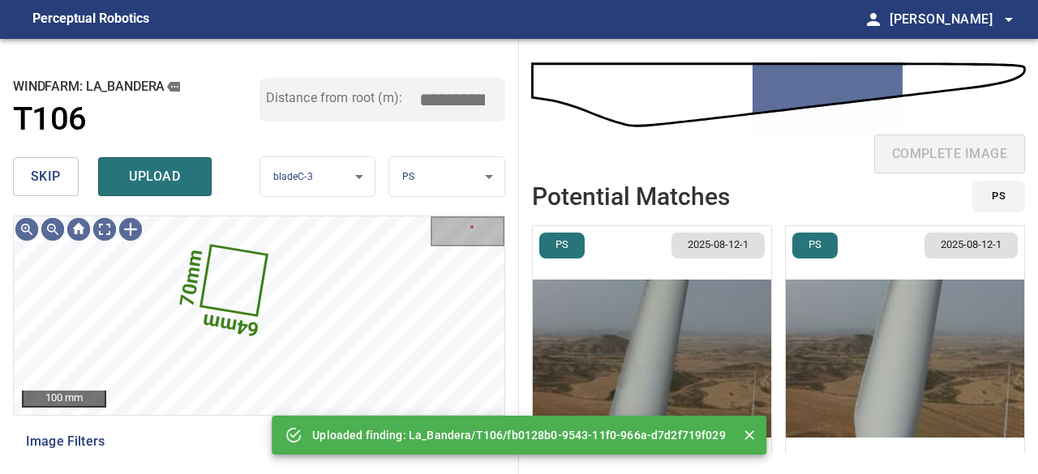
click at [56, 176] on span "skip" at bounding box center [46, 176] width 30 height 23
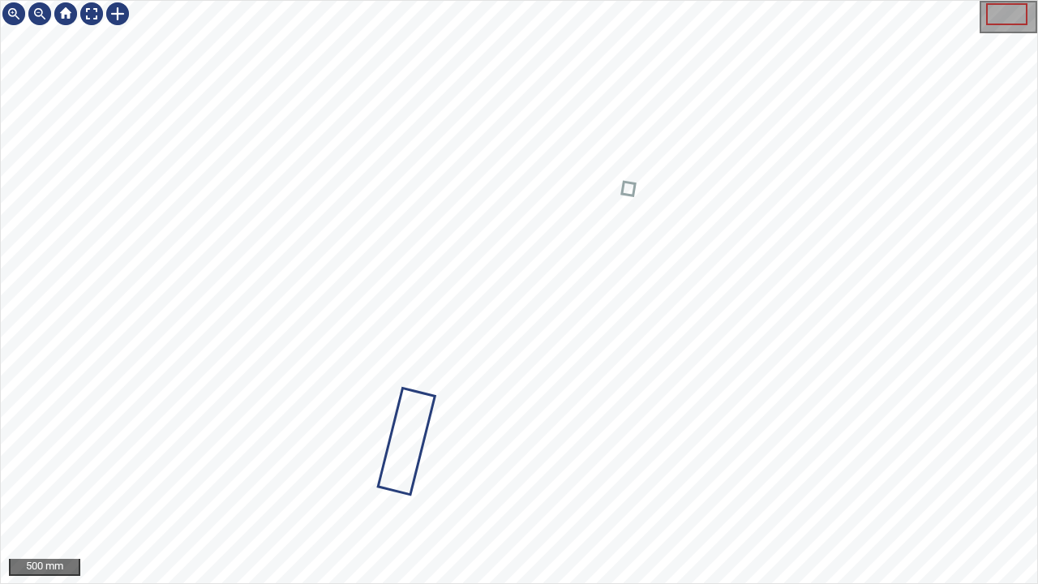
click at [426, 428] on div at bounding box center [519, 292] width 1036 height 582
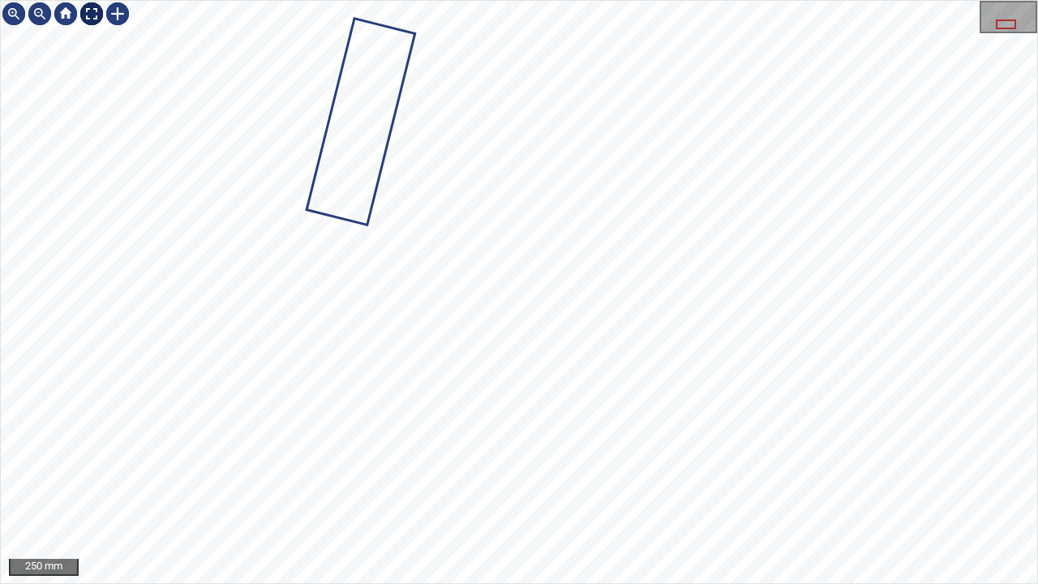
click at [88, 16] on div at bounding box center [92, 14] width 26 height 26
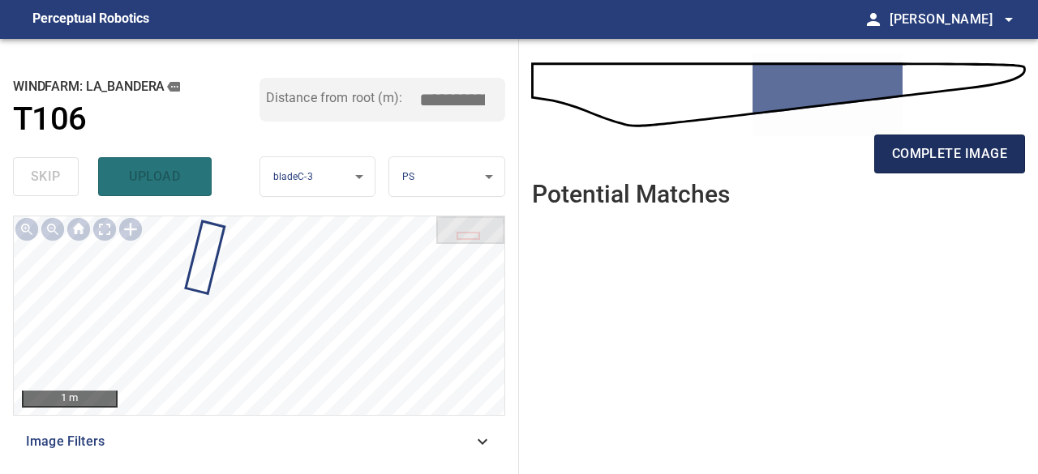
click at [902, 155] on span "complete image" at bounding box center [949, 154] width 115 height 23
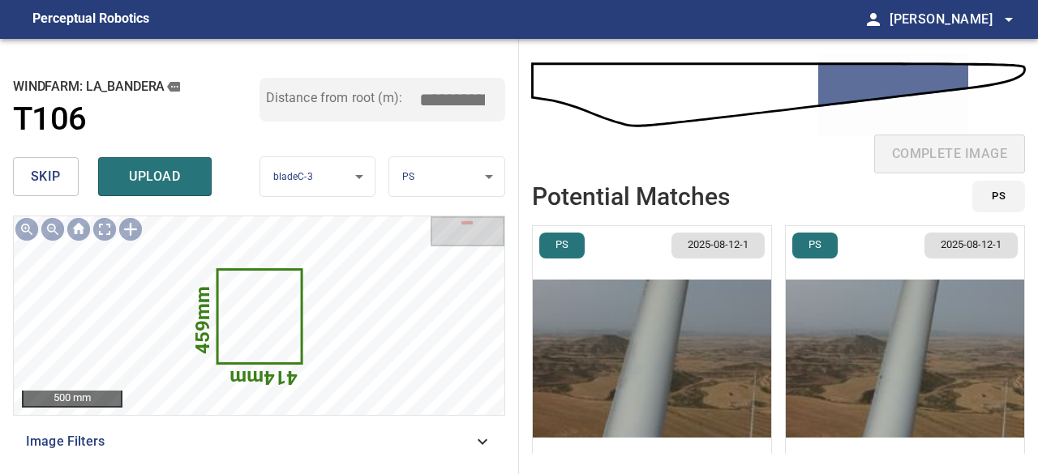
click at [49, 186] on span "skip" at bounding box center [46, 176] width 30 height 23
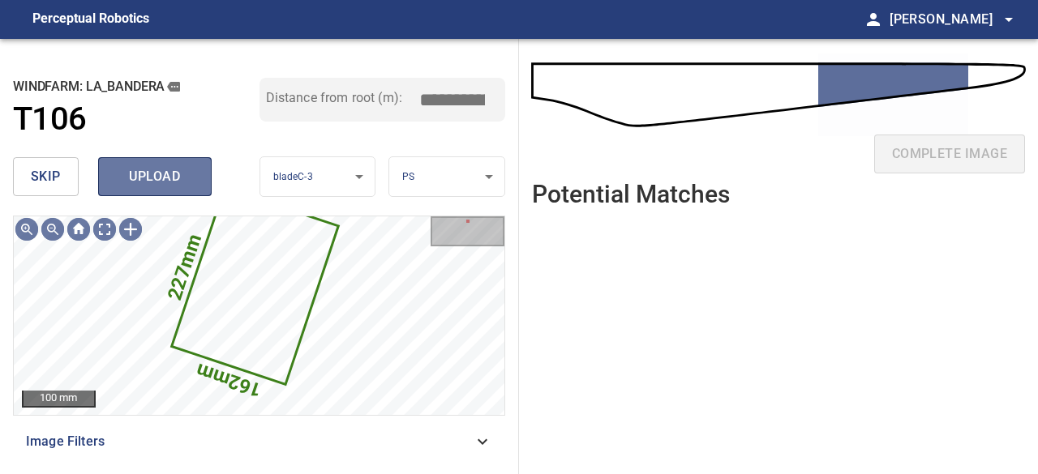
click at [129, 179] on span "upload" at bounding box center [155, 176] width 78 height 23
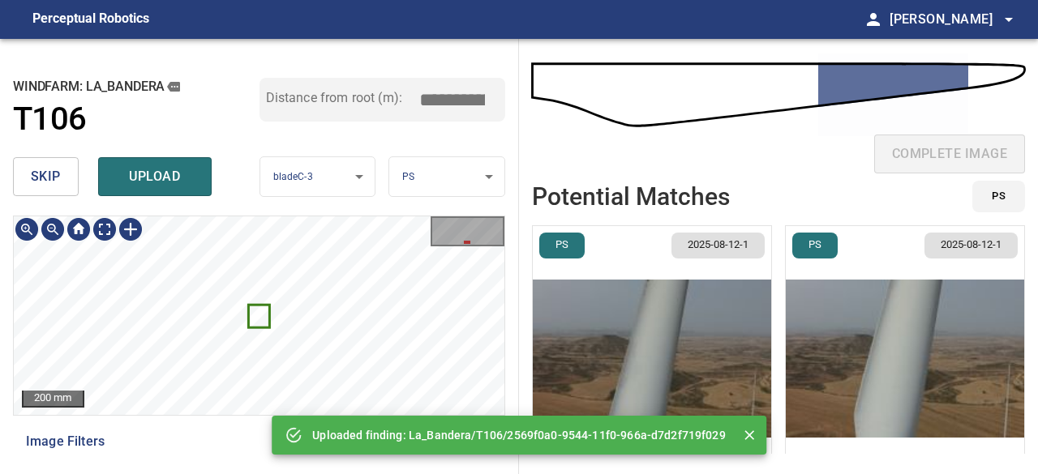
click at [262, 318] on icon at bounding box center [260, 317] width 19 height 20
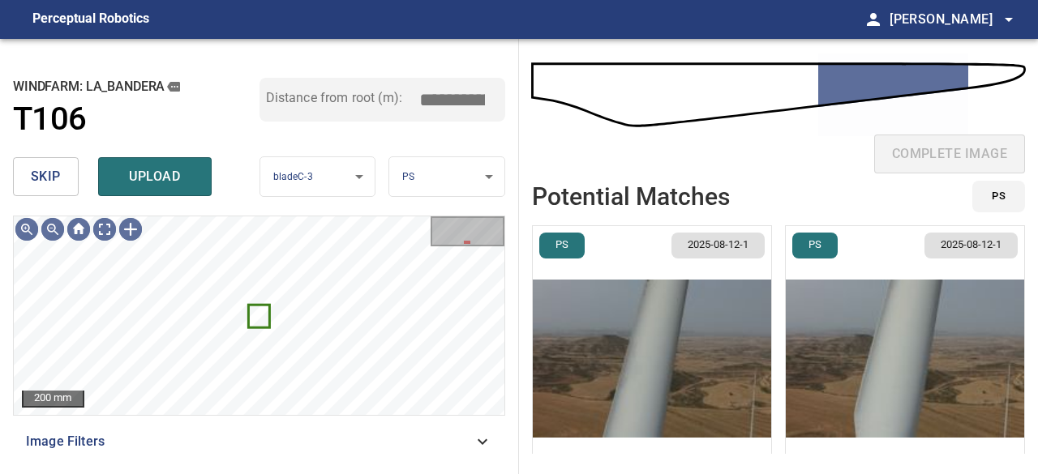
click at [33, 174] on span "skip" at bounding box center [46, 176] width 30 height 23
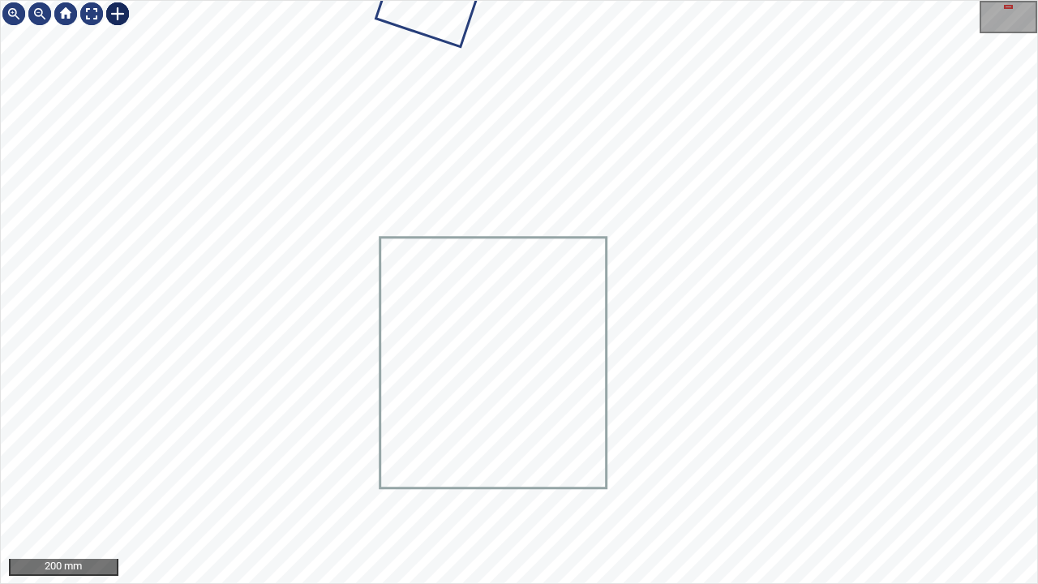
click at [121, 13] on div at bounding box center [118, 14] width 26 height 26
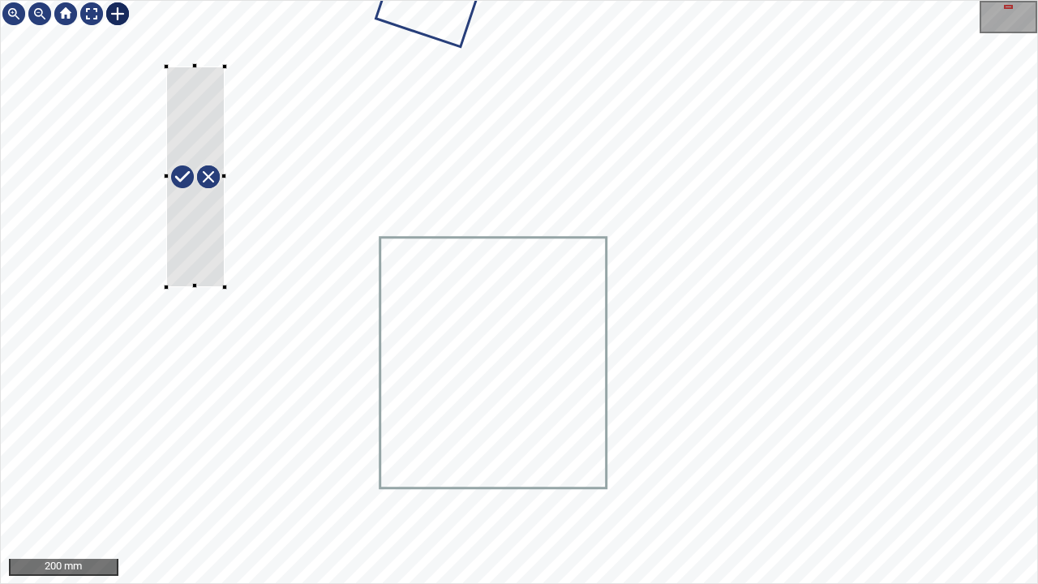
click at [224, 286] on div at bounding box center [519, 292] width 1036 height 582
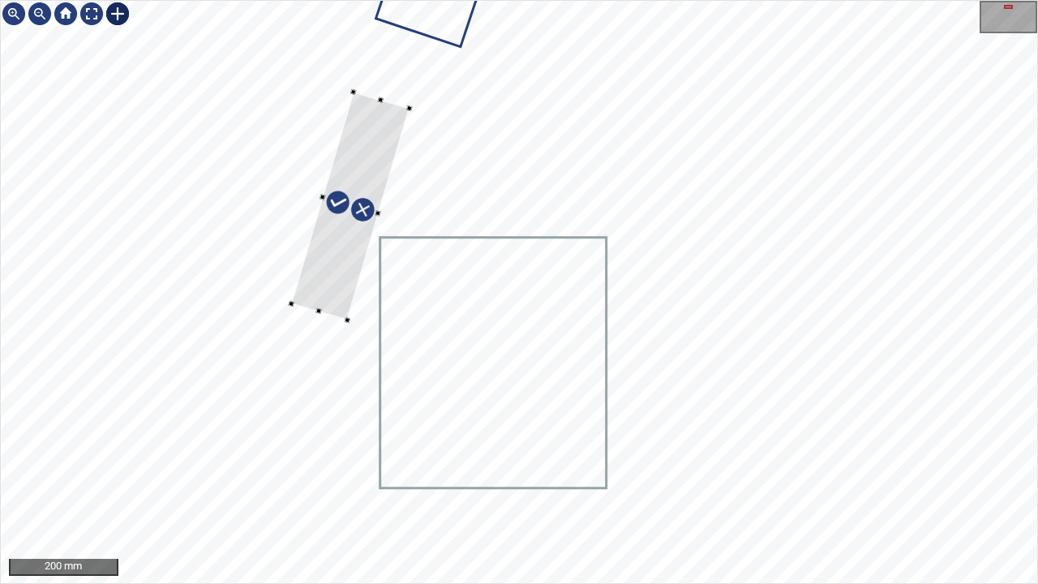
click at [334, 242] on div at bounding box center [351, 206] width 118 height 228
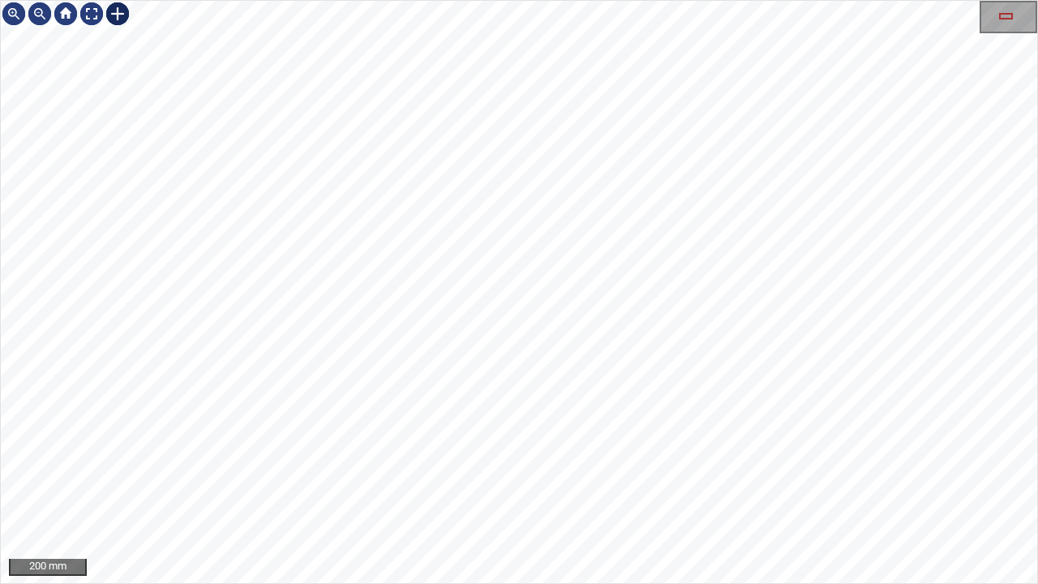
click at [125, 16] on div at bounding box center [118, 14] width 26 height 26
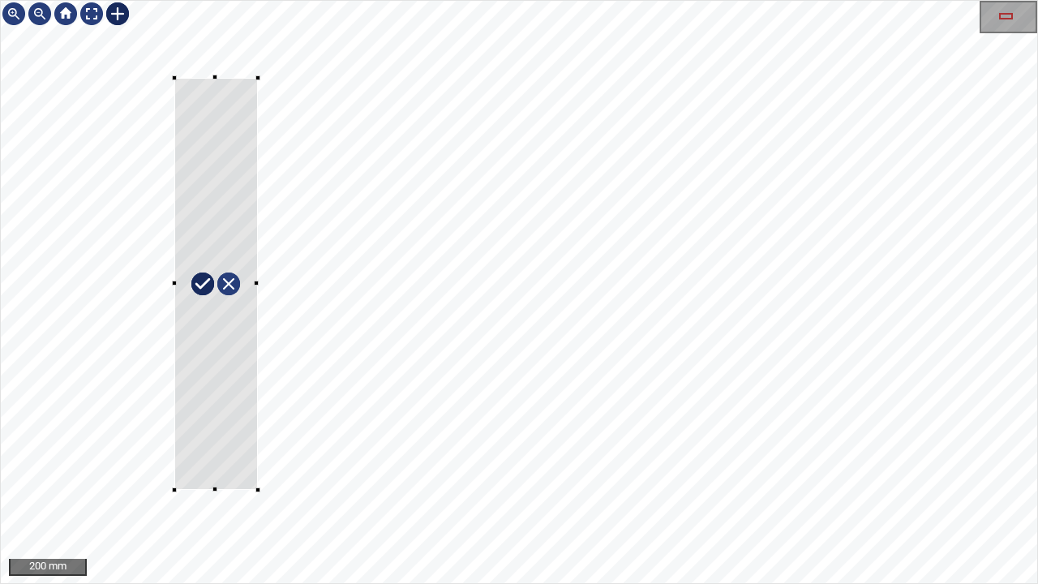
click at [255, 474] on div at bounding box center [519, 292] width 1036 height 582
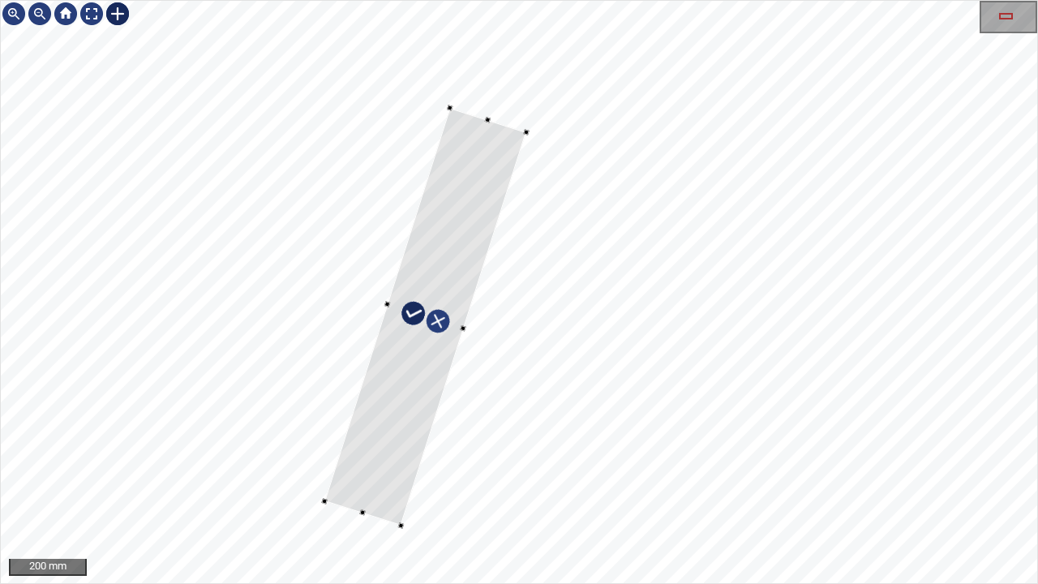
click at [392, 415] on div at bounding box center [425, 317] width 202 height 418
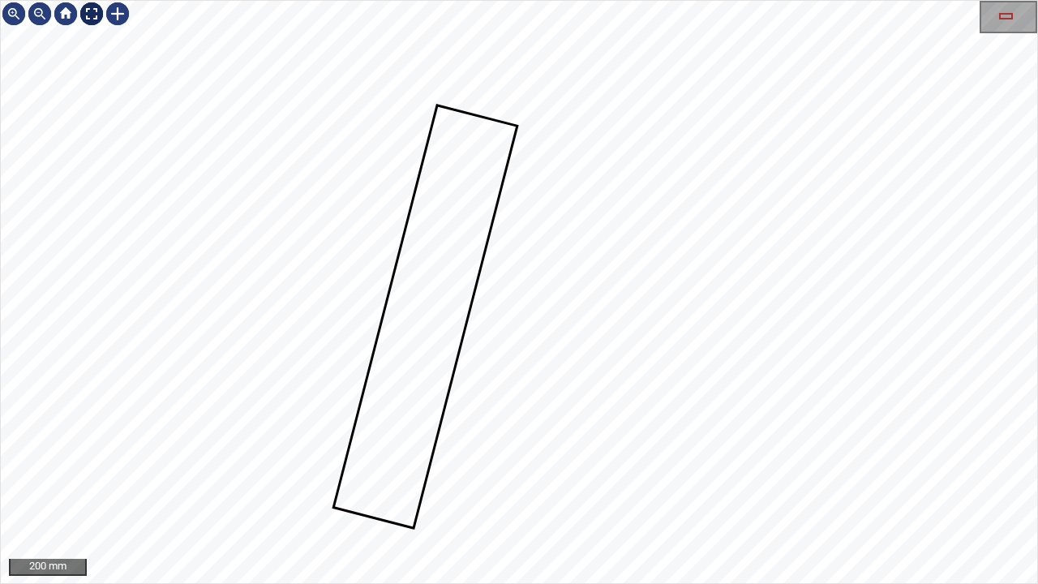
click at [89, 14] on div at bounding box center [92, 14] width 26 height 26
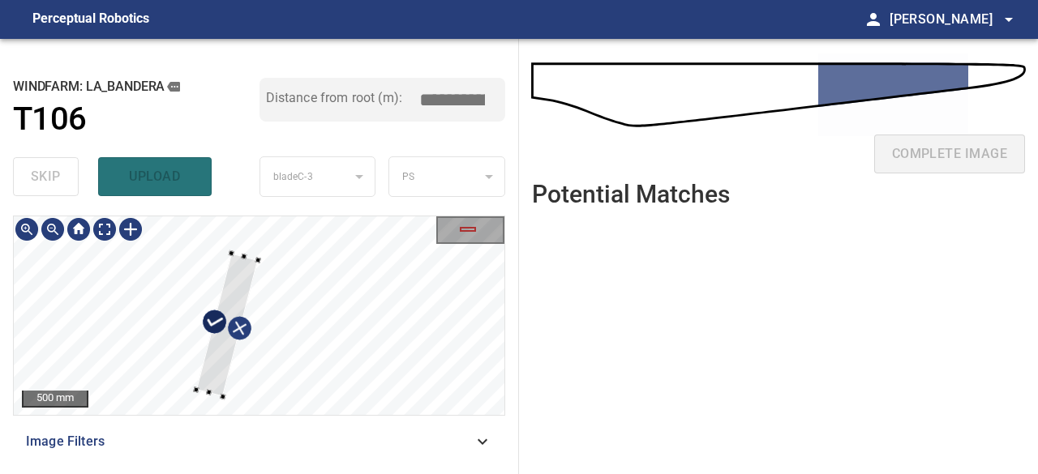
click at [229, 293] on div at bounding box center [227, 325] width 62 height 144
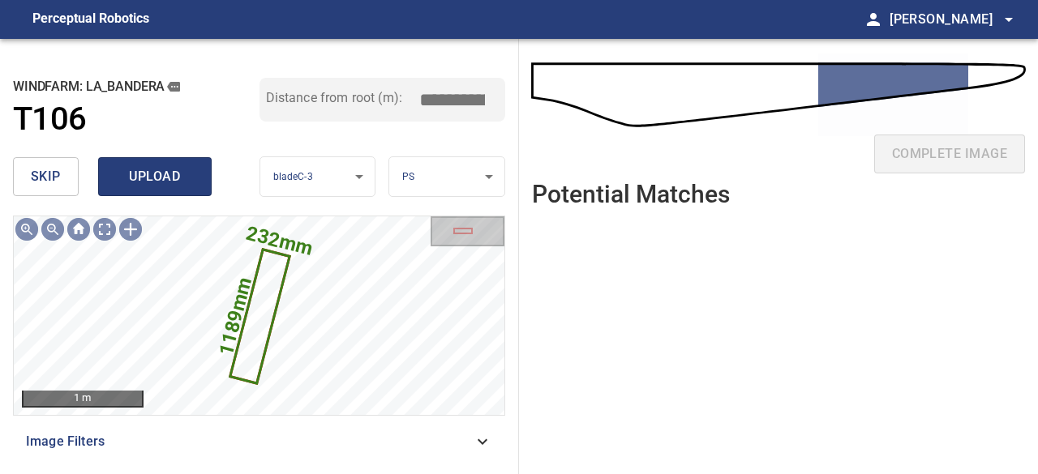
click at [165, 181] on span "upload" at bounding box center [155, 176] width 78 height 23
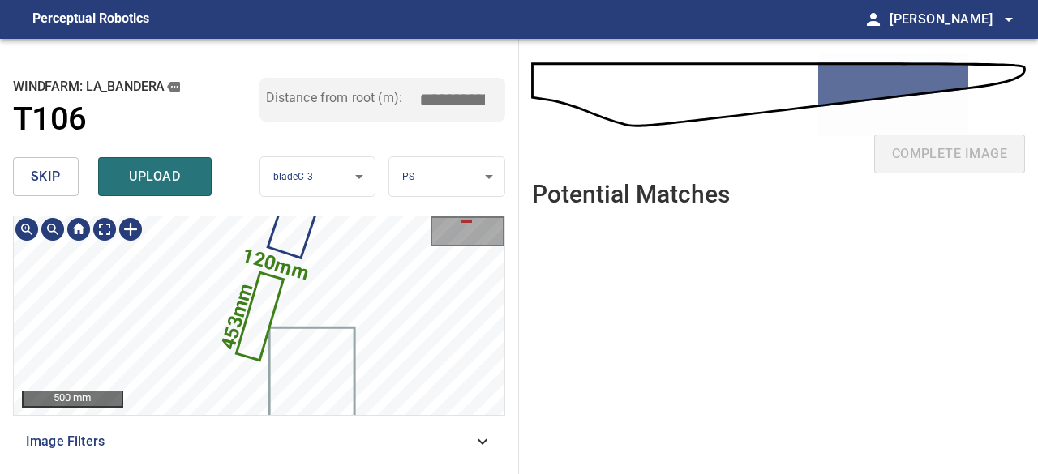
click at [255, 337] on icon at bounding box center [260, 316] width 44 height 84
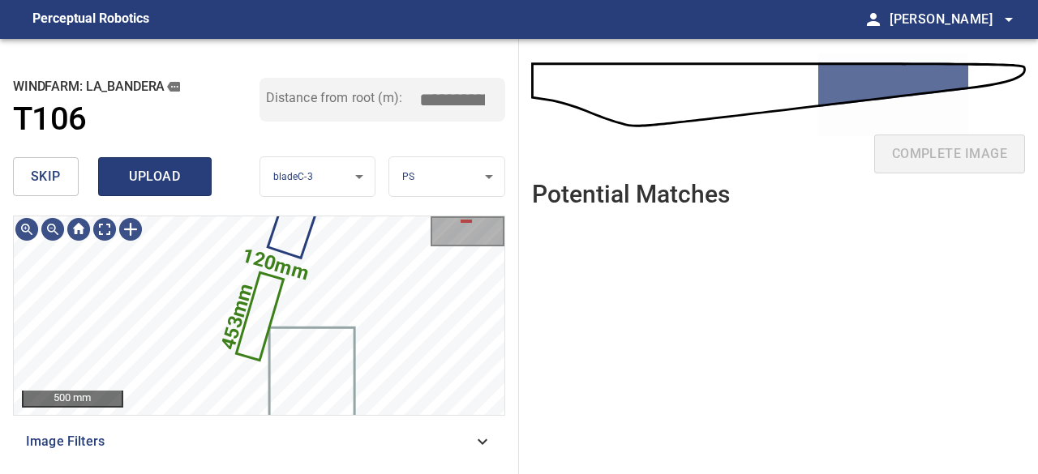
click at [167, 177] on span "upload" at bounding box center [155, 176] width 78 height 23
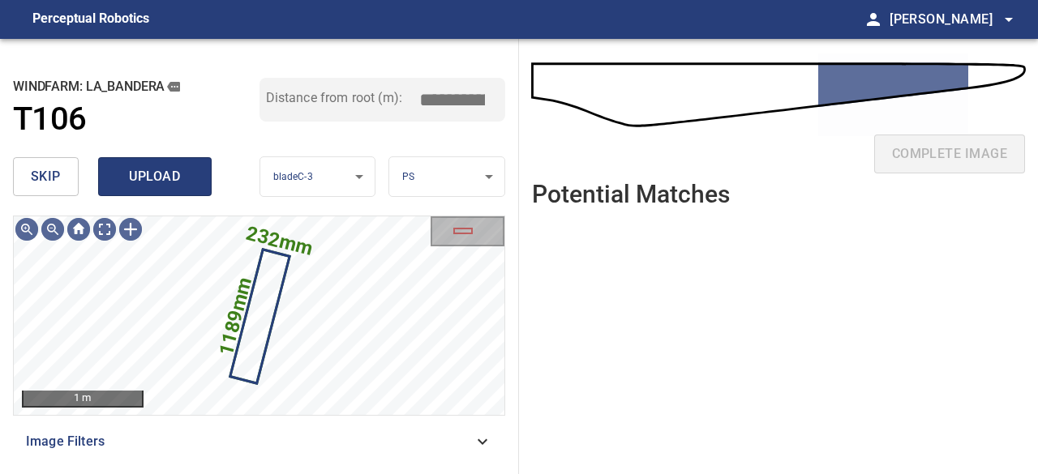
click at [163, 184] on span "upload" at bounding box center [155, 176] width 78 height 23
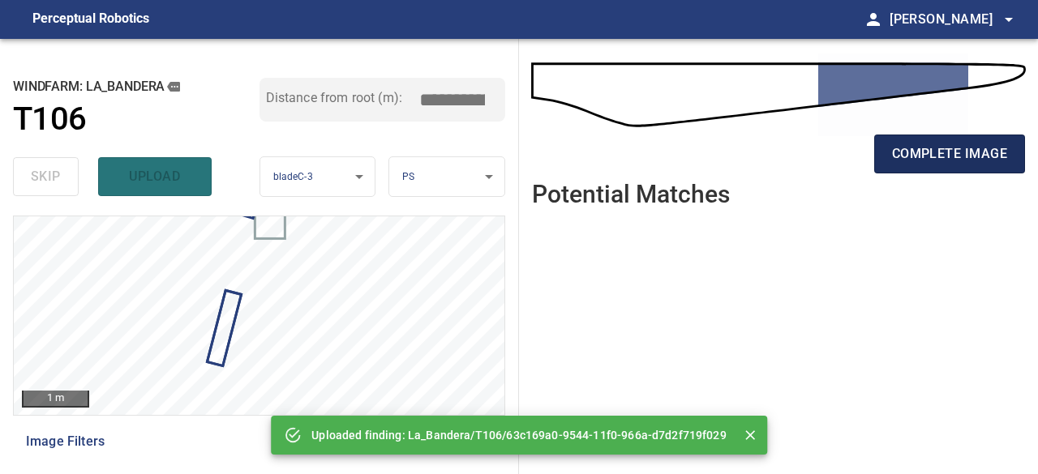
click at [916, 149] on span "complete image" at bounding box center [949, 154] width 115 height 23
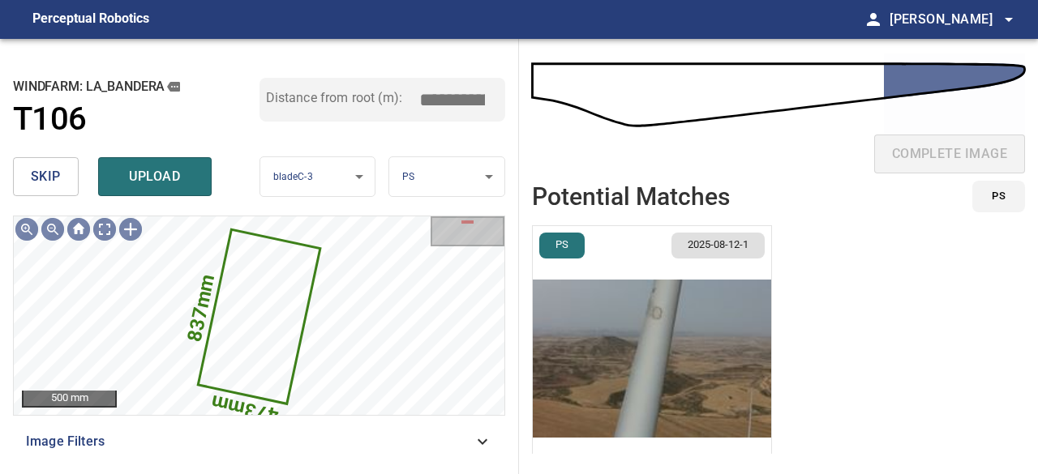
click at [66, 175] on button "skip" at bounding box center [46, 176] width 66 height 39
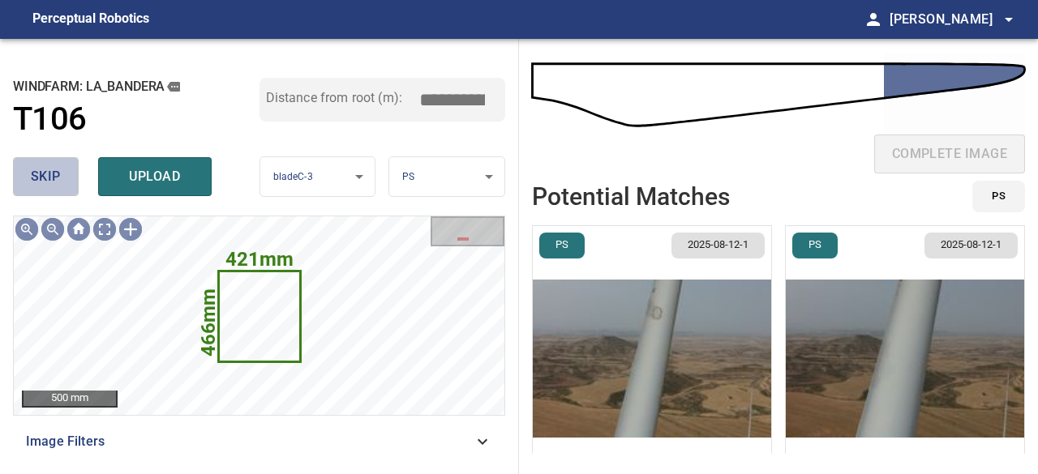
click at [51, 178] on span "skip" at bounding box center [46, 176] width 30 height 23
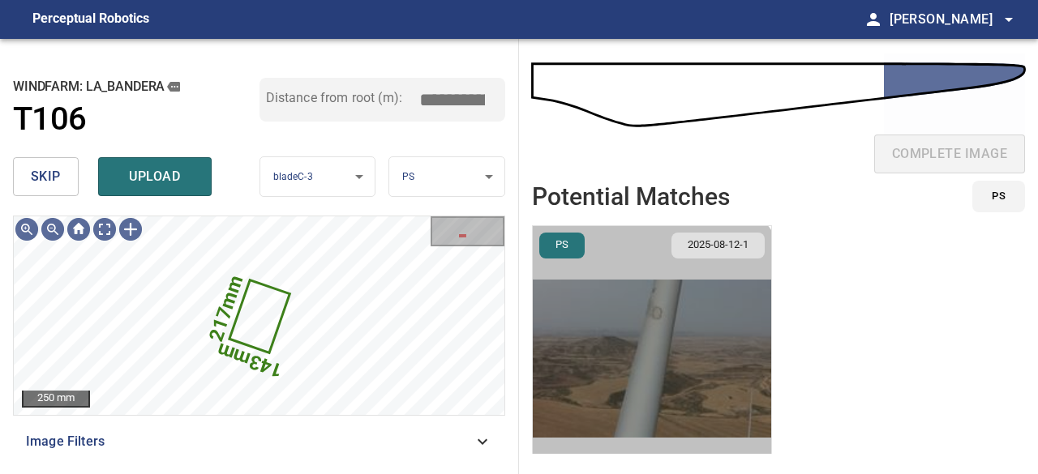
click at [598, 358] on img "button" at bounding box center [652, 358] width 238 height 265
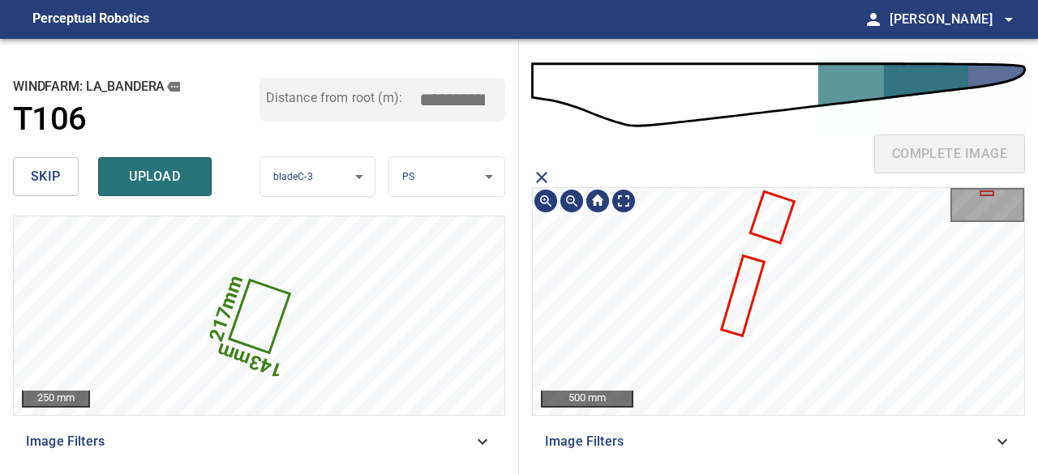
click at [776, 223] on icon at bounding box center [772, 217] width 41 height 49
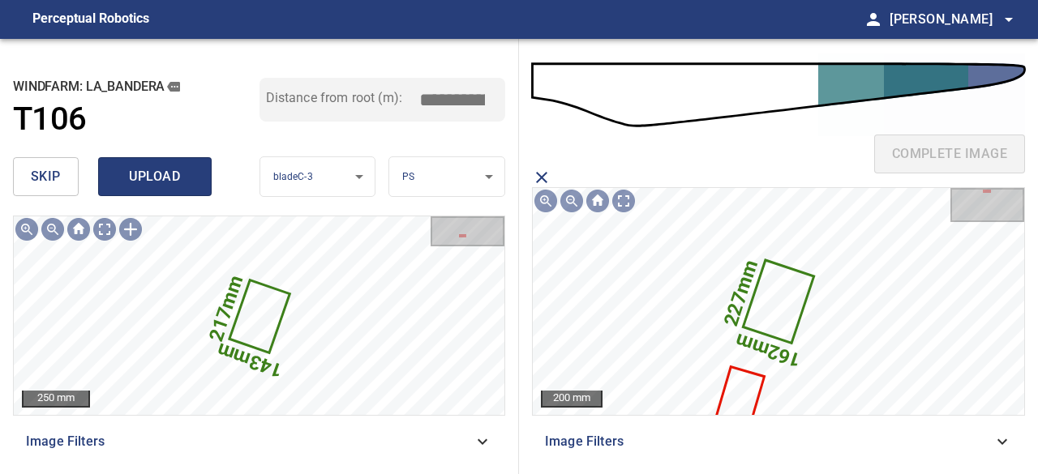
click at [199, 187] on button "upload" at bounding box center [155, 176] width 114 height 39
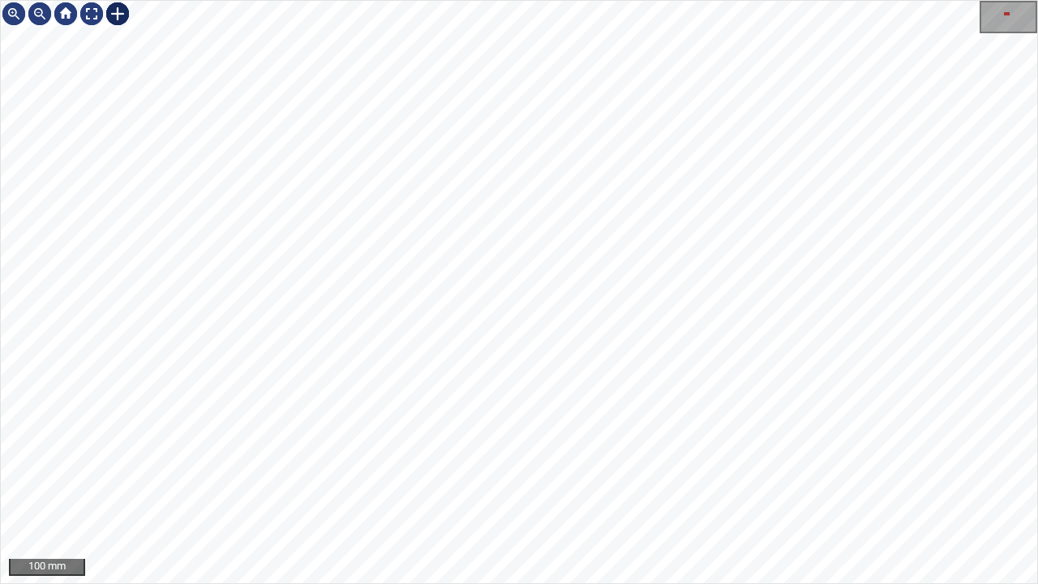
click at [118, 15] on div at bounding box center [118, 14] width 26 height 26
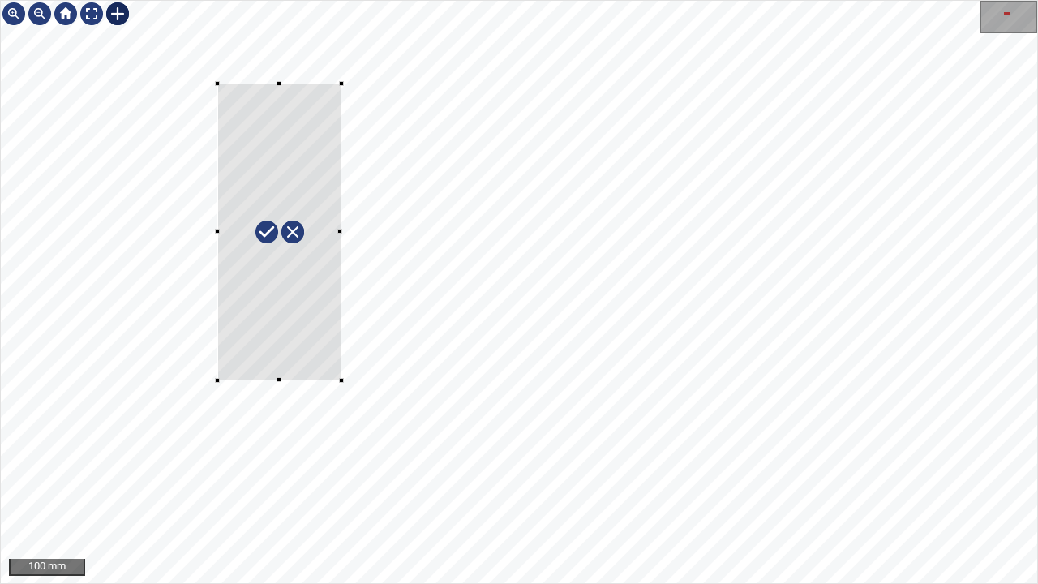
click at [341, 379] on div at bounding box center [519, 292] width 1036 height 582
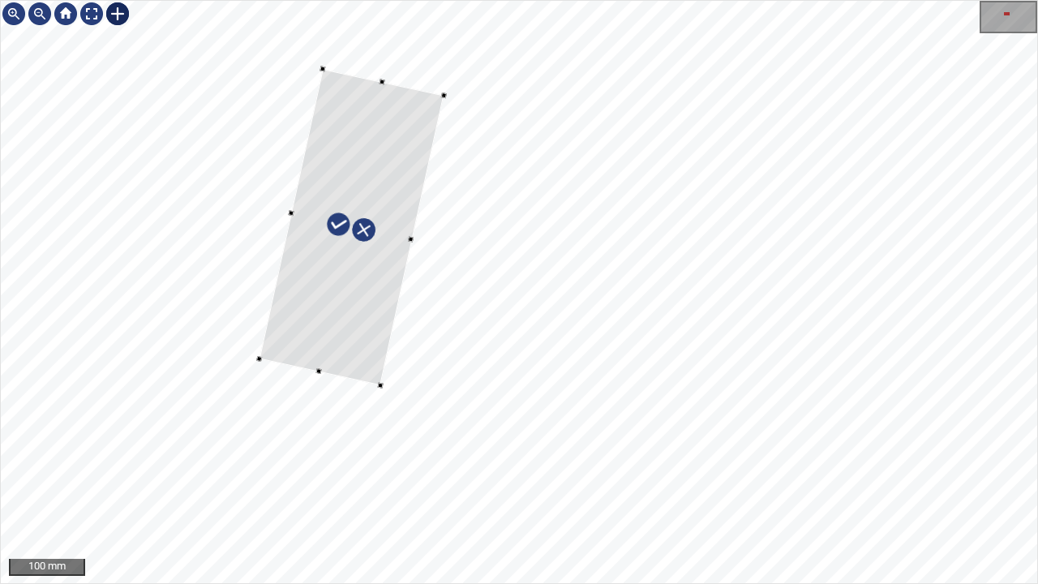
click at [324, 294] on div at bounding box center [351, 227] width 184 height 316
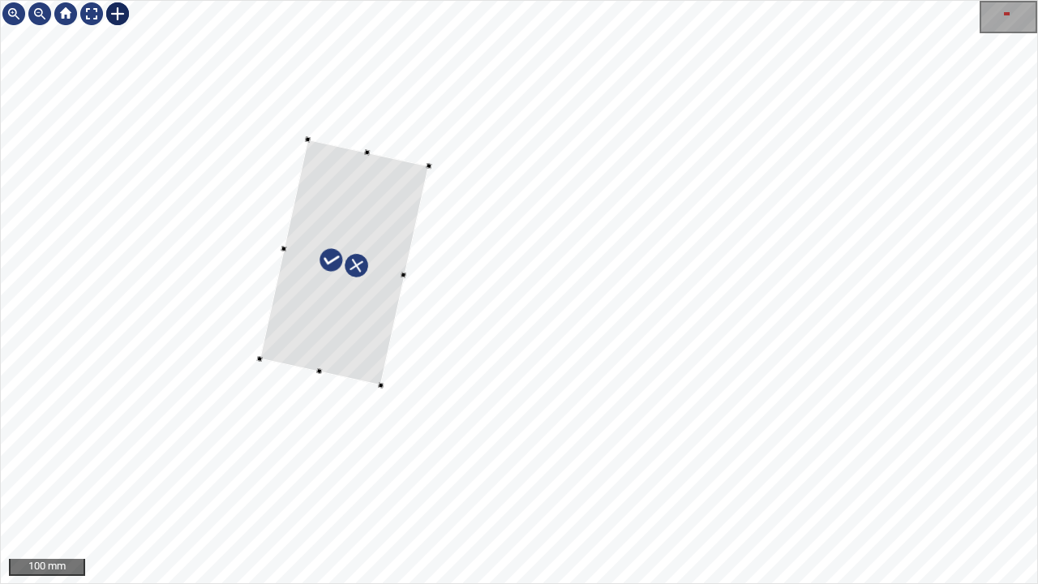
click at [370, 157] on div at bounding box center [343, 262] width 169 height 247
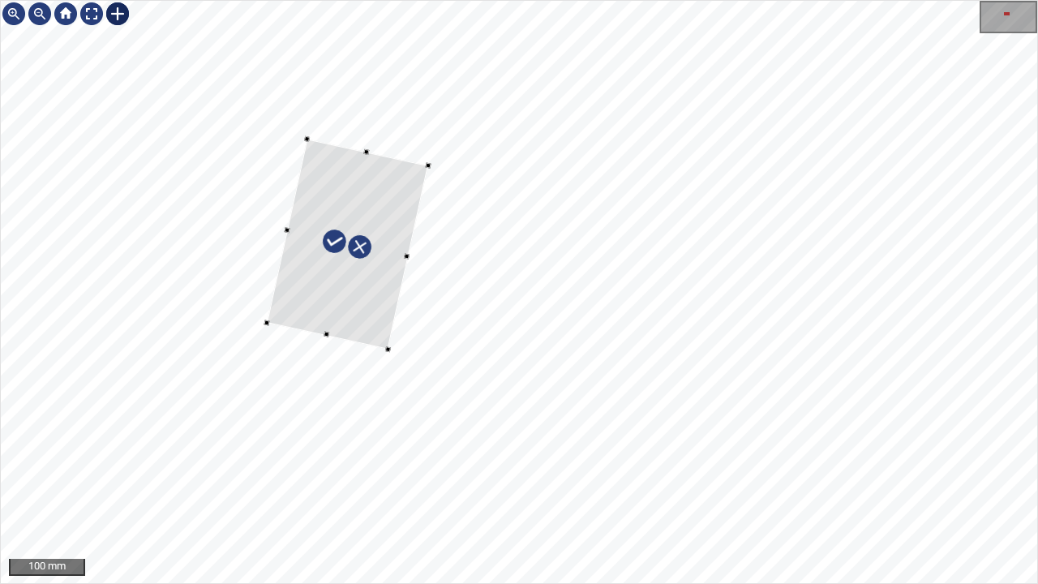
click at [337, 331] on div at bounding box center [347, 244] width 161 height 210
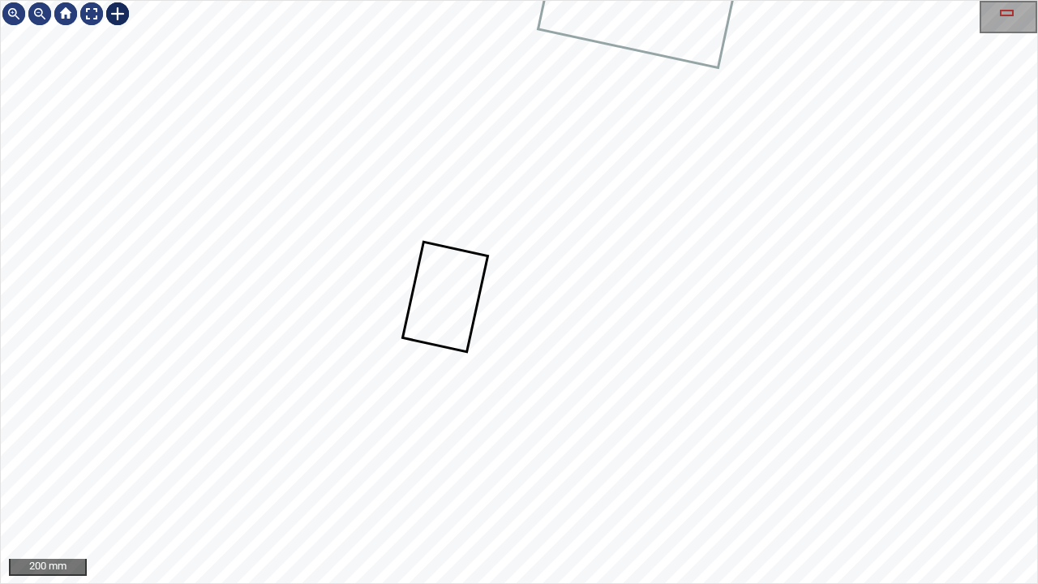
click at [115, 9] on div at bounding box center [118, 14] width 26 height 26
click at [825, 474] on div at bounding box center [519, 292] width 1036 height 582
click at [636, 464] on div at bounding box center [675, 458] width 117 height 62
click at [96, 15] on div at bounding box center [92, 14] width 26 height 26
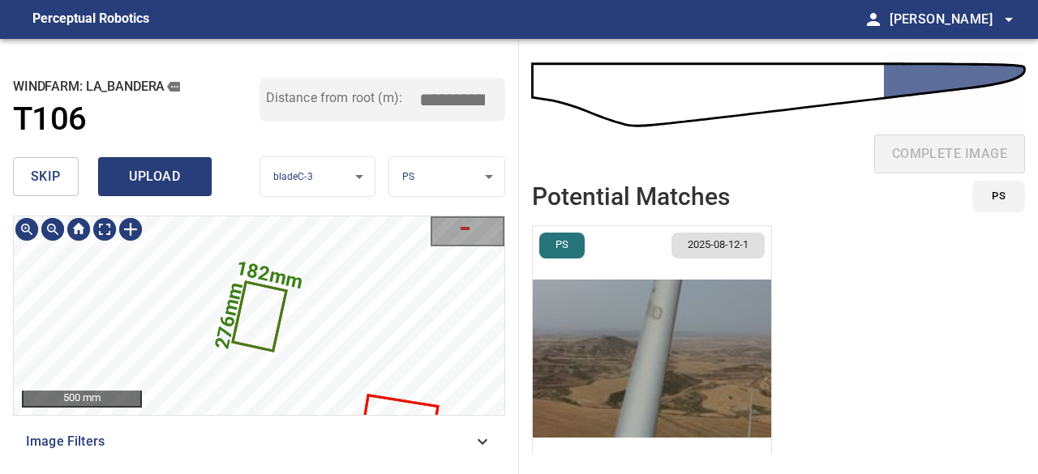
click at [153, 175] on span "upload" at bounding box center [155, 176] width 78 height 23
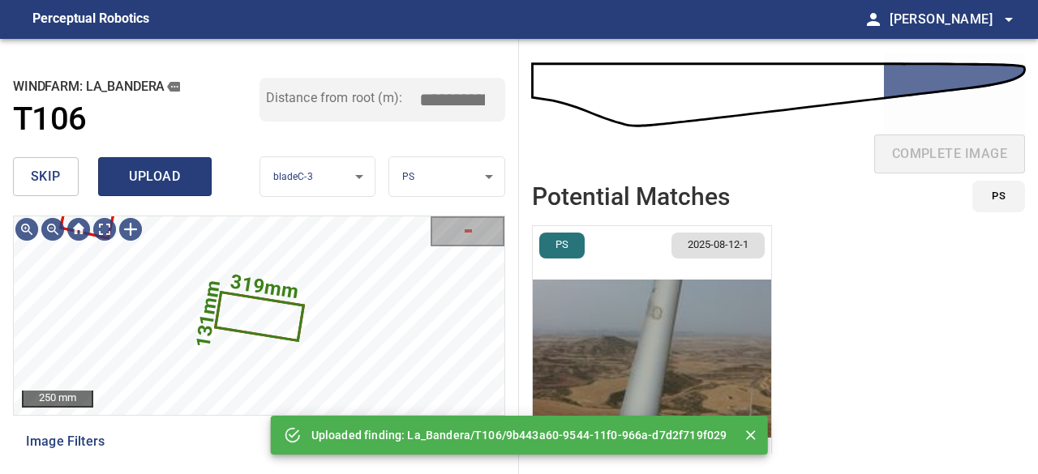
click at [144, 165] on span "upload" at bounding box center [155, 176] width 78 height 23
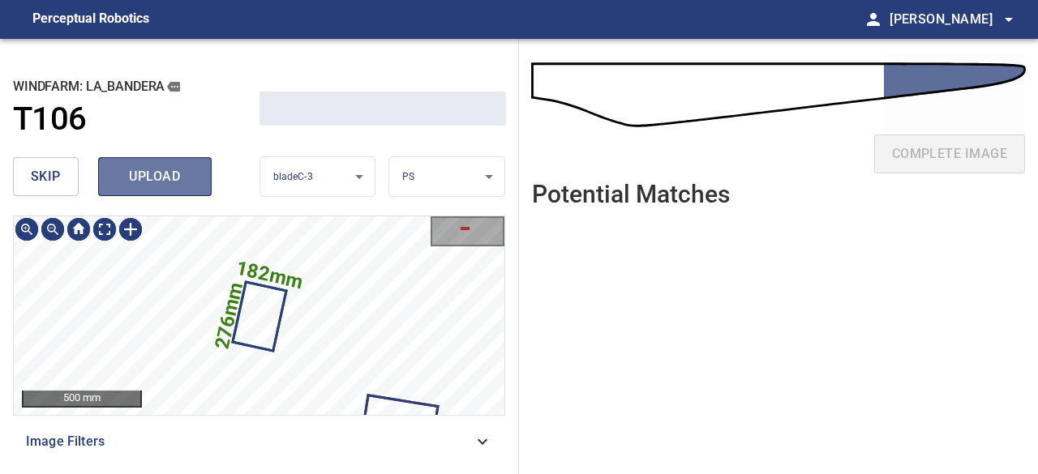
click at [175, 178] on span "upload" at bounding box center [155, 176] width 78 height 23
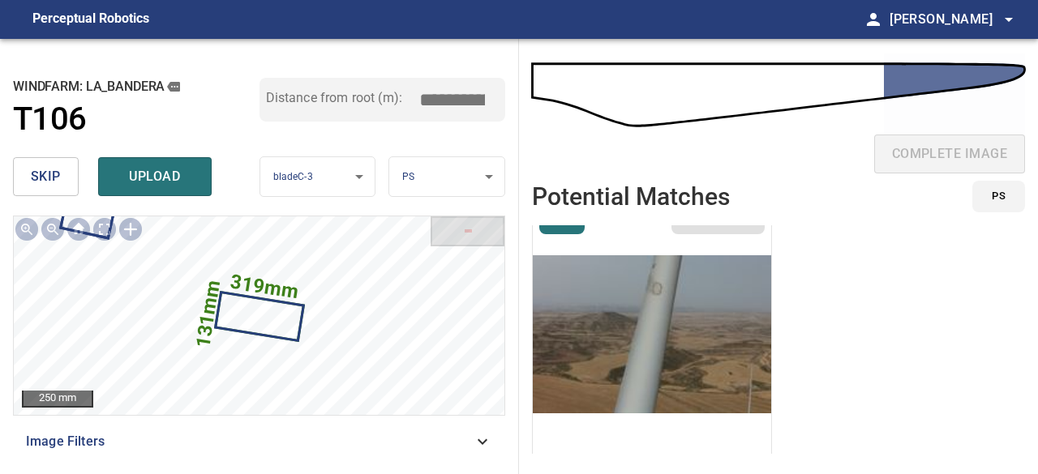
scroll to position [37, 0]
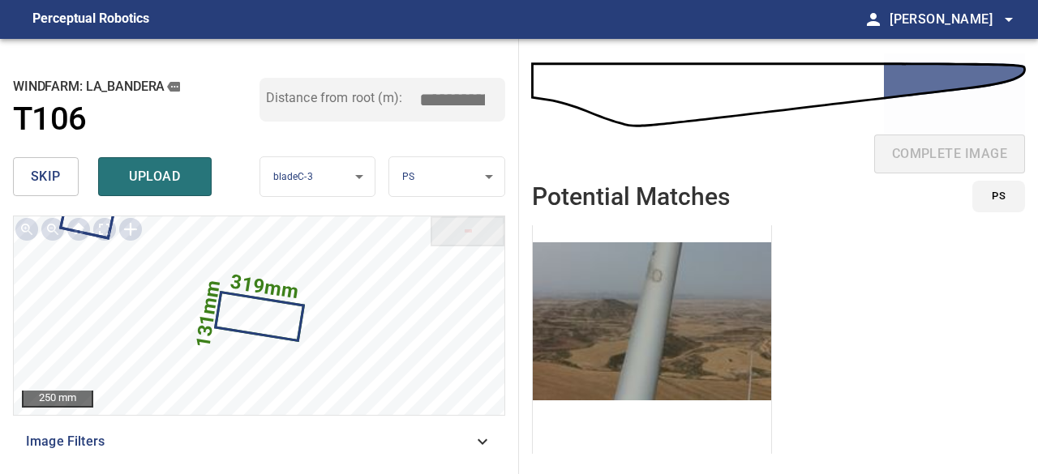
click at [611, 337] on img "button" at bounding box center [652, 321] width 238 height 265
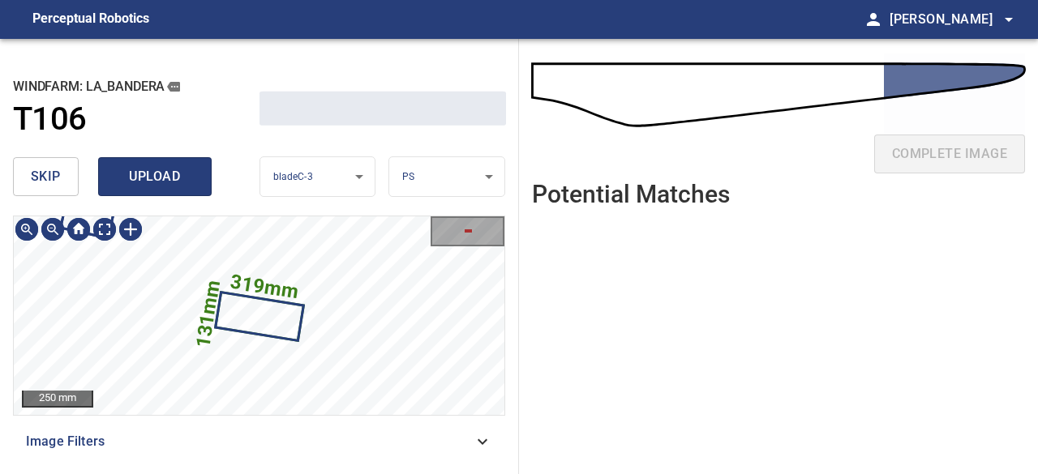
click at [146, 165] on span "upload" at bounding box center [155, 176] width 78 height 23
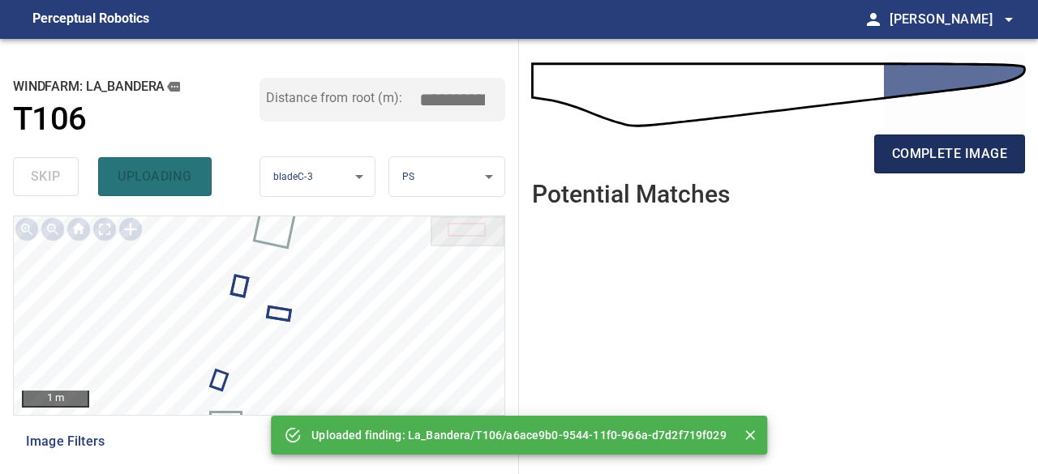
click at [989, 157] on span "complete image" at bounding box center [949, 154] width 115 height 23
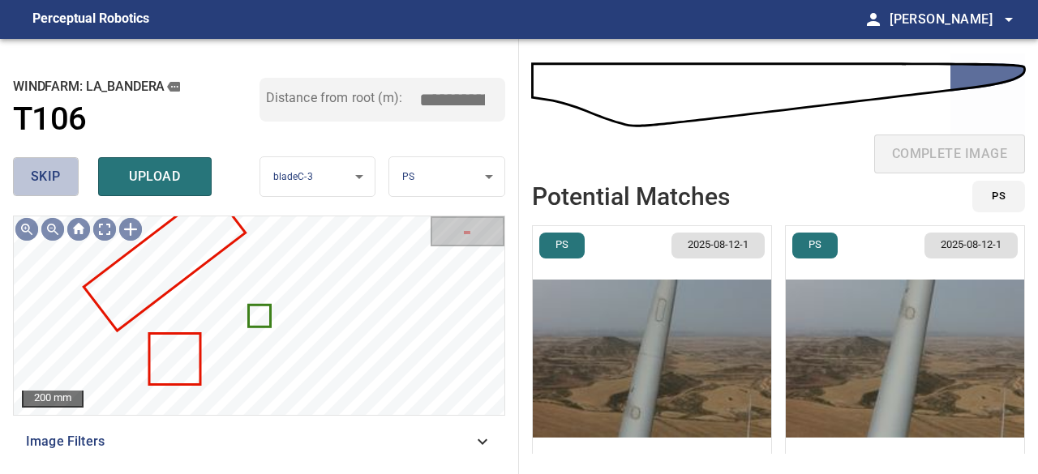
click at [41, 183] on span "skip" at bounding box center [46, 176] width 30 height 23
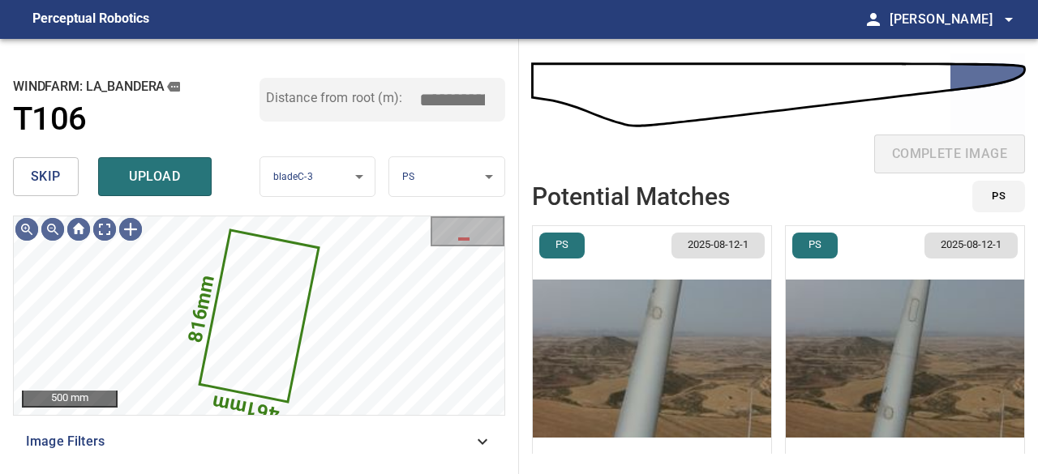
click at [56, 182] on span "skip" at bounding box center [46, 176] width 30 height 23
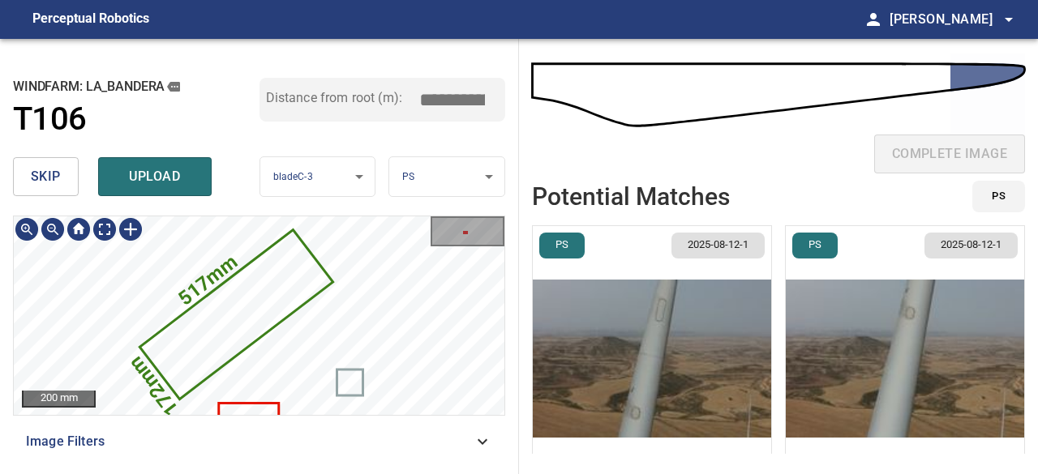
click at [255, 299] on icon at bounding box center [236, 315] width 190 height 166
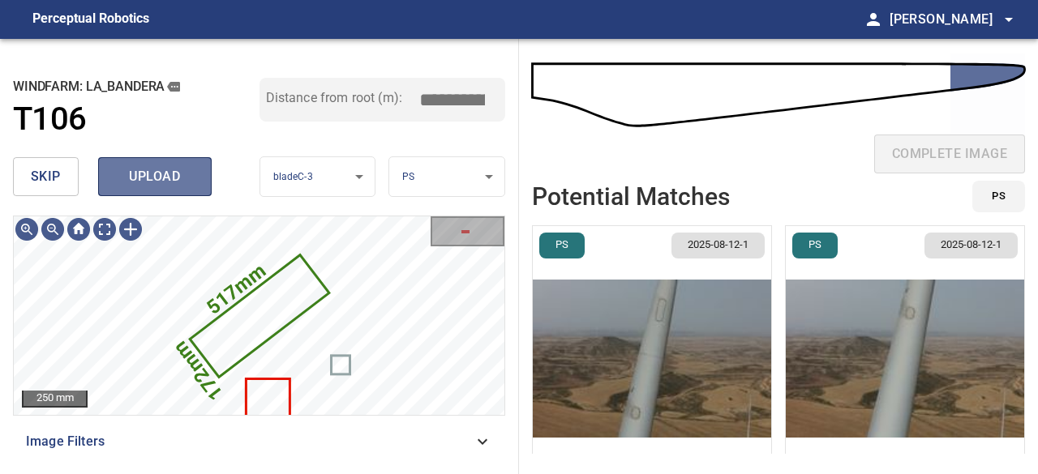
click at [145, 173] on span "upload" at bounding box center [155, 176] width 78 height 23
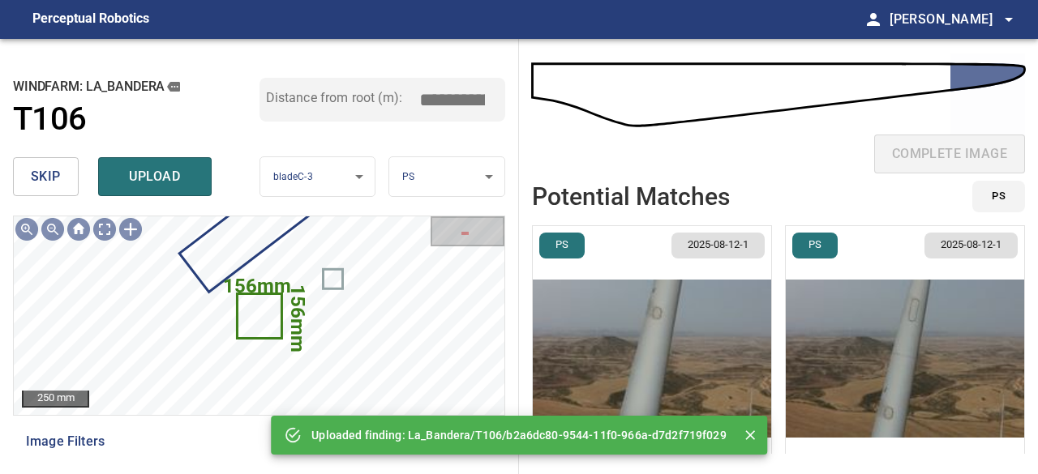
click at [59, 169] on span "skip" at bounding box center [46, 176] width 30 height 23
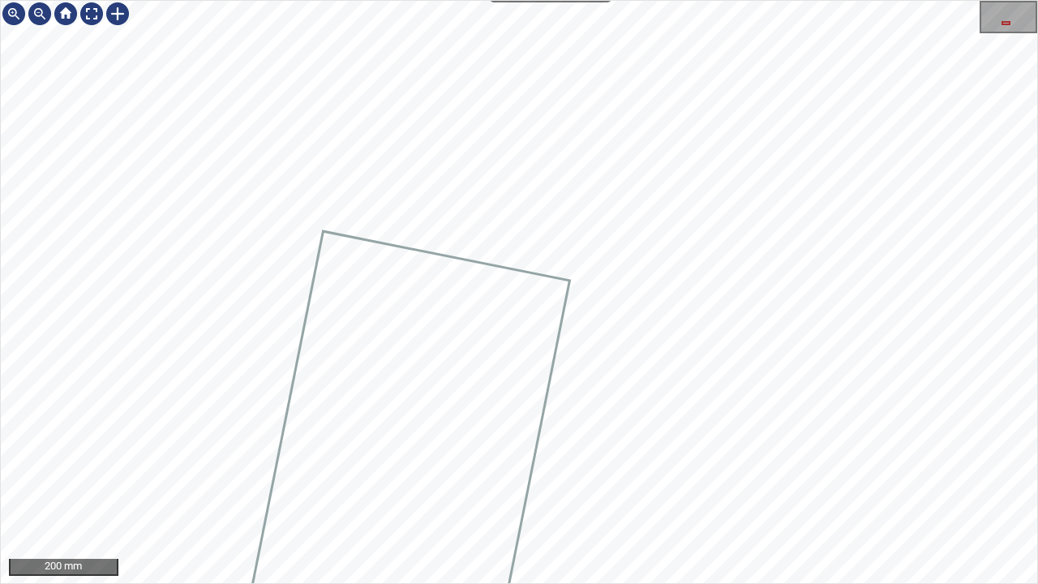
click at [537, 277] on icon at bounding box center [403, 473] width 331 height 482
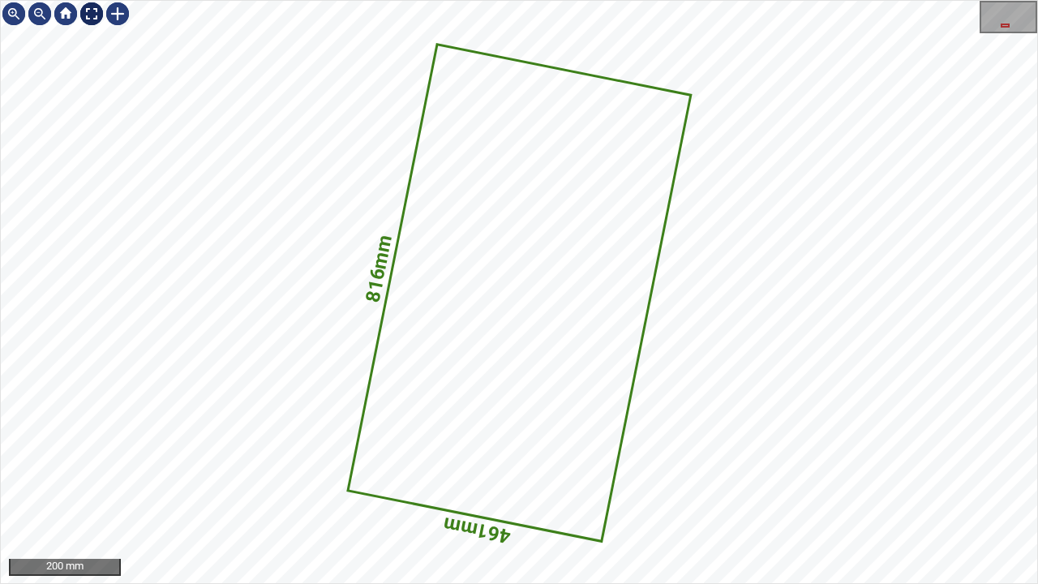
click at [89, 18] on div at bounding box center [92, 14] width 26 height 26
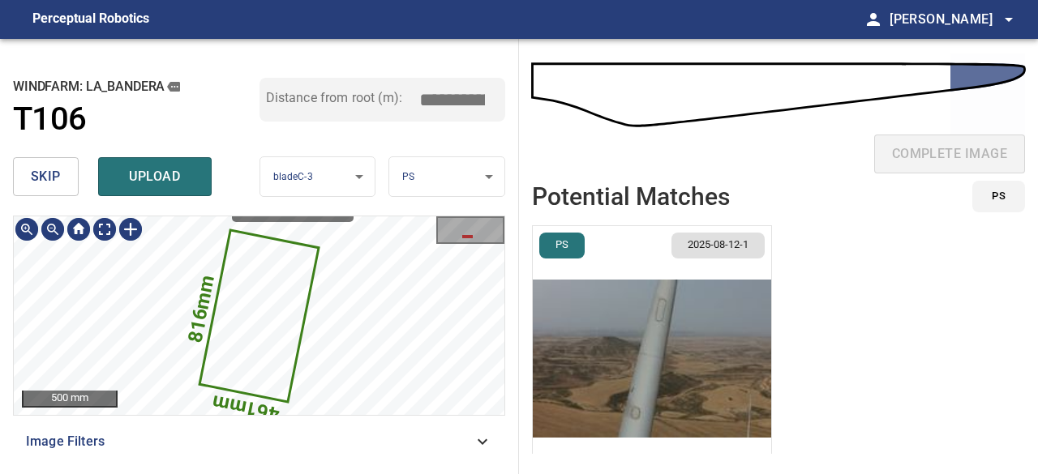
click at [243, 291] on icon at bounding box center [259, 316] width 116 height 169
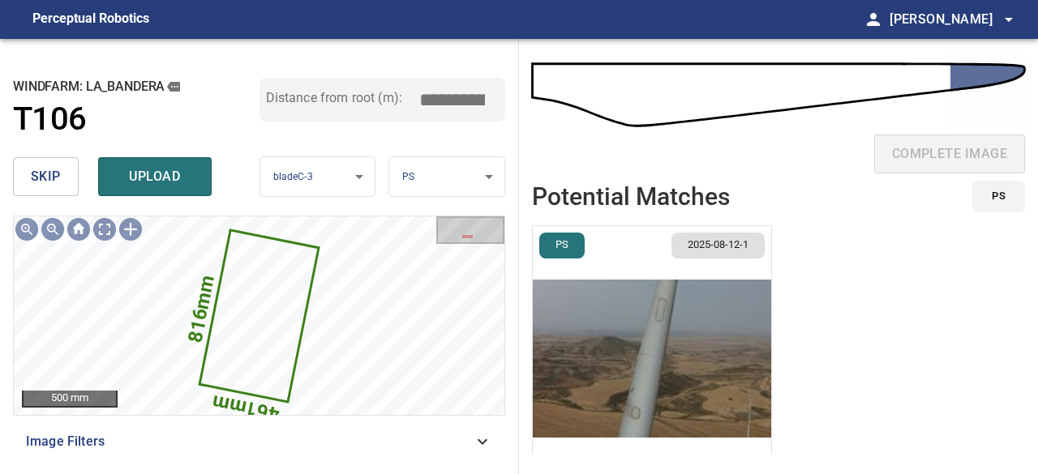
click at [58, 174] on span "skip" at bounding box center [46, 176] width 30 height 23
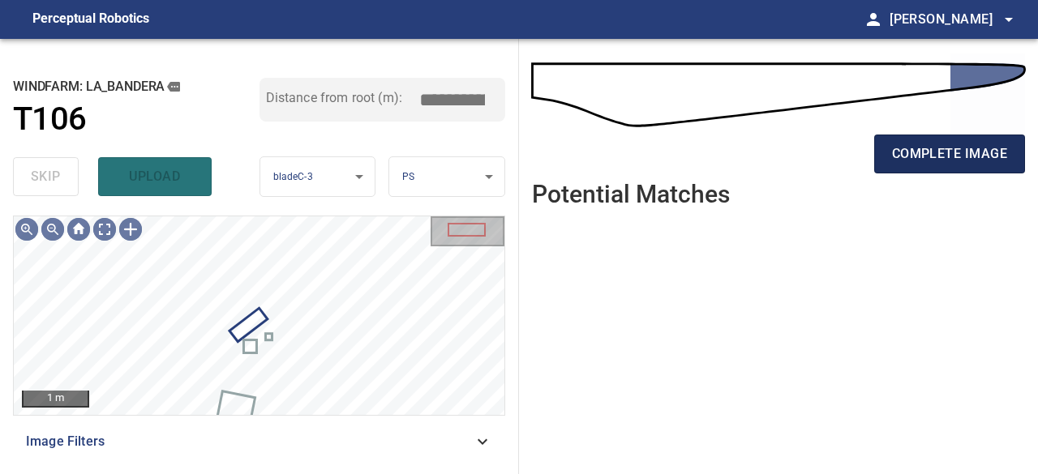
click at [907, 169] on button "complete image" at bounding box center [949, 154] width 151 height 39
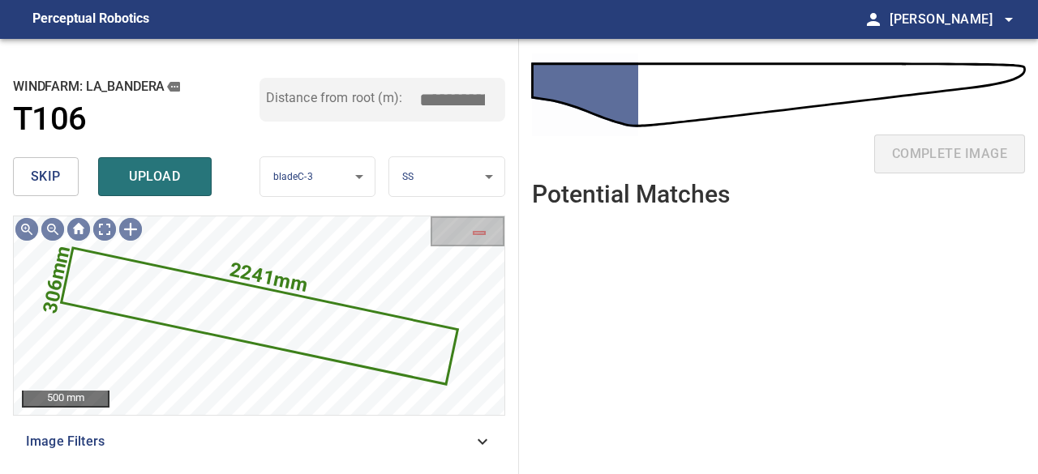
click at [28, 170] on button "skip" at bounding box center [46, 176] width 66 height 39
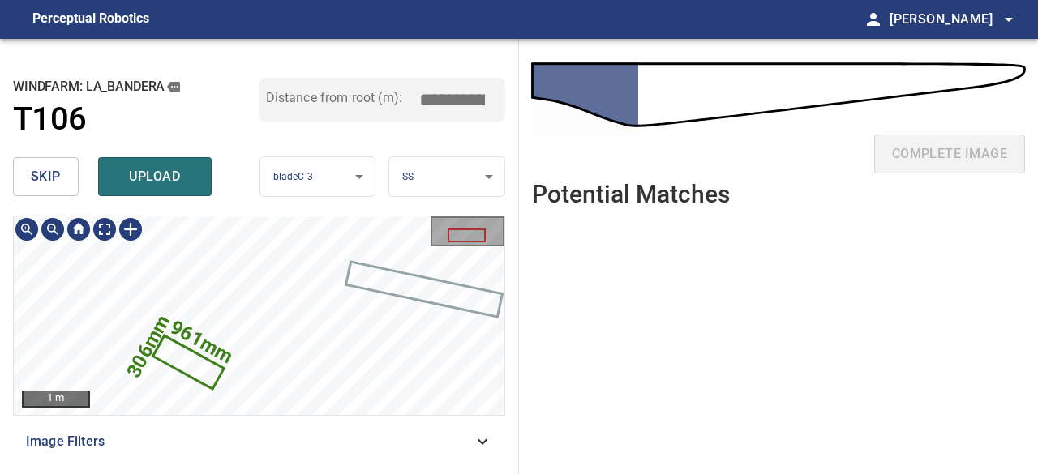
click at [204, 369] on icon at bounding box center [188, 361] width 67 height 49
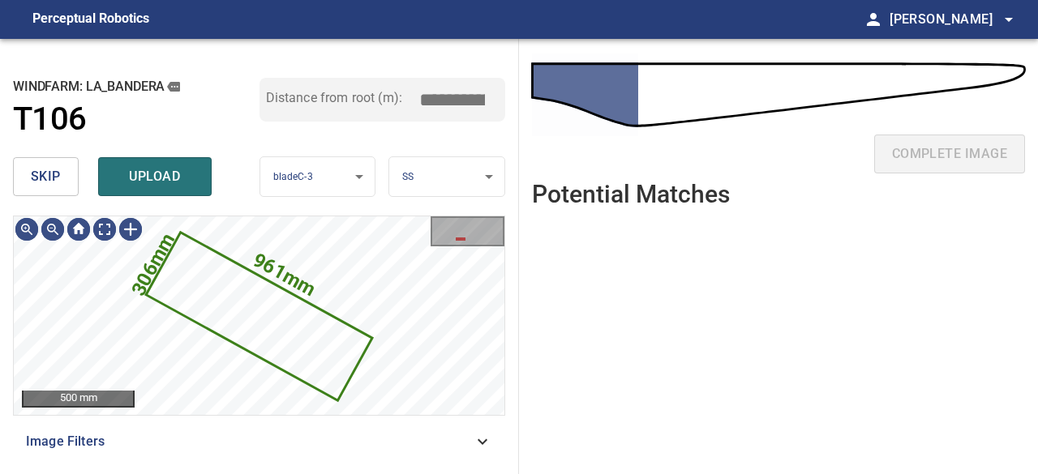
click at [53, 183] on span "skip" at bounding box center [46, 176] width 30 height 23
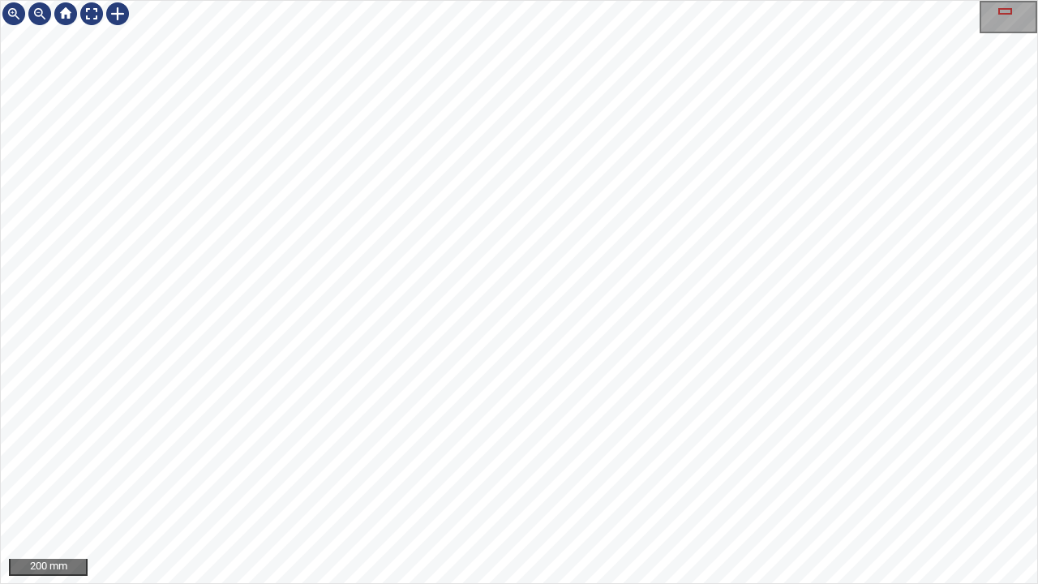
click at [461, 0] on div "200 mm" at bounding box center [519, 292] width 1038 height 584
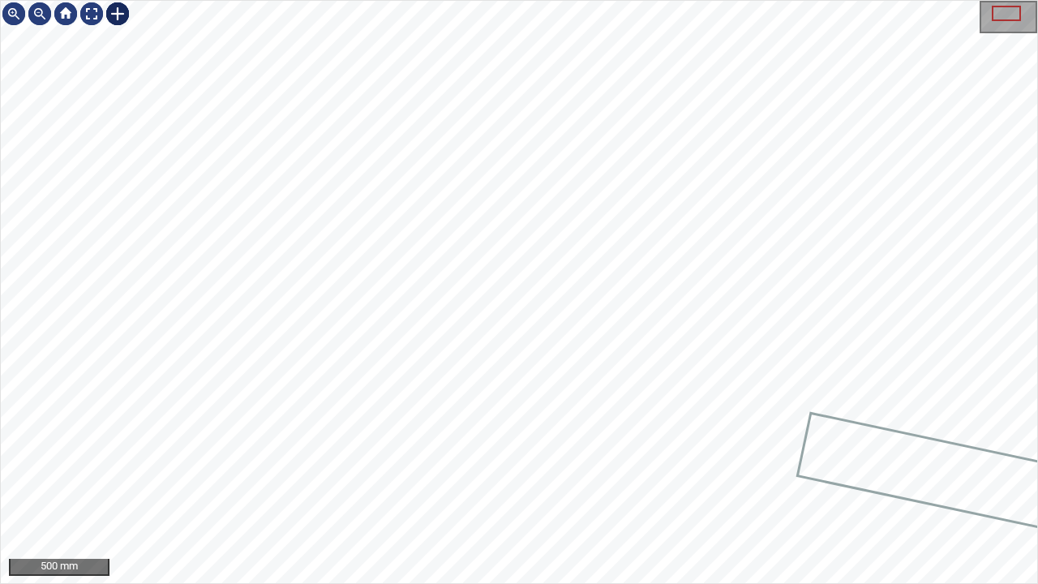
click at [115, 10] on div at bounding box center [118, 14] width 26 height 26
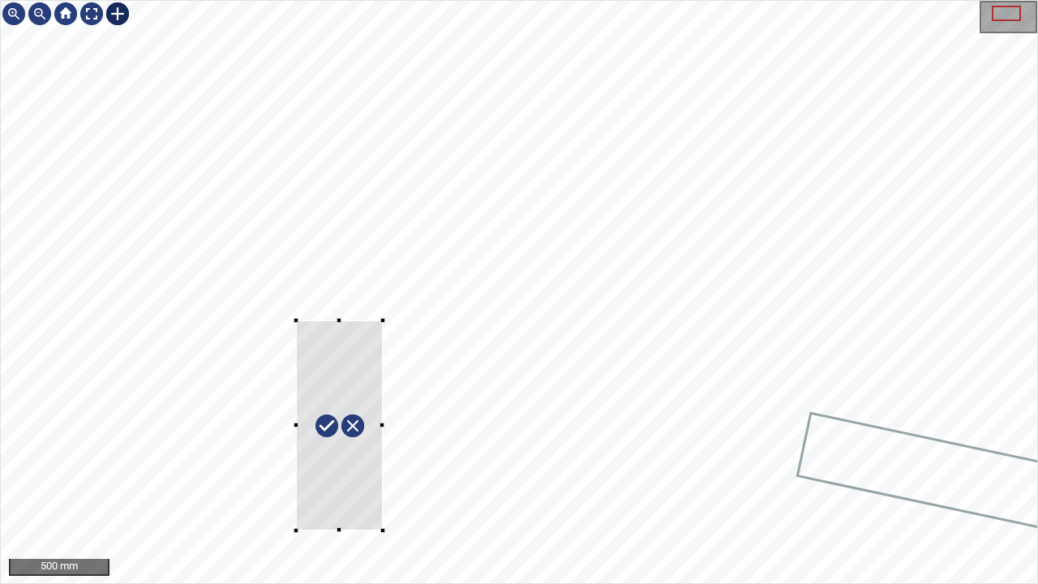
click at [383, 474] on div at bounding box center [519, 292] width 1036 height 582
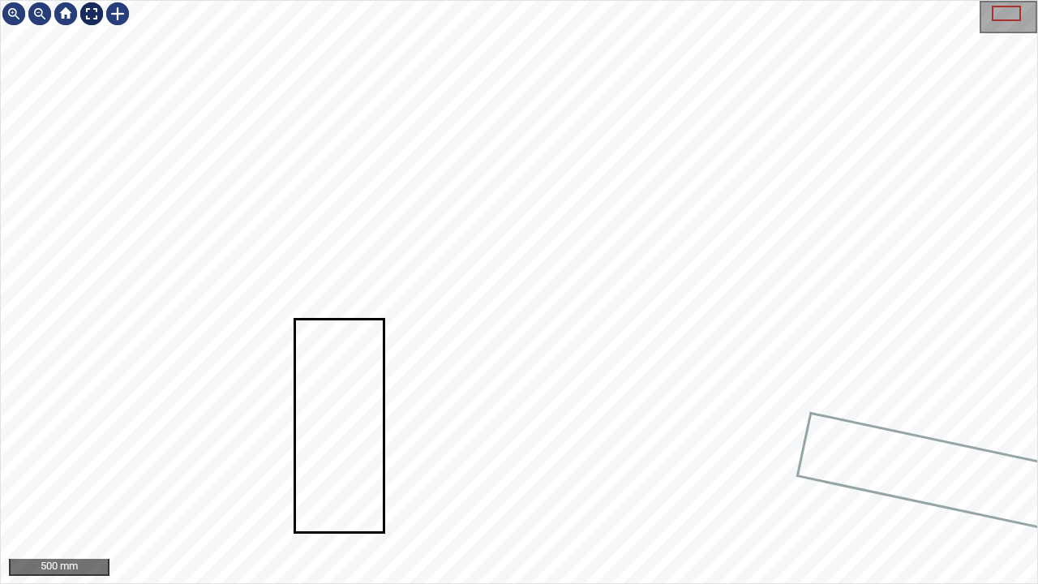
click at [93, 18] on div at bounding box center [92, 14] width 26 height 26
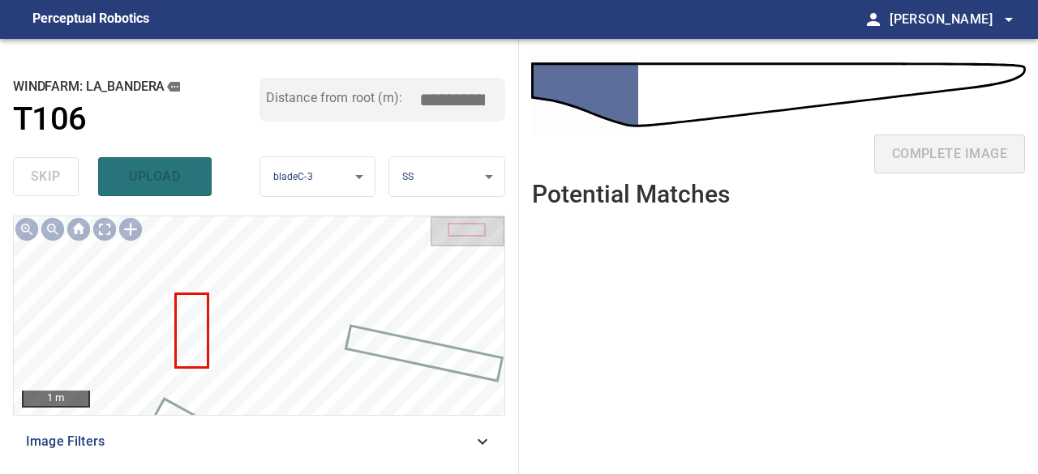
click at [153, 179] on div "skip upload" at bounding box center [136, 177] width 247 height 52
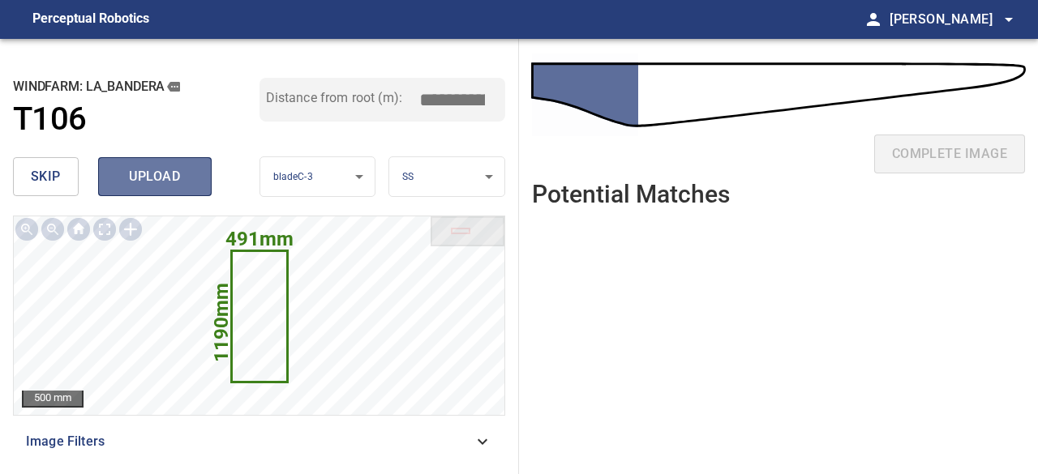
click at [160, 175] on span "upload" at bounding box center [155, 176] width 78 height 23
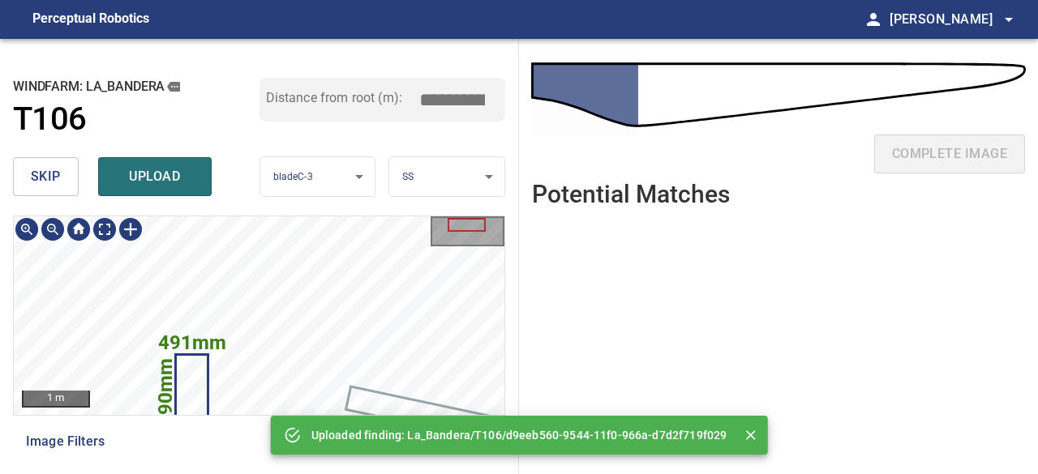
click at [331, 446] on div "**********" at bounding box center [519, 256] width 1038 height 435
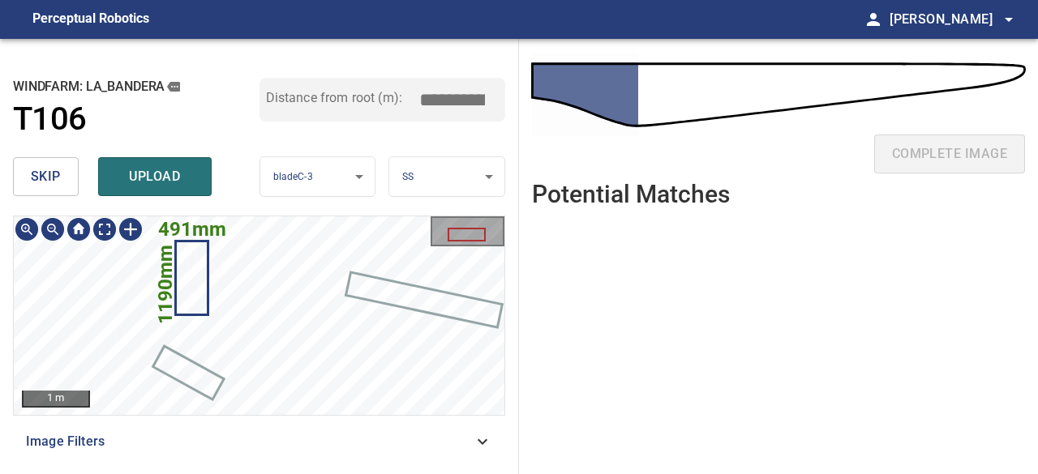
click at [362, 208] on div "**********" at bounding box center [259, 256] width 519 height 435
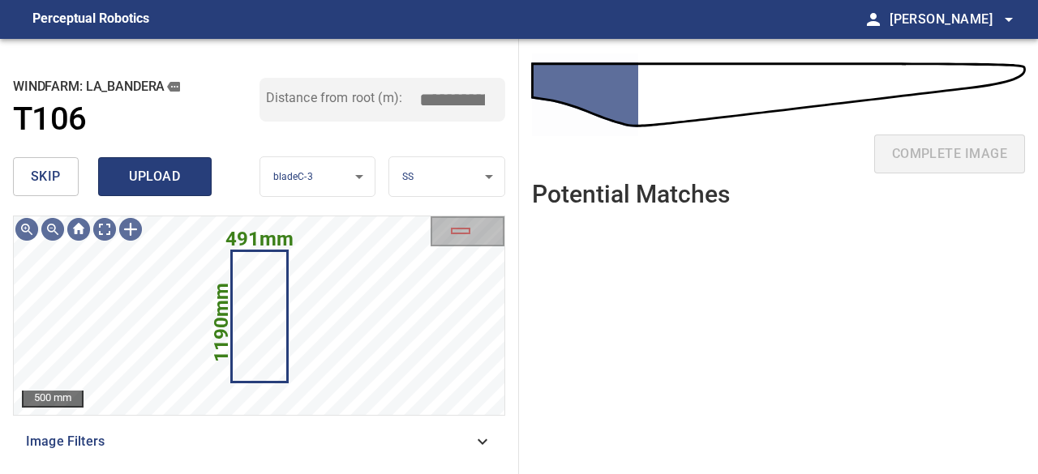
click at [162, 187] on span "upload" at bounding box center [155, 176] width 78 height 23
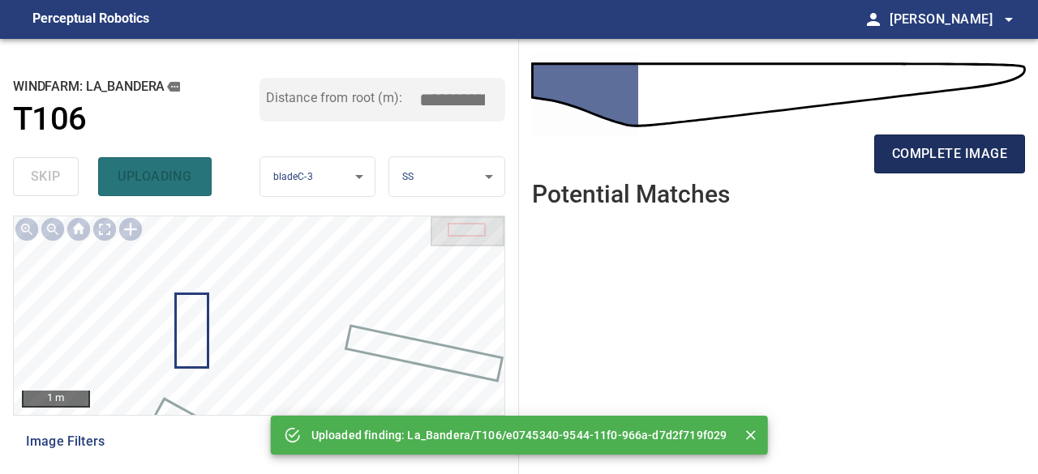
click at [974, 160] on span "complete image" at bounding box center [949, 154] width 115 height 23
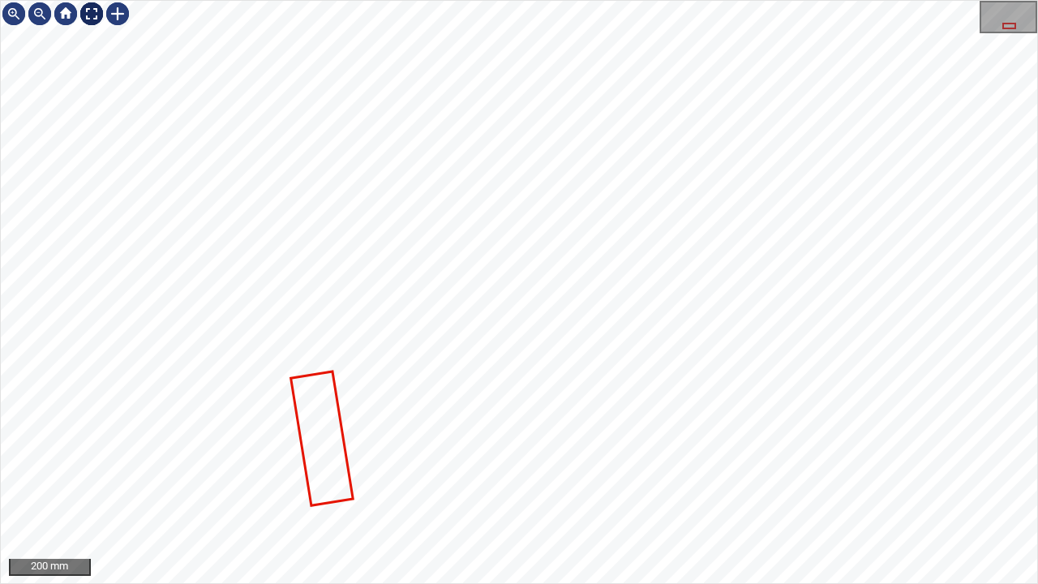
click at [92, 10] on div at bounding box center [92, 14] width 26 height 26
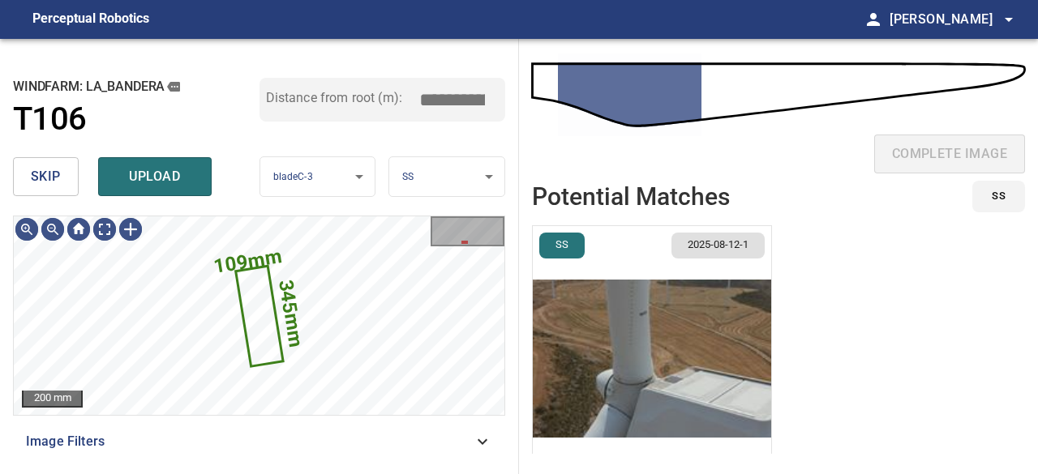
click at [46, 175] on span "skip" at bounding box center [46, 176] width 30 height 23
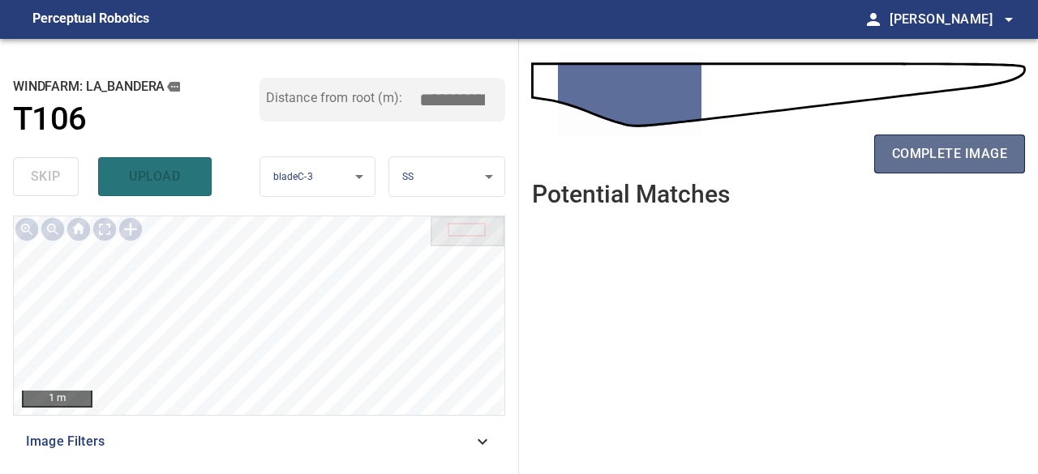
click at [960, 161] on span "complete image" at bounding box center [949, 154] width 115 height 23
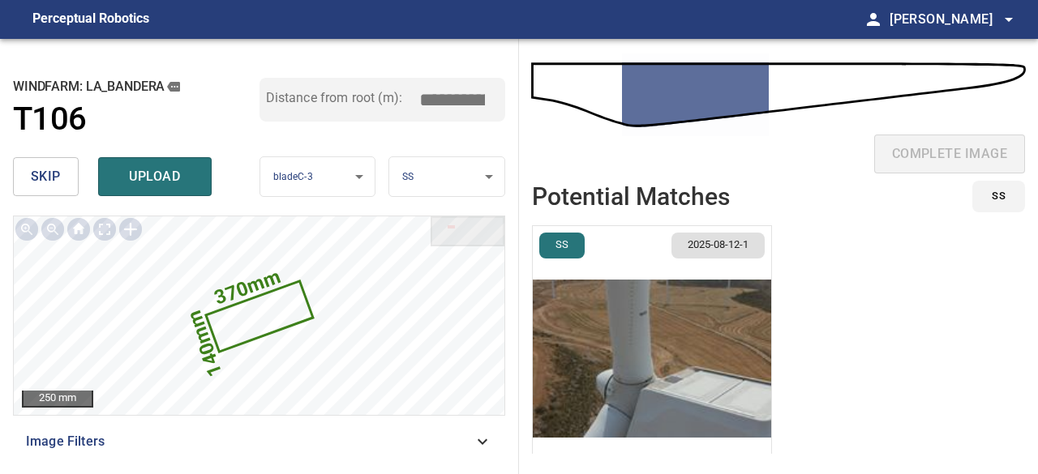
click at [49, 179] on span "skip" at bounding box center [46, 176] width 30 height 23
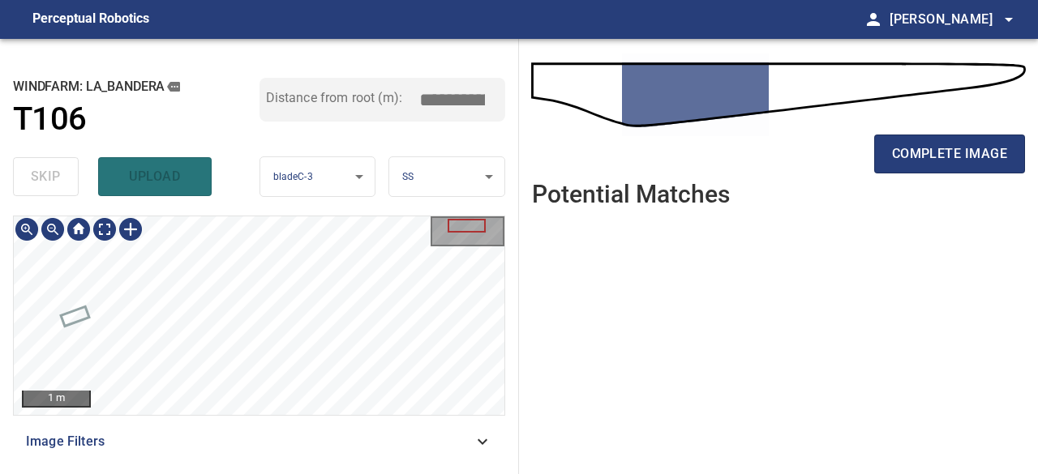
click at [279, 419] on div "1 m Image Filters" at bounding box center [259, 339] width 492 height 246
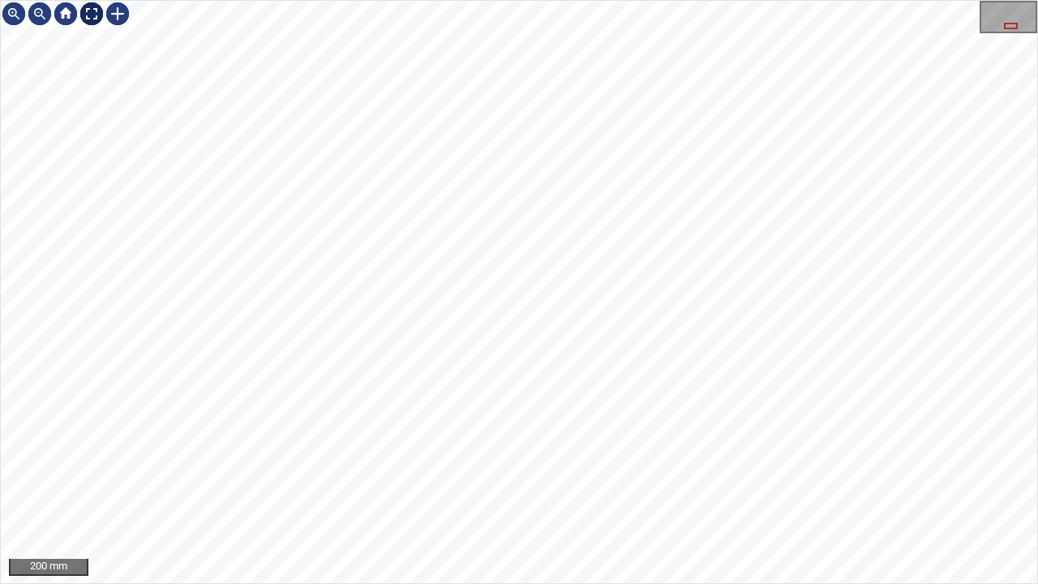
click at [92, 18] on div at bounding box center [92, 14] width 26 height 26
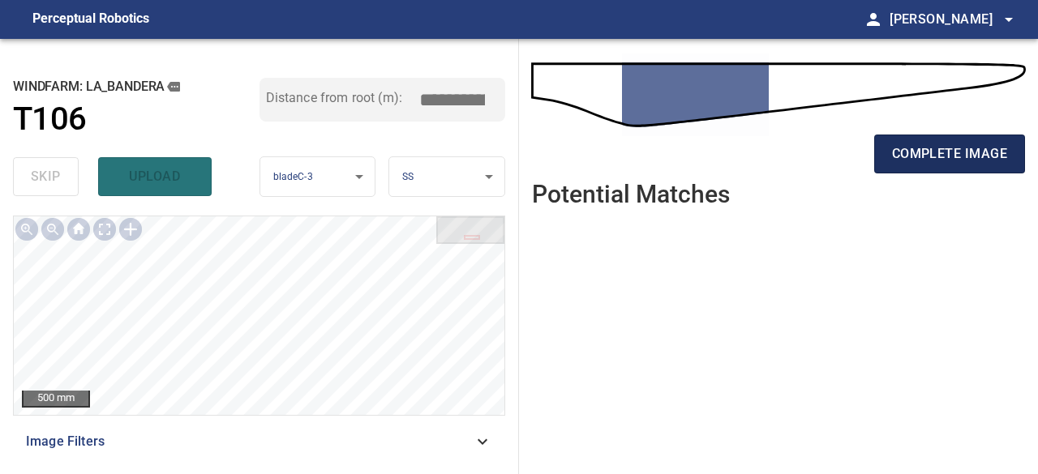
click at [941, 145] on span "complete image" at bounding box center [949, 154] width 115 height 23
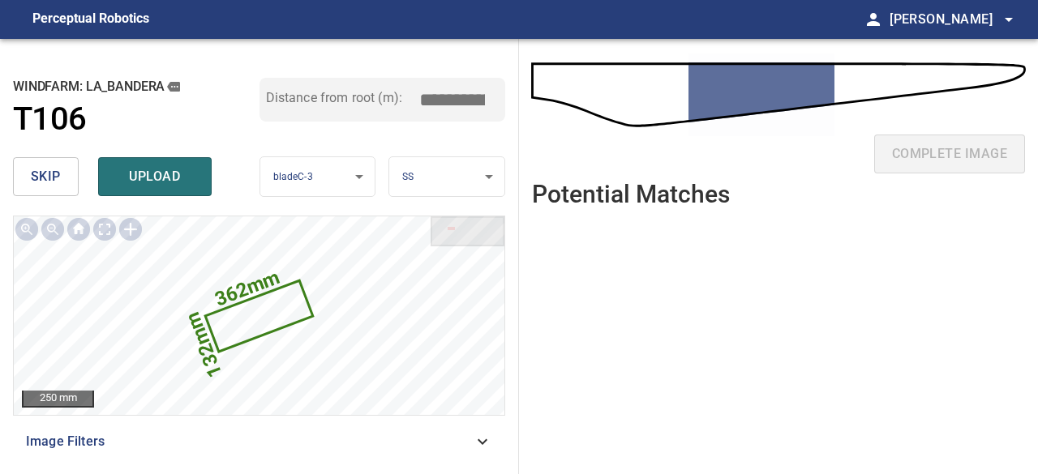
click at [55, 178] on span "skip" at bounding box center [46, 176] width 30 height 23
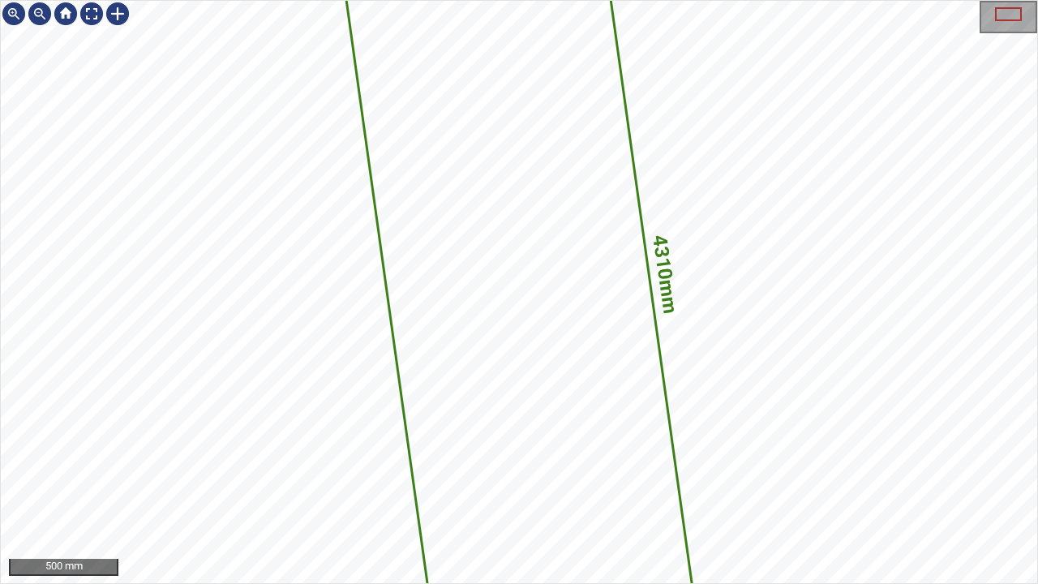
click at [540, 445] on icon at bounding box center [519, 292] width 383 height 940
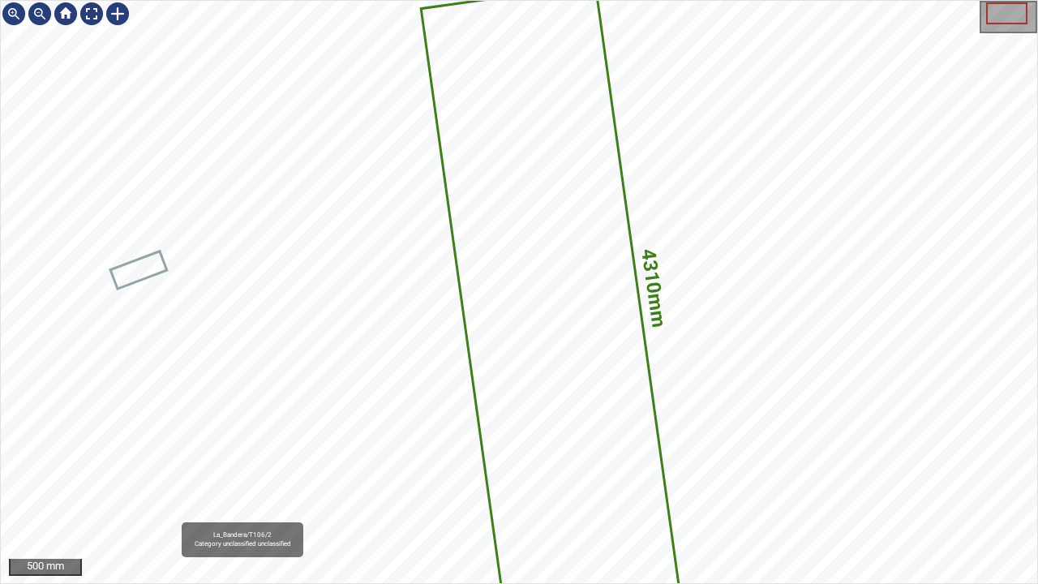
click at [522, 329] on icon at bounding box center [550, 299] width 256 height 628
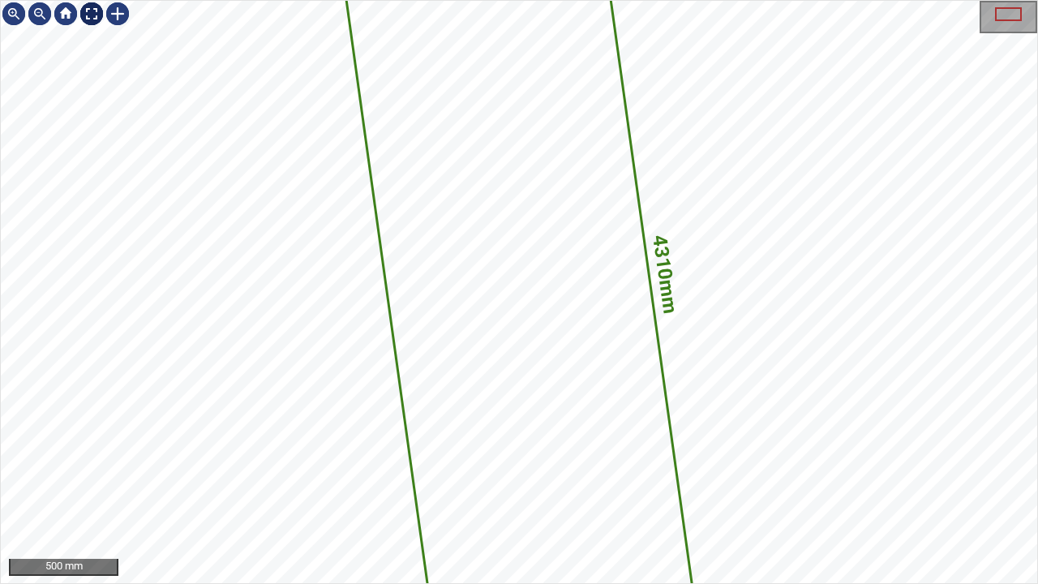
click at [85, 11] on div at bounding box center [92, 14] width 26 height 26
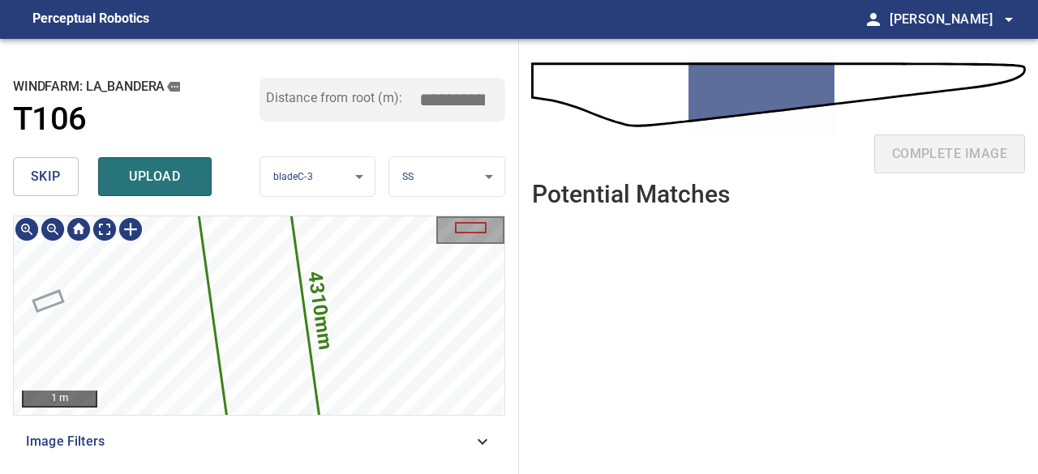
click at [256, 354] on icon at bounding box center [259, 317] width 131 height 322
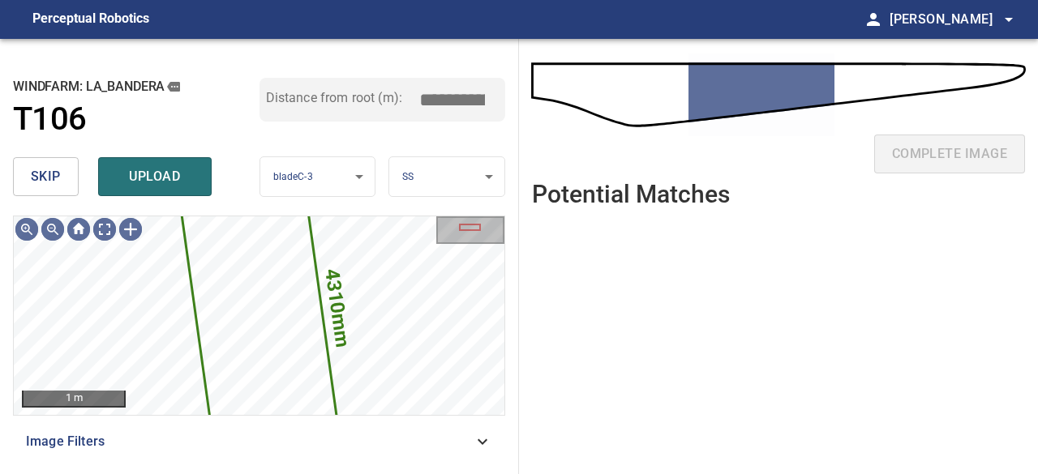
click at [41, 170] on span "skip" at bounding box center [46, 176] width 30 height 23
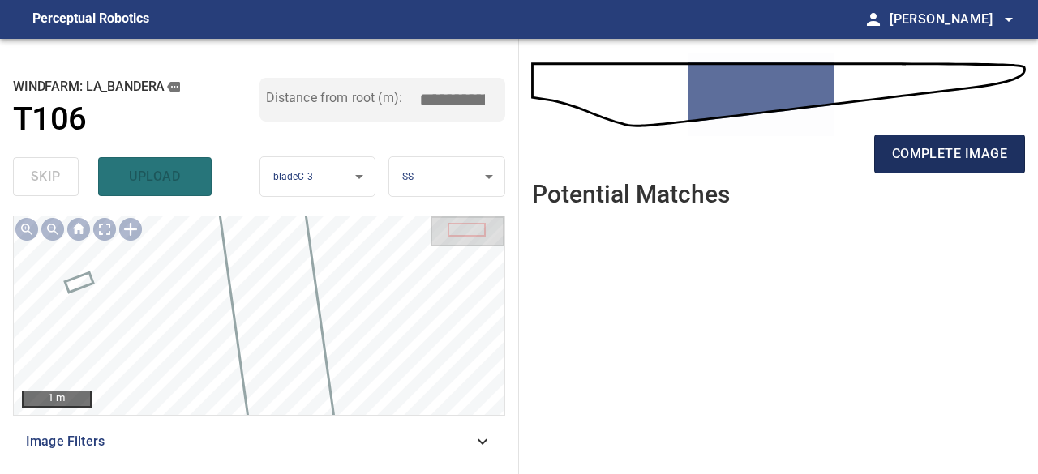
click at [898, 148] on span "complete image" at bounding box center [949, 154] width 115 height 23
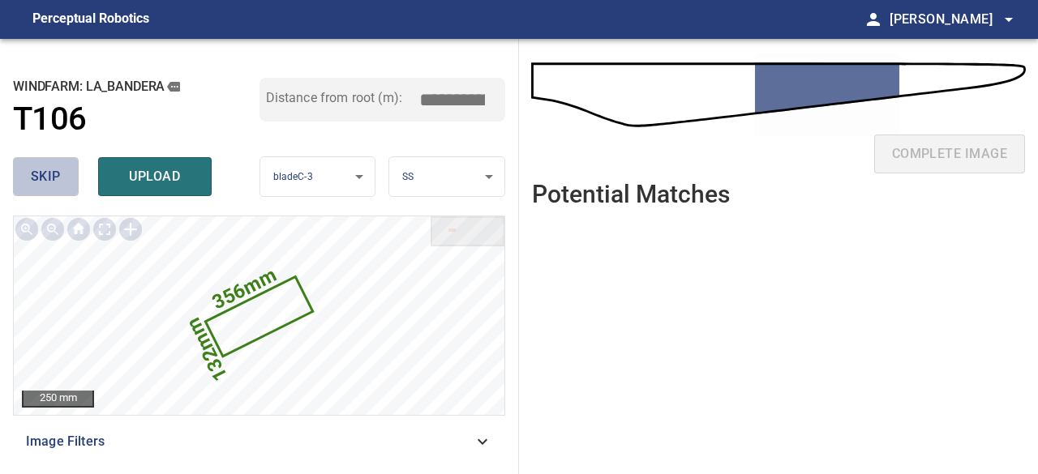
click at [47, 174] on span "skip" at bounding box center [46, 176] width 30 height 23
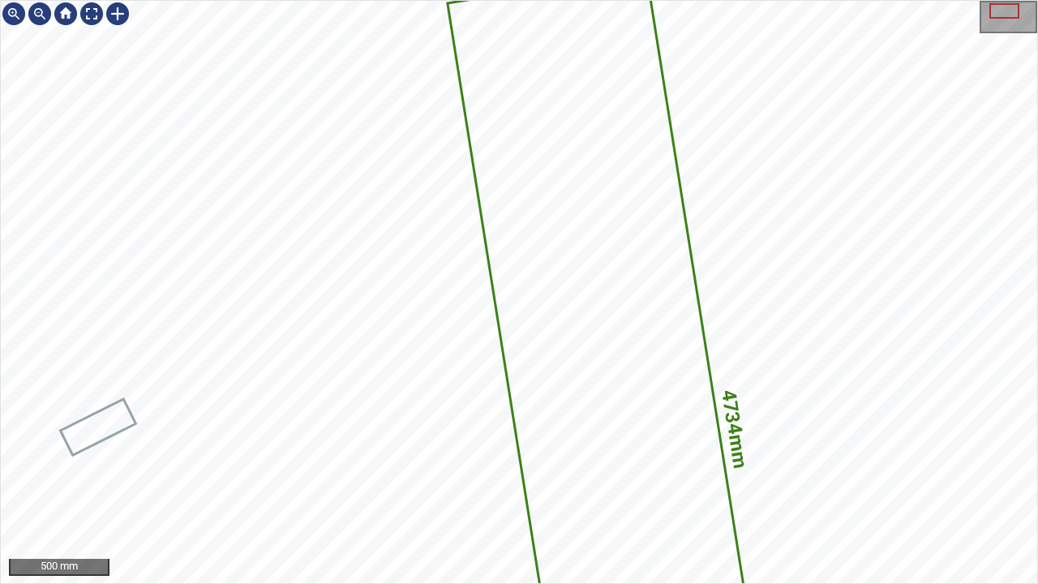
click at [782, 474] on div "4734mm 1019mm 500 mm" at bounding box center [519, 292] width 1038 height 584
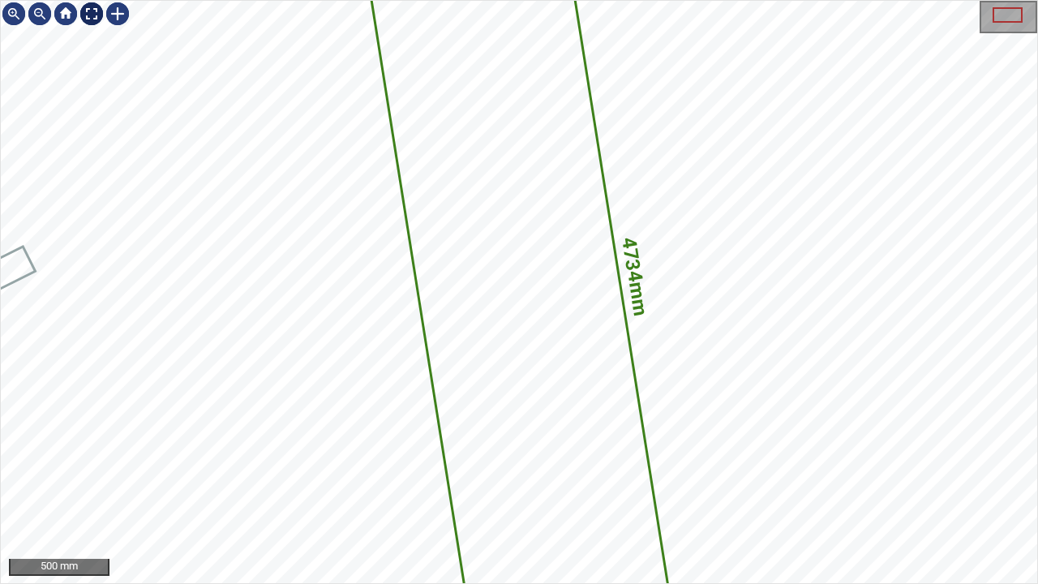
click at [91, 15] on div at bounding box center [92, 14] width 26 height 26
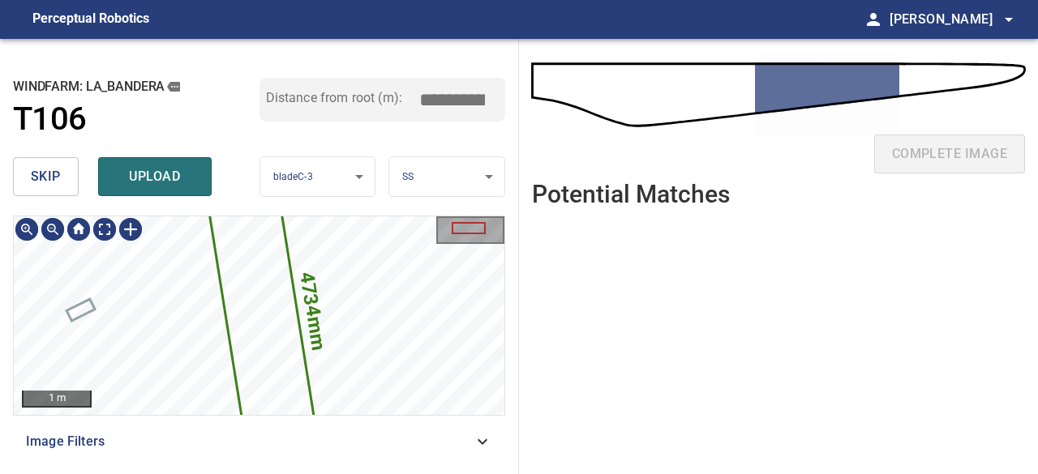
click at [275, 306] on icon at bounding box center [262, 316] width 118 height 328
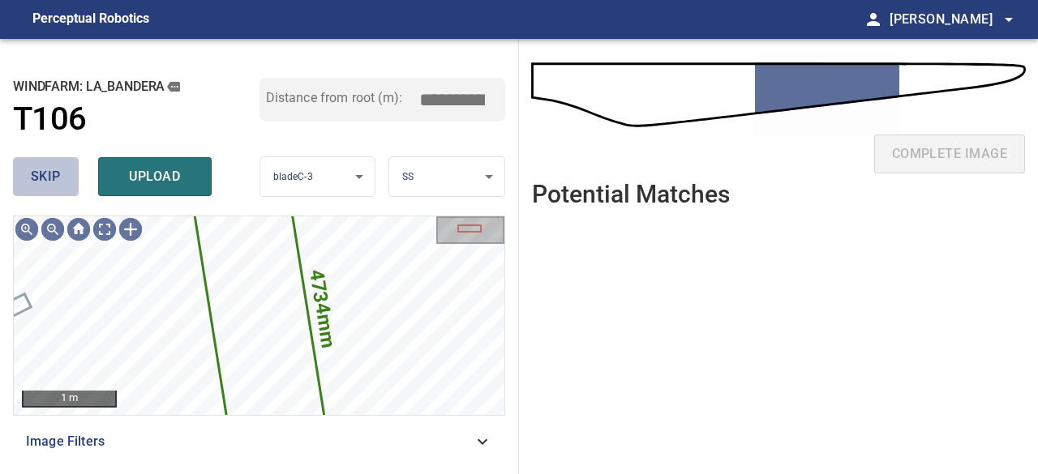
click at [34, 186] on span "skip" at bounding box center [46, 176] width 30 height 23
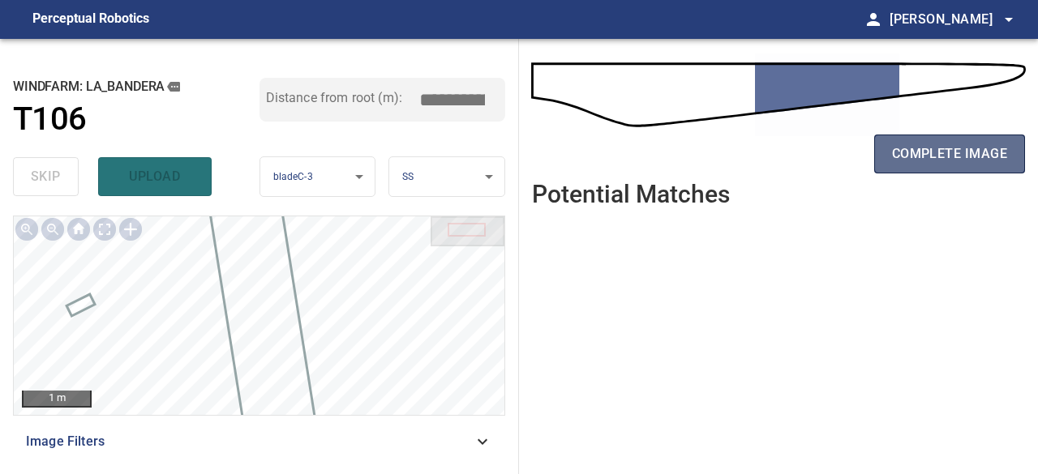
click at [1009, 148] on button "complete image" at bounding box center [949, 154] width 151 height 39
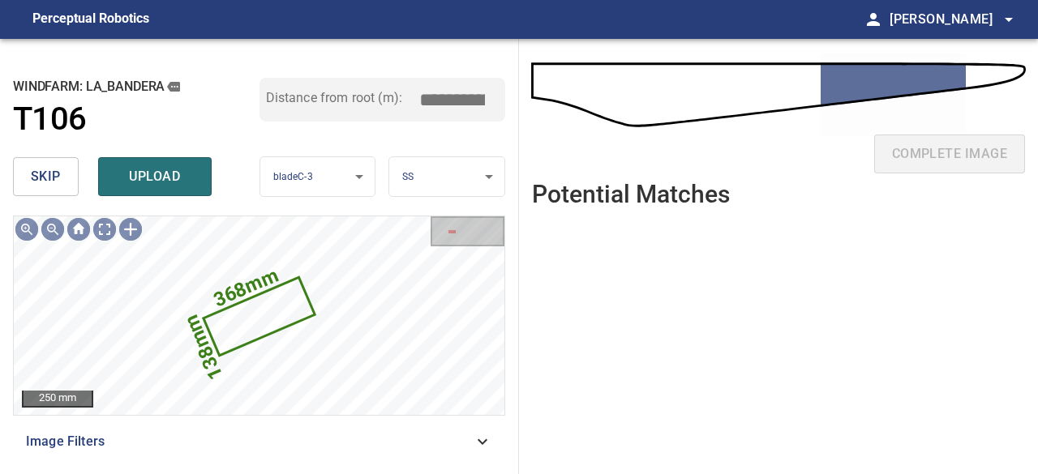
click at [50, 174] on span "skip" at bounding box center [46, 176] width 30 height 23
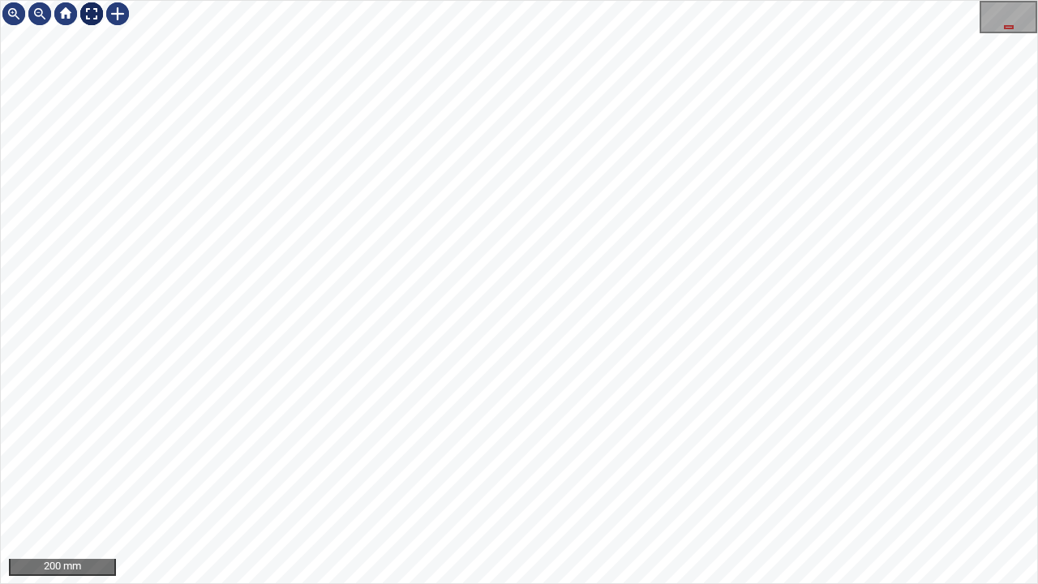
click at [95, 13] on div at bounding box center [92, 14] width 26 height 26
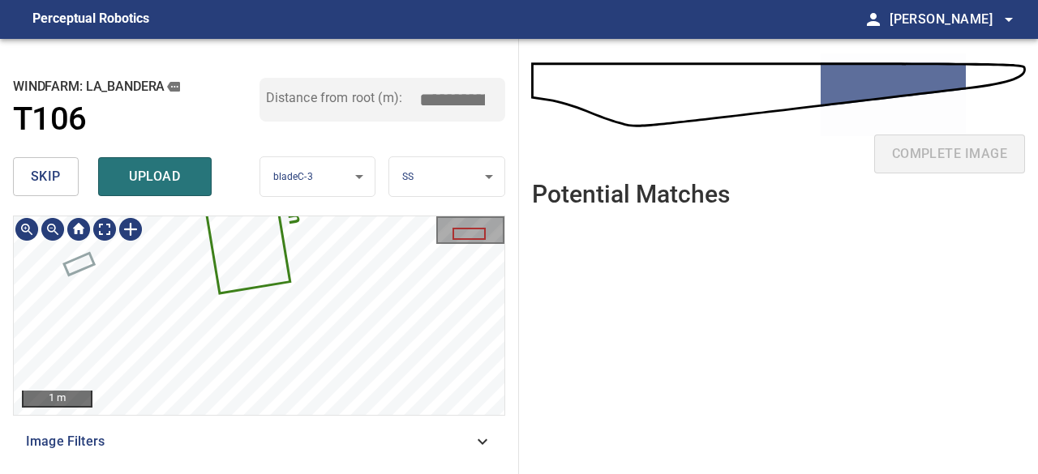
click at [238, 234] on icon at bounding box center [239, 190] width 100 height 203
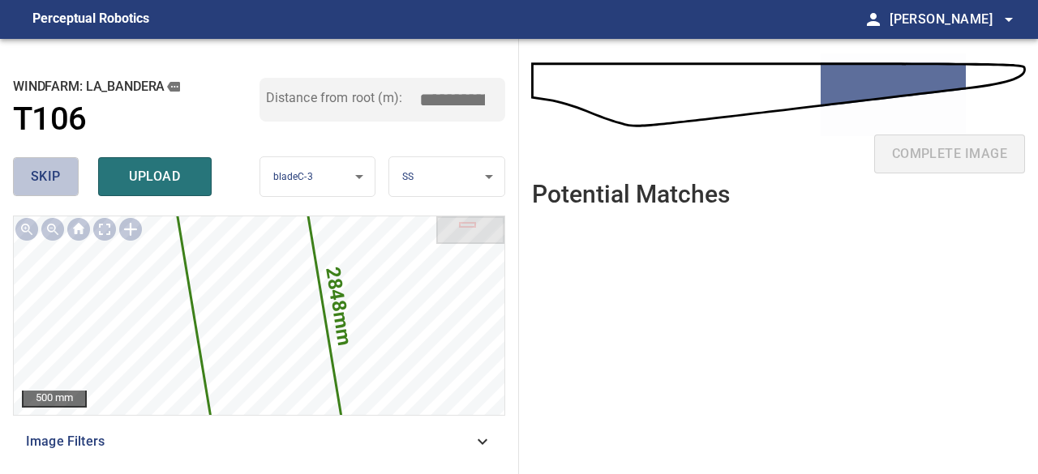
click at [49, 174] on span "skip" at bounding box center [46, 176] width 30 height 23
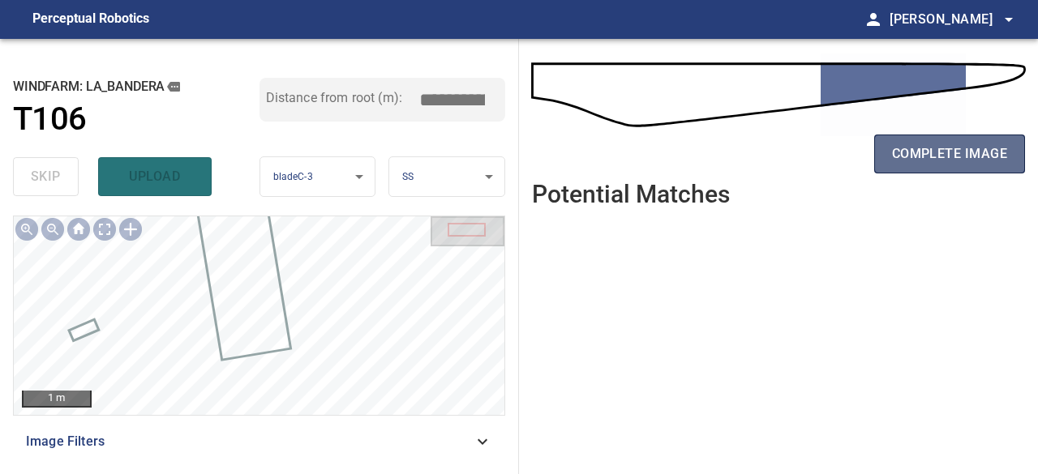
click at [926, 159] on span "complete image" at bounding box center [949, 154] width 115 height 23
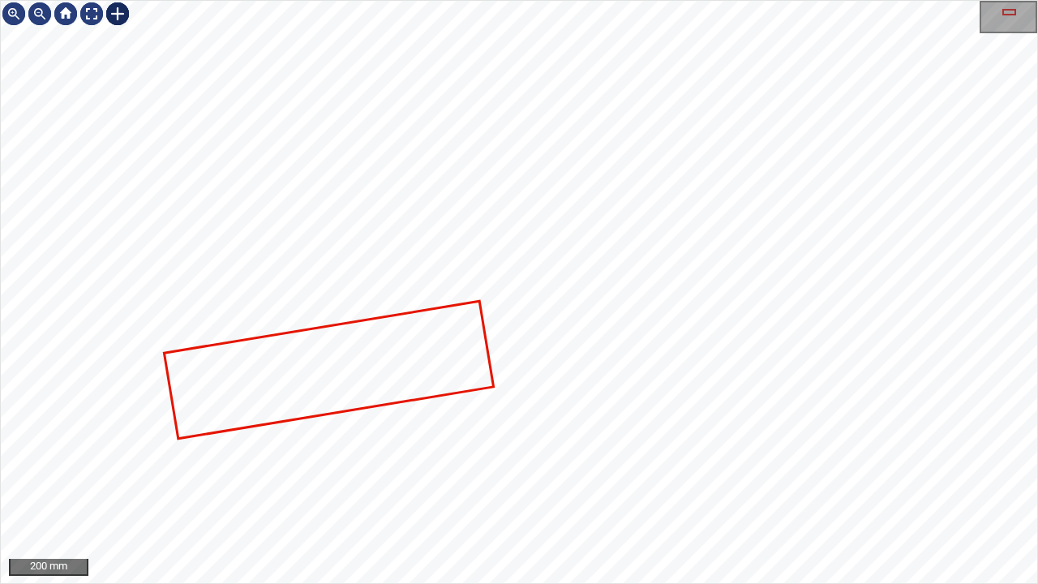
click at [128, 13] on div at bounding box center [118, 14] width 26 height 26
click at [487, 286] on div at bounding box center [519, 292] width 1036 height 582
click at [463, 272] on div at bounding box center [470, 260] width 41 height 58
click at [457, 277] on div at bounding box center [465, 260] width 41 height 58
click at [92, 15] on div at bounding box center [92, 14] width 26 height 26
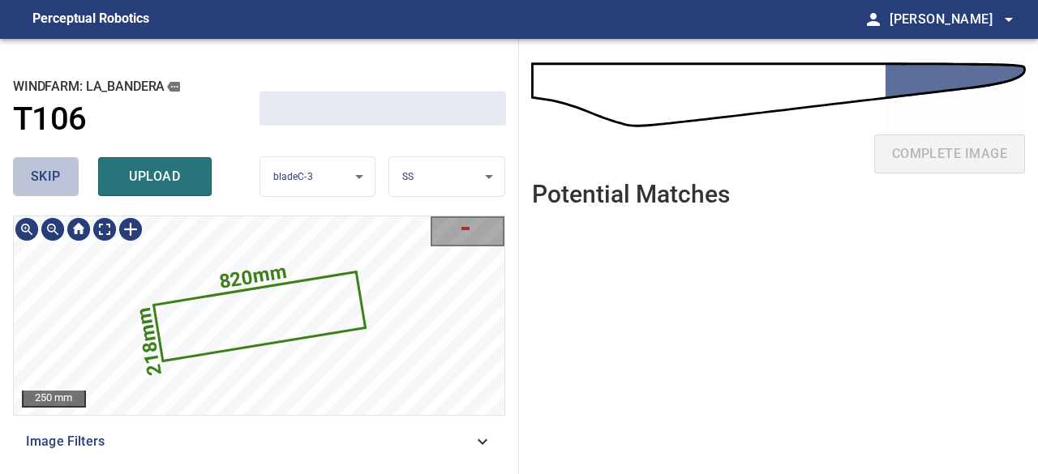
click at [58, 169] on span "skip" at bounding box center [46, 176] width 30 height 23
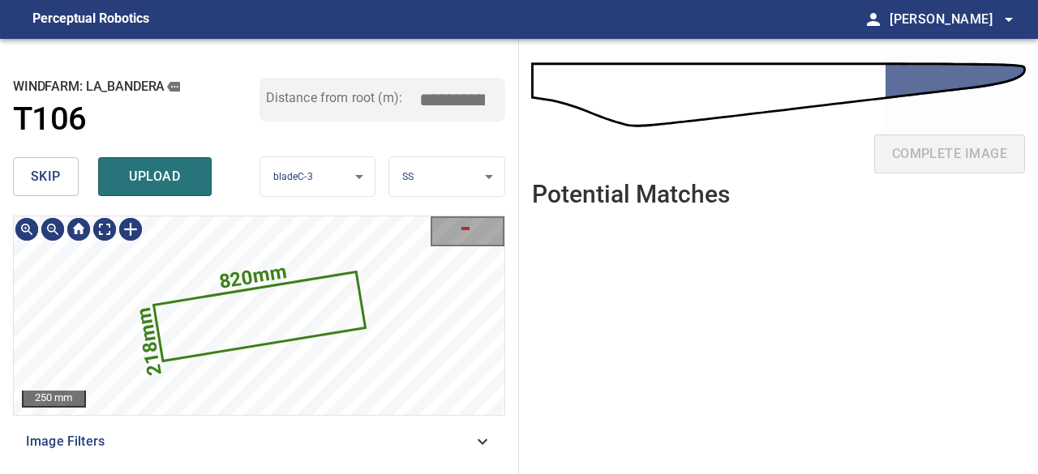
click at [214, 317] on icon at bounding box center [259, 316] width 209 height 86
click at [60, 172] on button "skip" at bounding box center [46, 176] width 66 height 39
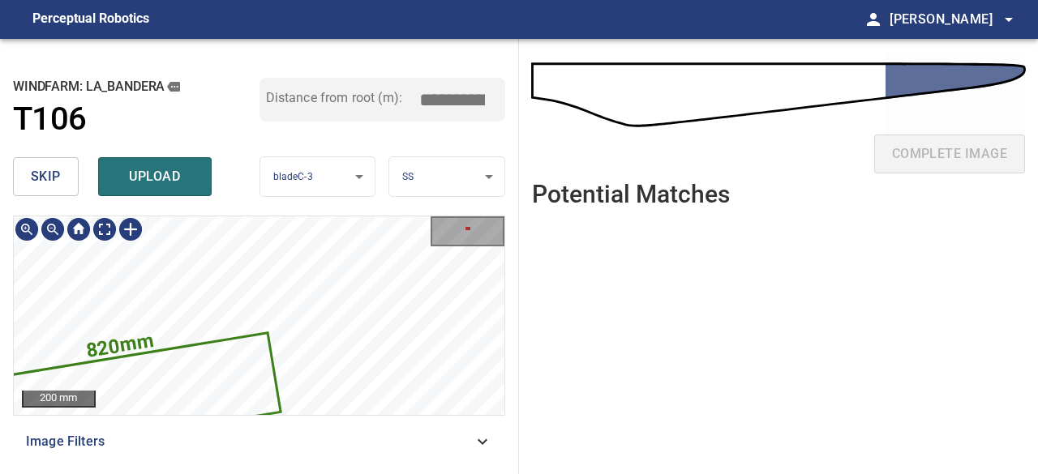
click at [255, 357] on icon at bounding box center [128, 397] width 302 height 124
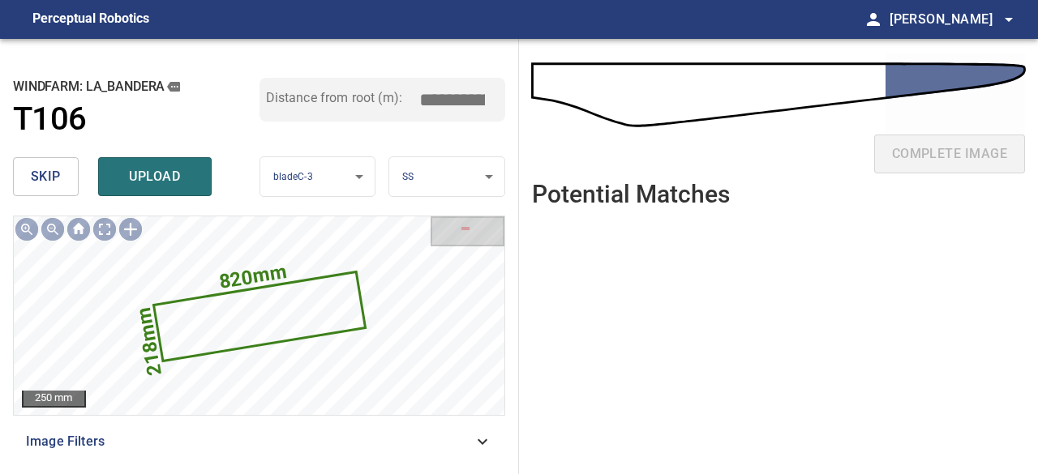
click at [62, 176] on button "skip" at bounding box center [46, 176] width 66 height 39
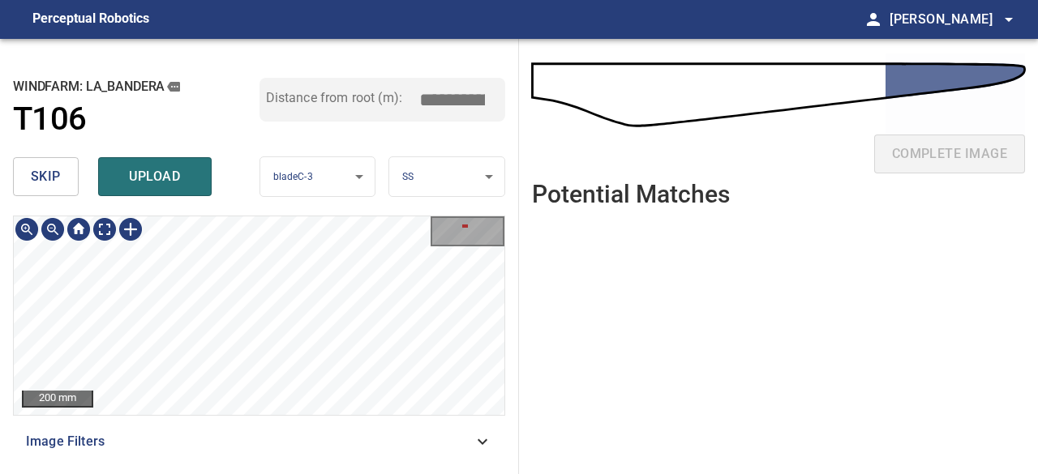
click at [431, 448] on div "820mm 218mm 200 mm Image Filters" at bounding box center [259, 339] width 492 height 246
click at [130, 230] on div at bounding box center [131, 230] width 26 height 26
click at [369, 351] on div "820mm 218mm" at bounding box center [259, 316] width 491 height 199
click at [324, 345] on div "820mm 218mm" at bounding box center [259, 316] width 491 height 199
click at [342, 307] on div at bounding box center [346, 326] width 42 height 53
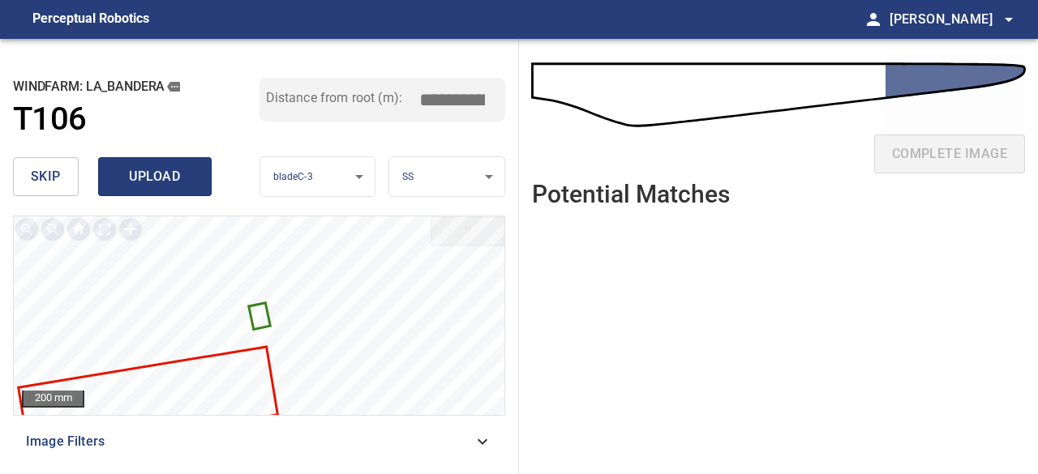
click at [165, 176] on span "upload" at bounding box center [155, 176] width 78 height 23
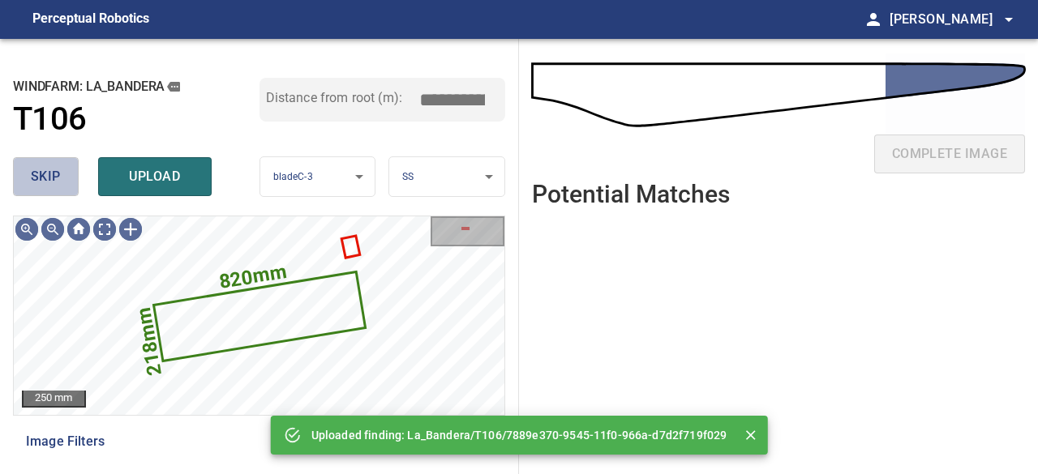
click at [58, 173] on span "skip" at bounding box center [46, 176] width 30 height 23
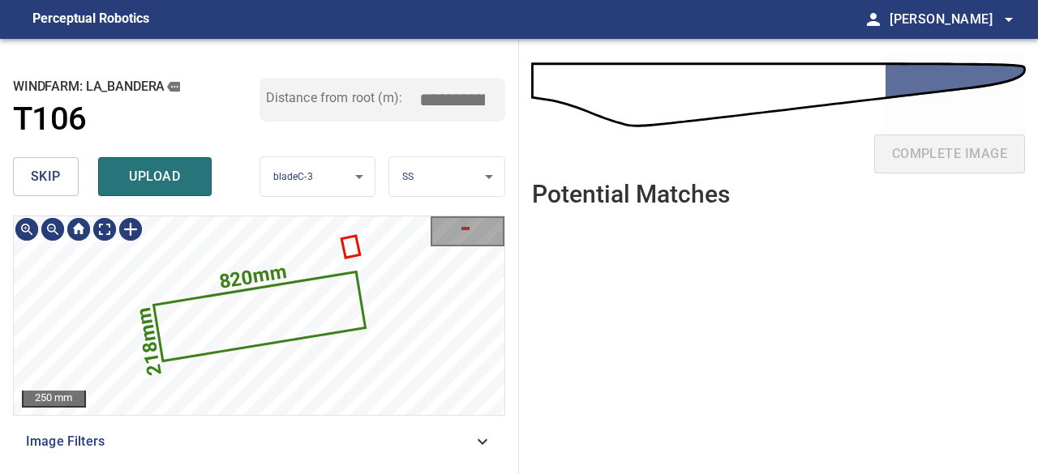
click at [272, 294] on icon at bounding box center [259, 316] width 209 height 86
click at [268, 314] on icon at bounding box center [259, 316] width 209 height 86
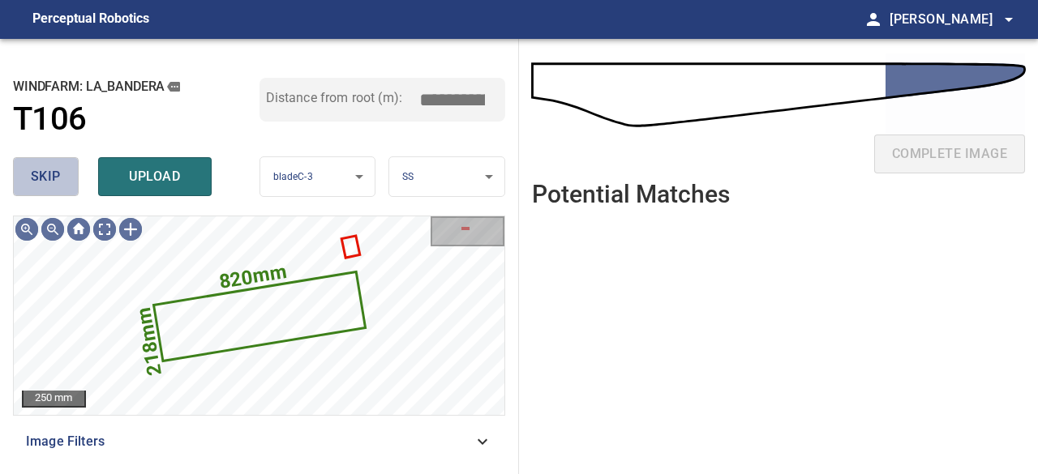
click at [44, 177] on span "skip" at bounding box center [46, 176] width 30 height 23
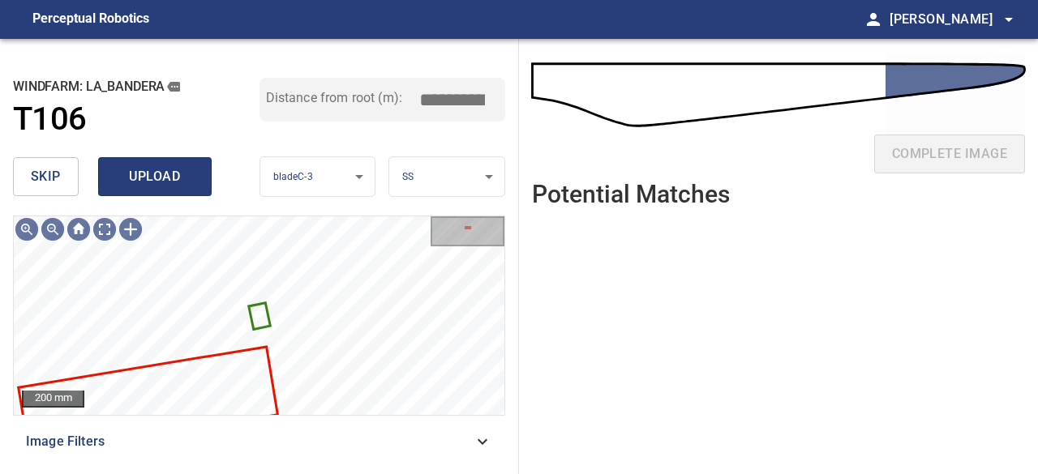
click at [144, 182] on span "upload" at bounding box center [155, 176] width 78 height 23
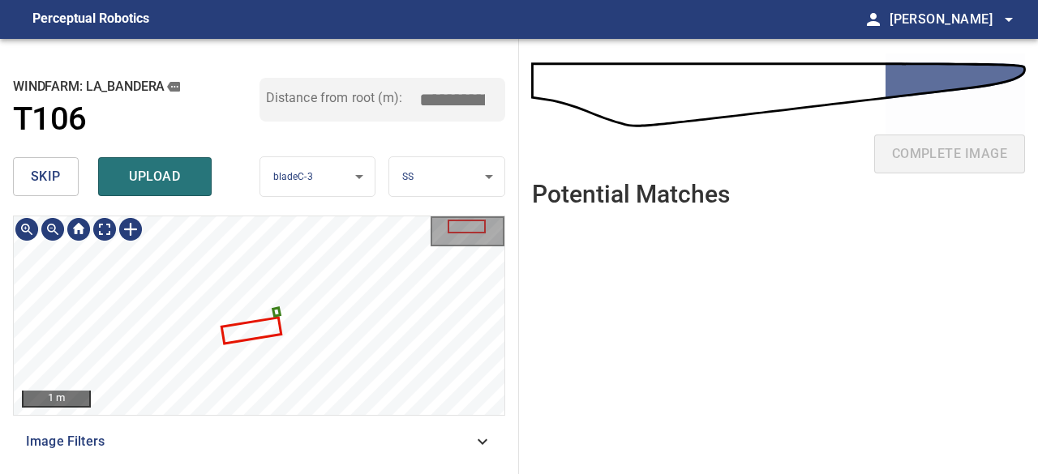
click at [359, 429] on div "1 m Image Filters" at bounding box center [259, 339] width 492 height 246
click at [392, 422] on div "1 m Image Filters" at bounding box center [259, 339] width 492 height 246
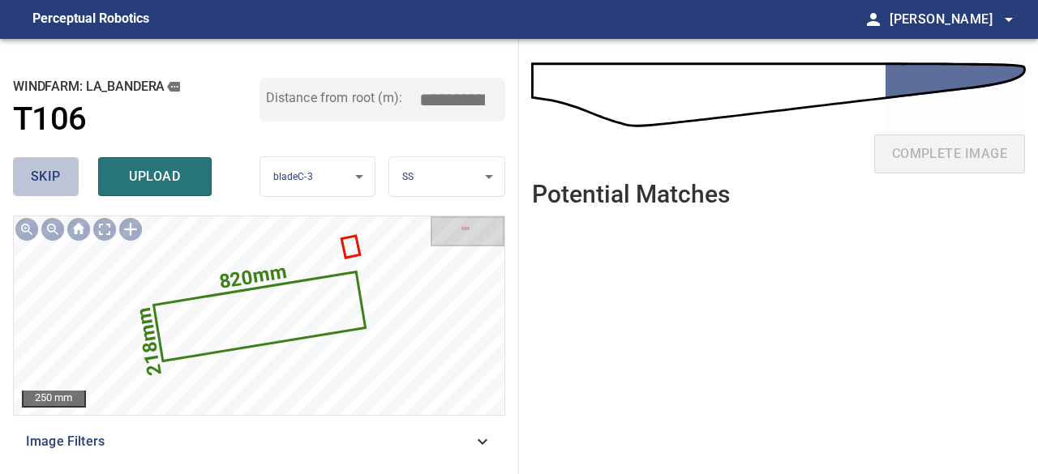
click at [62, 179] on button "skip" at bounding box center [46, 176] width 66 height 39
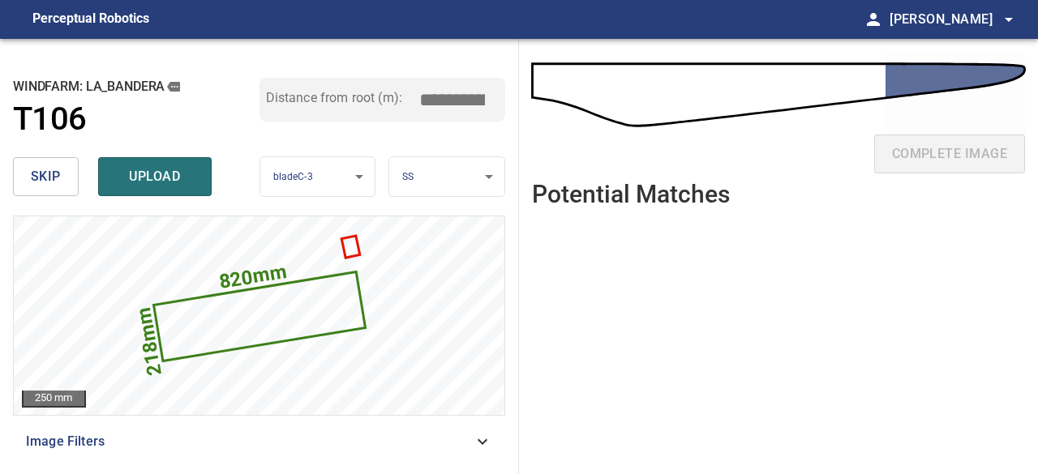
click at [40, 176] on span "skip" at bounding box center [46, 176] width 30 height 23
click at [125, 182] on span "upload" at bounding box center [155, 176] width 78 height 23
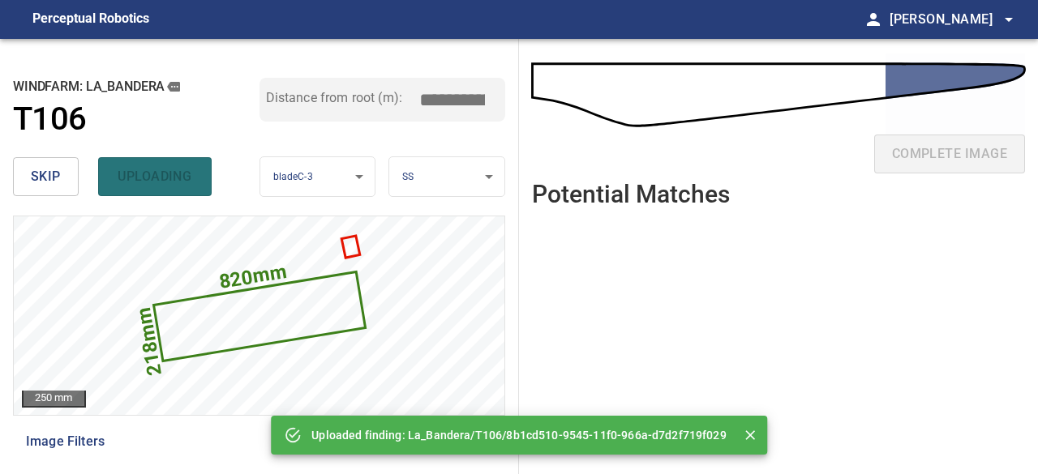
click at [755, 253] on ul at bounding box center [778, 335] width 493 height 229
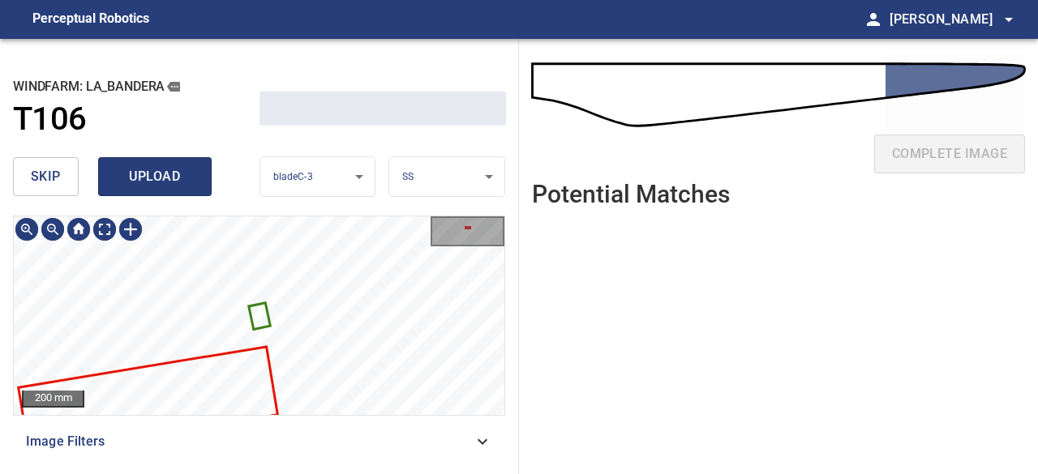
click at [153, 178] on span "upload" at bounding box center [155, 176] width 78 height 23
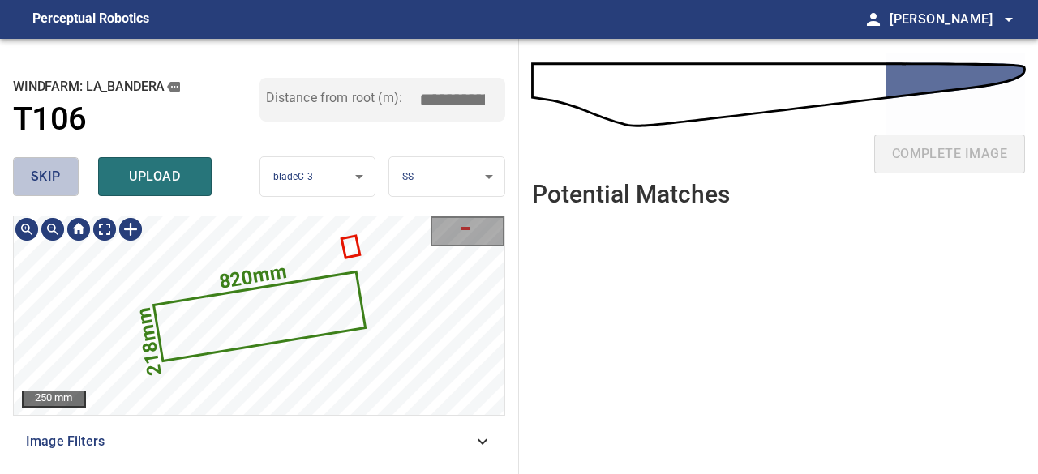
click at [49, 174] on span "skip" at bounding box center [46, 176] width 30 height 23
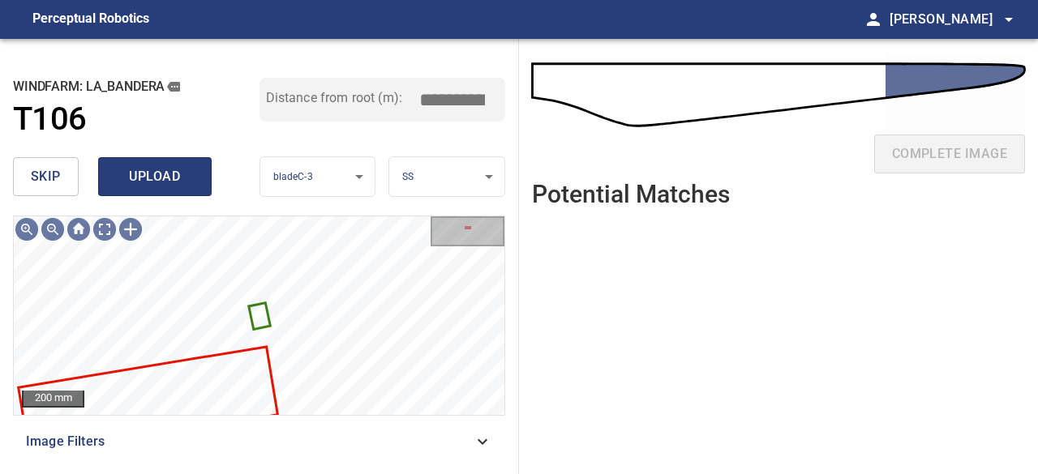
click at [199, 191] on button "upload" at bounding box center [155, 176] width 114 height 39
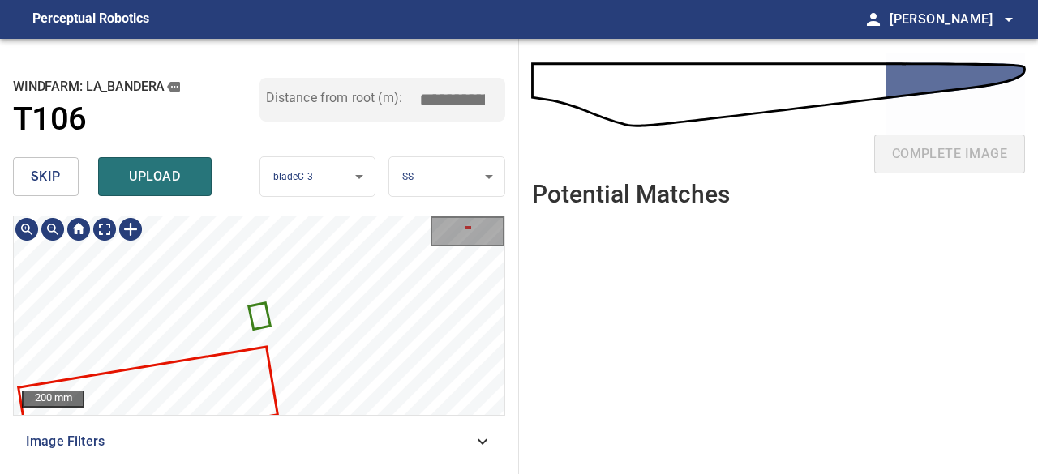
click at [262, 312] on icon at bounding box center [259, 317] width 19 height 24
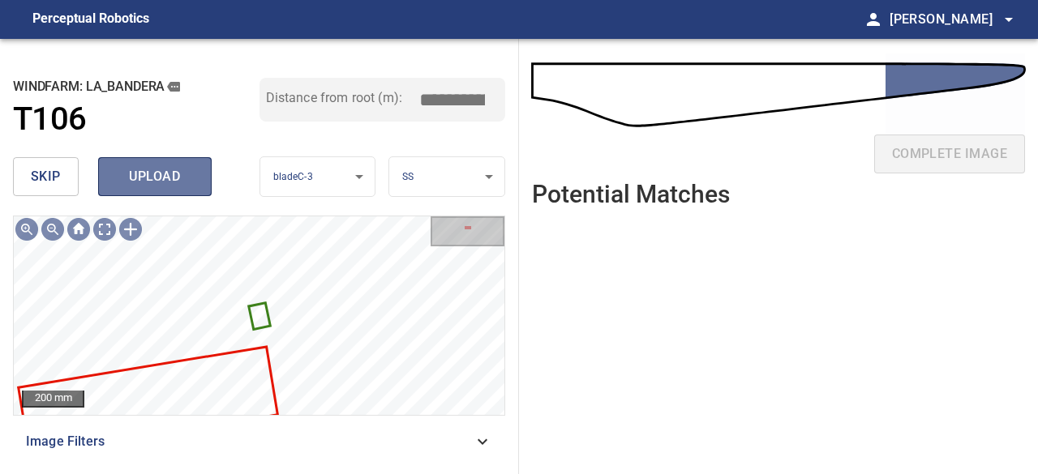
click at [148, 181] on span "upload" at bounding box center [155, 176] width 78 height 23
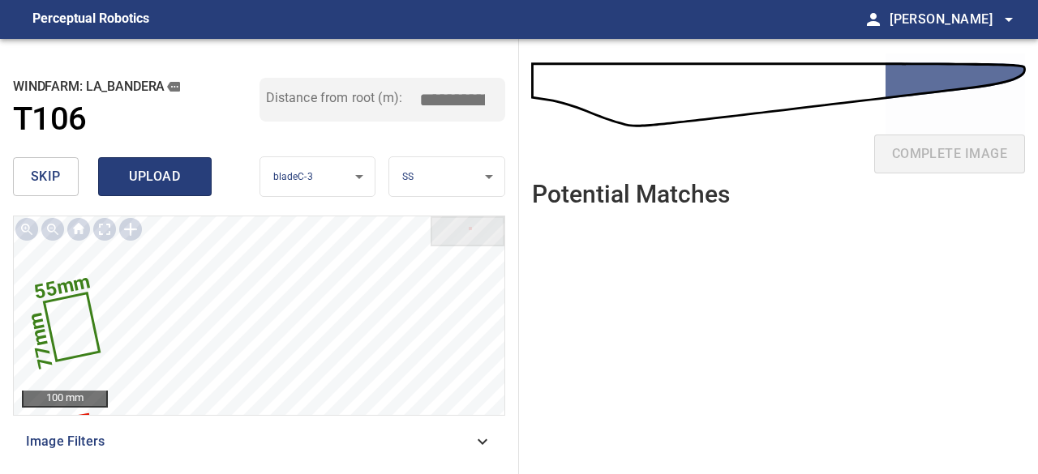
click at [141, 181] on span "upload" at bounding box center [155, 176] width 78 height 23
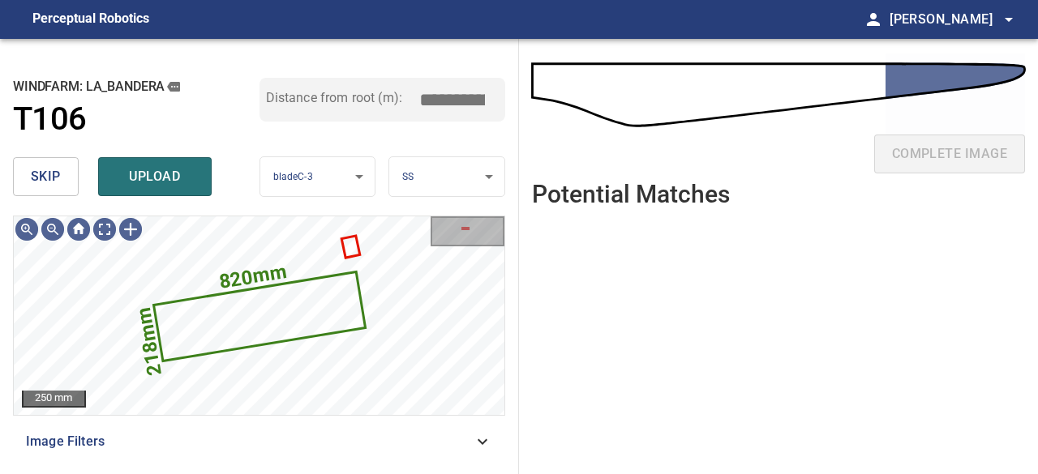
click at [62, 182] on button "skip" at bounding box center [46, 176] width 66 height 39
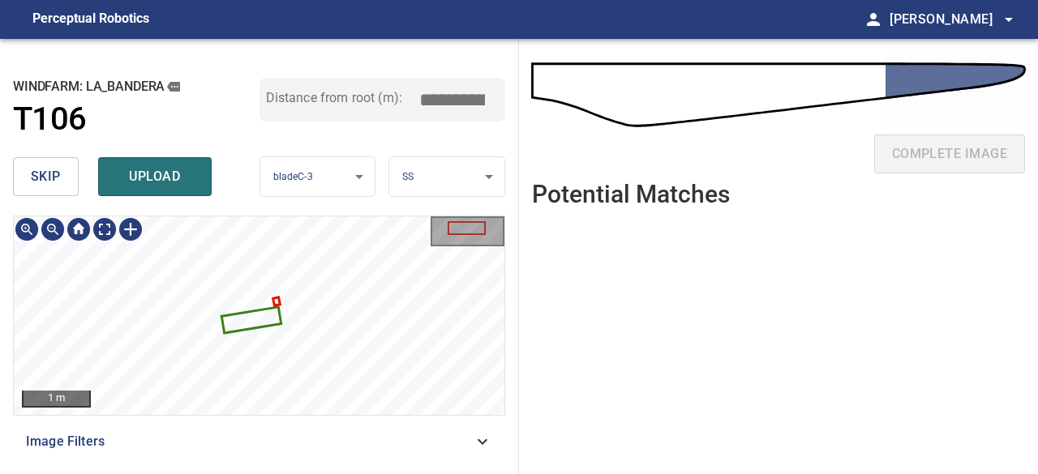
click at [243, 322] on icon at bounding box center [251, 321] width 57 height 24
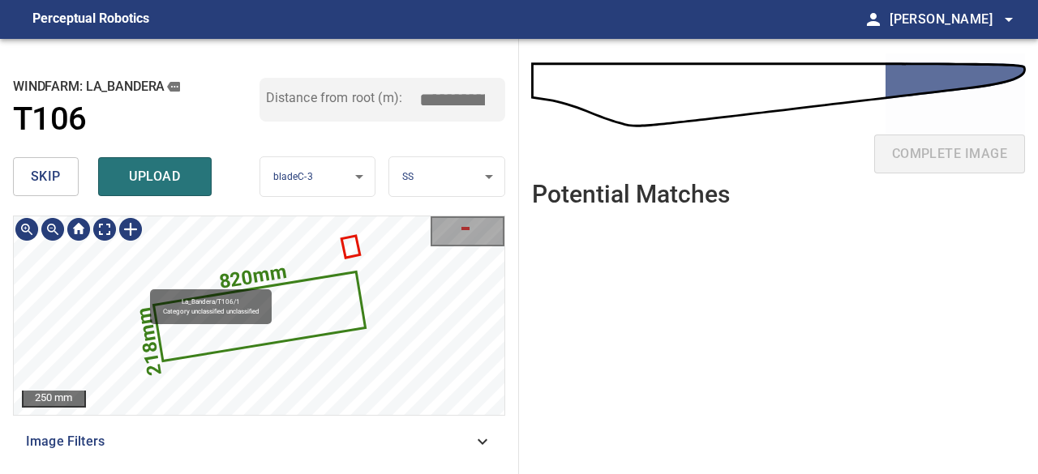
click at [238, 217] on div "820mm 218mm La_Bandera/T106/1 Category unclassified unclassified" at bounding box center [259, 217] width 491 height 0
click at [242, 311] on span "Category unclassified unclassified" at bounding box center [211, 311] width 96 height 7
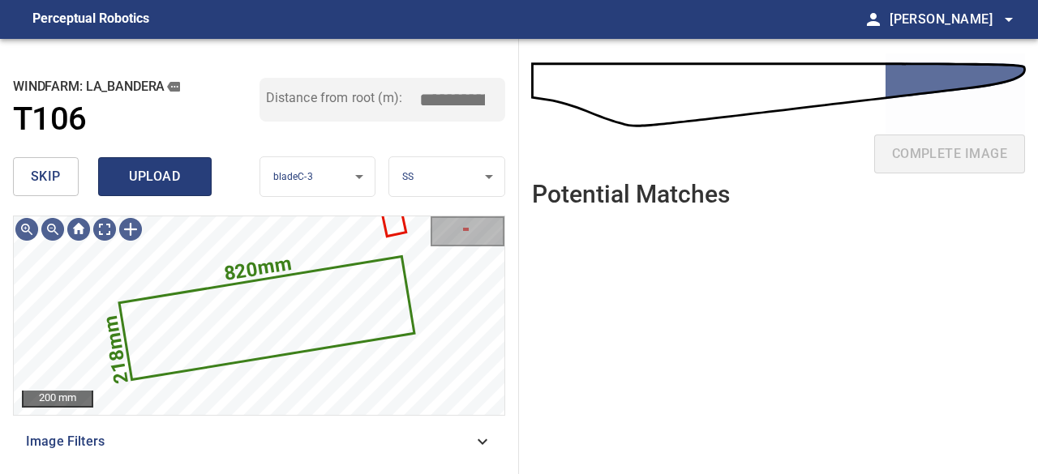
click at [180, 181] on span "upload" at bounding box center [155, 176] width 78 height 23
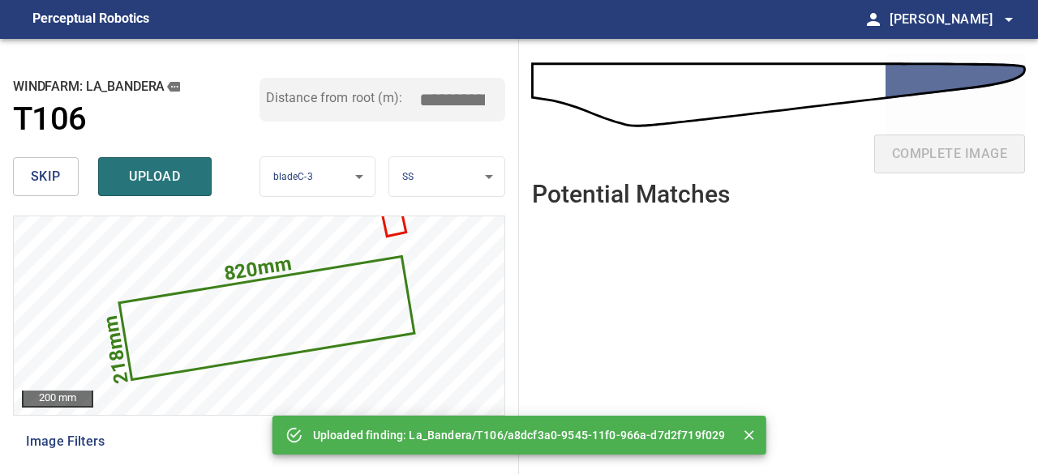
click at [903, 282] on ul at bounding box center [778, 335] width 493 height 229
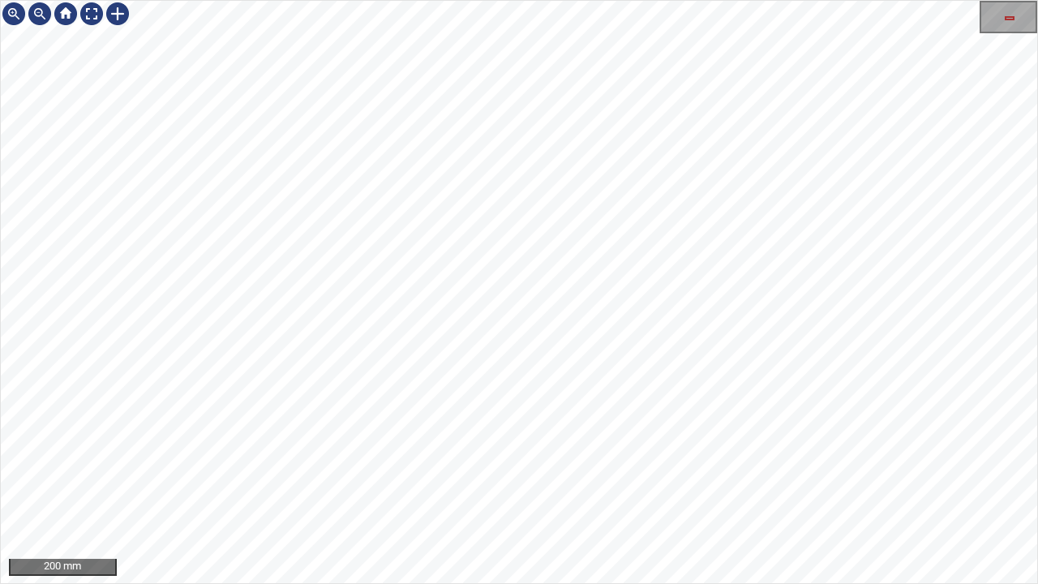
click at [341, 0] on div "820mm 218mm 200 mm" at bounding box center [519, 292] width 1038 height 584
click at [429, 0] on div "820mm 218mm 200 mm" at bounding box center [519, 292] width 1038 height 584
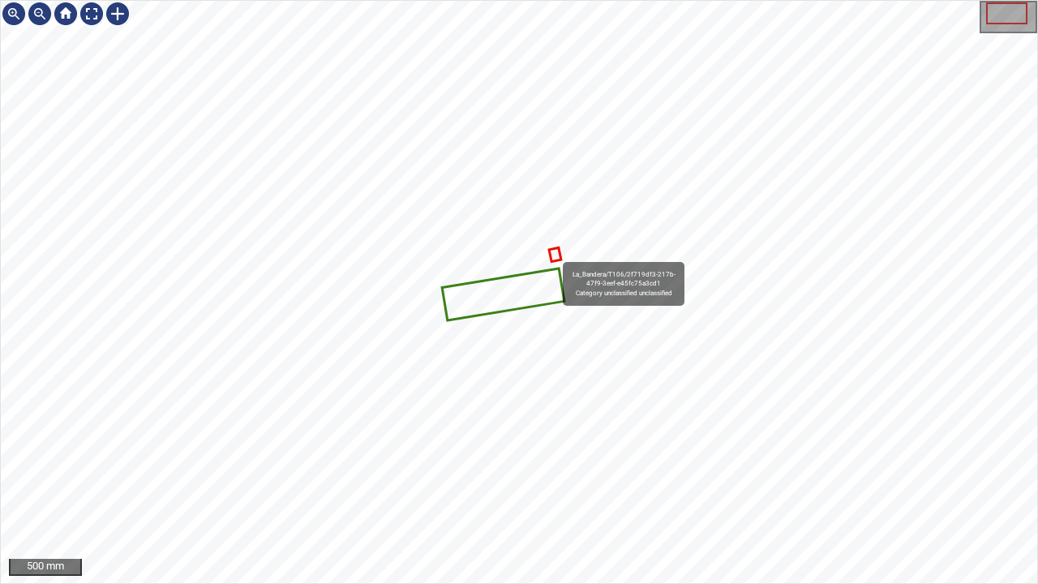
click at [555, 255] on icon at bounding box center [555, 254] width 9 height 11
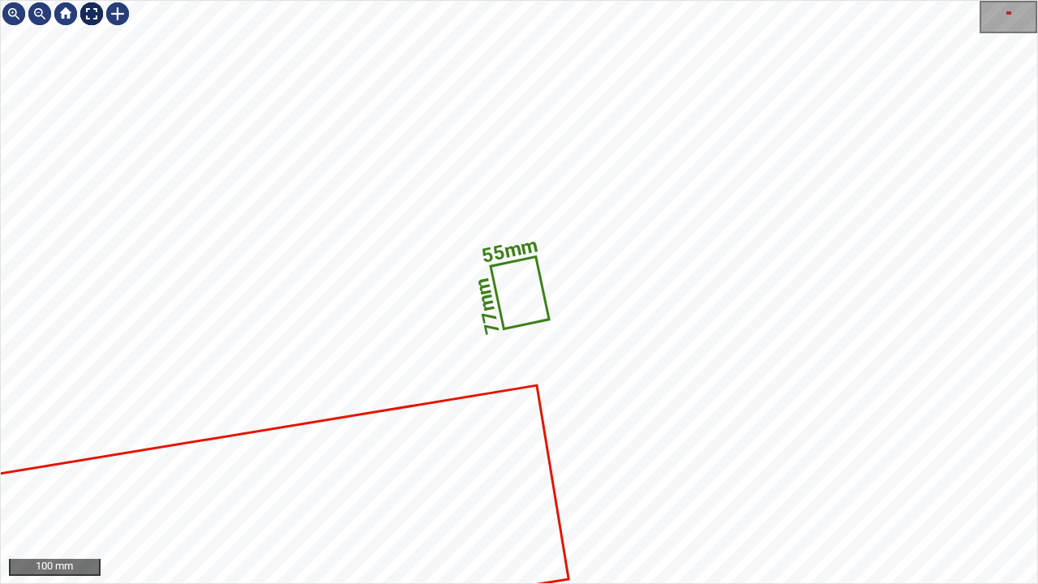
click at [96, 14] on div at bounding box center [92, 14] width 26 height 26
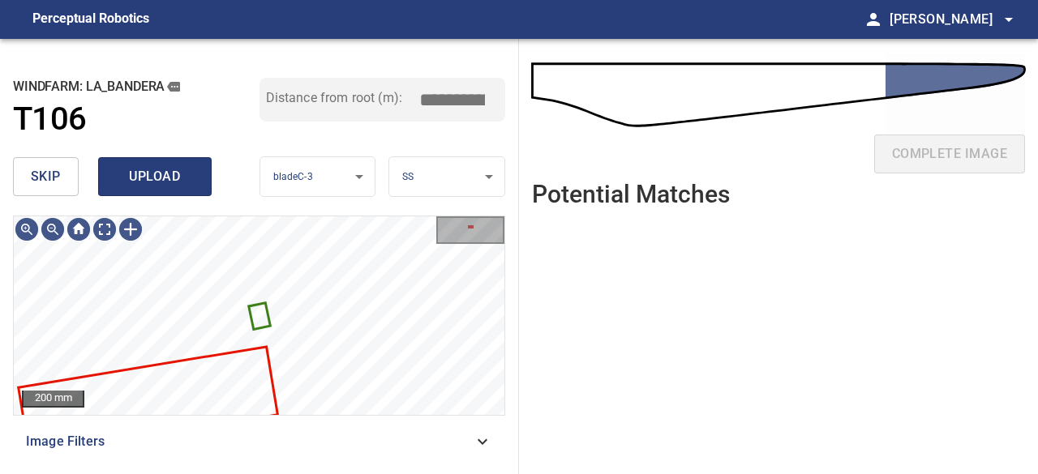
click at [188, 181] on span "upload" at bounding box center [155, 176] width 78 height 23
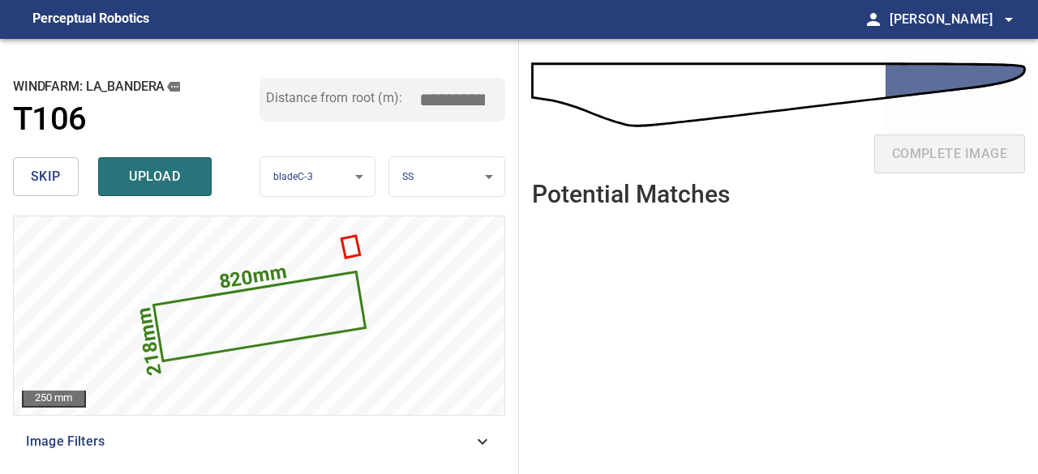
click at [38, 178] on span "skip" at bounding box center [46, 176] width 30 height 23
click at [940, 80] on div "complete image" at bounding box center [778, 110] width 493 height 116
click at [490, 177] on body "**********" at bounding box center [519, 237] width 1038 height 474
click at [609, 280] on div at bounding box center [519, 237] width 1038 height 474
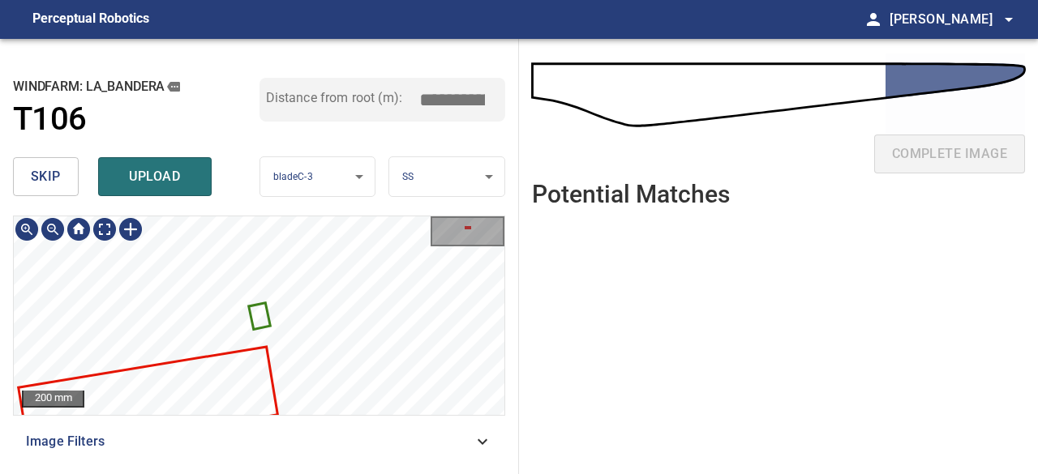
click at [259, 314] on icon at bounding box center [259, 317] width 19 height 24
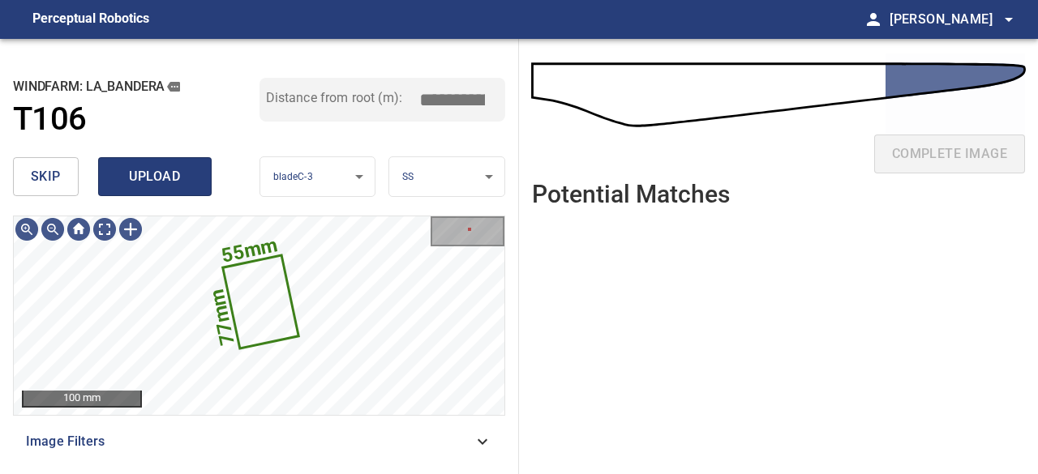
click at [141, 171] on span "upload" at bounding box center [155, 176] width 78 height 23
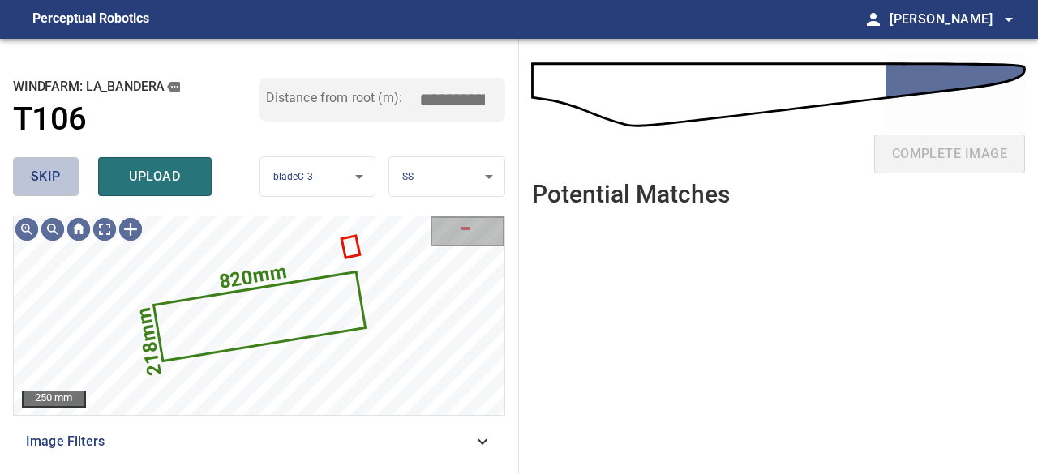
click at [46, 176] on span "skip" at bounding box center [46, 176] width 30 height 23
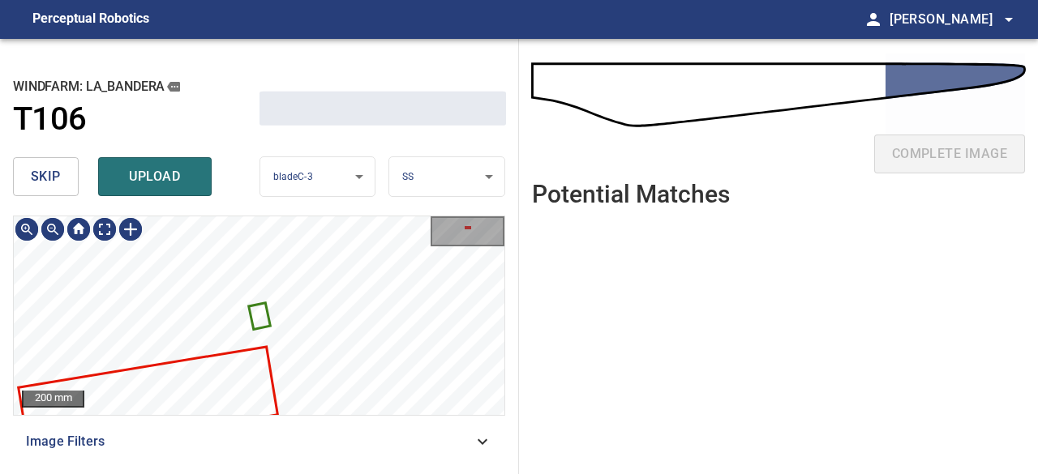
click at [196, 173] on button "upload" at bounding box center [155, 176] width 114 height 39
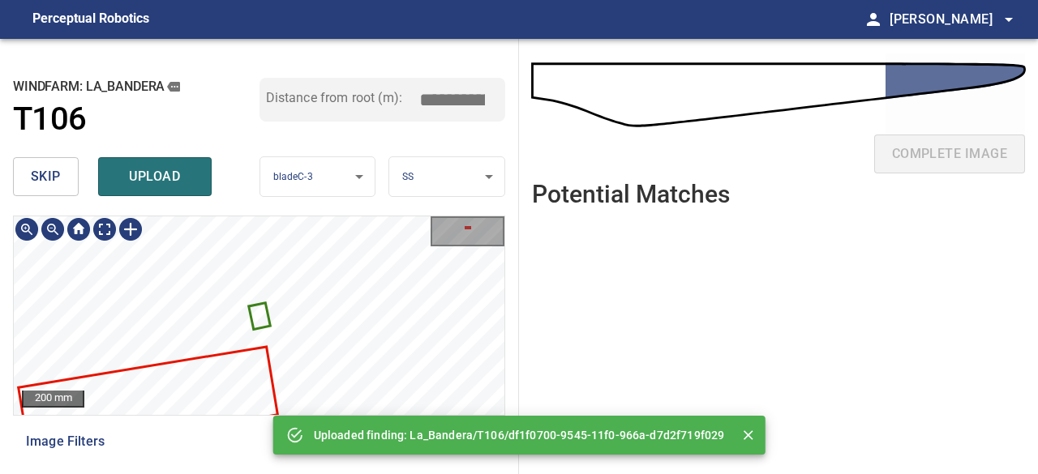
click at [260, 315] on icon at bounding box center [259, 317] width 19 height 24
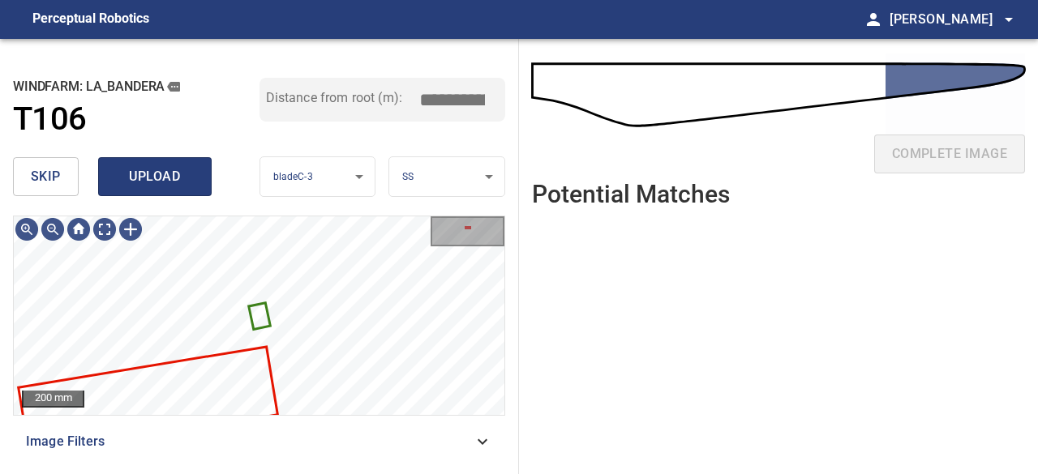
click at [174, 178] on span "upload" at bounding box center [155, 176] width 78 height 23
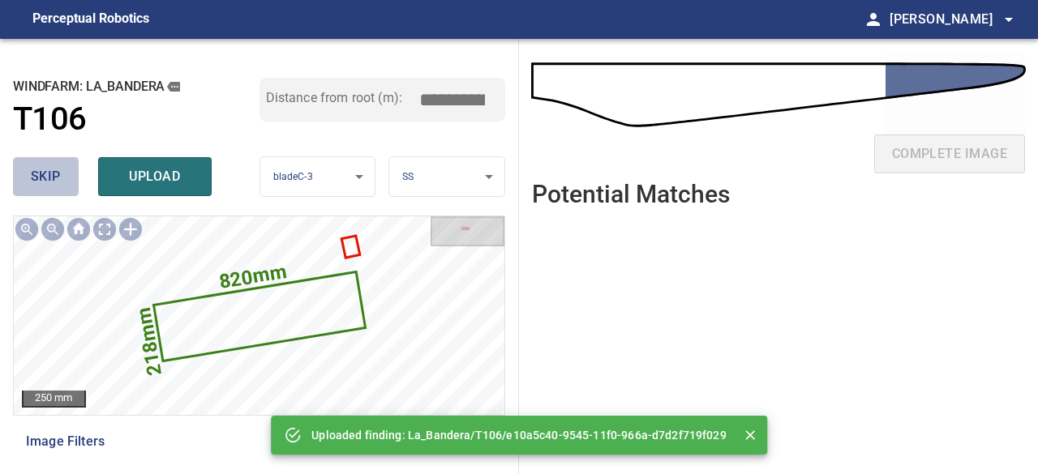
click at [29, 169] on button "skip" at bounding box center [46, 176] width 66 height 39
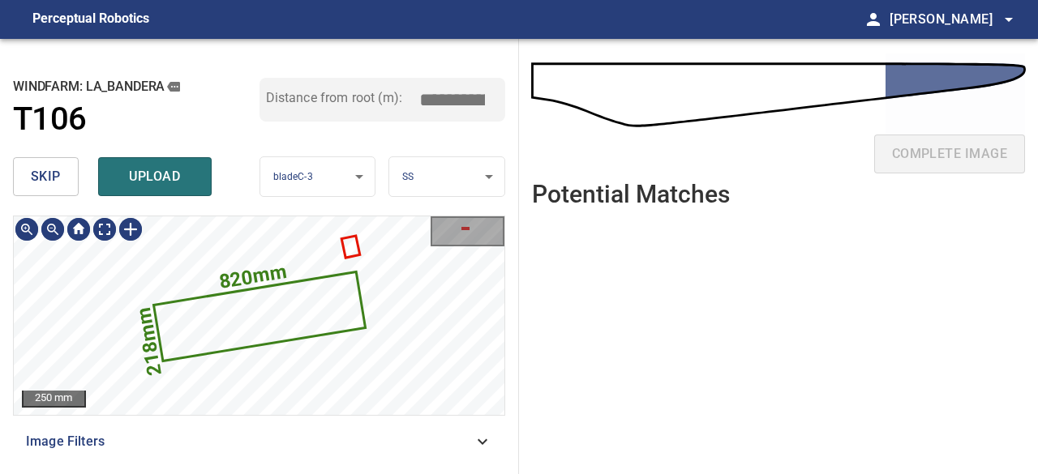
click at [285, 324] on icon at bounding box center [259, 316] width 209 height 86
click at [58, 184] on span "skip" at bounding box center [46, 176] width 30 height 23
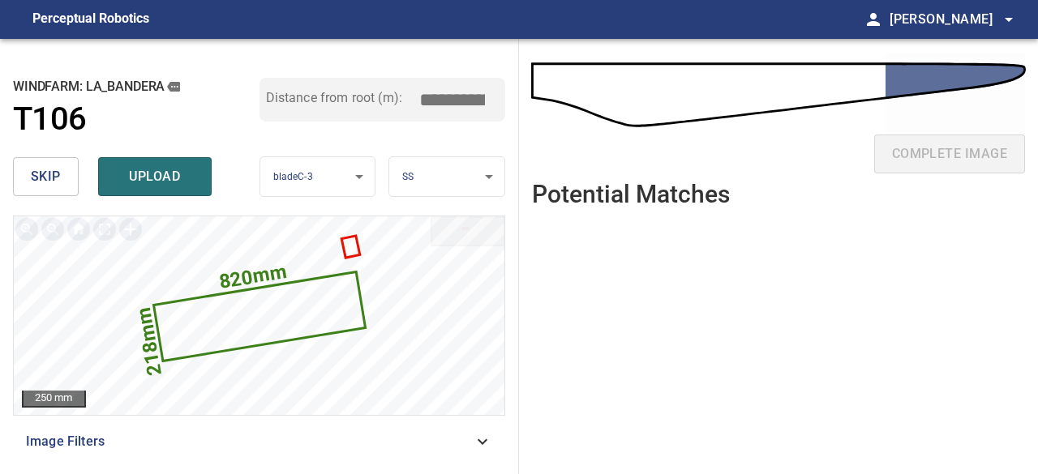
click at [58, 184] on span "skip" at bounding box center [46, 176] width 30 height 23
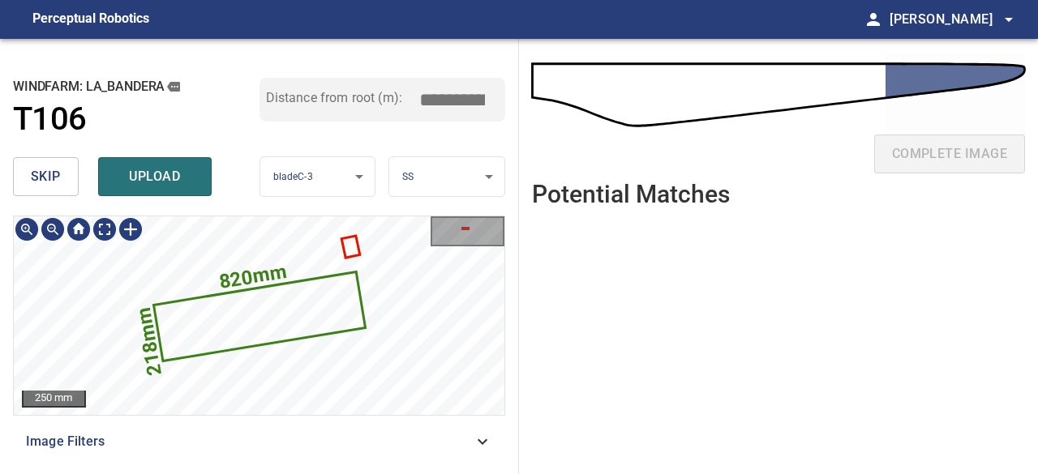
click at [313, 315] on icon at bounding box center [259, 316] width 209 height 86
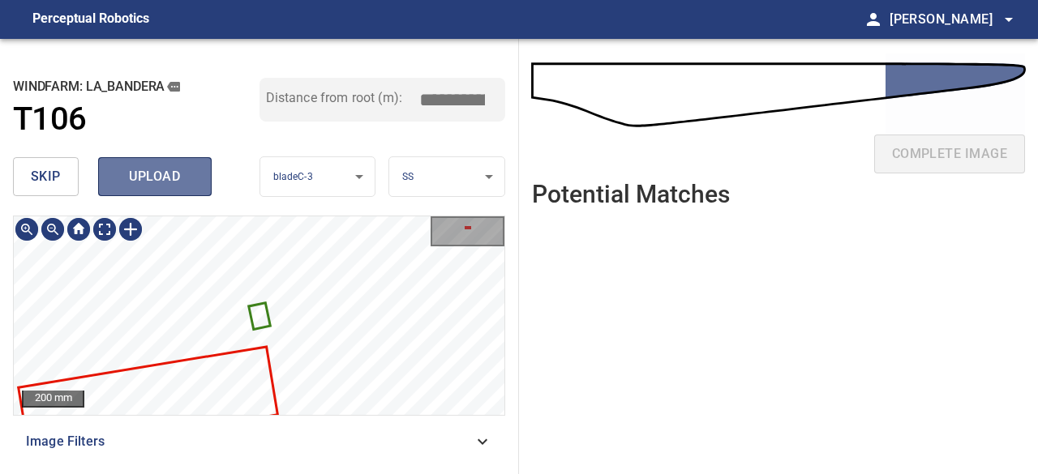
click at [179, 166] on span "upload" at bounding box center [155, 176] width 78 height 23
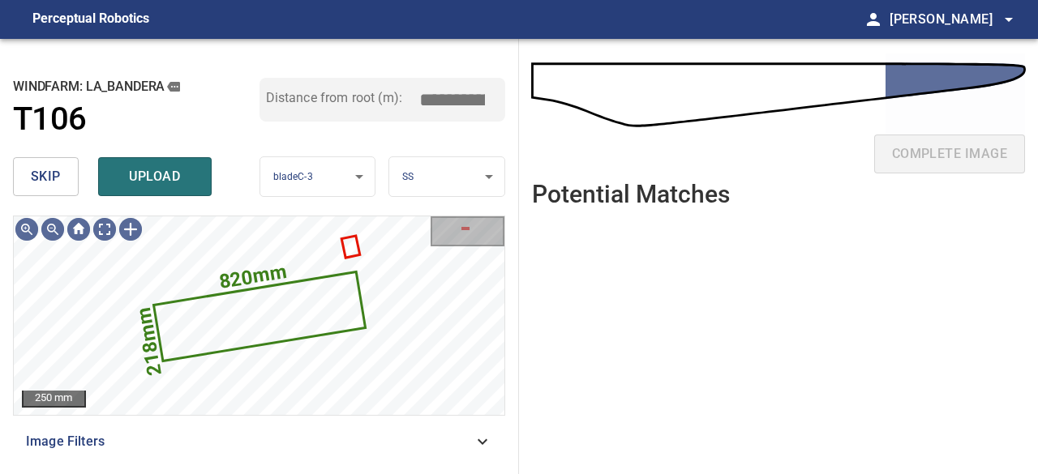
click at [50, 178] on span "skip" at bounding box center [46, 176] width 30 height 23
click at [161, 180] on span "upload" at bounding box center [155, 176] width 78 height 23
click at [758, 293] on ul at bounding box center [778, 335] width 493 height 229
click at [922, 157] on div "complete image" at bounding box center [778, 160] width 493 height 65
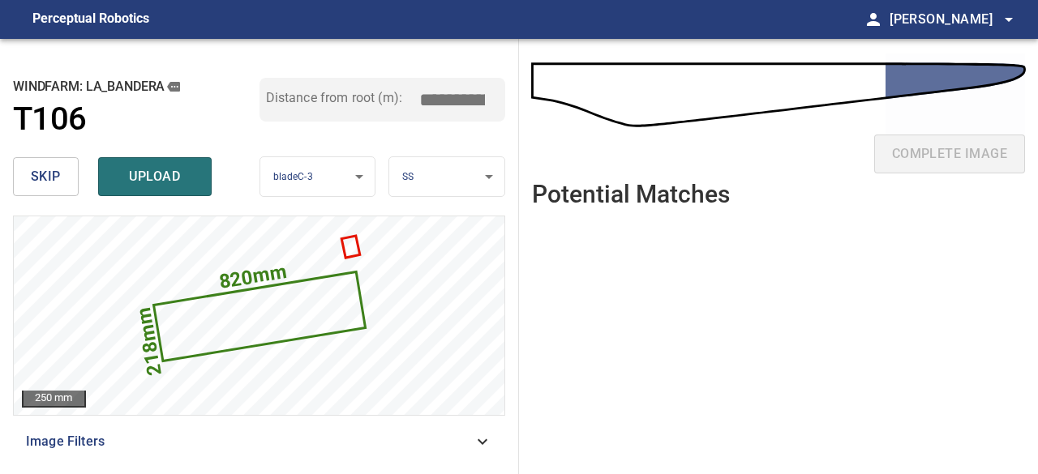
drag, startPoint x: 912, startPoint y: 79, endPoint x: 811, endPoint y: 89, distance: 101.9
click at [911, 78] on div "complete image" at bounding box center [778, 110] width 493 height 116
drag, startPoint x: 672, startPoint y: 90, endPoint x: 650, endPoint y: 94, distance: 22.3
click at [670, 90] on div "complete image" at bounding box center [778, 110] width 493 height 116
click at [632, 96] on div "complete image" at bounding box center [778, 110] width 493 height 116
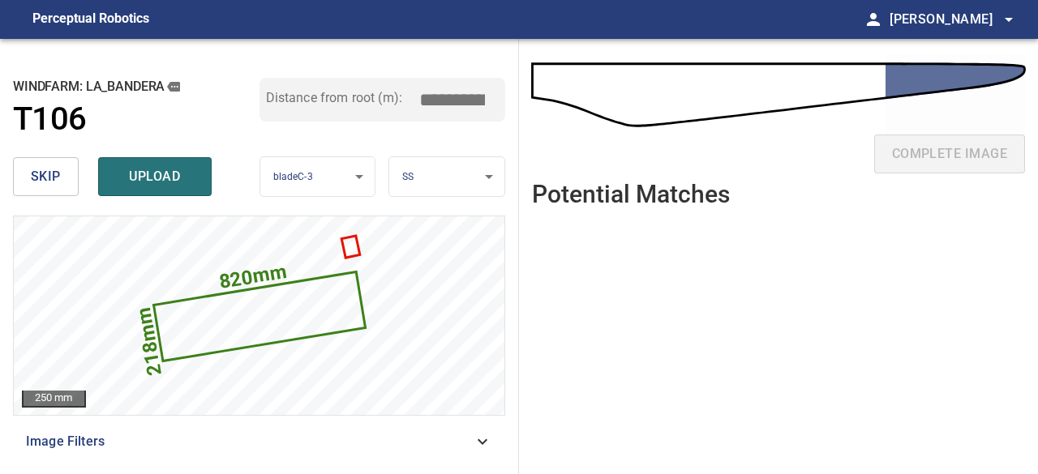
click at [629, 96] on div "complete image" at bounding box center [778, 110] width 493 height 116
click at [600, 135] on div "complete image" at bounding box center [778, 110] width 493 height 116
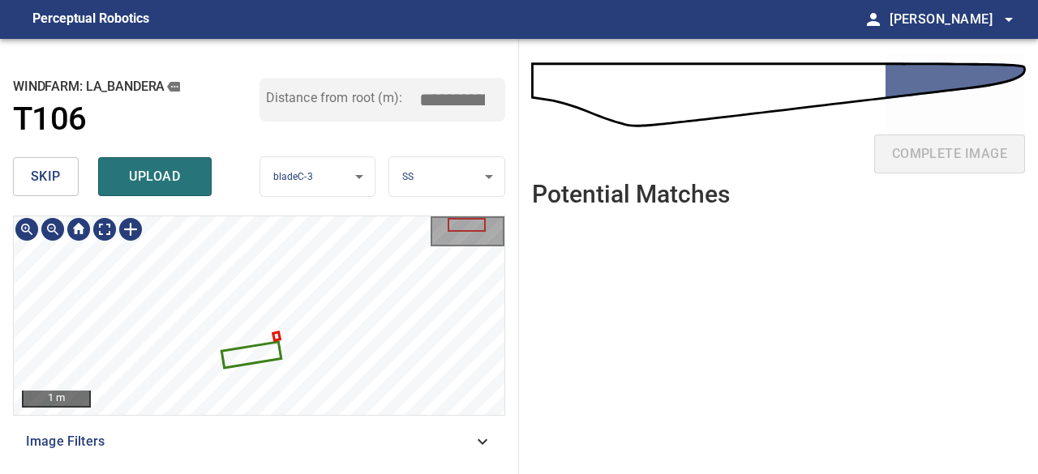
click at [298, 425] on div "1 m Image Filters" at bounding box center [259, 339] width 492 height 246
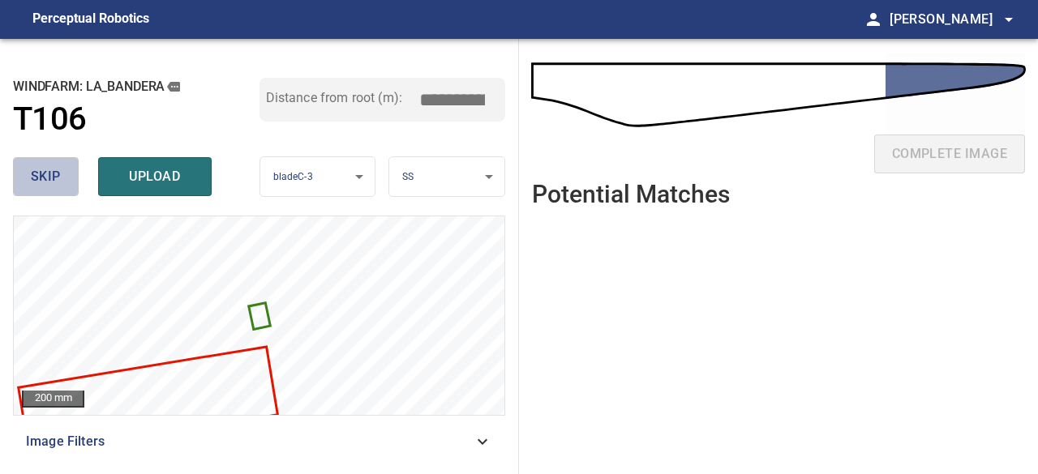
click at [55, 178] on span "skip" at bounding box center [46, 176] width 30 height 23
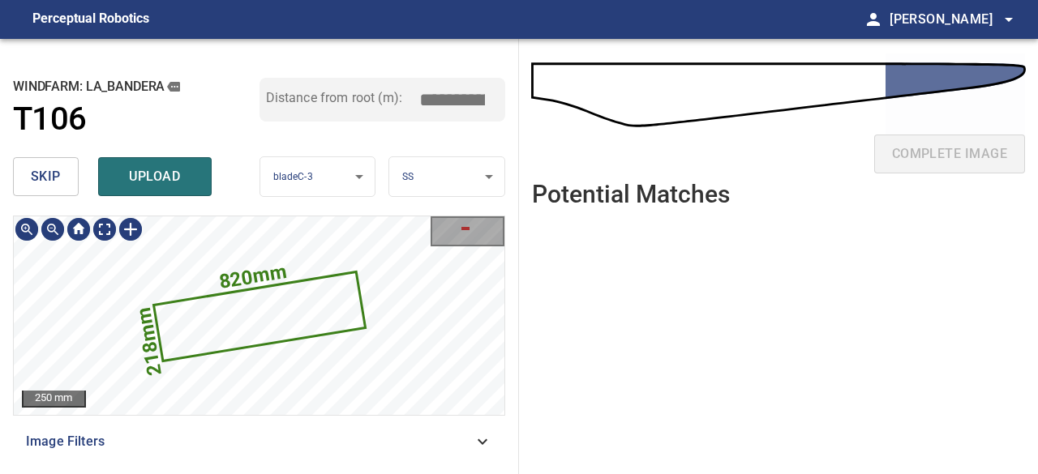
click at [50, 176] on div "skip upload" at bounding box center [136, 177] width 247 height 52
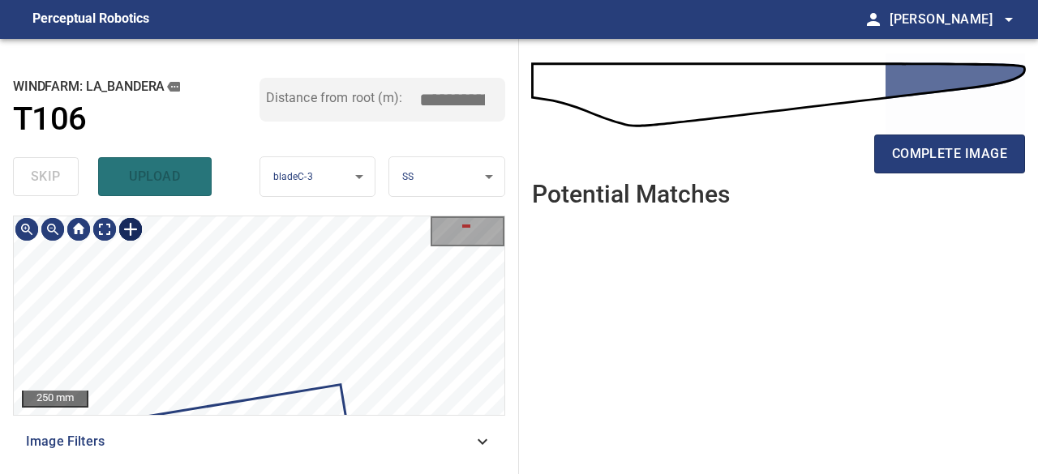
click at [136, 231] on div at bounding box center [131, 230] width 26 height 26
click at [350, 373] on div at bounding box center [259, 316] width 491 height 199
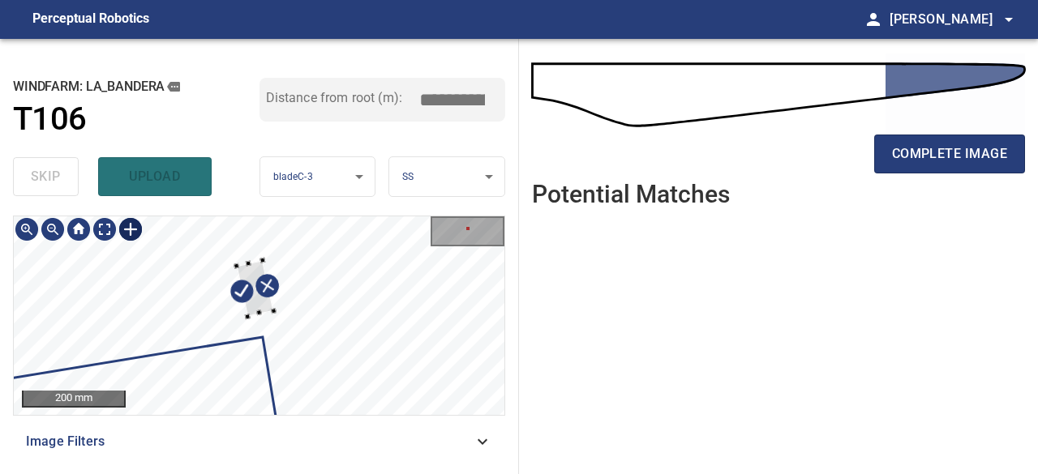
click at [272, 311] on div at bounding box center [273, 311] width 6 height 6
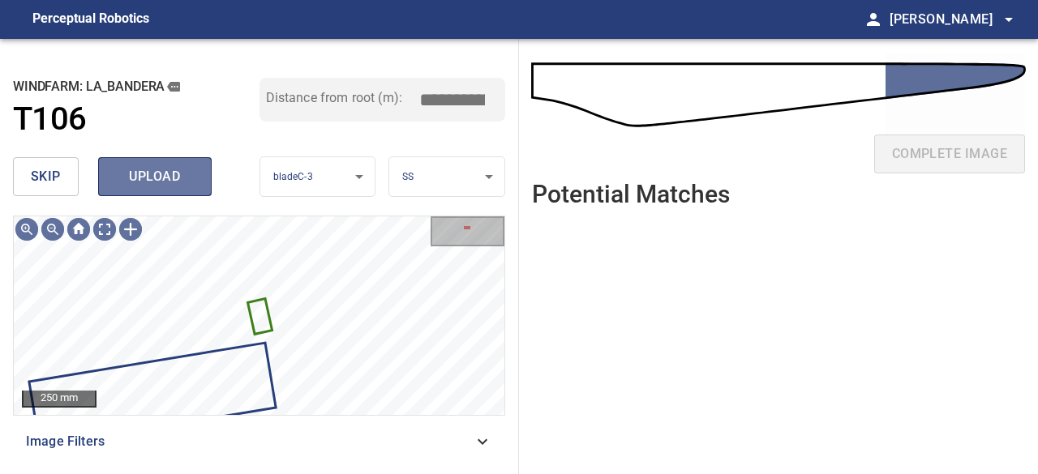
click at [151, 184] on span "upload" at bounding box center [155, 176] width 78 height 23
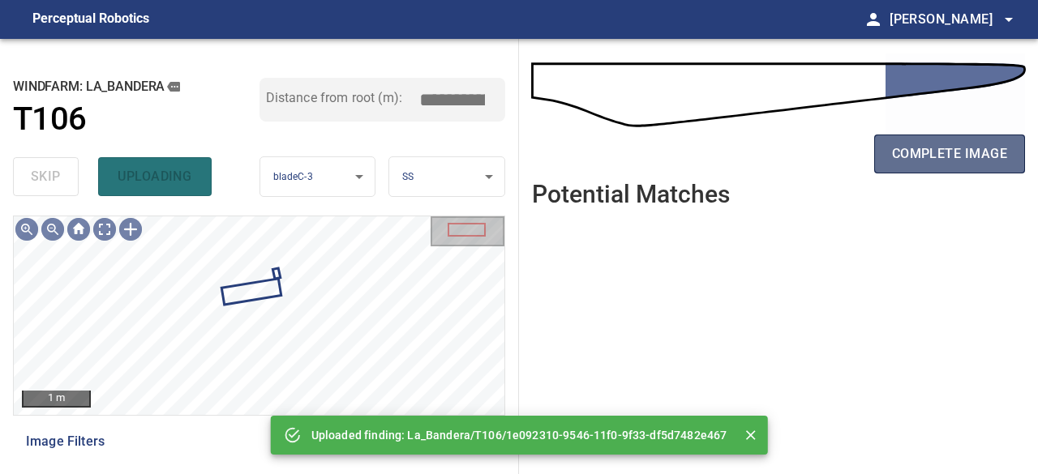
click at [947, 158] on span "complete image" at bounding box center [949, 154] width 115 height 23
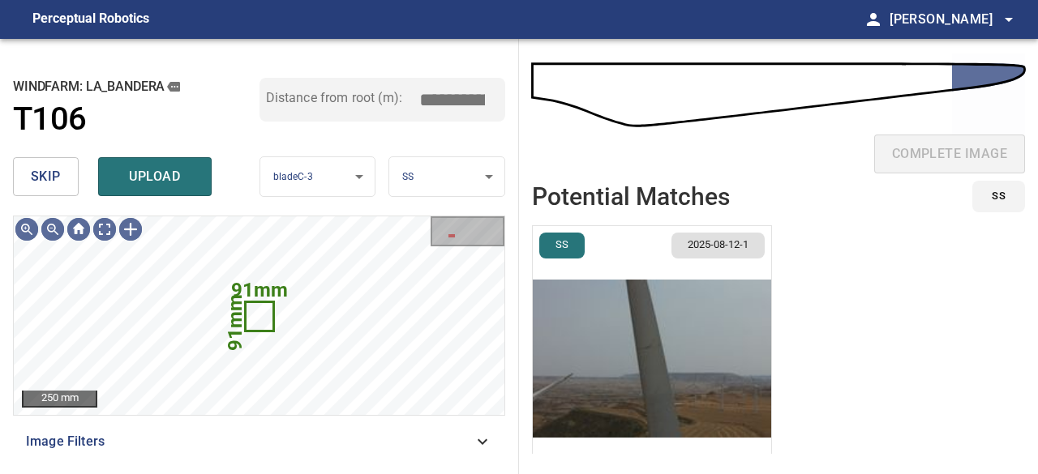
click at [37, 175] on span "skip" at bounding box center [46, 176] width 30 height 23
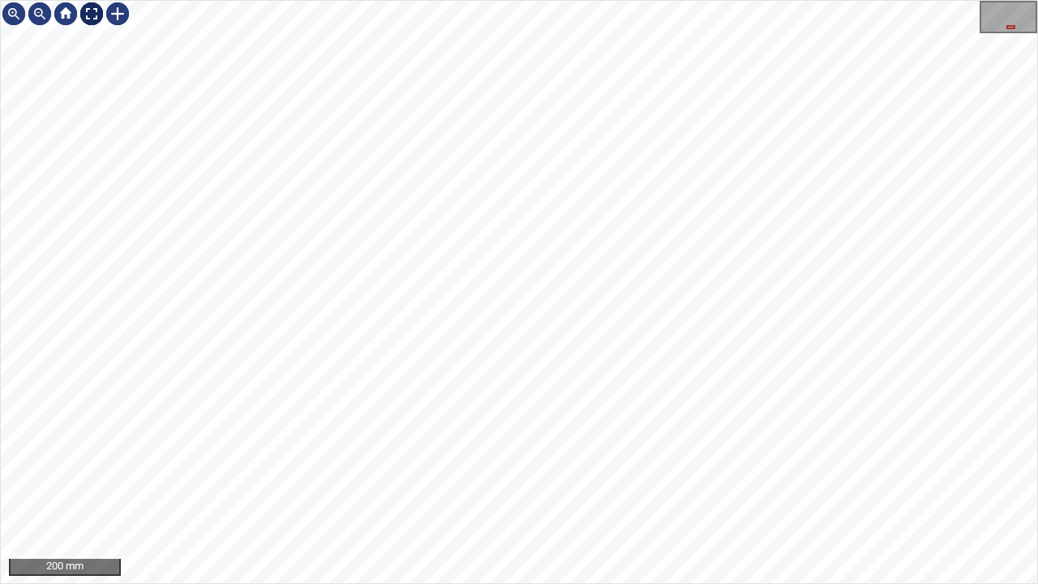
click at [88, 10] on div at bounding box center [92, 14] width 26 height 26
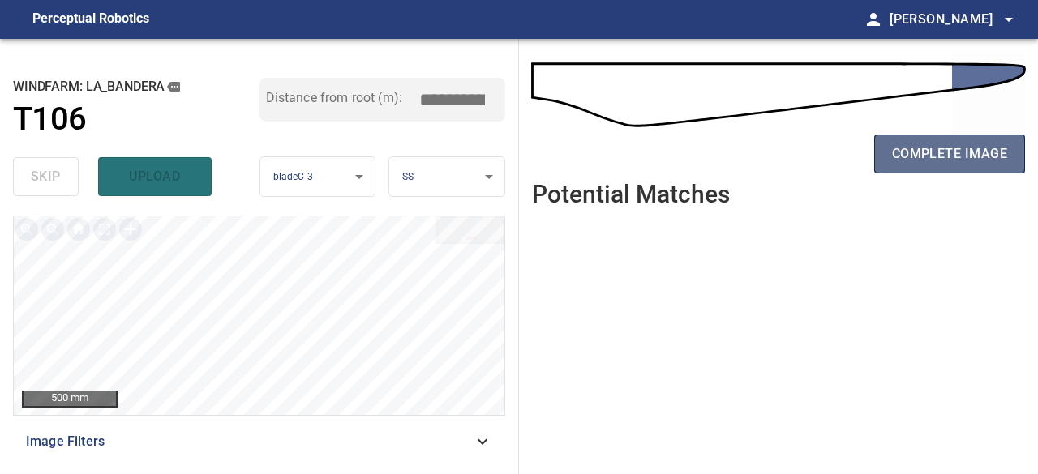
click at [892, 152] on span "complete image" at bounding box center [949, 154] width 115 height 23
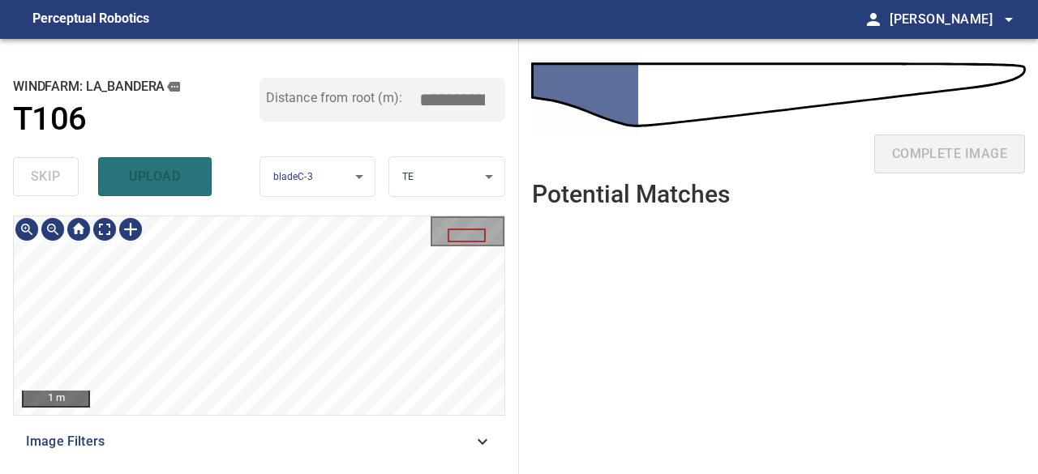
click at [319, 212] on div "**********" at bounding box center [259, 256] width 519 height 435
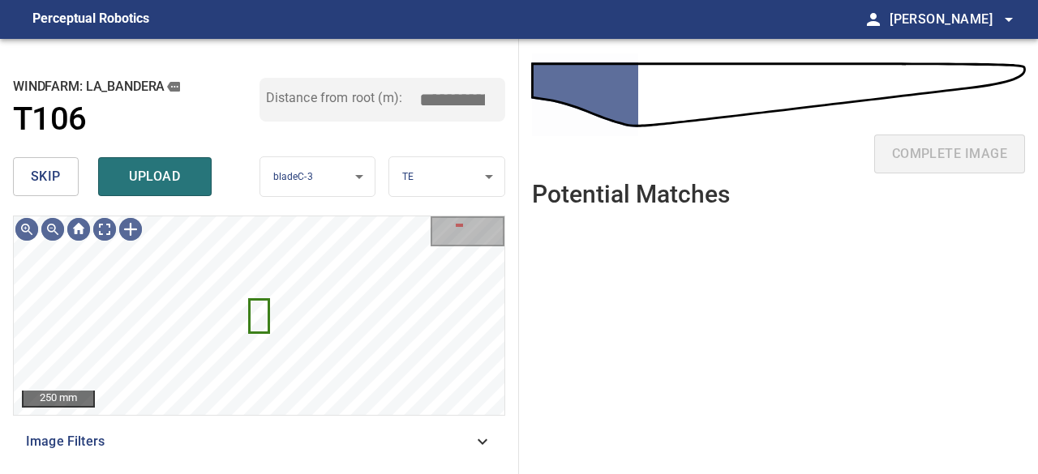
click at [33, 168] on span "skip" at bounding box center [46, 176] width 30 height 23
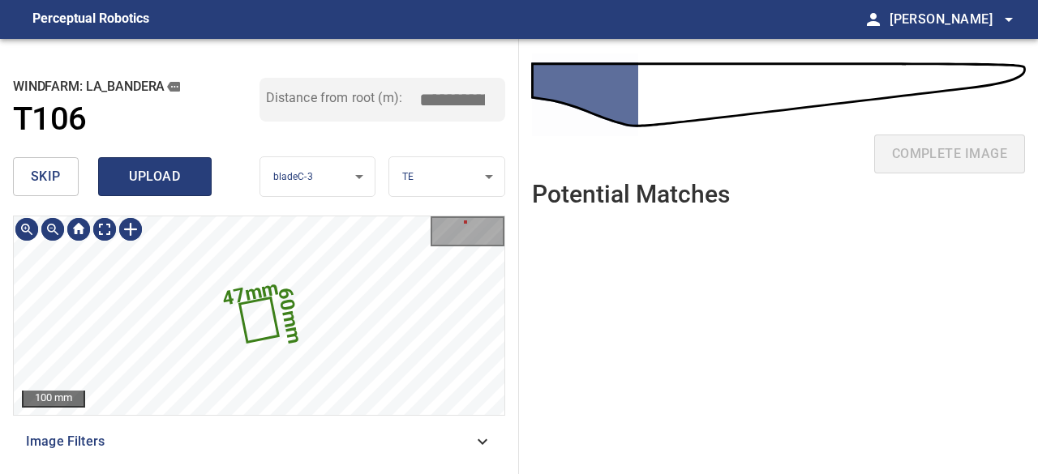
click at [132, 182] on span "upload" at bounding box center [155, 176] width 78 height 23
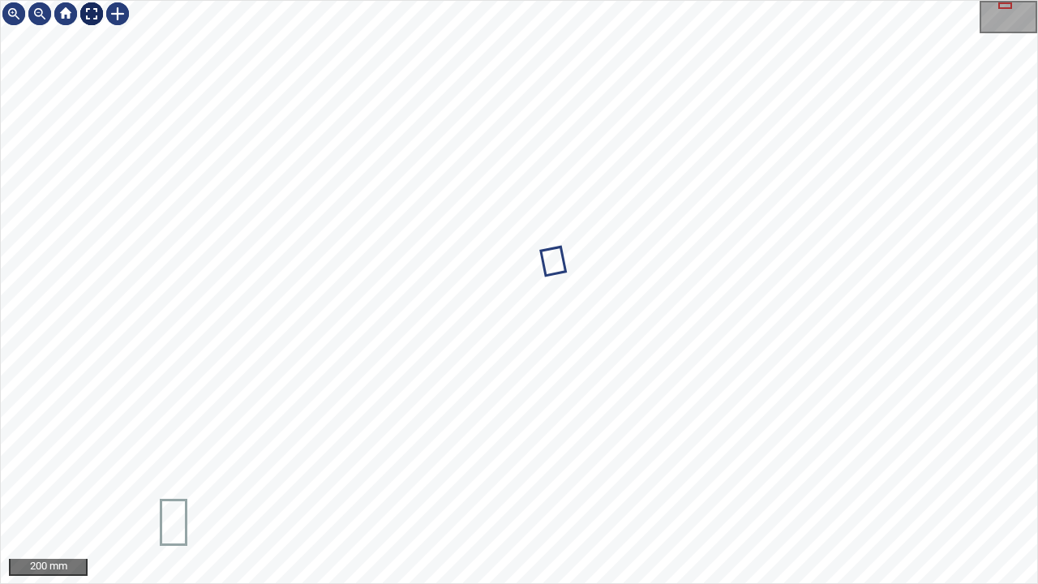
click at [86, 19] on div at bounding box center [92, 14] width 26 height 26
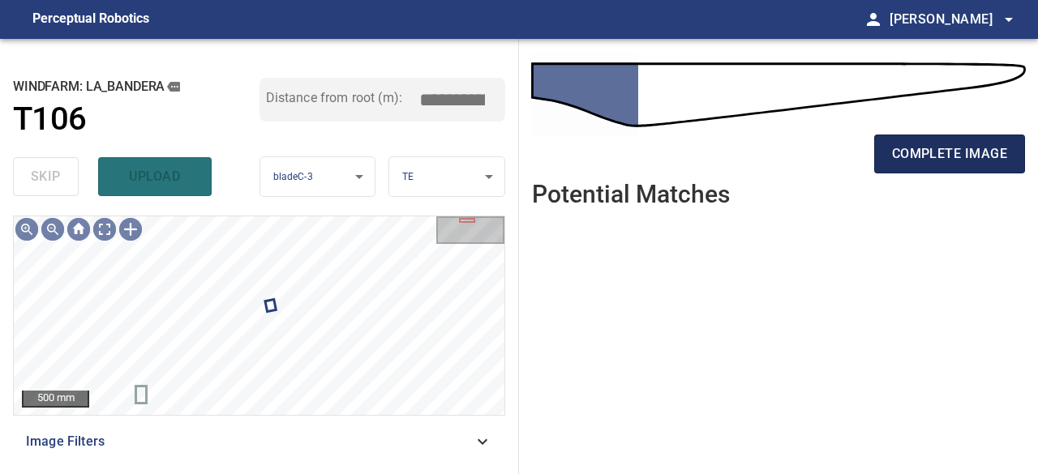
click at [949, 149] on span "complete image" at bounding box center [949, 154] width 115 height 23
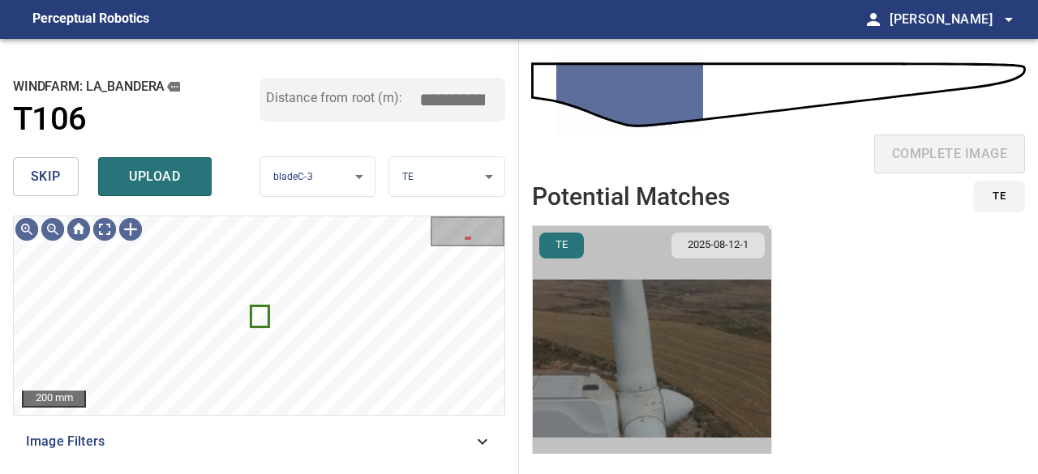
click at [613, 367] on img "button" at bounding box center [652, 358] width 238 height 265
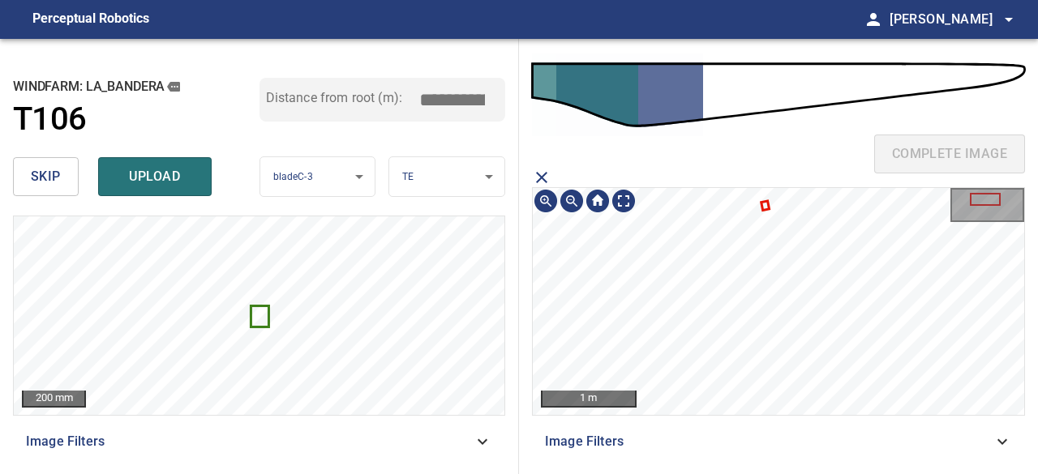
click at [756, 421] on section "1 m Image Filters" at bounding box center [778, 315] width 493 height 294
click at [757, 256] on icon at bounding box center [755, 251] width 29 height 34
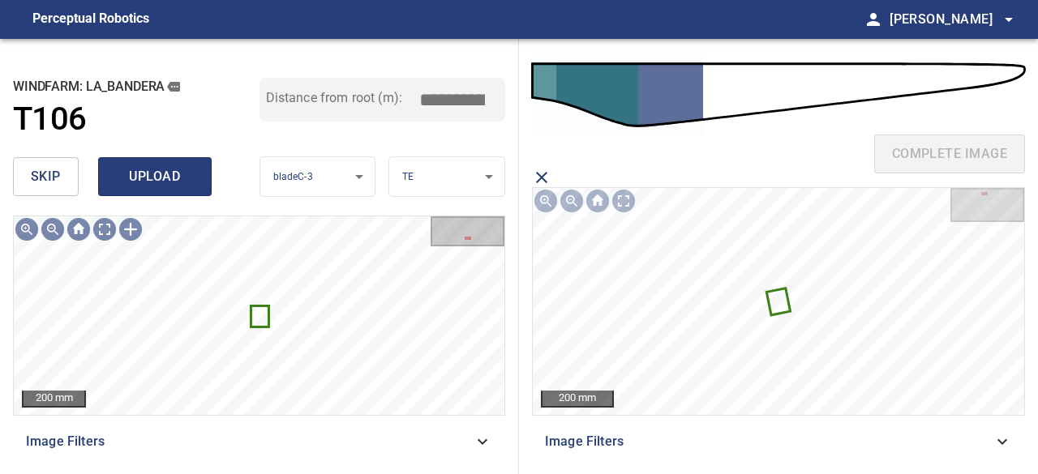
click at [155, 183] on span "upload" at bounding box center [155, 176] width 78 height 23
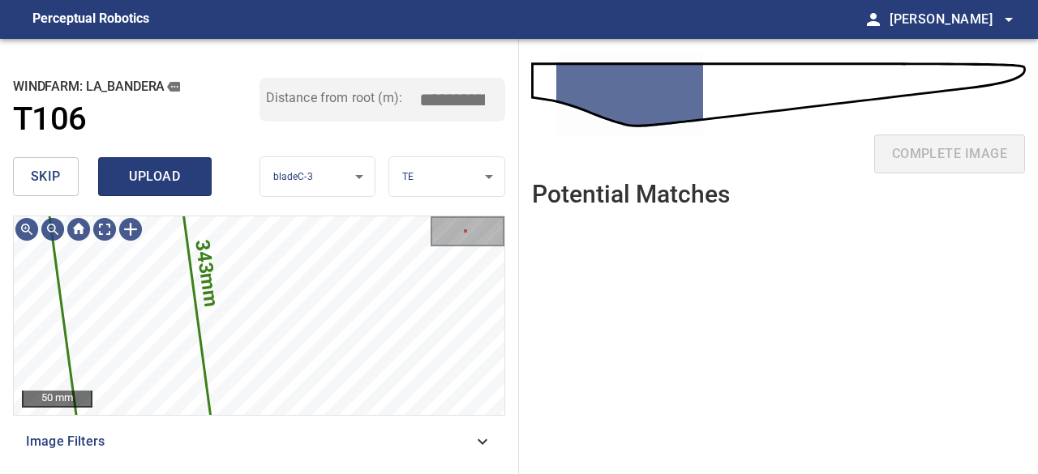
click at [164, 187] on span "upload" at bounding box center [155, 176] width 78 height 23
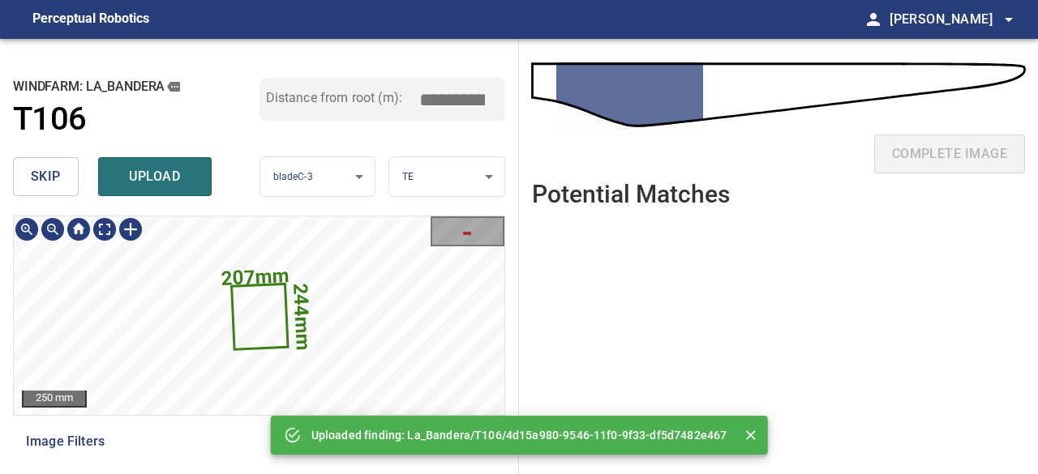
click at [255, 333] on icon at bounding box center [260, 316] width 54 height 62
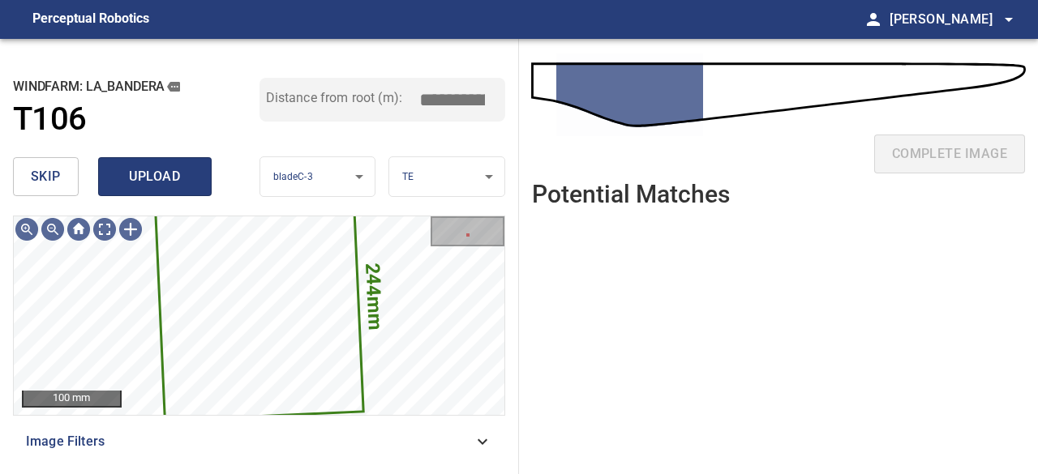
click at [164, 169] on span "upload" at bounding box center [155, 176] width 78 height 23
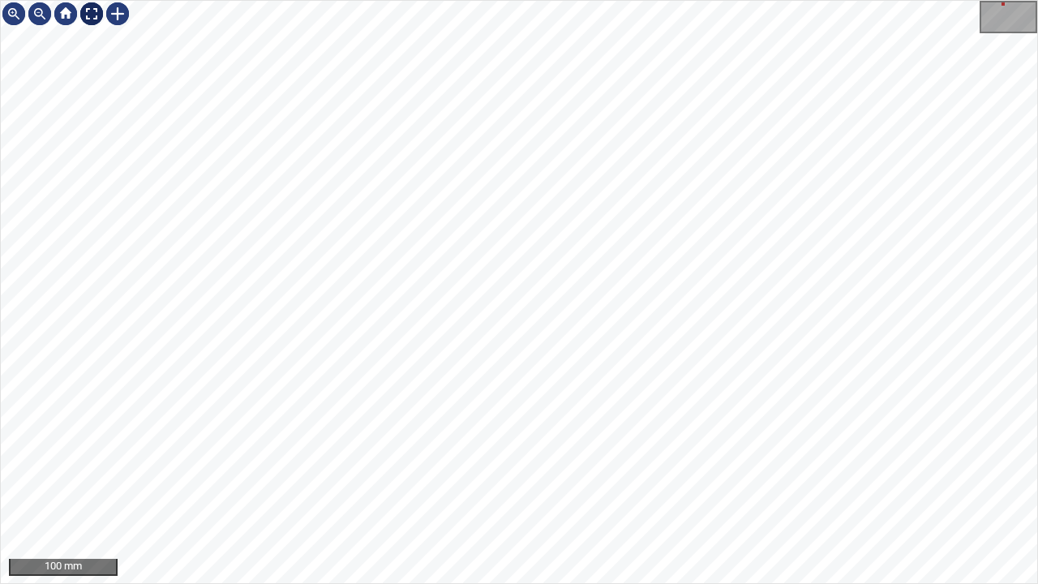
click at [97, 15] on div at bounding box center [92, 14] width 26 height 26
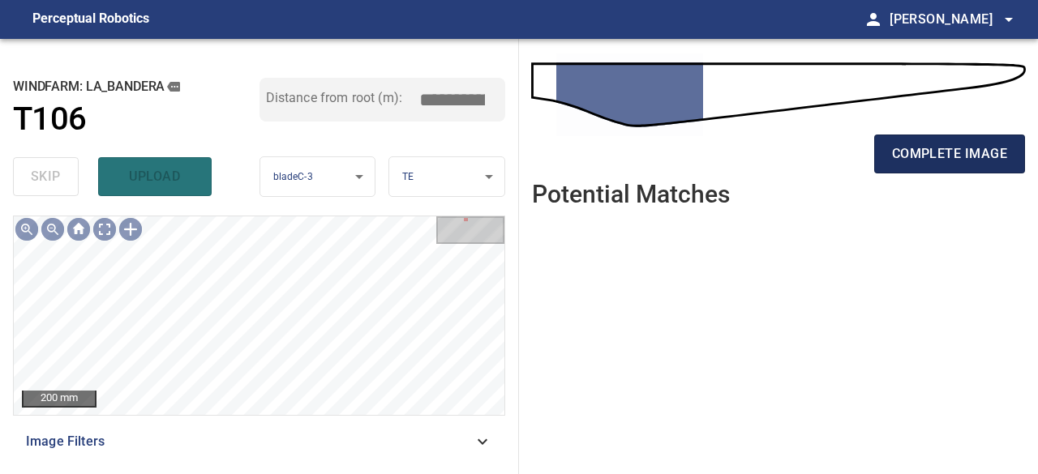
click at [910, 152] on span "complete image" at bounding box center [949, 154] width 115 height 23
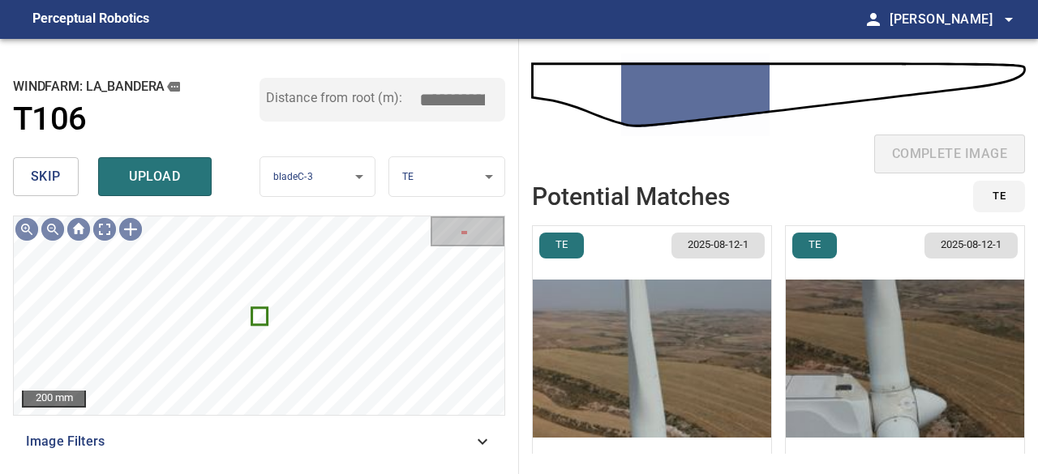
click at [49, 174] on span "skip" at bounding box center [46, 176] width 30 height 23
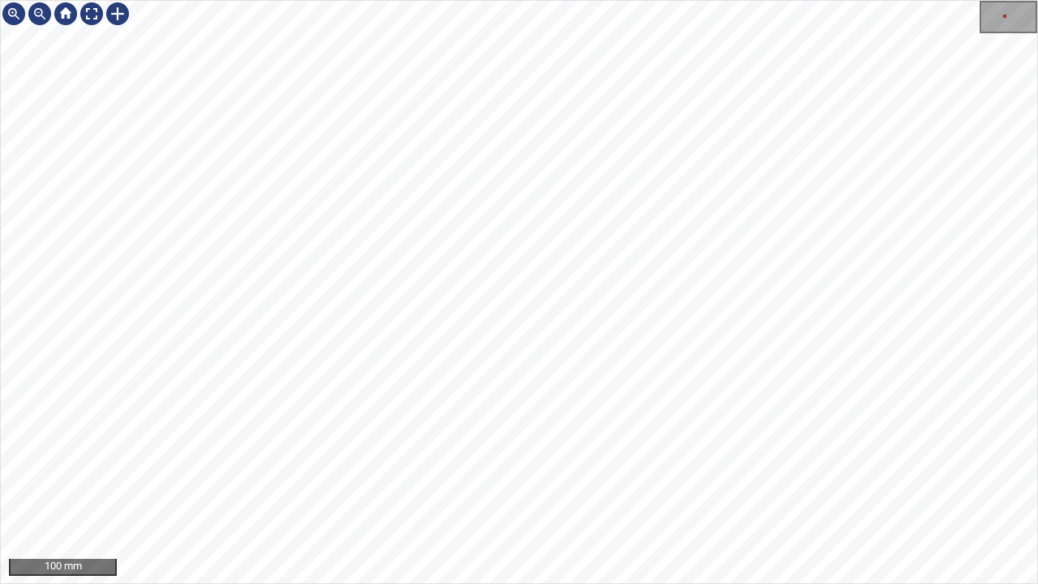
click at [476, 474] on div "100 mm" at bounding box center [519, 292] width 1038 height 584
click at [491, 474] on div "100 mm" at bounding box center [519, 292] width 1038 height 584
click at [88, 9] on div at bounding box center [92, 14] width 26 height 26
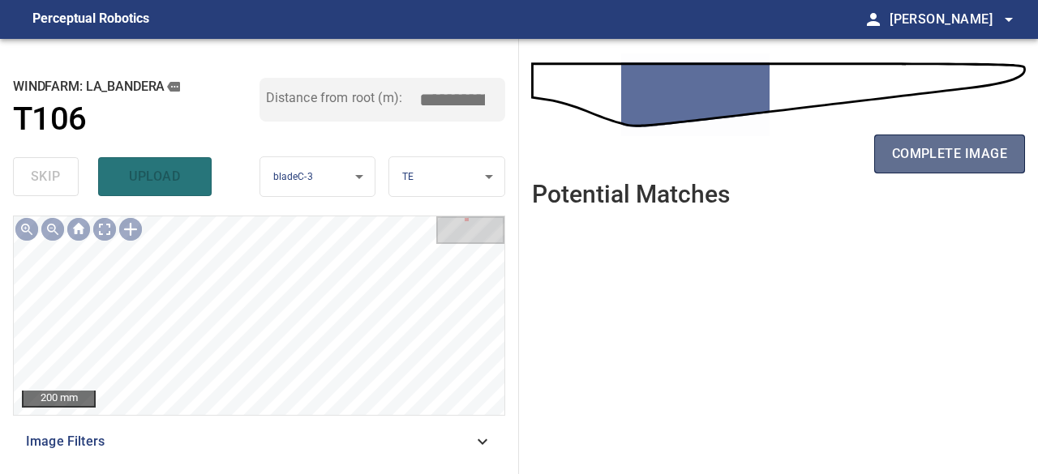
click at [917, 147] on span "complete image" at bounding box center [949, 154] width 115 height 23
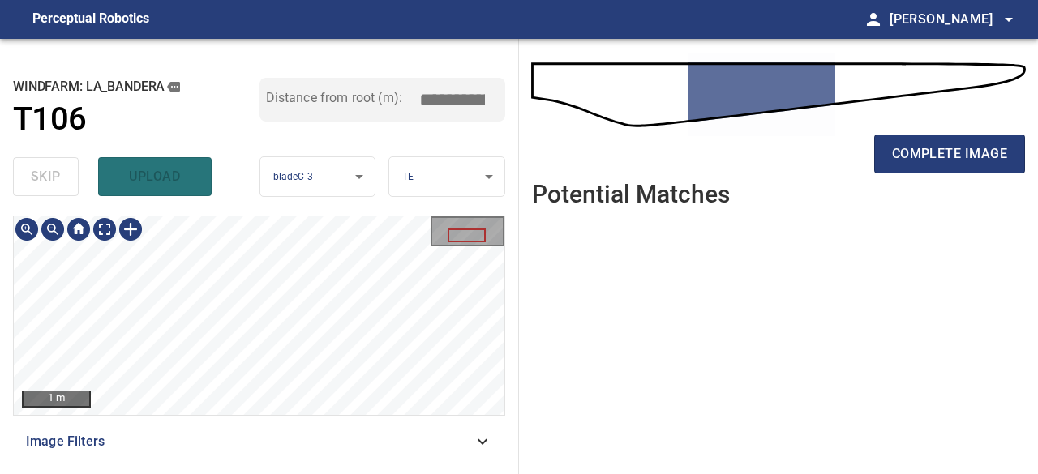
click at [308, 200] on div "**********" at bounding box center [259, 256] width 519 height 435
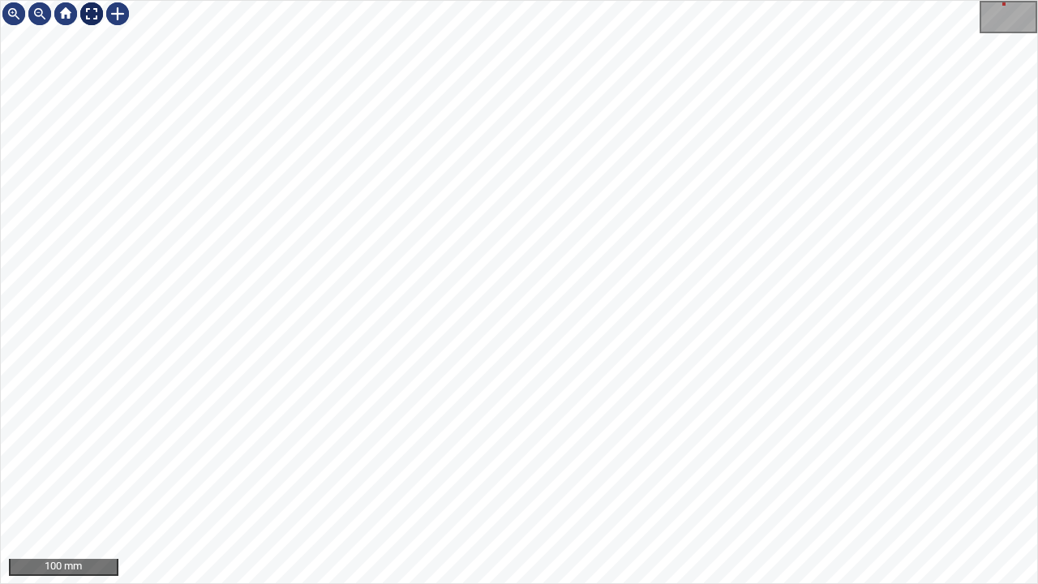
click at [91, 8] on div at bounding box center [92, 14] width 26 height 26
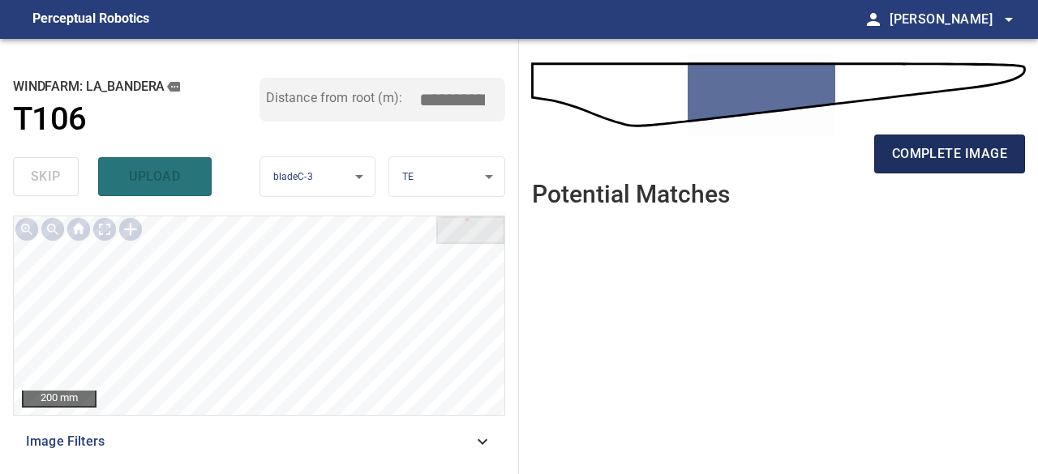
click at [985, 157] on span "complete image" at bounding box center [949, 154] width 115 height 23
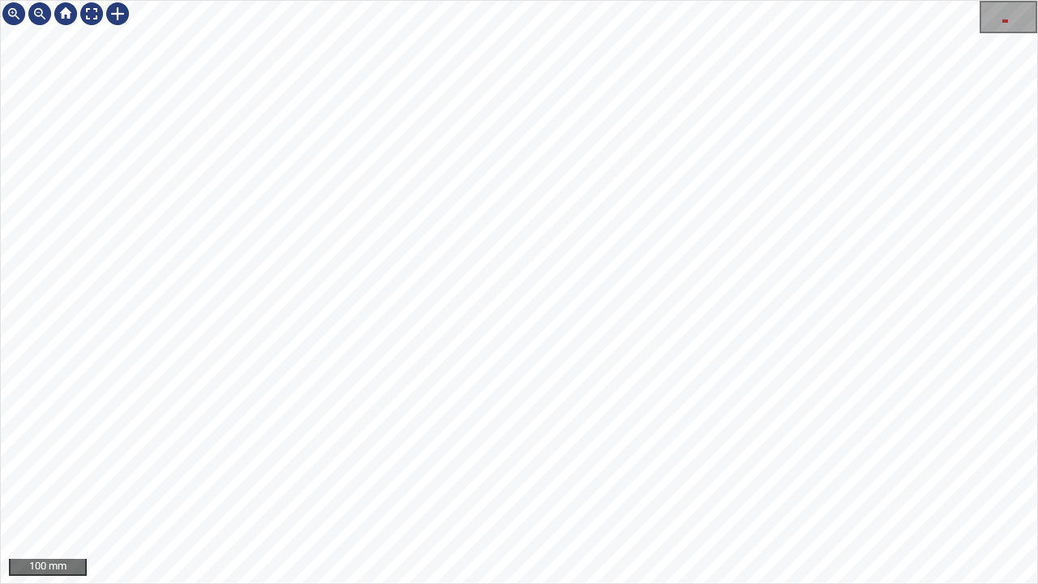
click at [675, 0] on div "100 mm" at bounding box center [519, 292] width 1038 height 584
click at [727, 0] on div "100 mm" at bounding box center [519, 292] width 1038 height 584
click at [461, 474] on div "50 mm" at bounding box center [519, 292] width 1038 height 584
click at [459, 474] on div "50 mm" at bounding box center [519, 292] width 1038 height 584
click at [89, 16] on div at bounding box center [92, 14] width 26 height 26
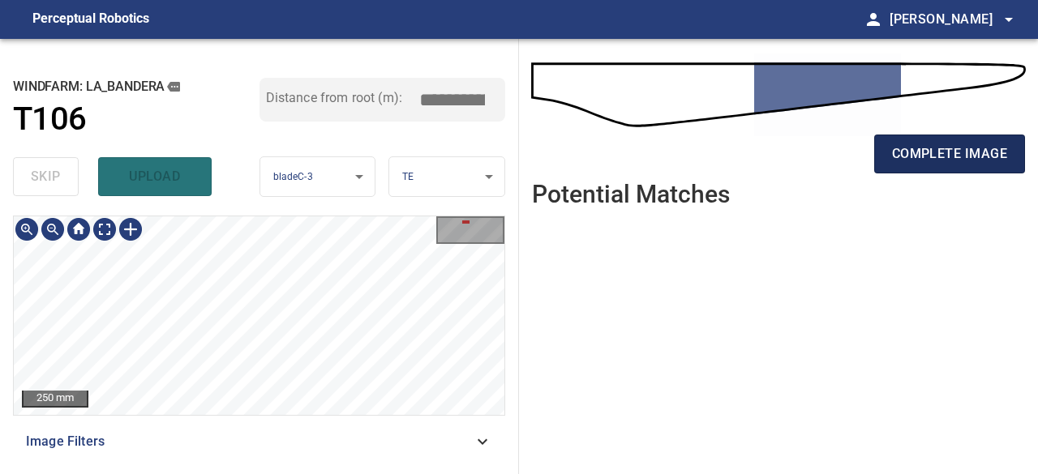
click at [922, 157] on span "complete image" at bounding box center [949, 154] width 115 height 23
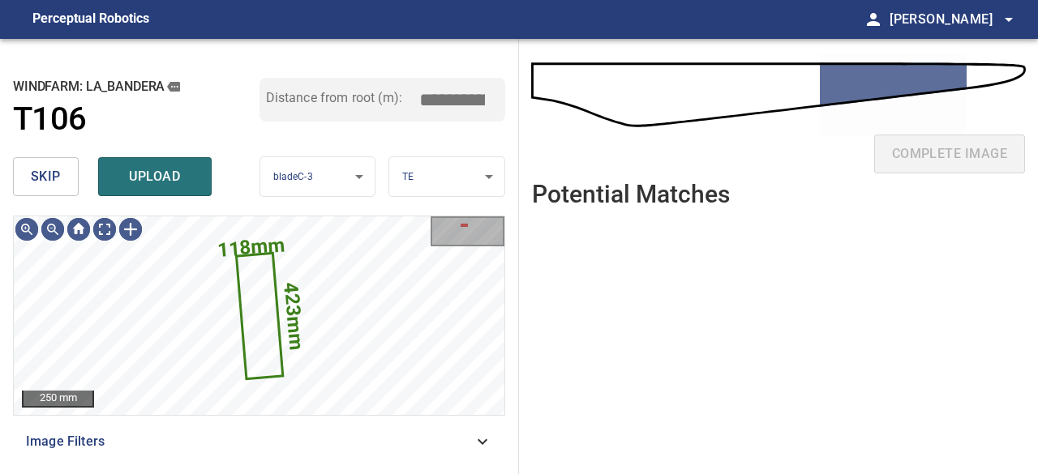
click at [57, 178] on span "skip" at bounding box center [46, 176] width 30 height 23
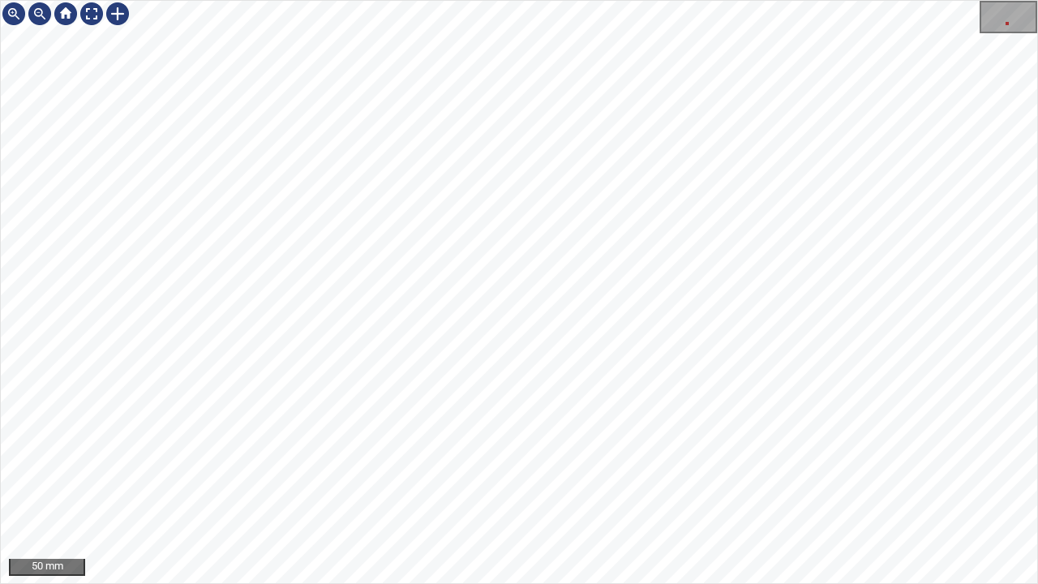
click at [476, 474] on div "50 mm" at bounding box center [519, 292] width 1038 height 584
click at [117, 13] on div at bounding box center [118, 14] width 26 height 26
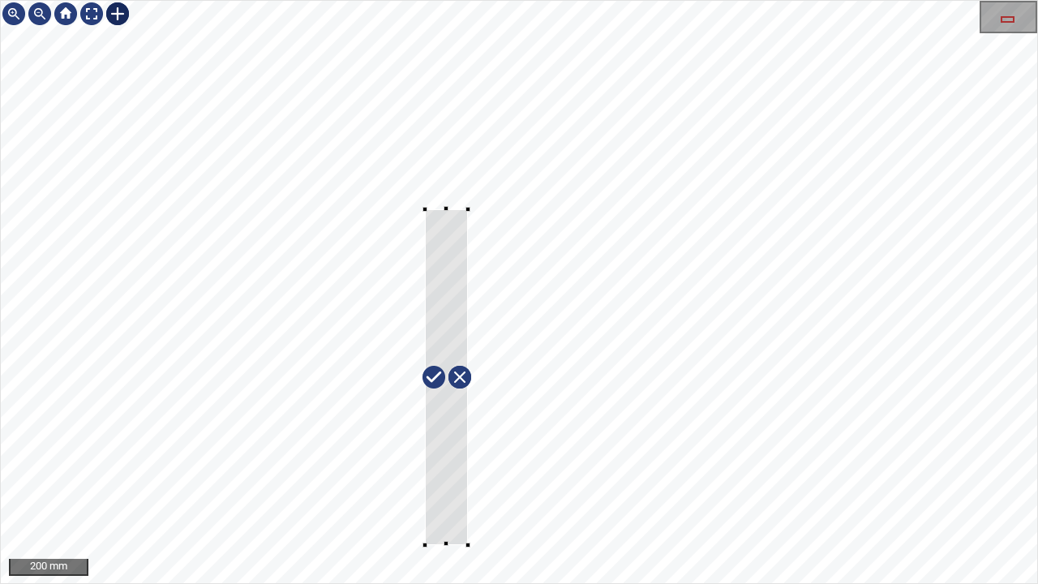
click at [467, 474] on div at bounding box center [519, 292] width 1036 height 582
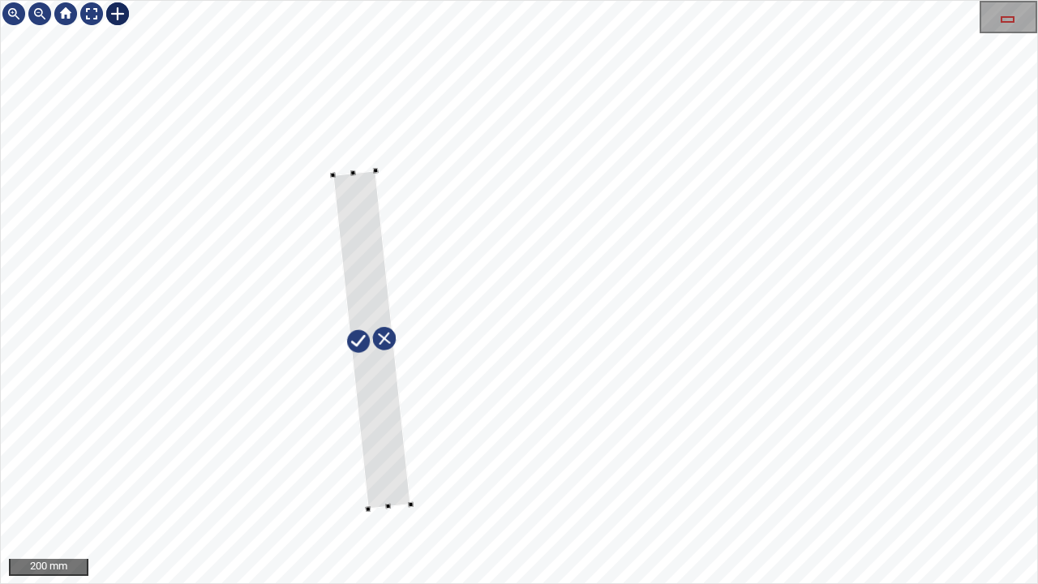
click at [394, 456] on div at bounding box center [372, 340] width 78 height 338
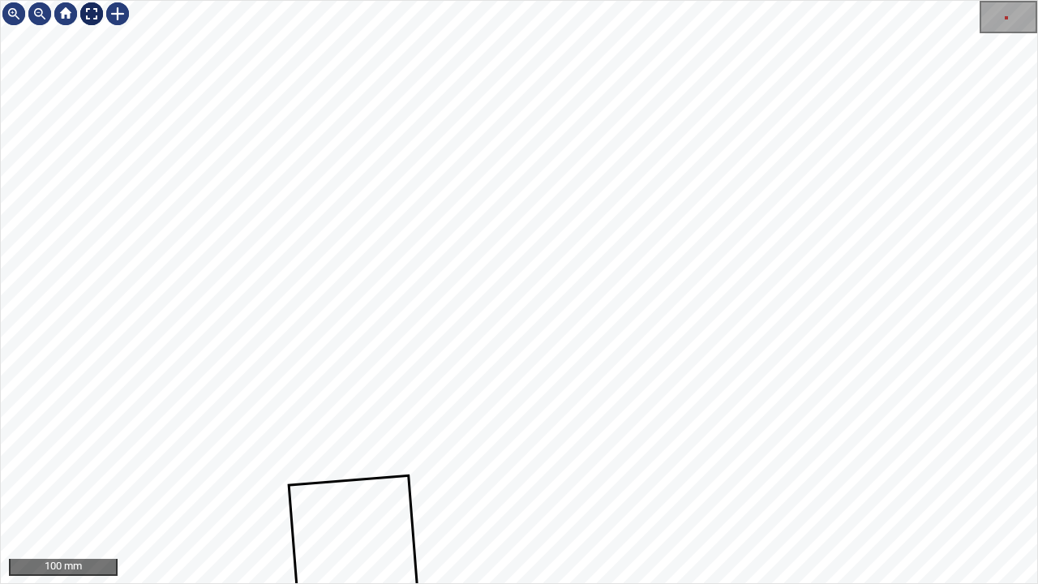
click at [84, 10] on div at bounding box center [92, 14] width 26 height 26
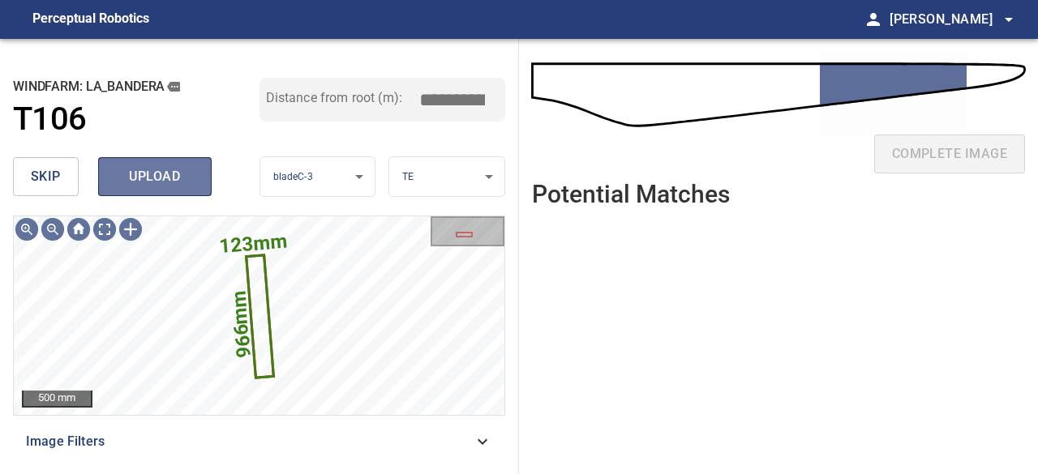
click at [165, 185] on span "upload" at bounding box center [155, 176] width 78 height 23
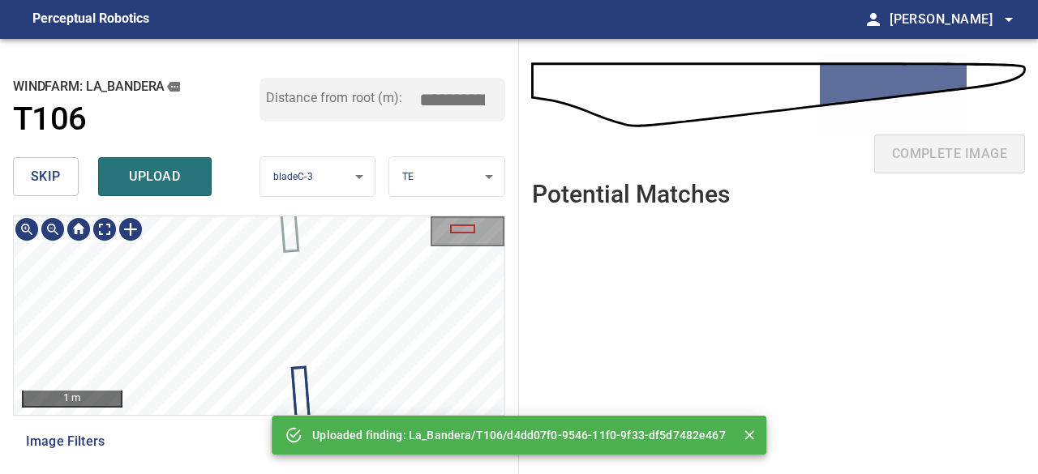
click at [385, 424] on div "**********" at bounding box center [519, 256] width 1038 height 435
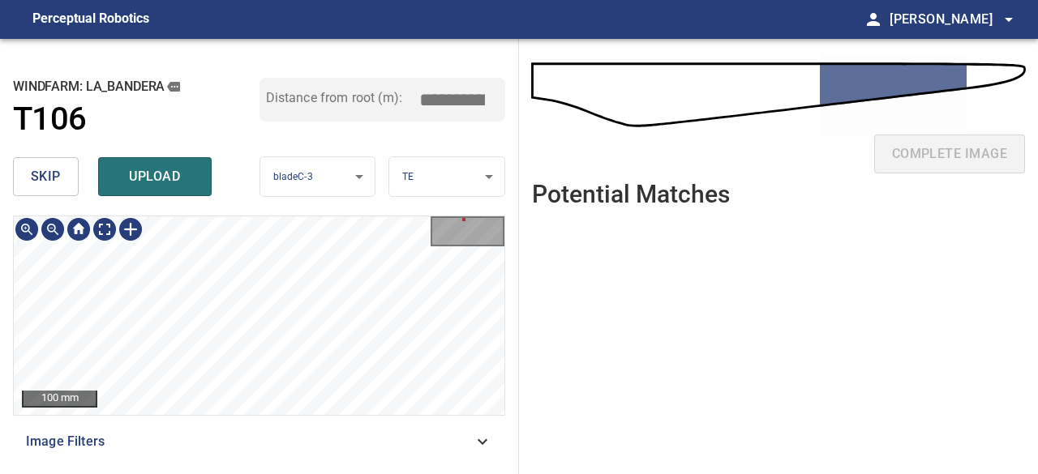
click at [379, 445] on div "123mm 966mm 100 mm Image Filters" at bounding box center [259, 339] width 492 height 246
click at [337, 212] on div "**********" at bounding box center [259, 256] width 519 height 435
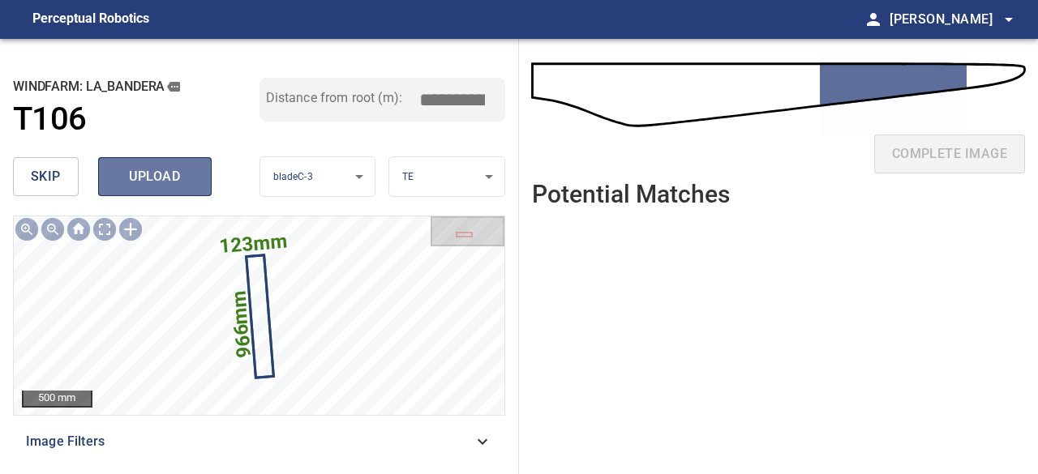
click at [160, 176] on span "upload" at bounding box center [155, 176] width 78 height 23
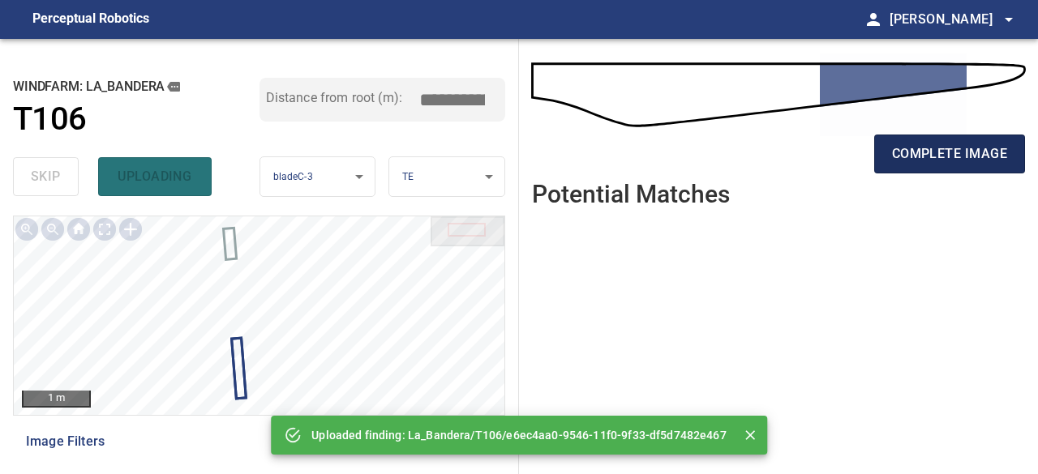
click at [929, 161] on span "complete image" at bounding box center [949, 154] width 115 height 23
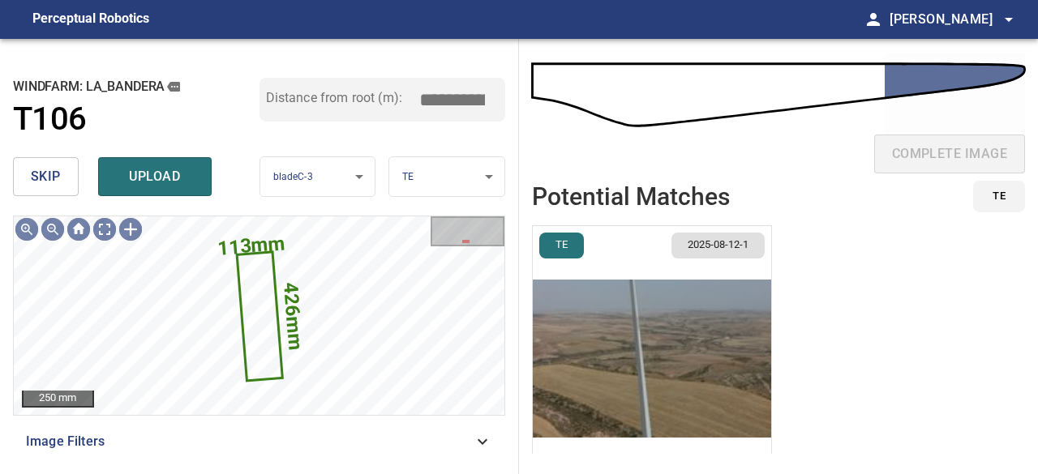
click at [55, 186] on span "skip" at bounding box center [46, 176] width 30 height 23
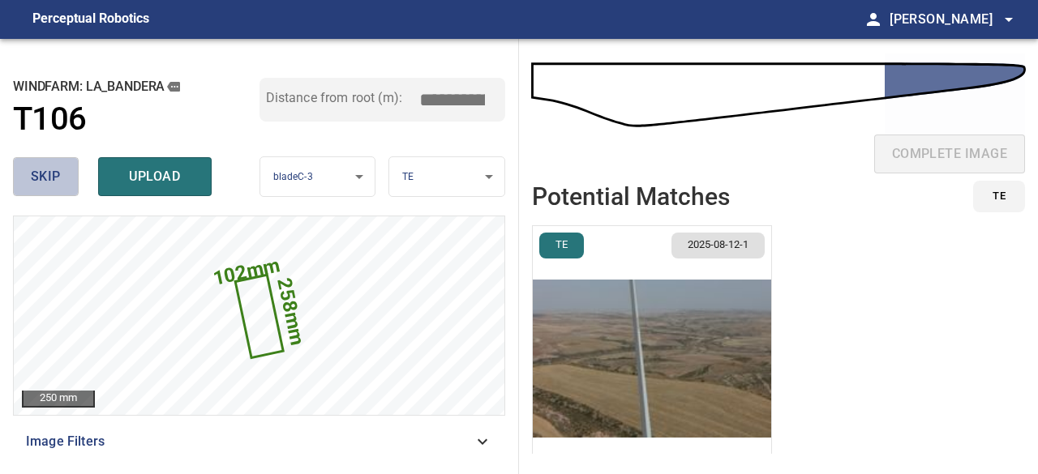
click at [57, 184] on span "skip" at bounding box center [46, 176] width 30 height 23
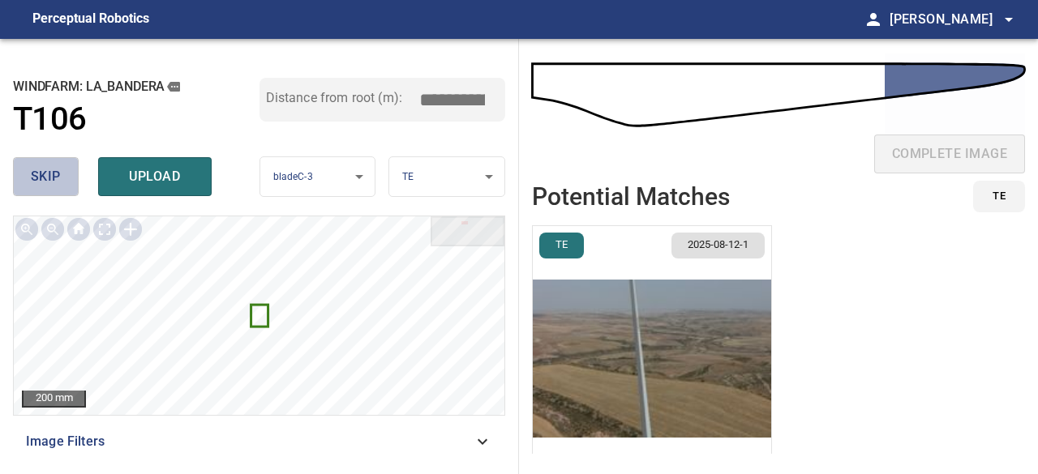
click at [57, 184] on span "skip" at bounding box center [46, 176] width 30 height 23
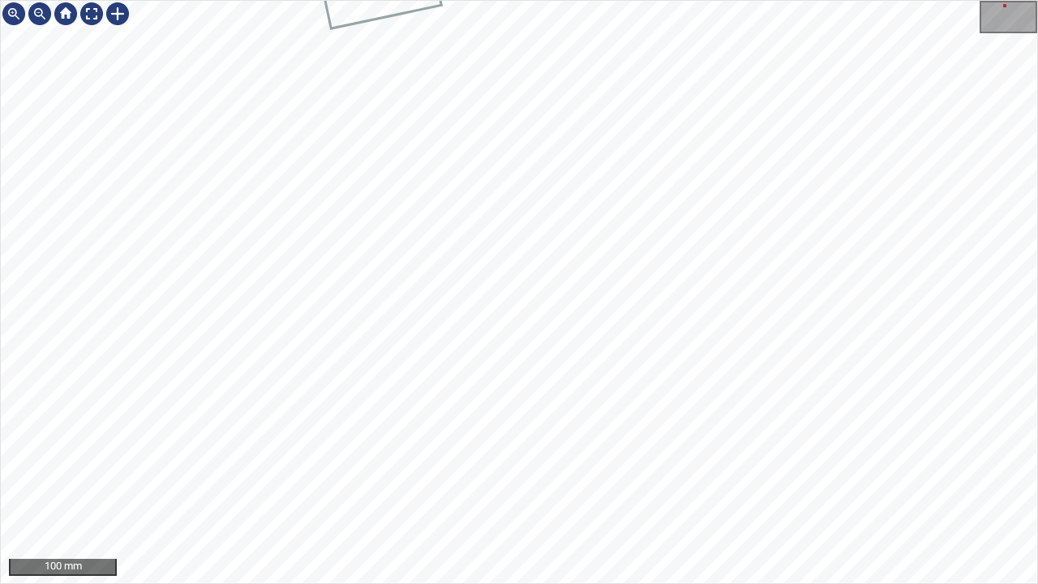
click at [537, 474] on div "100 mm" at bounding box center [519, 292] width 1038 height 584
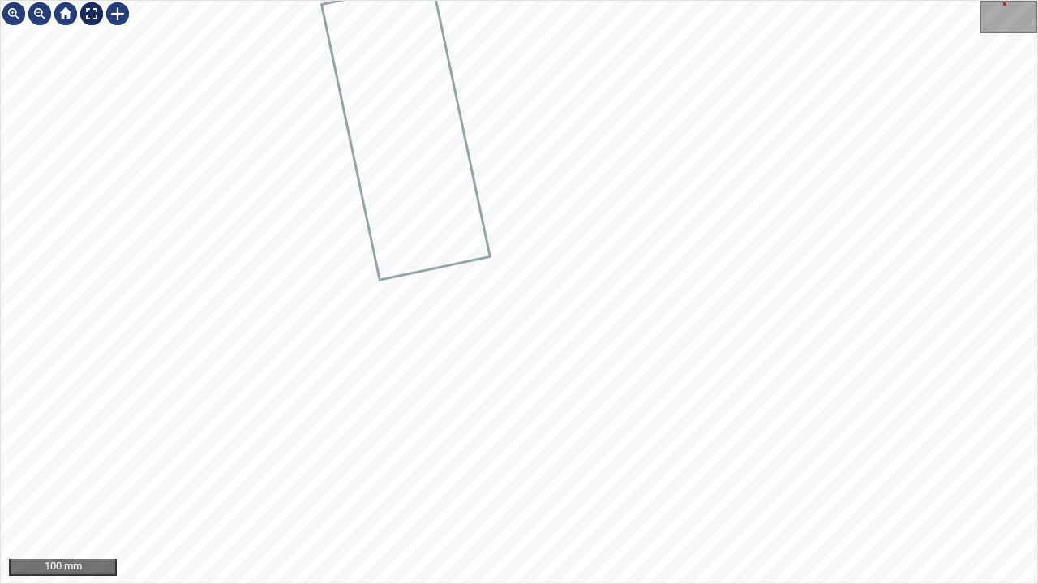
click at [90, 11] on div at bounding box center [92, 14] width 26 height 26
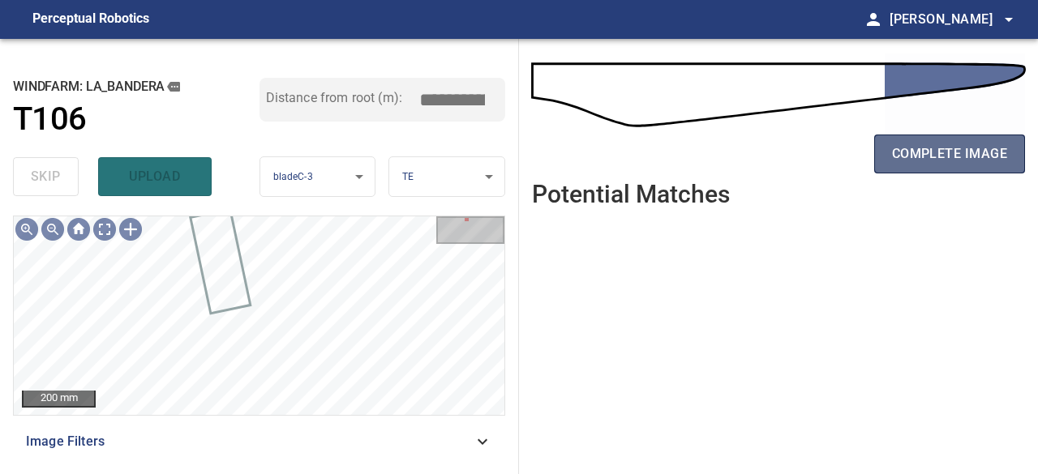
click at [894, 166] on button "complete image" at bounding box center [949, 154] width 151 height 39
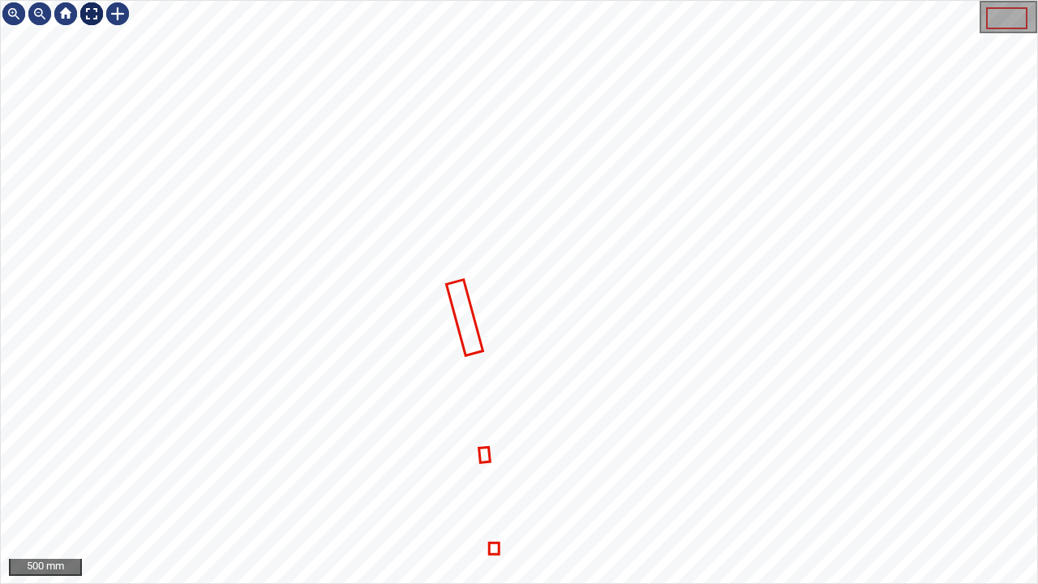
click at [91, 13] on div at bounding box center [92, 14] width 26 height 26
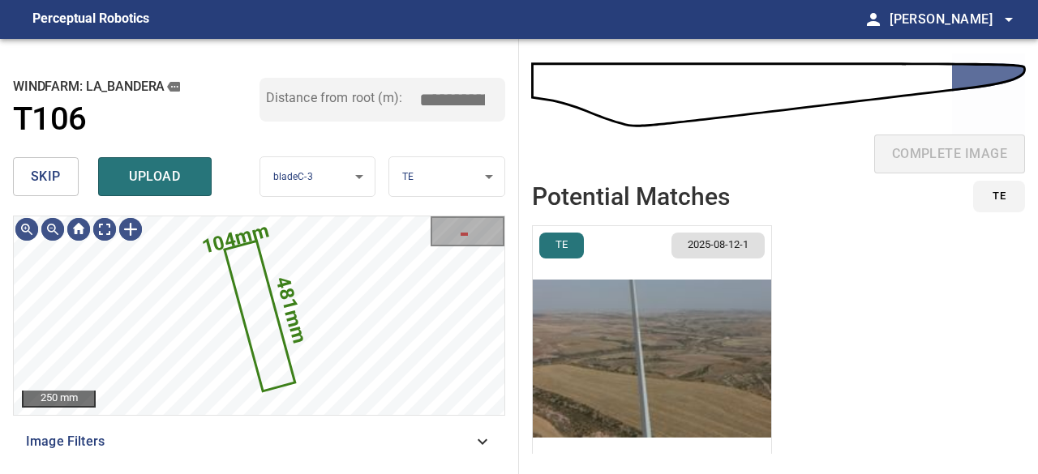
click at [54, 191] on button "skip" at bounding box center [46, 176] width 66 height 39
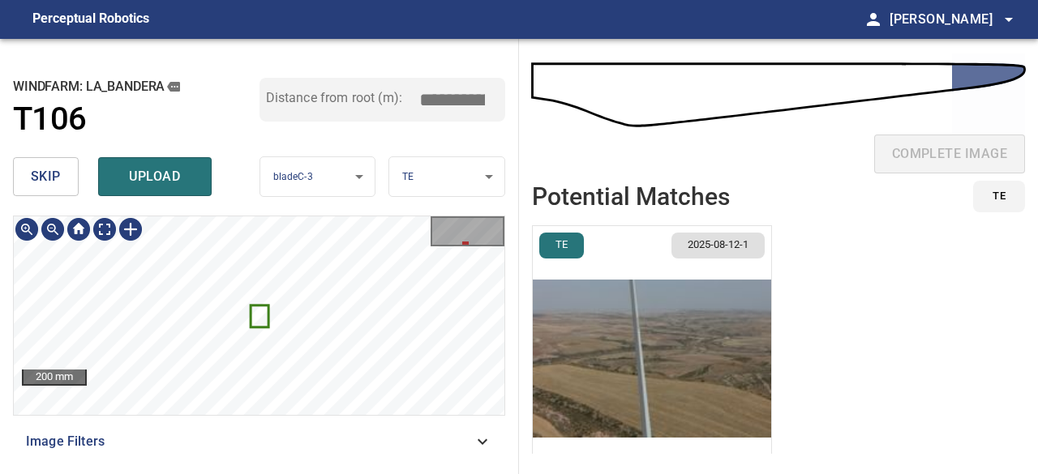
click at [256, 315] on icon at bounding box center [259, 316] width 15 height 19
click at [62, 183] on button "skip" at bounding box center [46, 176] width 66 height 39
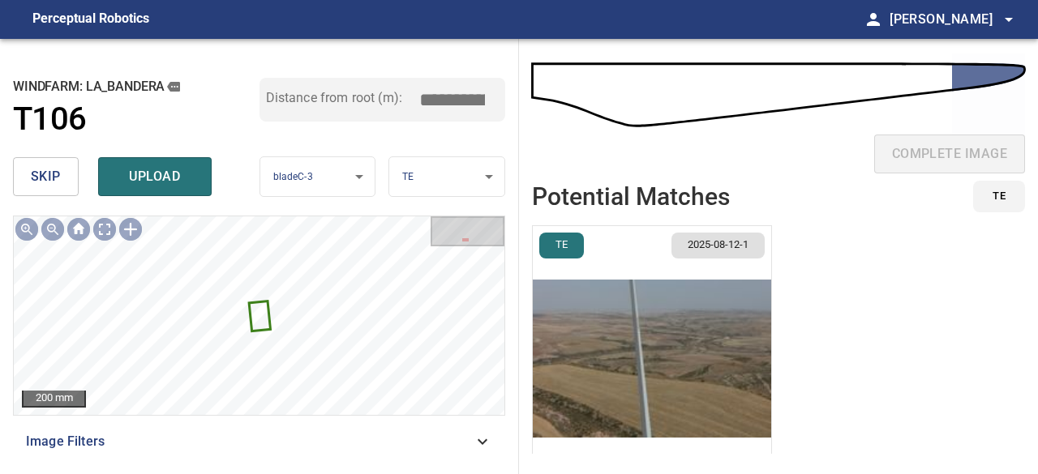
click at [62, 183] on button "skip" at bounding box center [46, 176] width 66 height 39
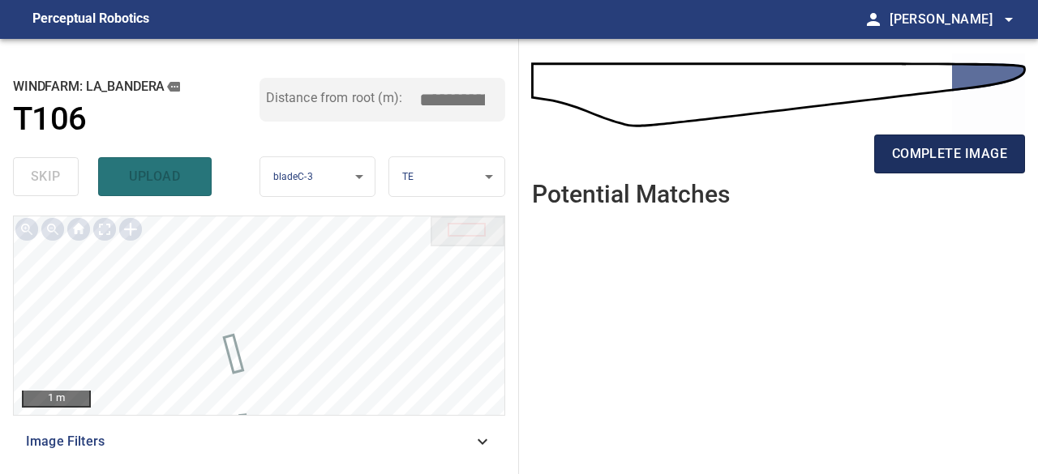
click at [984, 161] on span "complete image" at bounding box center [949, 154] width 115 height 23
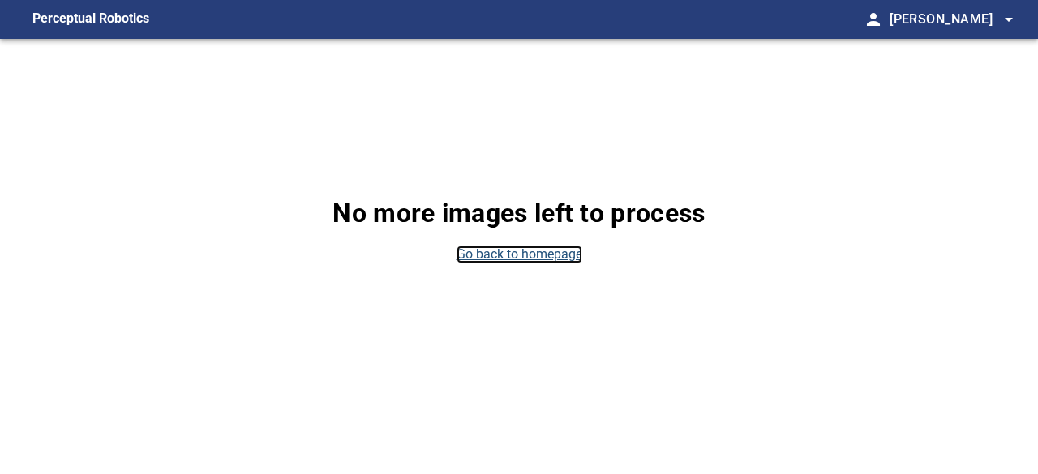
click at [572, 259] on link "Go back to homepage" at bounding box center [520, 255] width 126 height 19
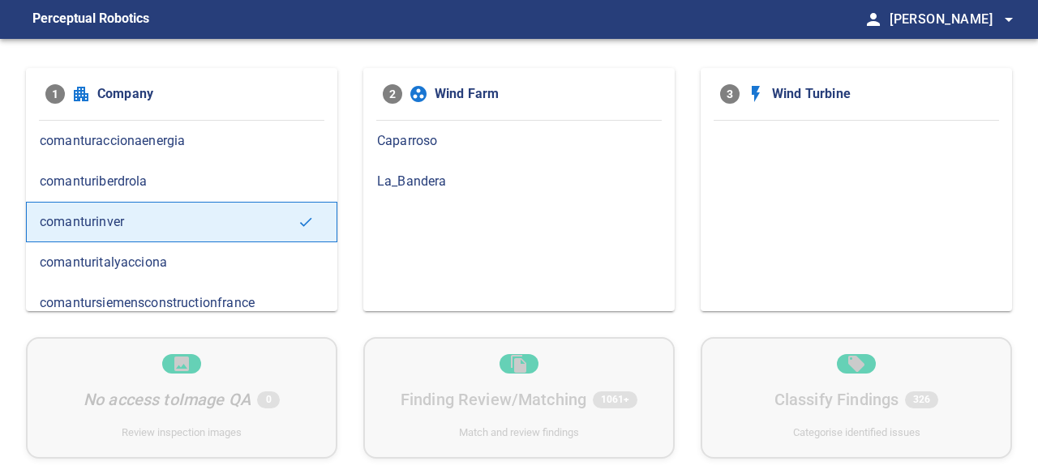
click at [434, 181] on span "La_Bandera" at bounding box center [519, 181] width 284 height 19
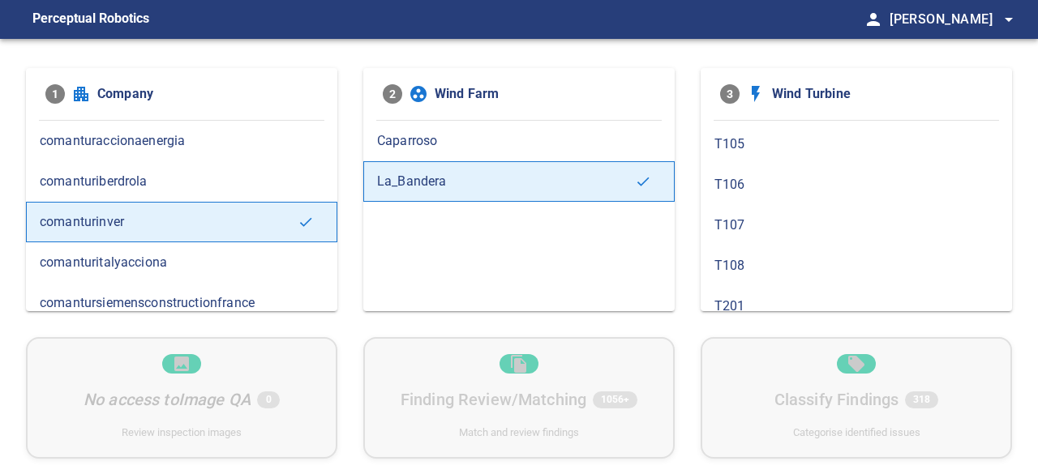
scroll to position [243, 0]
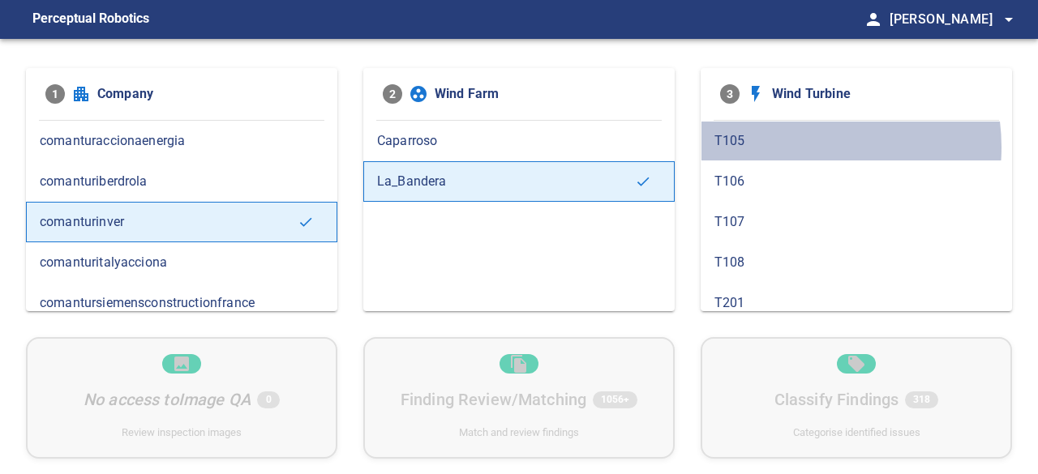
click at [800, 144] on span "T105" at bounding box center [856, 140] width 284 height 19
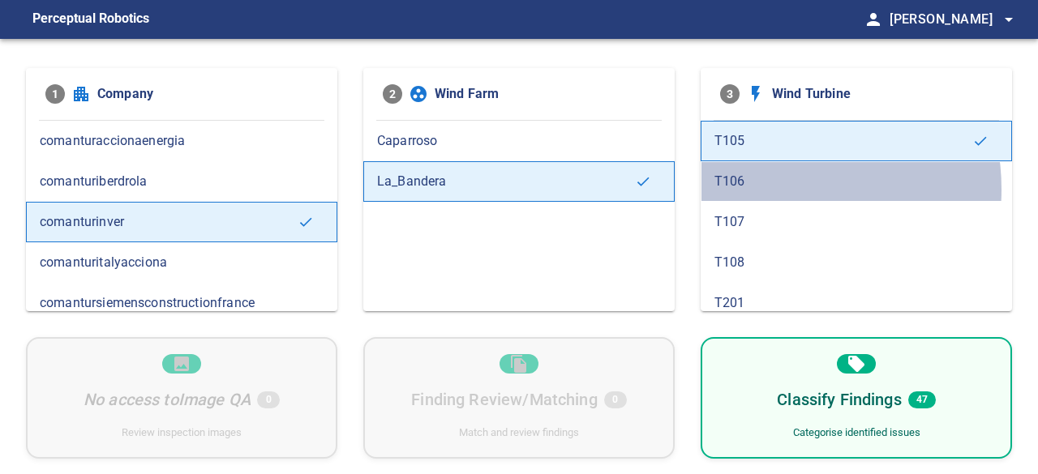
click at [777, 186] on span "T106" at bounding box center [856, 181] width 284 height 19
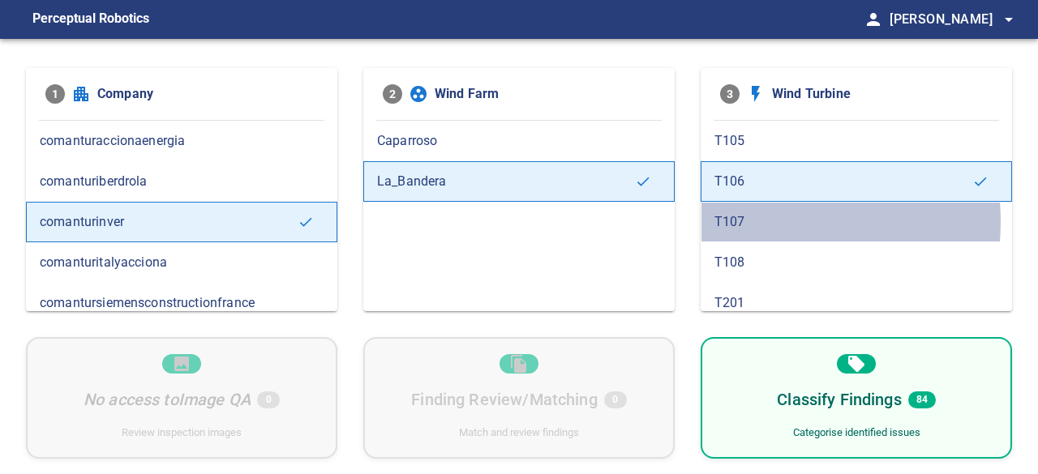
click at [767, 217] on span "T107" at bounding box center [856, 221] width 284 height 19
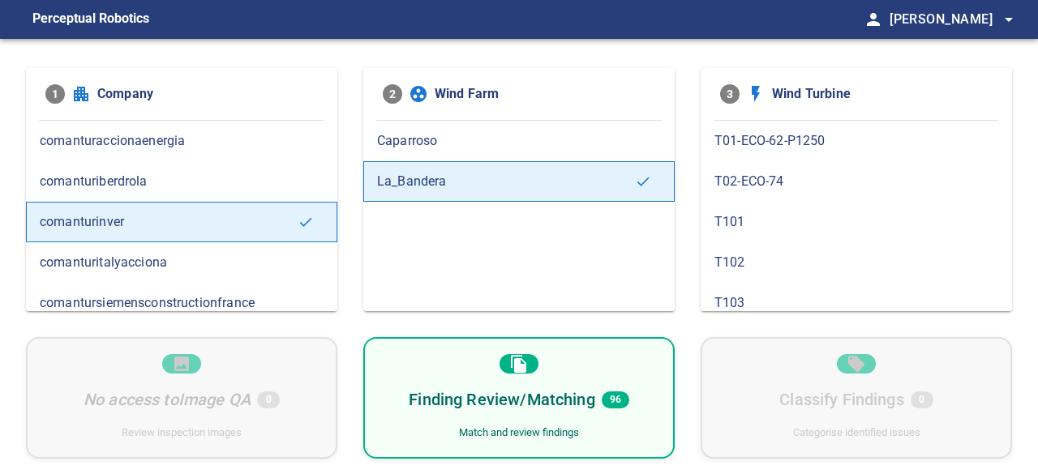
click at [512, 416] on div "Finding Review/Matching 96 Match and review findings" at bounding box center [518, 398] width 311 height 122
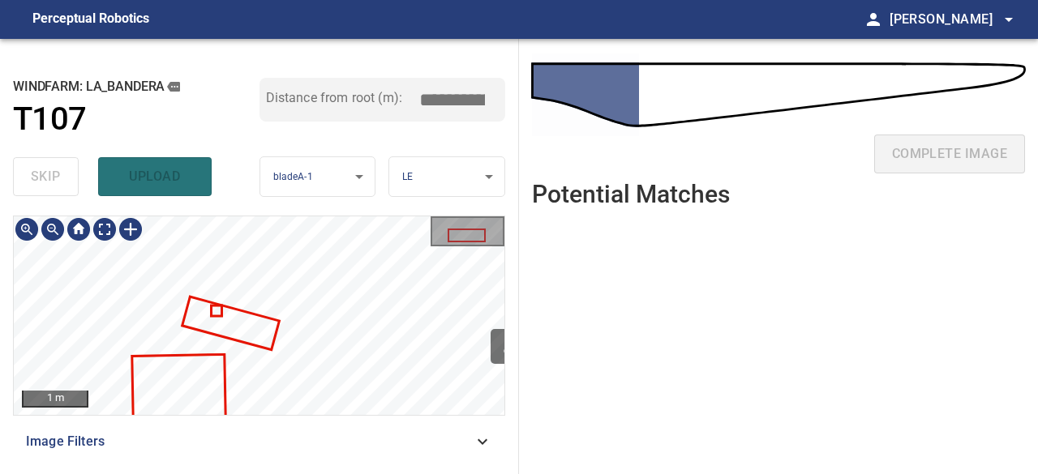
click at [311, 229] on div "La_Bandera/T107/3 Category unclassified unclassified" at bounding box center [259, 316] width 491 height 199
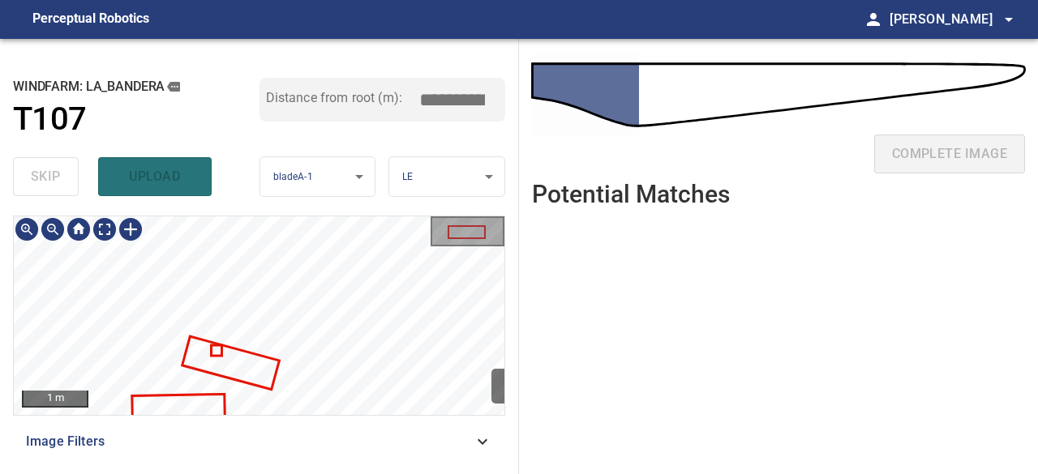
click at [435, 199] on div "**********" at bounding box center [259, 256] width 519 height 435
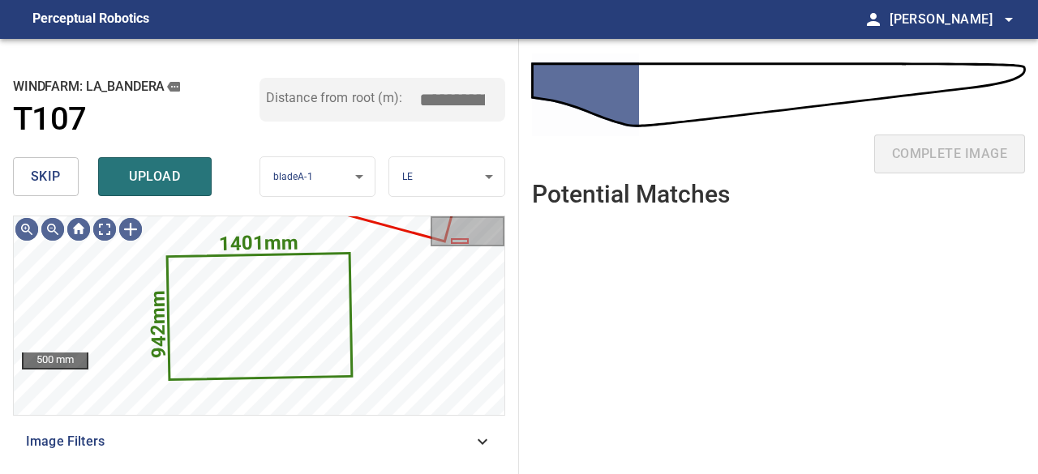
click at [55, 182] on span "skip" at bounding box center [46, 176] width 30 height 23
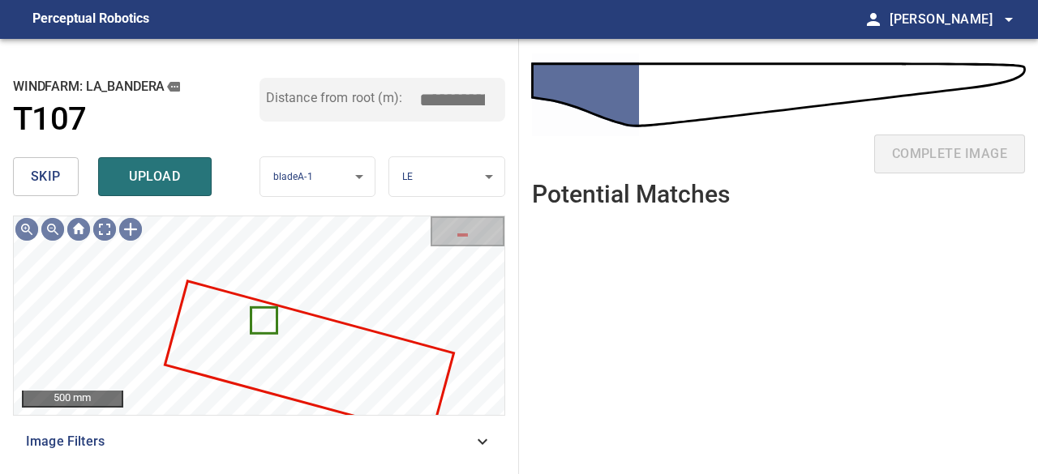
click at [62, 184] on button "skip" at bounding box center [46, 176] width 66 height 39
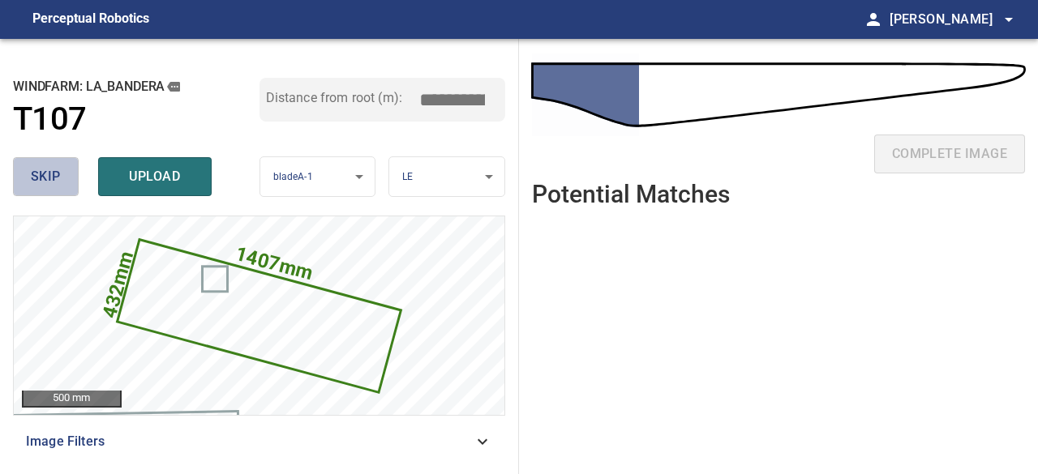
click at [62, 184] on button "skip" at bounding box center [46, 176] width 66 height 39
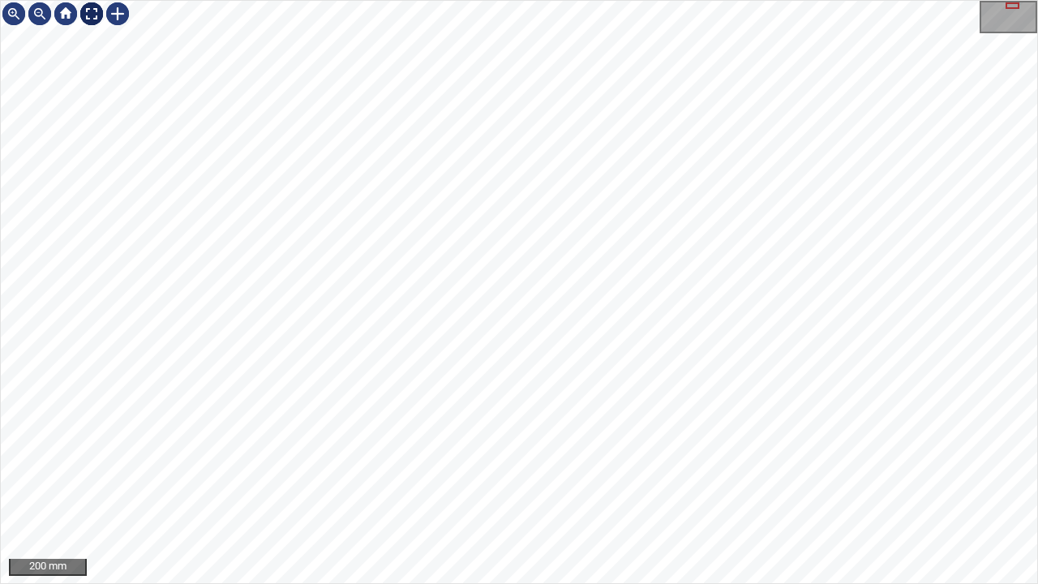
click at [89, 14] on div at bounding box center [92, 14] width 26 height 26
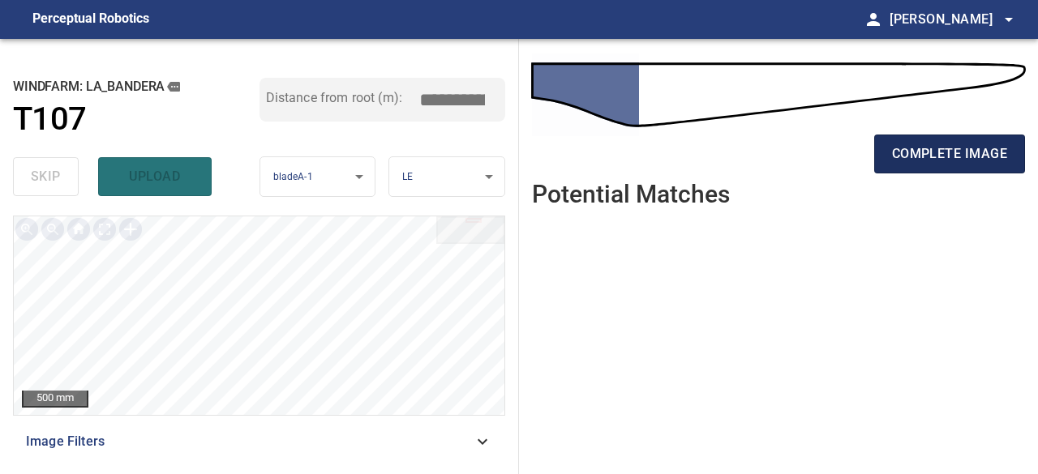
click at [939, 157] on span "complete image" at bounding box center [949, 154] width 115 height 23
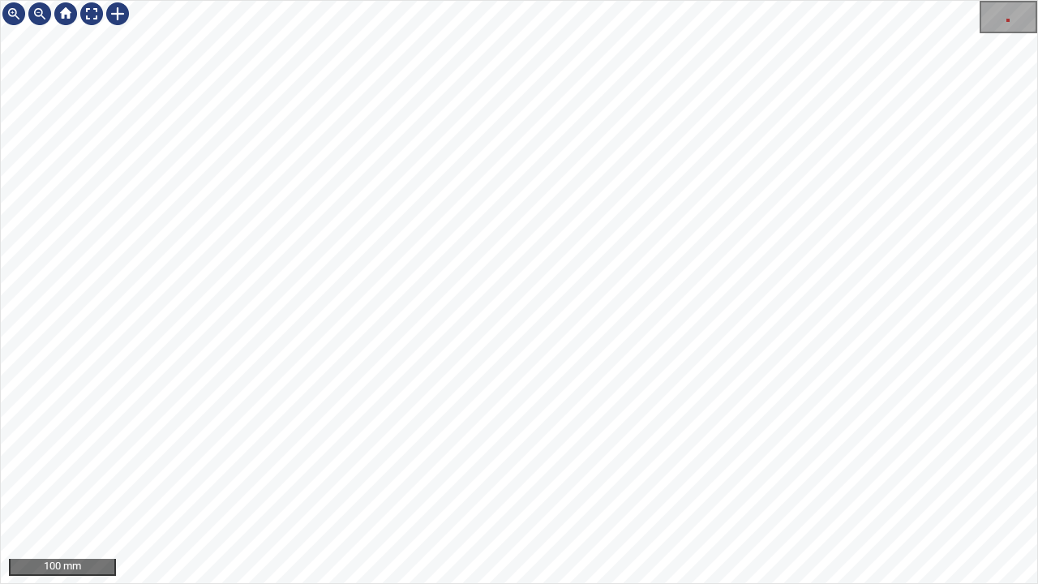
click at [291, 474] on div "100 mm" at bounding box center [519, 292] width 1038 height 584
click at [558, 474] on div "100 mm" at bounding box center [519, 292] width 1038 height 584
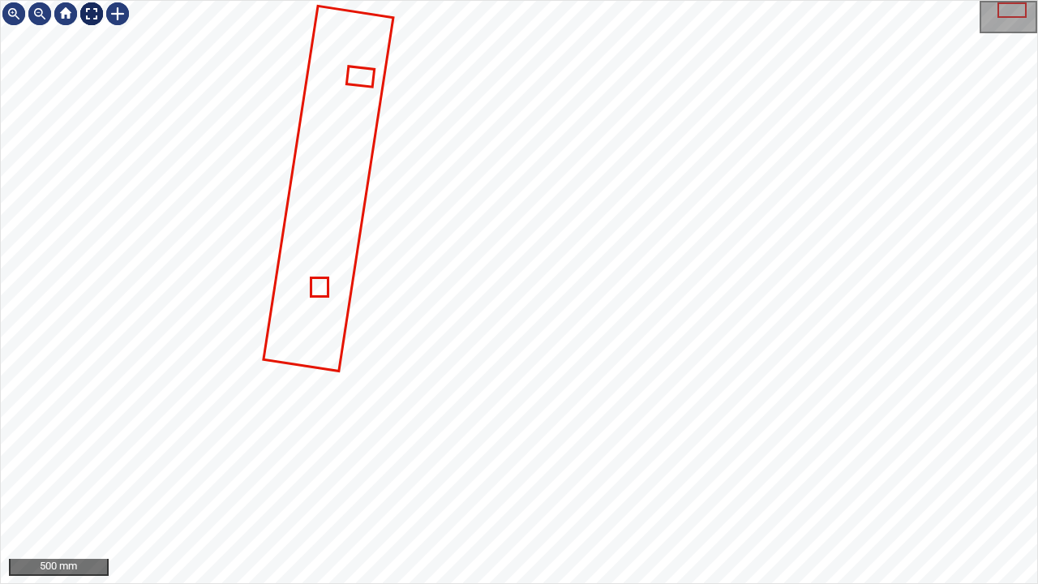
click at [94, 15] on div at bounding box center [92, 14] width 26 height 26
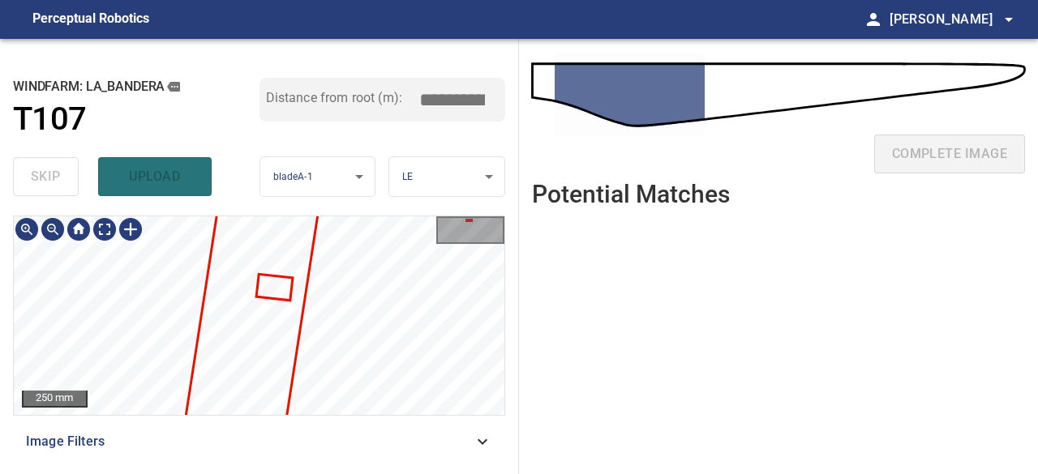
click at [301, 418] on div "250 mm Image Filters" at bounding box center [259, 339] width 492 height 246
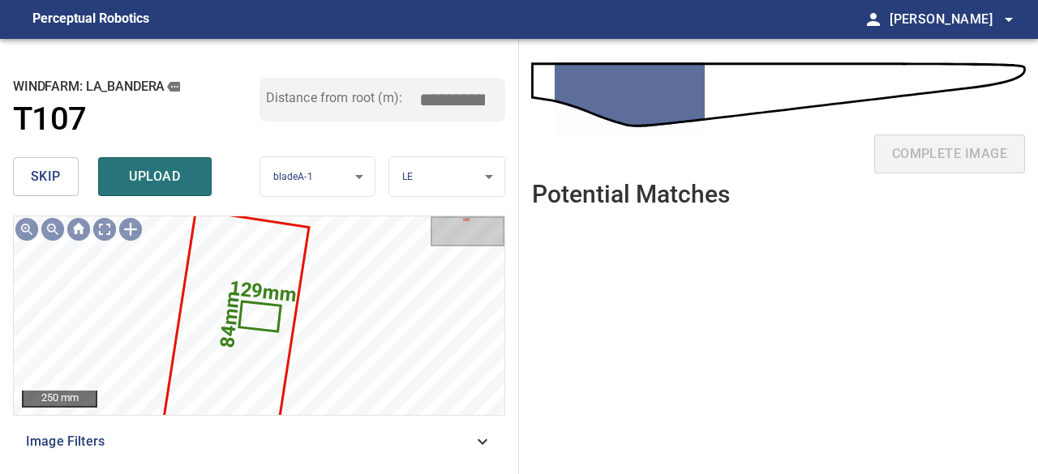
click at [61, 178] on button "skip" at bounding box center [46, 176] width 66 height 39
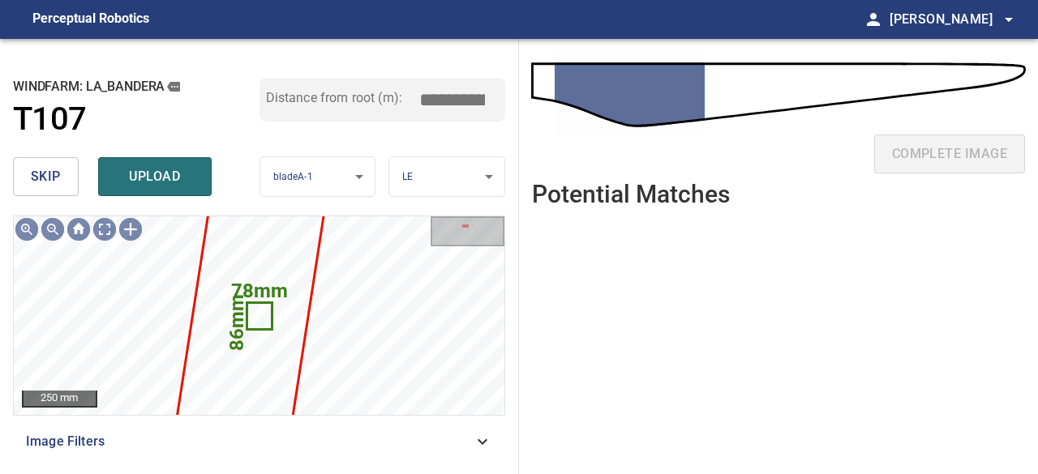
click at [57, 179] on span "skip" at bounding box center [46, 176] width 30 height 23
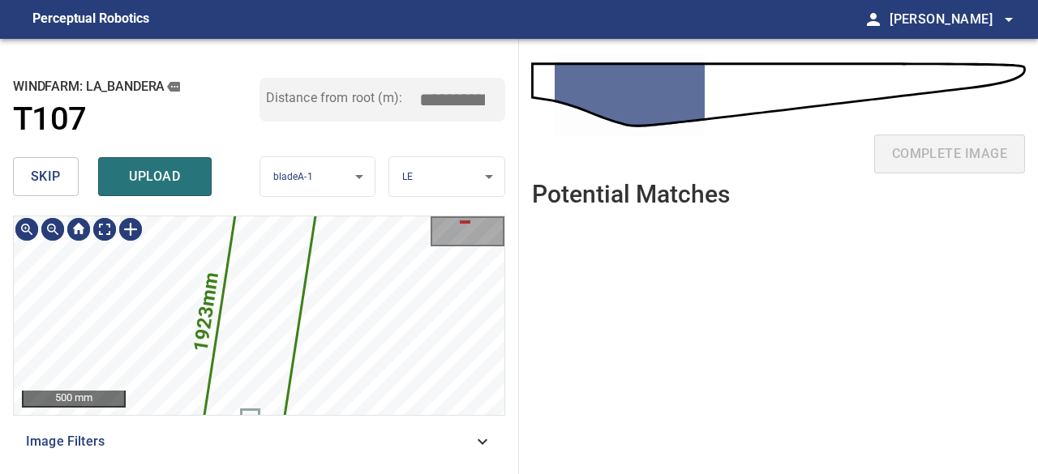
click at [255, 333] on icon at bounding box center [259, 316] width 132 height 378
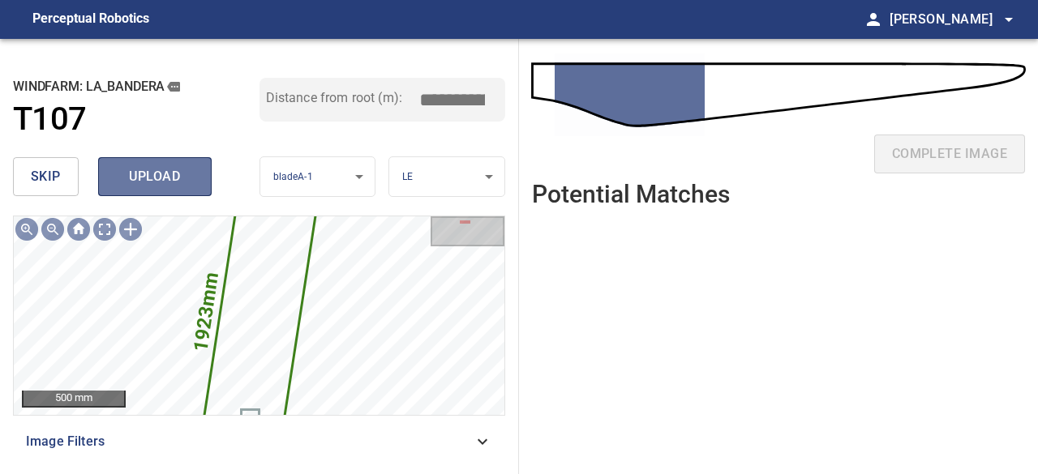
click at [159, 185] on span "upload" at bounding box center [155, 176] width 78 height 23
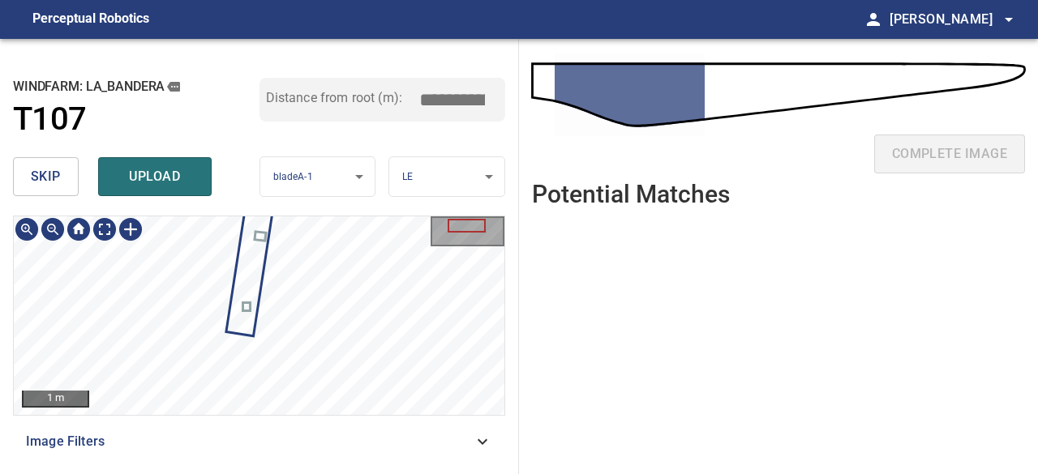
click at [318, 427] on div "1 m Image Filters" at bounding box center [259, 339] width 492 height 246
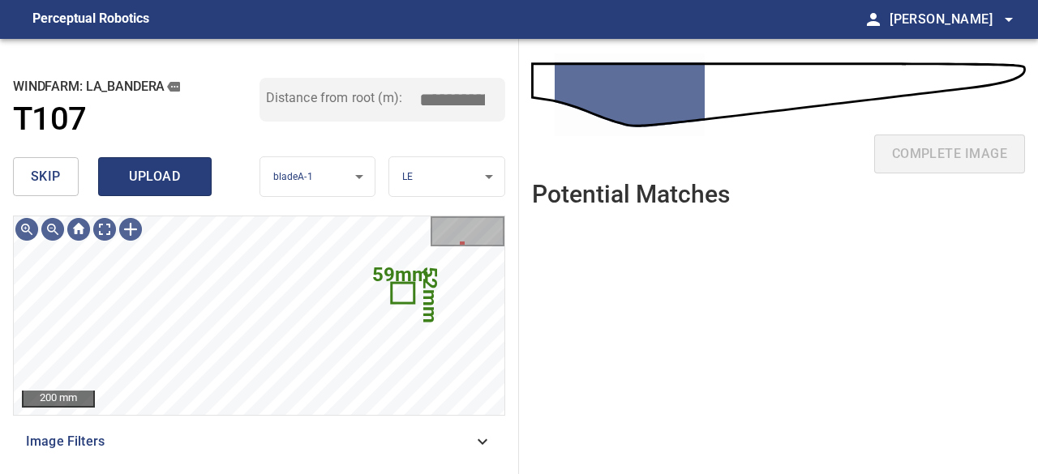
click at [172, 173] on span "upload" at bounding box center [155, 176] width 78 height 23
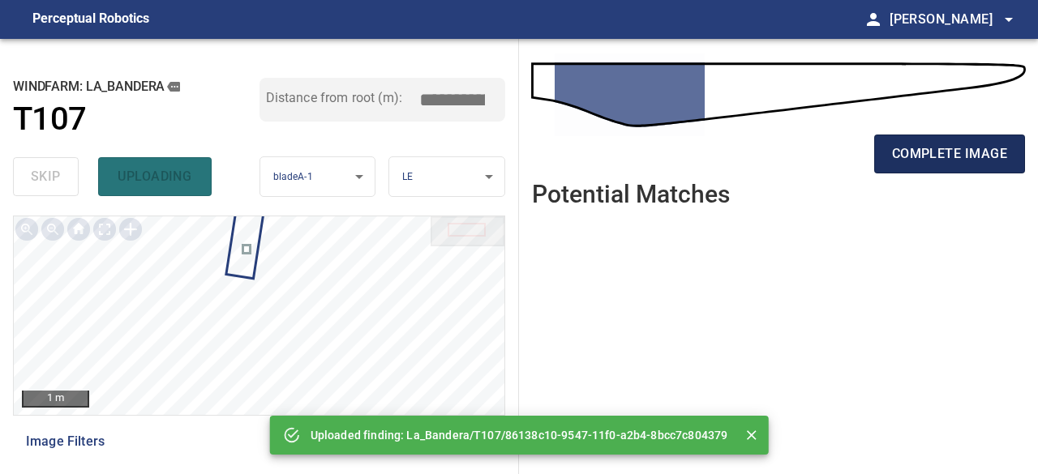
click at [901, 156] on span "complete image" at bounding box center [949, 154] width 115 height 23
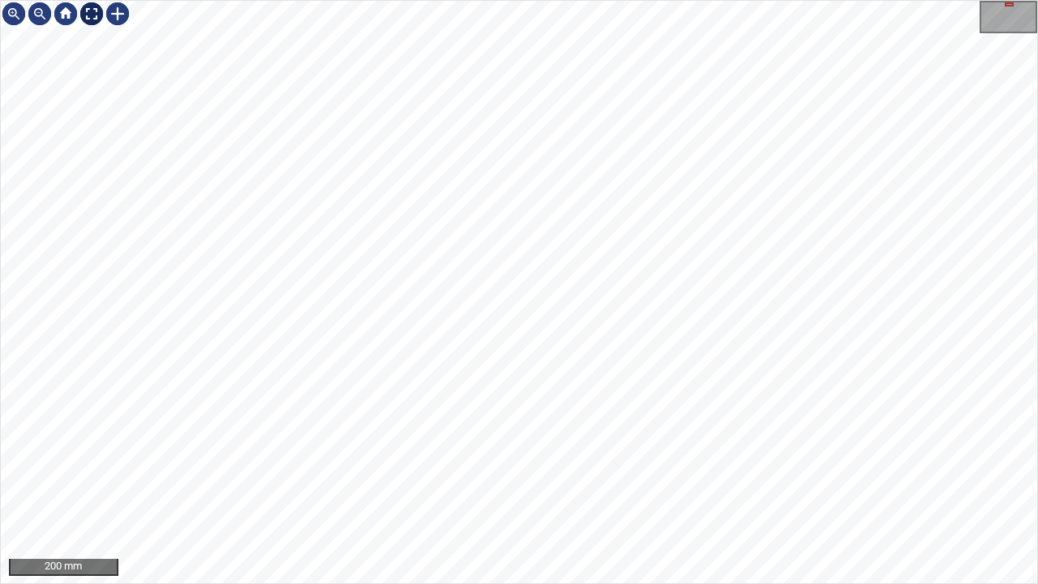
click at [91, 15] on div at bounding box center [92, 14] width 26 height 26
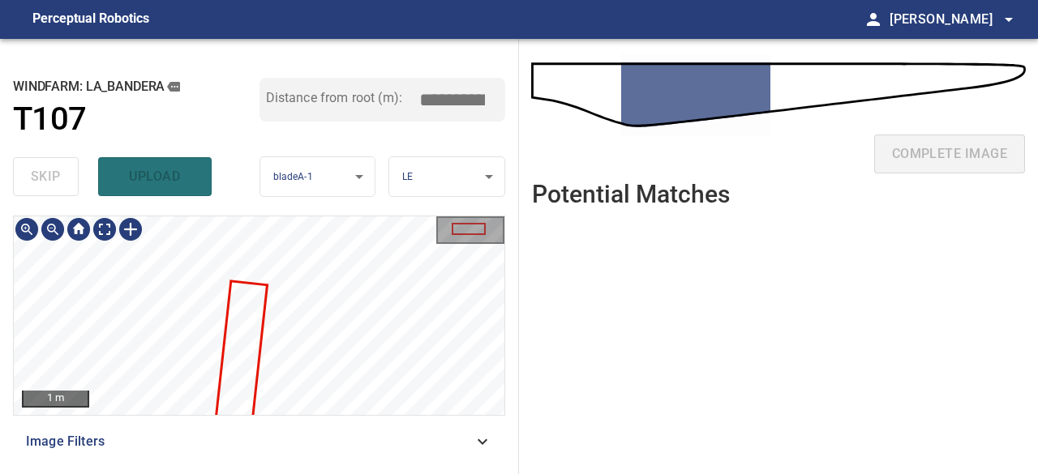
click at [345, 205] on div "**********" at bounding box center [259, 256] width 519 height 435
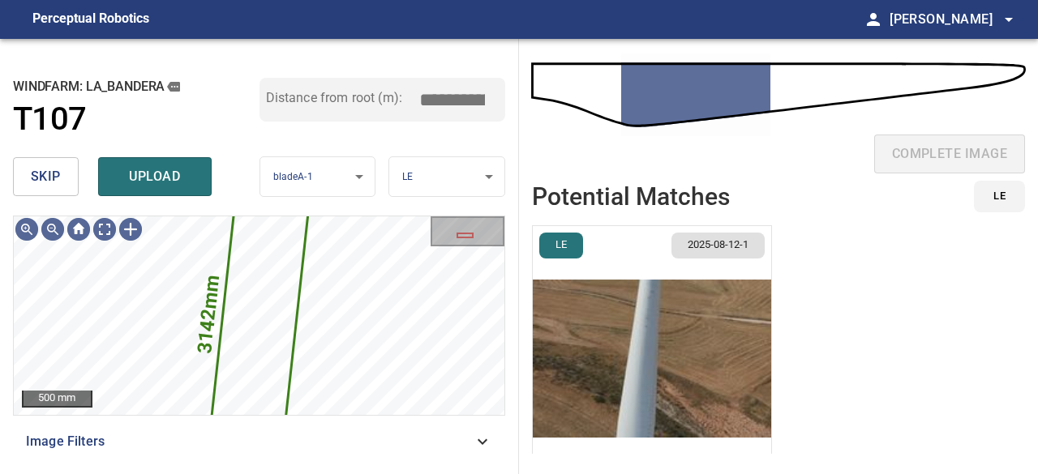
click at [645, 369] on img "button" at bounding box center [652, 358] width 238 height 265
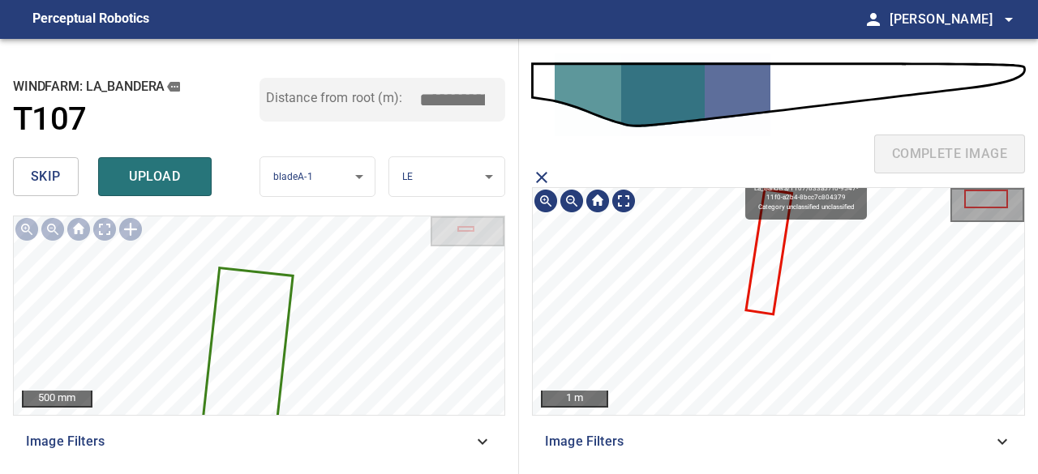
click at [776, 238] on icon at bounding box center [769, 251] width 43 height 122
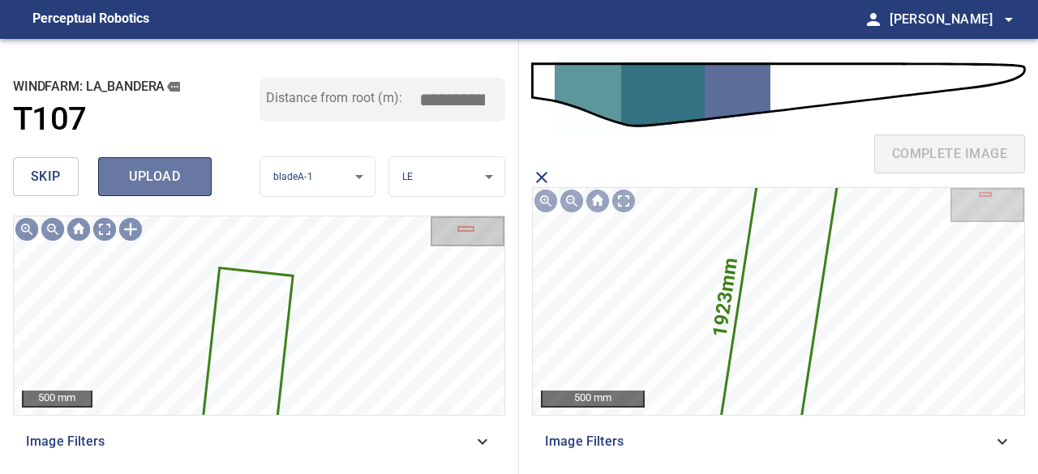
click at [120, 180] on span "upload" at bounding box center [155, 176] width 78 height 23
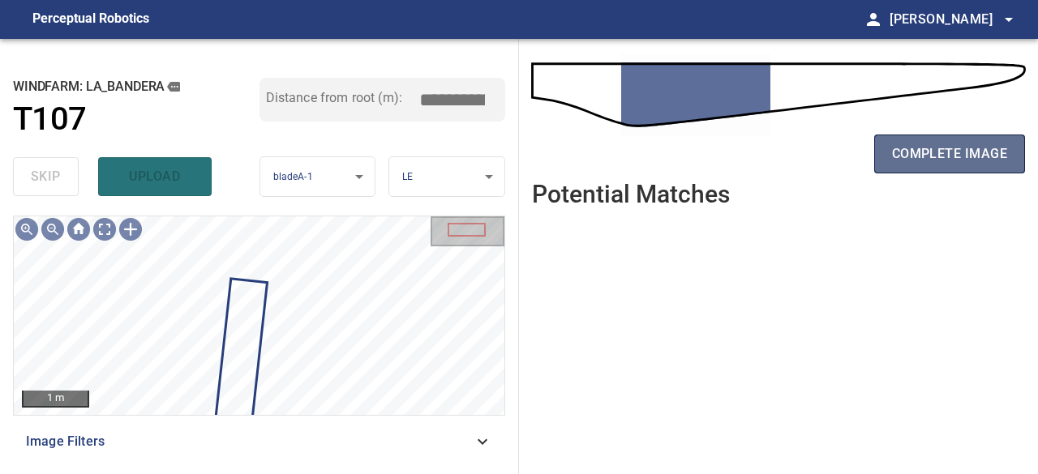
click at [914, 166] on button "complete image" at bounding box center [949, 154] width 151 height 39
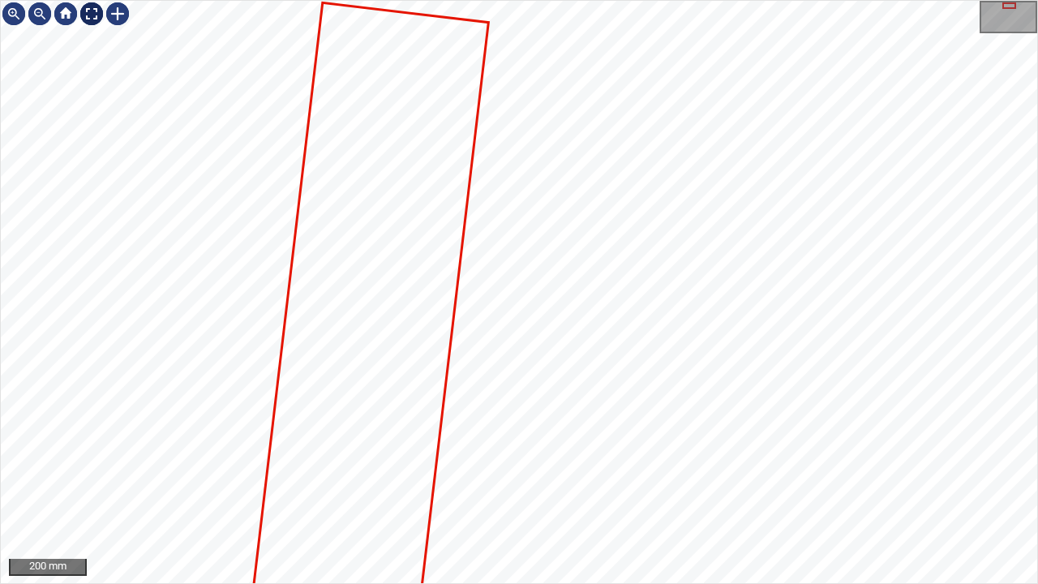
click at [94, 12] on div at bounding box center [92, 14] width 26 height 26
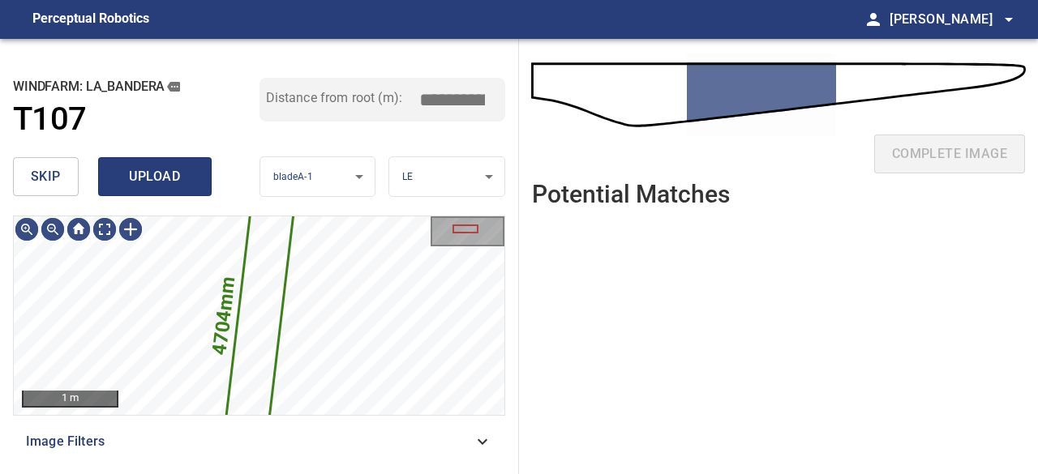
click at [140, 174] on span "upload" at bounding box center [155, 176] width 78 height 23
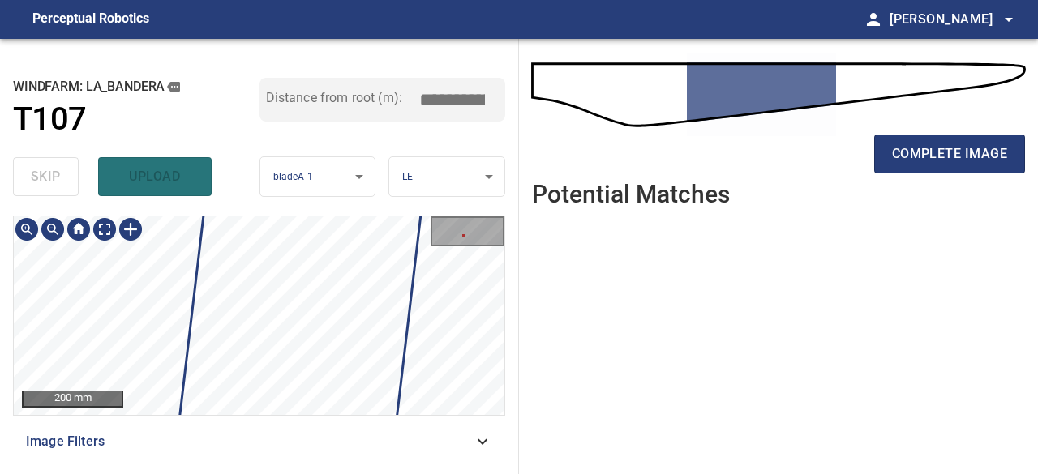
click at [490, 247] on div "200 mm" at bounding box center [259, 316] width 491 height 199
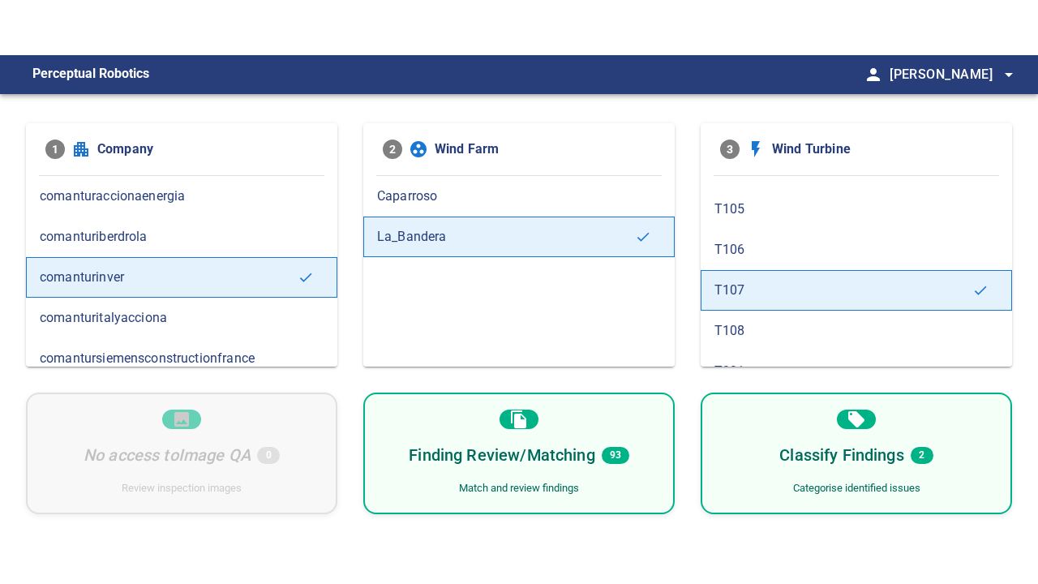
scroll to position [243, 0]
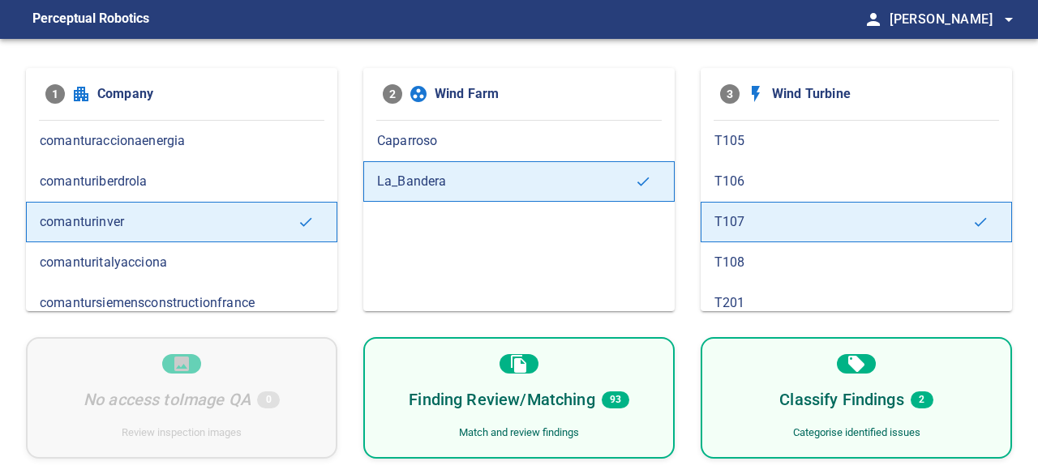
click at [564, 375] on div "Finding Review/Matching 93 Match and review findings" at bounding box center [518, 398] width 311 height 122
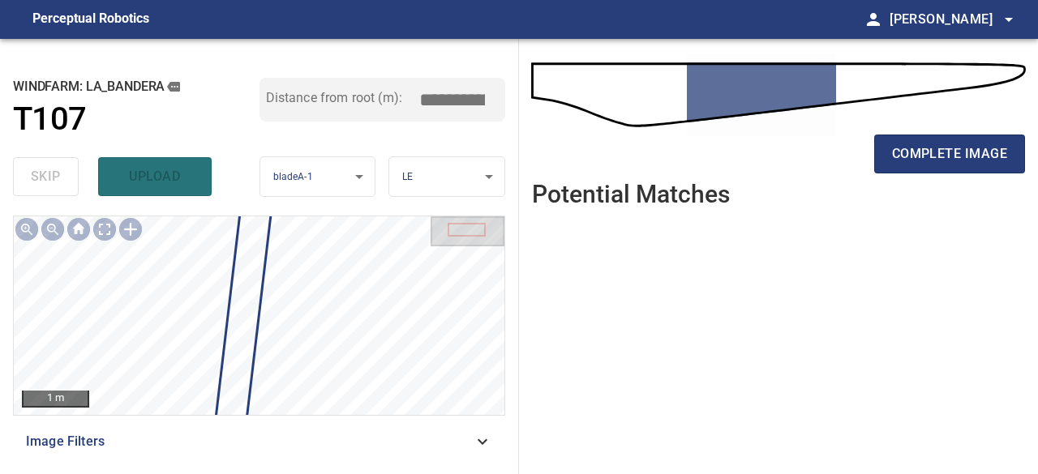
click at [56, 182] on div "skip upload" at bounding box center [136, 177] width 247 height 52
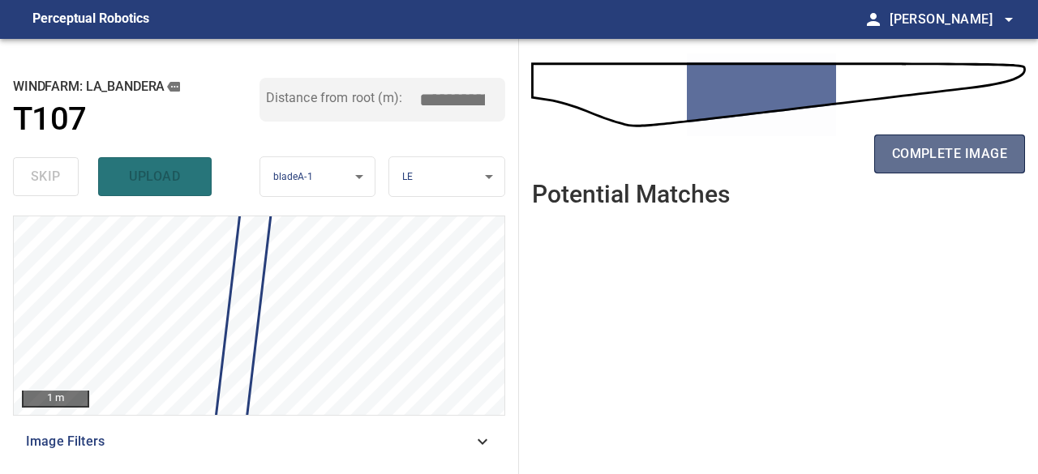
click at [958, 158] on span "complete image" at bounding box center [949, 154] width 115 height 23
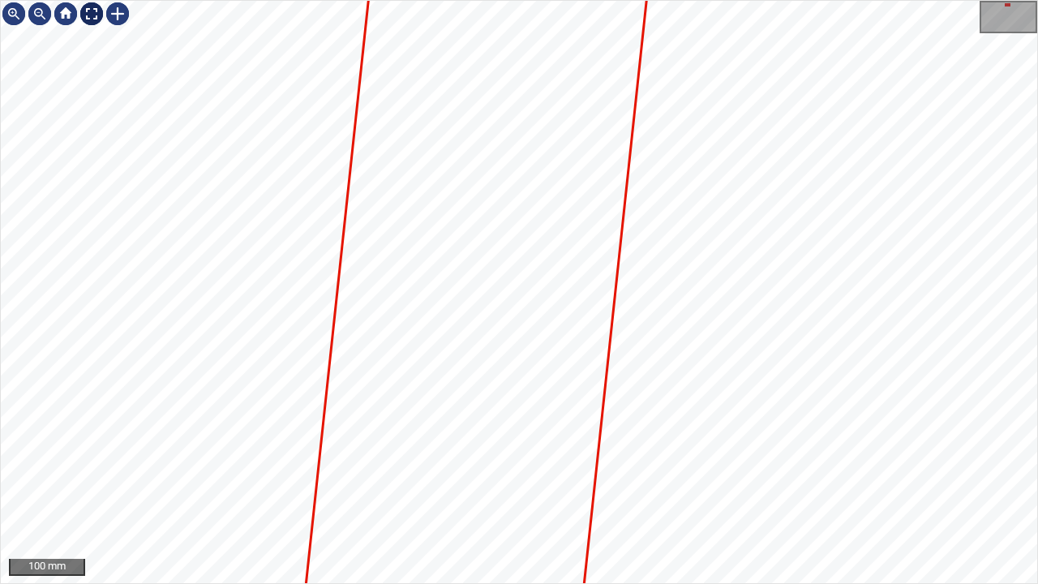
click at [84, 15] on div at bounding box center [92, 14] width 26 height 26
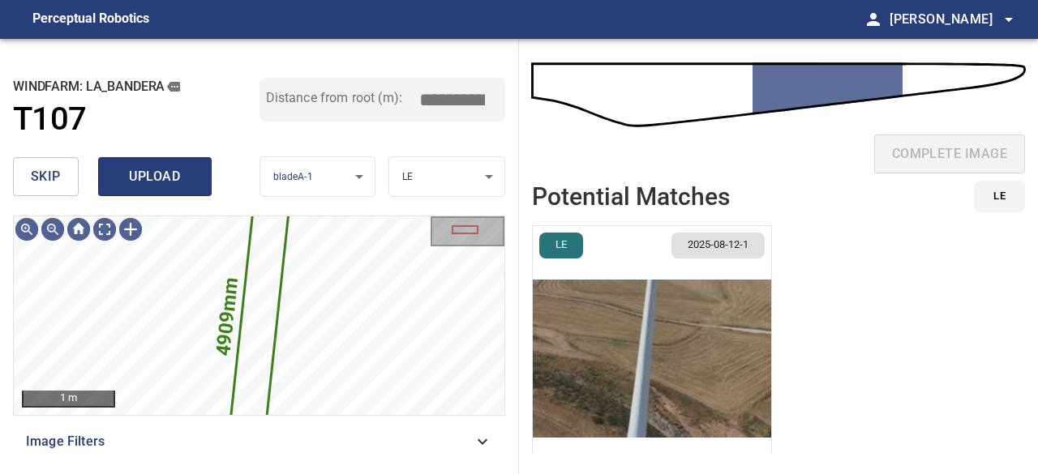
click at [165, 176] on span "upload" at bounding box center [155, 176] width 78 height 23
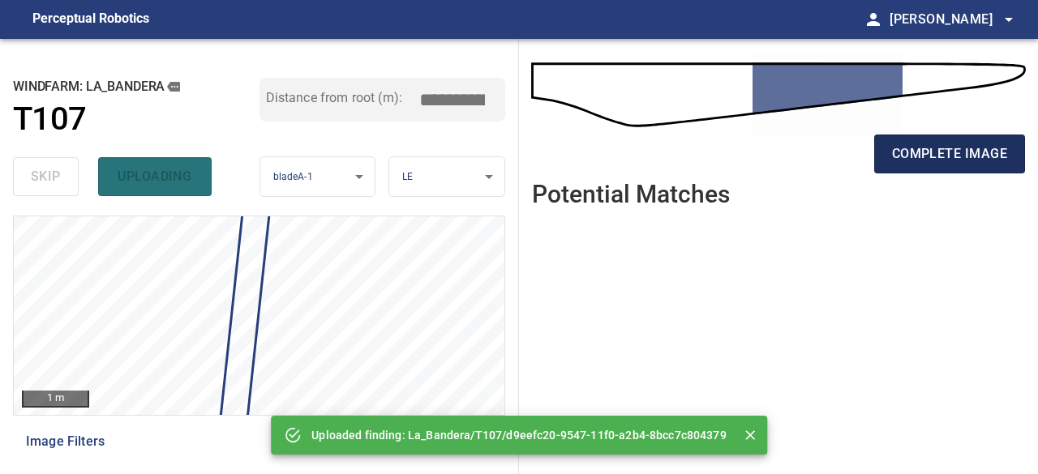
click at [963, 169] on button "complete image" at bounding box center [949, 154] width 151 height 39
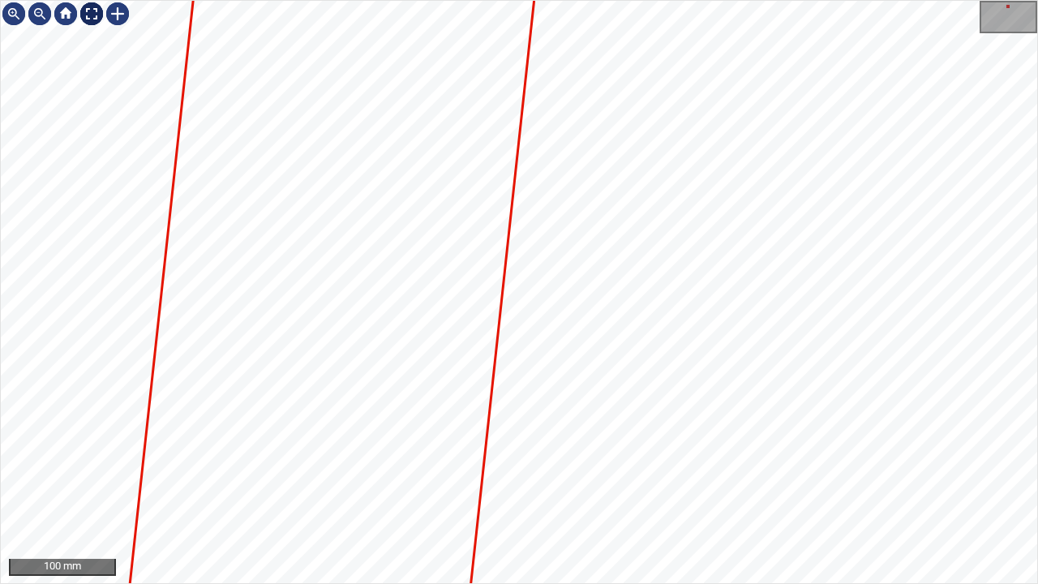
click at [89, 11] on div at bounding box center [92, 14] width 26 height 26
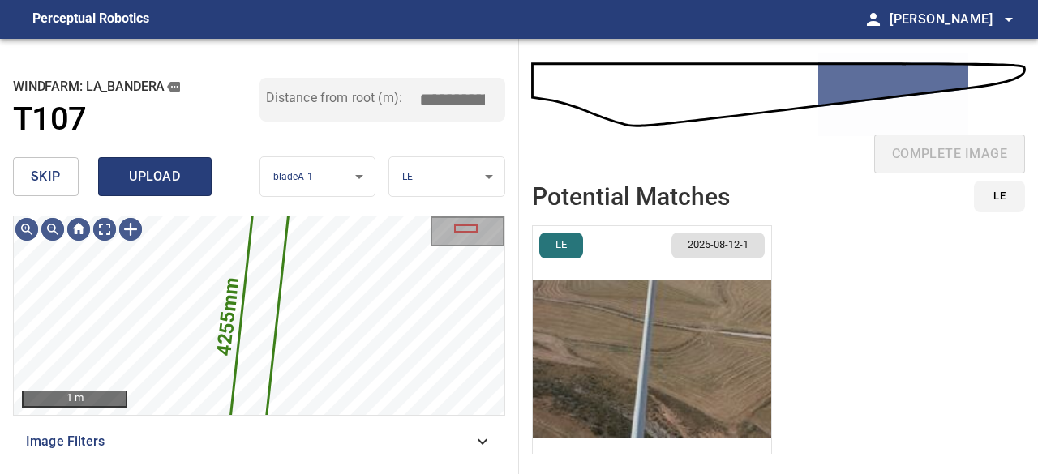
click at [164, 166] on span "upload" at bounding box center [155, 176] width 78 height 23
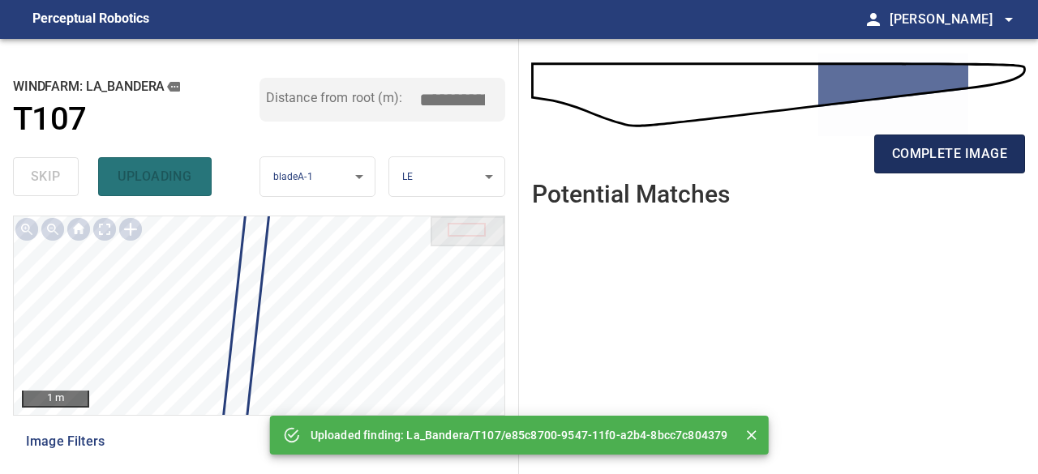
click at [977, 165] on button "complete image" at bounding box center [949, 154] width 151 height 39
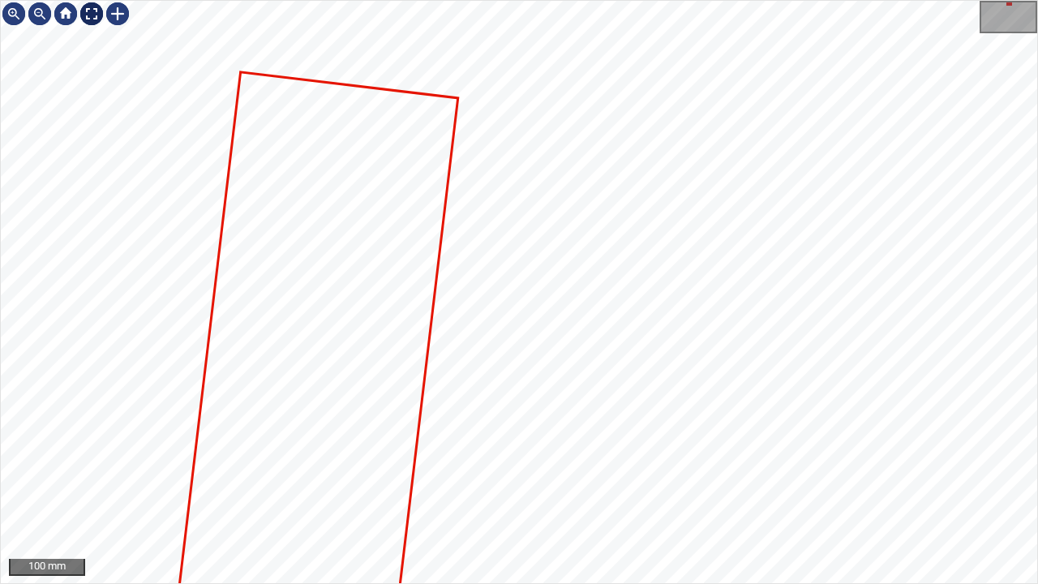
click at [90, 11] on div at bounding box center [92, 14] width 26 height 26
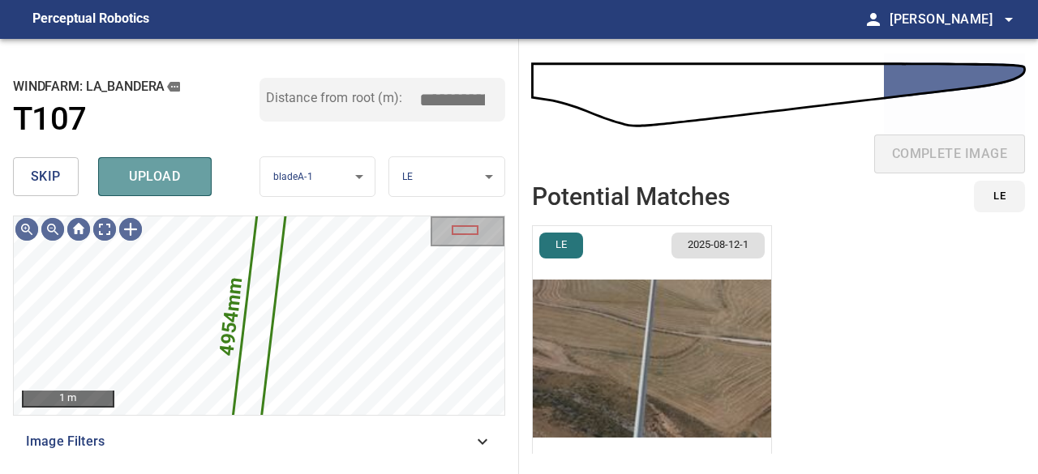
click at [169, 178] on span "upload" at bounding box center [155, 176] width 78 height 23
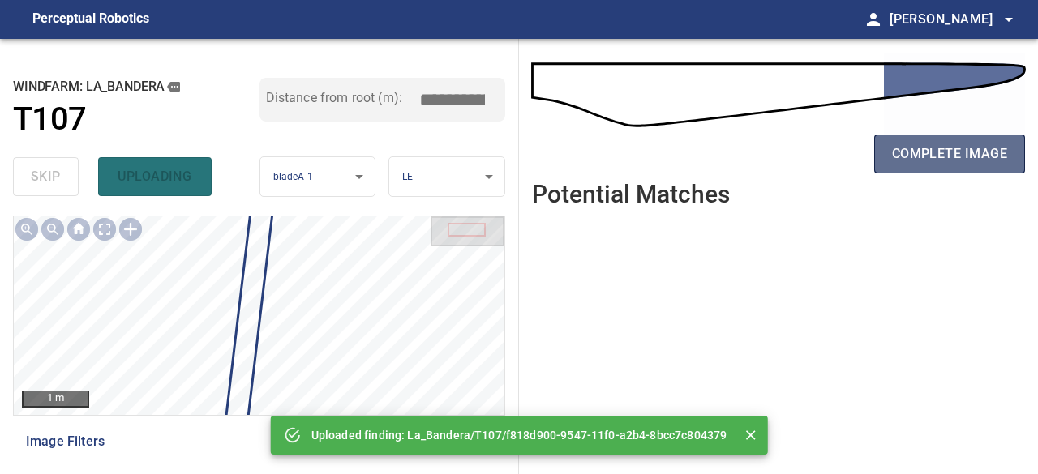
click at [929, 161] on span "complete image" at bounding box center [949, 154] width 115 height 23
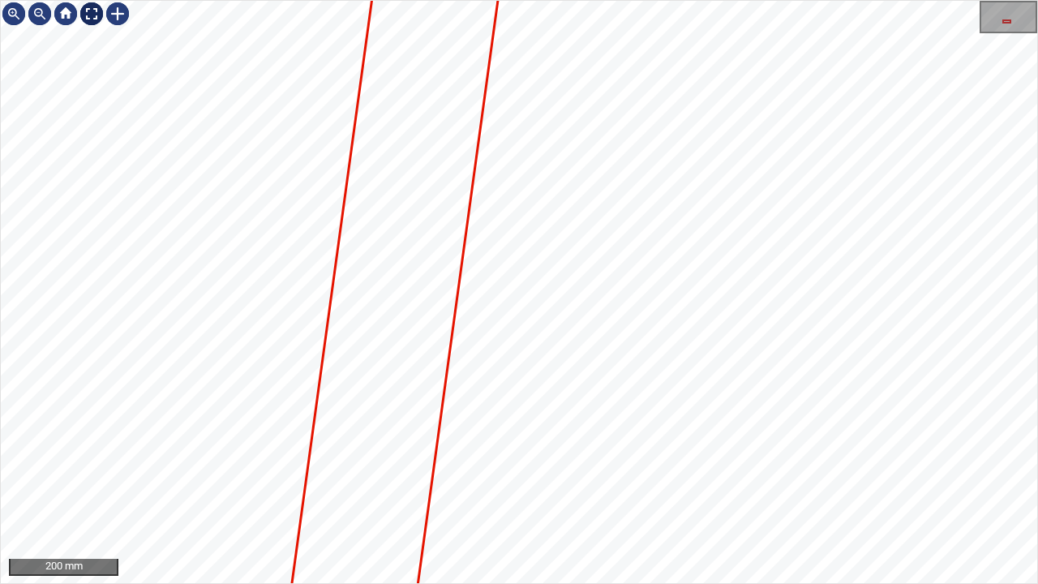
click at [94, 13] on div at bounding box center [92, 14] width 26 height 26
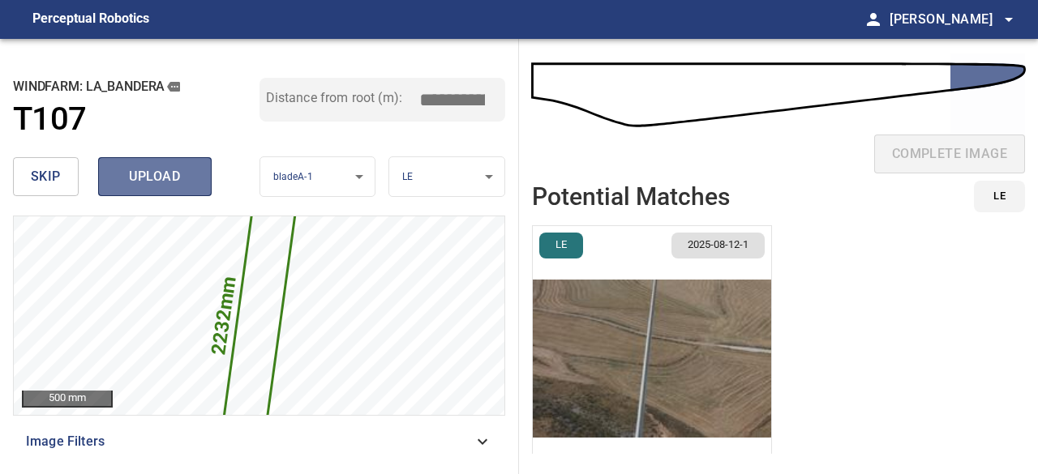
click at [136, 179] on span "upload" at bounding box center [155, 176] width 78 height 23
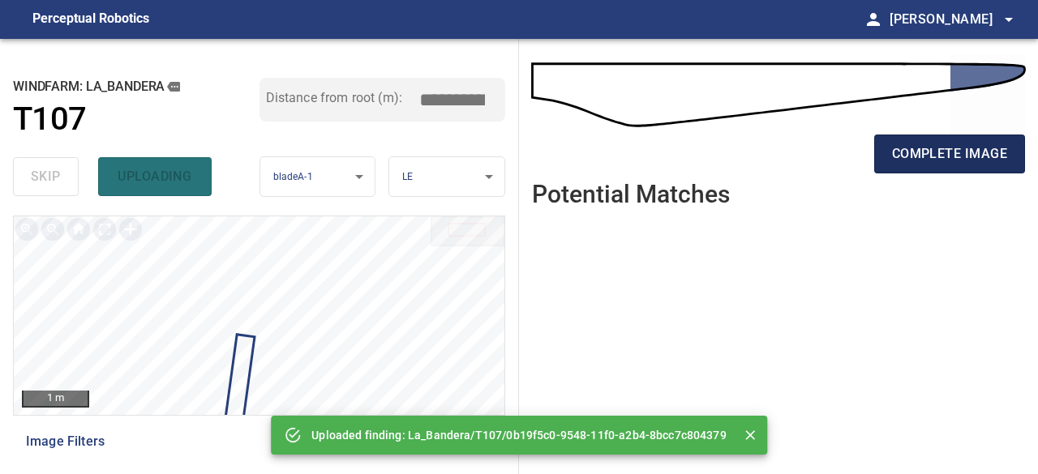
click at [988, 160] on span "complete image" at bounding box center [949, 154] width 115 height 23
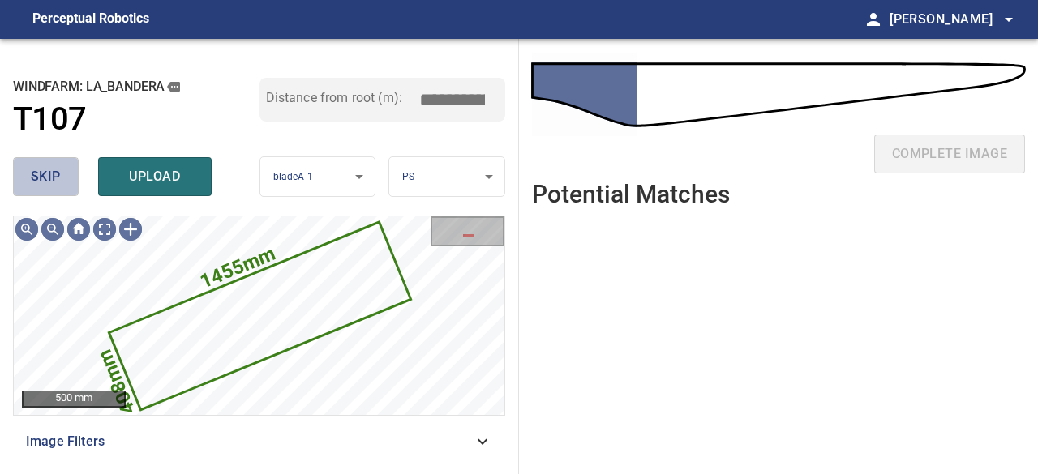
click at [32, 166] on span "skip" at bounding box center [46, 176] width 30 height 23
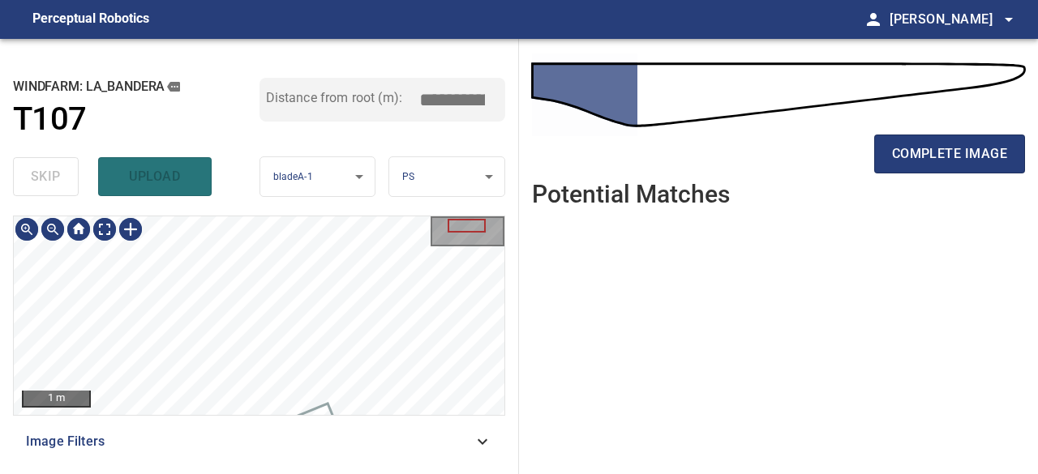
click at [179, 467] on div "**********" at bounding box center [259, 256] width 519 height 435
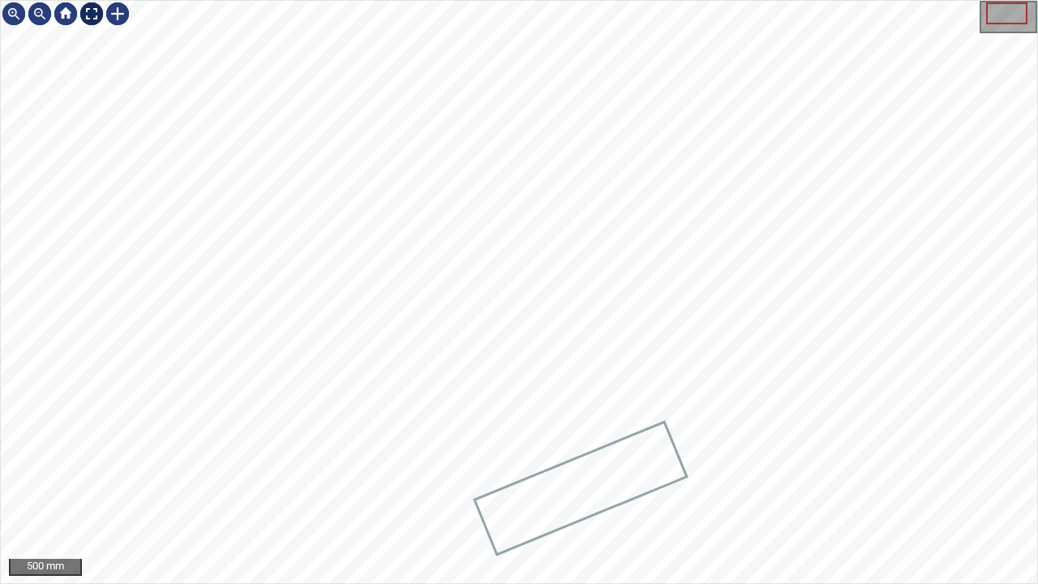
click at [85, 13] on div at bounding box center [92, 14] width 26 height 26
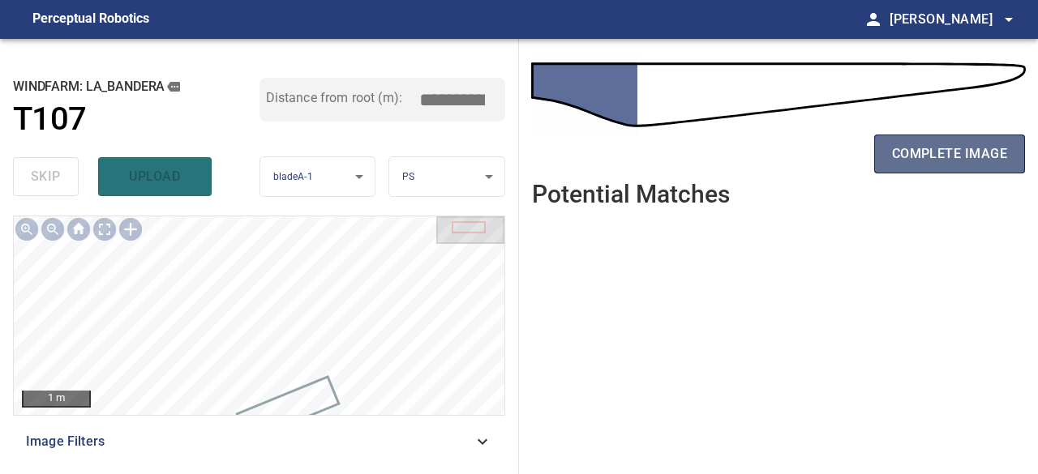
click at [996, 152] on span "complete image" at bounding box center [949, 154] width 115 height 23
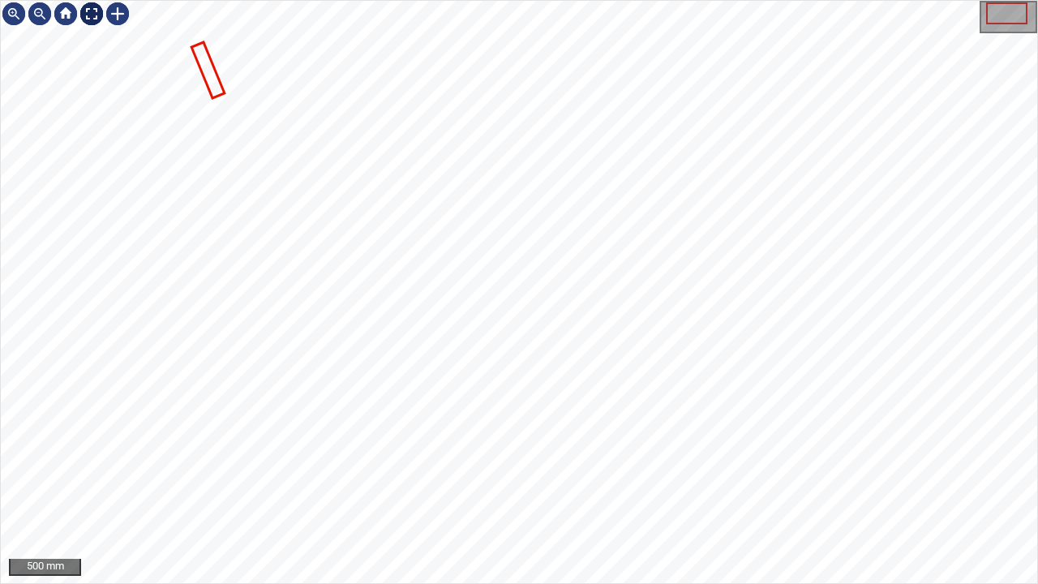
click at [90, 16] on div at bounding box center [92, 14] width 26 height 26
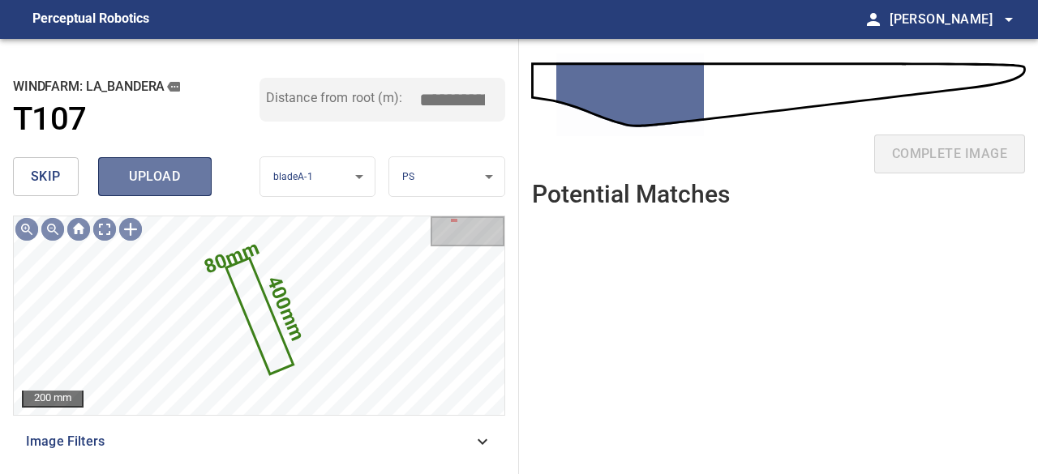
click at [152, 173] on span "upload" at bounding box center [155, 176] width 78 height 23
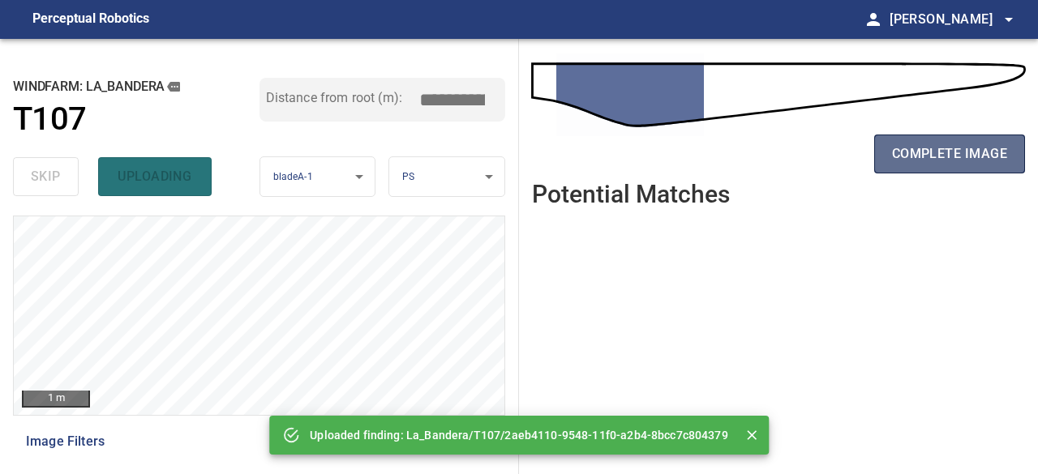
click at [913, 164] on span "complete image" at bounding box center [949, 154] width 115 height 23
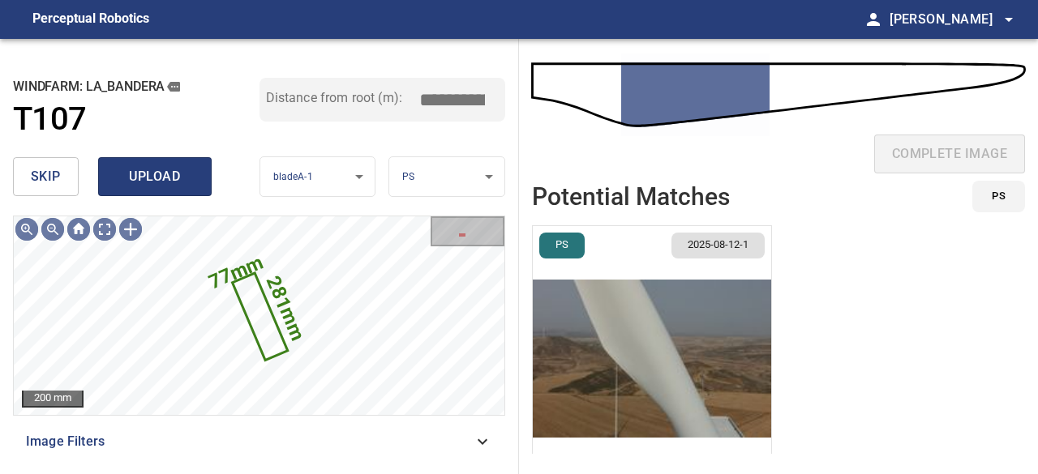
click at [135, 187] on span "upload" at bounding box center [155, 176] width 78 height 23
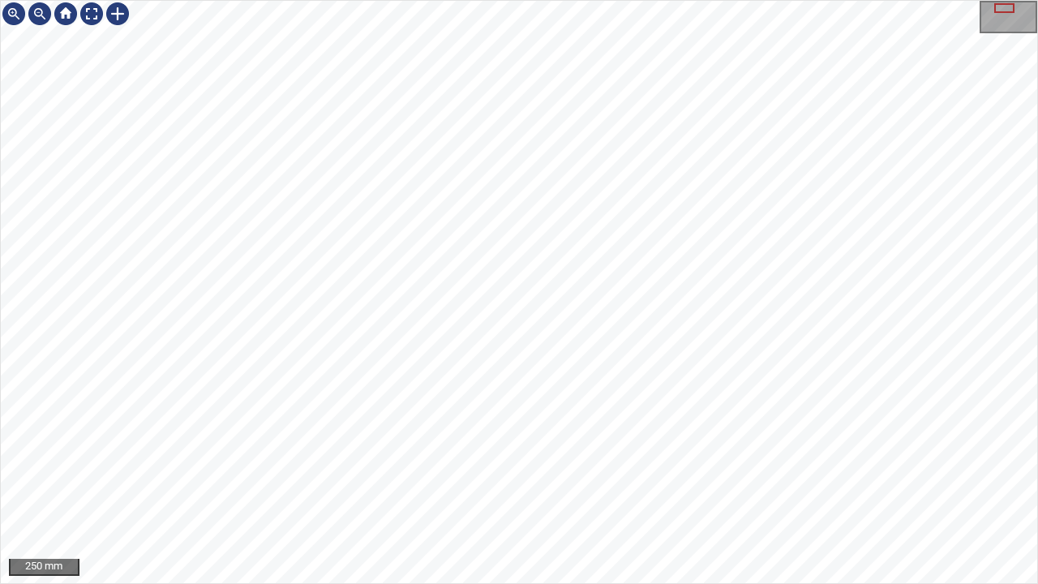
click at [439, 474] on div "250 mm" at bounding box center [519, 292] width 1038 height 584
click at [92, 8] on div at bounding box center [92, 14] width 26 height 26
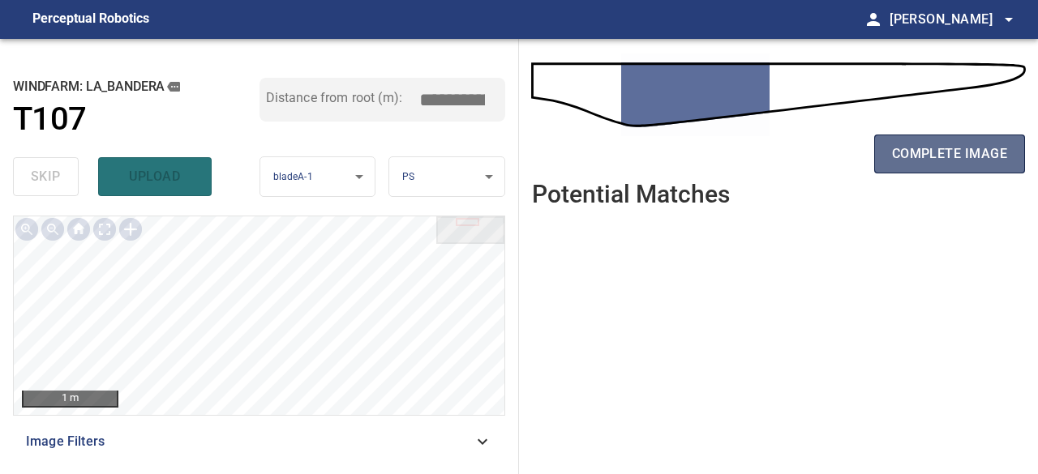
click at [955, 150] on span "complete image" at bounding box center [949, 154] width 115 height 23
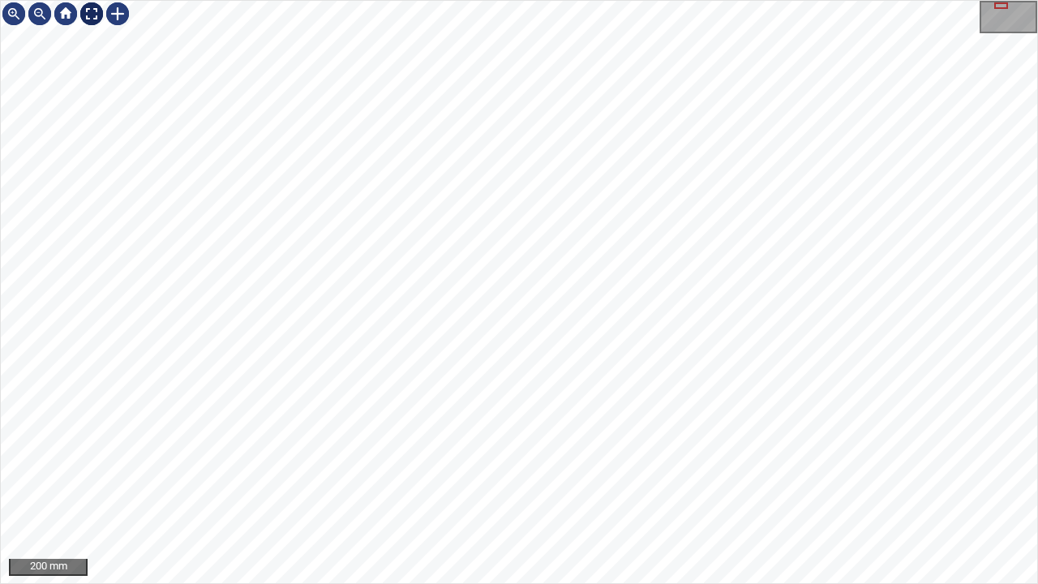
click at [92, 11] on div at bounding box center [92, 14] width 26 height 26
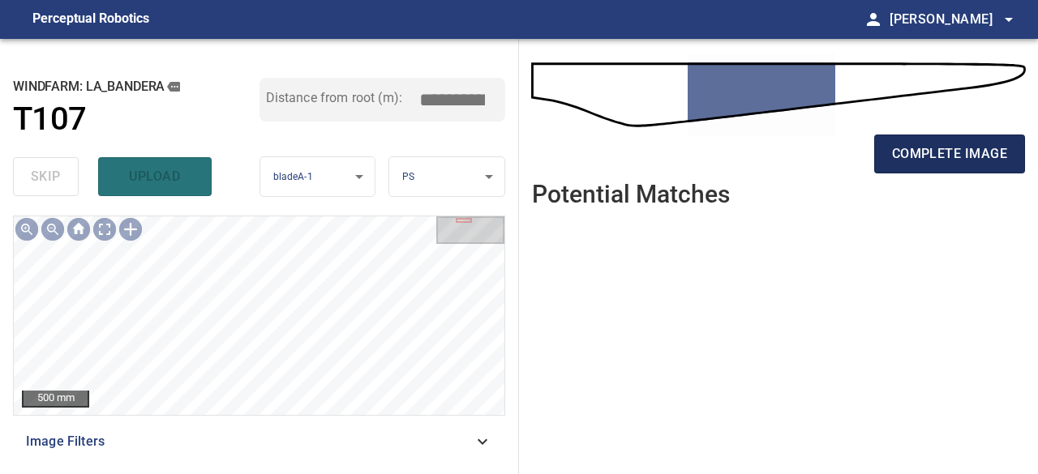
click at [925, 169] on button "complete image" at bounding box center [949, 154] width 151 height 39
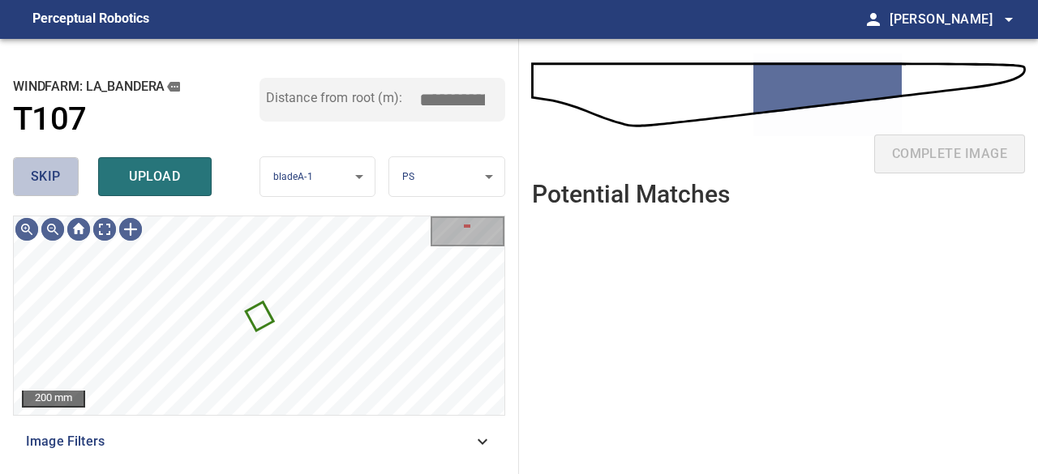
click at [58, 176] on span "skip" at bounding box center [46, 176] width 30 height 23
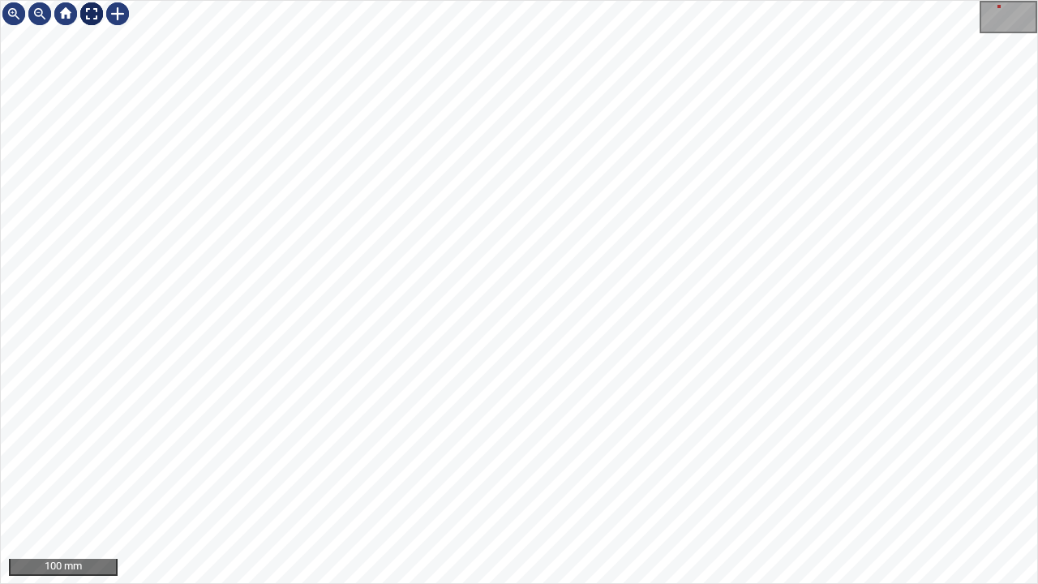
click at [91, 11] on div at bounding box center [92, 14] width 26 height 26
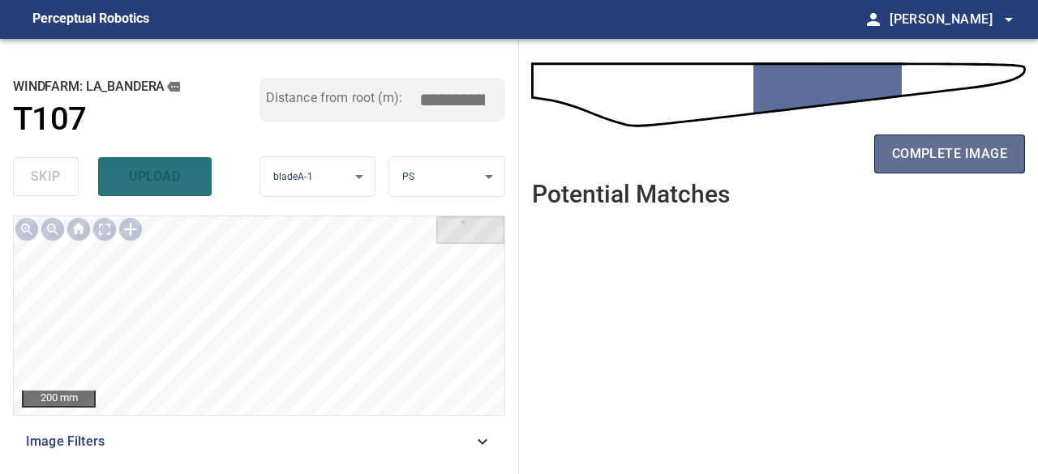
click at [933, 155] on span "complete image" at bounding box center [949, 154] width 115 height 23
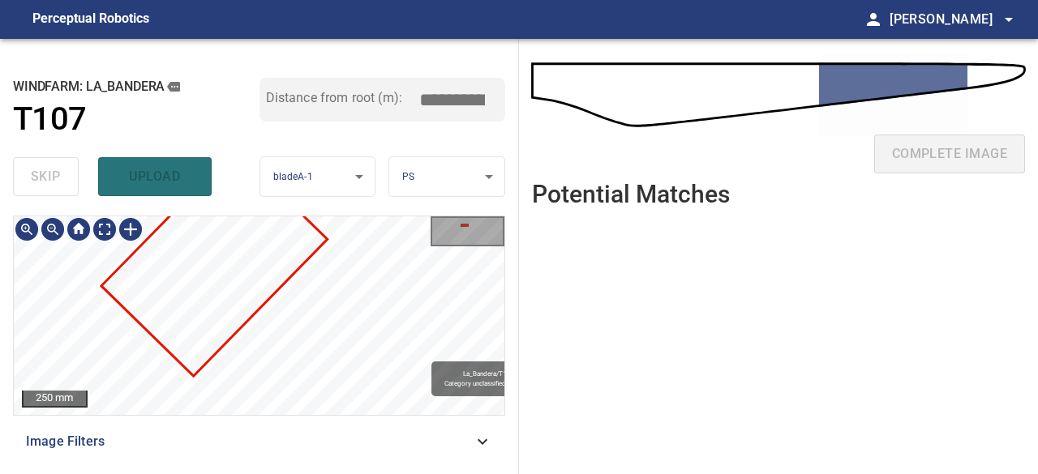
click at [316, 370] on div "La_Bandera/T107/1 Category unclassified unclassified" at bounding box center [259, 316] width 491 height 199
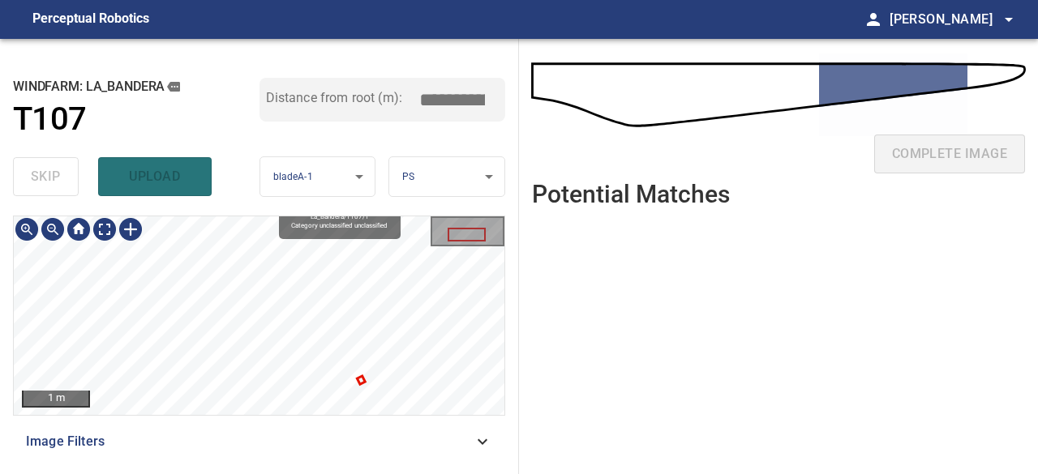
click at [232, 207] on div "**********" at bounding box center [259, 256] width 519 height 435
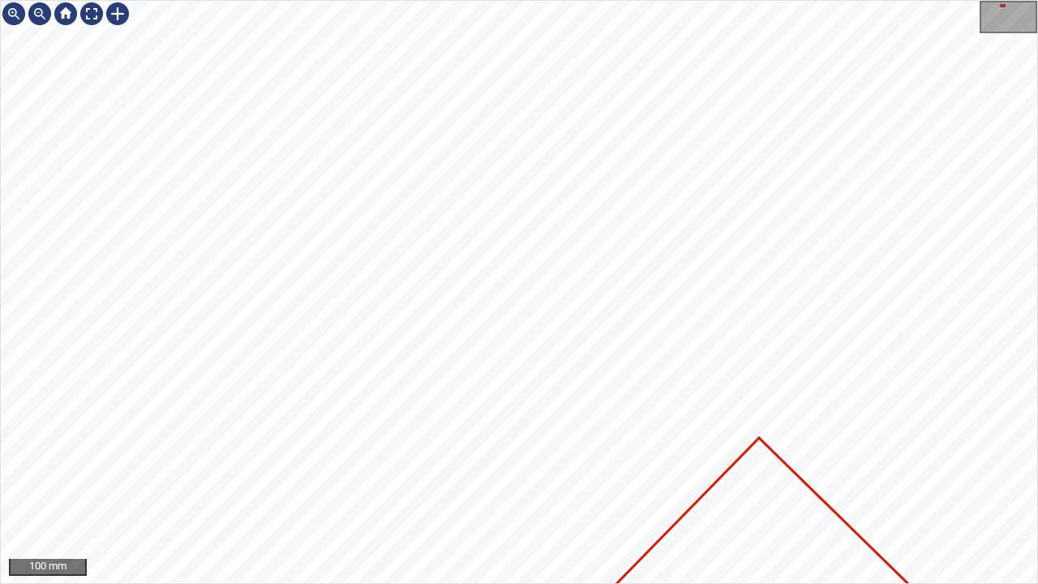
click at [478, 474] on div "100 mm" at bounding box center [519, 292] width 1038 height 584
click at [652, 474] on div "100 mm" at bounding box center [519, 292] width 1038 height 584
click at [89, 12] on div at bounding box center [92, 14] width 26 height 26
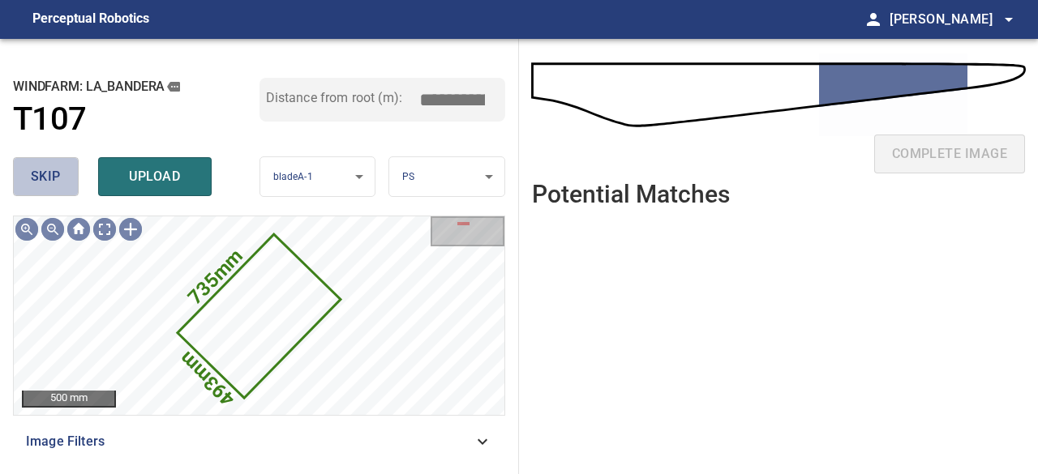
click at [51, 189] on button "skip" at bounding box center [46, 176] width 66 height 39
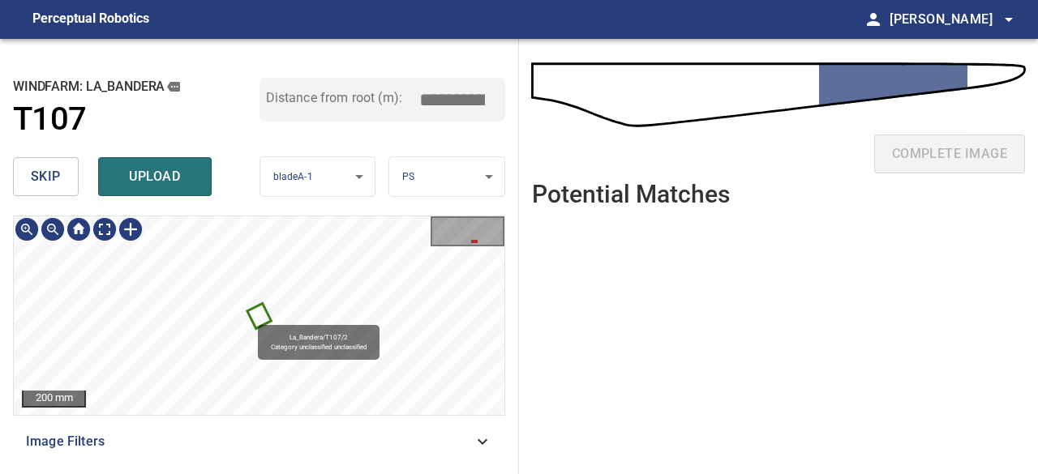
click at [261, 315] on icon at bounding box center [259, 317] width 21 height 22
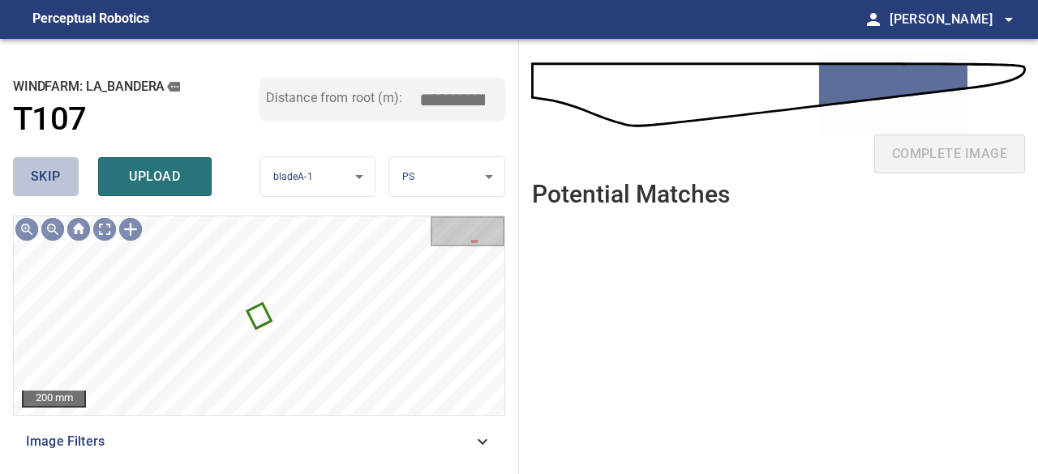
click at [35, 189] on button "skip" at bounding box center [46, 176] width 66 height 39
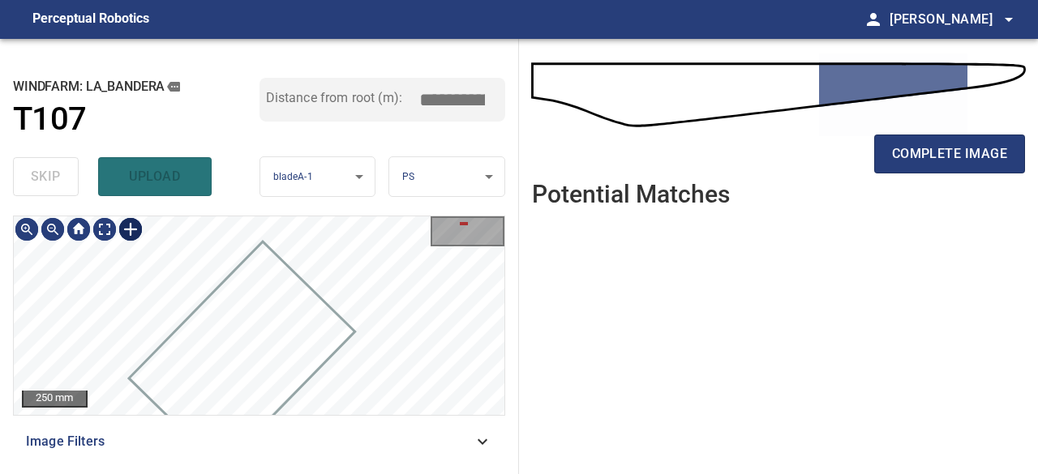
click at [130, 226] on div at bounding box center [131, 230] width 26 height 26
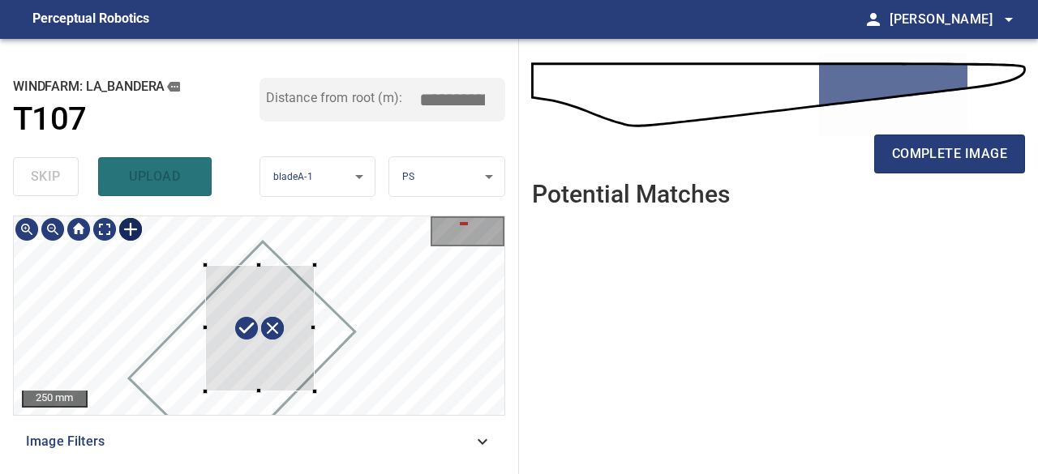
click at [314, 392] on div at bounding box center [259, 316] width 491 height 199
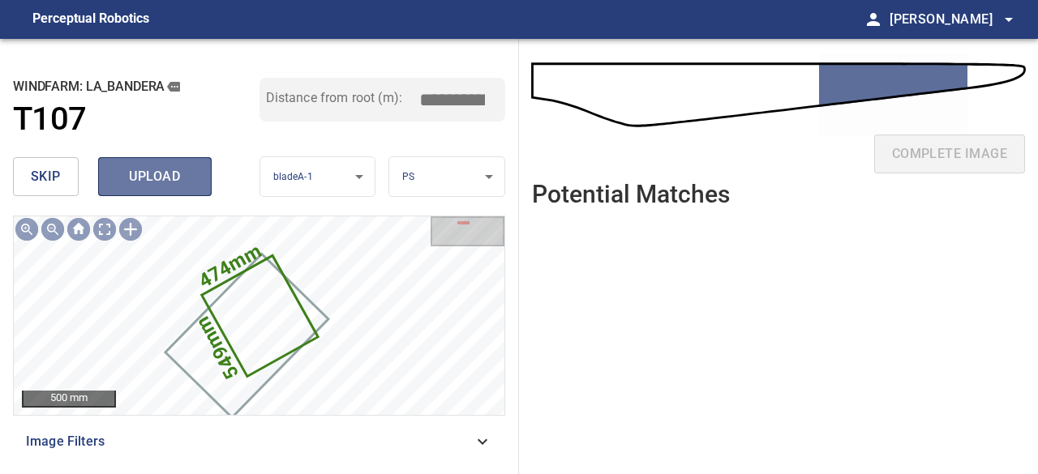
click at [135, 178] on span "upload" at bounding box center [155, 176] width 78 height 23
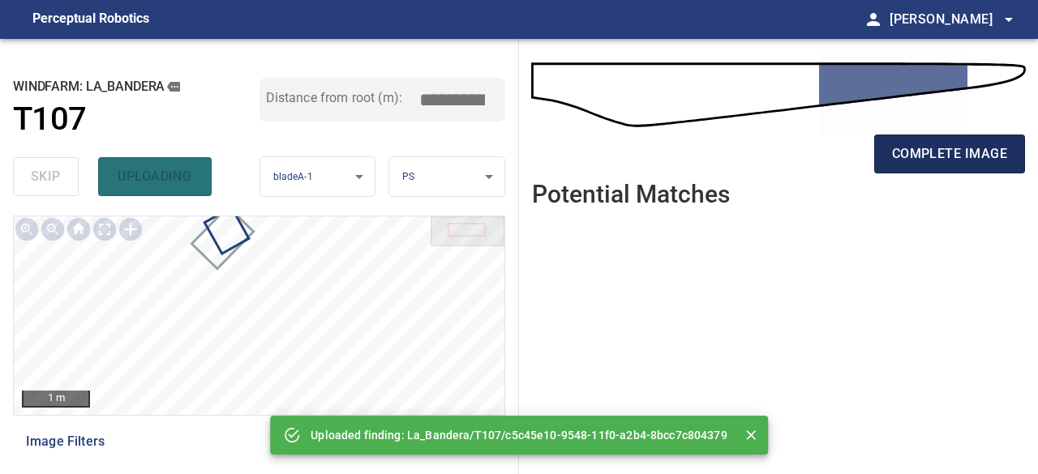
click at [900, 149] on span "complete image" at bounding box center [949, 154] width 115 height 23
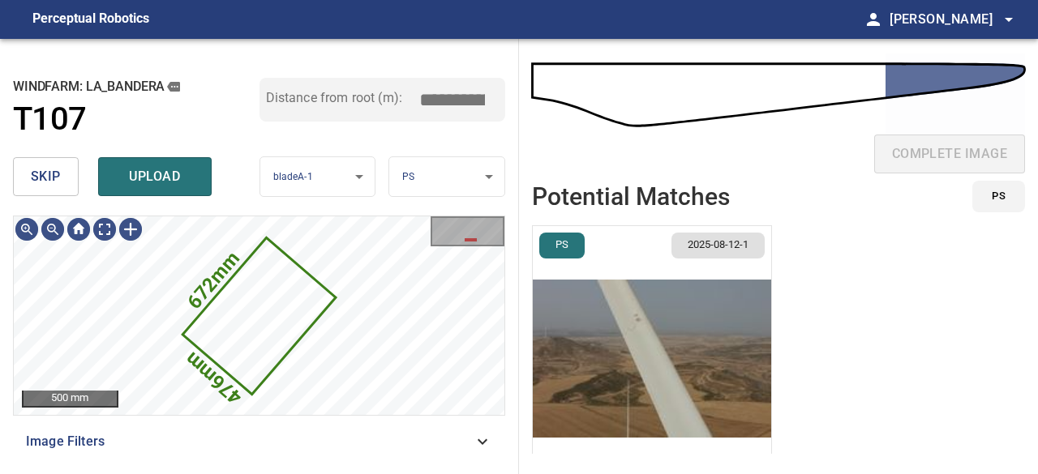
click at [613, 388] on img "button" at bounding box center [652, 358] width 238 height 265
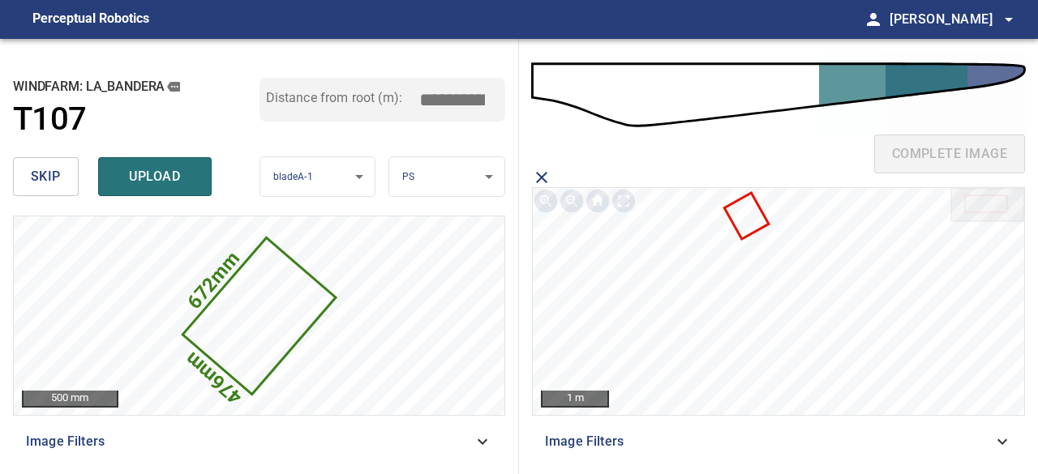
click at [753, 212] on icon at bounding box center [746, 216] width 41 height 43
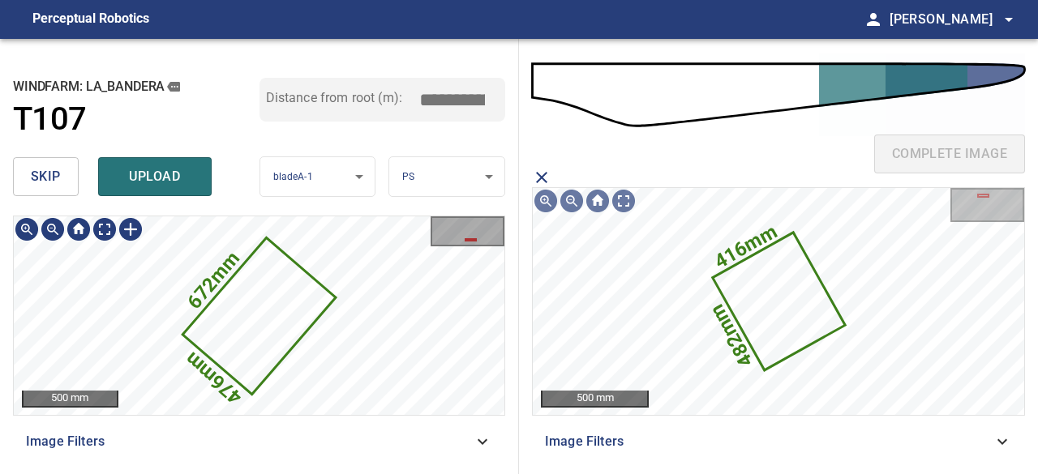
click at [294, 312] on icon at bounding box center [259, 316] width 149 height 153
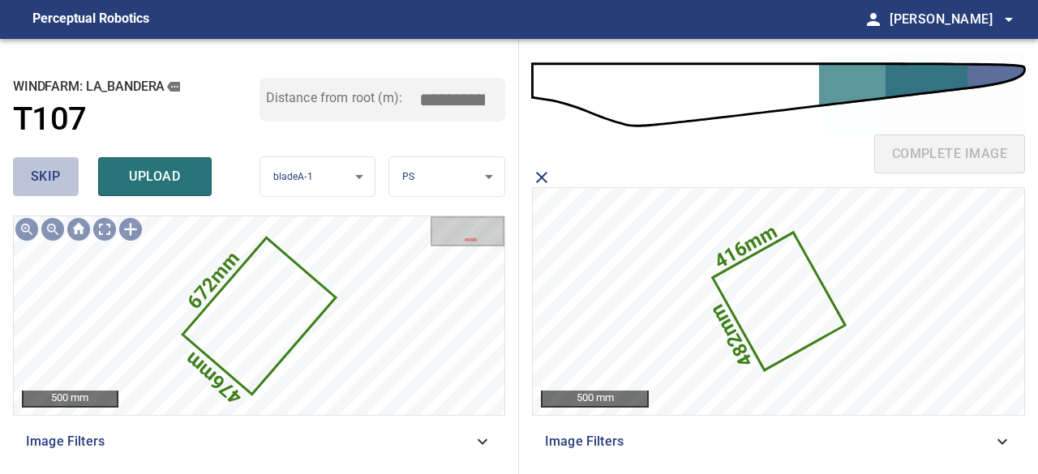
click at [68, 174] on button "skip" at bounding box center [46, 176] width 66 height 39
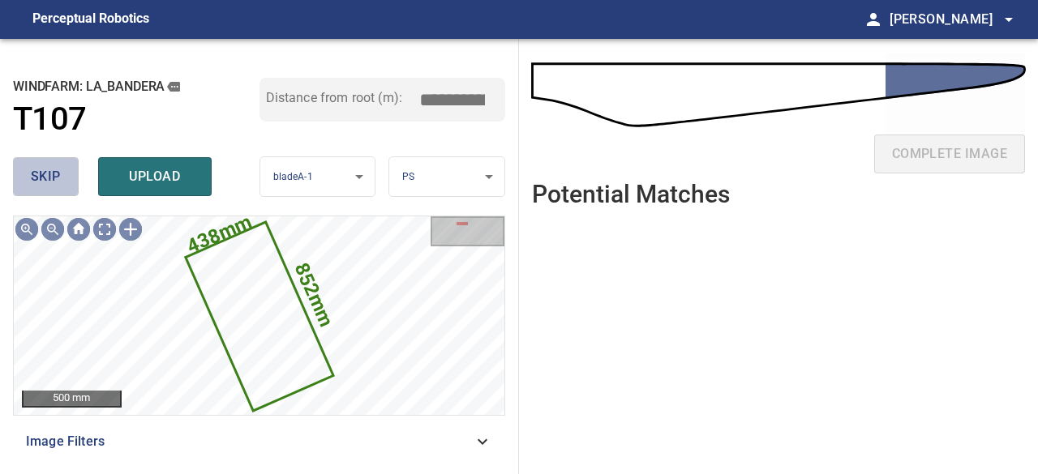
click at [41, 186] on span "skip" at bounding box center [46, 176] width 30 height 23
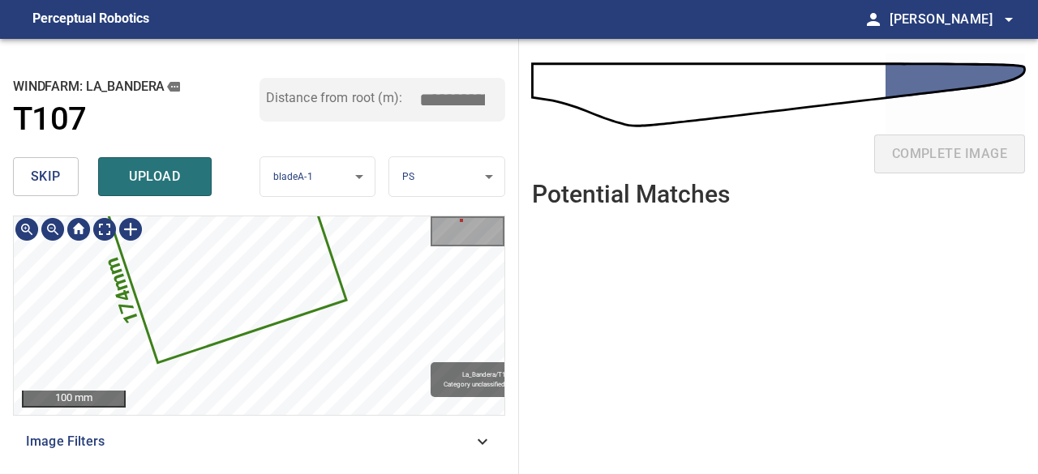
click at [310, 407] on div "200mm 174mm La_Bandera/T107/2 Category unclassified unclassified" at bounding box center [259, 316] width 491 height 199
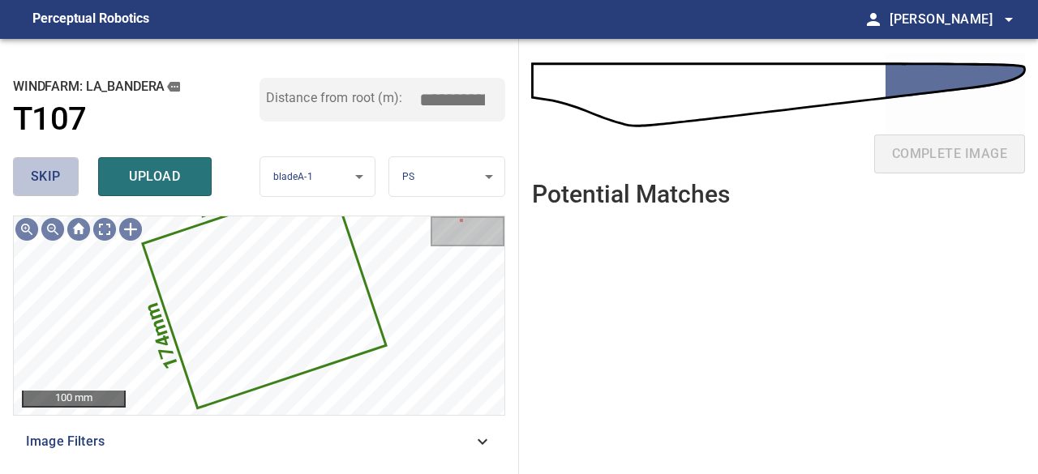
click at [61, 165] on button "skip" at bounding box center [46, 176] width 66 height 39
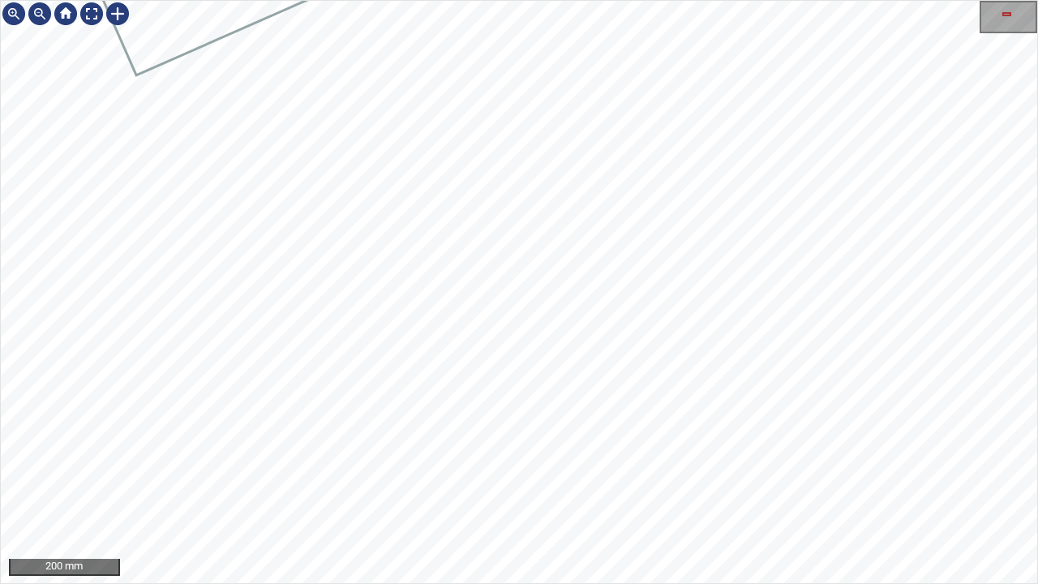
click at [532, 474] on div "200 mm" at bounding box center [519, 292] width 1038 height 584
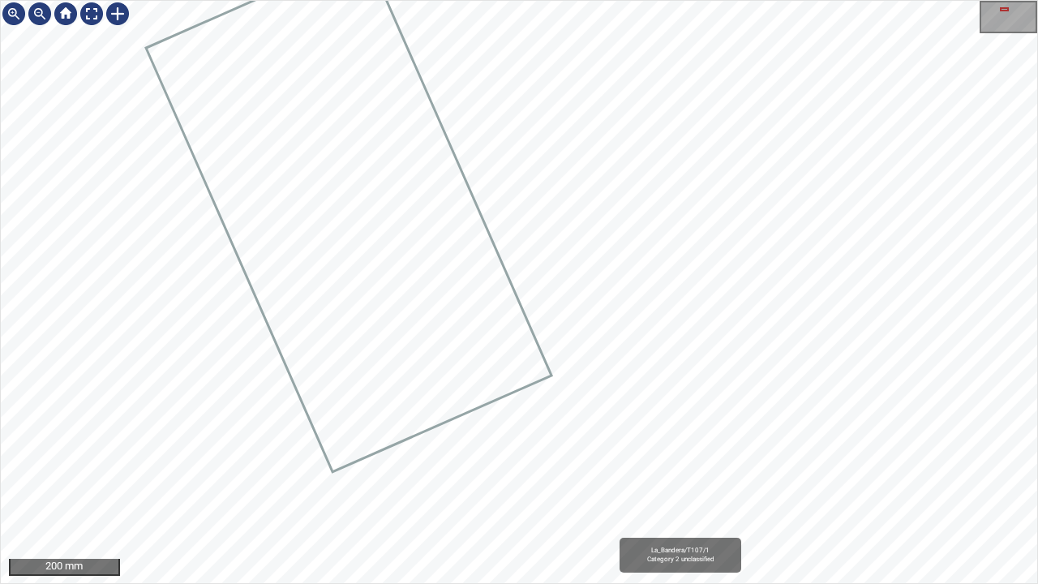
click at [495, 436] on div "La_Bandera/T107/1 Category 2 unclassified" at bounding box center [519, 292] width 1036 height 582
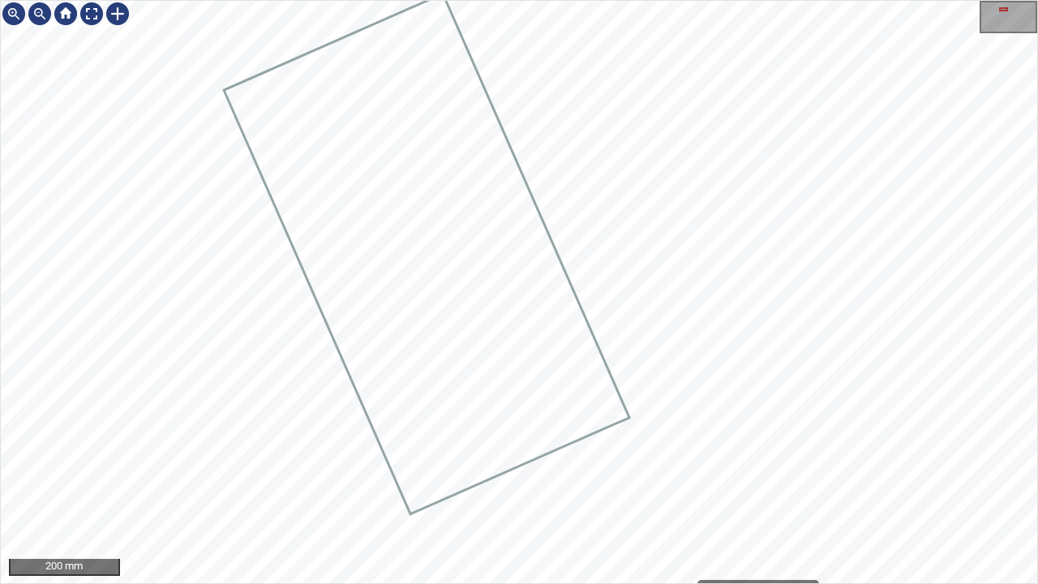
click at [571, 474] on div "La_Bandera/T107/1 Category 2 unclassified 200 mm" at bounding box center [519, 292] width 1038 height 584
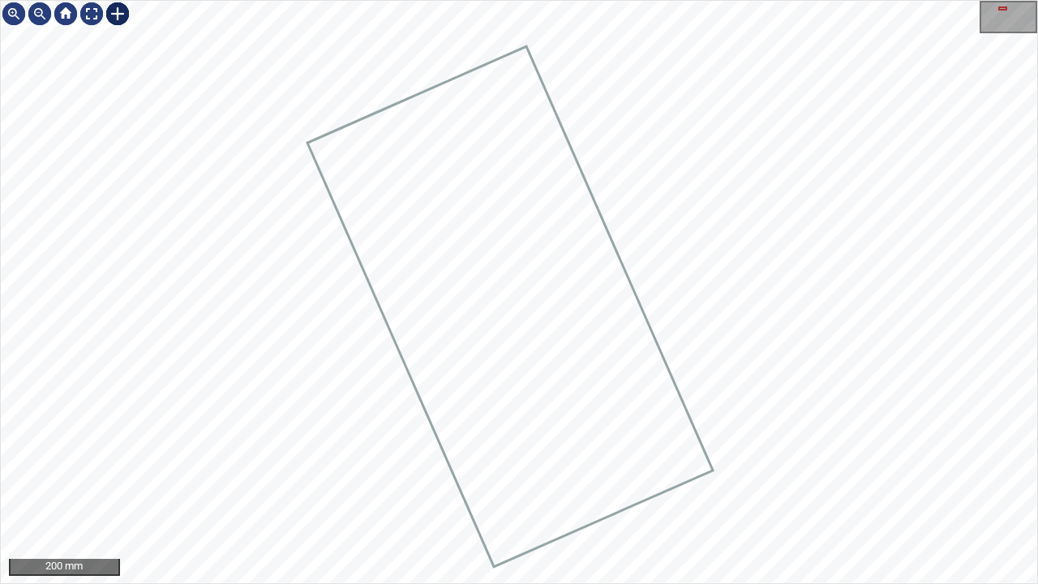
click at [112, 13] on div at bounding box center [118, 14] width 26 height 26
click at [301, 316] on div at bounding box center [519, 292] width 1036 height 582
click at [316, 279] on div at bounding box center [315, 259] width 86 height 108
click at [86, 9] on div at bounding box center [92, 14] width 26 height 26
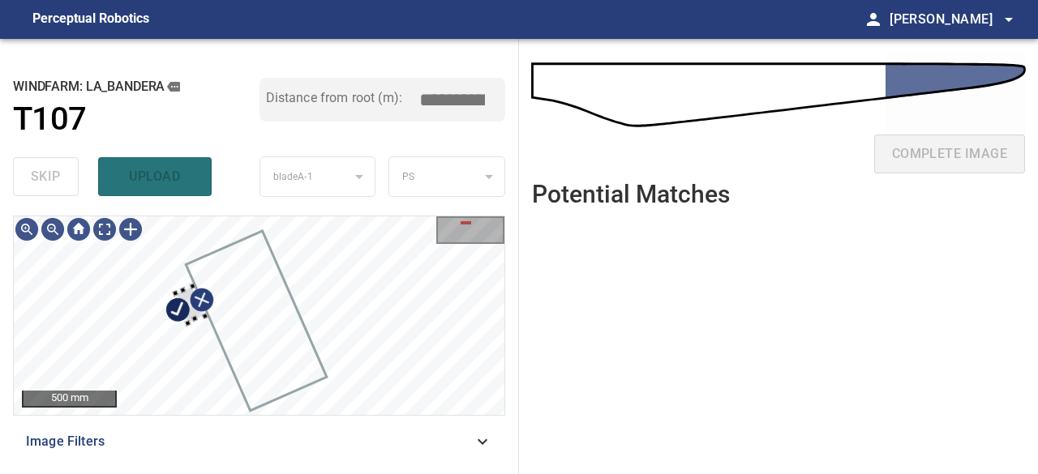
click at [136, 174] on div "skip upload" at bounding box center [136, 177] width 247 height 52
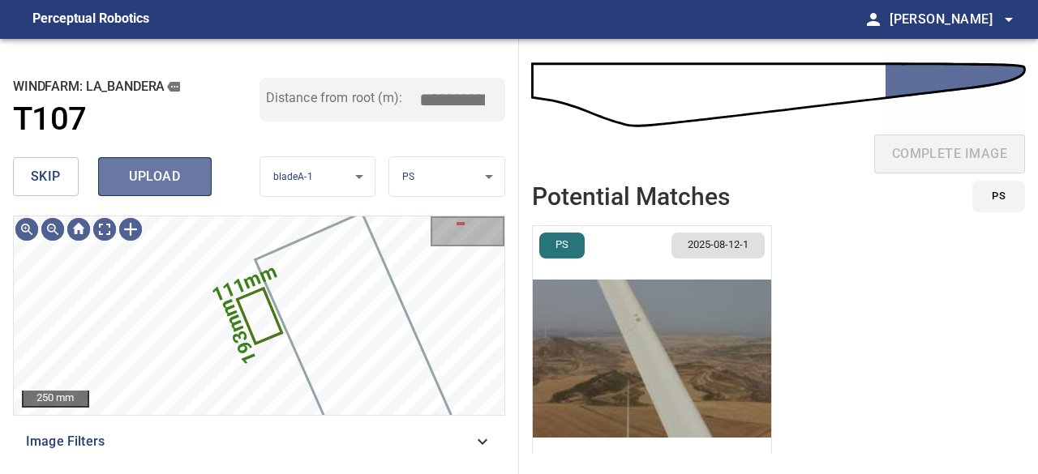
click at [135, 160] on button "upload" at bounding box center [155, 176] width 114 height 39
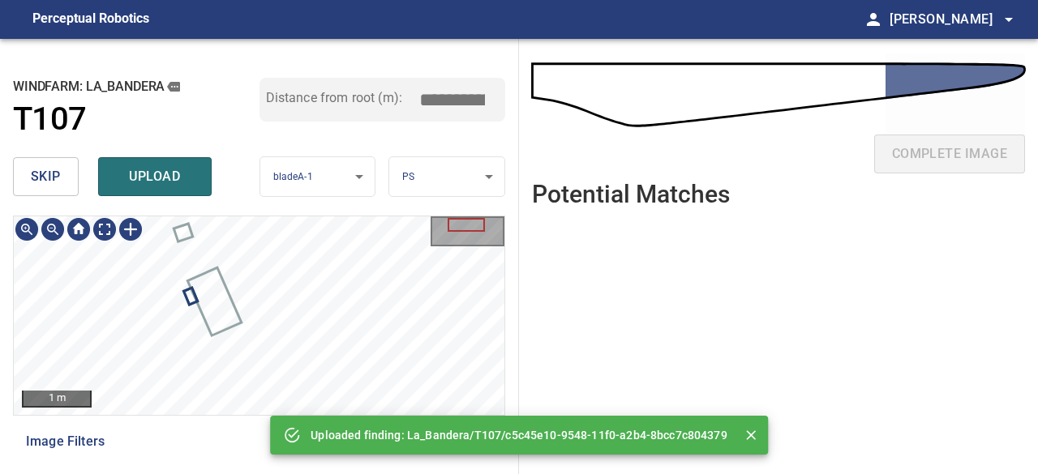
click at [401, 422] on div "**********" at bounding box center [519, 256] width 1038 height 435
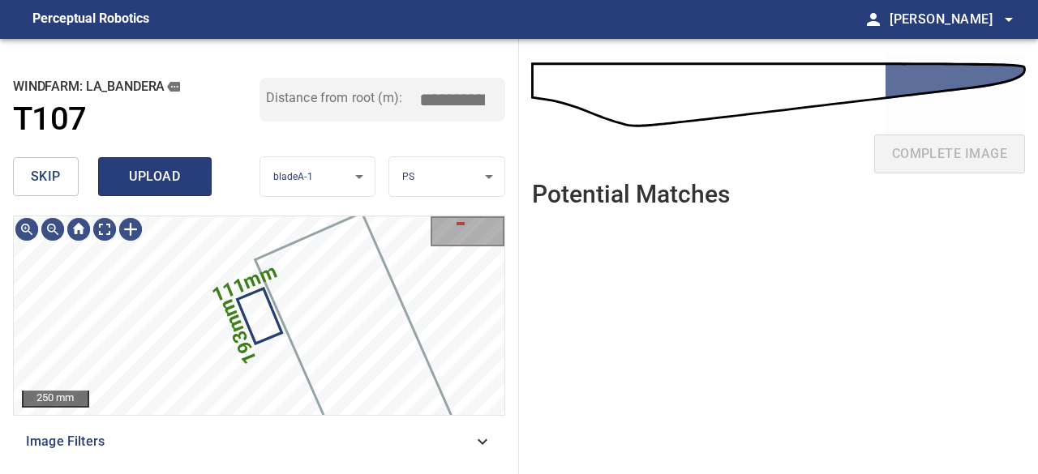
click at [152, 157] on div "skip upload" at bounding box center [136, 177] width 247 height 52
click at [149, 174] on span "upload" at bounding box center [155, 176] width 78 height 23
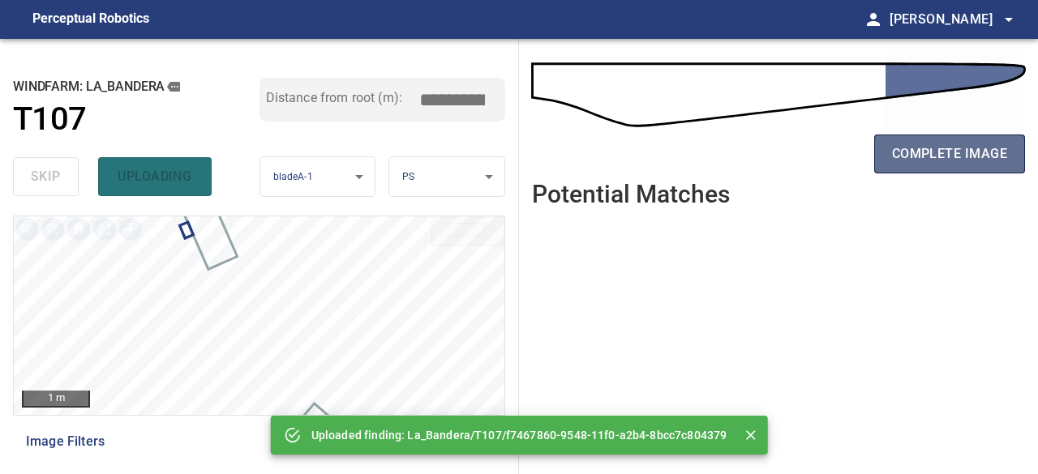
click at [934, 165] on button "complete image" at bounding box center [949, 154] width 151 height 39
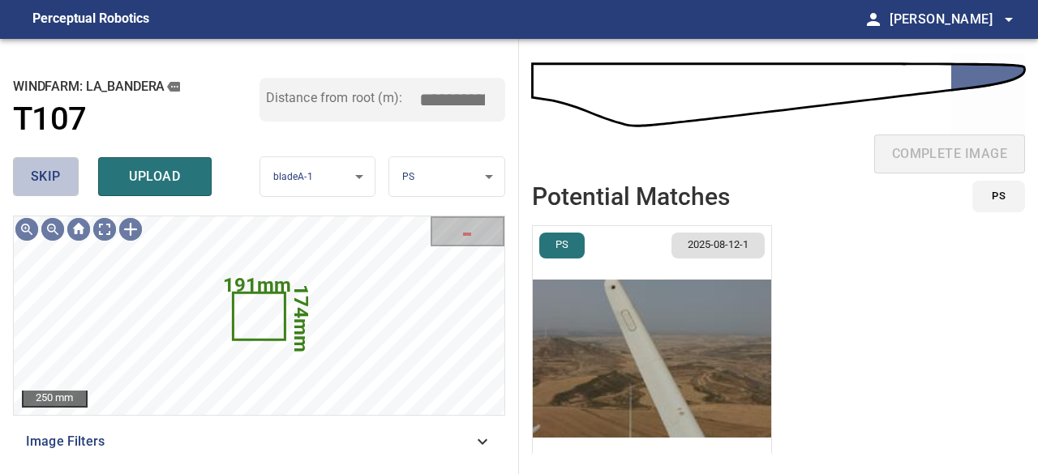
click at [54, 183] on span "skip" at bounding box center [46, 176] width 30 height 23
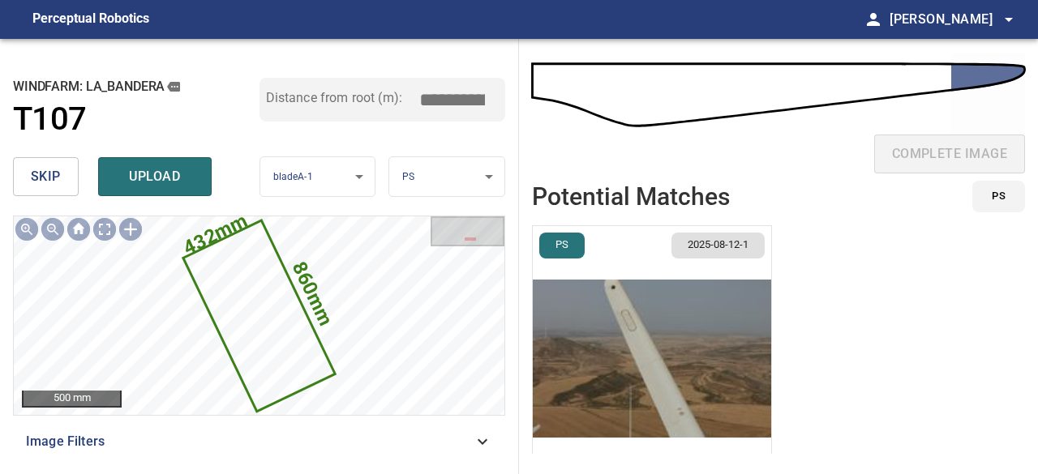
click at [60, 174] on button "skip" at bounding box center [46, 176] width 66 height 39
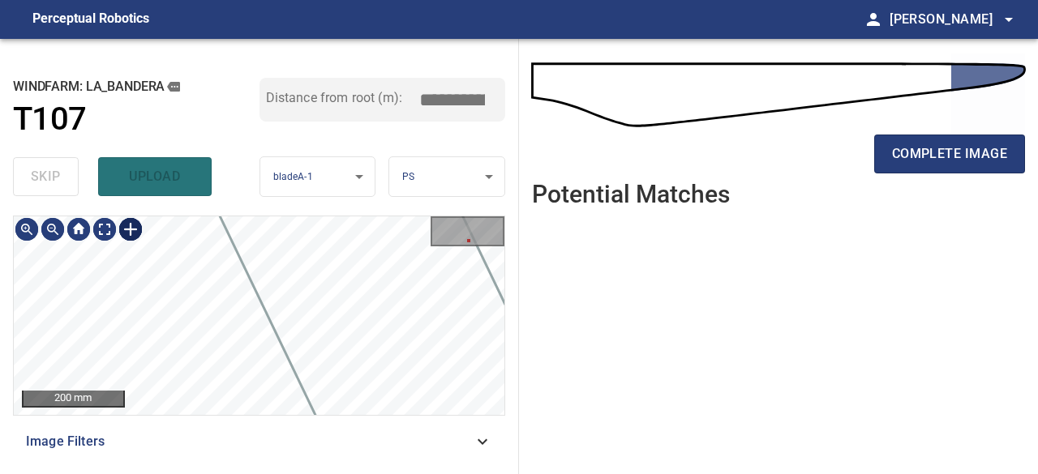
click at [130, 229] on div at bounding box center [131, 230] width 26 height 26
click at [202, 326] on div at bounding box center [259, 316] width 491 height 199
click at [210, 289] on div at bounding box center [259, 316] width 491 height 199
click at [215, 298] on div at bounding box center [206, 284] width 65 height 75
click at [180, 244] on div at bounding box center [259, 316] width 491 height 199
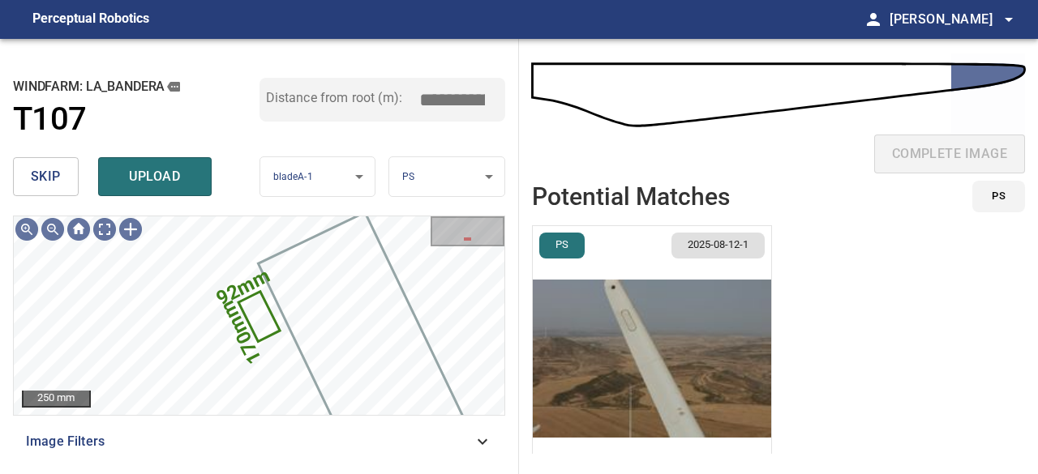
click at [629, 384] on img "button" at bounding box center [652, 358] width 238 height 265
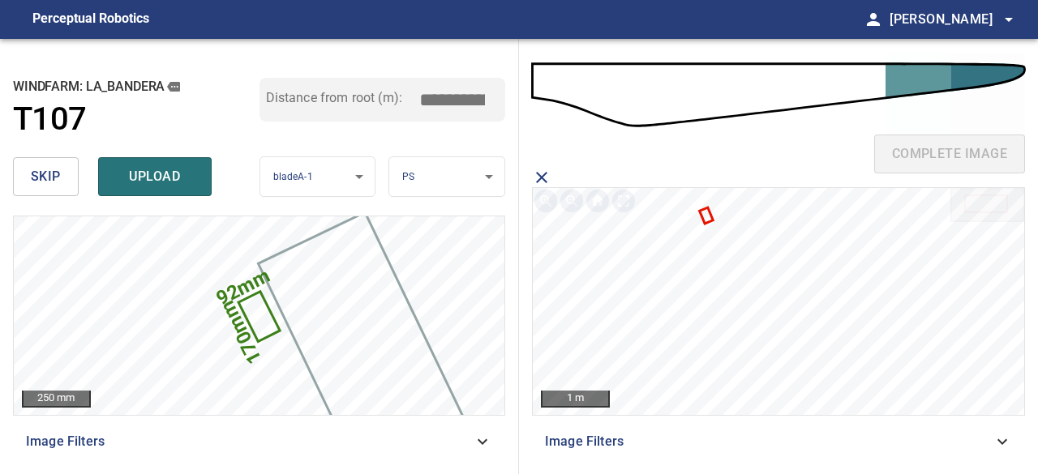
click at [705, 214] on icon at bounding box center [706, 215] width 11 height 13
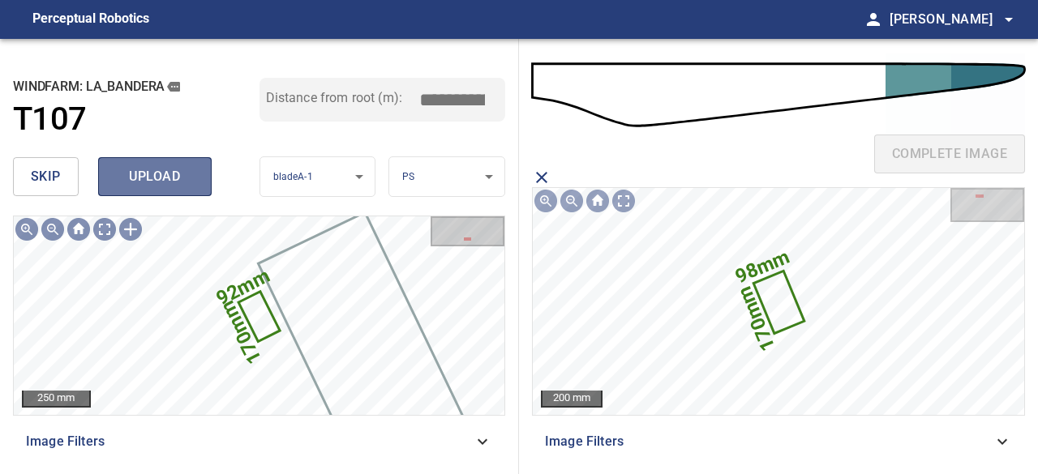
click at [146, 182] on span "upload" at bounding box center [155, 176] width 78 height 23
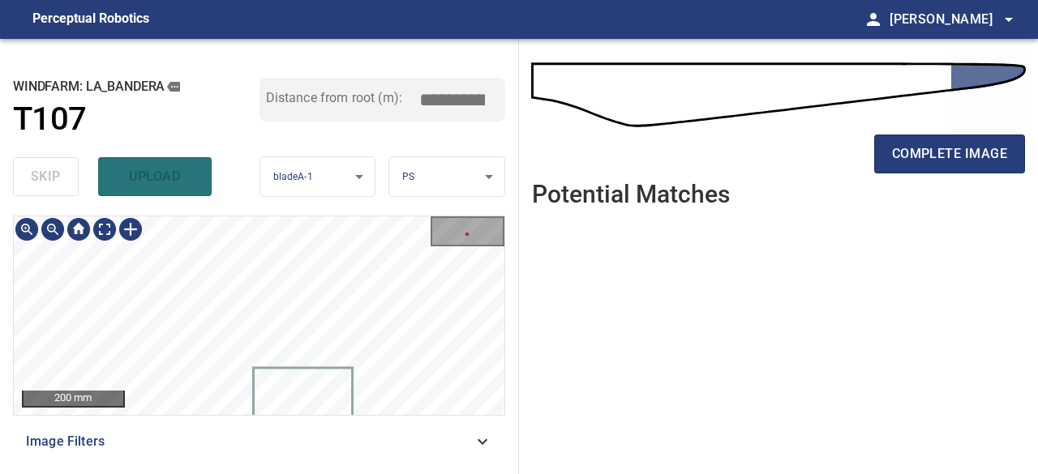
click at [239, 205] on div "**********" at bounding box center [259, 256] width 519 height 435
click at [308, 210] on div "**********" at bounding box center [259, 256] width 519 height 435
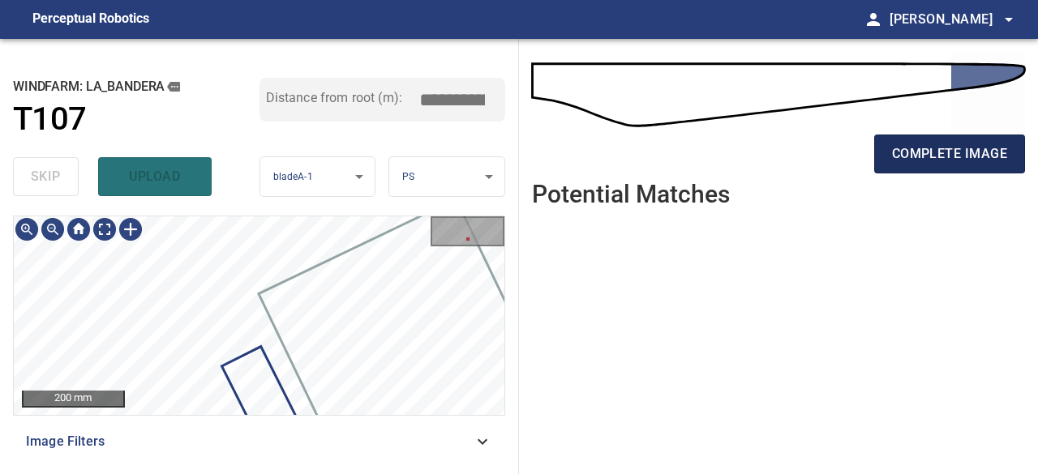
click at [913, 156] on span "complete image" at bounding box center [949, 154] width 115 height 23
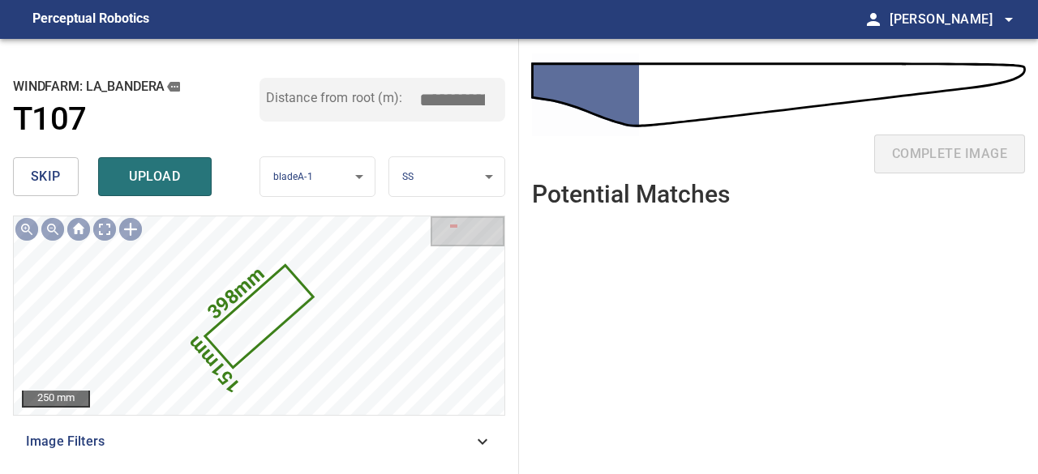
click at [49, 172] on span "skip" at bounding box center [46, 176] width 30 height 23
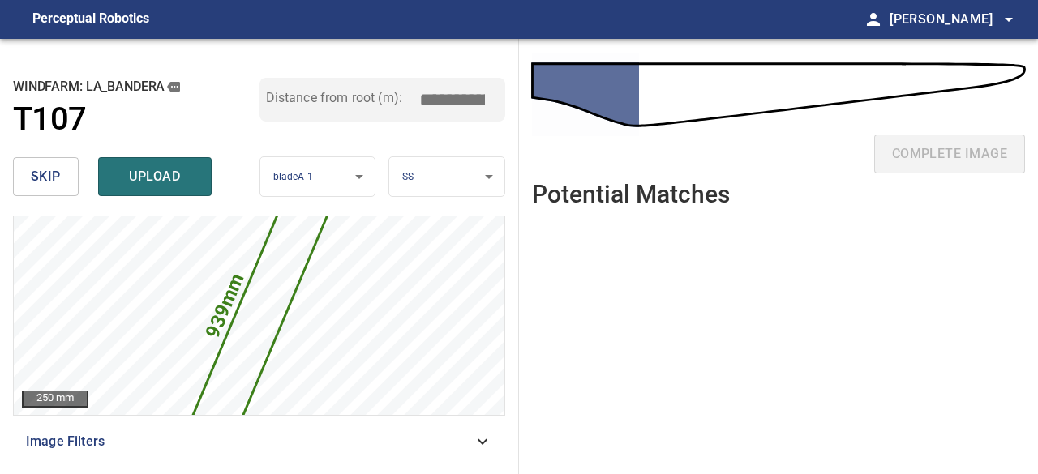
click at [49, 172] on span "skip" at bounding box center [46, 176] width 30 height 23
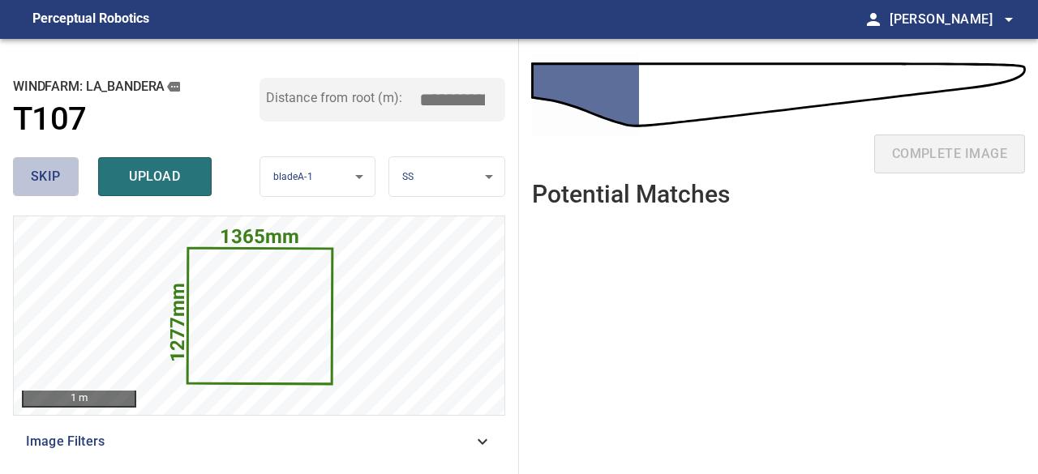
click at [49, 172] on span "skip" at bounding box center [46, 176] width 30 height 23
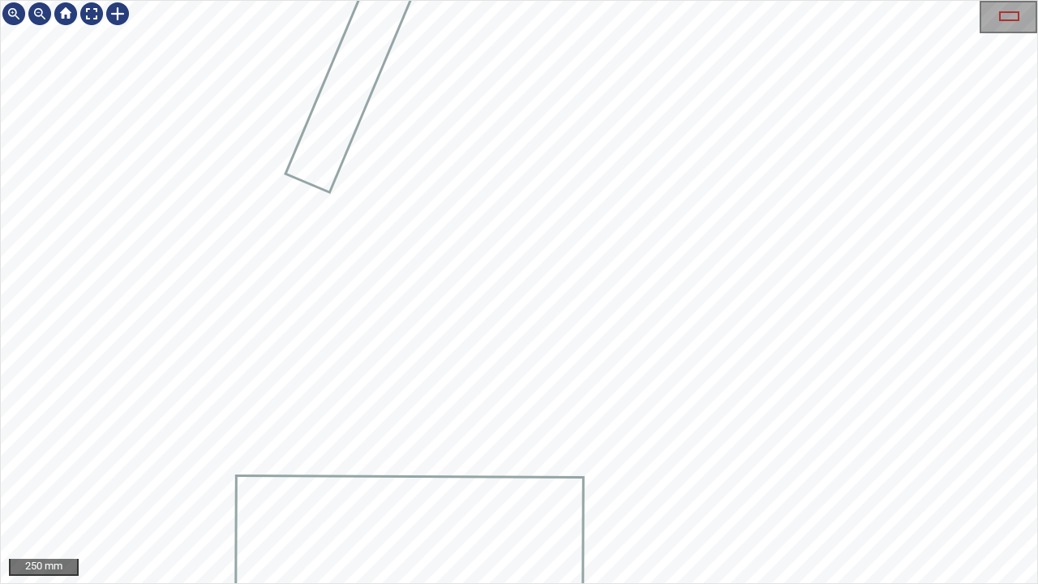
click at [385, 348] on div "La_Bandera/T107/3 Category 2 unclassified" at bounding box center [519, 292] width 1036 height 582
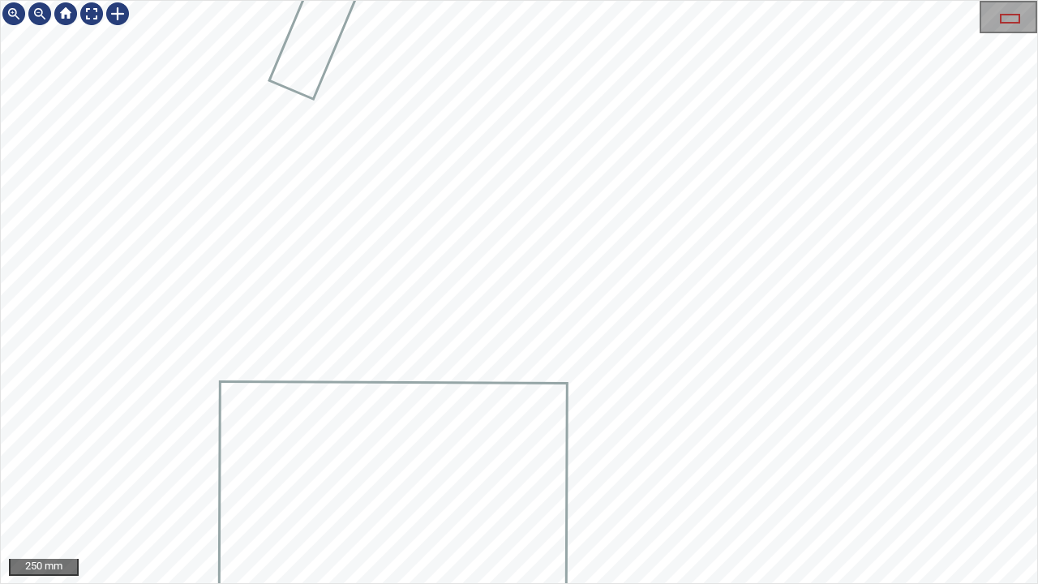
click at [433, 455] on icon at bounding box center [393, 546] width 346 height 324
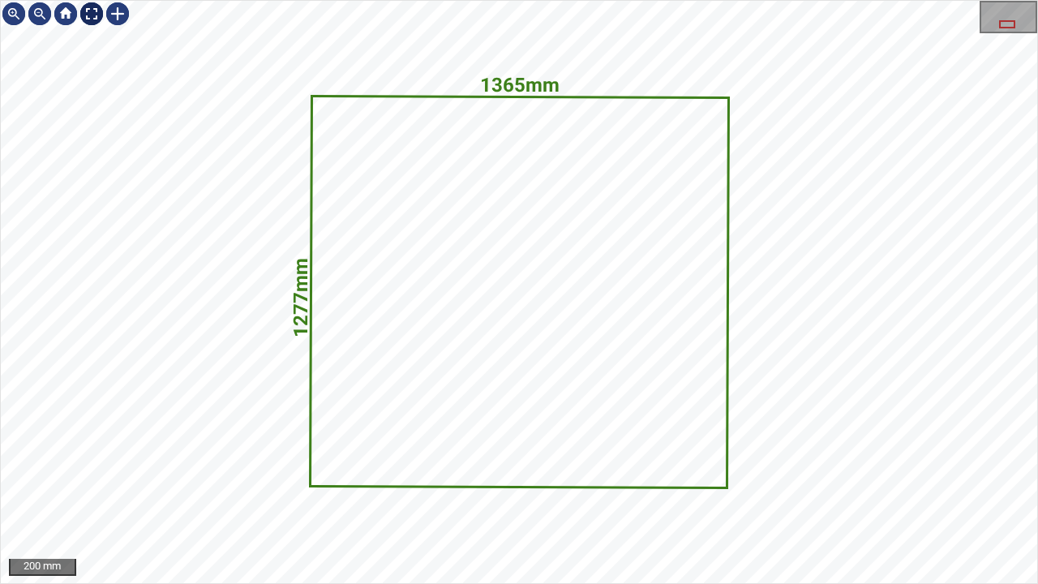
click at [94, 12] on div at bounding box center [92, 14] width 26 height 26
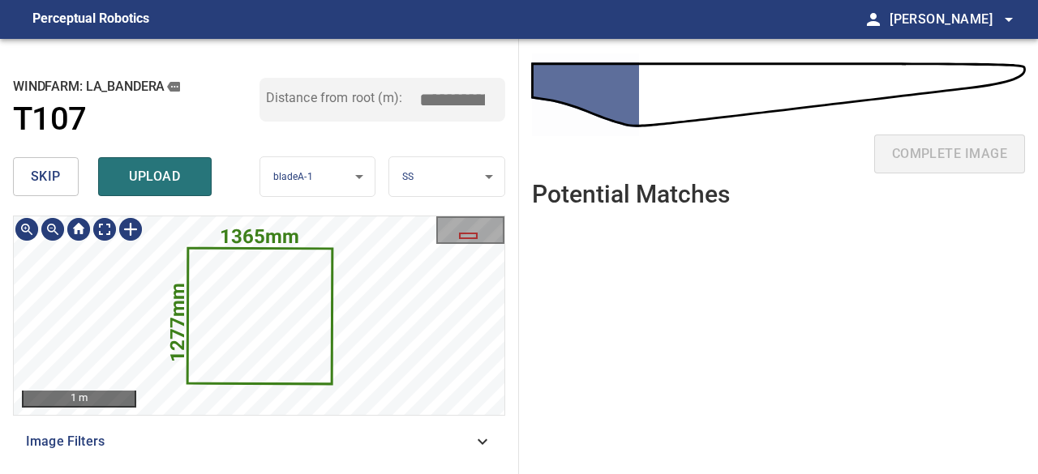
click at [256, 281] on icon at bounding box center [259, 316] width 143 height 133
click at [54, 176] on span "skip" at bounding box center [46, 176] width 30 height 23
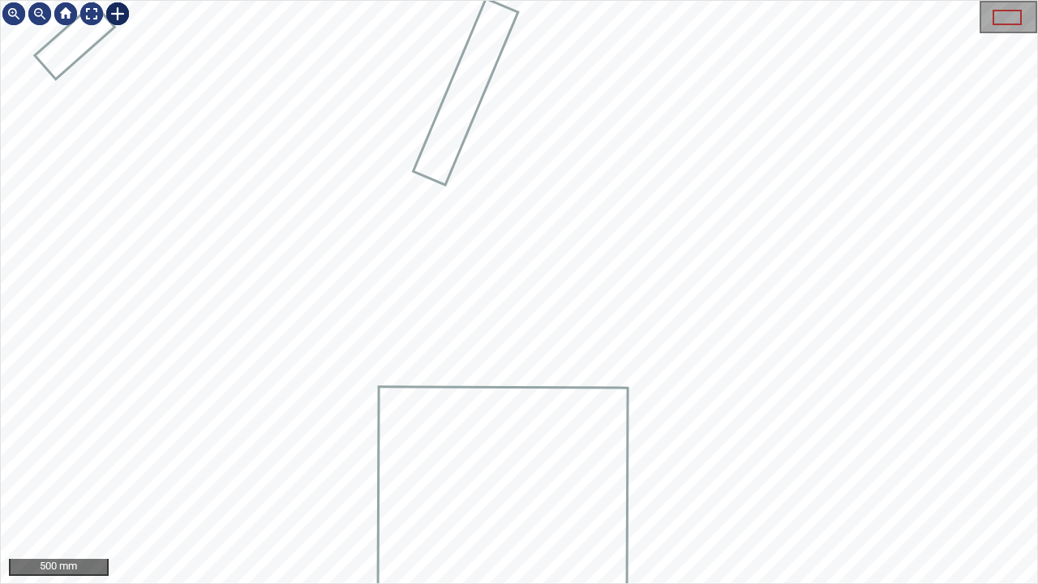
click at [116, 17] on div at bounding box center [118, 14] width 26 height 26
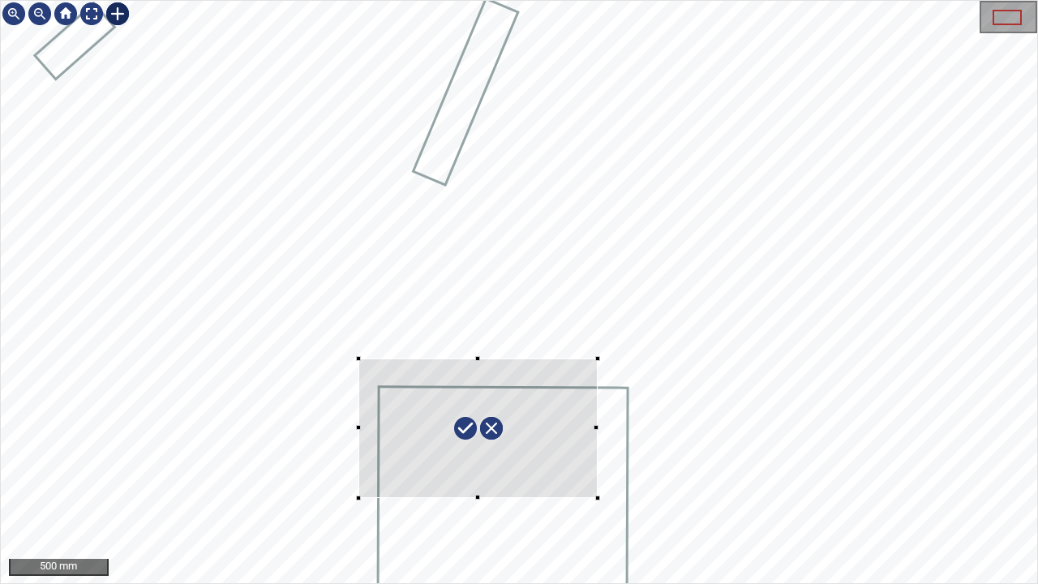
click at [597, 474] on div at bounding box center [519, 292] width 1036 height 582
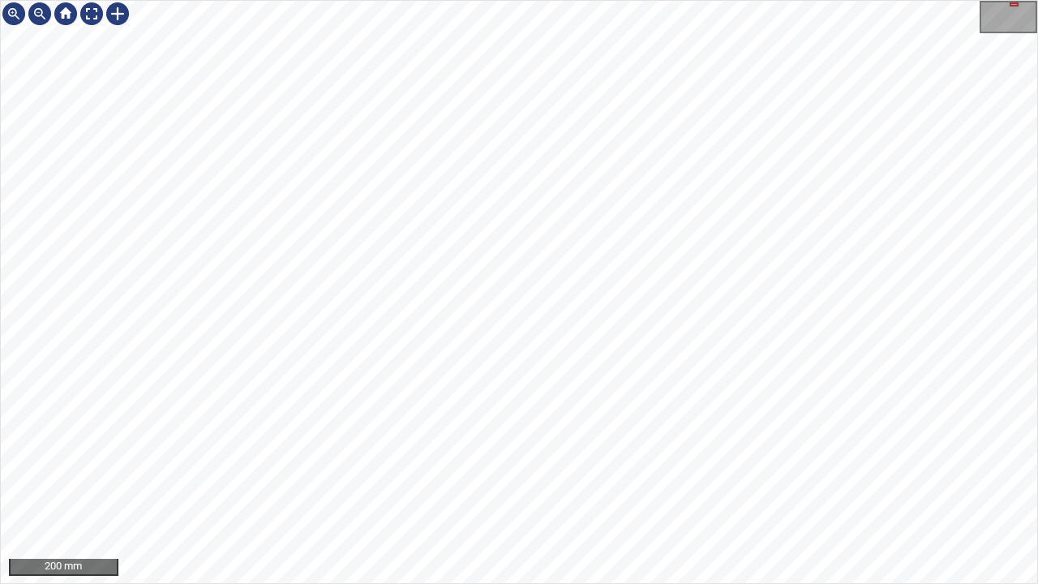
click at [389, 474] on div "200 mm" at bounding box center [519, 292] width 1038 height 584
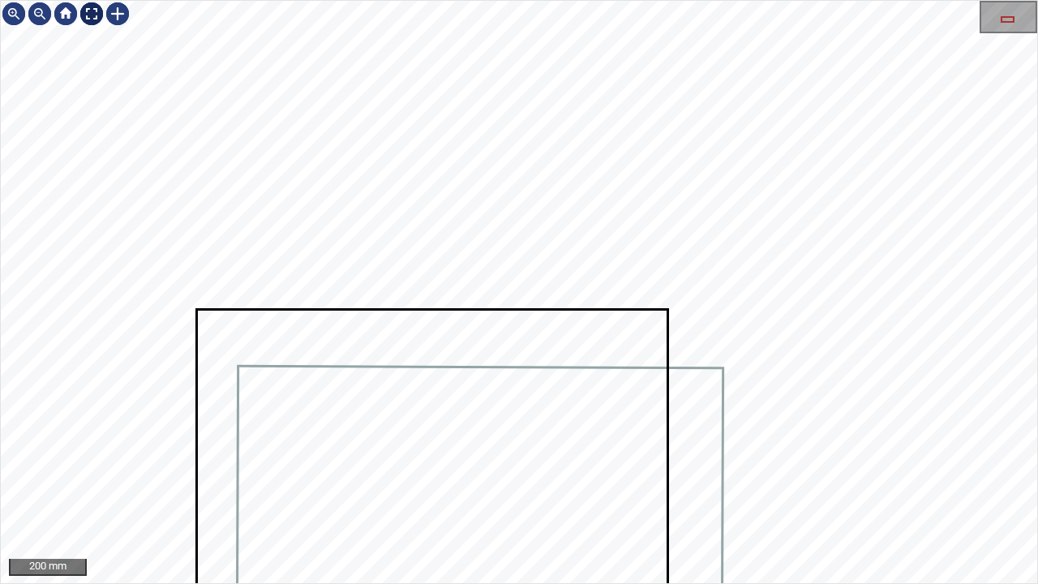
click at [93, 17] on div at bounding box center [92, 14] width 26 height 26
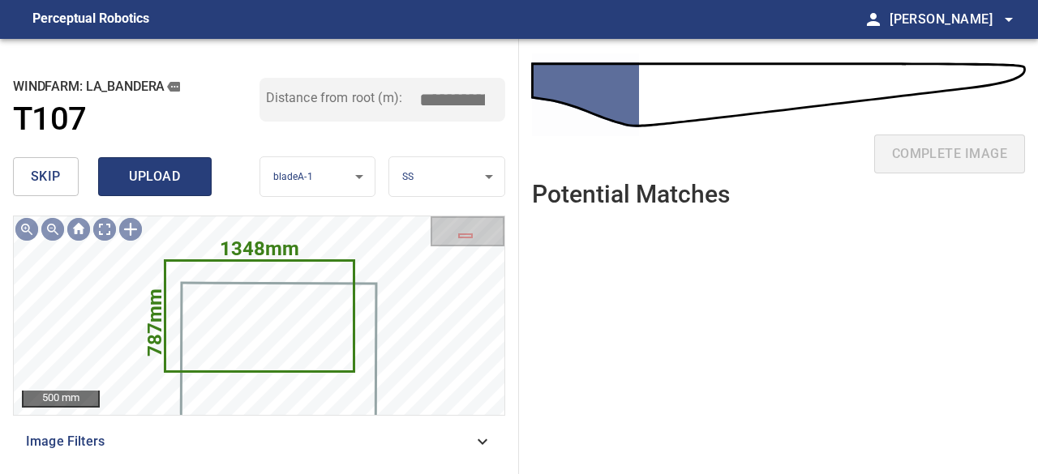
click at [166, 178] on span "upload" at bounding box center [155, 176] width 78 height 23
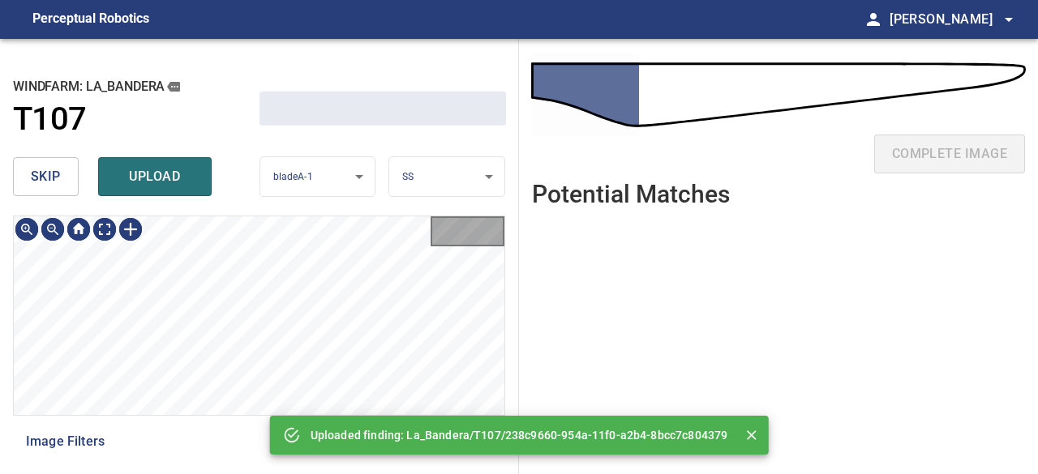
click at [162, 168] on span "upload" at bounding box center [155, 176] width 78 height 23
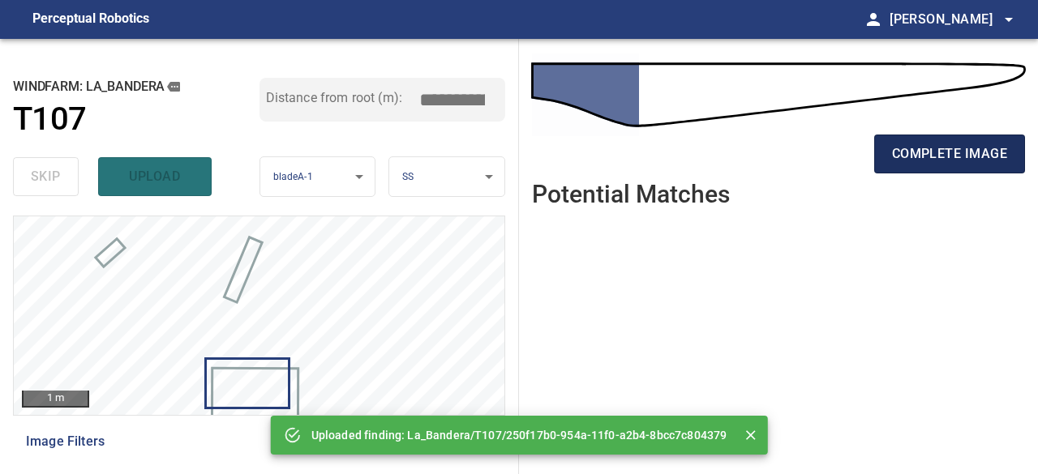
click at [920, 160] on span "complete image" at bounding box center [949, 154] width 115 height 23
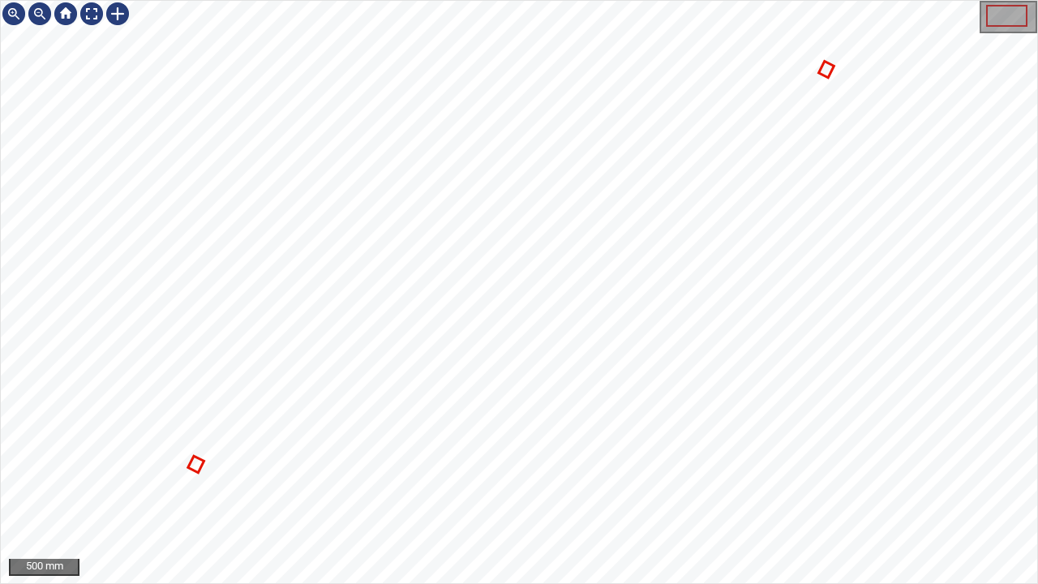
click at [195, 465] on icon at bounding box center [195, 463] width 12 height 13
click at [89, 15] on div at bounding box center [92, 14] width 26 height 26
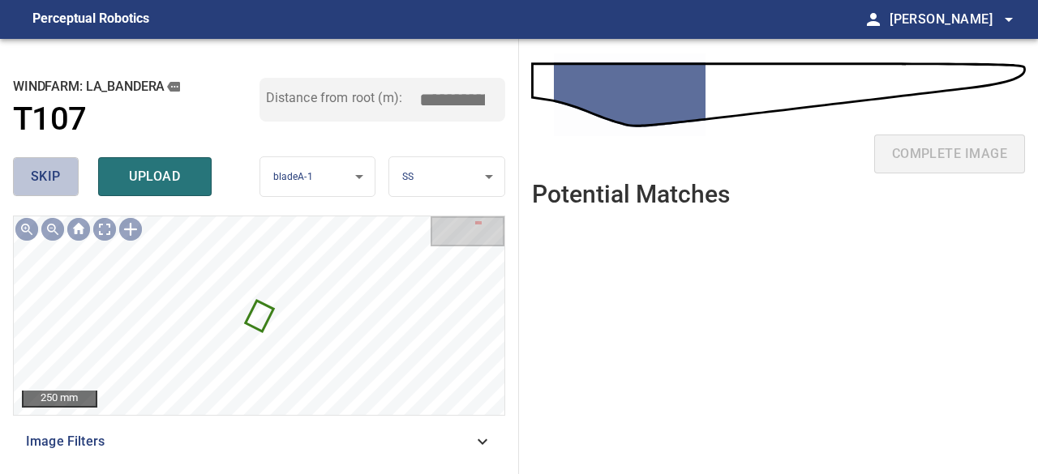
click at [69, 182] on button "skip" at bounding box center [46, 176] width 66 height 39
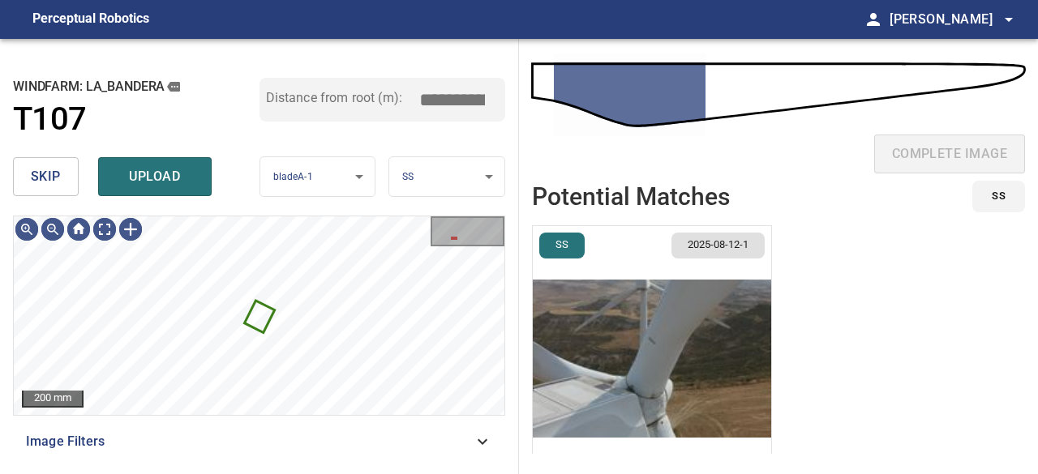
click at [45, 173] on span "skip" at bounding box center [46, 176] width 30 height 23
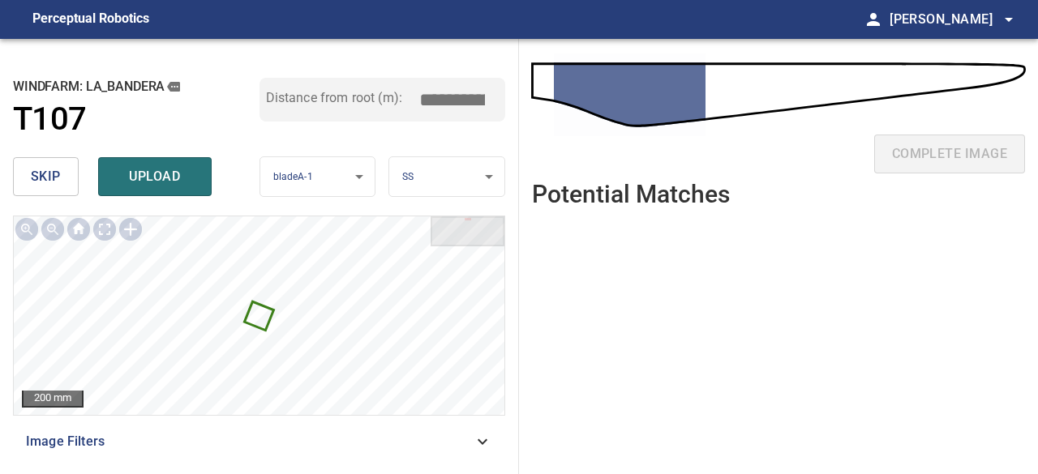
click at [48, 174] on span "skip" at bounding box center [46, 176] width 30 height 23
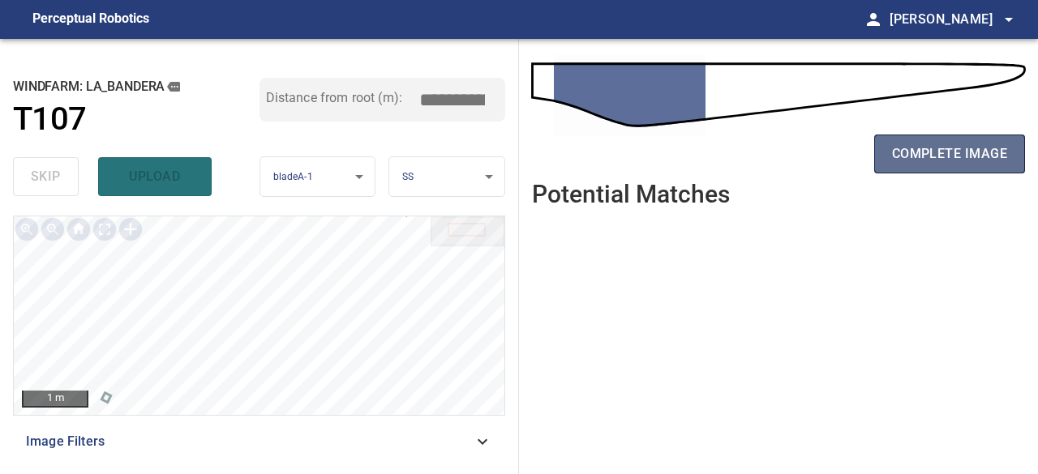
click at [972, 166] on button "complete image" at bounding box center [949, 154] width 151 height 39
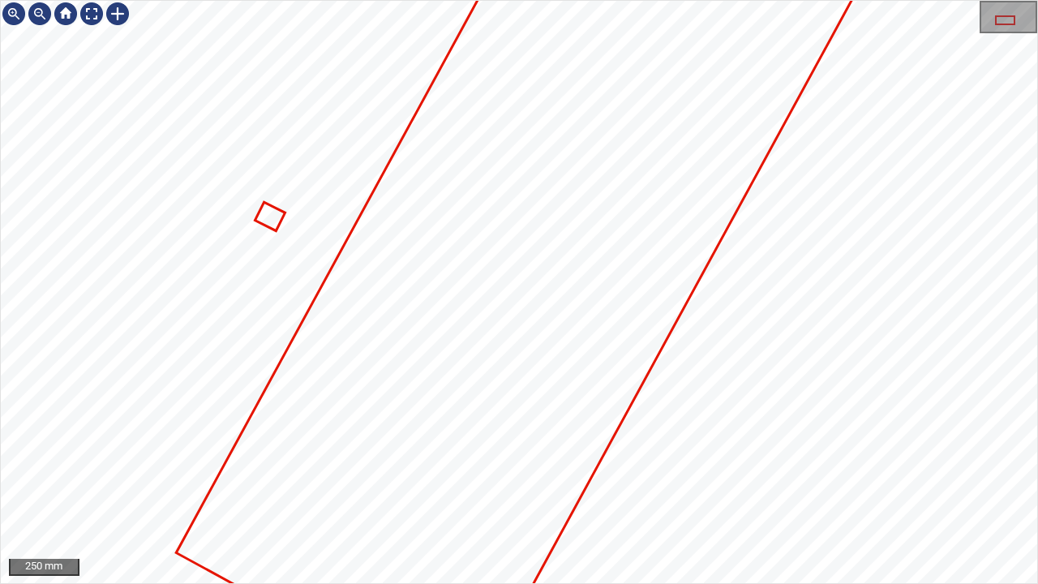
click at [350, 474] on icon at bounding box center [637, 51] width 919 height 1316
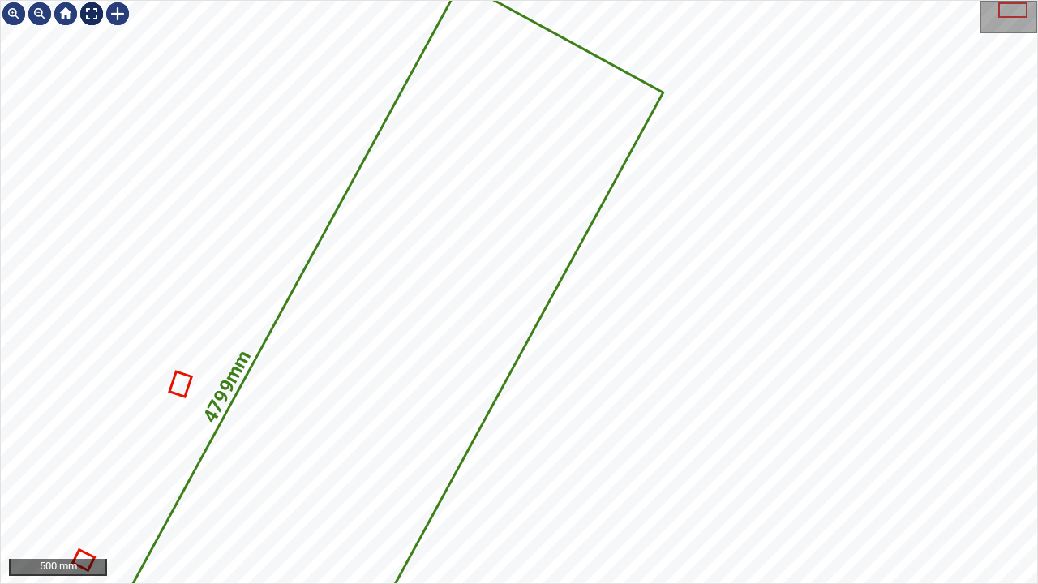
click at [92, 10] on div at bounding box center [92, 14] width 26 height 26
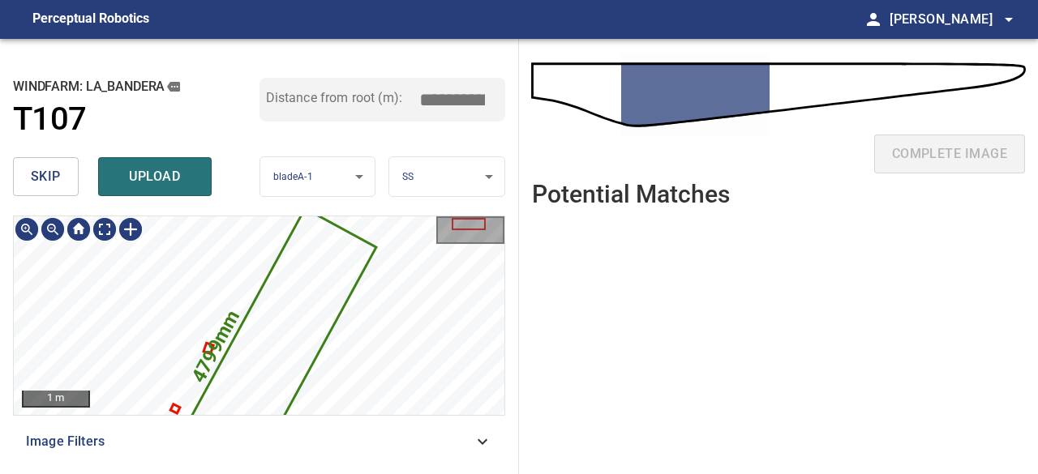
click at [294, 314] on icon at bounding box center [263, 369] width 222 height 318
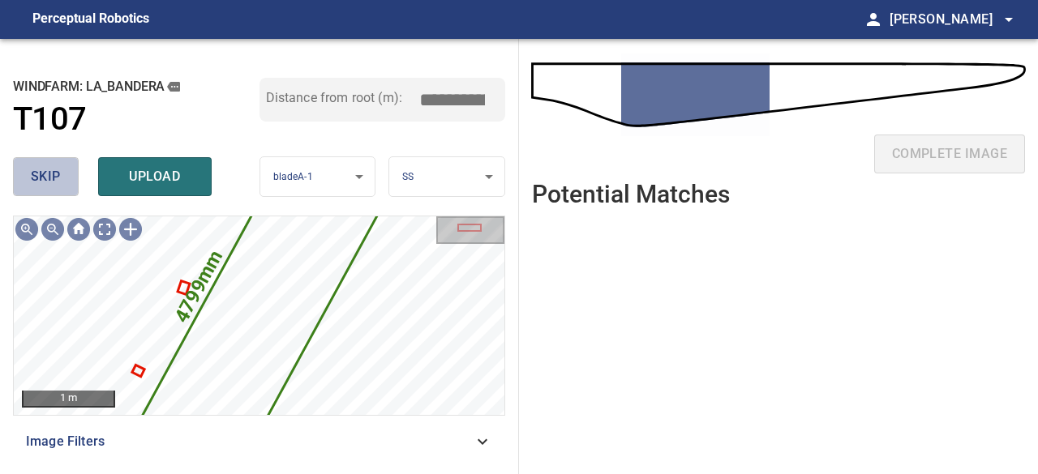
click at [61, 174] on button "skip" at bounding box center [46, 176] width 66 height 39
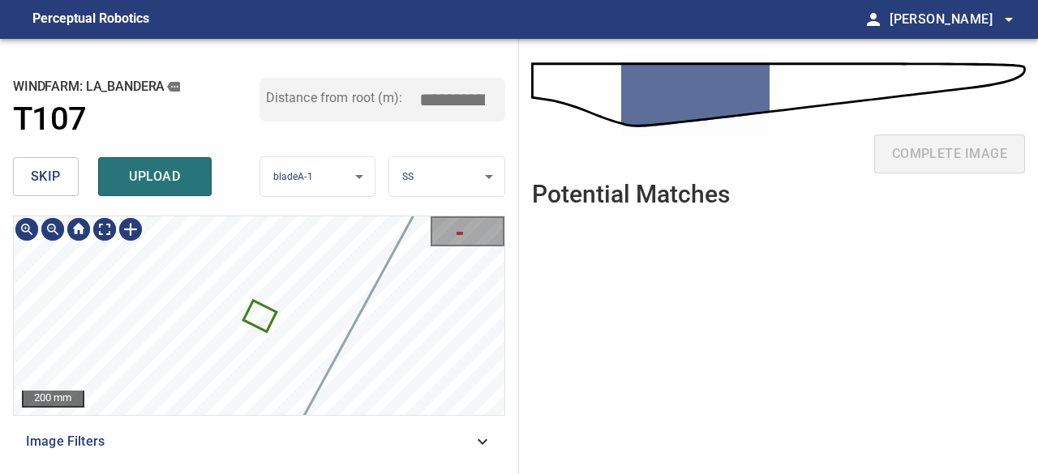
click at [257, 317] on icon at bounding box center [260, 316] width 30 height 28
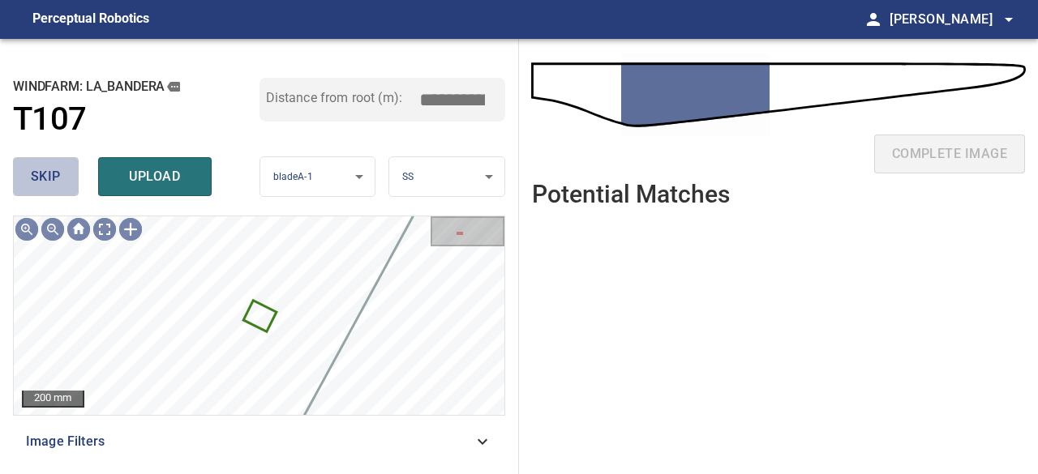
click at [43, 173] on span "skip" at bounding box center [46, 176] width 30 height 23
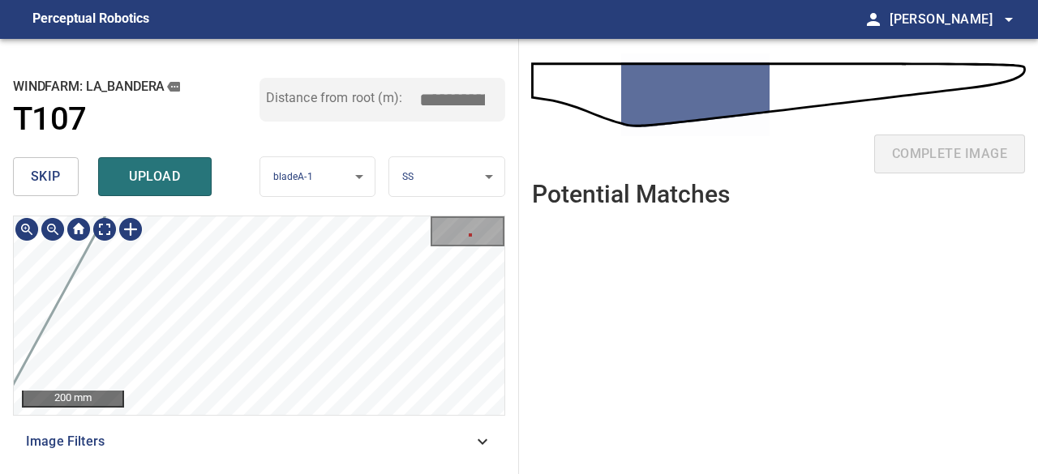
click at [284, 418] on div "98mm 71mm 200 mm Image Filters" at bounding box center [259, 339] width 492 height 246
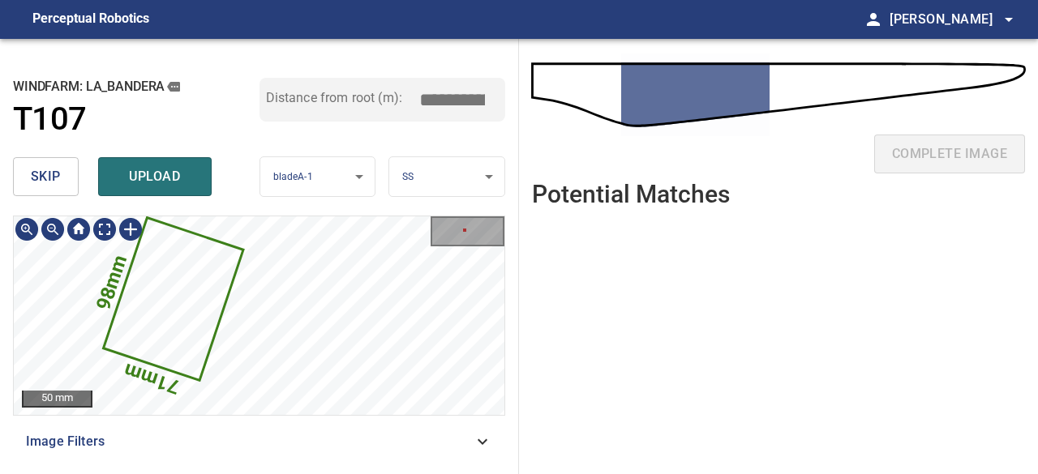
click at [156, 325] on icon at bounding box center [173, 299] width 136 height 160
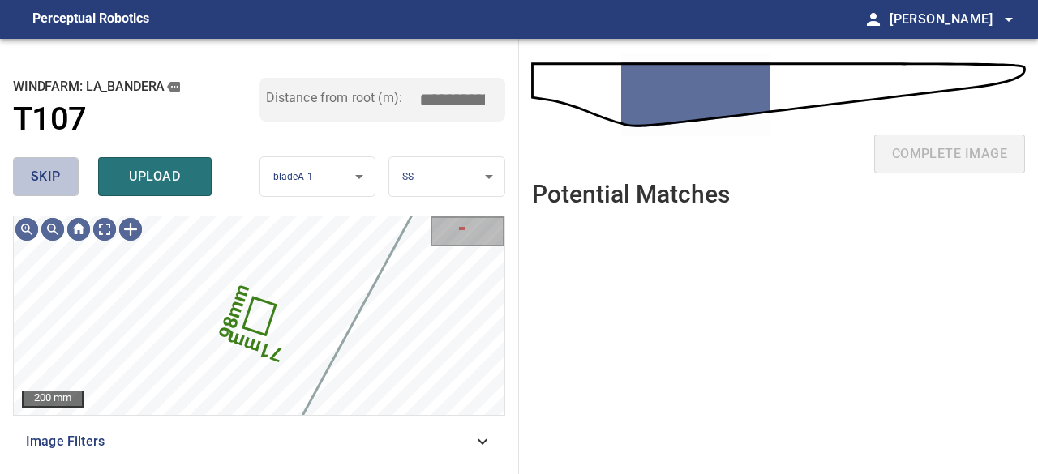
click at [40, 175] on span "skip" at bounding box center [46, 176] width 30 height 23
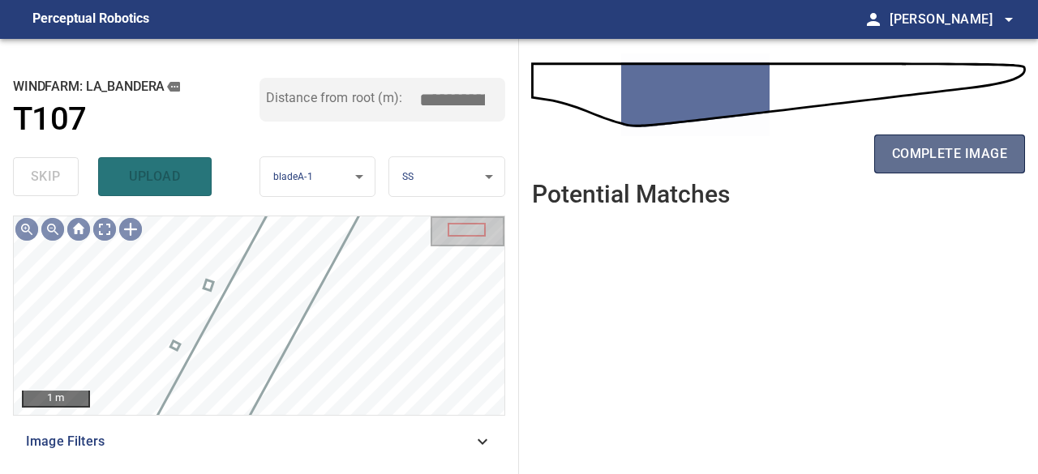
click at [914, 144] on span "complete image" at bounding box center [949, 154] width 115 height 23
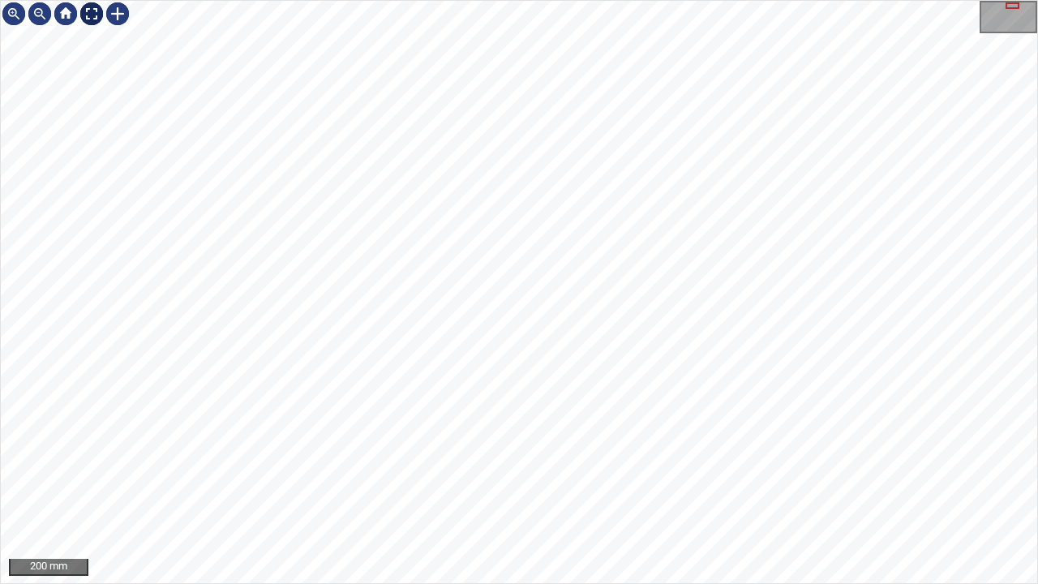
click at [83, 14] on div at bounding box center [92, 14] width 26 height 26
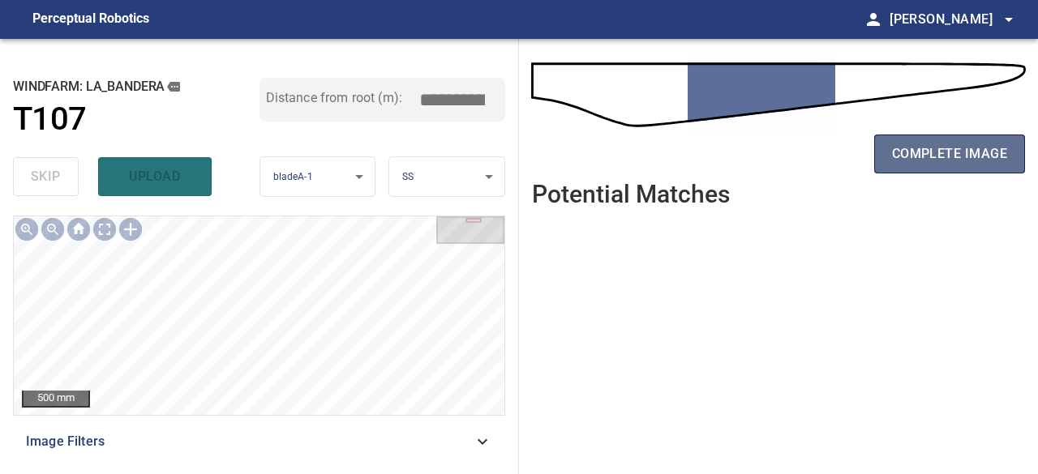
click at [904, 160] on span "complete image" at bounding box center [949, 154] width 115 height 23
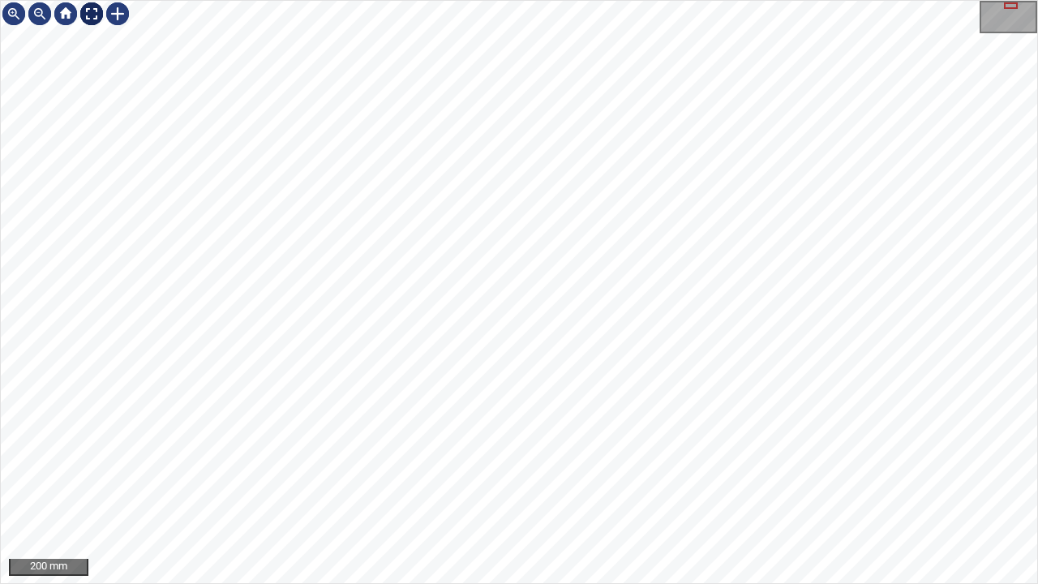
click at [92, 17] on div at bounding box center [92, 14] width 26 height 26
click at [117, 10] on div at bounding box center [118, 14] width 26 height 26
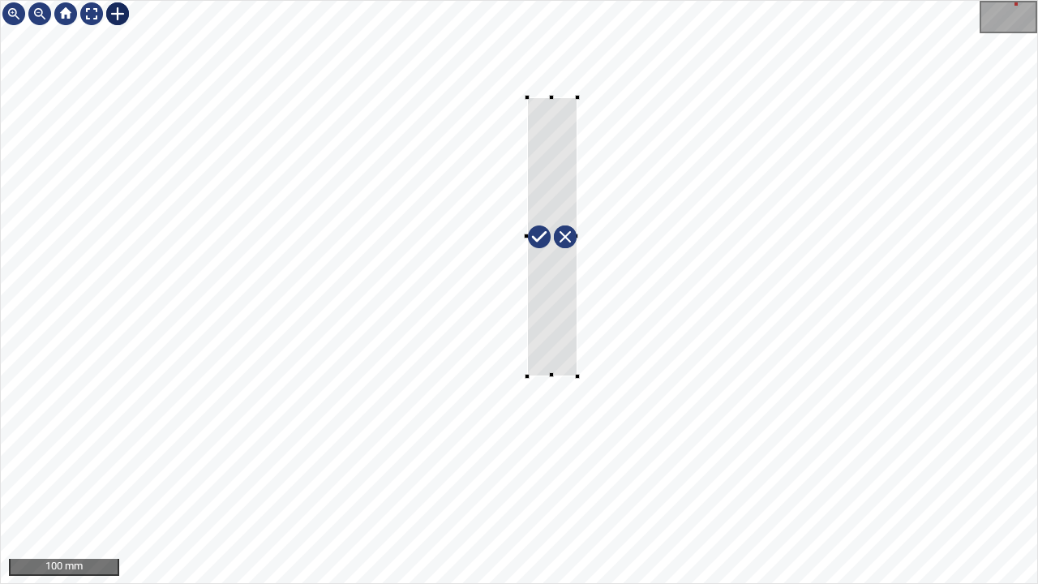
click at [577, 376] on div at bounding box center [519, 292] width 1036 height 582
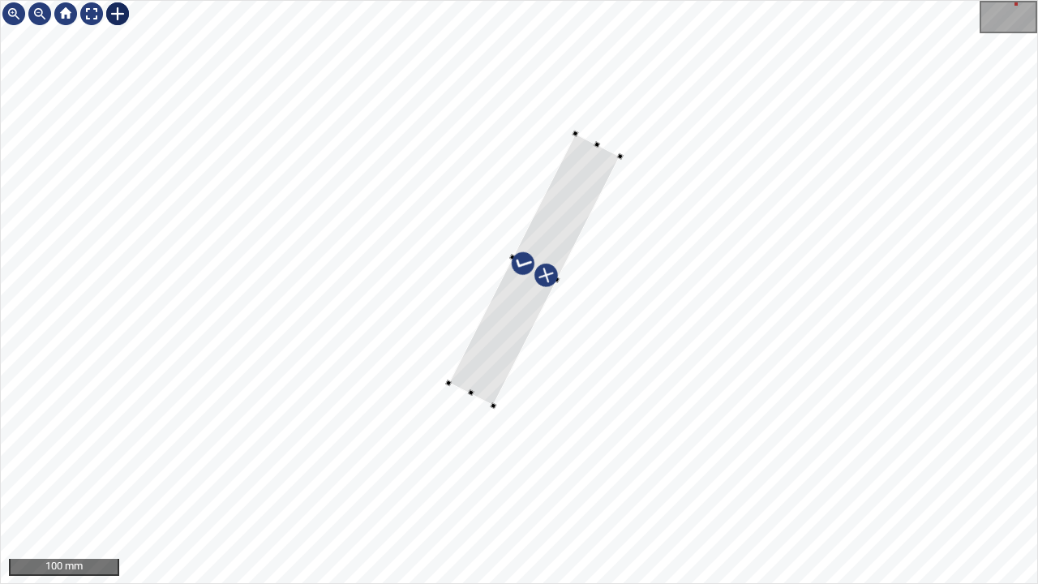
click at [572, 173] on div at bounding box center [534, 269] width 171 height 272
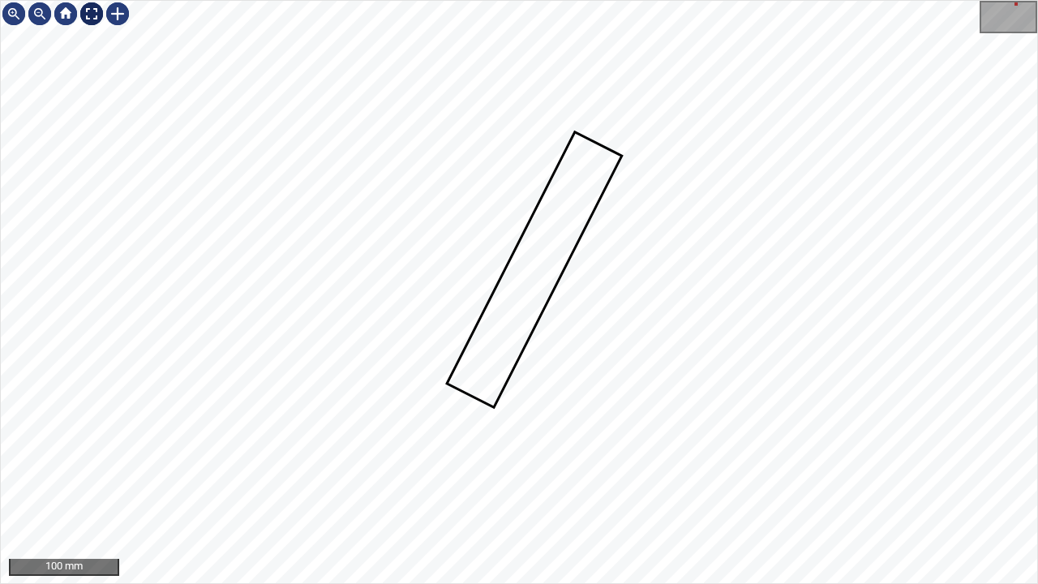
click at [93, 7] on div at bounding box center [92, 14] width 26 height 26
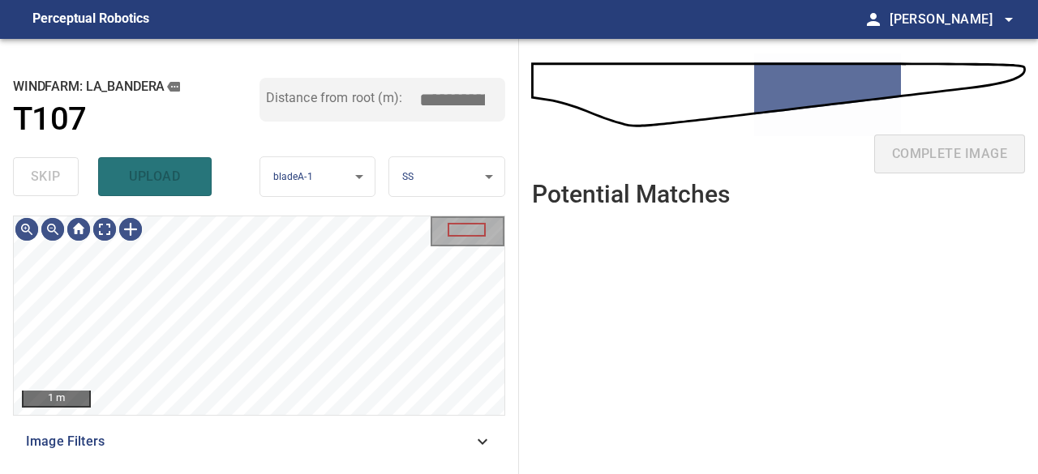
click at [157, 166] on div "skip upload" at bounding box center [136, 177] width 247 height 52
click at [156, 173] on div "skip upload" at bounding box center [136, 177] width 247 height 52
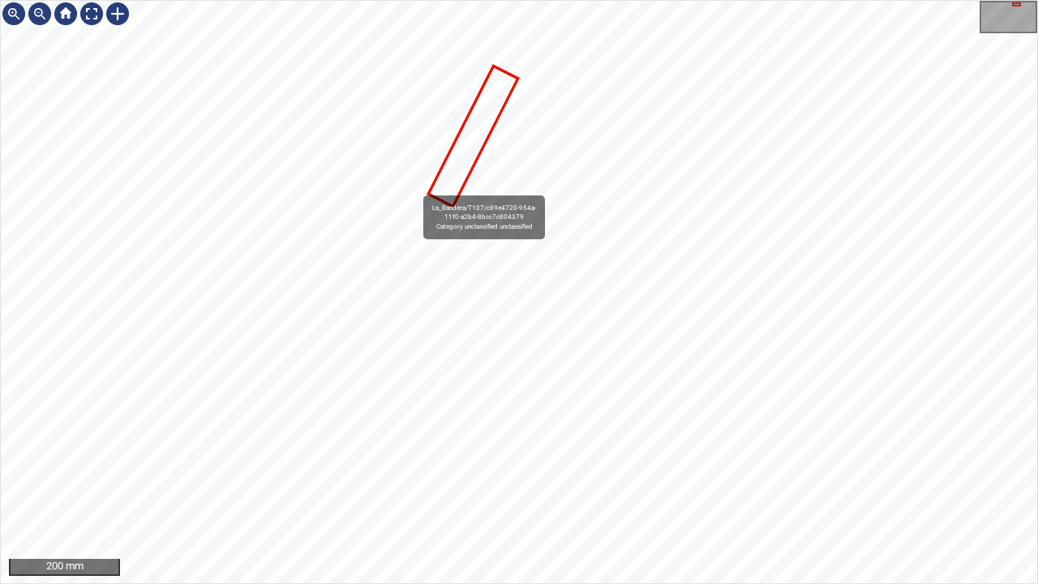
click at [449, 190] on icon at bounding box center [473, 135] width 87 height 137
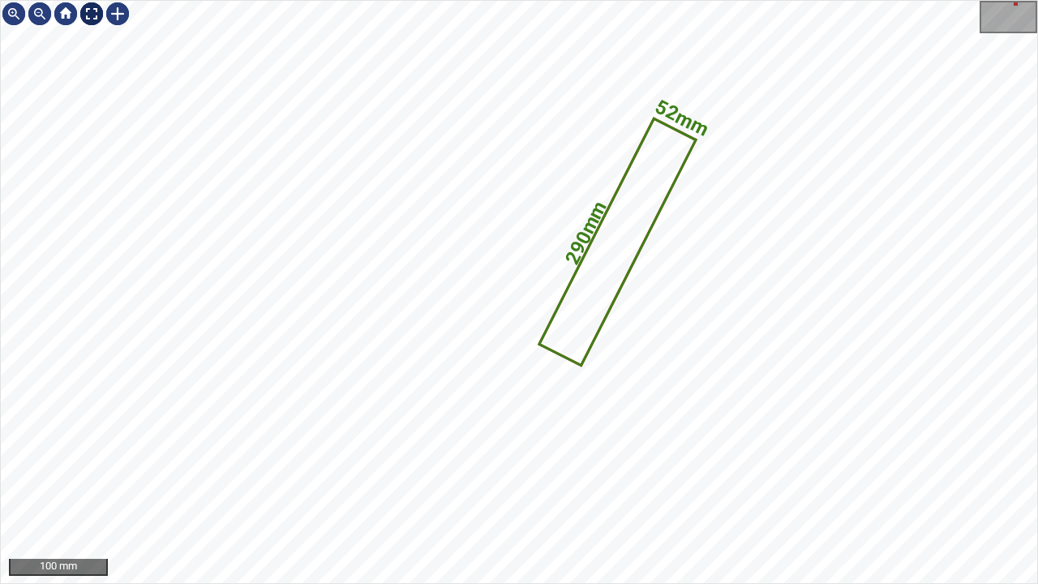
click at [84, 11] on div at bounding box center [92, 14] width 26 height 26
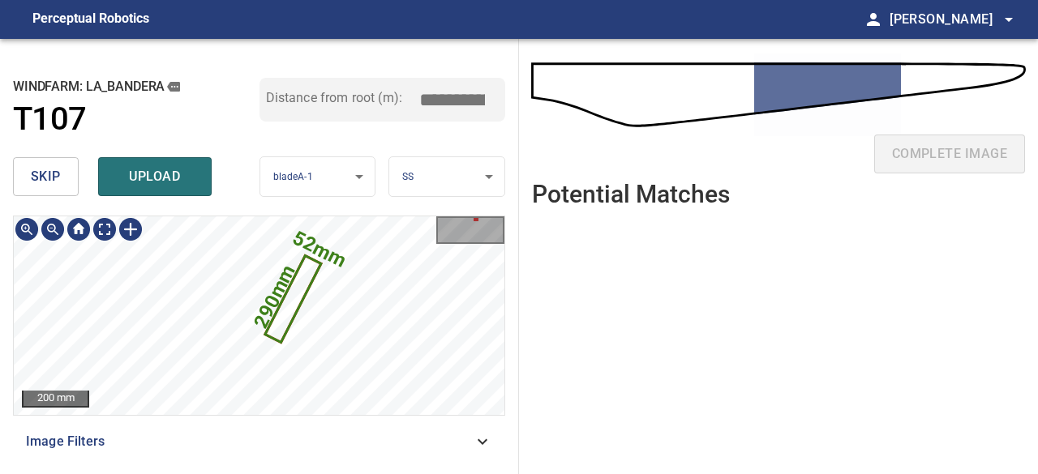
click at [294, 289] on icon at bounding box center [293, 300] width 53 height 84
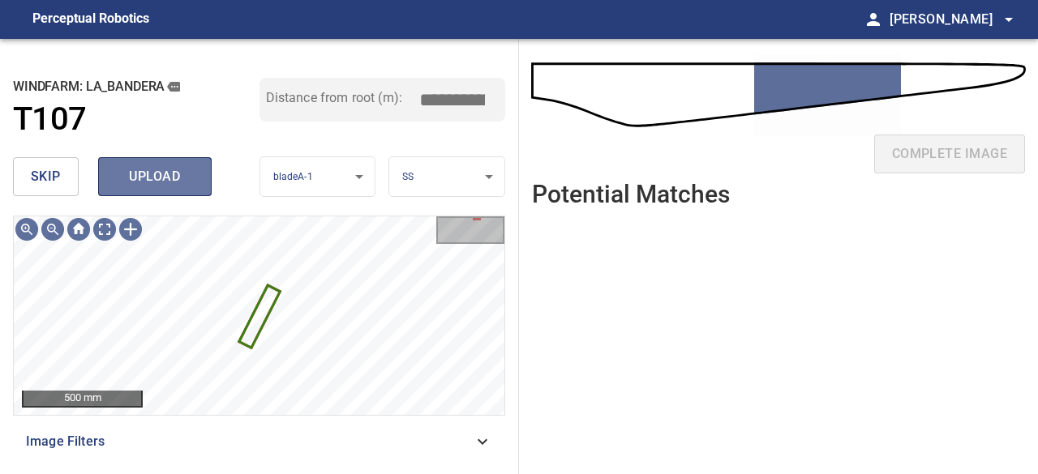
click at [178, 183] on span "upload" at bounding box center [155, 176] width 78 height 23
click at [164, 186] on span "upload" at bounding box center [155, 176] width 78 height 23
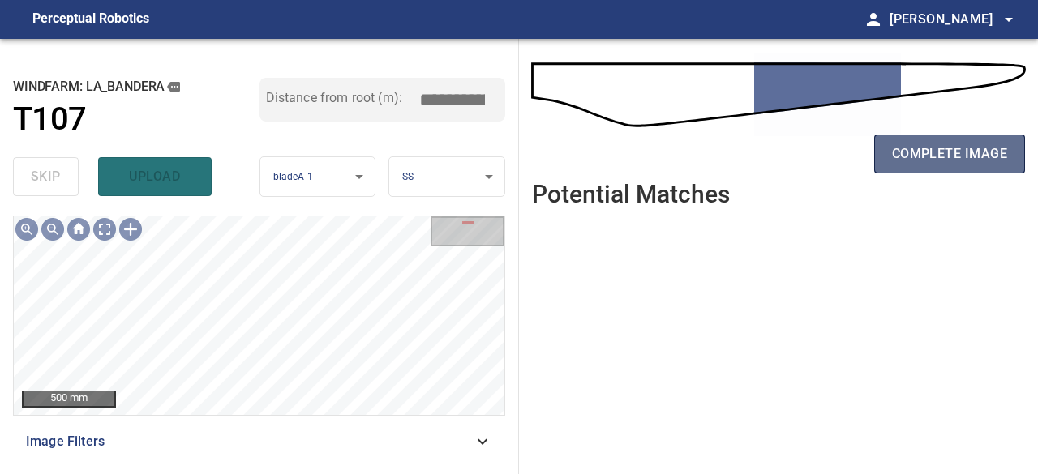
click at [929, 155] on span "complete image" at bounding box center [949, 154] width 115 height 23
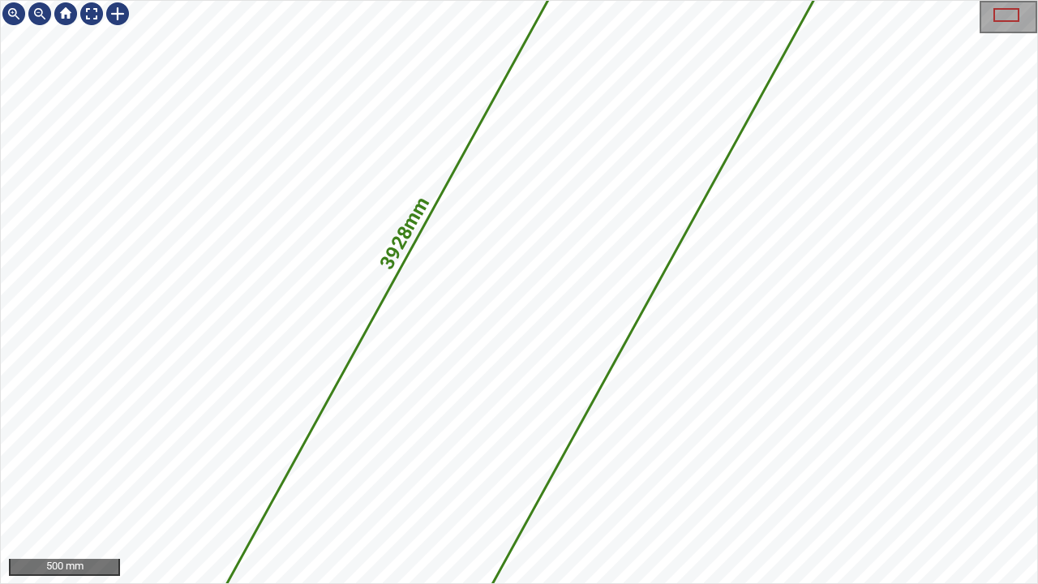
click at [508, 385] on icon at bounding box center [519, 293] width 641 height 908
click at [561, 274] on icon at bounding box center [519, 293] width 641 height 908
click at [589, 92] on icon at bounding box center [519, 293] width 641 height 908
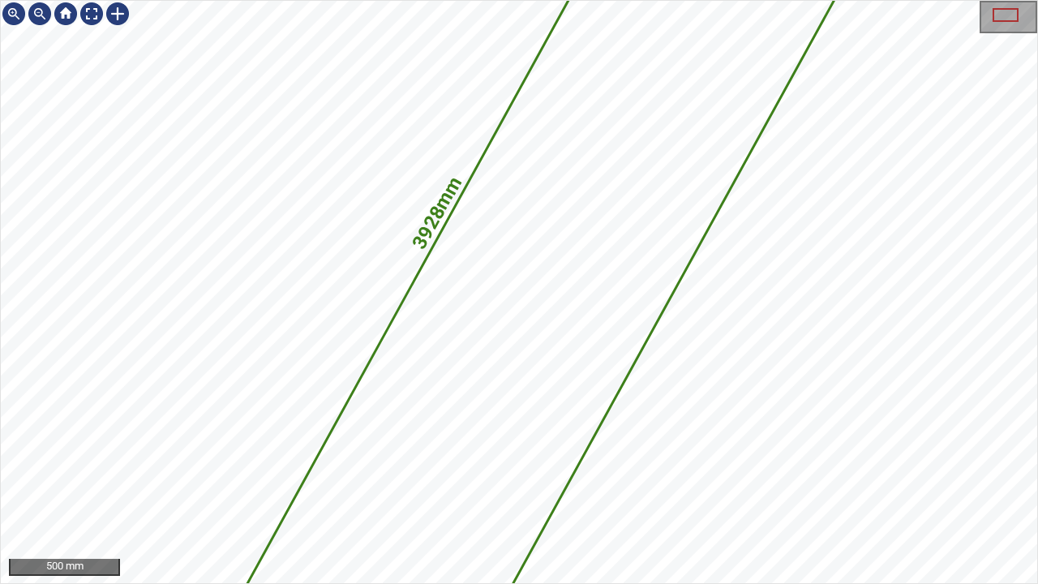
click at [552, 433] on div "3928mm 994mm" at bounding box center [519, 292] width 1036 height 582
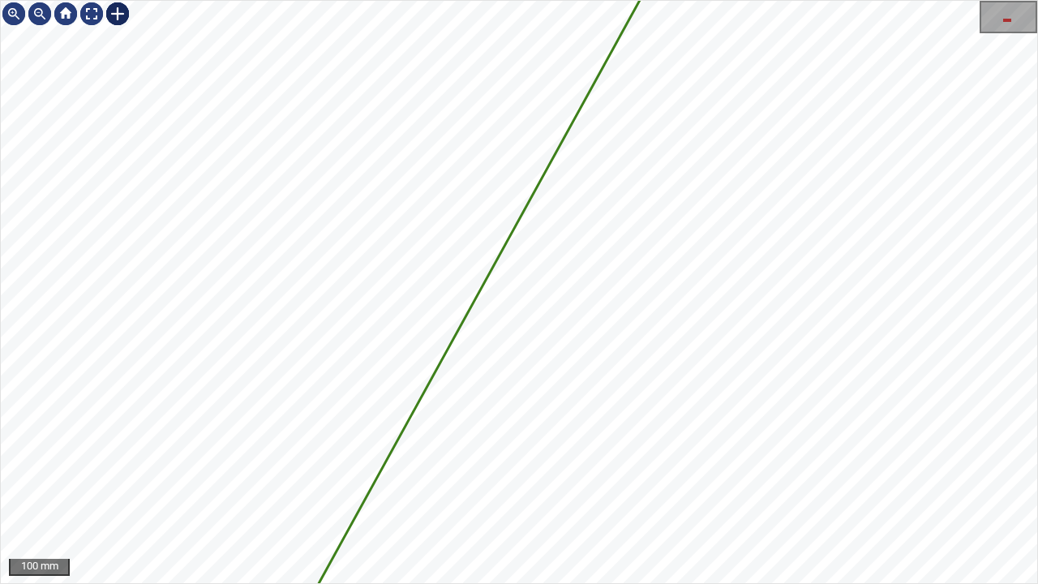
click at [118, 10] on div at bounding box center [118, 14] width 26 height 26
click at [615, 149] on div "3928mm 994mm" at bounding box center [519, 292] width 1036 height 582
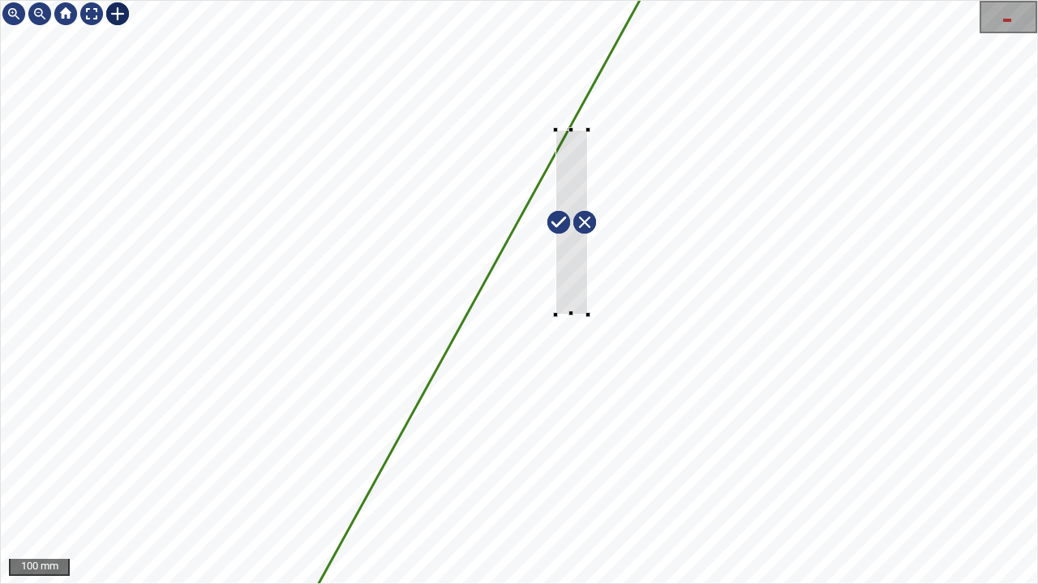
click at [572, 260] on div at bounding box center [571, 222] width 32 height 184
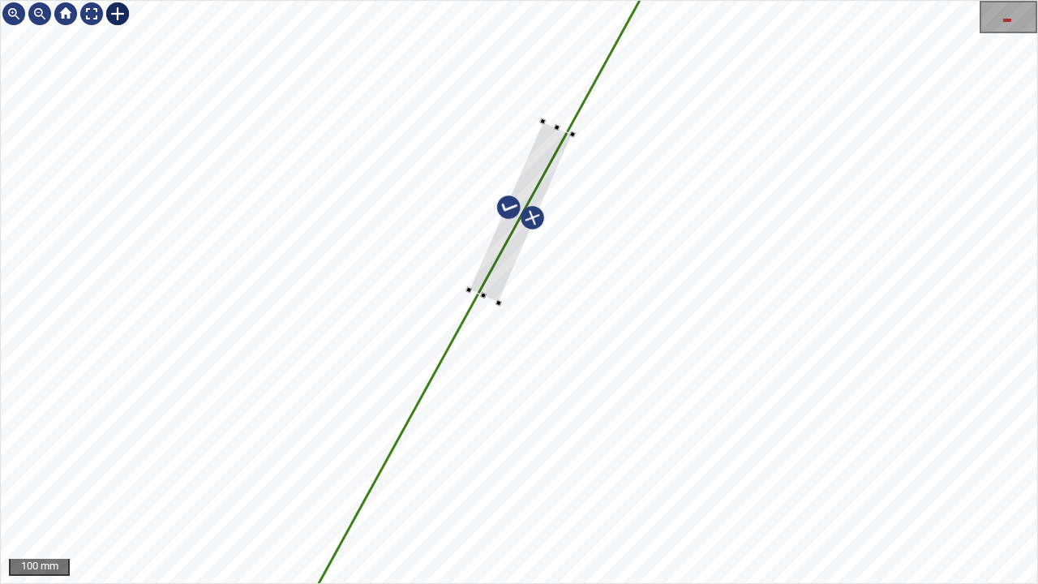
click at [504, 250] on div at bounding box center [521, 213] width 104 height 182
click at [542, 172] on div at bounding box center [513, 229] width 123 height 215
click at [542, 164] on div at bounding box center [524, 203] width 123 height 215
click at [470, 299] on div at bounding box center [528, 206] width 130 height 217
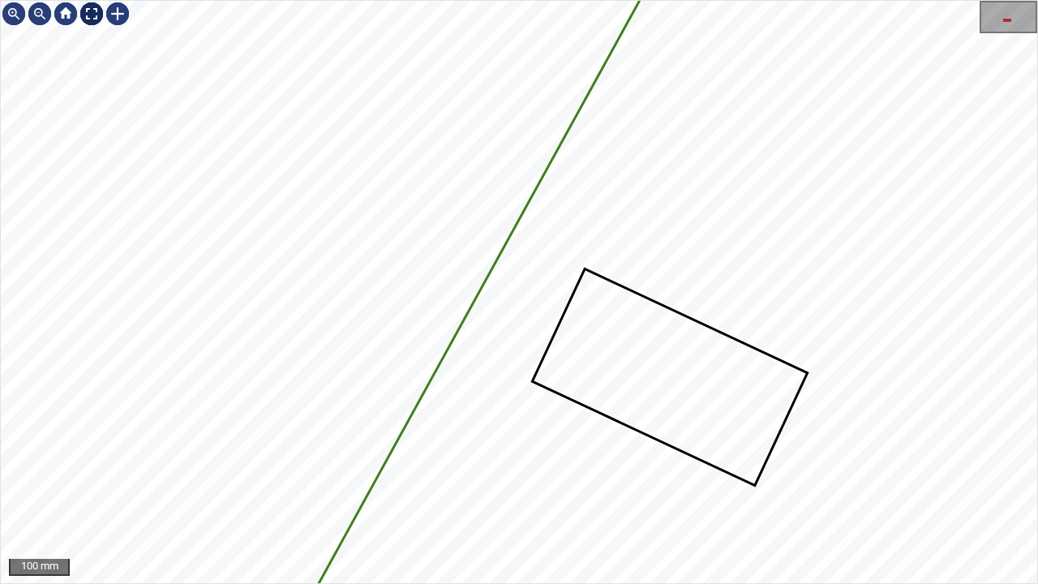
click at [91, 13] on div at bounding box center [92, 14] width 26 height 26
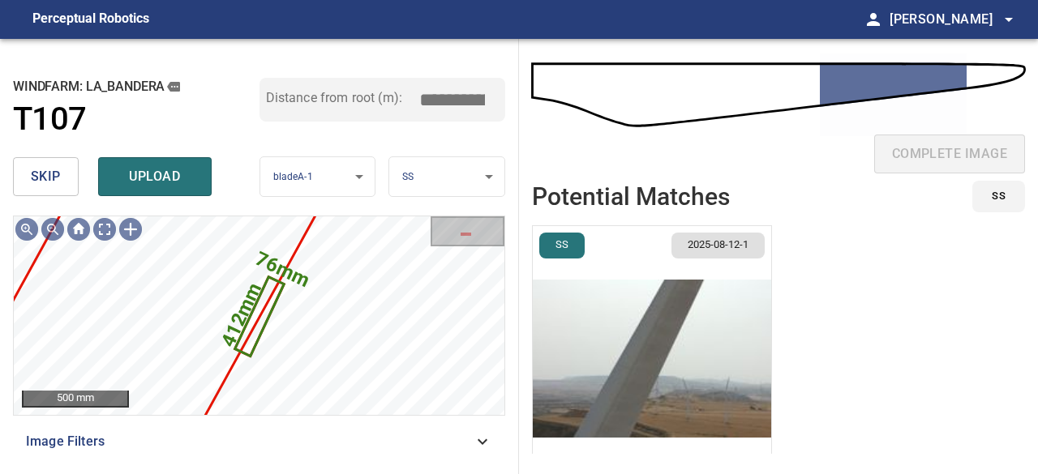
click at [654, 370] on img "button" at bounding box center [652, 358] width 238 height 265
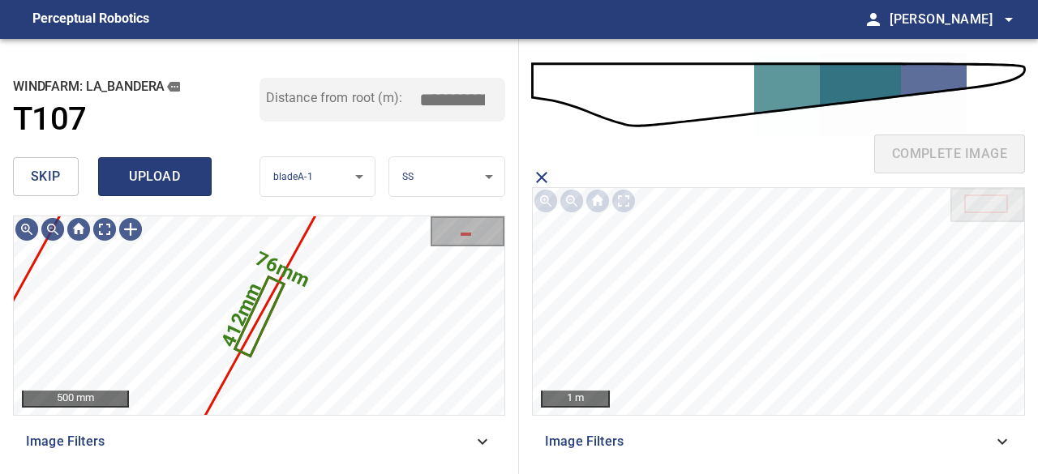
click at [175, 185] on span "upload" at bounding box center [155, 176] width 78 height 23
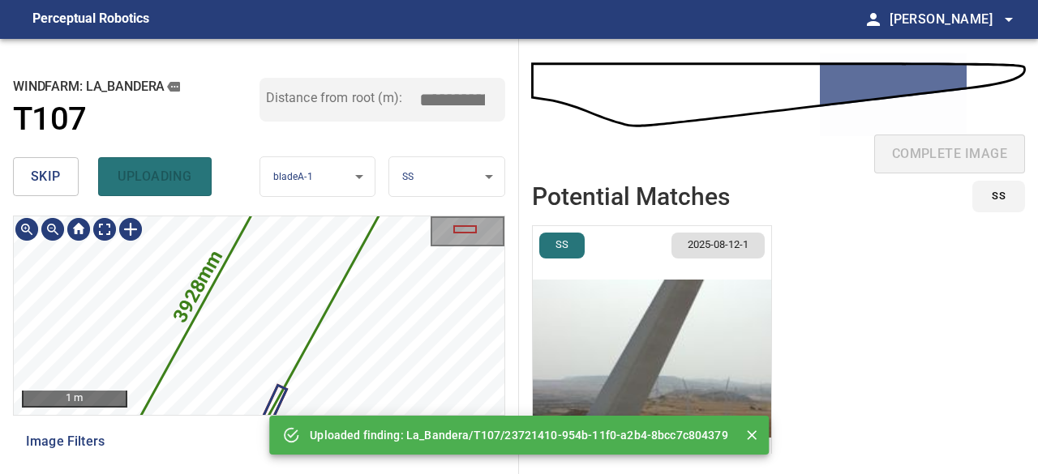
click at [242, 337] on icon at bounding box center [259, 316] width 303 height 431
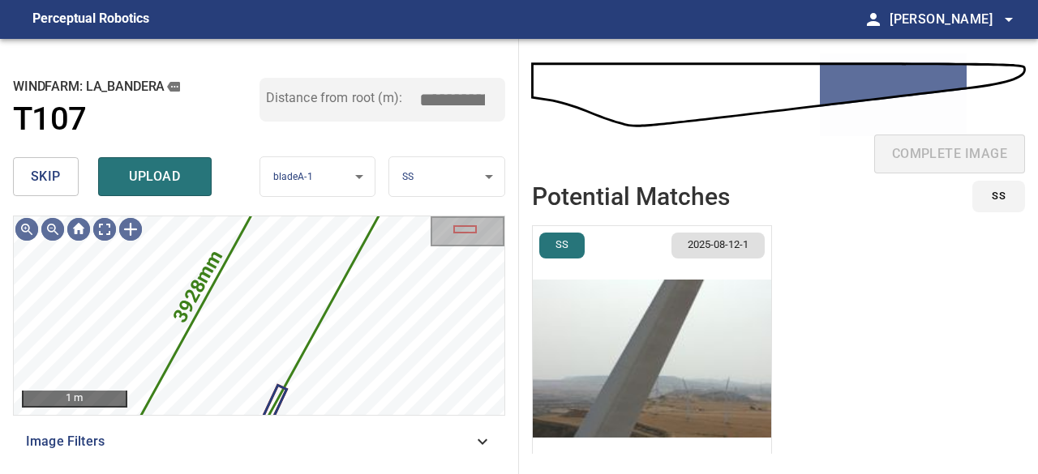
click at [59, 183] on span "skip" at bounding box center [46, 176] width 30 height 23
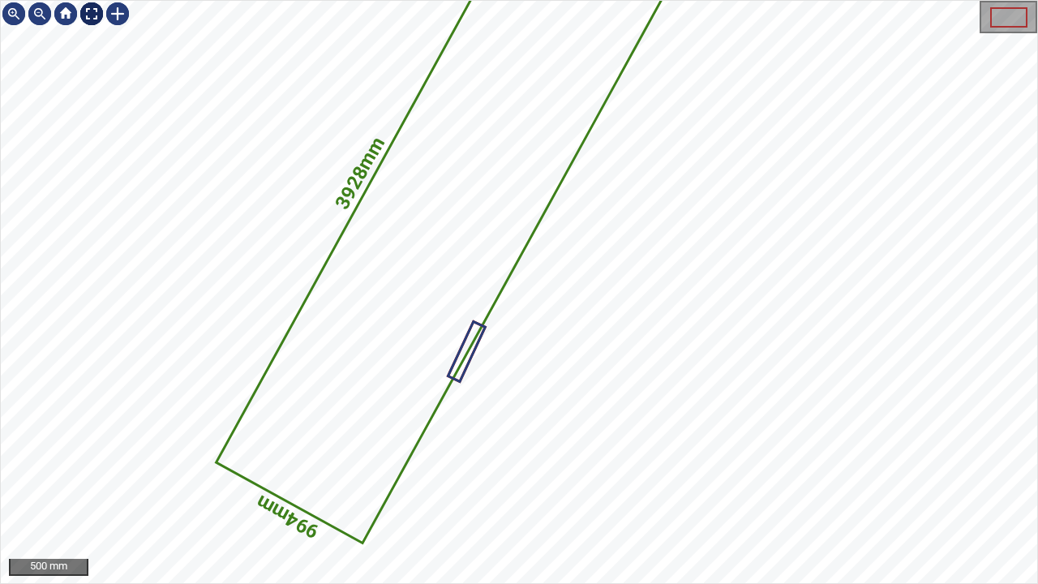
click at [88, 13] on div at bounding box center [92, 14] width 26 height 26
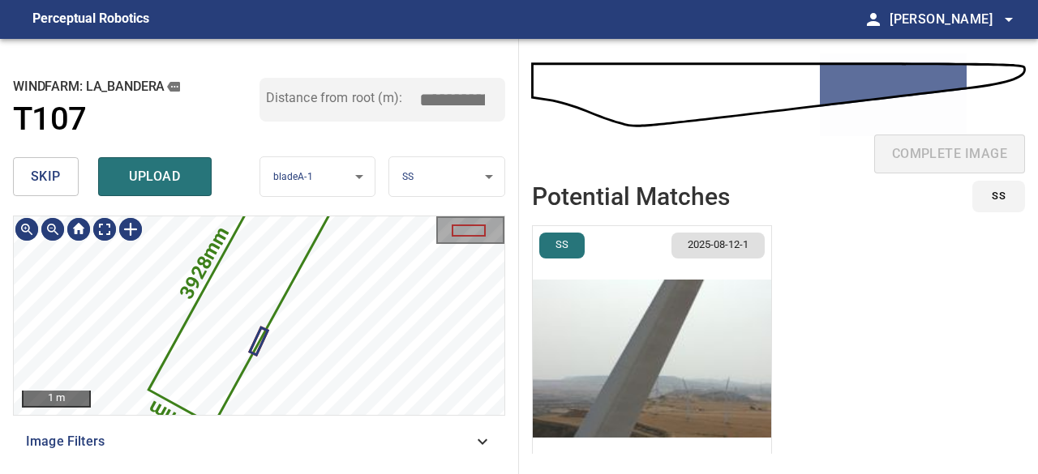
click at [192, 341] on icon at bounding box center [250, 284] width 198 height 281
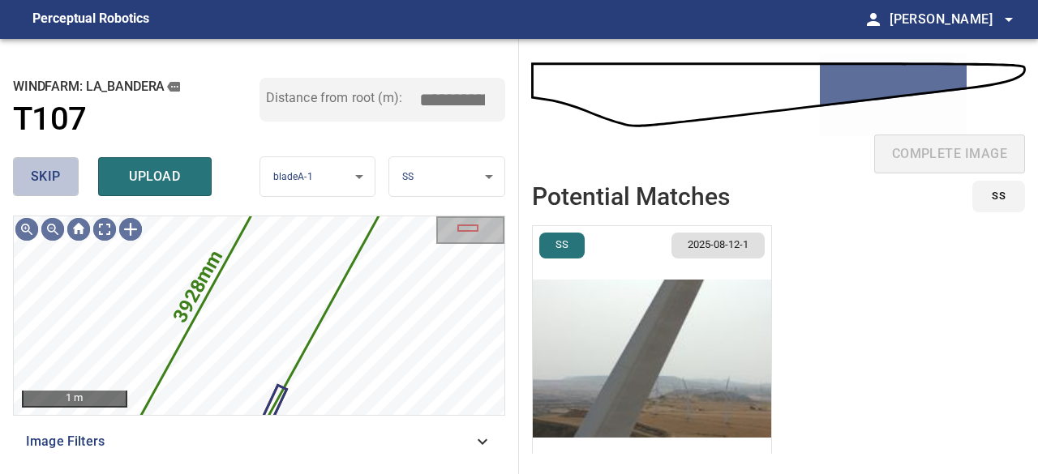
click at [58, 189] on button "skip" at bounding box center [46, 176] width 66 height 39
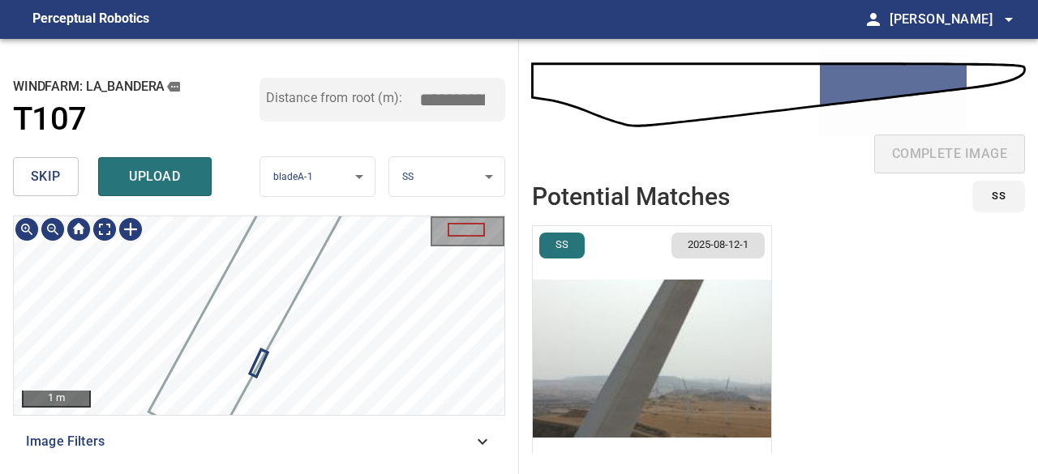
click at [237, 447] on div "1 m Image Filters" at bounding box center [259, 339] width 492 height 246
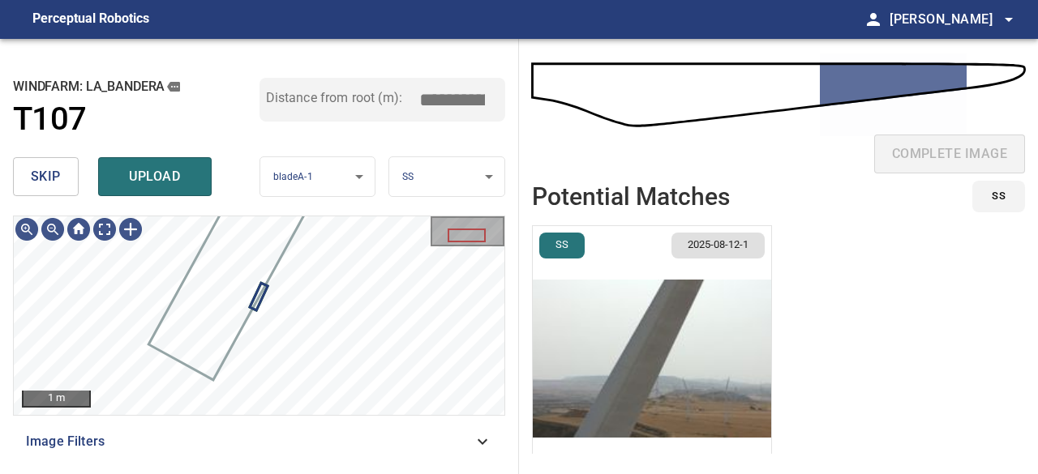
click at [624, 355] on img "button" at bounding box center [652, 358] width 238 height 265
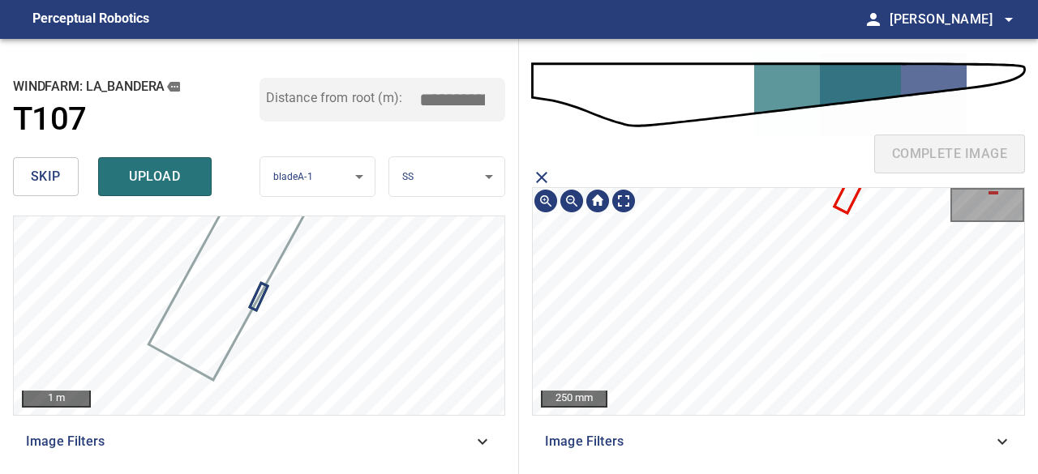
click at [845, 204] on icon at bounding box center [856, 179] width 41 height 65
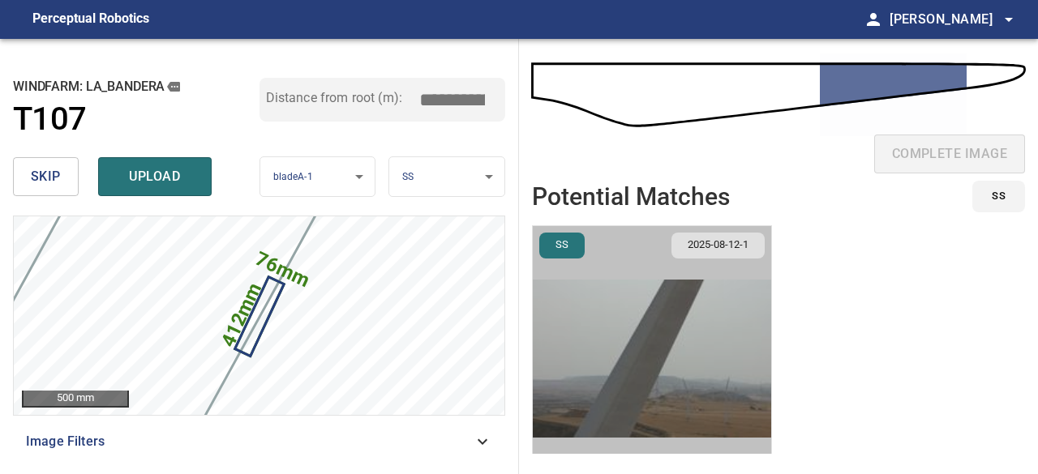
click at [697, 354] on img "button" at bounding box center [652, 358] width 238 height 265
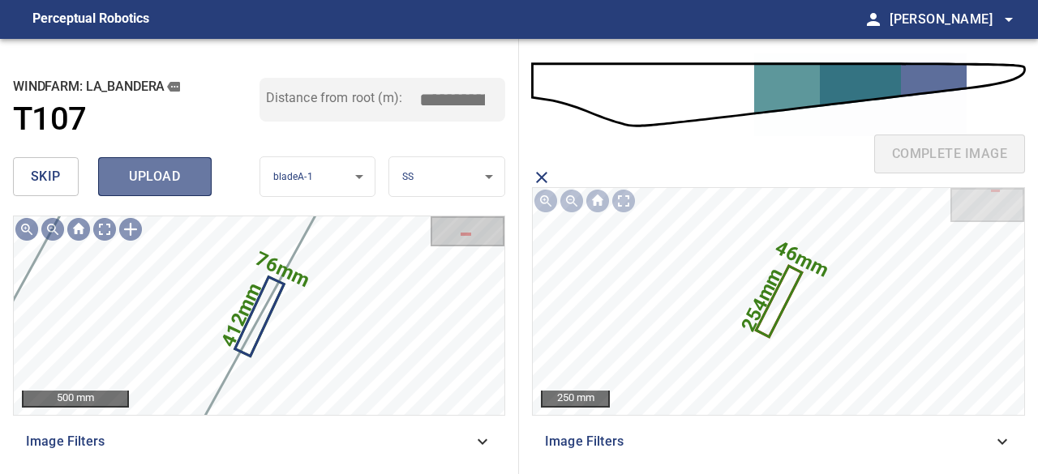
click at [164, 165] on span "upload" at bounding box center [155, 176] width 78 height 23
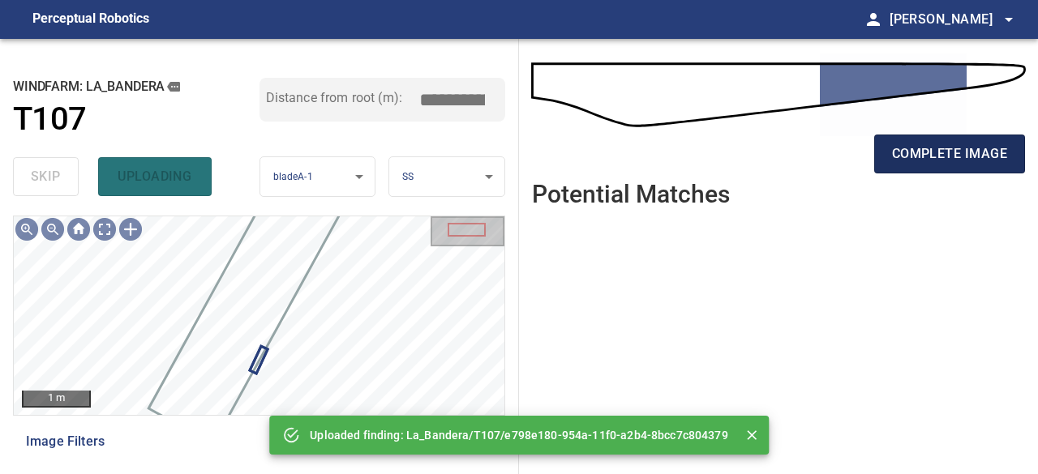
click at [965, 147] on span "complete image" at bounding box center [949, 154] width 115 height 23
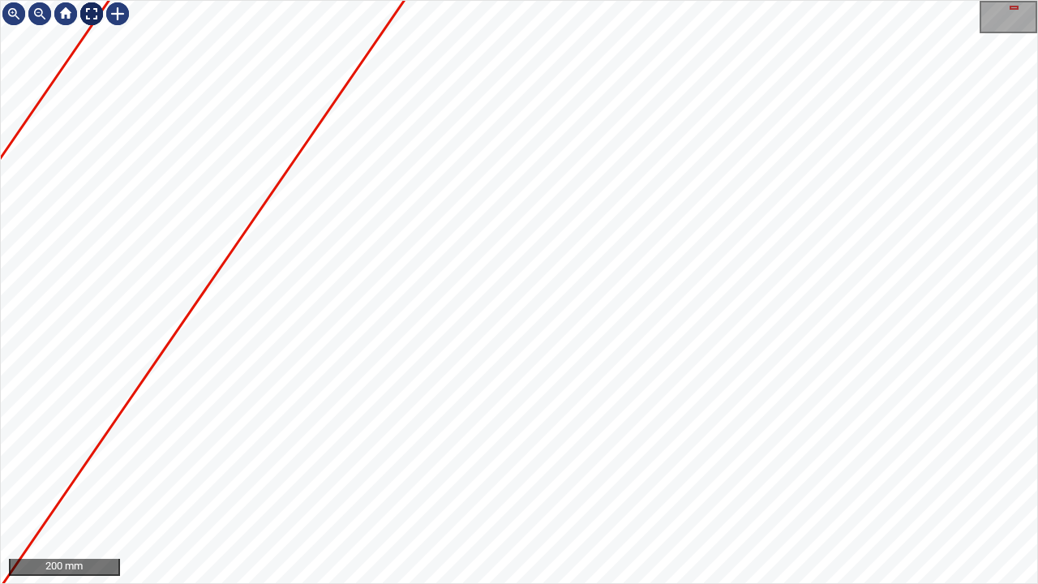
click at [89, 16] on div at bounding box center [92, 14] width 26 height 26
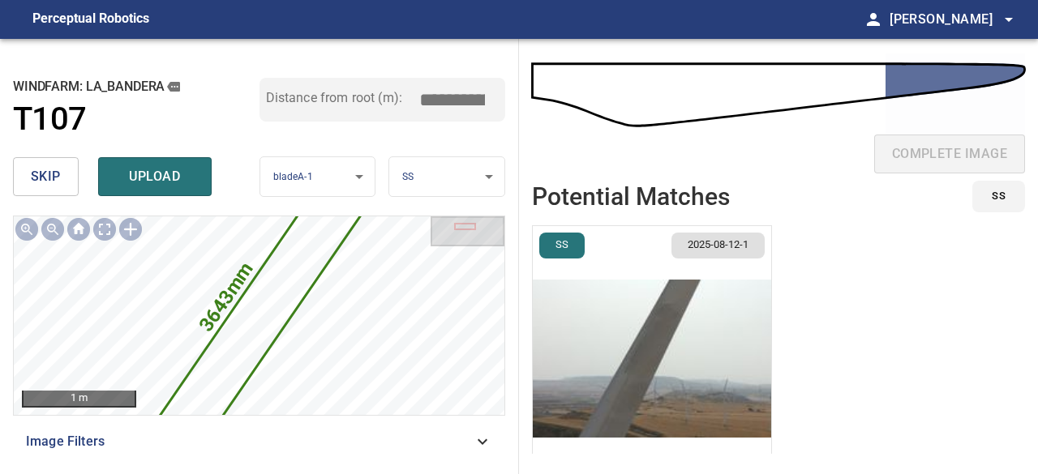
click at [49, 181] on span "skip" at bounding box center [46, 176] width 30 height 23
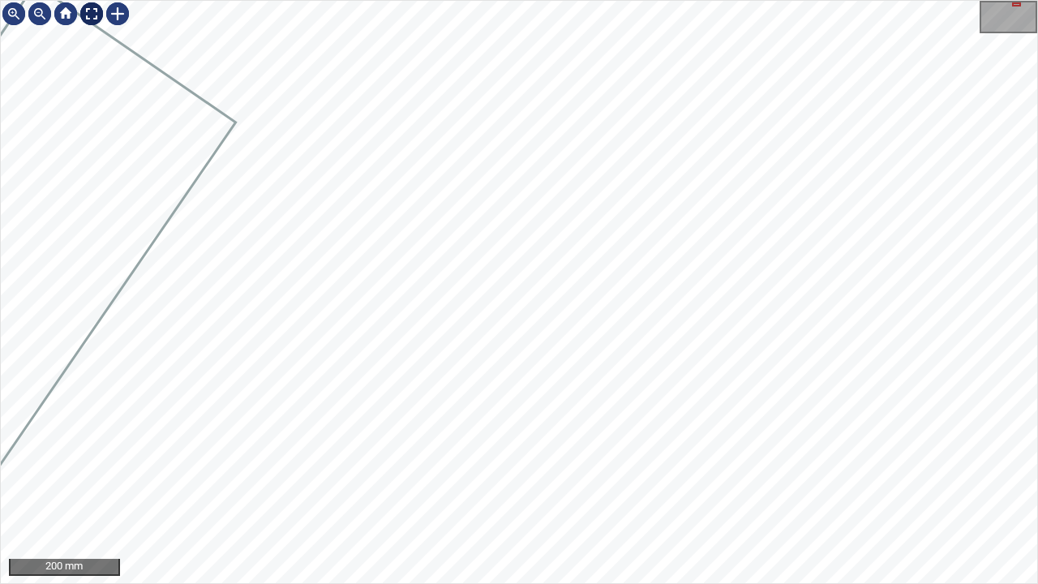
click at [91, 14] on div at bounding box center [92, 14] width 26 height 26
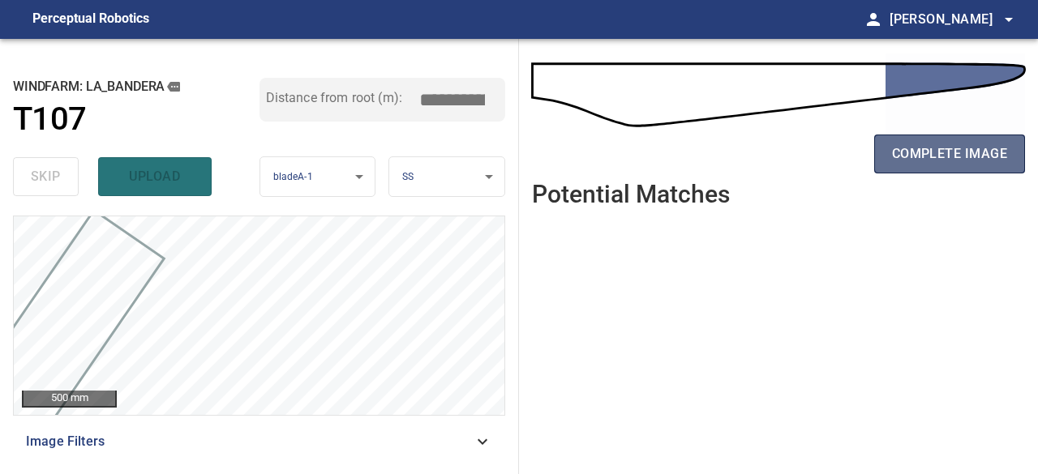
click at [981, 147] on span "complete image" at bounding box center [949, 154] width 115 height 23
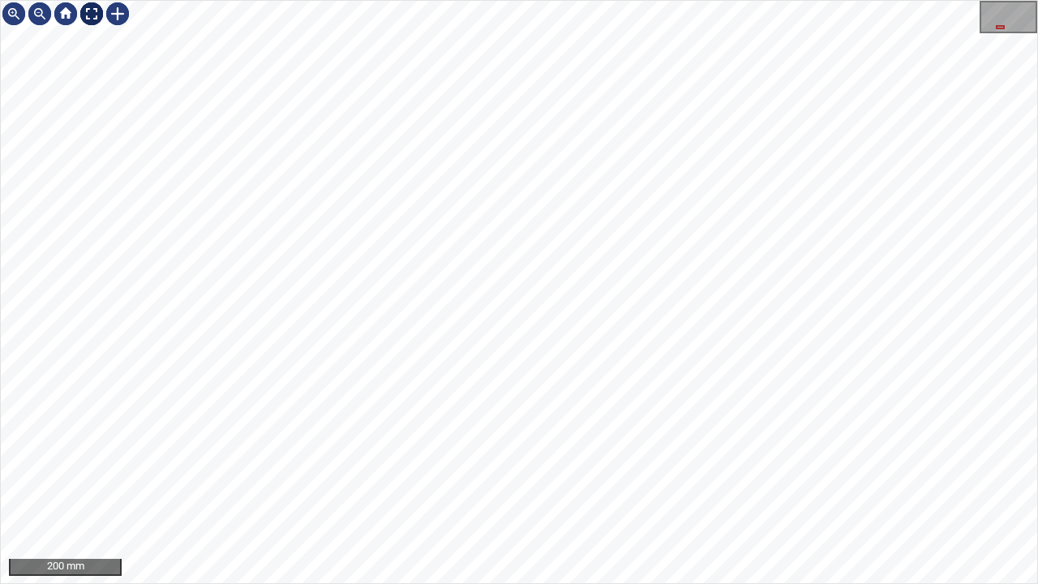
click at [89, 11] on div at bounding box center [92, 14] width 26 height 26
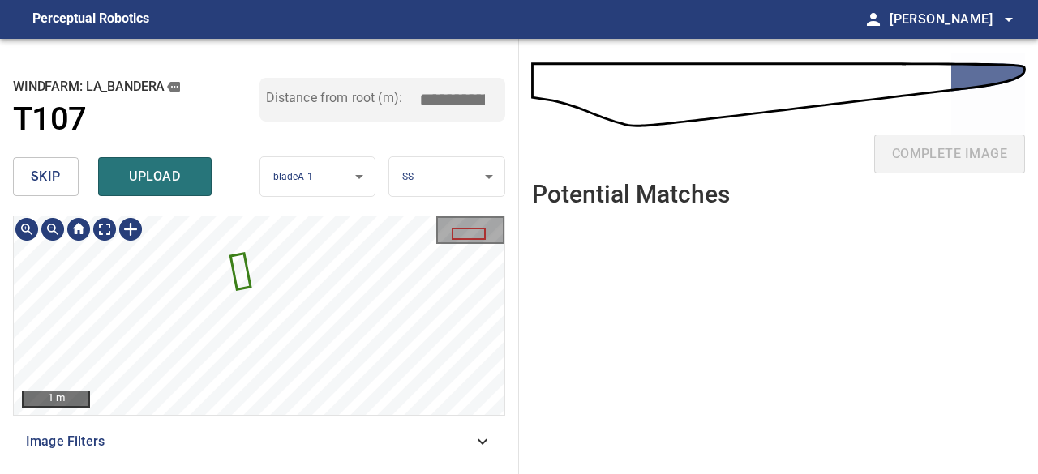
click at [240, 273] on icon at bounding box center [240, 271] width 17 height 33
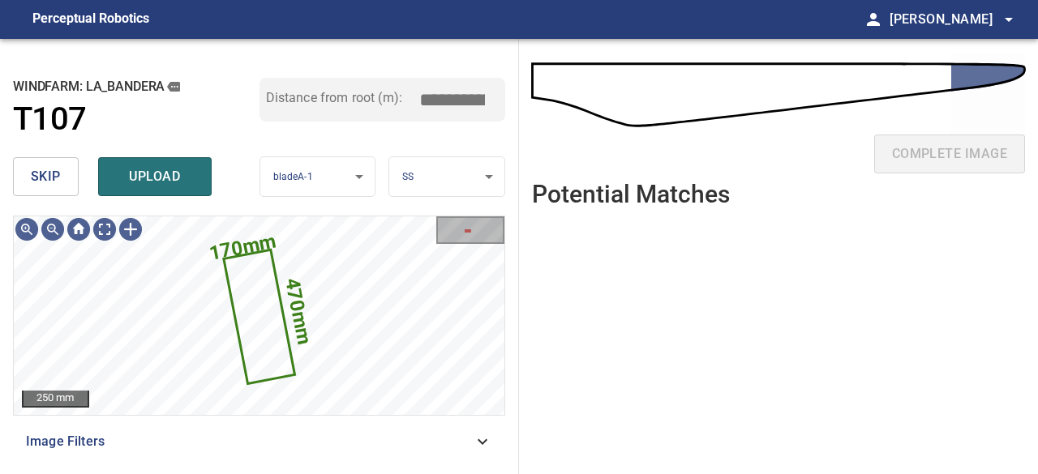
click at [47, 174] on span "skip" at bounding box center [46, 176] width 30 height 23
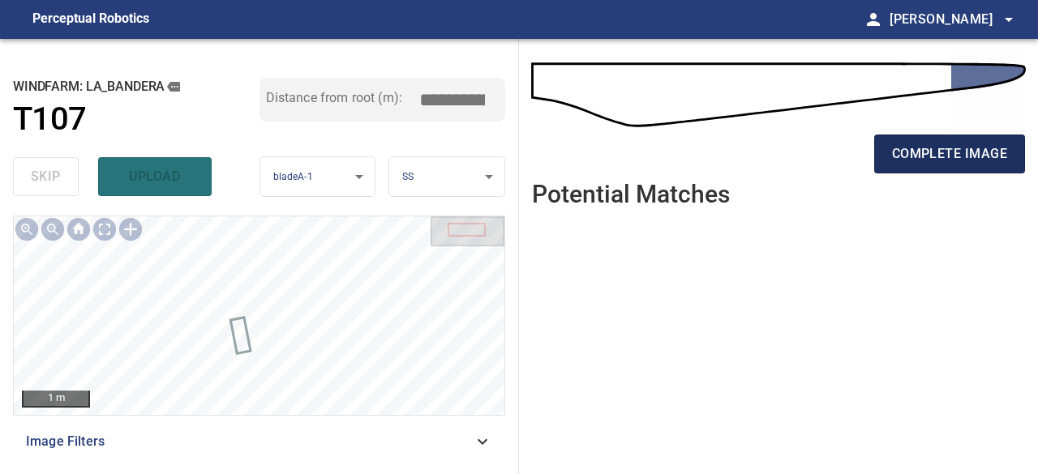
click at [929, 146] on span "complete image" at bounding box center [949, 154] width 115 height 23
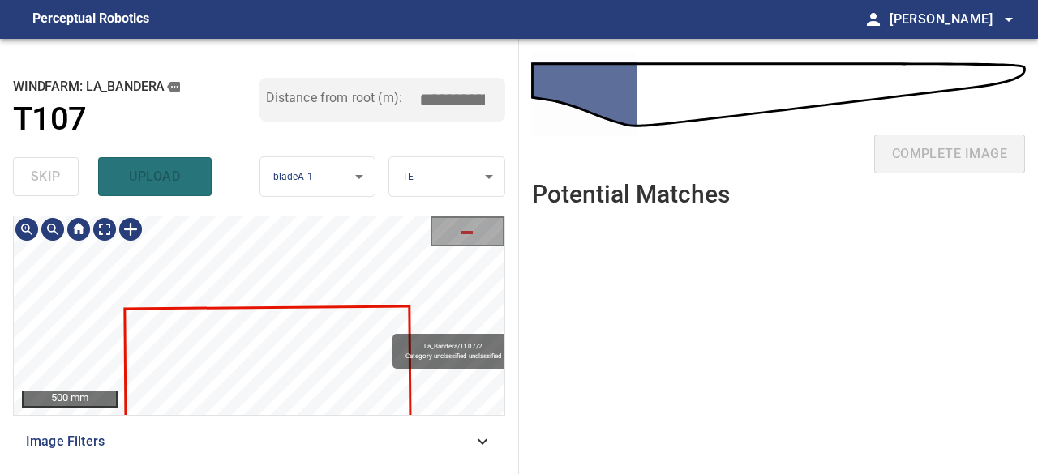
click at [271, 234] on div "La_Bandera/T107/2 Category unclassified unclassified" at bounding box center [259, 316] width 491 height 199
click at [132, 170] on div "skip upload" at bounding box center [136, 177] width 247 height 52
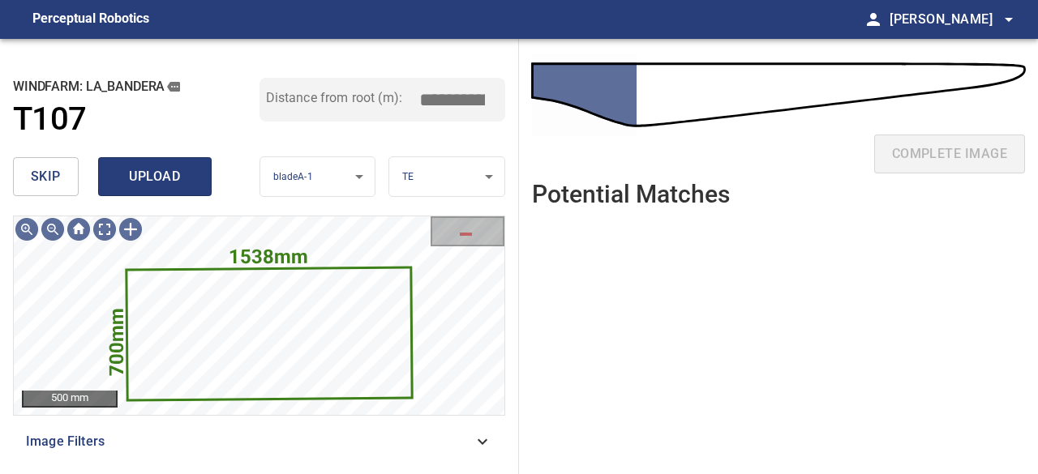
click at [131, 182] on span "upload" at bounding box center [155, 176] width 78 height 23
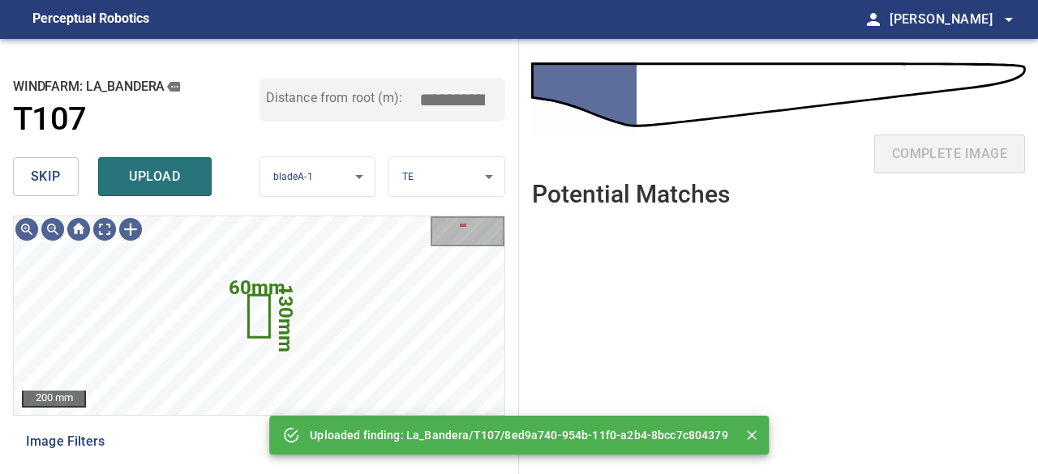
click at [53, 164] on button "skip" at bounding box center [46, 176] width 66 height 39
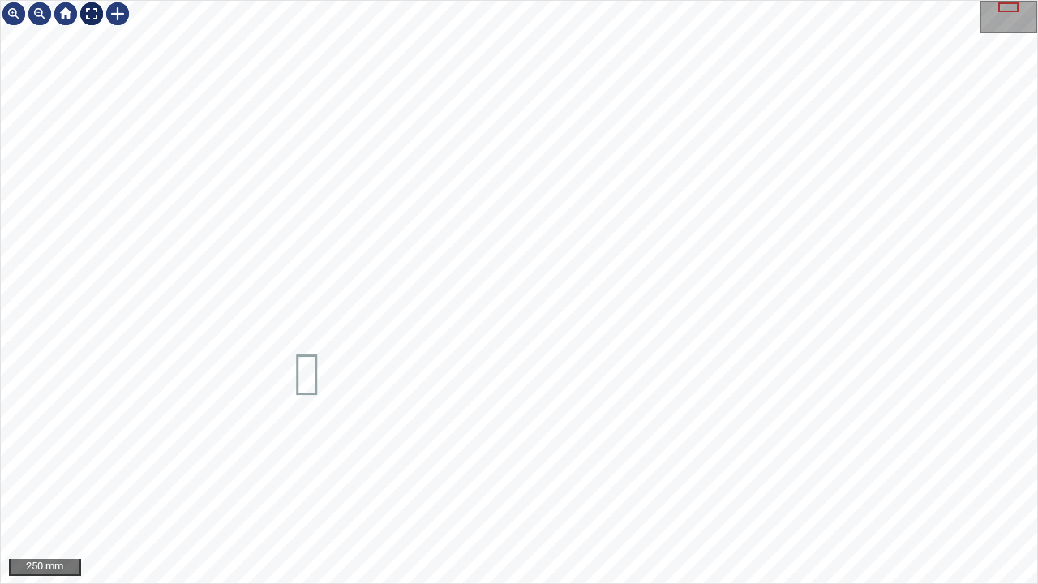
click at [91, 19] on div at bounding box center [92, 14] width 26 height 26
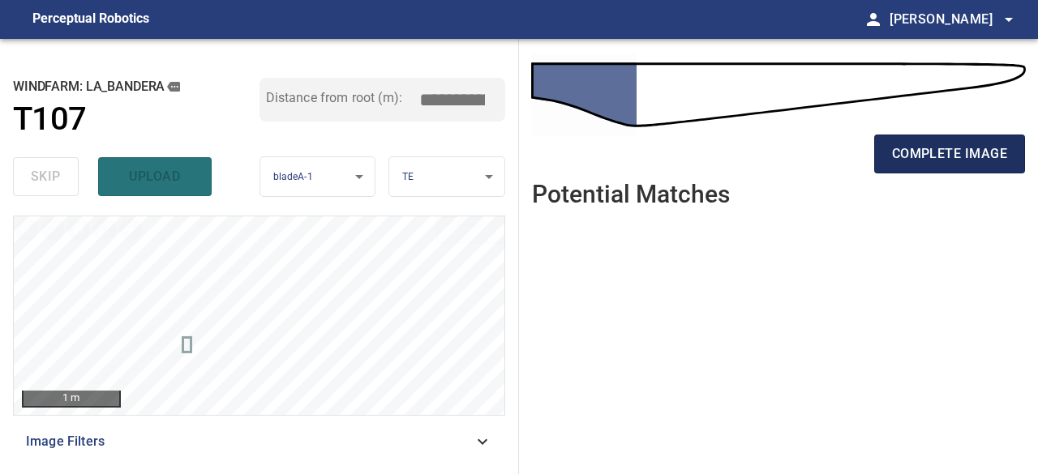
click at [909, 161] on span "complete image" at bounding box center [949, 154] width 115 height 23
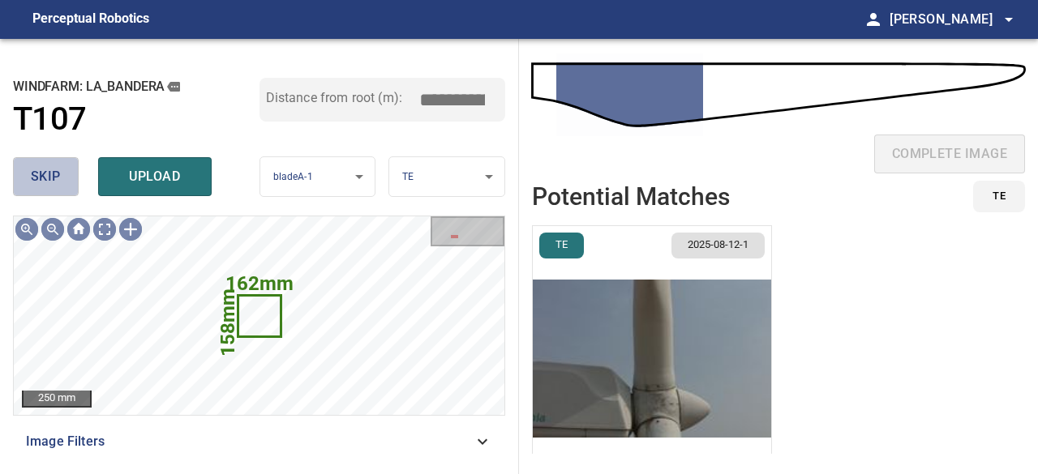
click at [55, 184] on span "skip" at bounding box center [46, 176] width 30 height 23
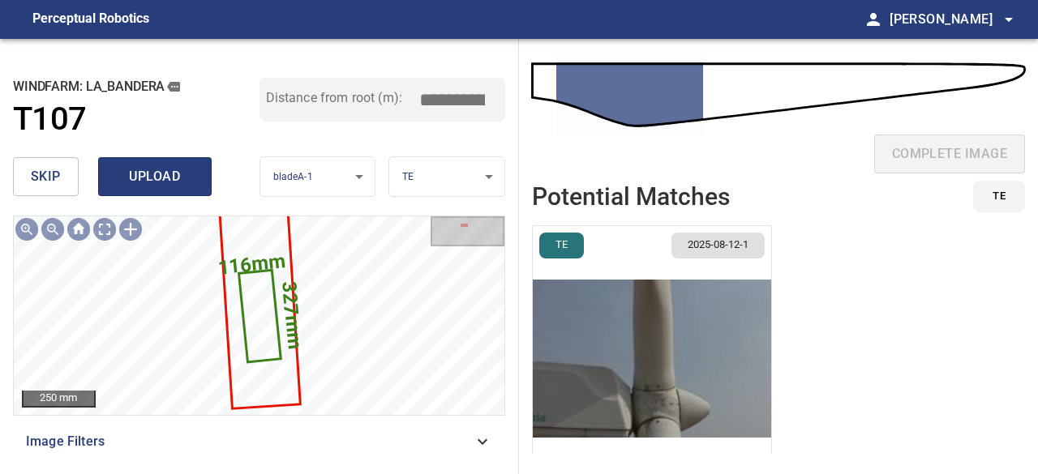
click at [150, 181] on span "upload" at bounding box center [155, 176] width 78 height 23
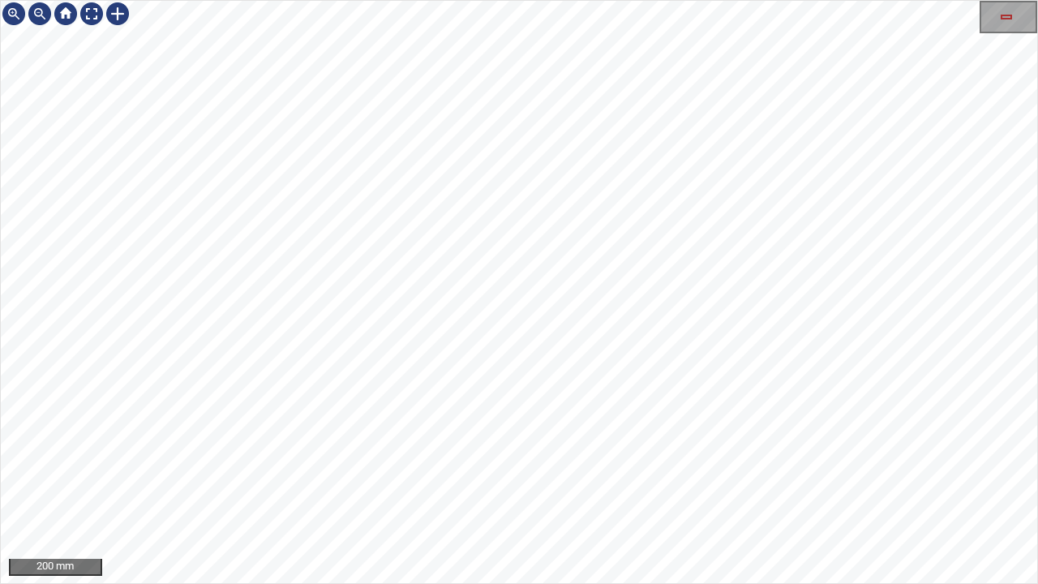
click at [534, 0] on div "1846mm 249mm 200 mm" at bounding box center [519, 292] width 1038 height 584
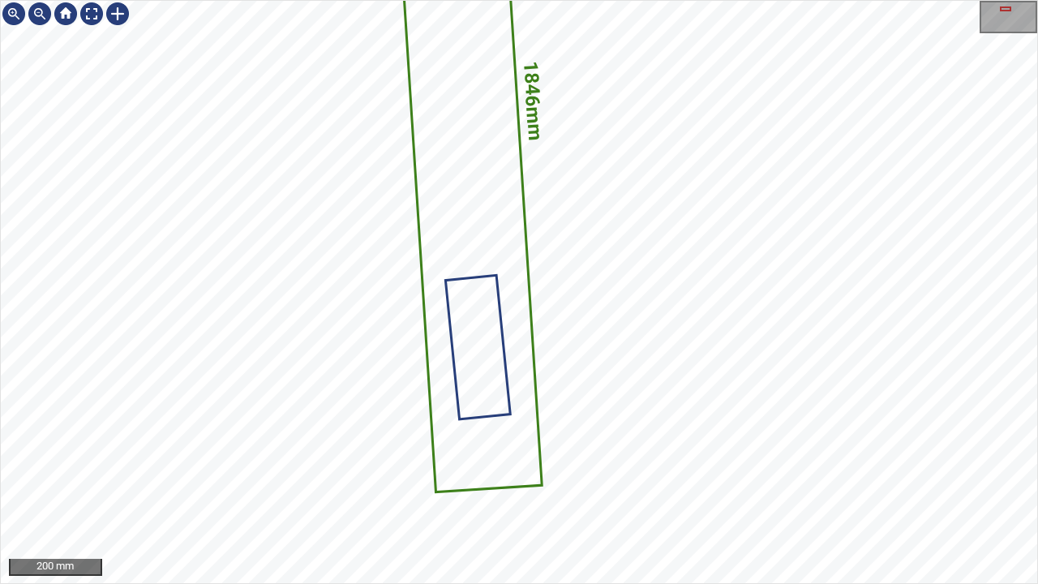
click at [500, 462] on icon at bounding box center [464, 103] width 153 height 776
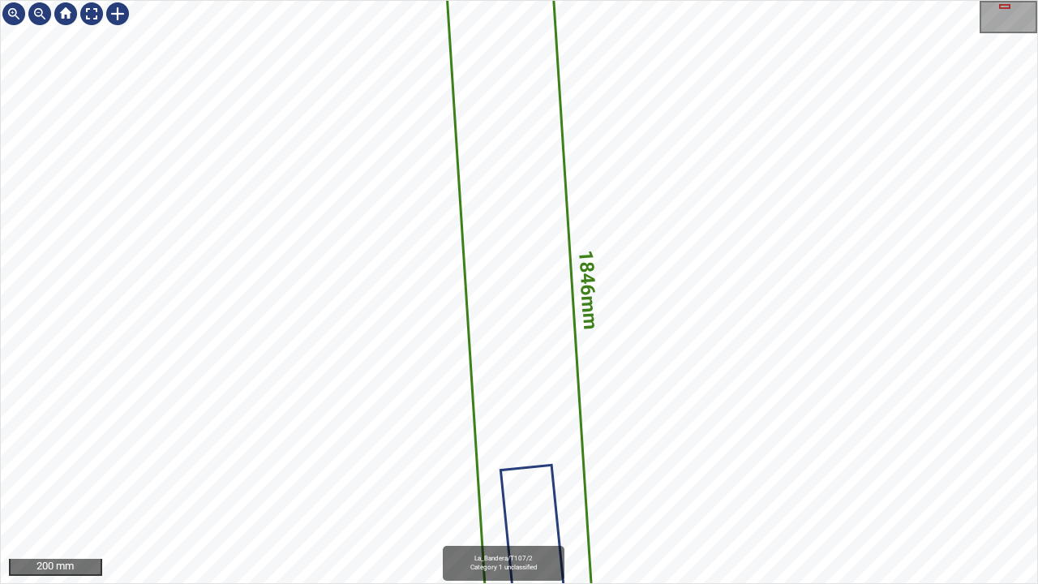
click at [521, 491] on icon at bounding box center [533, 536] width 62 height 141
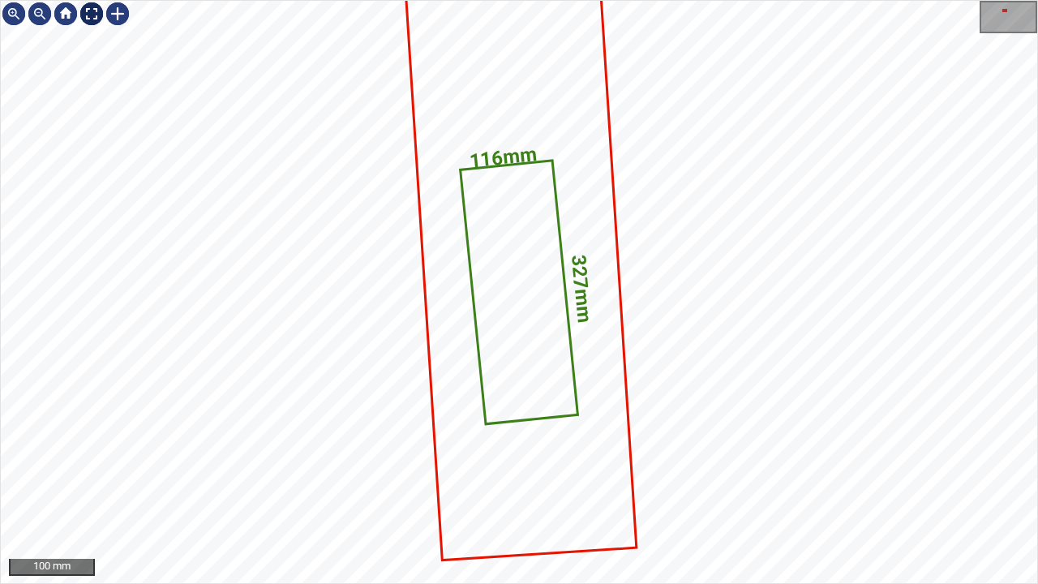
click at [92, 14] on div at bounding box center [92, 14] width 26 height 26
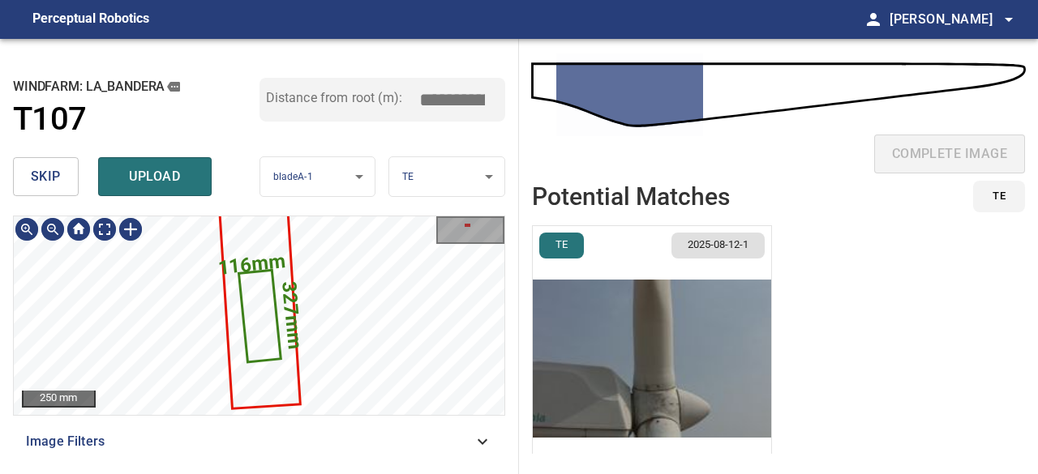
click at [260, 348] on icon at bounding box center [259, 316] width 39 height 89
click at [41, 179] on span "skip" at bounding box center [46, 176] width 30 height 23
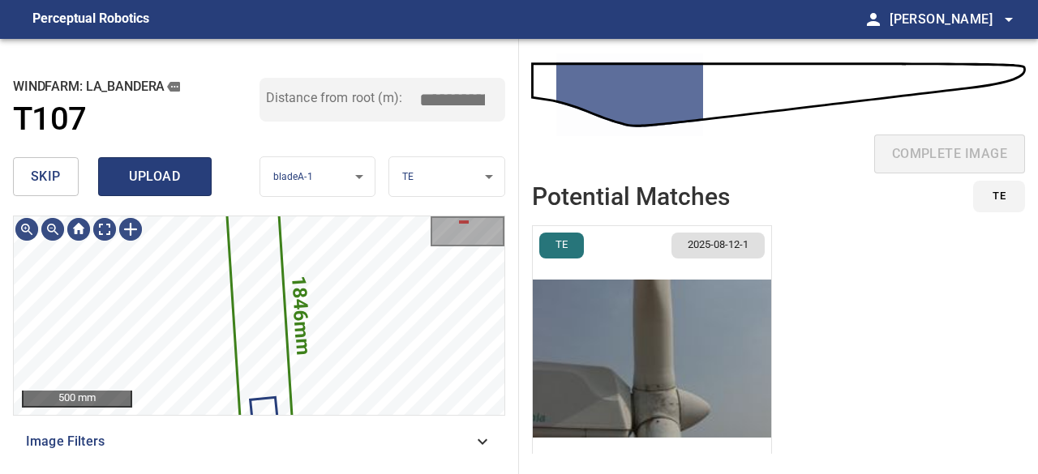
click at [168, 178] on span "upload" at bounding box center [155, 176] width 78 height 23
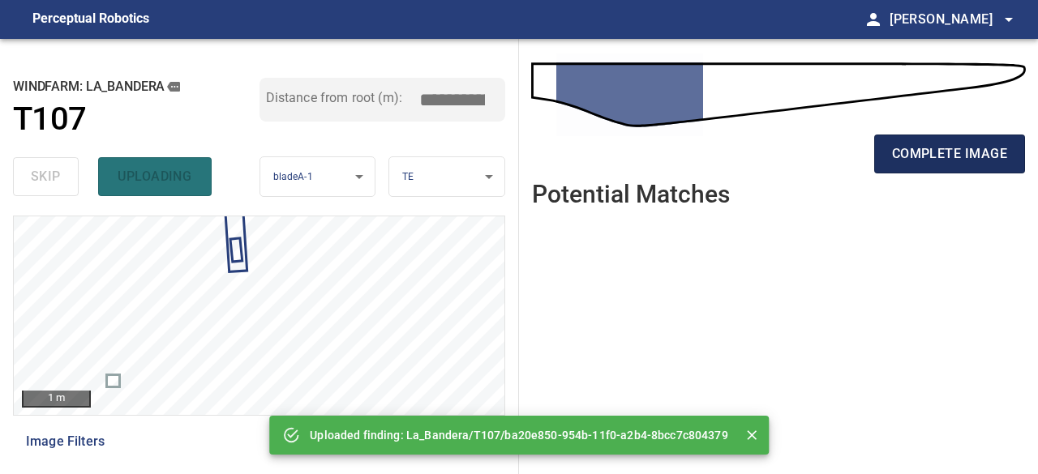
click at [945, 162] on span "complete image" at bounding box center [949, 154] width 115 height 23
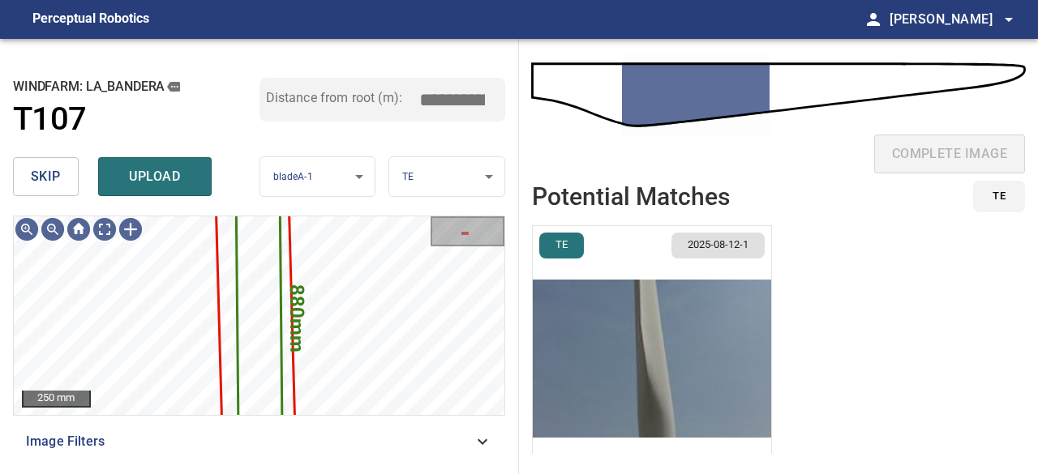
click at [623, 361] on img "button" at bounding box center [652, 358] width 238 height 265
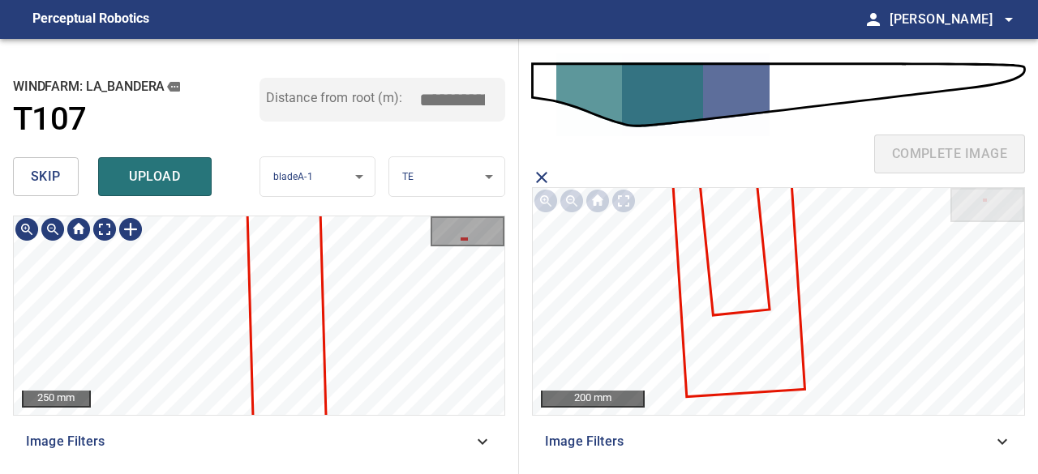
click at [345, 208] on div "**********" at bounding box center [259, 256] width 519 height 435
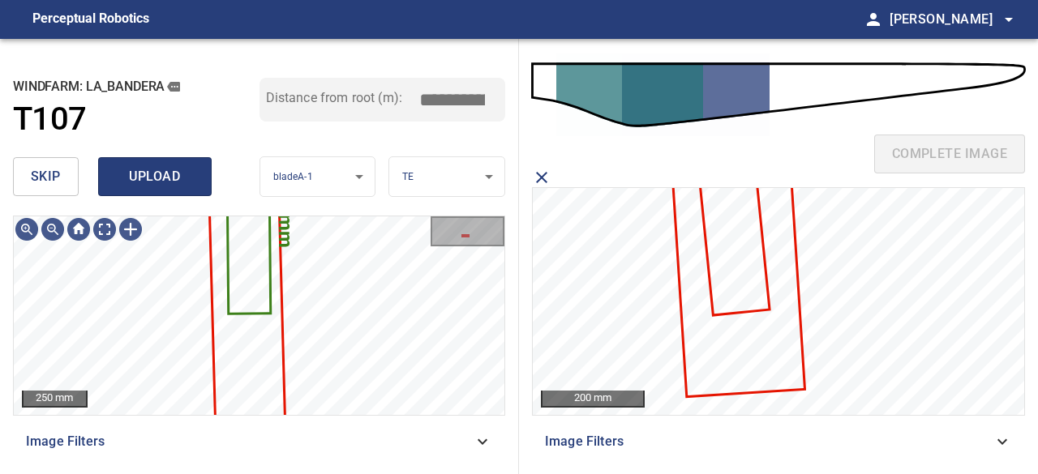
click at [178, 176] on span "upload" at bounding box center [155, 176] width 78 height 23
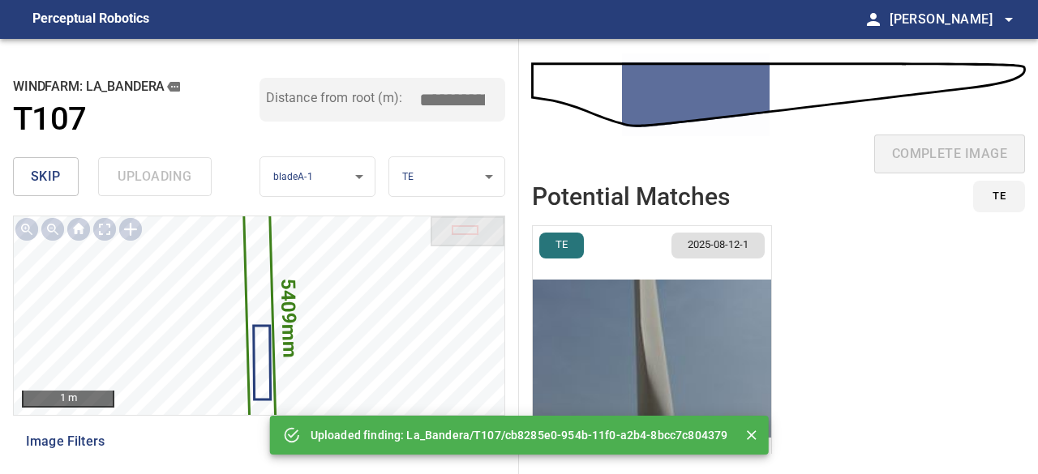
click at [178, 176] on div "skip uploading" at bounding box center [136, 177] width 247 height 52
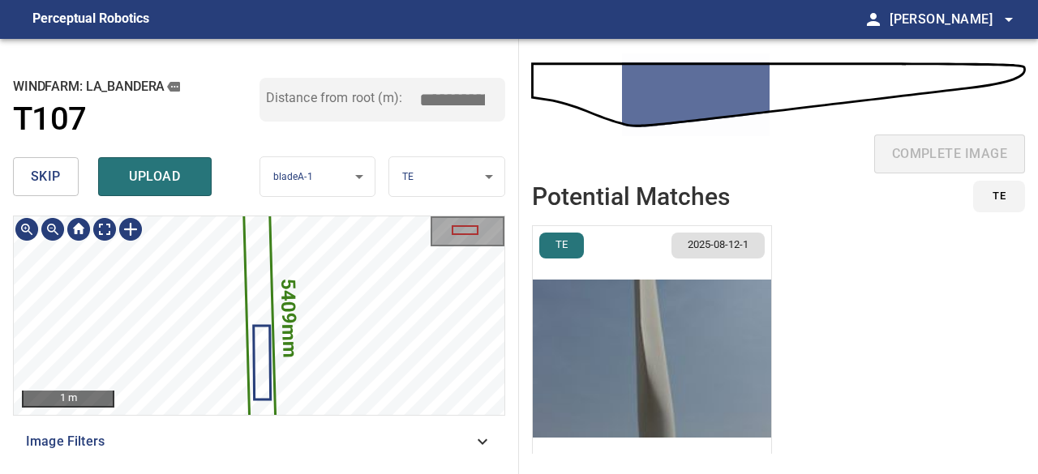
click at [267, 279] on icon at bounding box center [260, 316] width 36 height 439
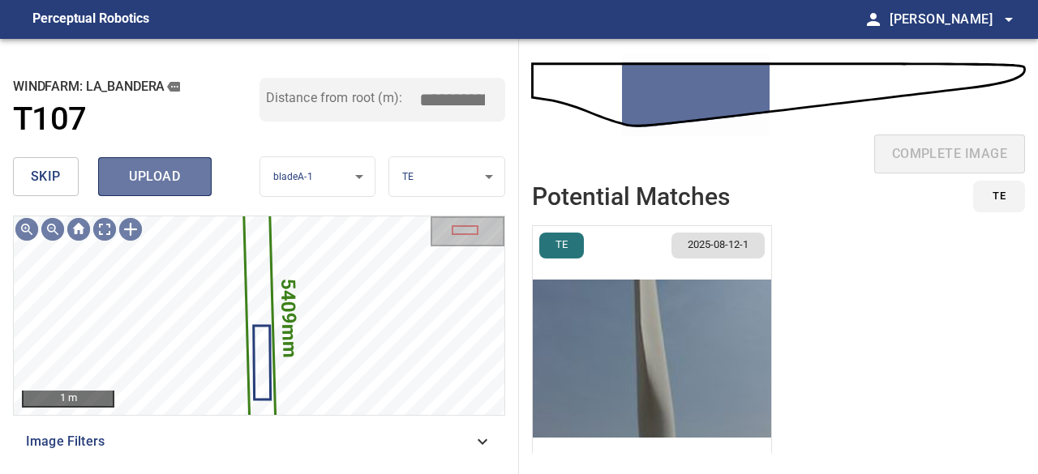
click at [188, 180] on span "upload" at bounding box center [155, 176] width 78 height 23
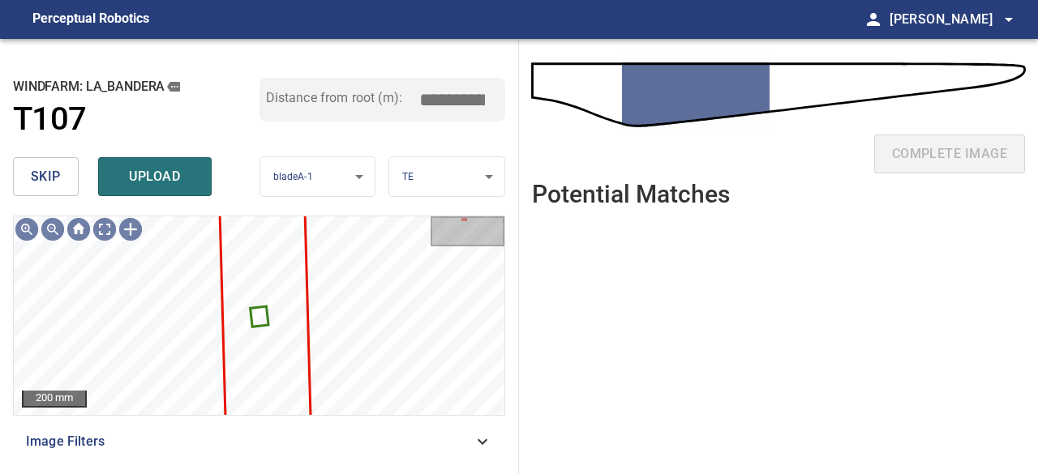
click at [59, 173] on span "skip" at bounding box center [46, 176] width 30 height 23
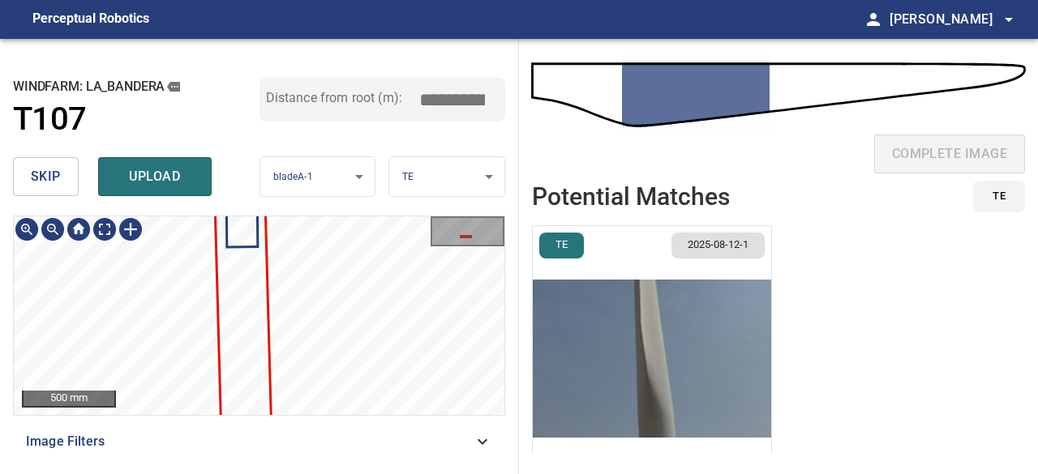
click at [255, 217] on div "La_Bandera/T107/1 Category unclassified unclassified" at bounding box center [259, 217] width 491 height 0
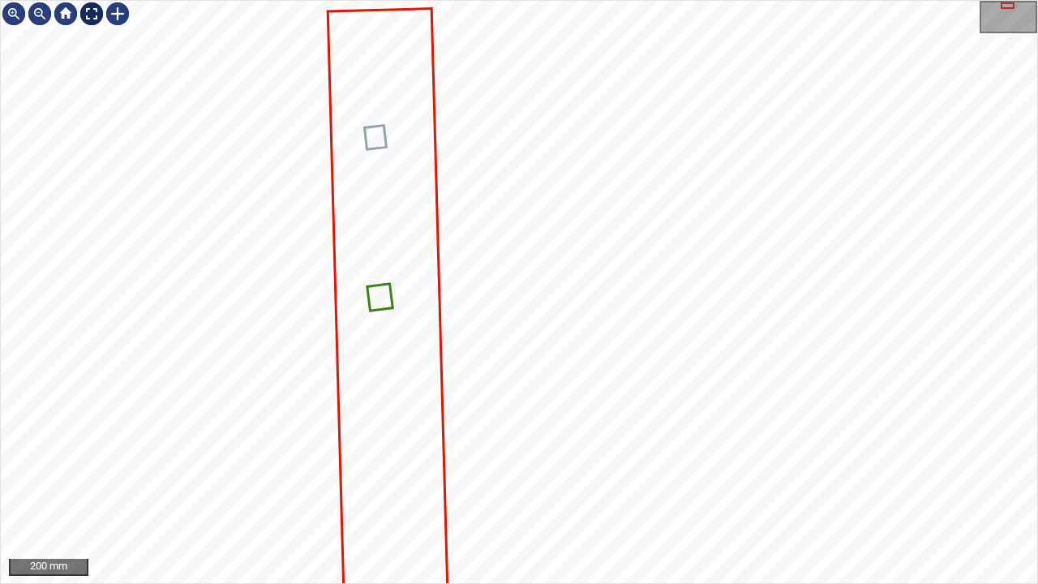
click at [88, 12] on div at bounding box center [92, 14] width 26 height 26
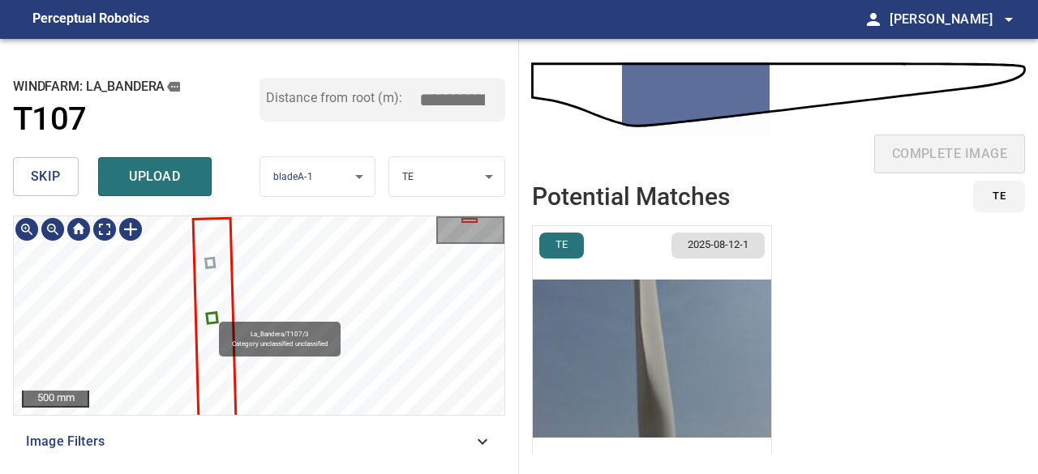
click at [211, 315] on icon at bounding box center [212, 318] width 8 height 8
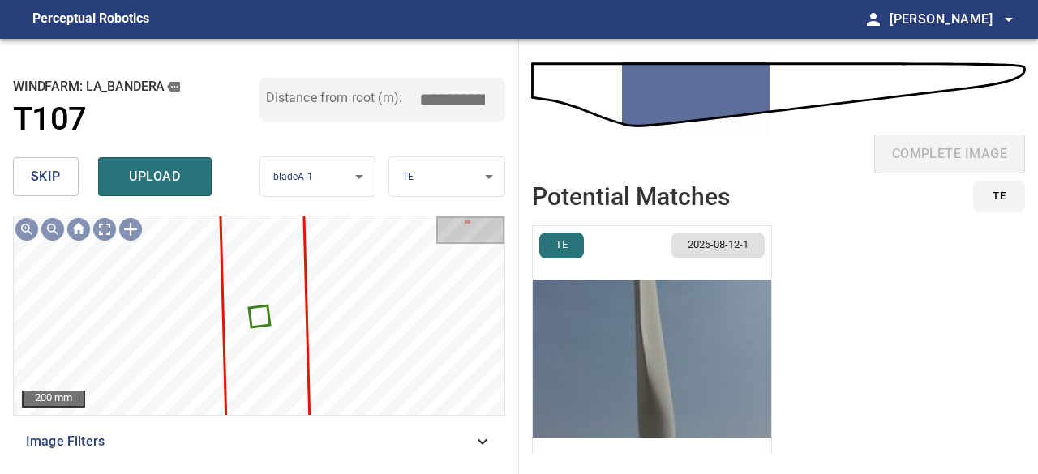
click at [62, 175] on button "skip" at bounding box center [46, 176] width 66 height 39
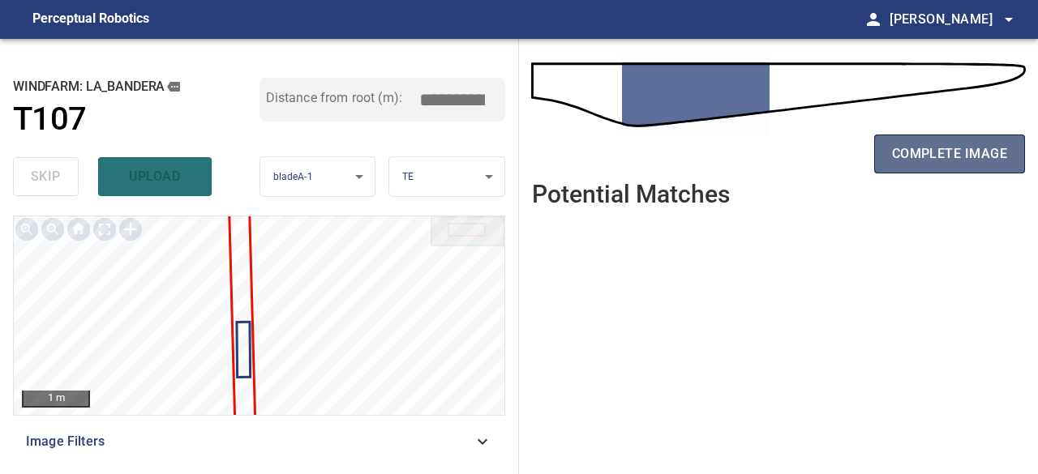
click at [968, 160] on span "complete image" at bounding box center [949, 154] width 115 height 23
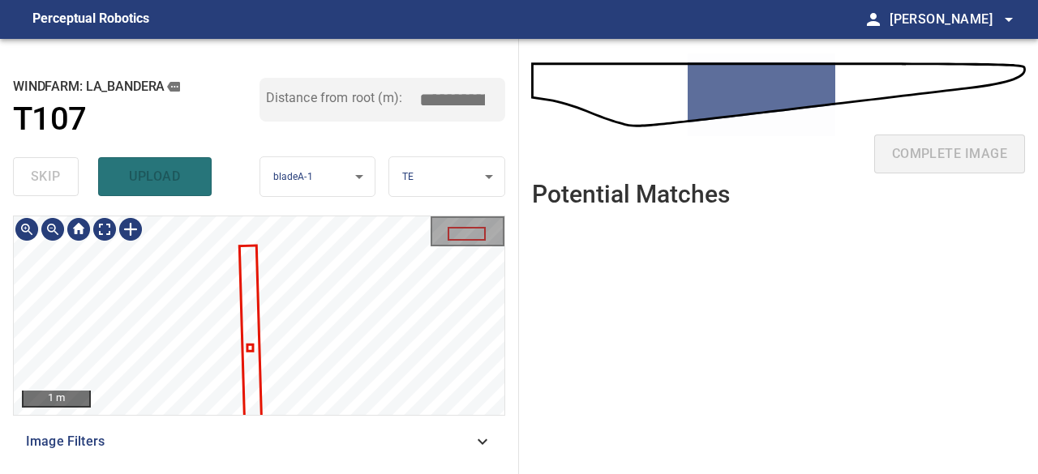
click at [371, 213] on div "**********" at bounding box center [259, 256] width 519 height 435
click at [308, 298] on div "1 m Image Filters" at bounding box center [259, 339] width 492 height 246
